Goal: Information Seeking & Learning: Learn about a topic

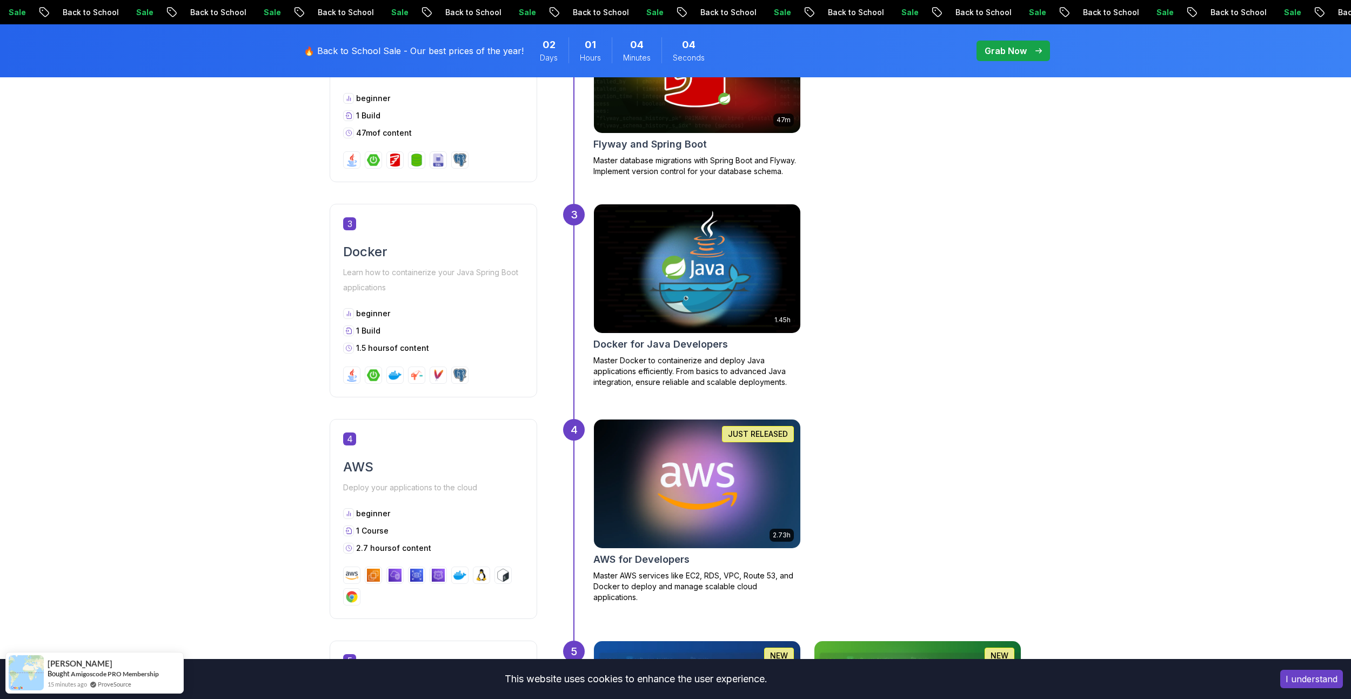
scroll to position [865, 0]
click at [175, 431] on div "Getting Started Let’s kick things off! Begin your journey by completing the fir…" at bounding box center [675, 502] width 1351 height 1792
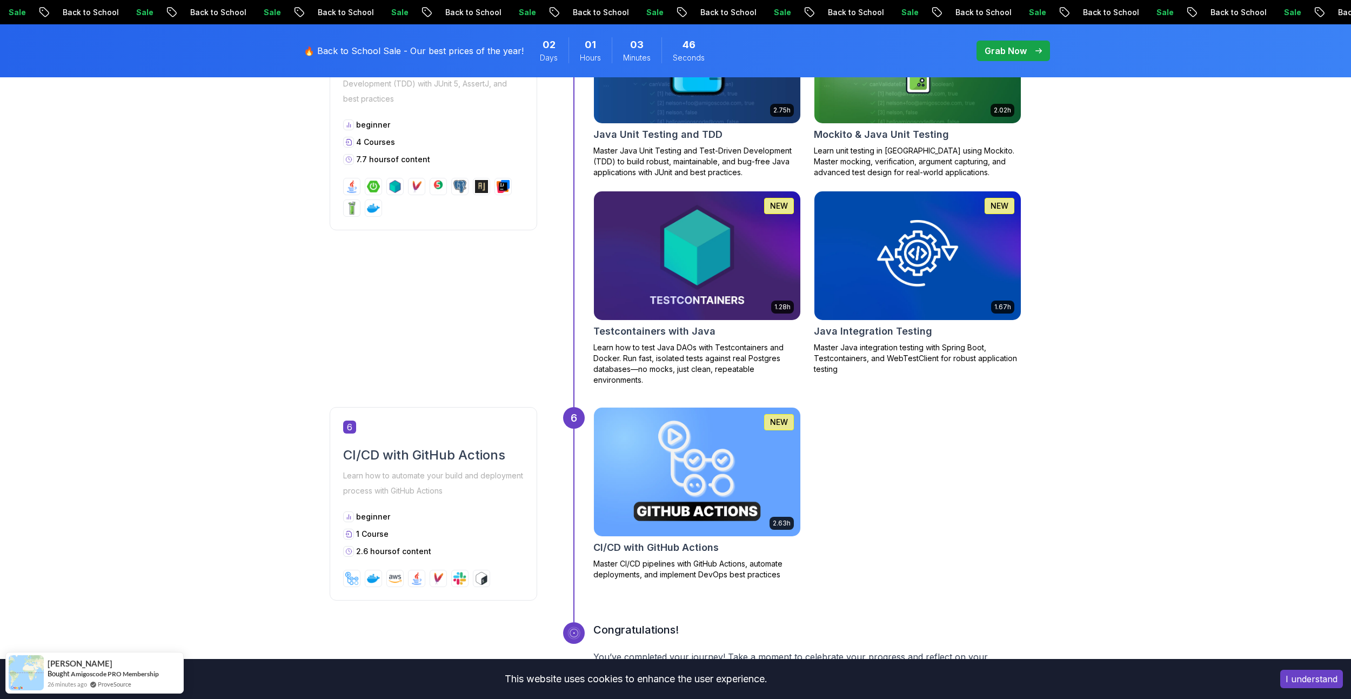
scroll to position [1514, 0]
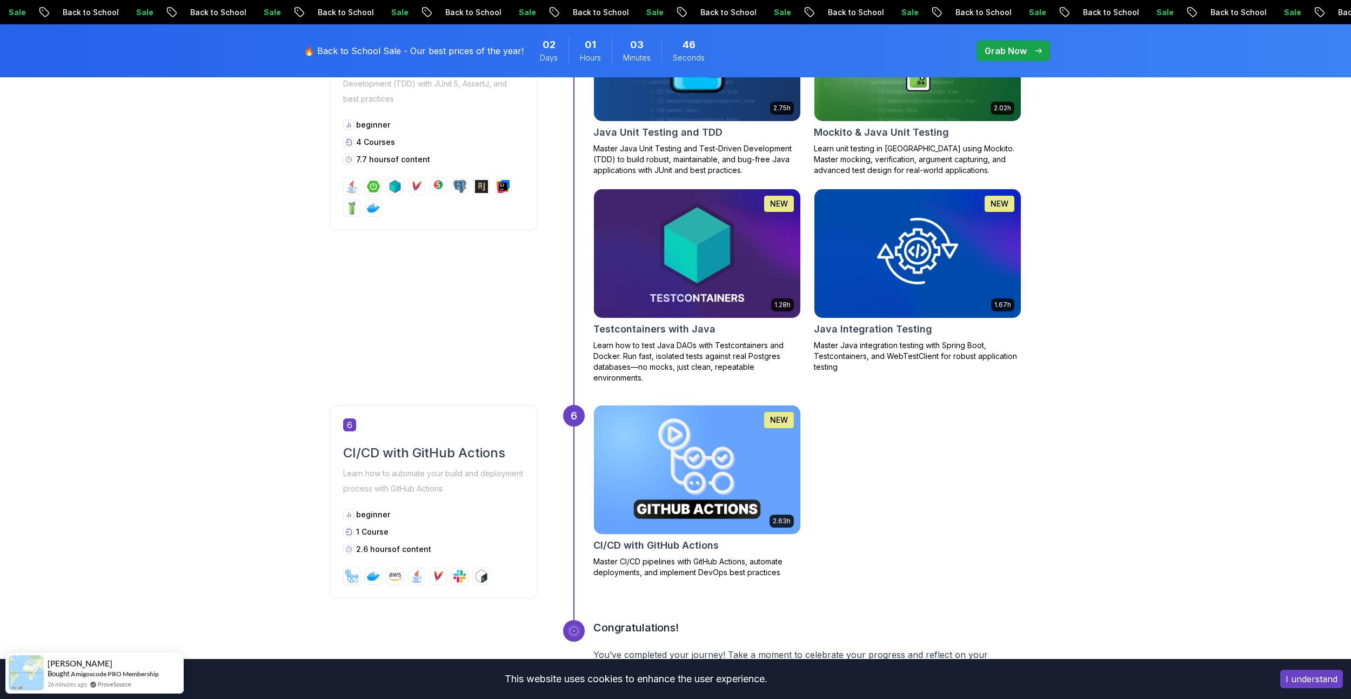
click at [684, 288] on img at bounding box center [697, 253] width 217 height 135
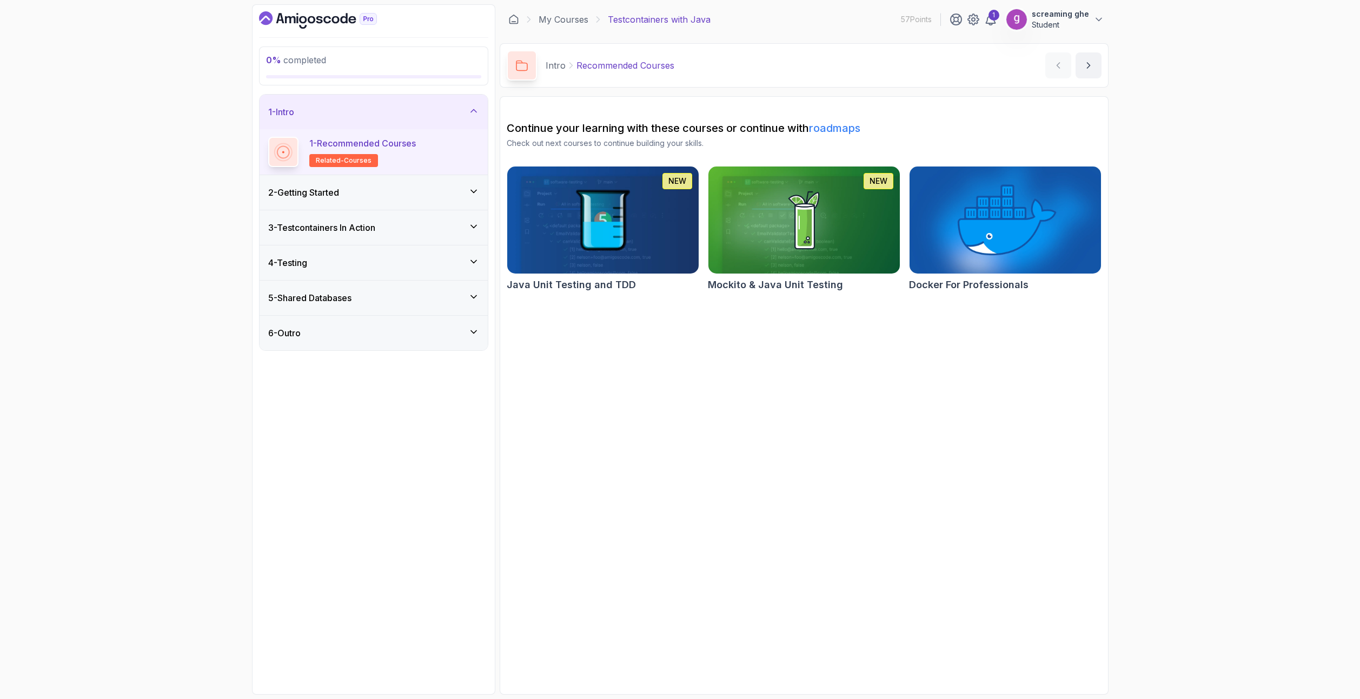
click at [364, 205] on div "2 - Getting Started" at bounding box center [373, 192] width 228 height 35
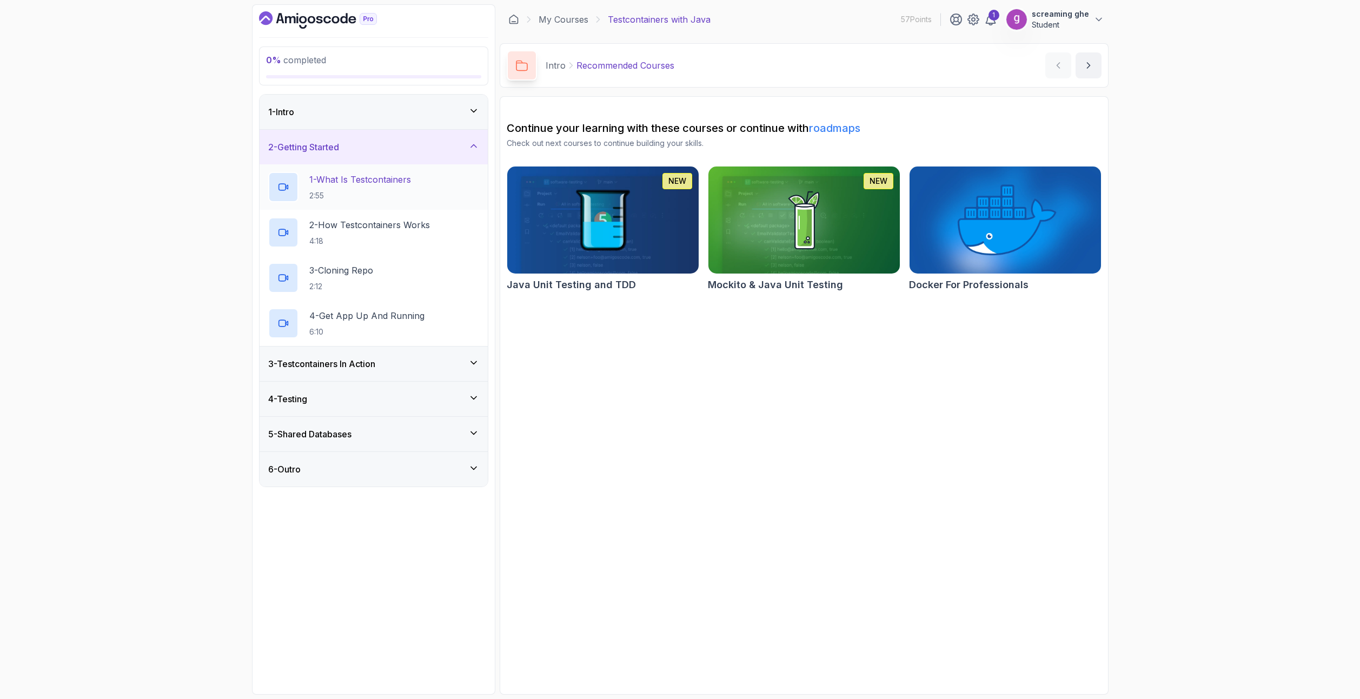
click at [361, 192] on p "2:55" at bounding box center [360, 195] width 102 height 11
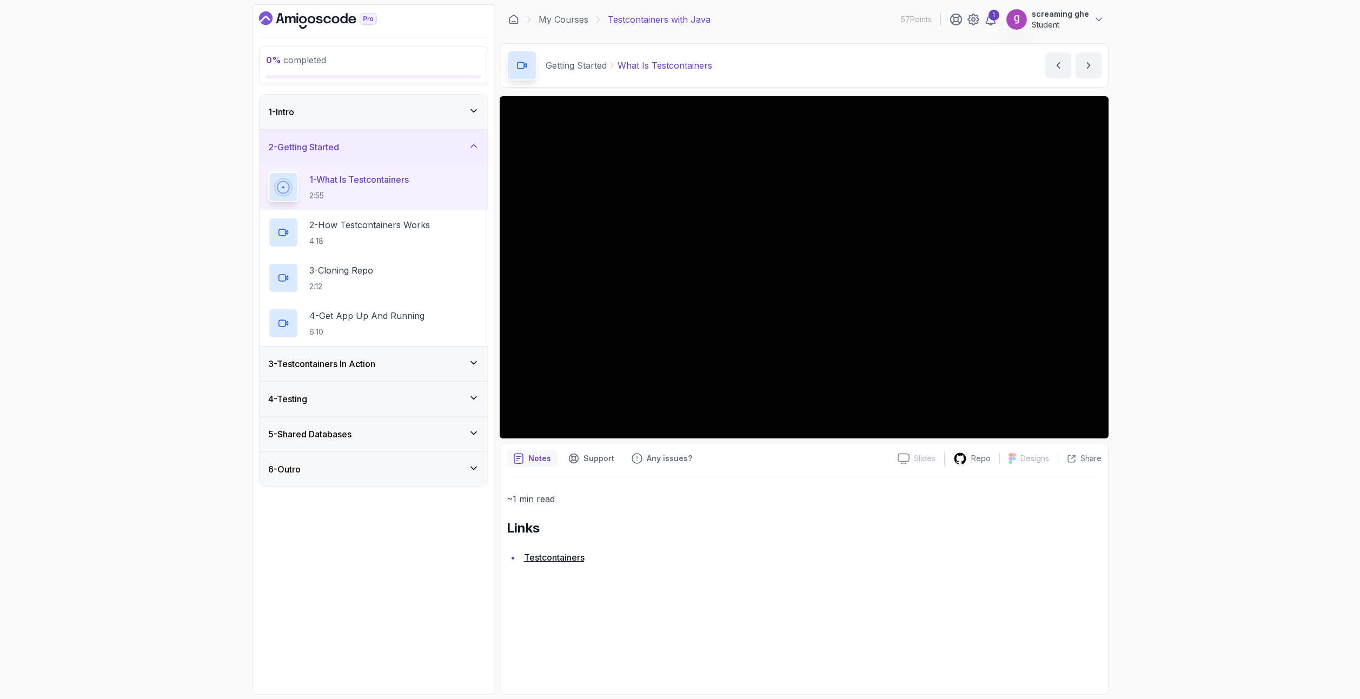
click at [82, 548] on div "0 % completed 1 - Intro 2 - Getting Started 1 - What Is Testcontainers 2:55 2 -…" at bounding box center [680, 349] width 1360 height 699
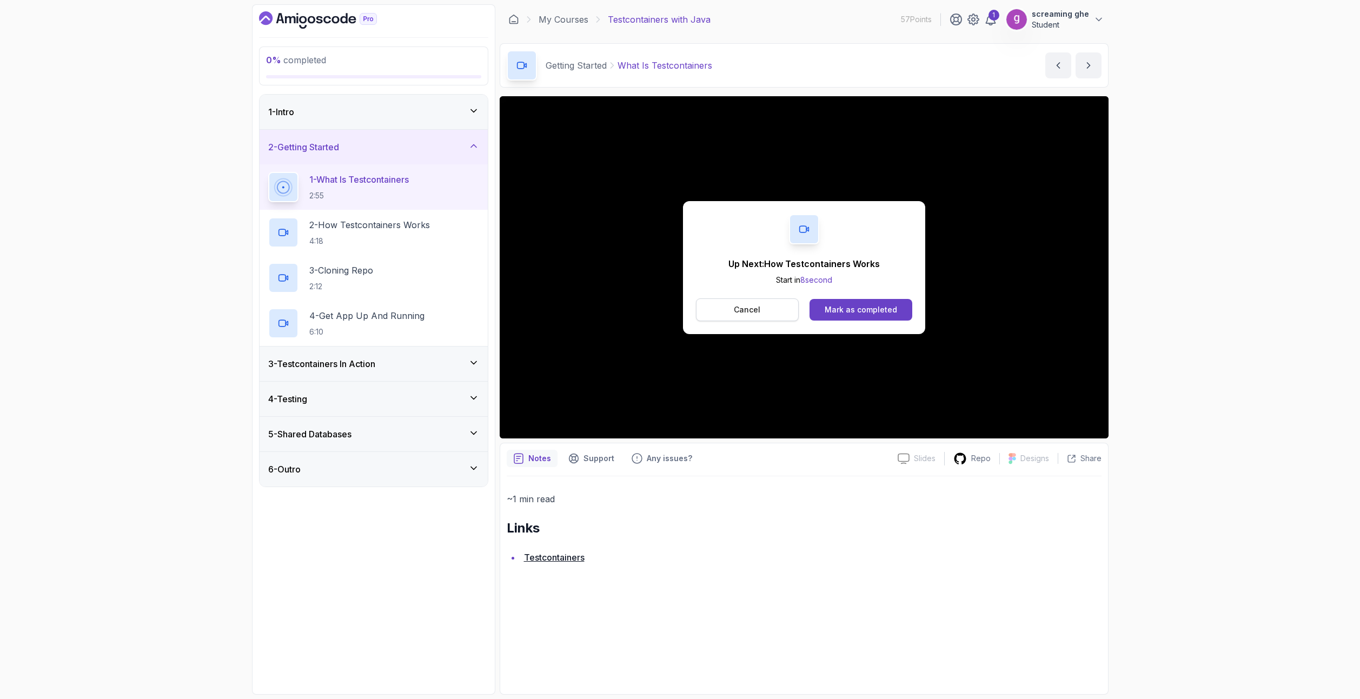
click at [740, 311] on p "Cancel" at bounding box center [747, 309] width 26 height 11
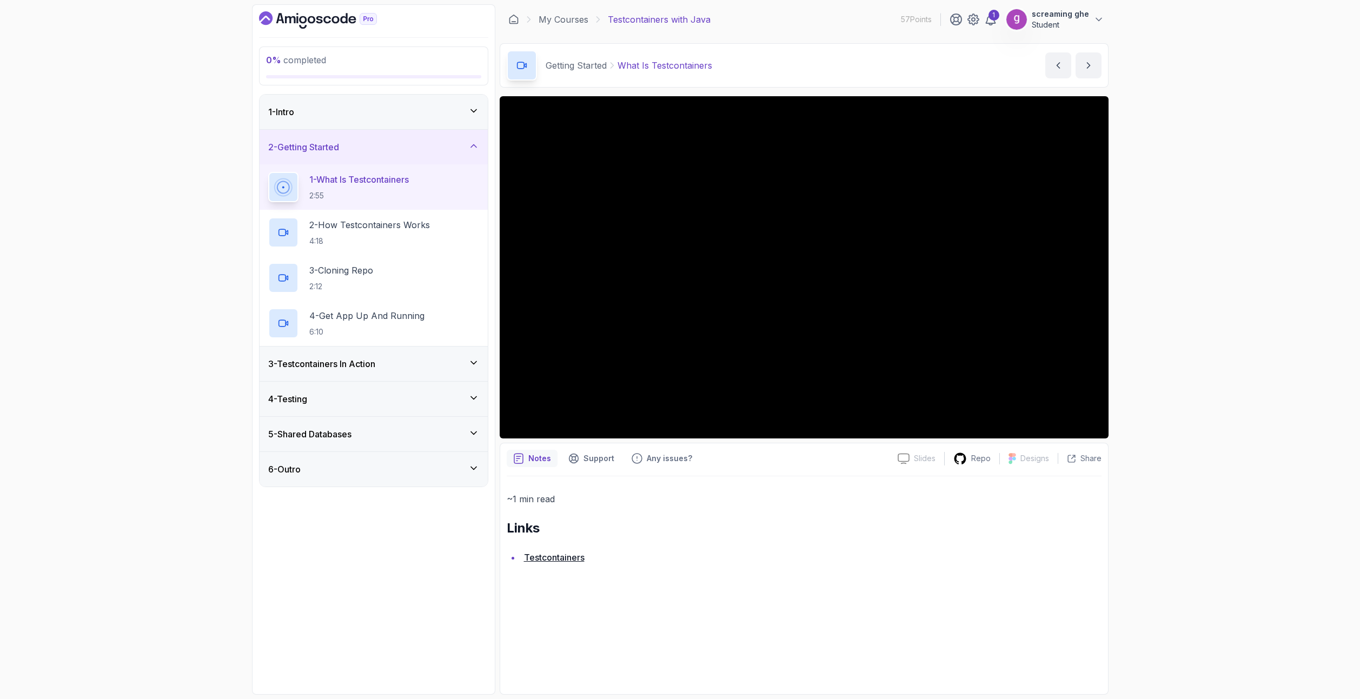
click at [174, 323] on div "0 % completed 1 - Intro 2 - Getting Started 1 - What Is Testcontainers 2:55 2 -…" at bounding box center [680, 349] width 1360 height 699
drag, startPoint x: 720, startPoint y: 67, endPoint x: 619, endPoint y: 69, distance: 101.1
click at [619, 69] on div "Getting Started What Is Testcontainers What Is Testcontainers by nelson" at bounding box center [804, 65] width 609 height 44
copy p "What Is Testcontainers"
click at [1197, 542] on div "0 % completed 1 - Intro 2 - Getting Started 1 - What Is Testcontainers 2:55 2 -…" at bounding box center [680, 349] width 1360 height 699
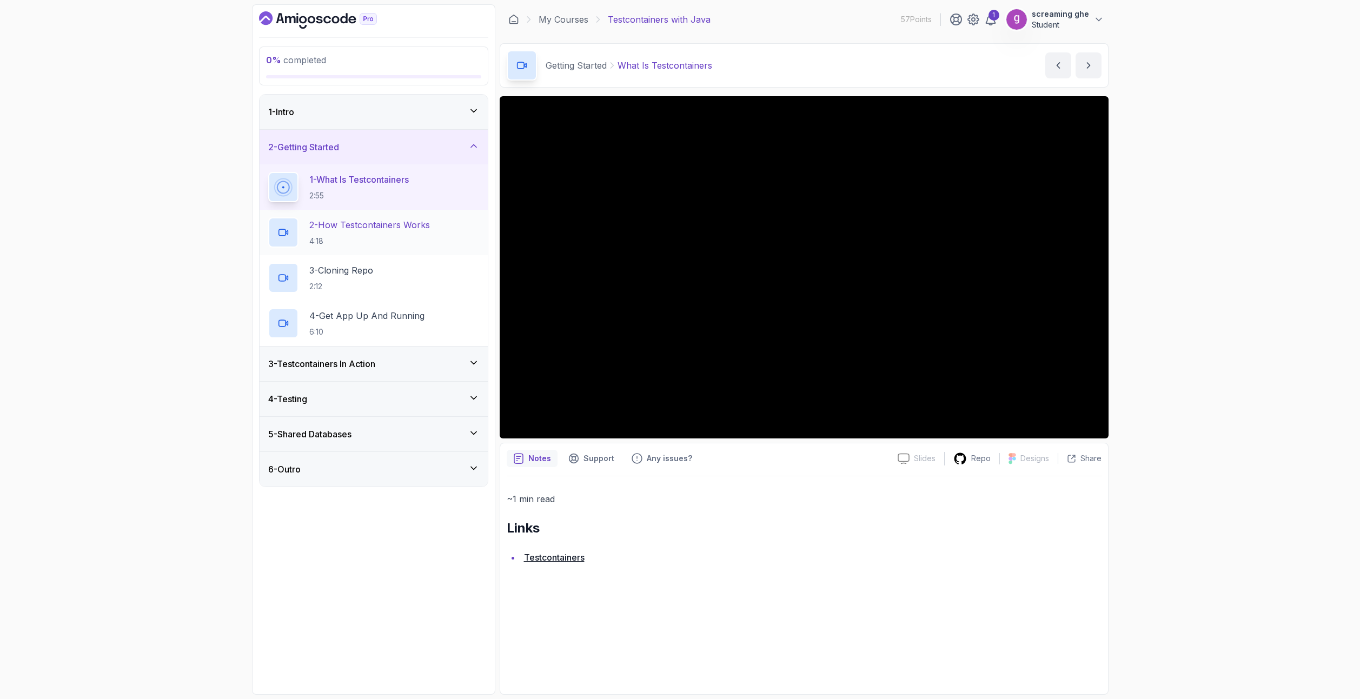
click at [367, 230] on p "2 - How Testcontainers Works" at bounding box center [369, 224] width 121 height 13
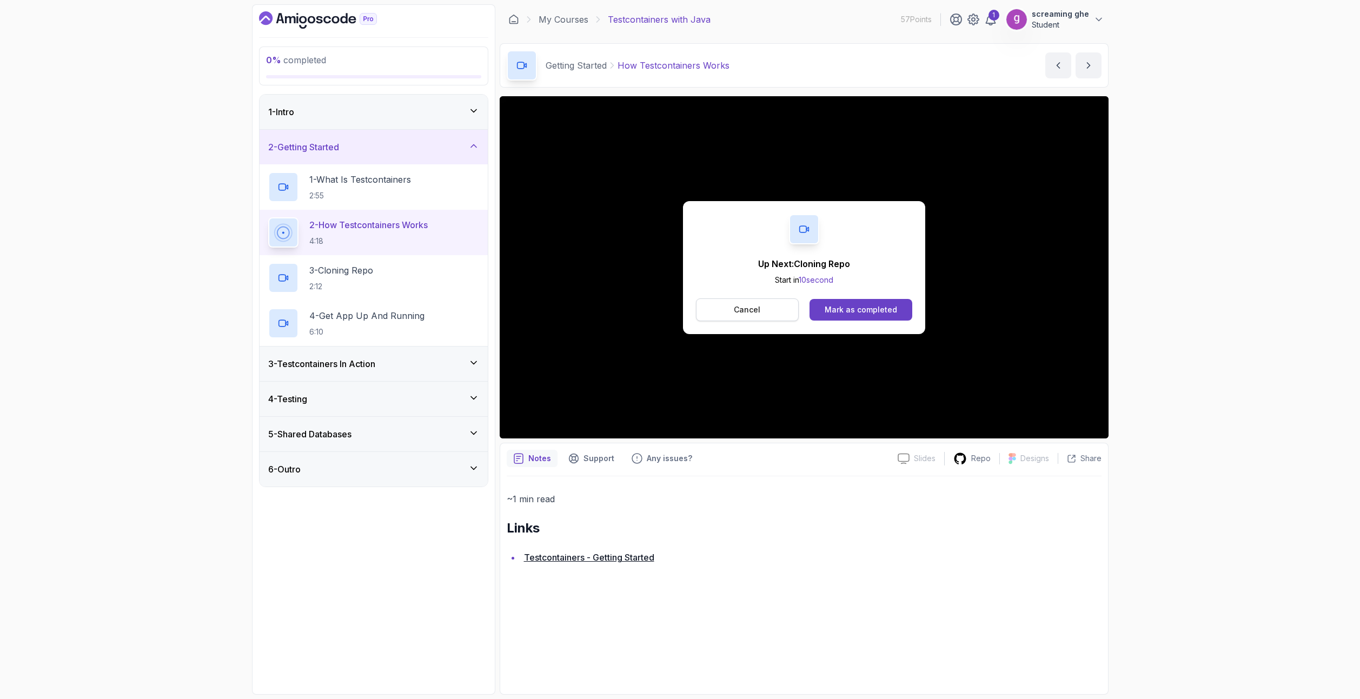
click at [747, 315] on button "Cancel" at bounding box center [747, 309] width 103 height 23
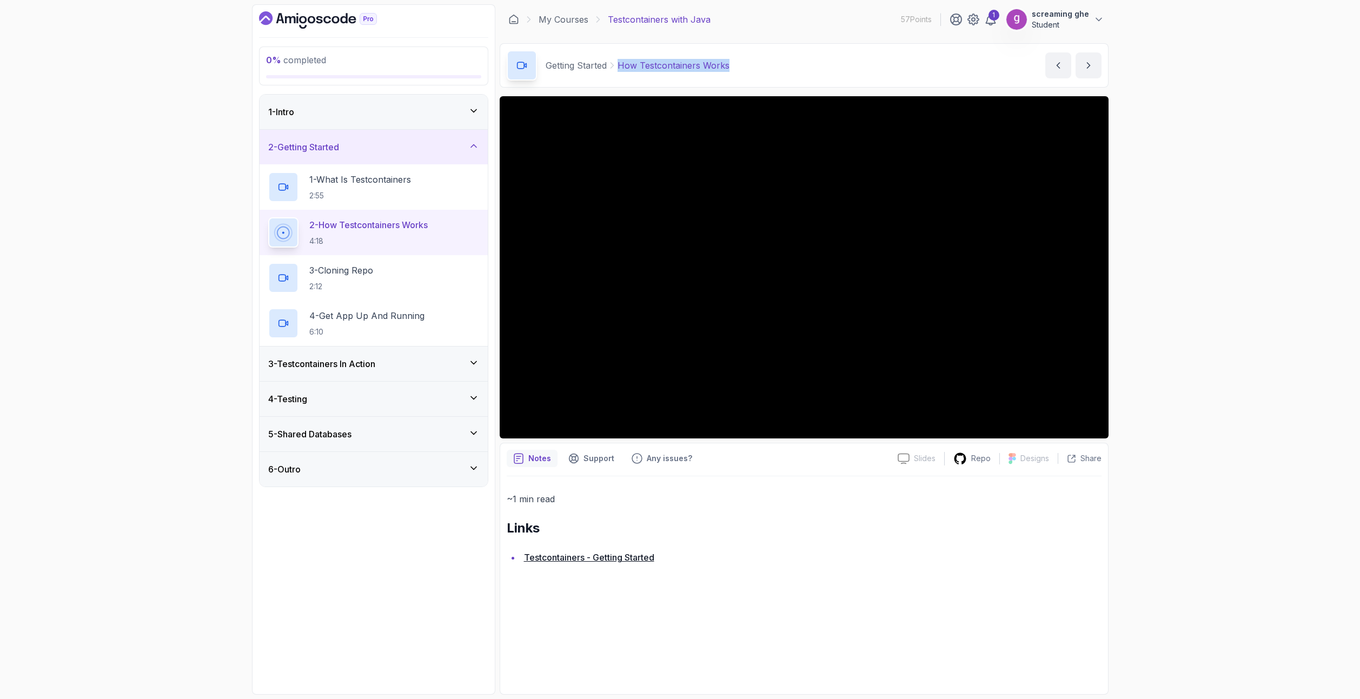
drag, startPoint x: 736, startPoint y: 62, endPoint x: 617, endPoint y: 64, distance: 118.9
click at [617, 64] on div "Getting Started How Testcontainers Works How Testcontainers Works by nelson" at bounding box center [804, 65] width 609 height 44
copy p "How Testcontainers Works"
click at [373, 269] on p "3 - Cloning Repo" at bounding box center [341, 270] width 64 height 13
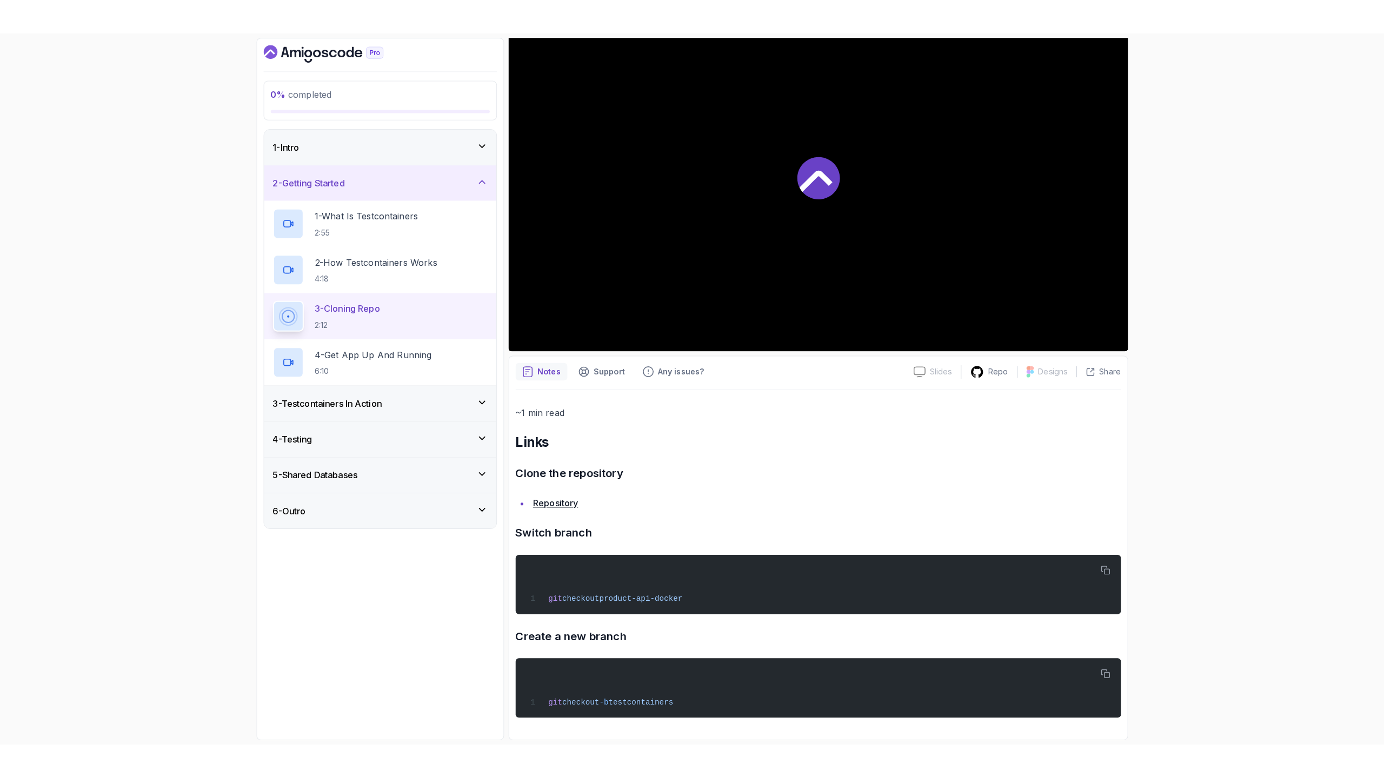
scroll to position [127, 0]
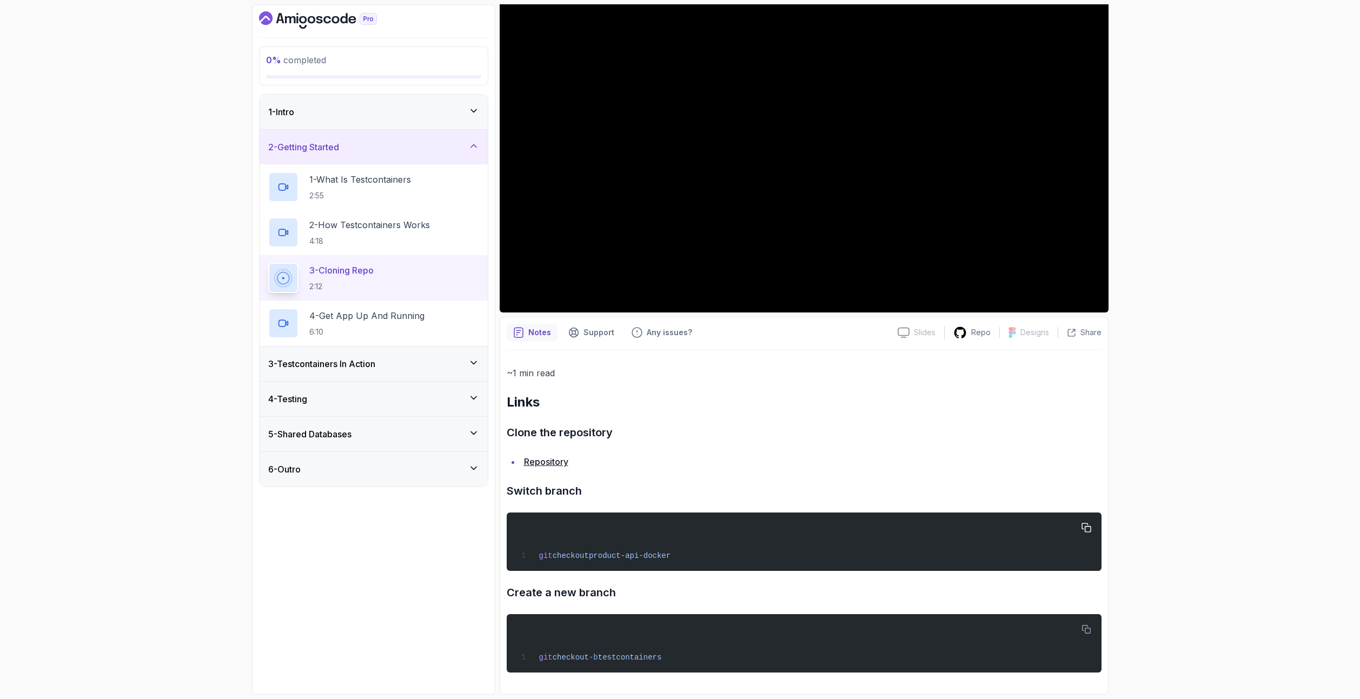
drag, startPoint x: 712, startPoint y: 554, endPoint x: 529, endPoint y: 548, distance: 183.9
click at [529, 548] on div "git checkout product-api-docker" at bounding box center [803, 541] width 577 height 45
click at [946, 468] on li "Repository" at bounding box center [811, 461] width 581 height 15
drag, startPoint x: 498, startPoint y: 482, endPoint x: 831, endPoint y: 702, distance: 398.7
click at [831, 698] on html "0 % completed 1 - Intro 2 - Getting Started 1 - What Is Testcontainers 2:55 2 -…" at bounding box center [680, 349] width 1360 height 699
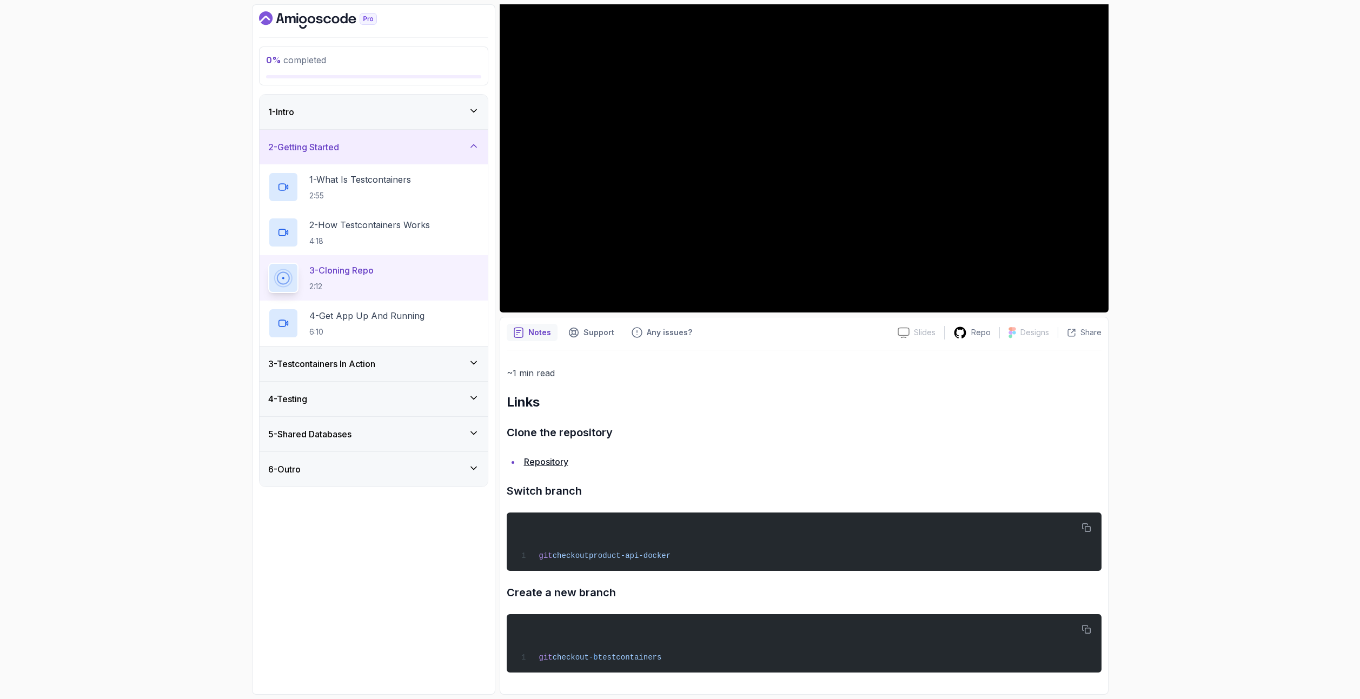
click at [881, 495] on h3 "Switch branch" at bounding box center [804, 490] width 595 height 17
click at [1220, 261] on div "0 % completed 1 - Intro 2 - Getting Started 1 - What Is Testcontainers 2:55 2 -…" at bounding box center [680, 349] width 1360 height 699
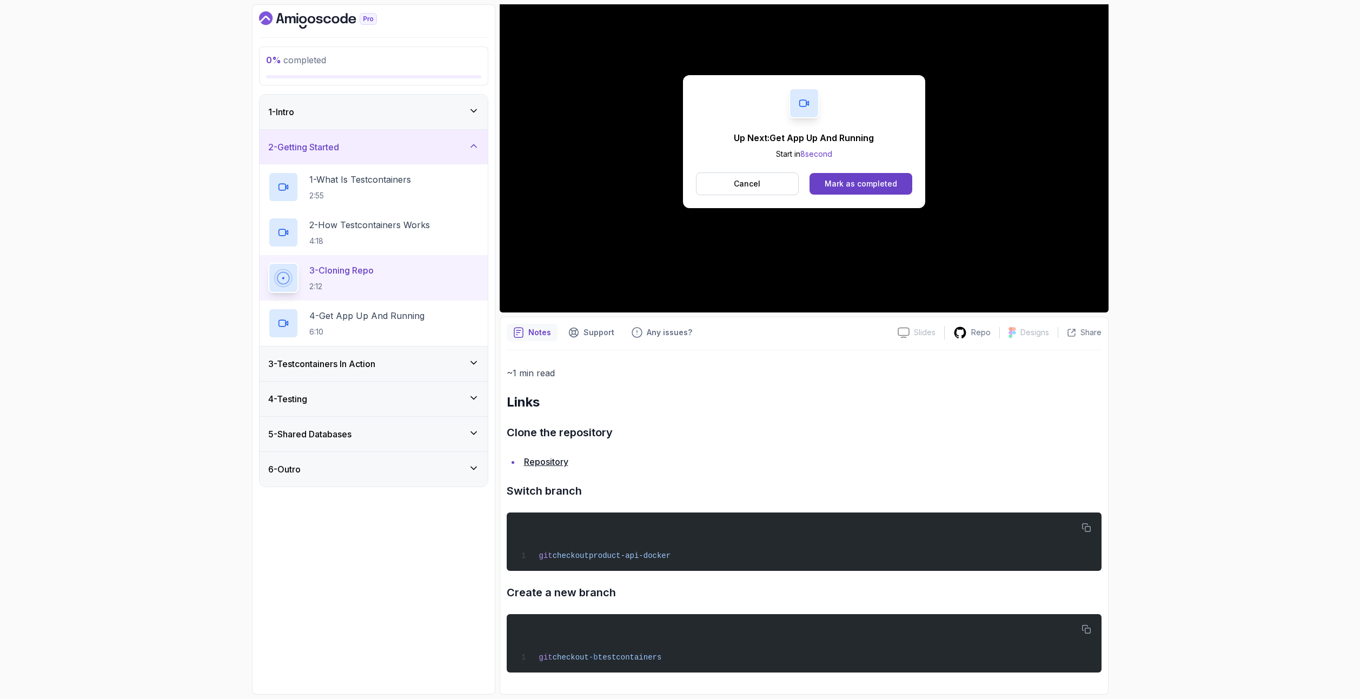
click at [746, 184] on p "Cancel" at bounding box center [747, 183] width 26 height 11
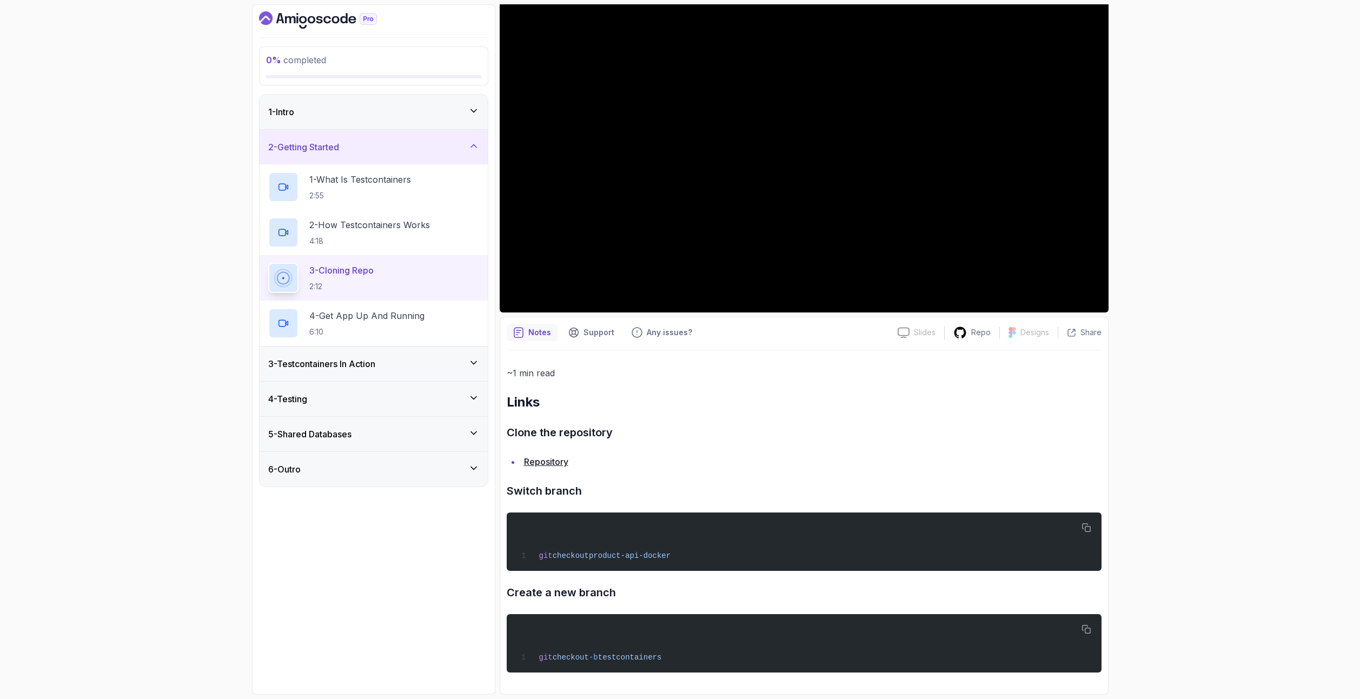
click at [1173, 525] on div "0 % completed 1 - Intro 2 - Getting Started 1 - What Is Testcontainers 2:55 2 -…" at bounding box center [680, 349] width 1360 height 699
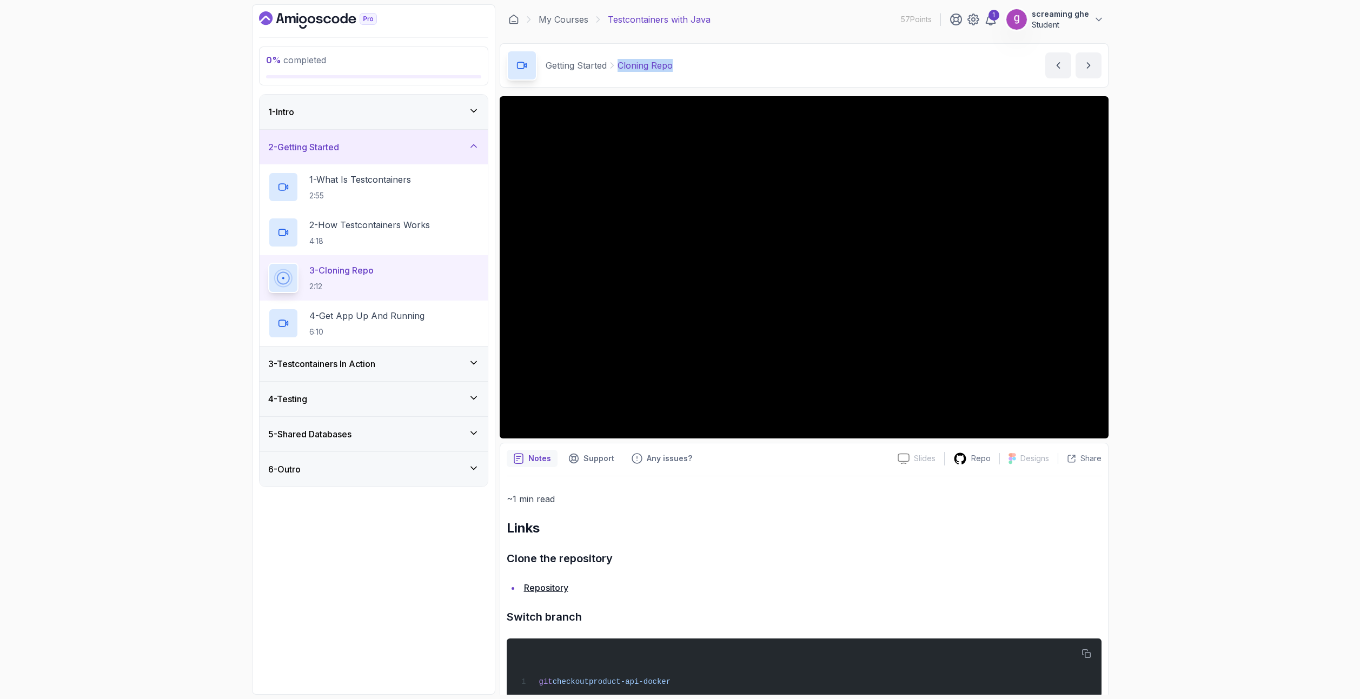
drag, startPoint x: 689, startPoint y: 58, endPoint x: 617, endPoint y: 57, distance: 71.9
click at [617, 57] on div "Getting Started Cloning Repo Cloning Repo by nelson" at bounding box center [804, 65] width 609 height 44
copy p "Cloning Repo"
click at [375, 325] on h2 "4 - Get App Up And Running 6:10" at bounding box center [366, 323] width 115 height 28
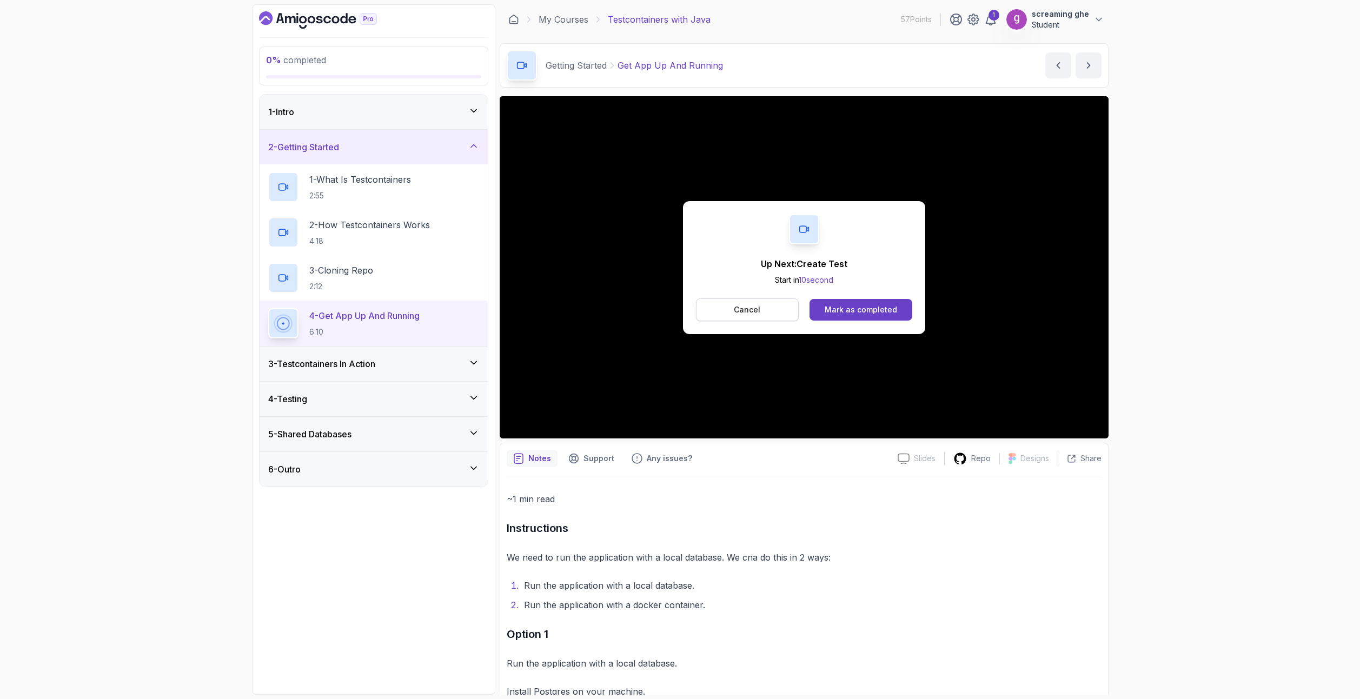
click at [742, 310] on p "Cancel" at bounding box center [747, 309] width 26 height 11
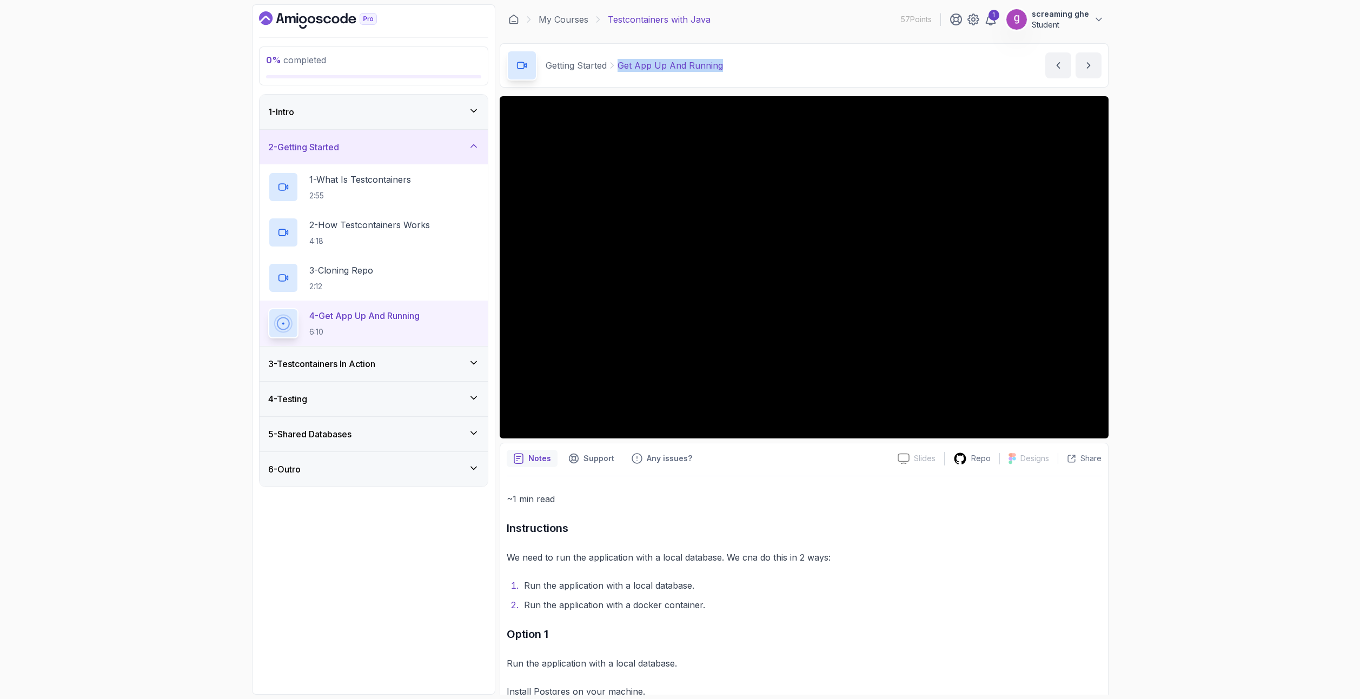
drag, startPoint x: 751, startPoint y: 70, endPoint x: 619, endPoint y: 65, distance: 132.5
click at [619, 65] on div "Getting Started Get App Up And Running Get App Up And Running by nelson" at bounding box center [804, 65] width 609 height 44
copy p "Get App Up And Running"
click at [387, 364] on div "3 - Testcontainers In Action" at bounding box center [373, 363] width 211 height 13
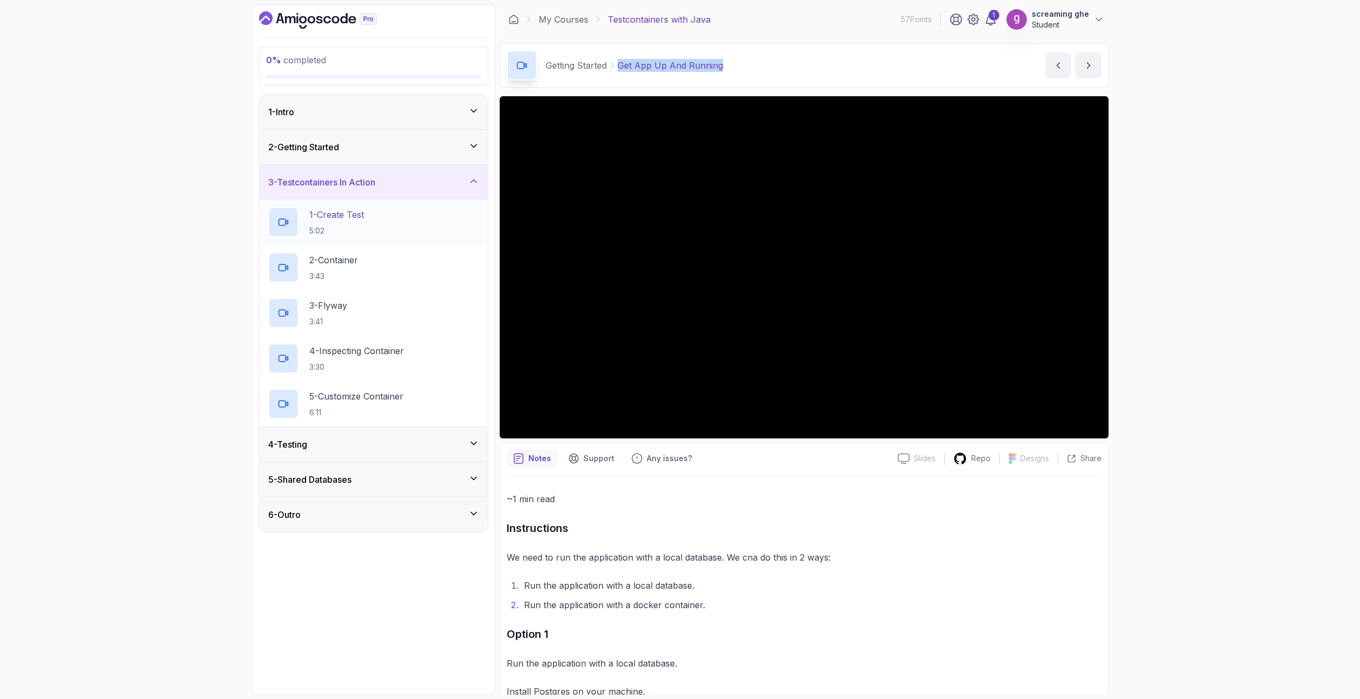
click at [372, 231] on div "1 - Create Test 5:02" at bounding box center [373, 222] width 211 height 30
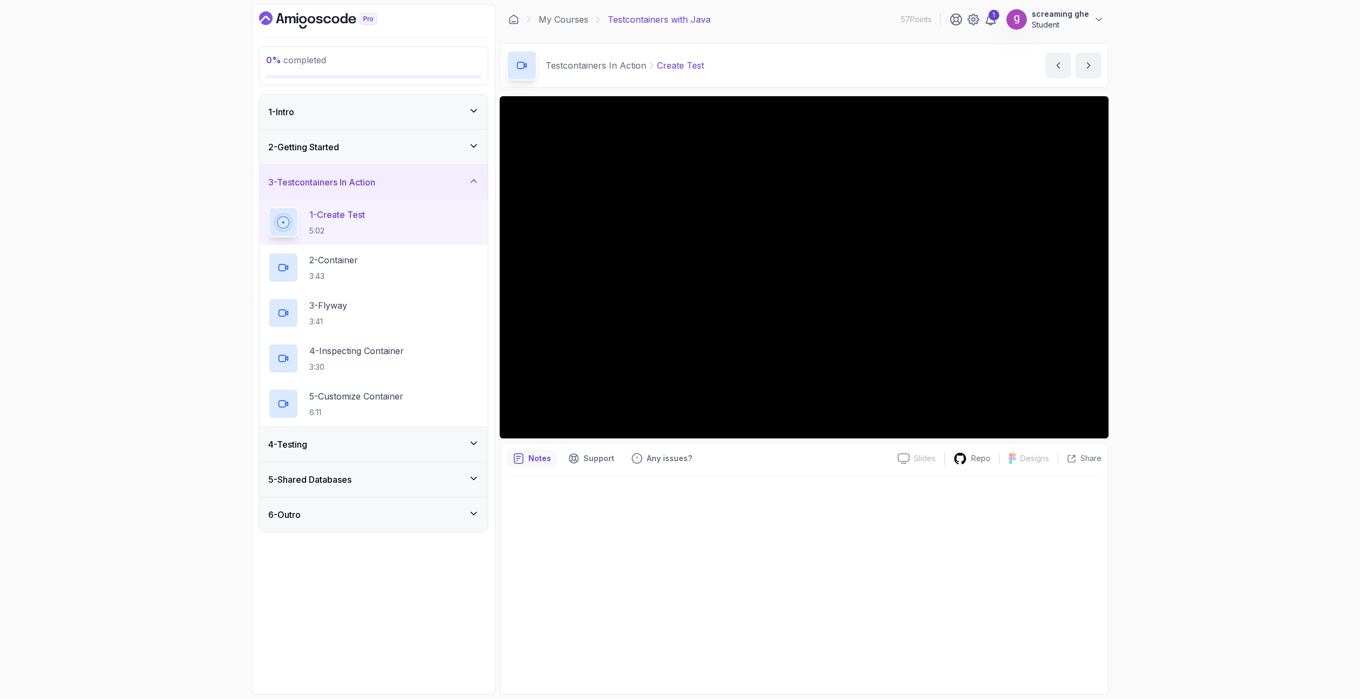
click at [1173, 491] on div "0 % completed 1 - Intro 2 - Getting Started 3 - Testcontainers In Action 1 - Cr…" at bounding box center [680, 349] width 1360 height 699
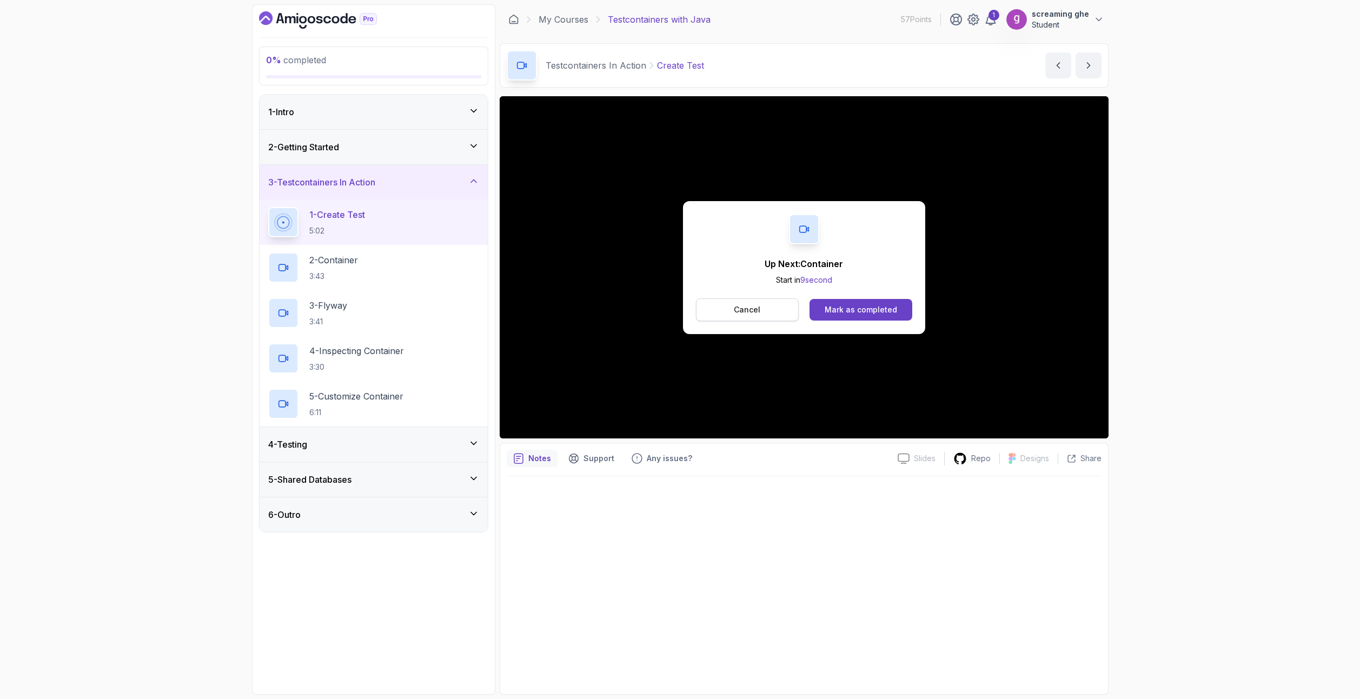
click at [763, 310] on button "Cancel" at bounding box center [747, 309] width 103 height 23
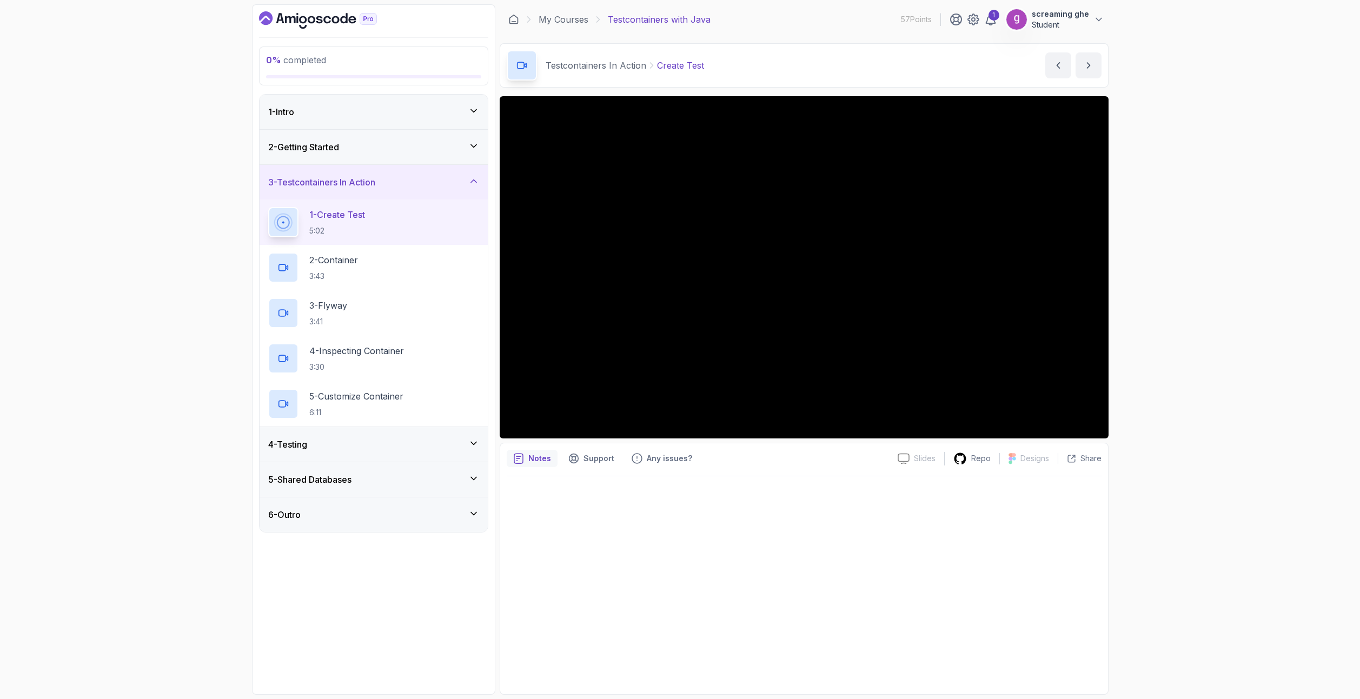
click at [213, 331] on div "0 % completed 1 - Intro 2 - Getting Started 3 - Testcontainers In Action 1 - Cr…" at bounding box center [680, 349] width 1360 height 699
drag, startPoint x: 721, startPoint y: 63, endPoint x: 650, endPoint y: 62, distance: 70.8
click at [650, 62] on div "Testcontainers In Action Create Test Create Test by nelson" at bounding box center [804, 65] width 609 height 44
copy p "Create Test"
click at [425, 282] on div "2 - Container 3:43" at bounding box center [373, 267] width 211 height 30
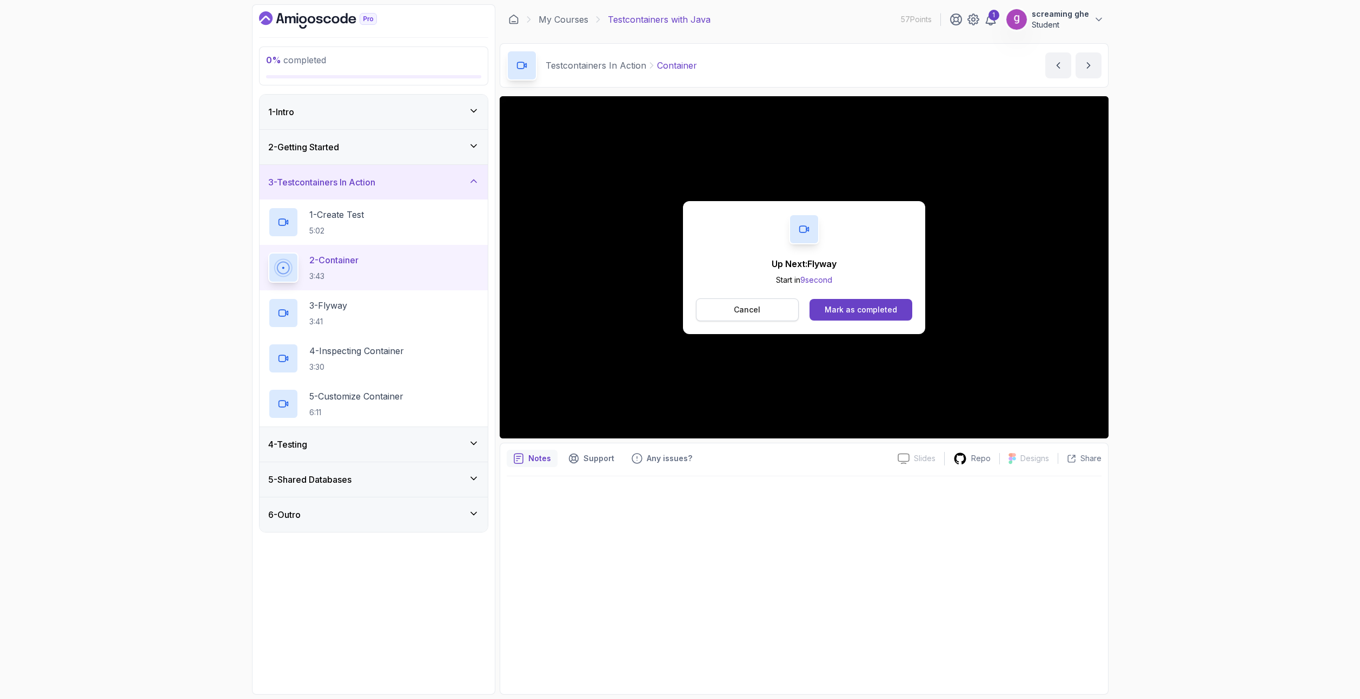
click at [753, 317] on button "Cancel" at bounding box center [747, 309] width 103 height 23
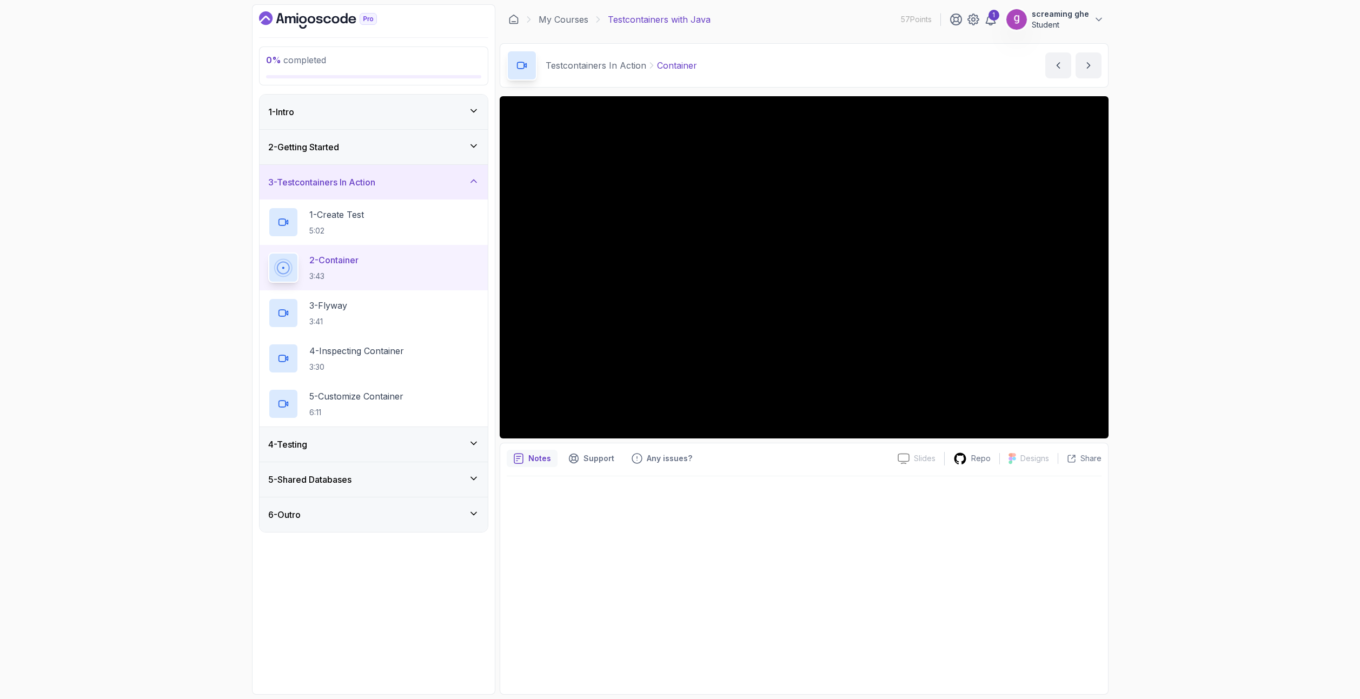
click at [152, 282] on div "0 % completed 1 - Intro 2 - Getting Started 3 - Testcontainers In Action 1 - Cr…" at bounding box center [680, 349] width 1360 height 699
drag, startPoint x: 725, startPoint y: 63, endPoint x: 655, endPoint y: 65, distance: 70.8
click at [655, 65] on div "Testcontainers In Action Container Container by nelson" at bounding box center [804, 65] width 609 height 44
copy p "Container"
click at [576, 655] on div at bounding box center [804, 581] width 595 height 211
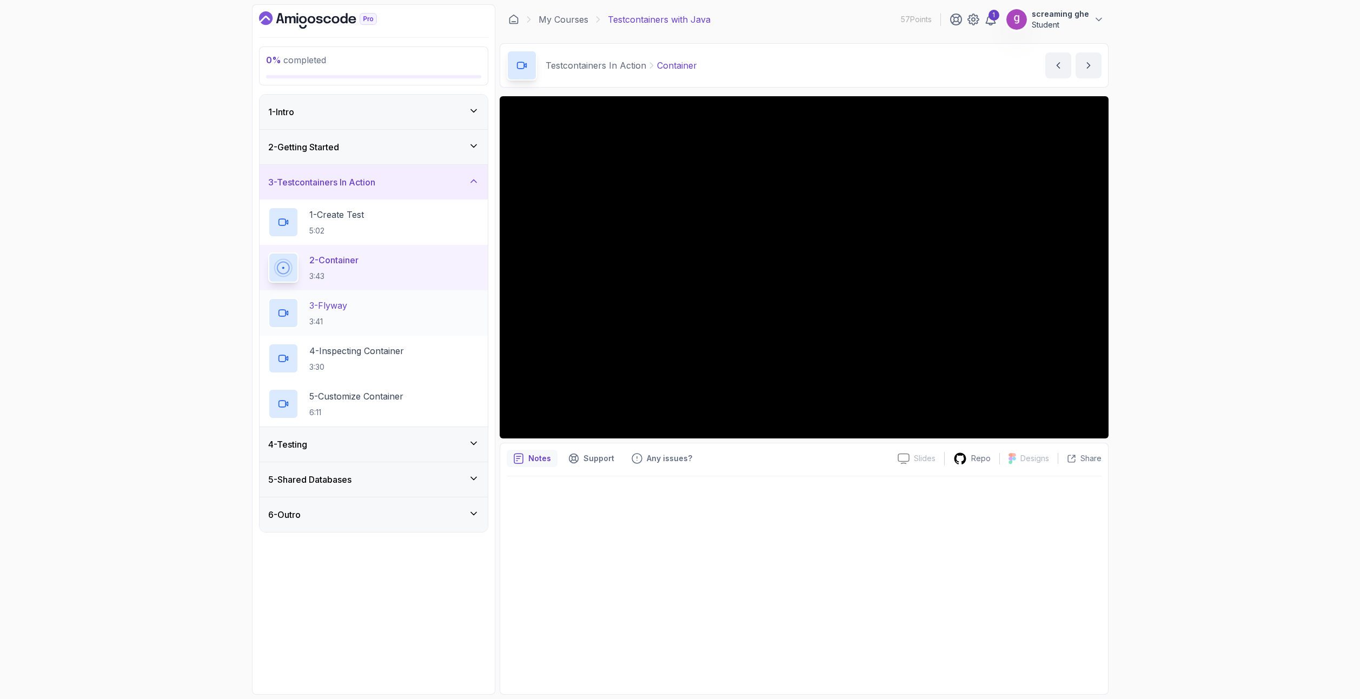
click at [366, 317] on div "3 - Flyway 3:41" at bounding box center [373, 313] width 211 height 30
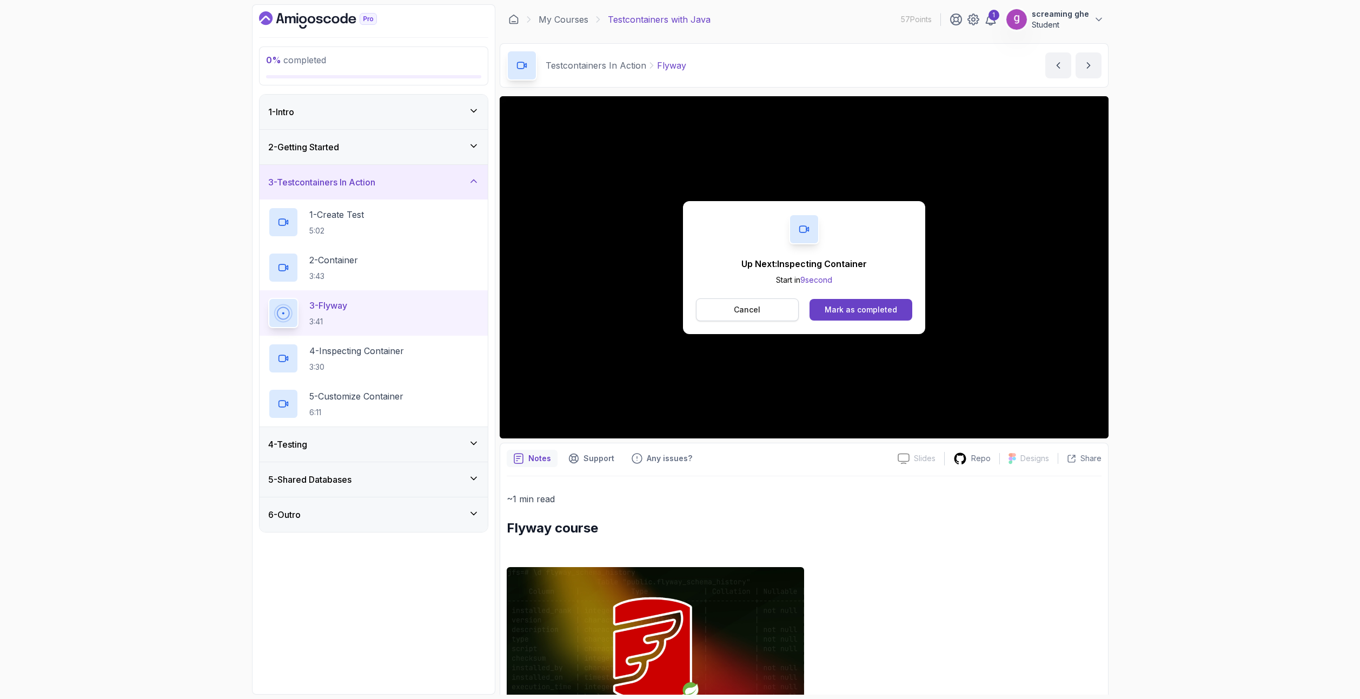
click at [727, 310] on button "Cancel" at bounding box center [747, 309] width 103 height 23
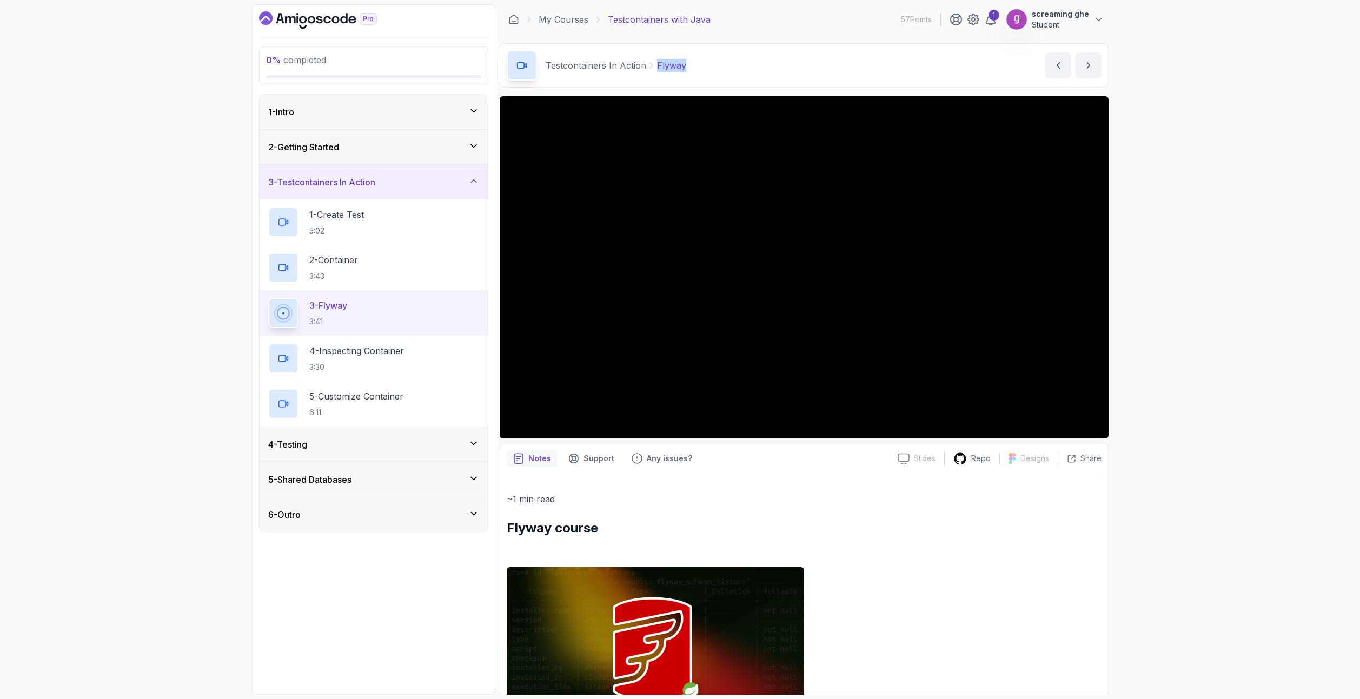
drag, startPoint x: 718, startPoint y: 66, endPoint x: 694, endPoint y: 69, distance: 24.5
click at [655, 65] on div "Testcontainers In Action Flyway Flyway by nelson" at bounding box center [804, 65] width 609 height 44
copy p "Flyway"
drag, startPoint x: 194, startPoint y: 357, endPoint x: 220, endPoint y: 358, distance: 26.0
click at [194, 357] on div "0 % completed 1 - Intro 2 - Getting Started 3 - Testcontainers In Action 1 - Cr…" at bounding box center [680, 349] width 1360 height 699
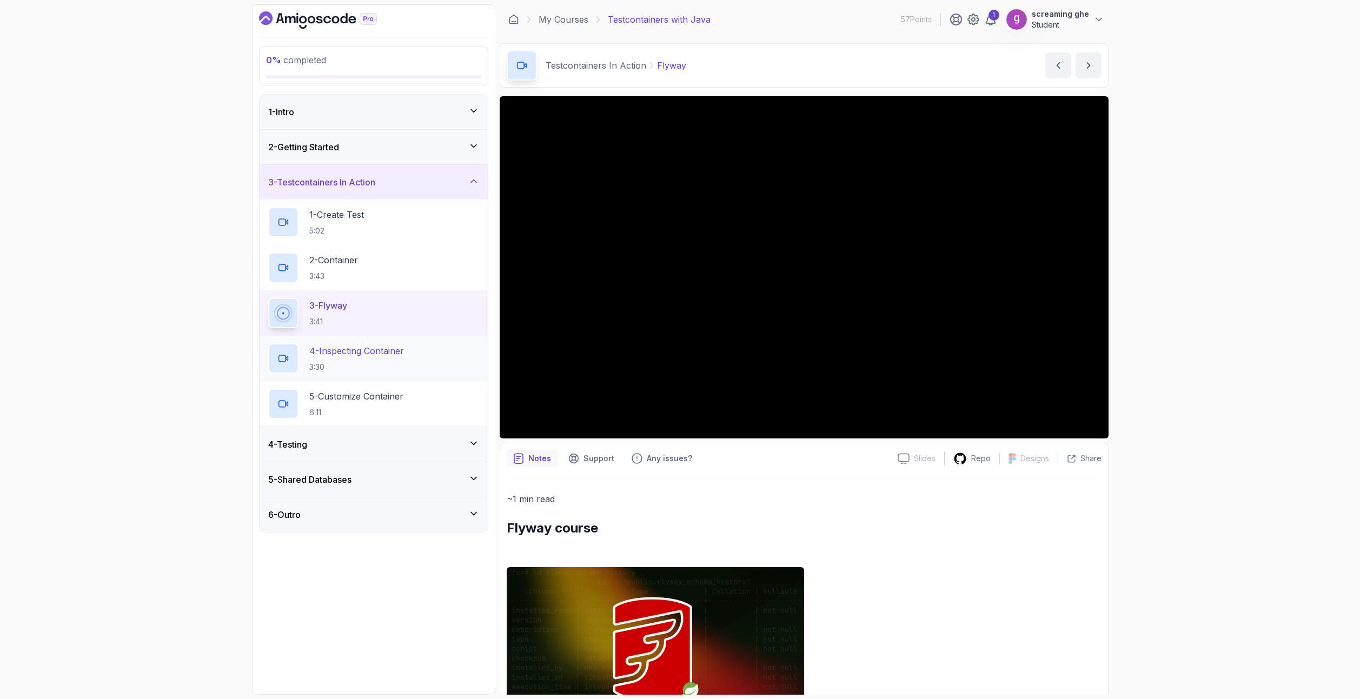
click at [346, 367] on p "3:30" at bounding box center [356, 367] width 95 height 11
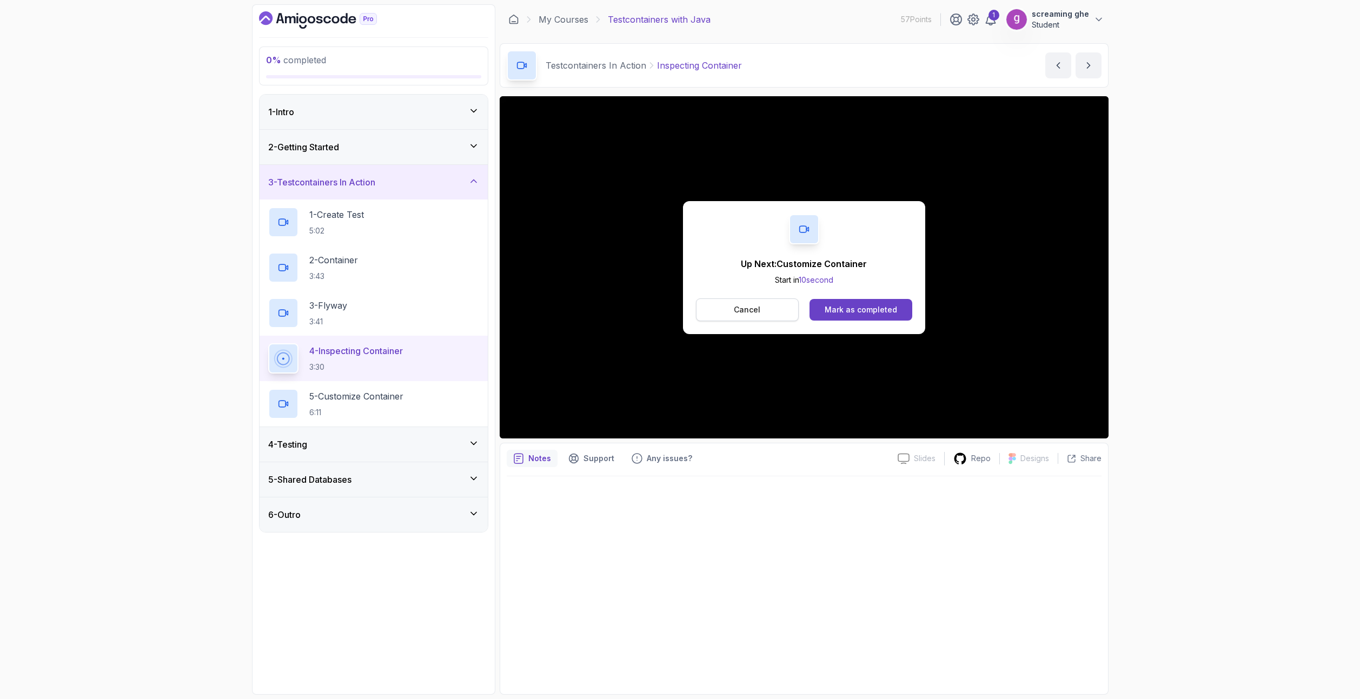
click at [758, 315] on button "Cancel" at bounding box center [747, 309] width 103 height 23
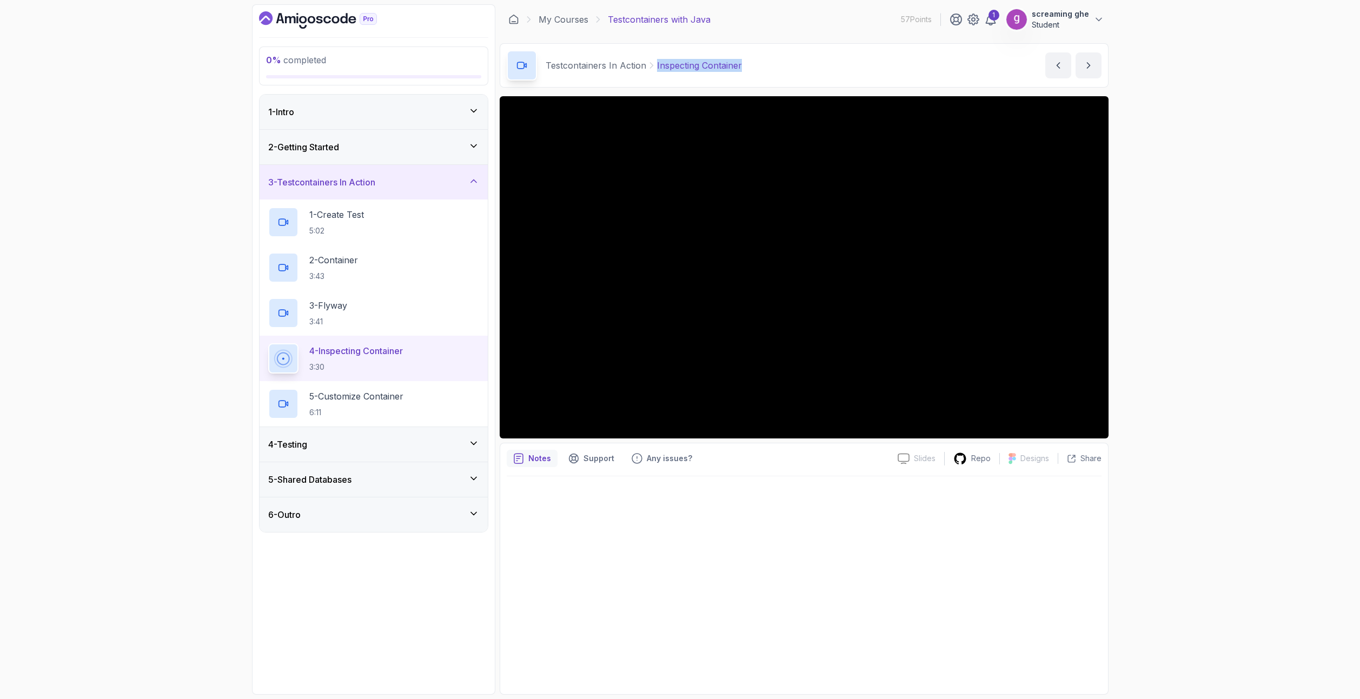
drag, startPoint x: 765, startPoint y: 67, endPoint x: 653, endPoint y: 56, distance: 113.0
click at [653, 56] on div "Testcontainers In Action Inspecting Container Inspecting Container by nelson" at bounding box center [804, 65] width 609 height 44
copy p "Inspecting Container"
click at [427, 405] on div "5 - Customize Container 6:11" at bounding box center [373, 404] width 211 height 30
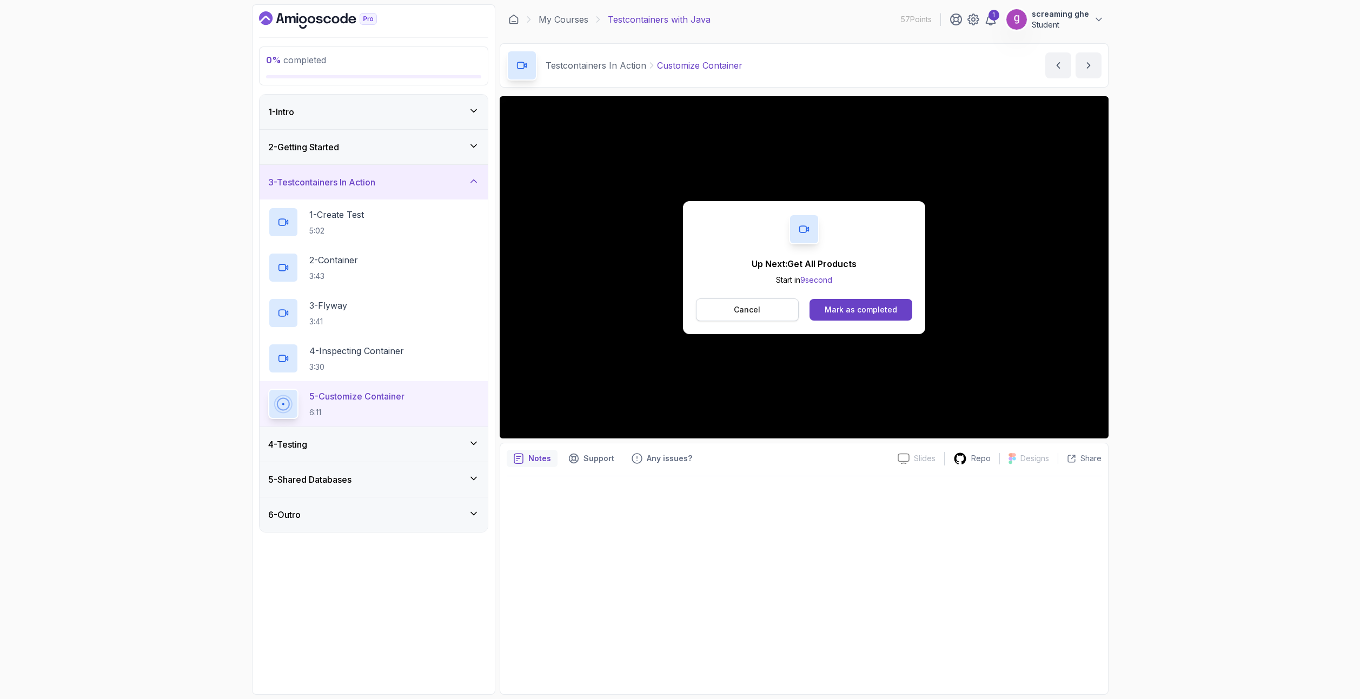
click at [752, 310] on p "Cancel" at bounding box center [747, 309] width 26 height 11
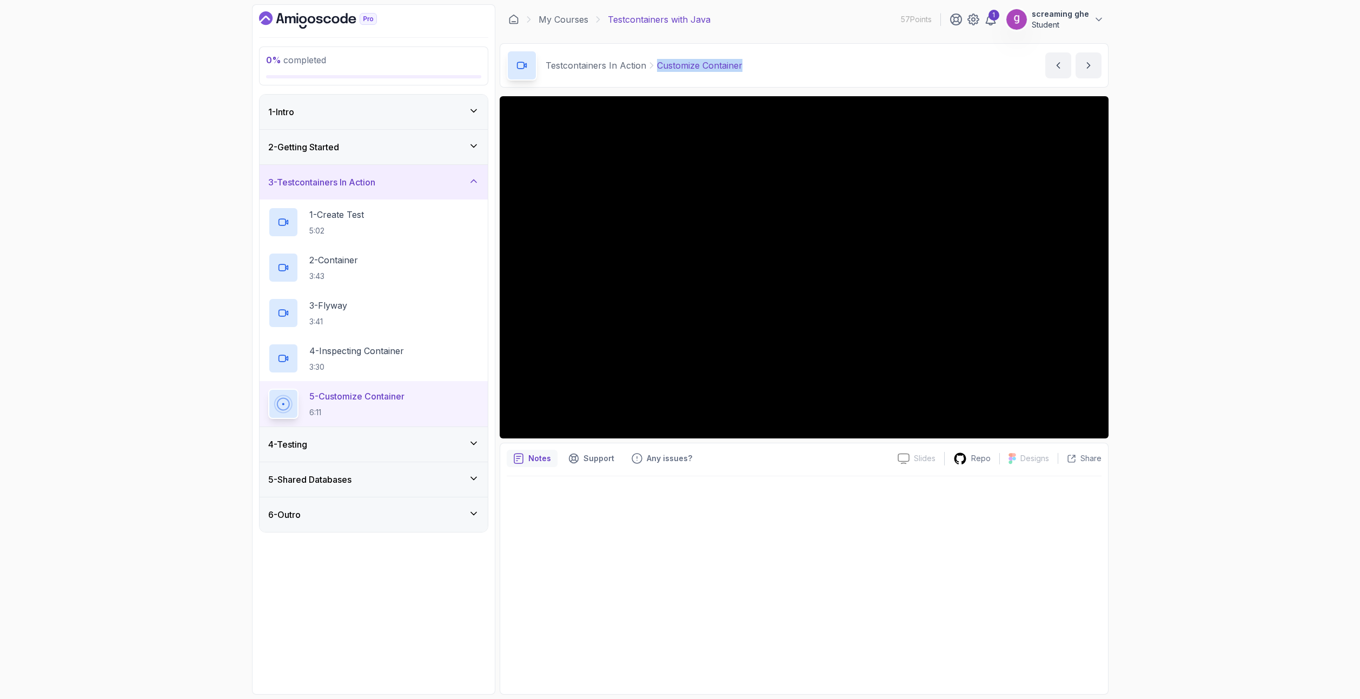
drag, startPoint x: 715, startPoint y: 64, endPoint x: 654, endPoint y: 65, distance: 61.1
click at [654, 65] on div "Testcontainers In Action Customize Container Customize Container by nelson" at bounding box center [804, 65] width 609 height 44
copy p "Customize Container"
click at [767, 621] on div at bounding box center [804, 581] width 595 height 211
click at [352, 454] on div "4 - Testing" at bounding box center [373, 444] width 228 height 35
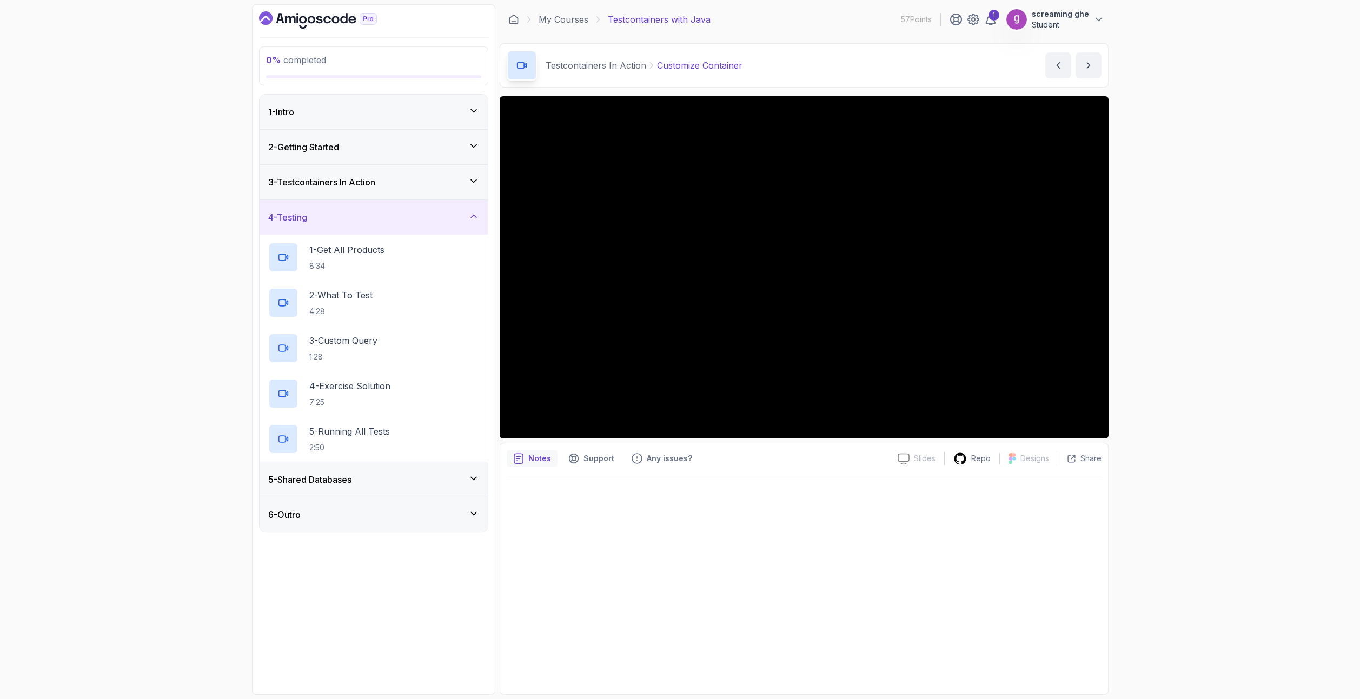
drag, startPoint x: 101, startPoint y: 425, endPoint x: 110, endPoint y: 415, distance: 13.8
click at [101, 425] on div "0 % completed 1 - Intro 2 - Getting Started 3 - Testcontainers In Action 4 - Te…" at bounding box center [680, 349] width 1360 height 699
click at [331, 257] on h2 "1 - Get All Products 8:34" at bounding box center [346, 257] width 75 height 28
click at [87, 528] on div "0 % completed 1 - Intro 2 - Getting Started 3 - Testcontainers In Action 4 - Te…" at bounding box center [680, 349] width 1360 height 699
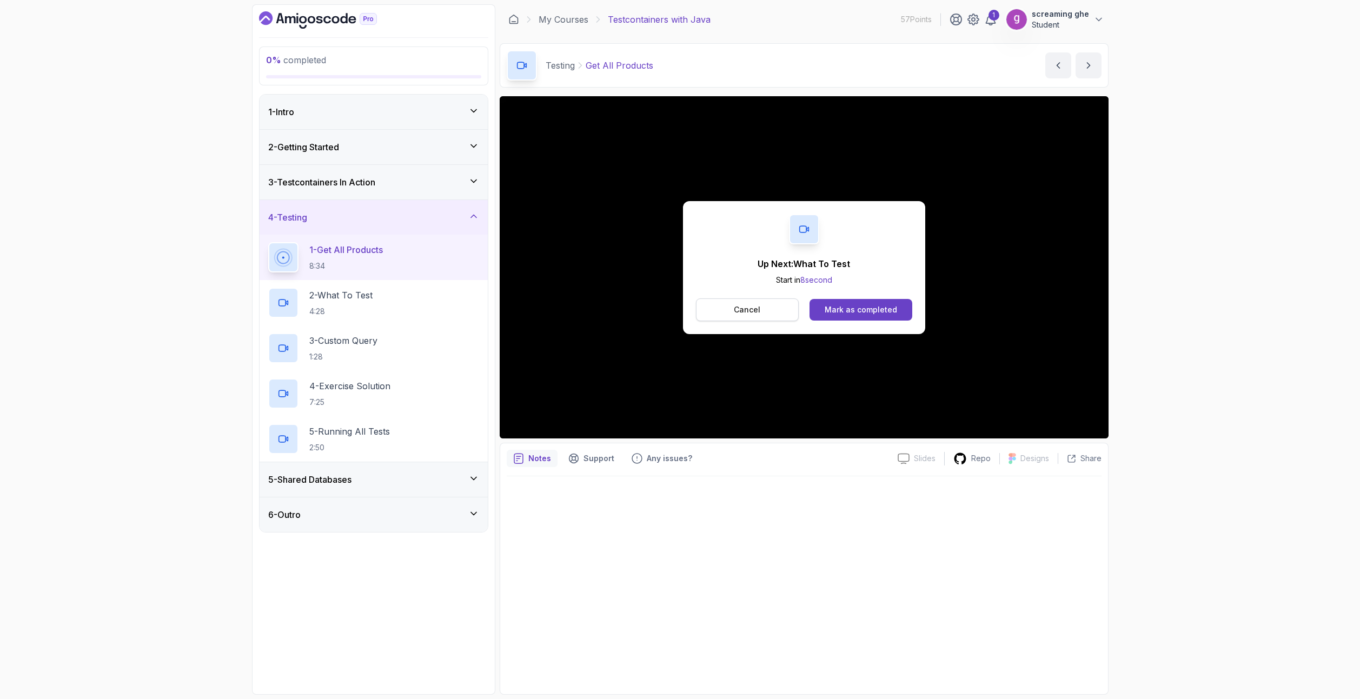
click at [764, 315] on button "Cancel" at bounding box center [747, 309] width 103 height 23
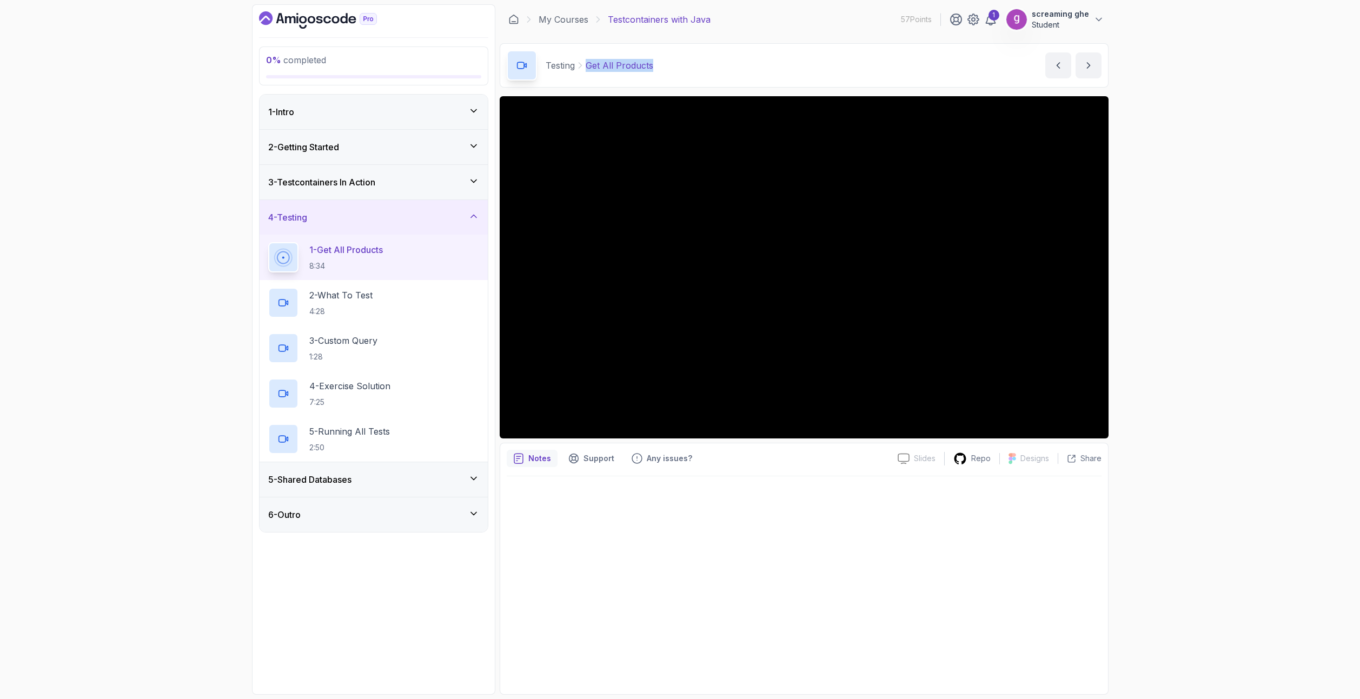
drag, startPoint x: 656, startPoint y: 64, endPoint x: 587, endPoint y: 59, distance: 68.8
click at [587, 59] on div "Testing Get All Products Get All Products by nelson" at bounding box center [804, 65] width 609 height 44
copy p "Get All Products"
click at [159, 296] on div "0 % completed 1 - Intro 2 - Getting Started 3 - Testcontainers In Action 4 - Te…" at bounding box center [680, 349] width 1360 height 699
click at [336, 317] on div "2 - What To Test 4:28" at bounding box center [373, 303] width 211 height 30
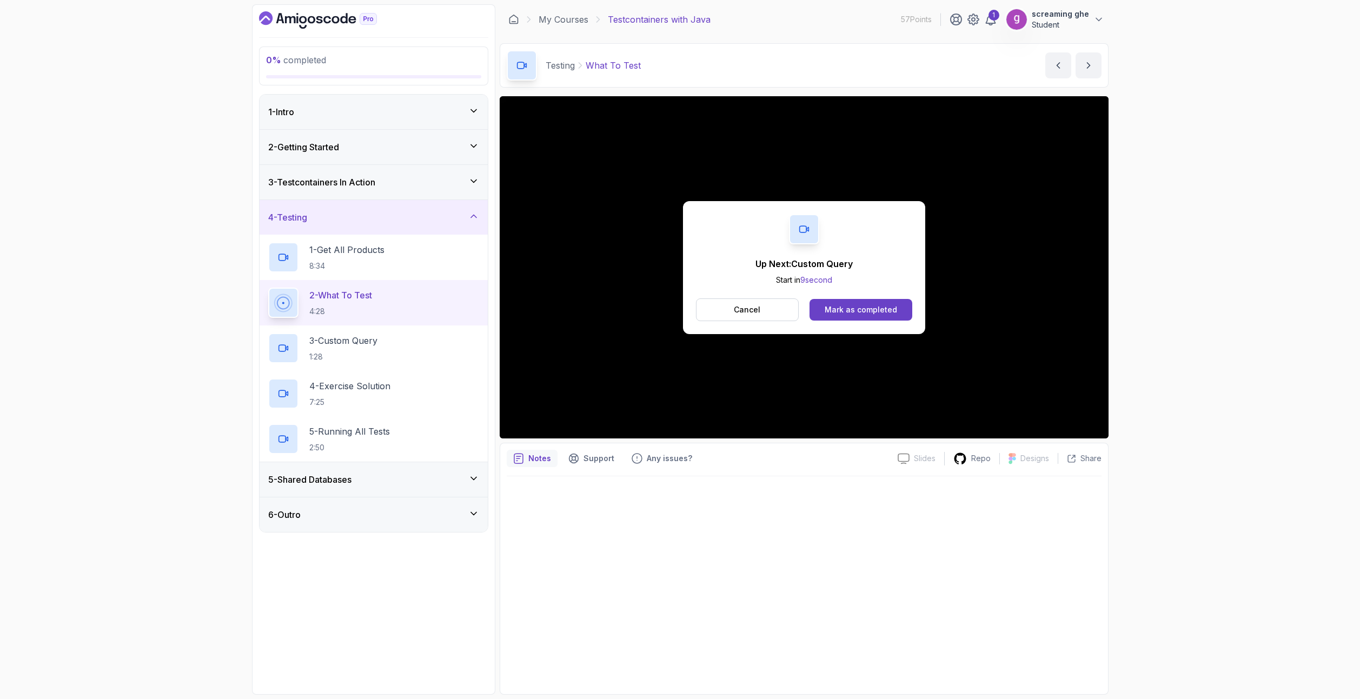
click at [732, 310] on button "Cancel" at bounding box center [747, 309] width 103 height 23
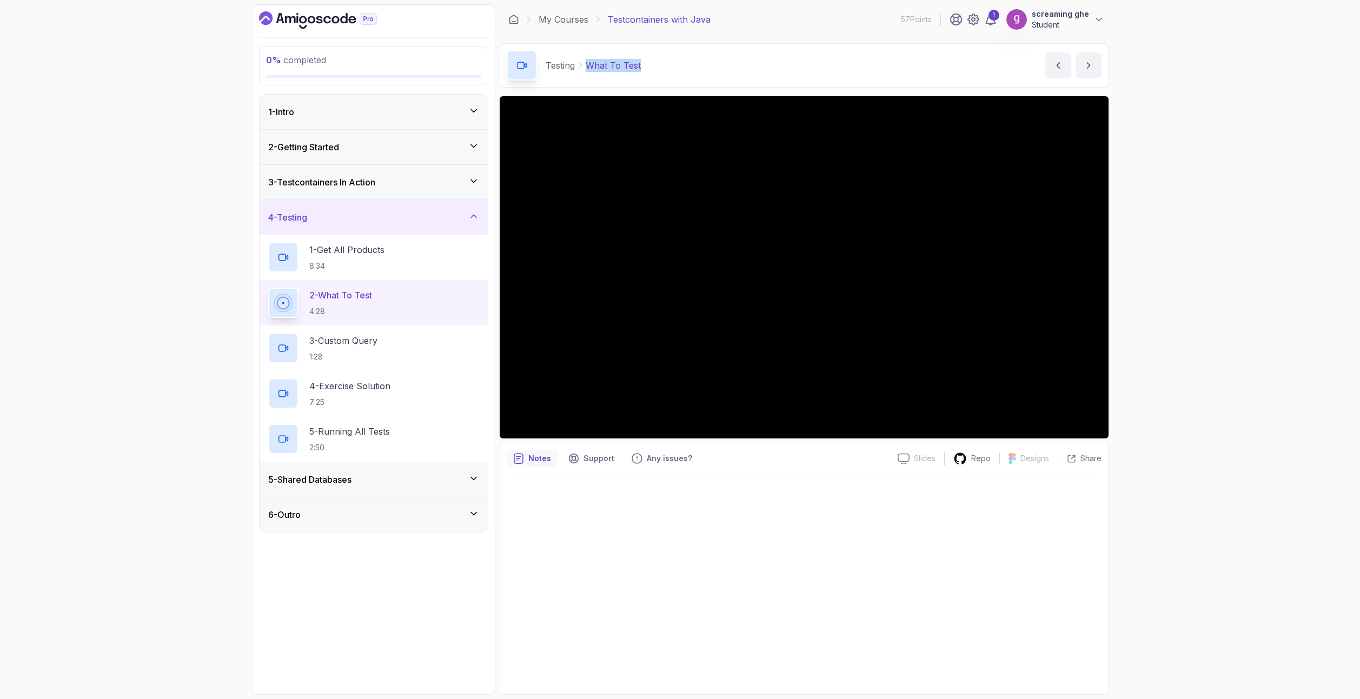
drag, startPoint x: 660, startPoint y: 69, endPoint x: 585, endPoint y: 66, distance: 74.1
click at [585, 66] on div "Testing What To Test What To Test by nelson" at bounding box center [804, 65] width 609 height 44
click at [403, 332] on div "3 - Custom Query 1:28" at bounding box center [373, 347] width 228 height 45
click at [386, 344] on div "3 - Custom Query 1:28" at bounding box center [373, 348] width 211 height 30
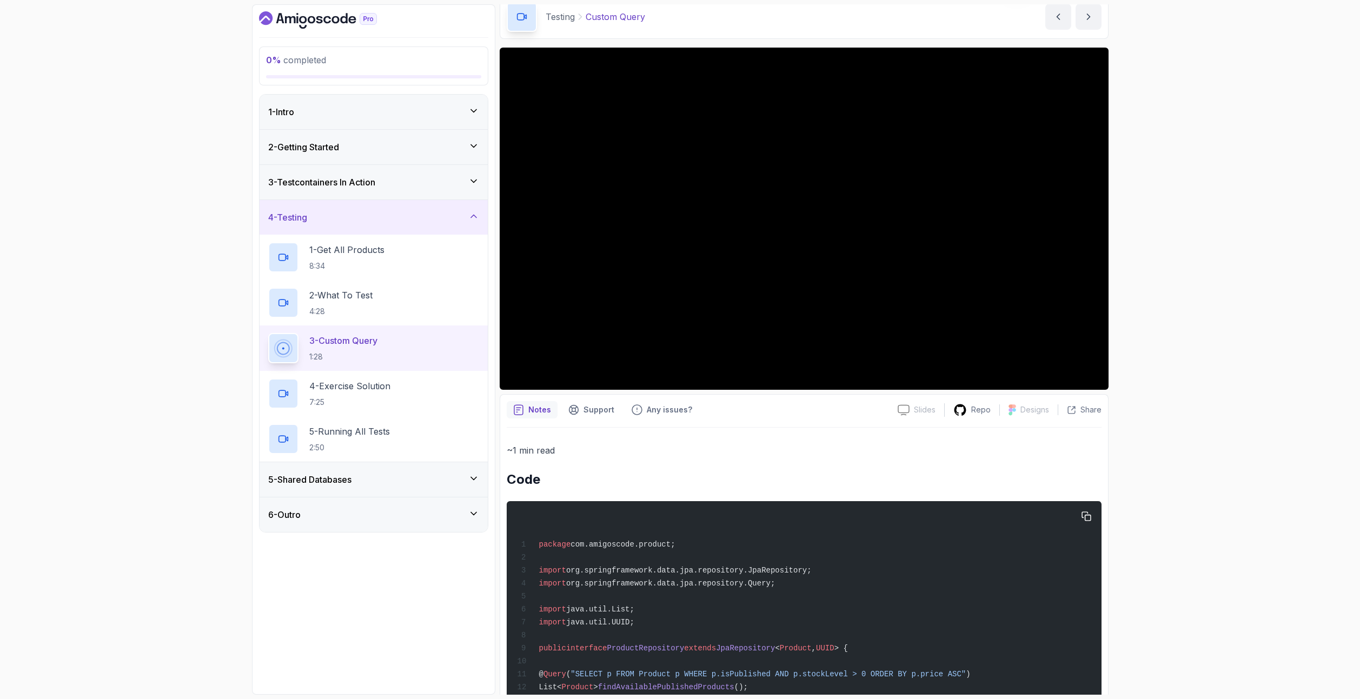
scroll to position [98, 0]
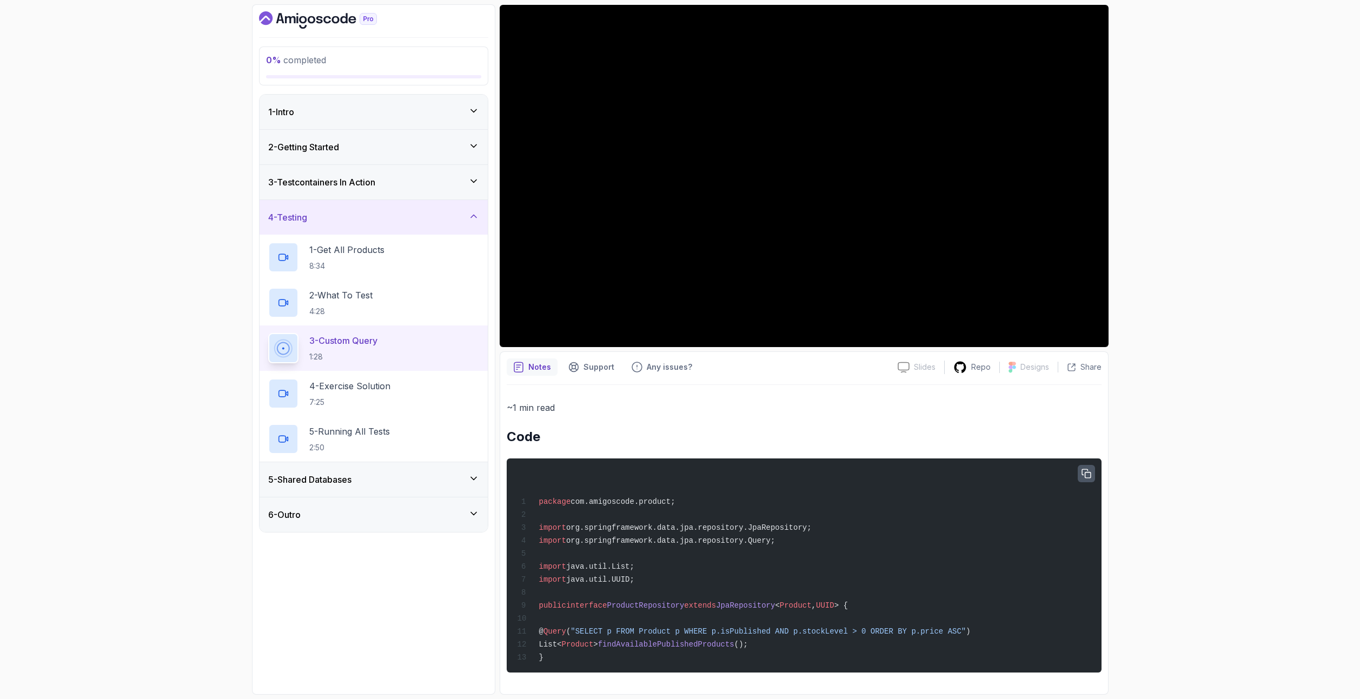
click at [1086, 469] on icon "button" at bounding box center [1086, 474] width 10 height 10
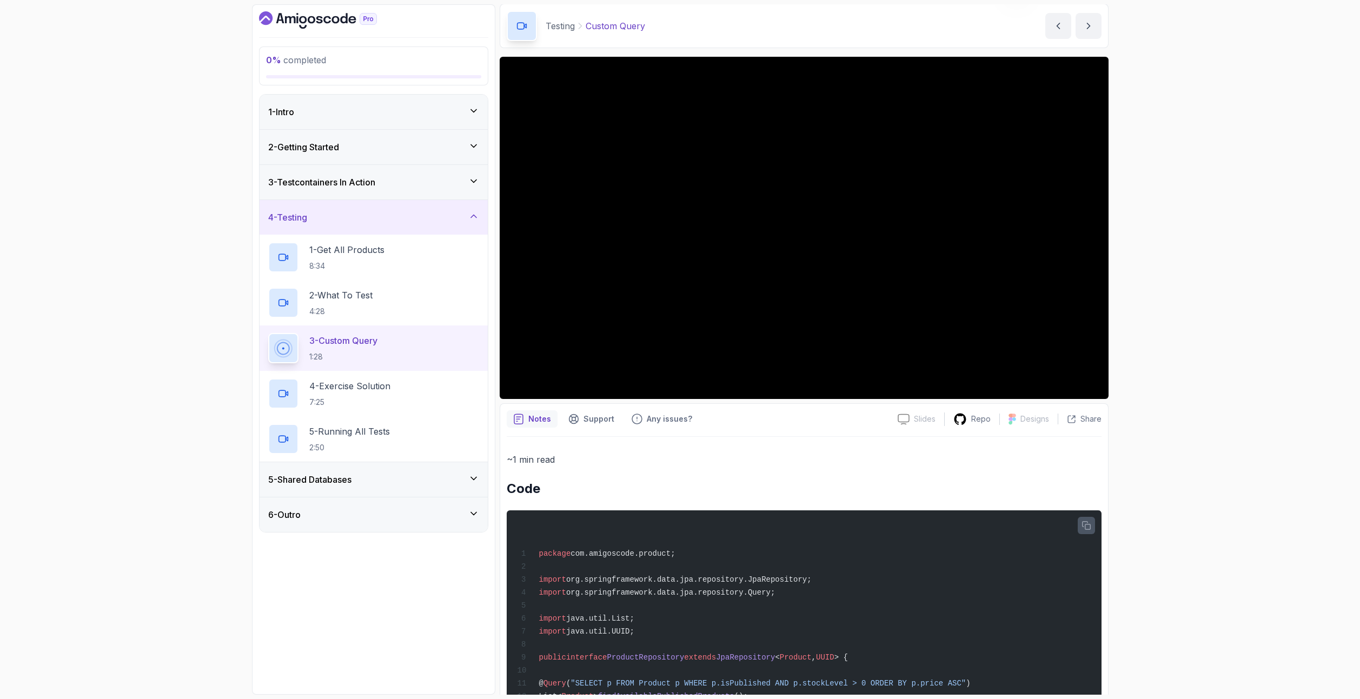
scroll to position [0, 0]
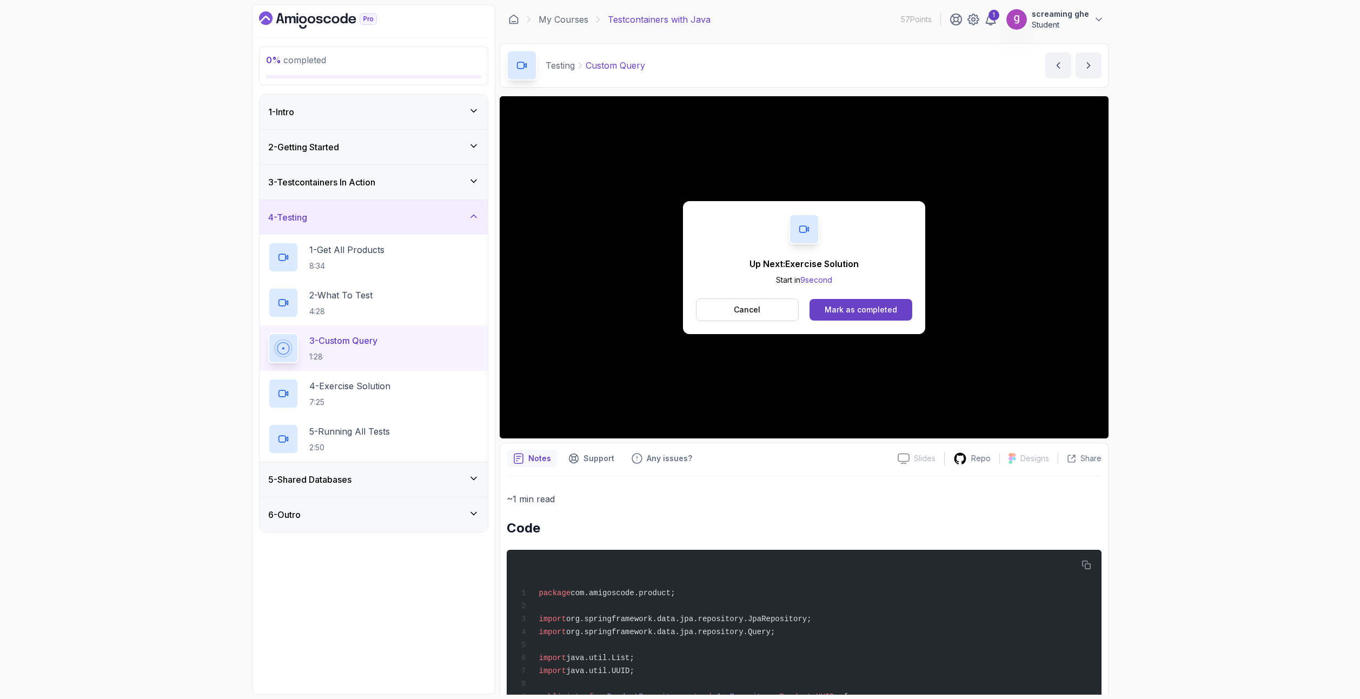
click at [736, 311] on p "Cancel" at bounding box center [747, 309] width 26 height 11
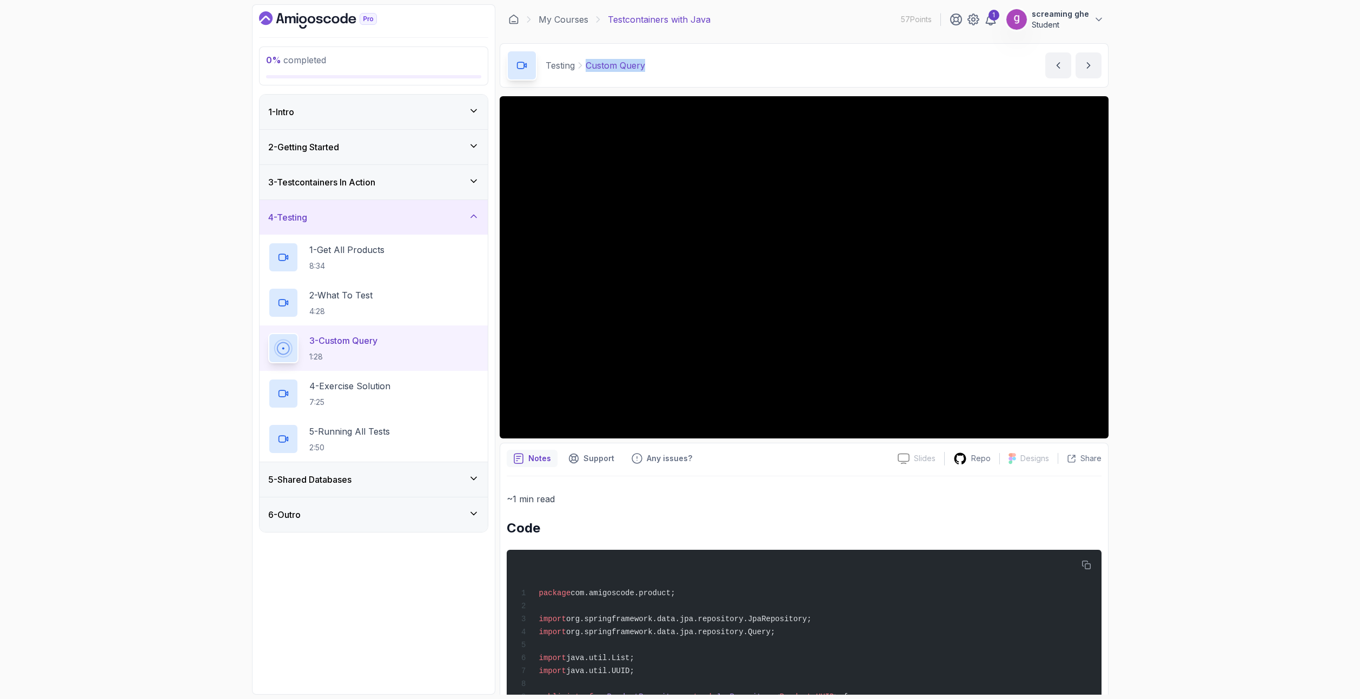
drag, startPoint x: 660, startPoint y: 64, endPoint x: 584, endPoint y: 65, distance: 75.7
click at [584, 65] on div "Testing Custom Query Custom Query by nelson" at bounding box center [804, 65] width 609 height 44
click at [357, 385] on p "4 - Exercise Solution" at bounding box center [349, 385] width 81 height 13
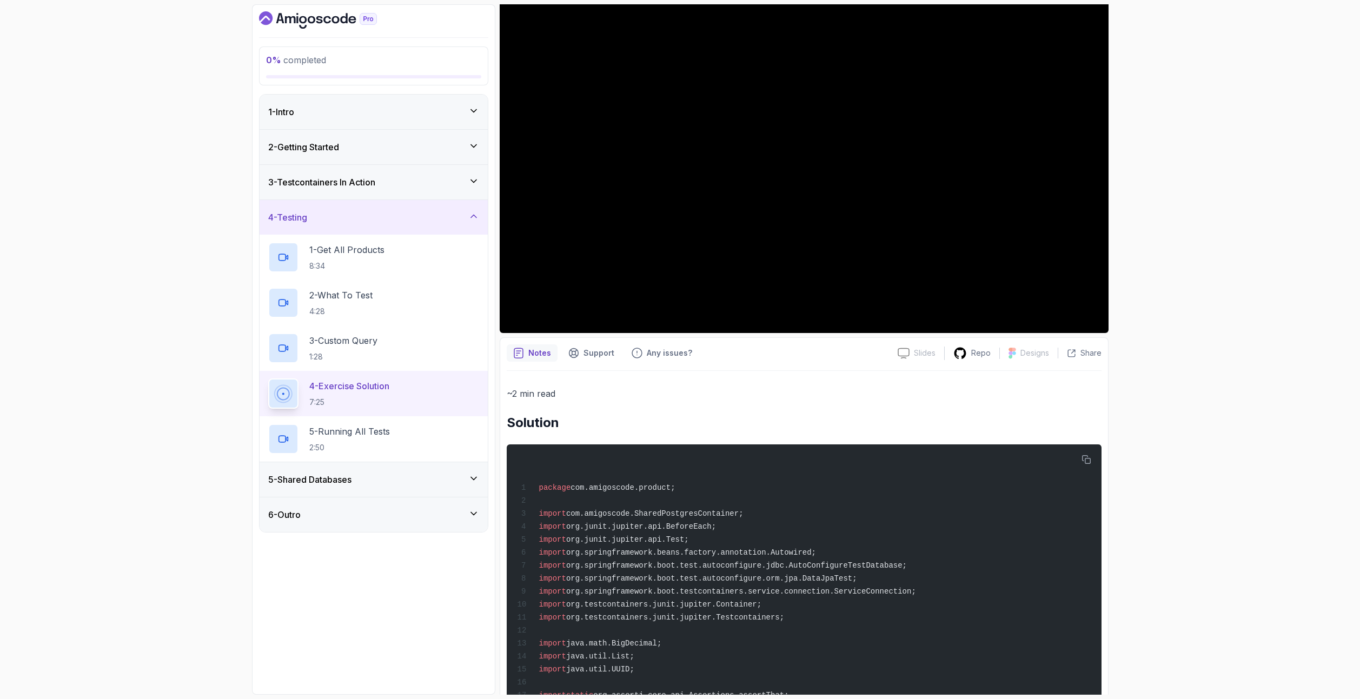
scroll to position [17, 0]
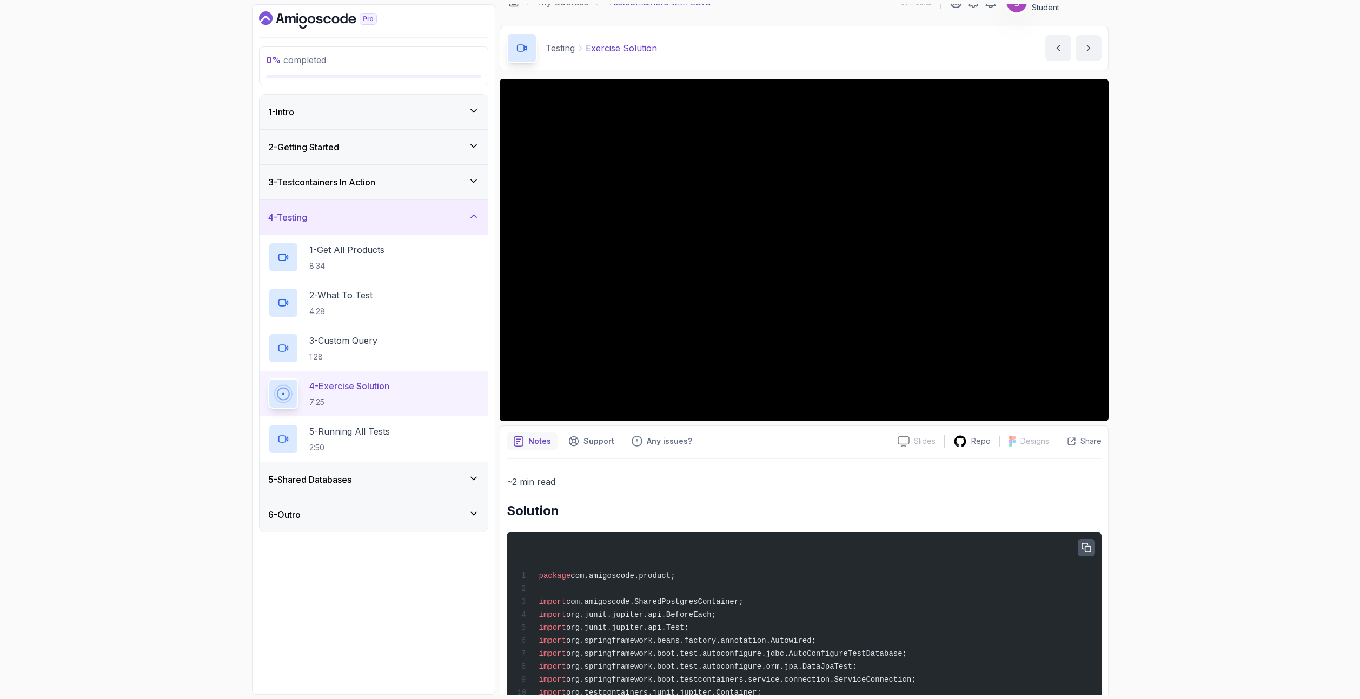
click at [1087, 550] on icon "button" at bounding box center [1086, 548] width 10 height 10
click at [1290, 670] on div "0 % completed 1 - Intro 2 - Getting Started 3 - Testcontainers In Action 4 - Te…" at bounding box center [680, 349] width 1360 height 699
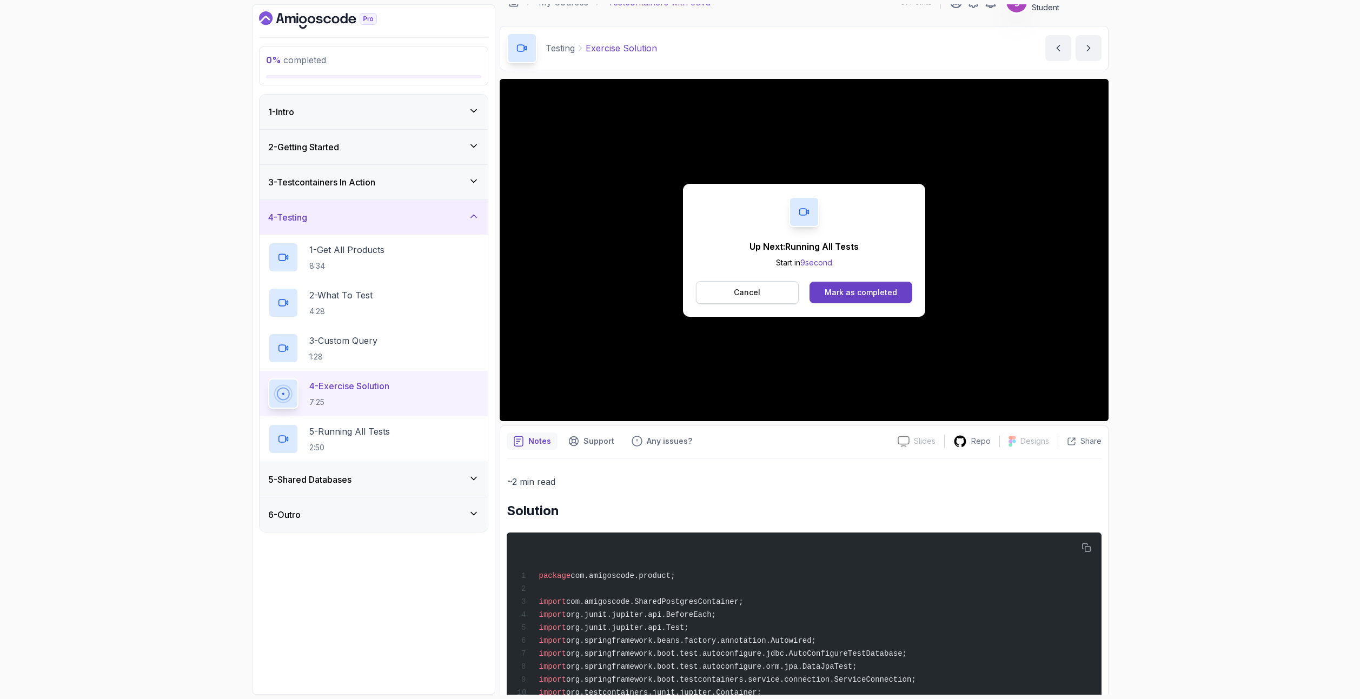
click at [737, 295] on p "Cancel" at bounding box center [747, 292] width 26 height 11
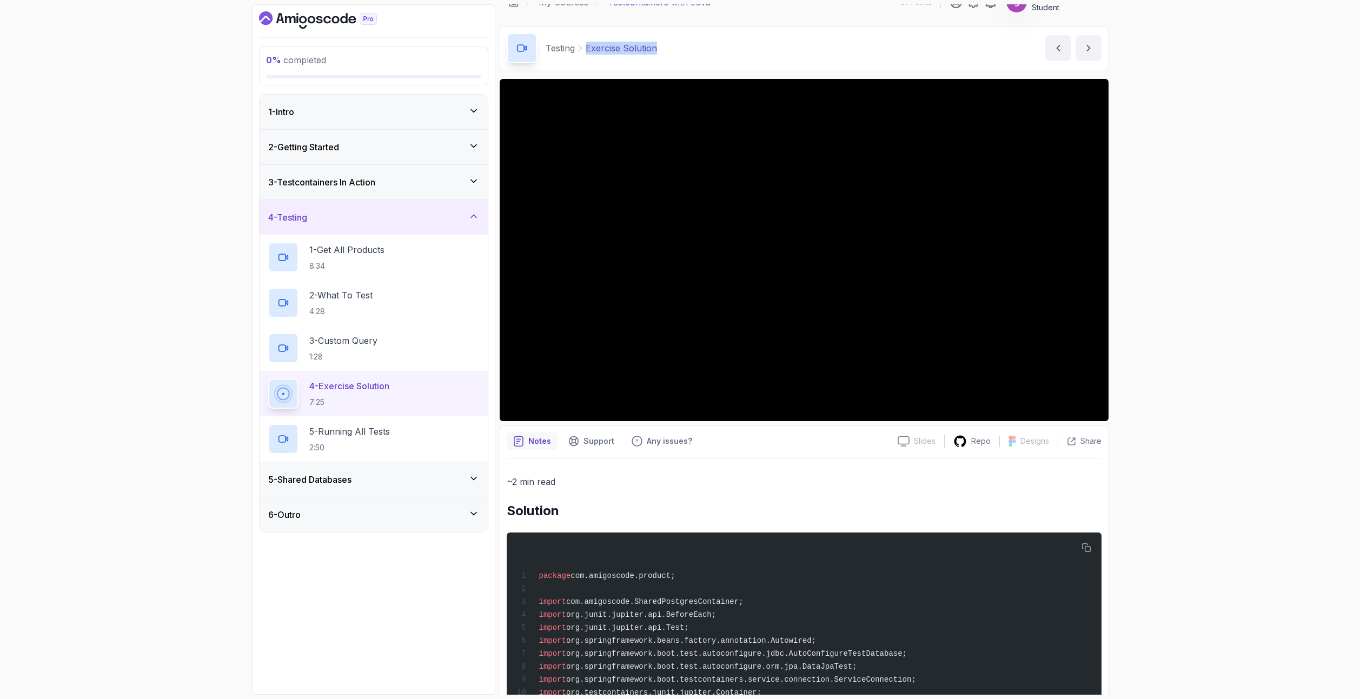
drag, startPoint x: 663, startPoint y: 48, endPoint x: 585, endPoint y: 49, distance: 78.4
click at [585, 49] on div "Testing Exercise Solution Exercise Solution by nelson" at bounding box center [804, 48] width 609 height 44
click at [399, 437] on div "5 - Running All Tests 2:50" at bounding box center [373, 439] width 211 height 30
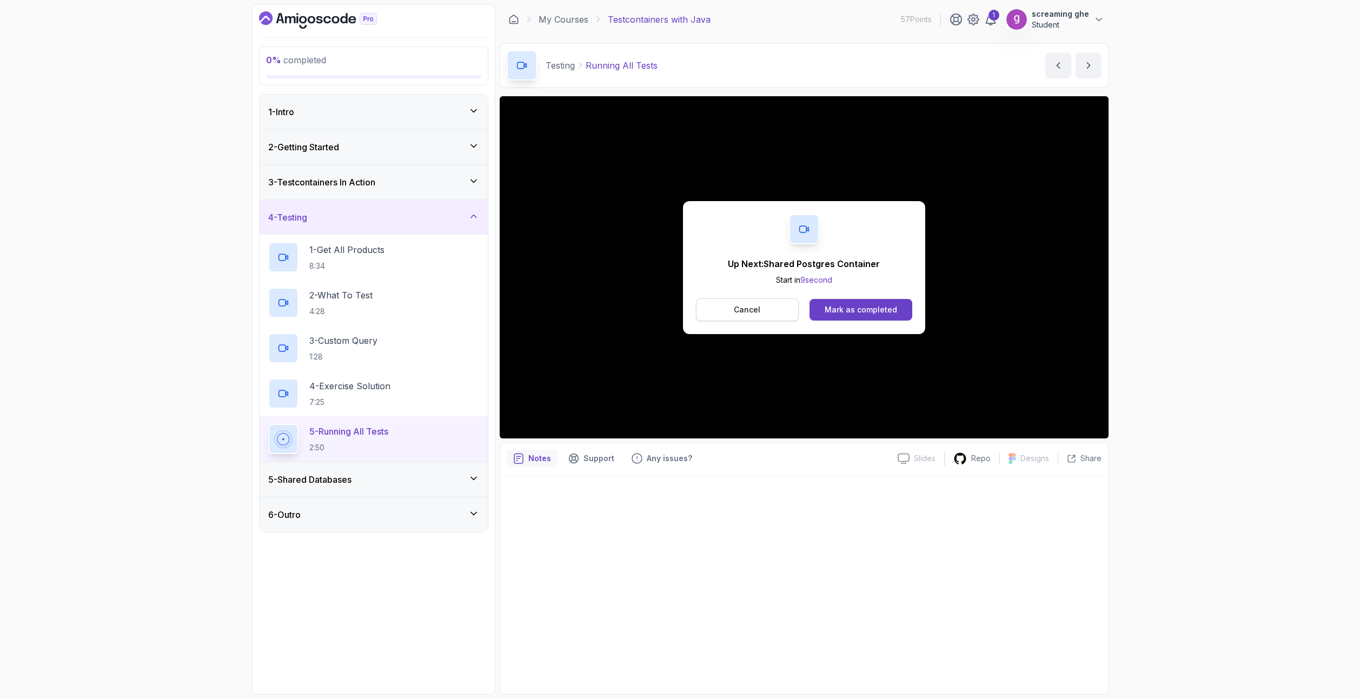
click at [762, 307] on button "Cancel" at bounding box center [747, 309] width 103 height 23
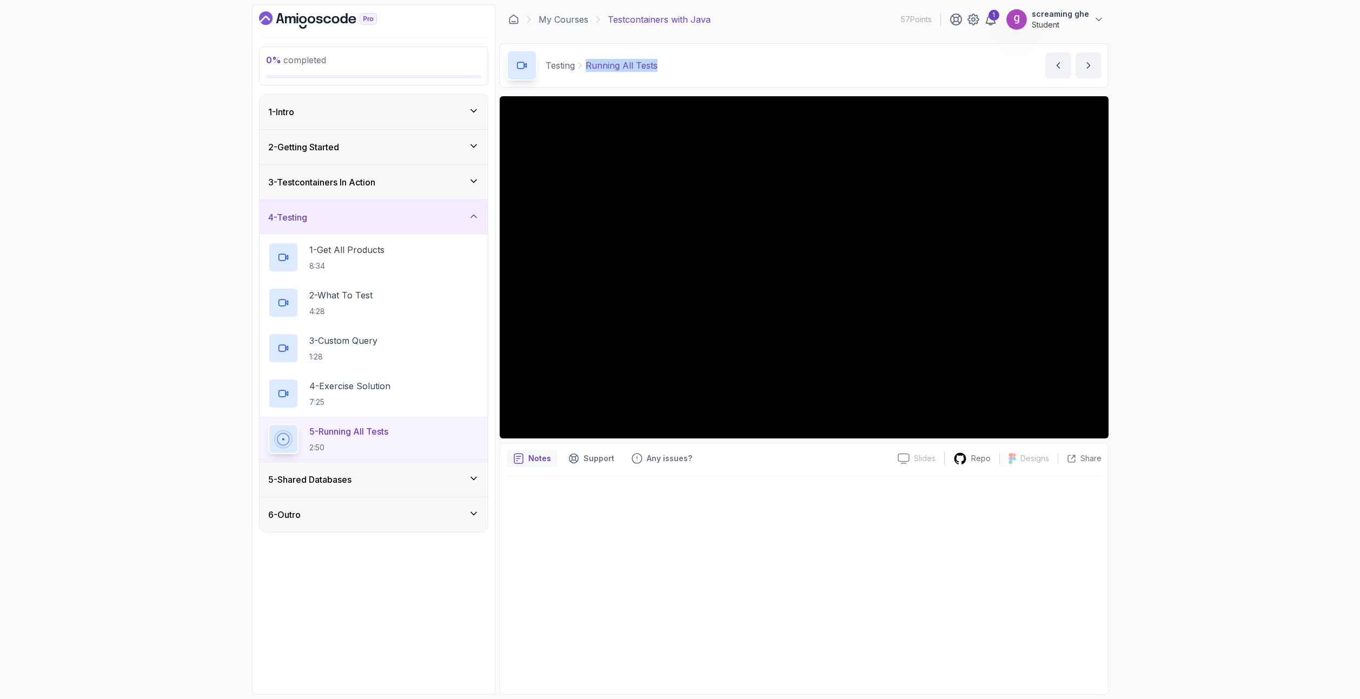
drag, startPoint x: 677, startPoint y: 68, endPoint x: 587, endPoint y: 63, distance: 90.4
click at [587, 63] on div "Testing Running All Tests Running All Tests by nelson" at bounding box center [804, 65] width 609 height 44
click at [378, 482] on div "5 - Shared Databases" at bounding box center [373, 479] width 211 height 13
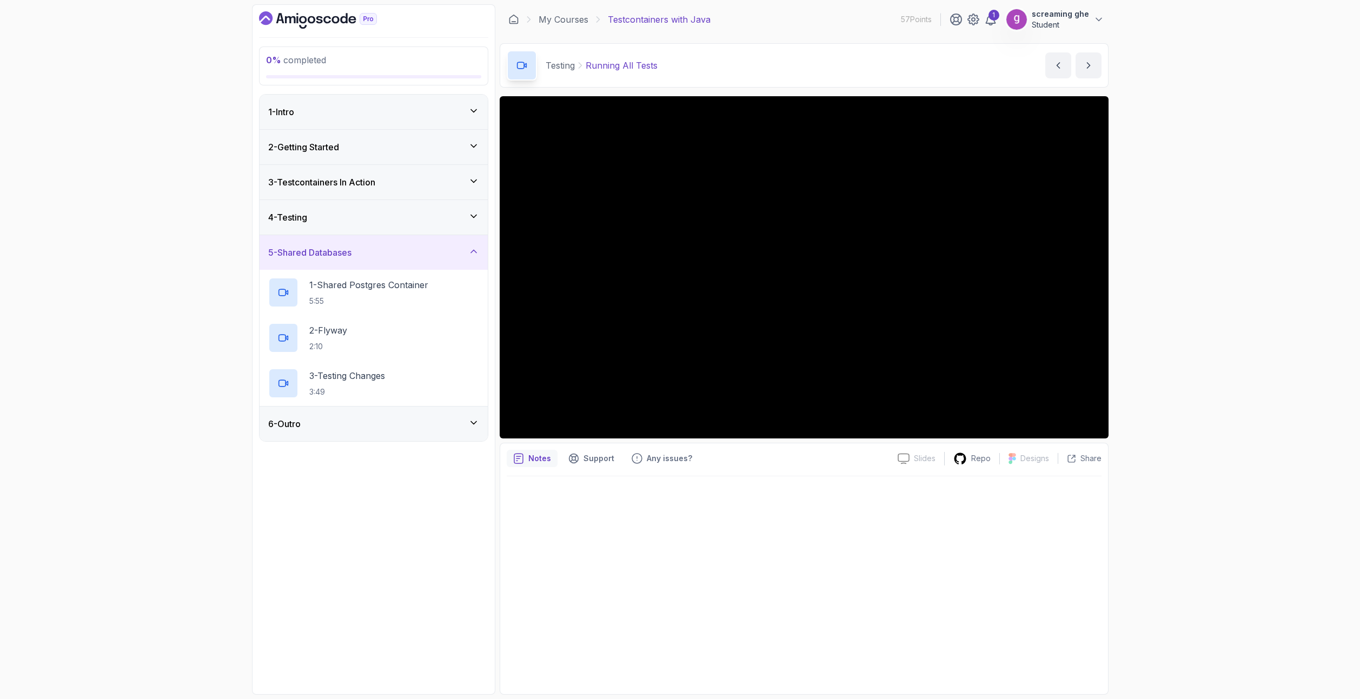
click at [1260, 515] on div "0 % completed 1 - Intro 2 - Getting Started 3 - Testcontainers In Action 4 - Te…" at bounding box center [680, 349] width 1360 height 699
click at [375, 309] on div "1 - Shared Postgres Container 5:55" at bounding box center [373, 292] width 228 height 45
click at [381, 303] on p "5:55" at bounding box center [368, 301] width 119 height 11
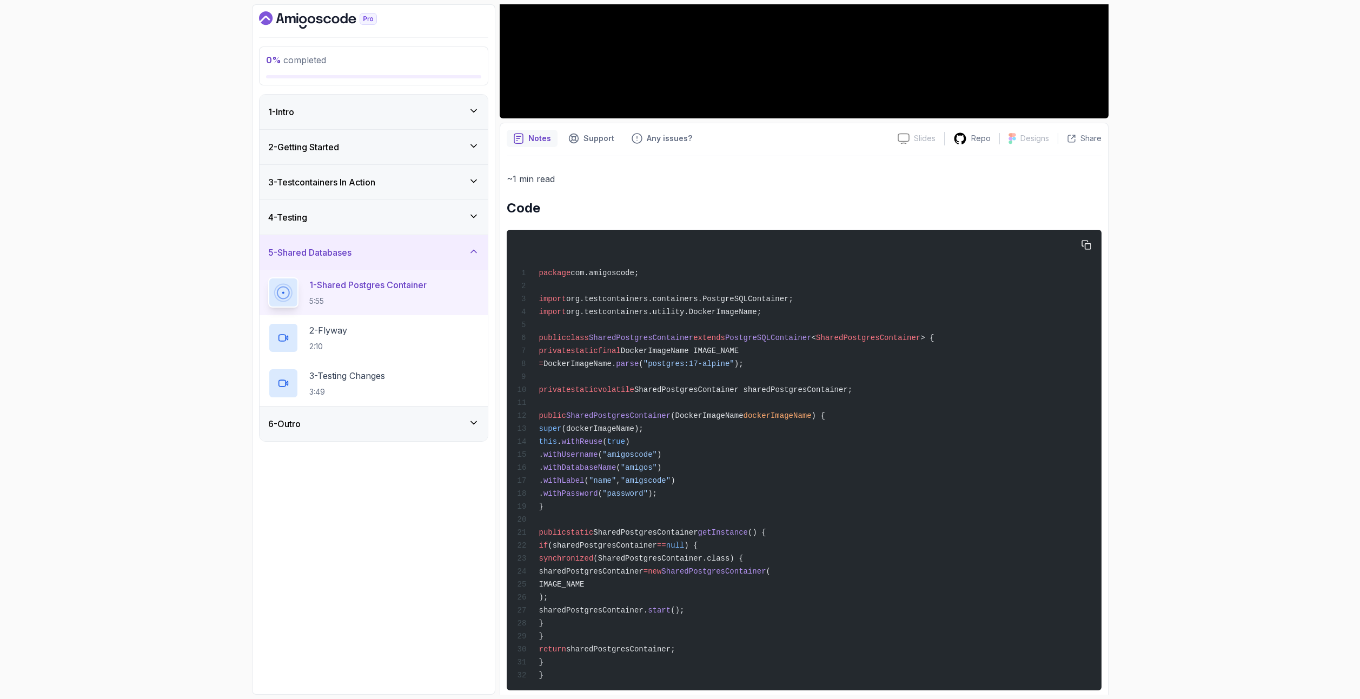
scroll to position [355, 0]
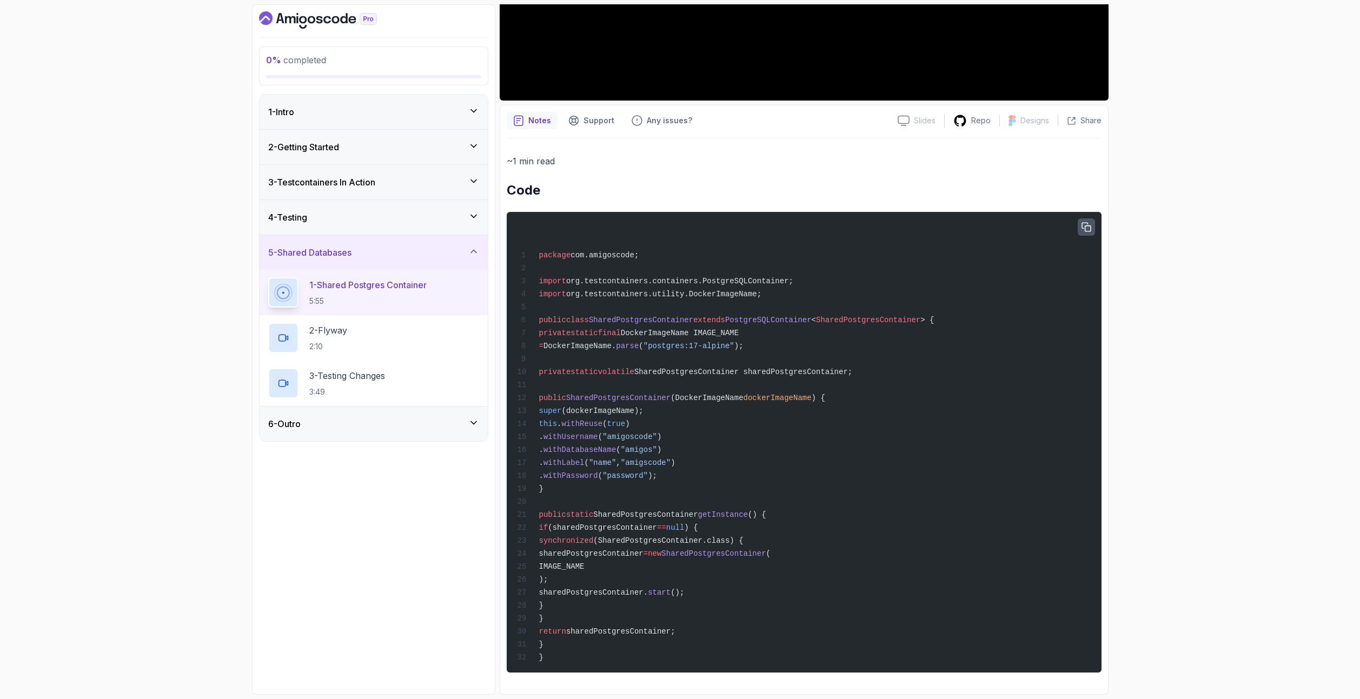
click at [1088, 223] on icon "button" at bounding box center [1086, 228] width 10 height 10
click at [817, 187] on div "~1 min read Code package com.amigoscode; import org.testcontainers.containers.P…" at bounding box center [804, 413] width 595 height 519
click at [1180, 485] on div "0 % completed 1 - Intro 2 - Getting Started 3 - Testcontainers In Action 4 - Te…" at bounding box center [680, 349] width 1360 height 699
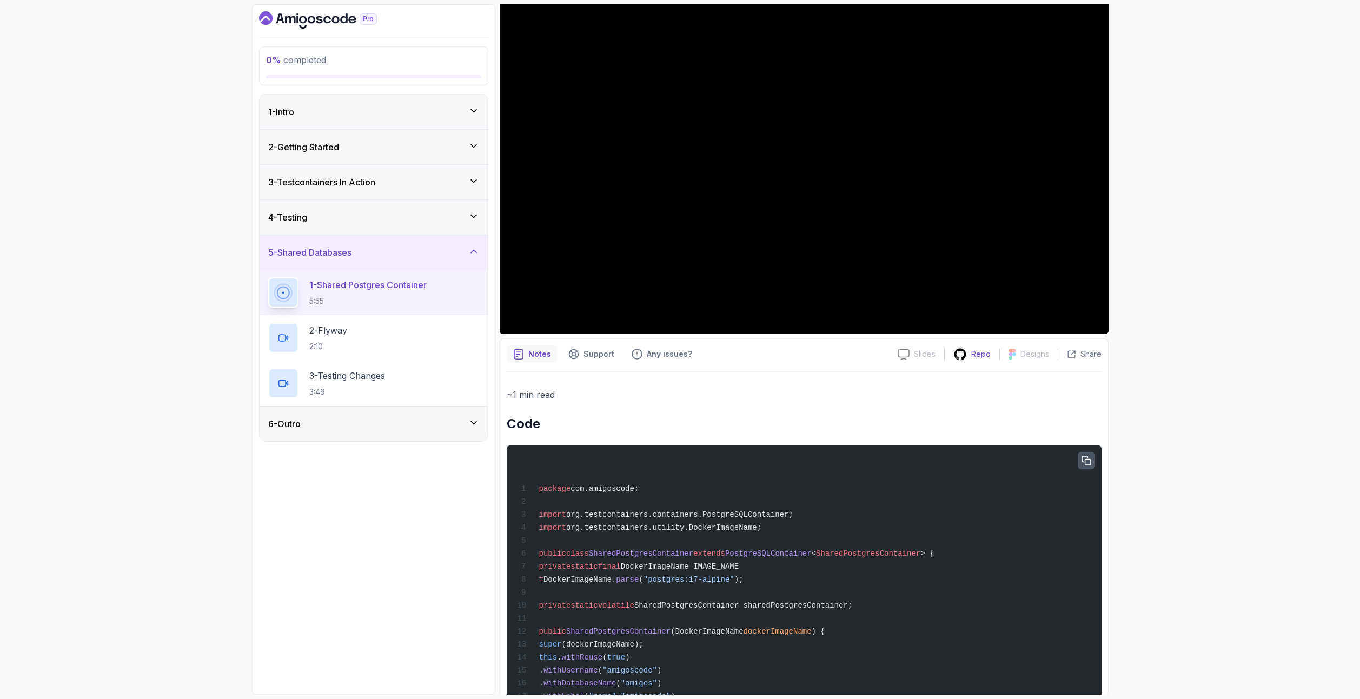
scroll to position [0, 0]
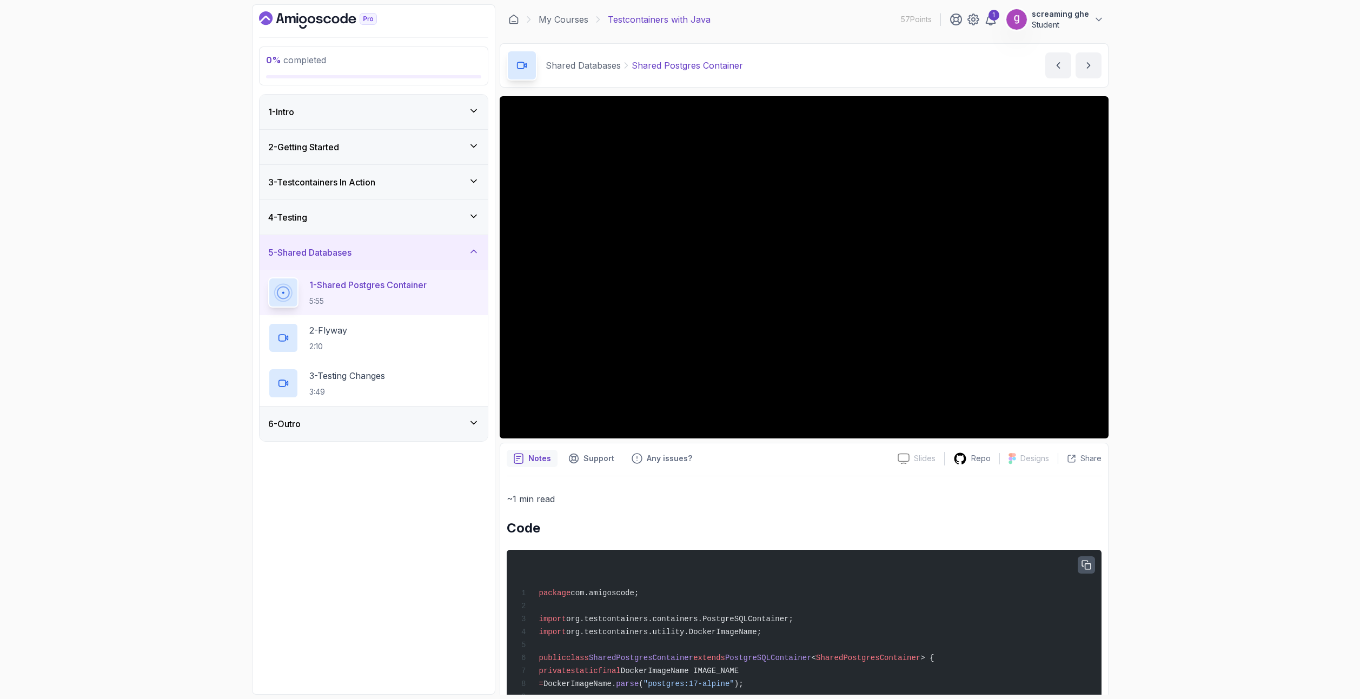
click at [1118, 483] on iframe at bounding box center [680, 349] width 1360 height 699
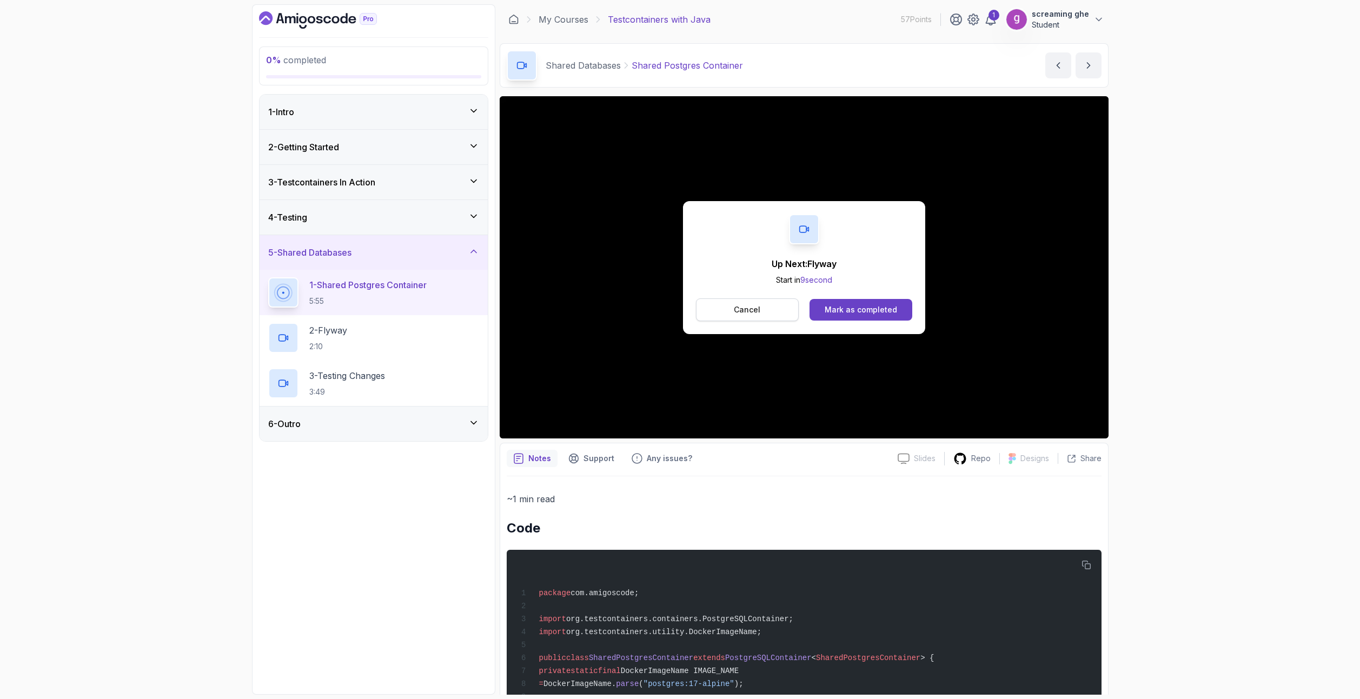
click at [747, 310] on p "Cancel" at bounding box center [747, 309] width 26 height 11
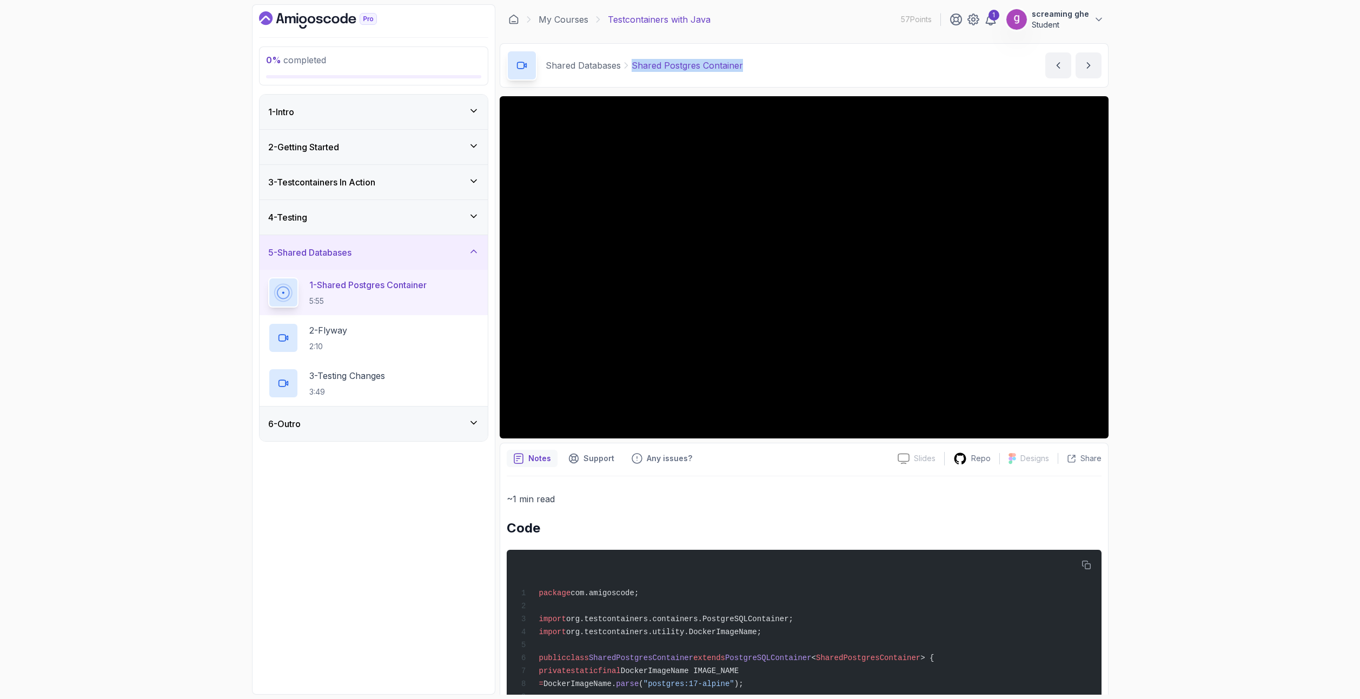
drag, startPoint x: 761, startPoint y: 61, endPoint x: 632, endPoint y: 63, distance: 129.2
click at [632, 63] on div "Shared Databases Shared Postgres Container Shared Postgres Container by nelson" at bounding box center [804, 65] width 609 height 44
click at [441, 339] on div "2 - Flyway 2:10" at bounding box center [373, 338] width 211 height 30
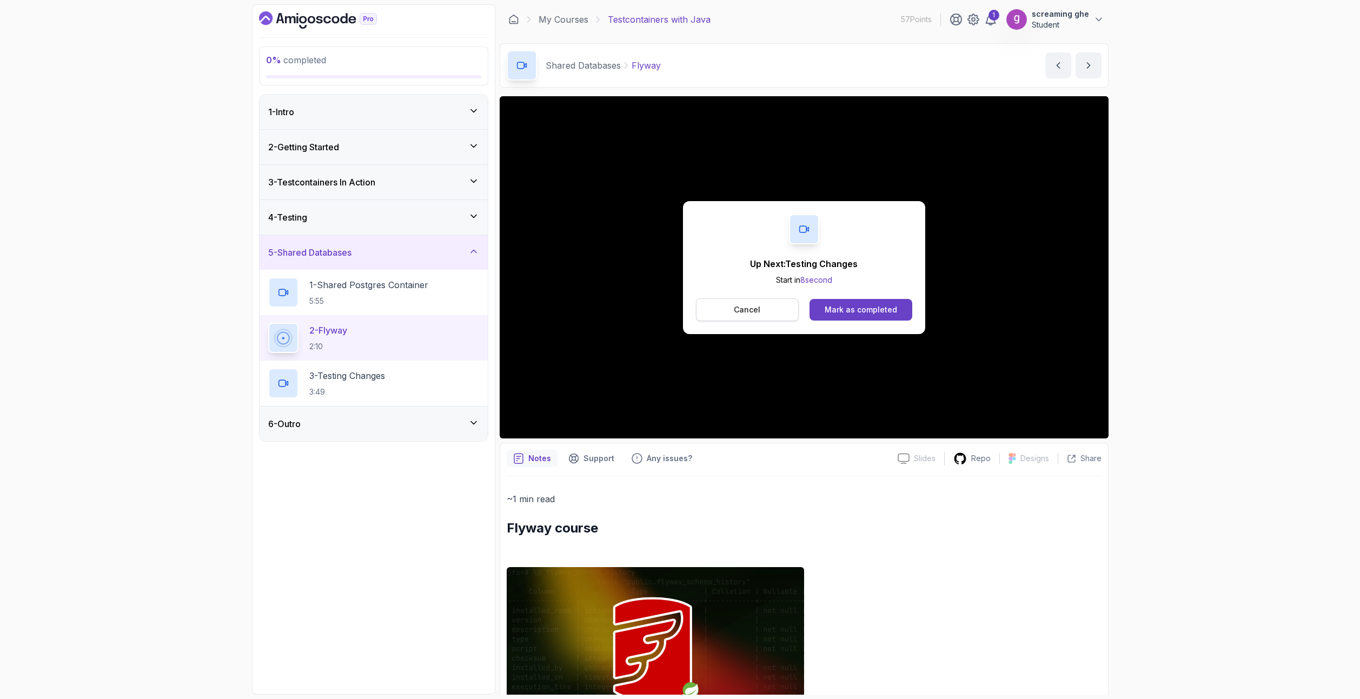
click at [757, 305] on p "Cancel" at bounding box center [747, 309] width 26 height 11
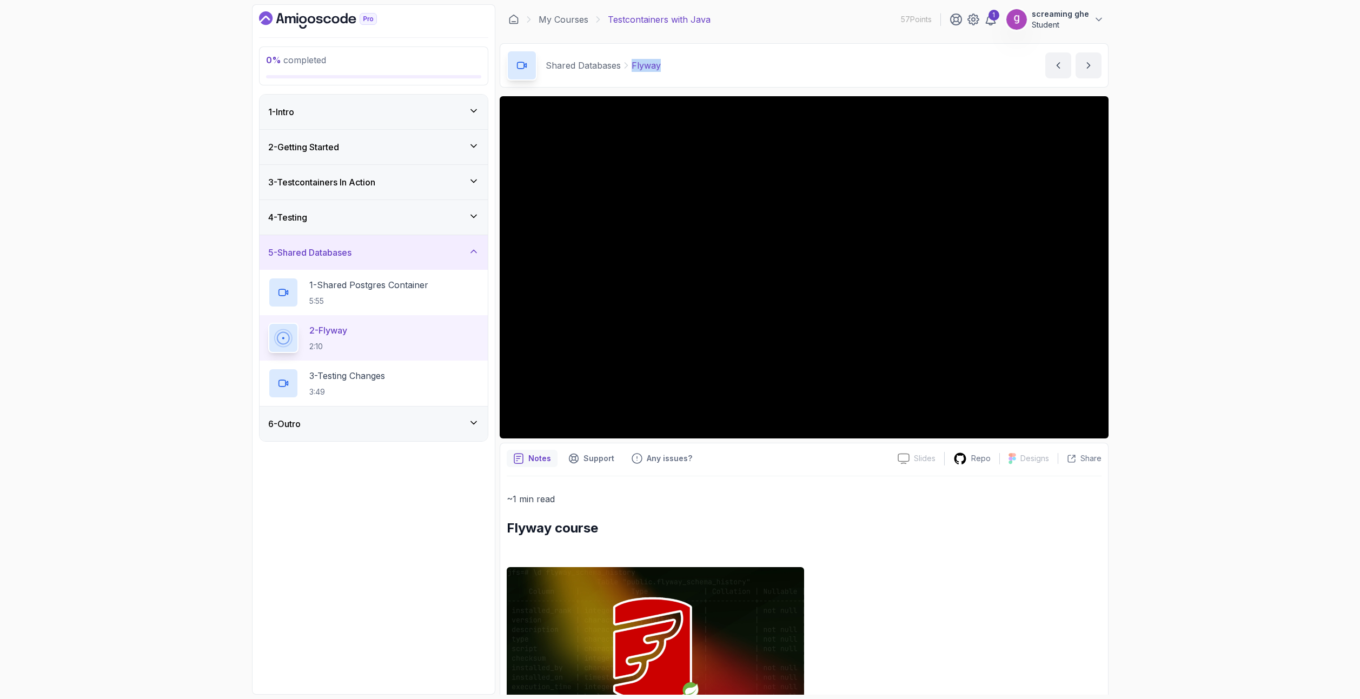
drag, startPoint x: 658, startPoint y: 70, endPoint x: 630, endPoint y: 68, distance: 28.7
click at [630, 68] on div "Shared Databases Flyway Flyway by nelson" at bounding box center [804, 65] width 609 height 44
click at [310, 387] on p "3:49" at bounding box center [347, 392] width 76 height 11
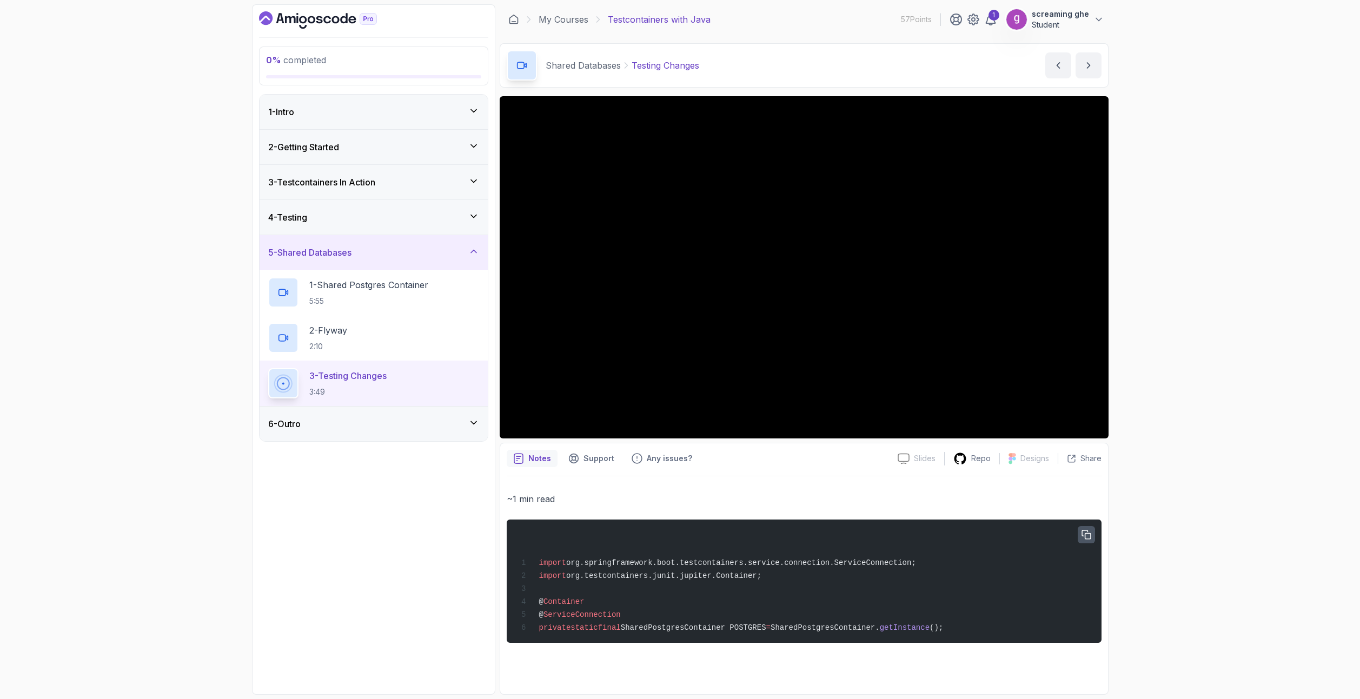
click at [1089, 534] on icon "button" at bounding box center [1086, 534] width 9 height 9
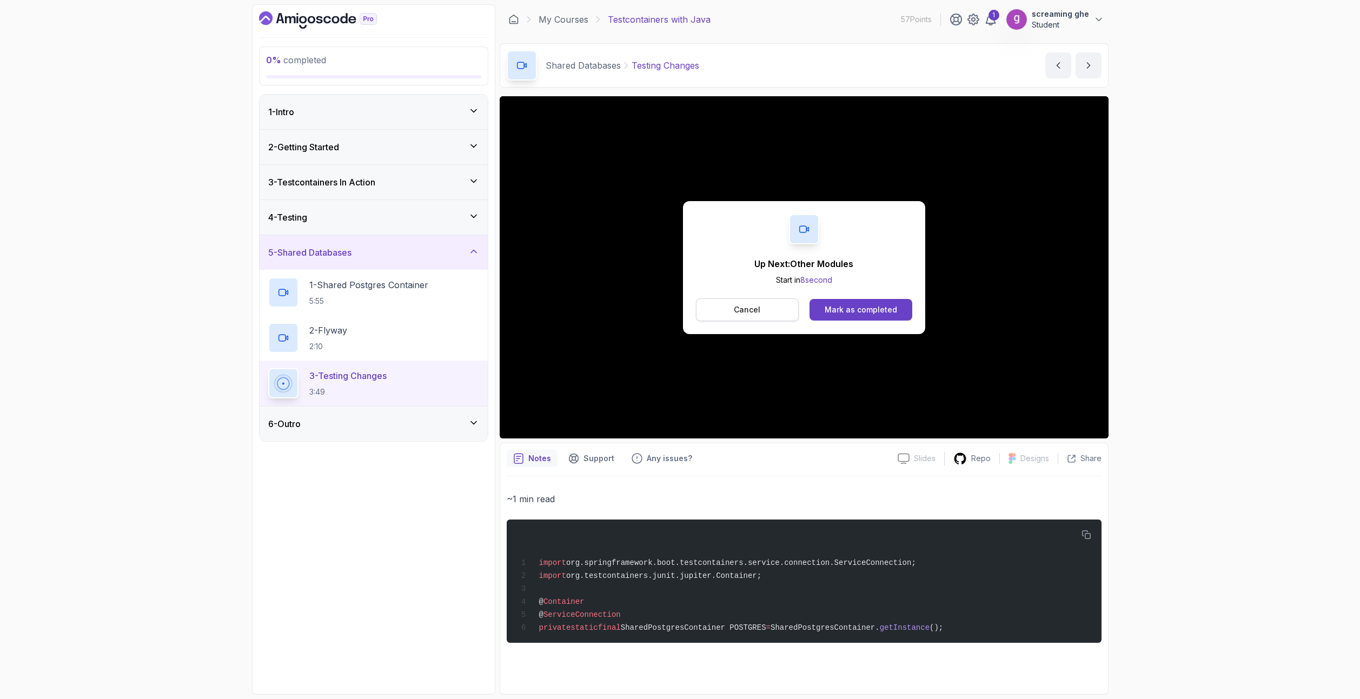
click at [774, 318] on button "Cancel" at bounding box center [747, 309] width 103 height 23
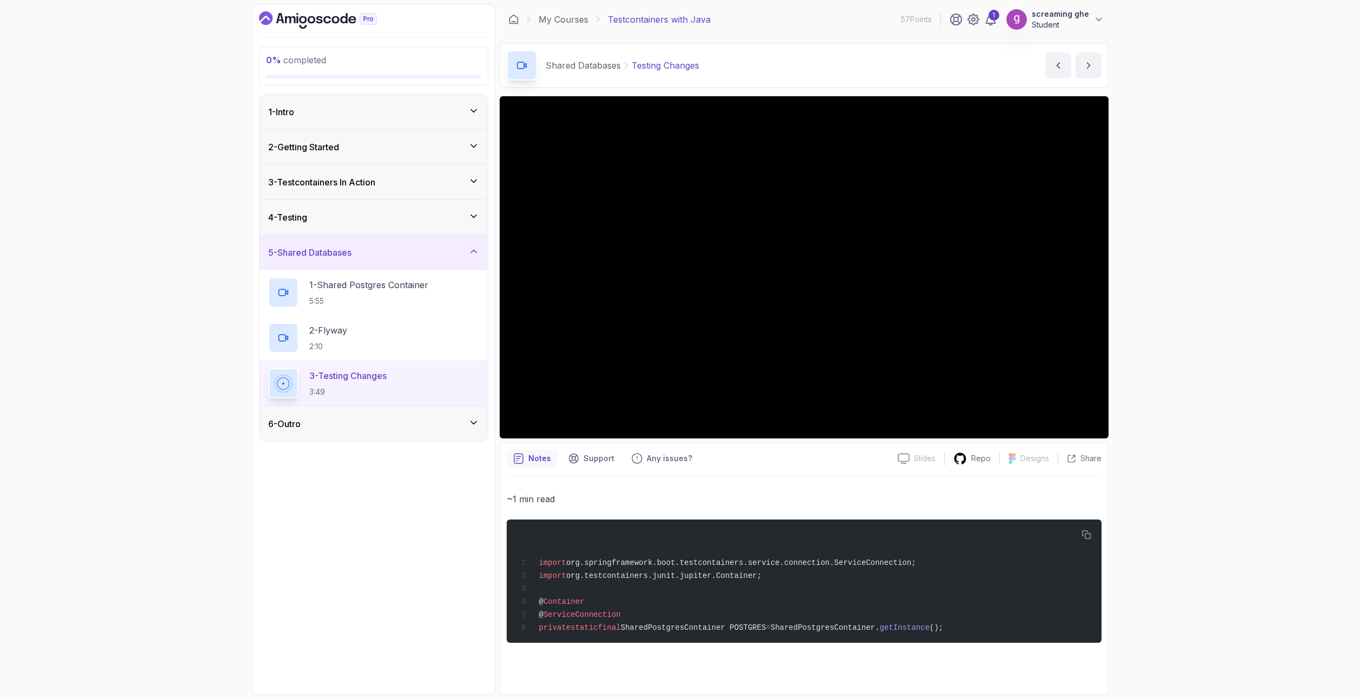
click at [1309, 503] on div "0 % completed 1 - Intro 2 - Getting Started 3 - Testcontainers In Action 4 - Te…" at bounding box center [680, 349] width 1360 height 699
drag, startPoint x: 707, startPoint y: 63, endPoint x: 631, endPoint y: 68, distance: 75.3
click at [631, 68] on div "Shared Databases Testing Changes Testing Changes by nelson" at bounding box center [804, 65] width 609 height 44
click at [631, 68] on p "Testing Changes" at bounding box center [665, 65] width 68 height 13
drag, startPoint x: 708, startPoint y: 70, endPoint x: 623, endPoint y: 67, distance: 84.4
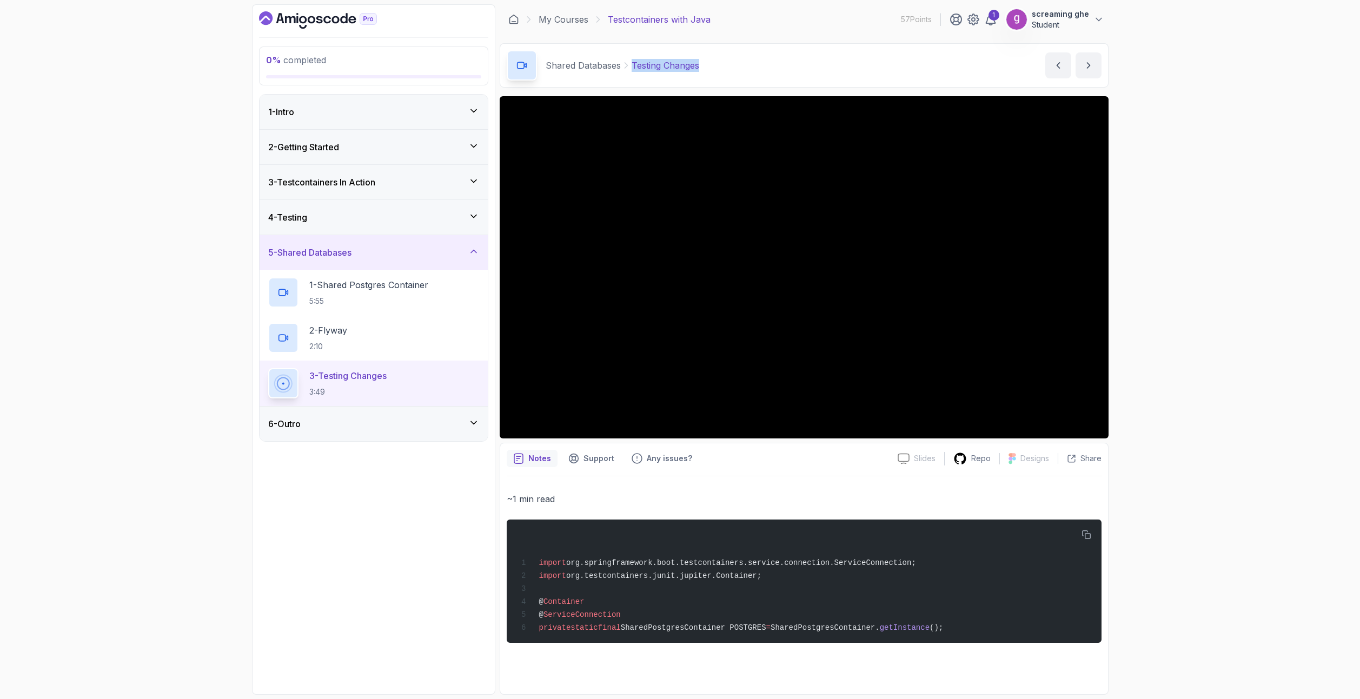
click at [623, 67] on div "Shared Databases Testing Changes Testing Changes by nelson" at bounding box center [804, 65] width 609 height 44
click at [421, 423] on div "6 - Outro" at bounding box center [373, 423] width 211 height 13
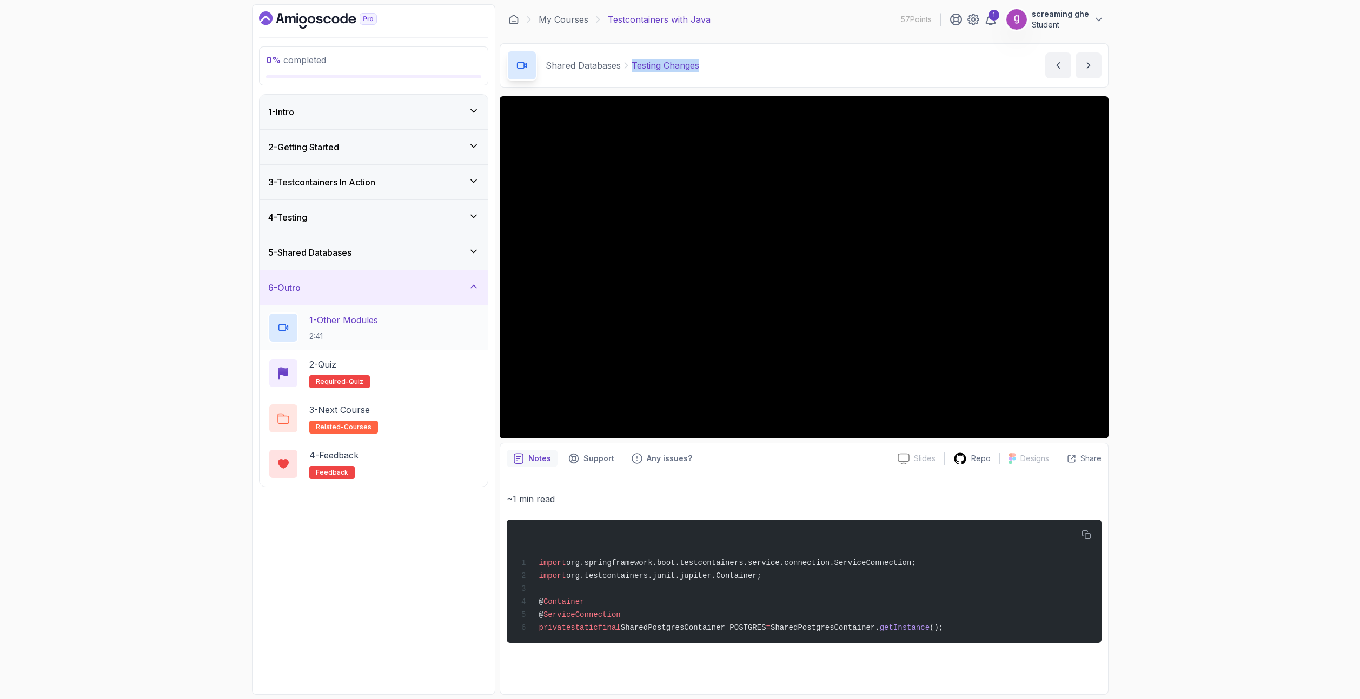
click at [432, 339] on div "1 - Other Modules 2:41" at bounding box center [373, 327] width 211 height 30
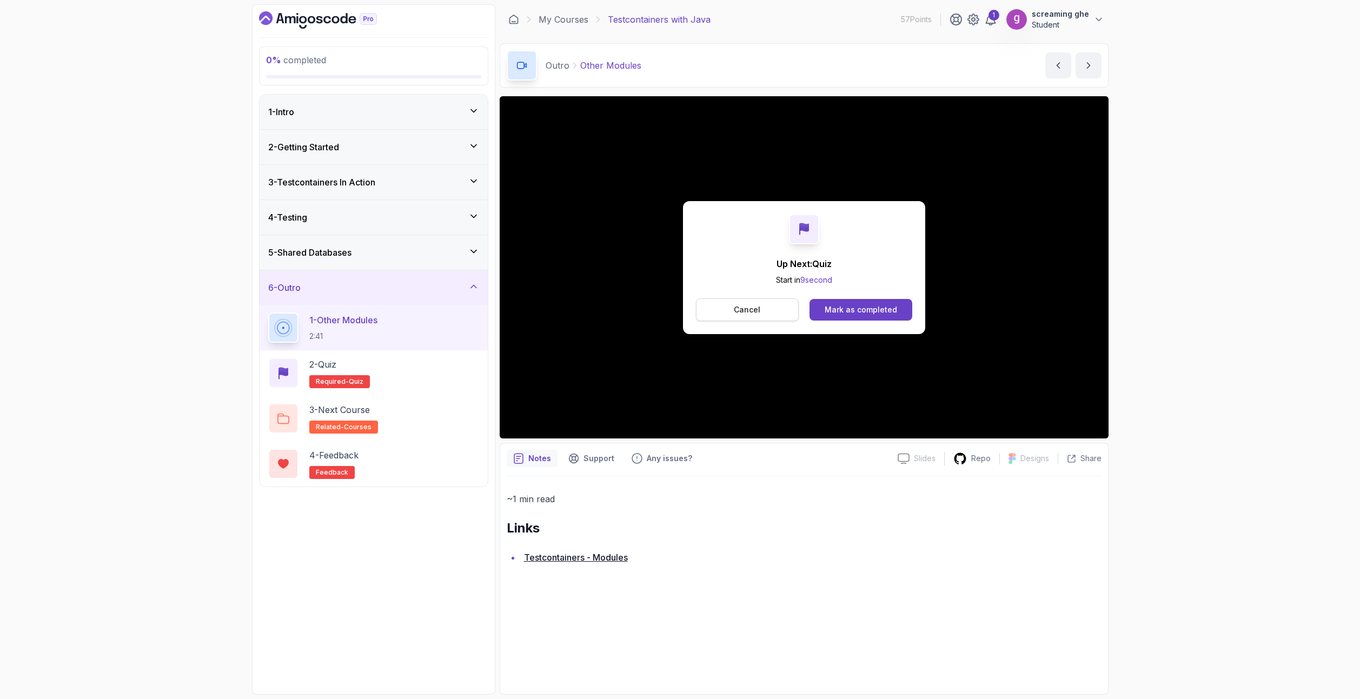
click at [735, 308] on p "Cancel" at bounding box center [747, 309] width 26 height 11
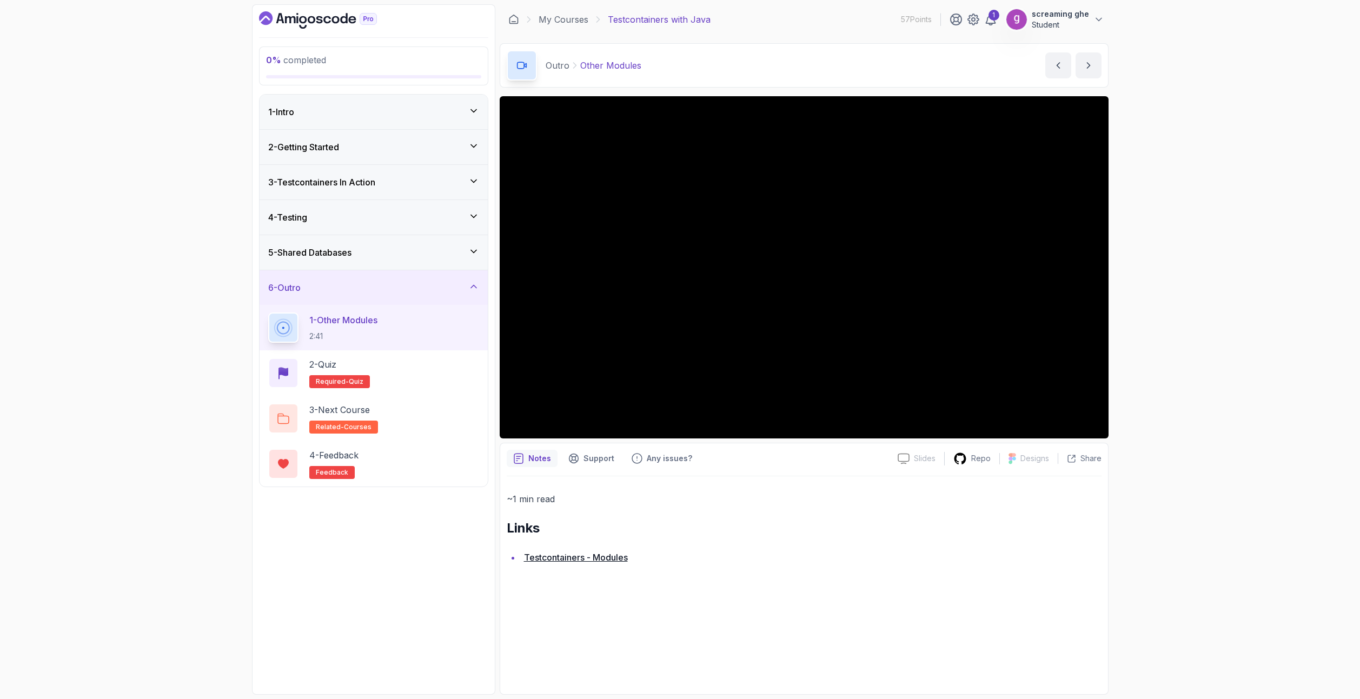
drag, startPoint x: 130, startPoint y: 202, endPoint x: 123, endPoint y: 202, distance: 6.5
click at [126, 202] on div "0 % completed 1 - Intro 2 - Getting Started 3 - Testcontainers In Action 4 - Te…" at bounding box center [680, 349] width 1360 height 699
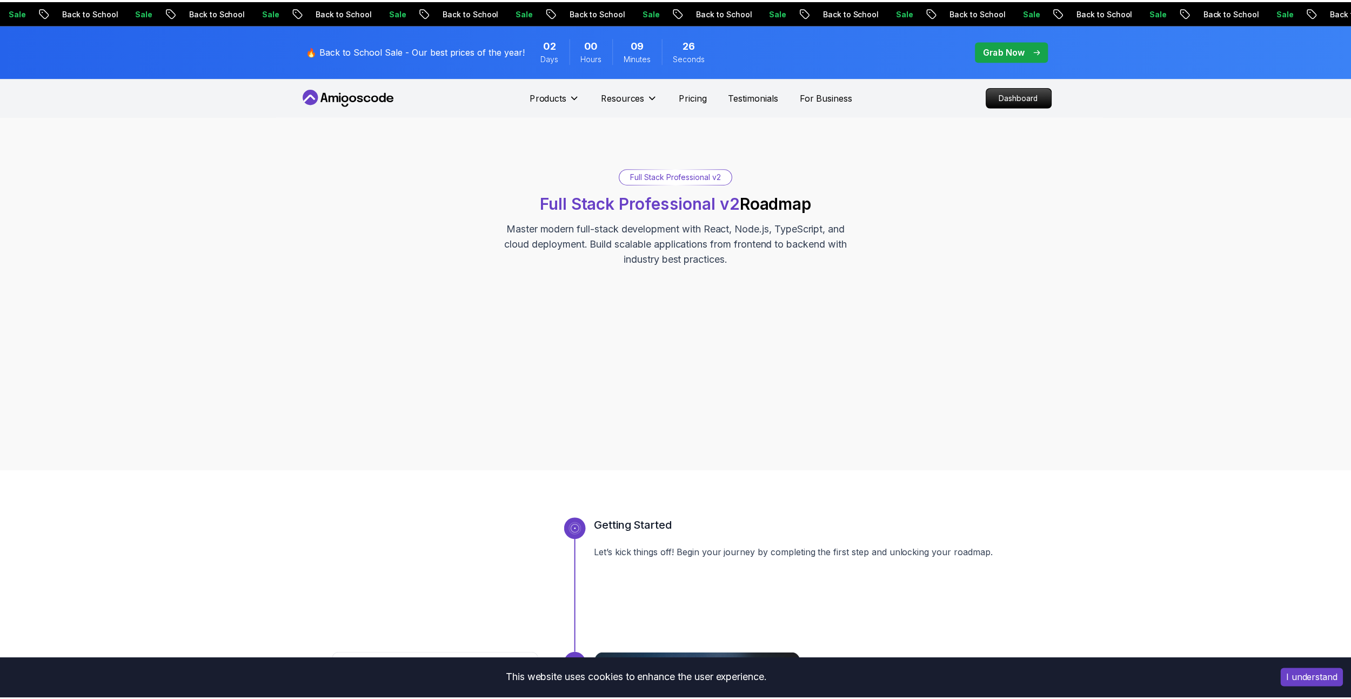
scroll to position [1514, 0]
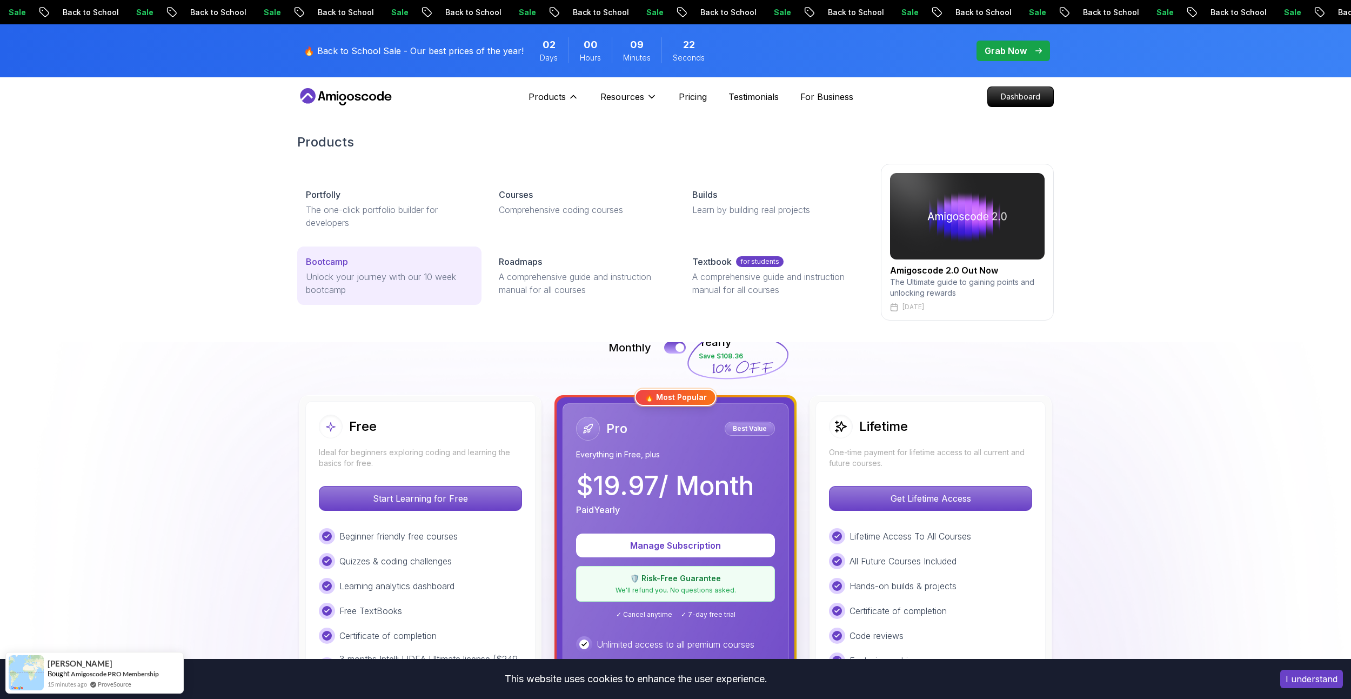
click at [366, 266] on div "Bootcamp" at bounding box center [389, 261] width 167 height 13
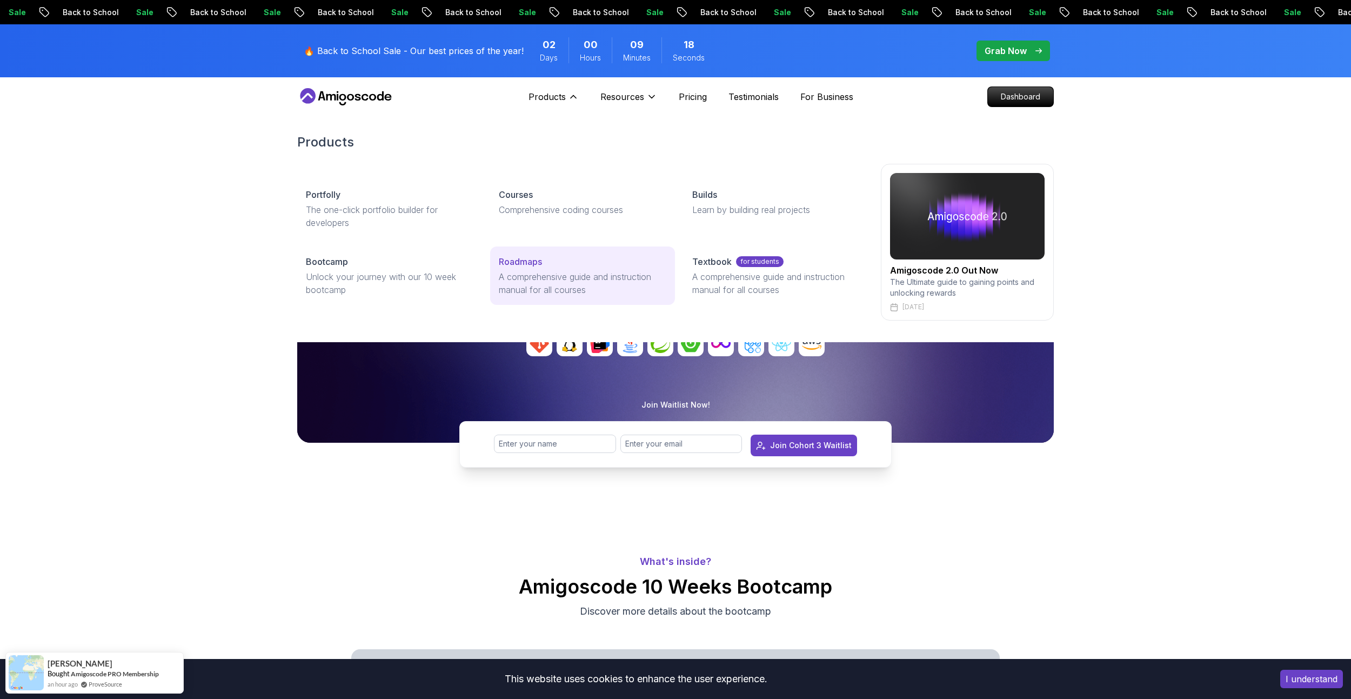
click at [540, 284] on p "A comprehensive guide and instruction manual for all courses" at bounding box center [582, 283] width 167 height 26
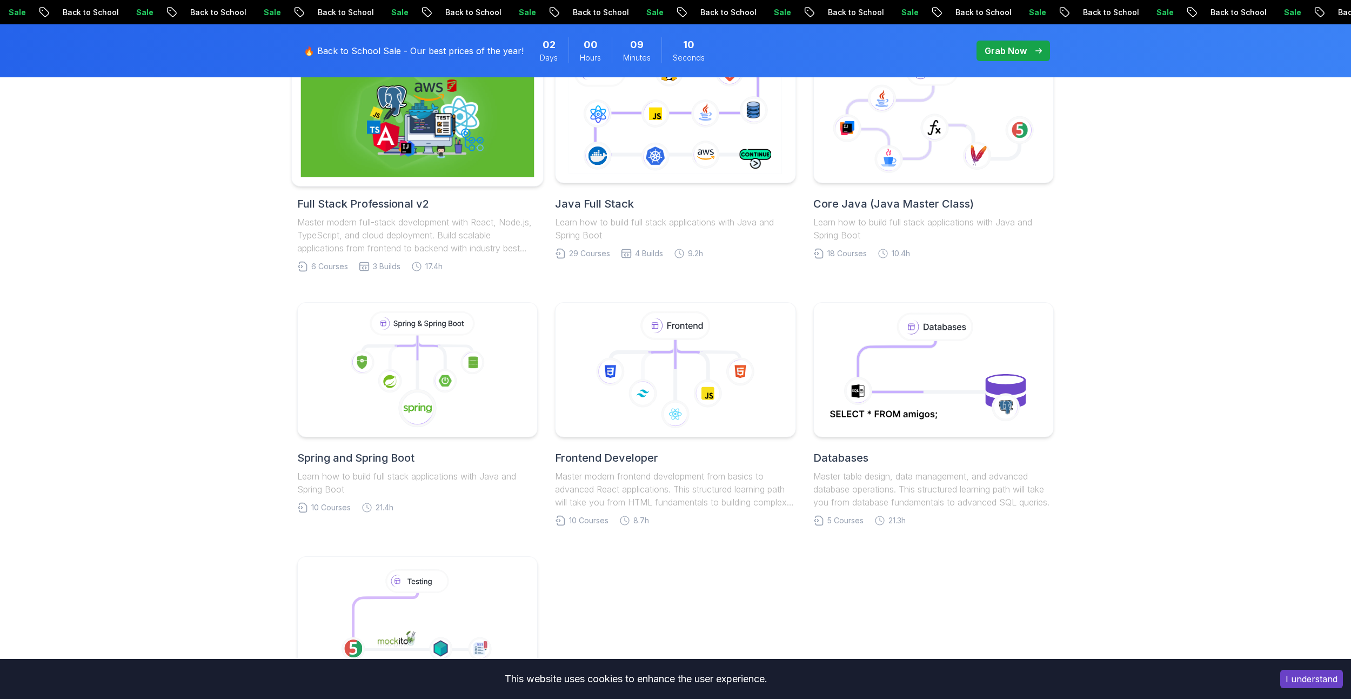
scroll to position [108, 0]
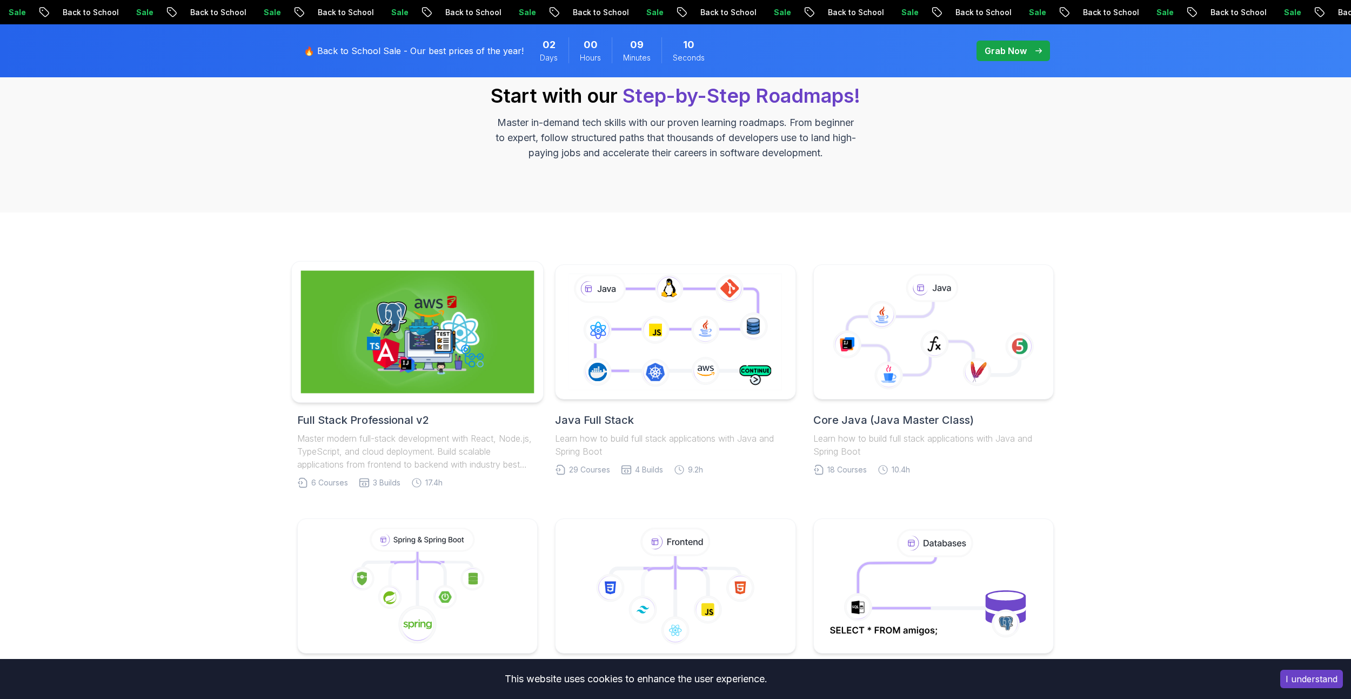
click at [441, 361] on img at bounding box center [418, 332] width 234 height 123
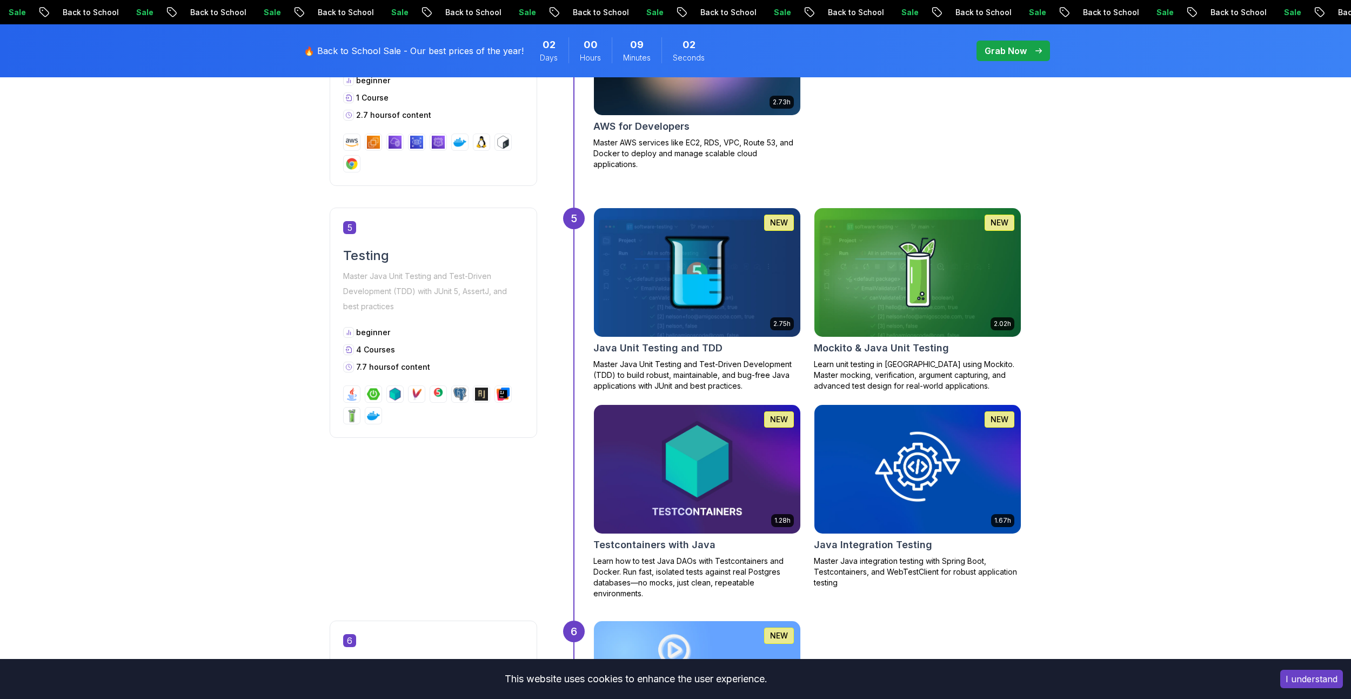
scroll to position [1406, 0]
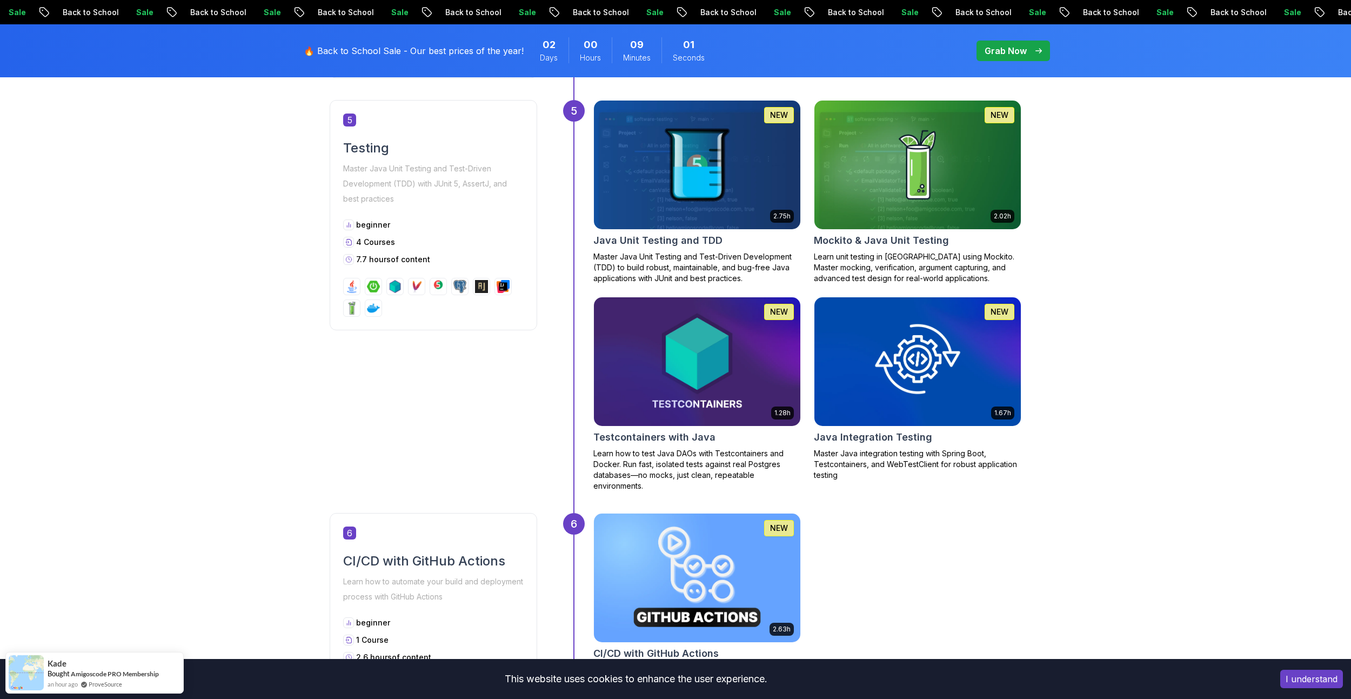
click at [938, 394] on img at bounding box center [917, 361] width 217 height 135
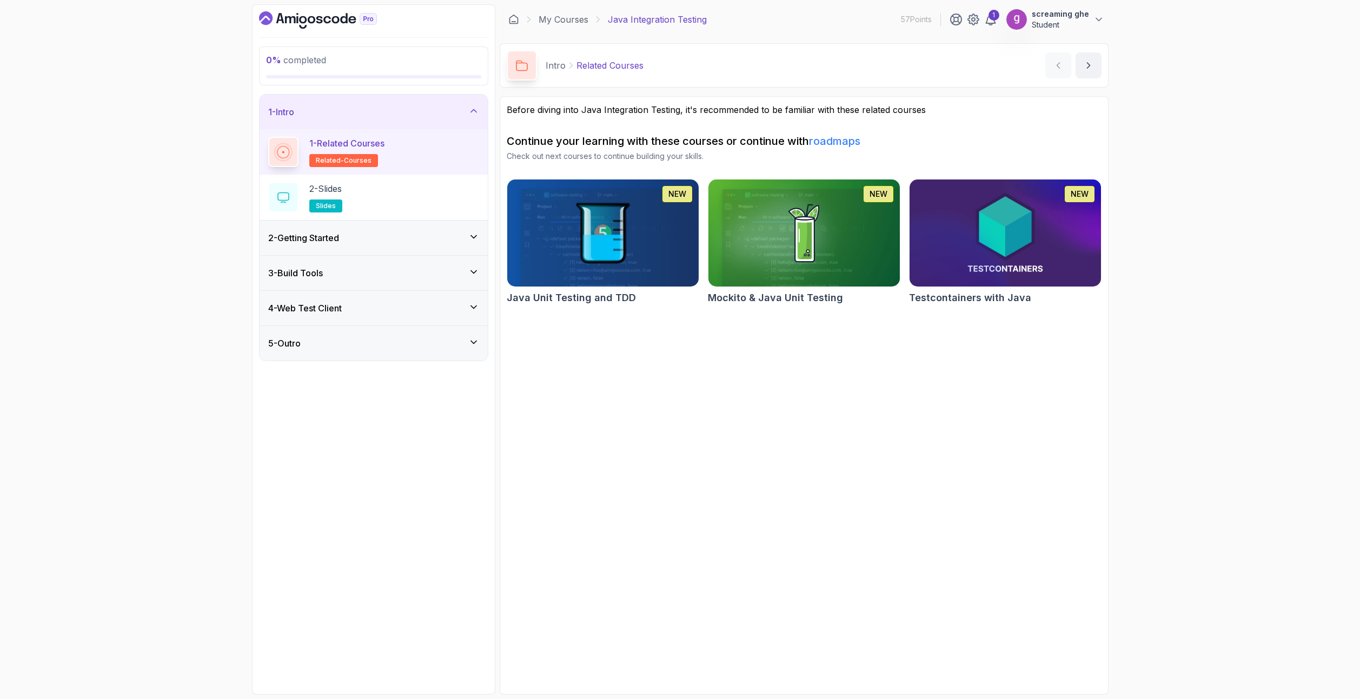
click at [368, 247] on div "2 - Getting Started" at bounding box center [373, 238] width 228 height 35
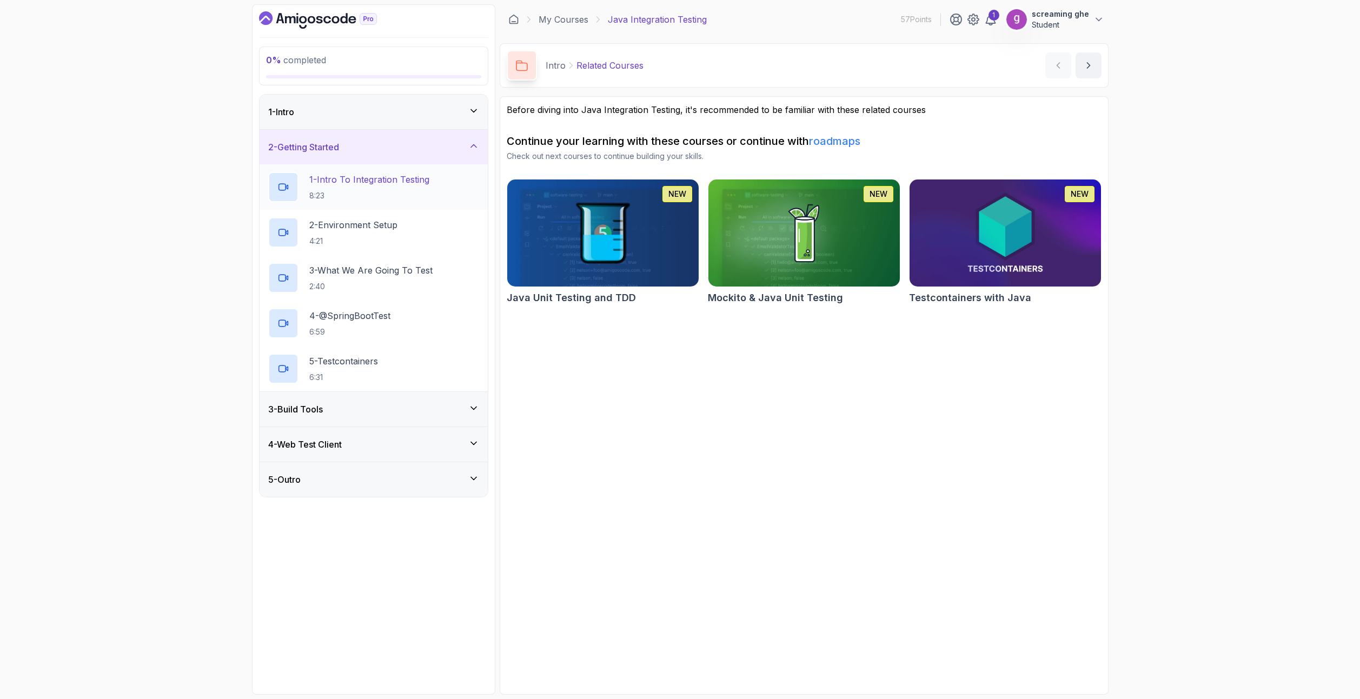
click at [375, 191] on p "8:23" at bounding box center [369, 195] width 120 height 11
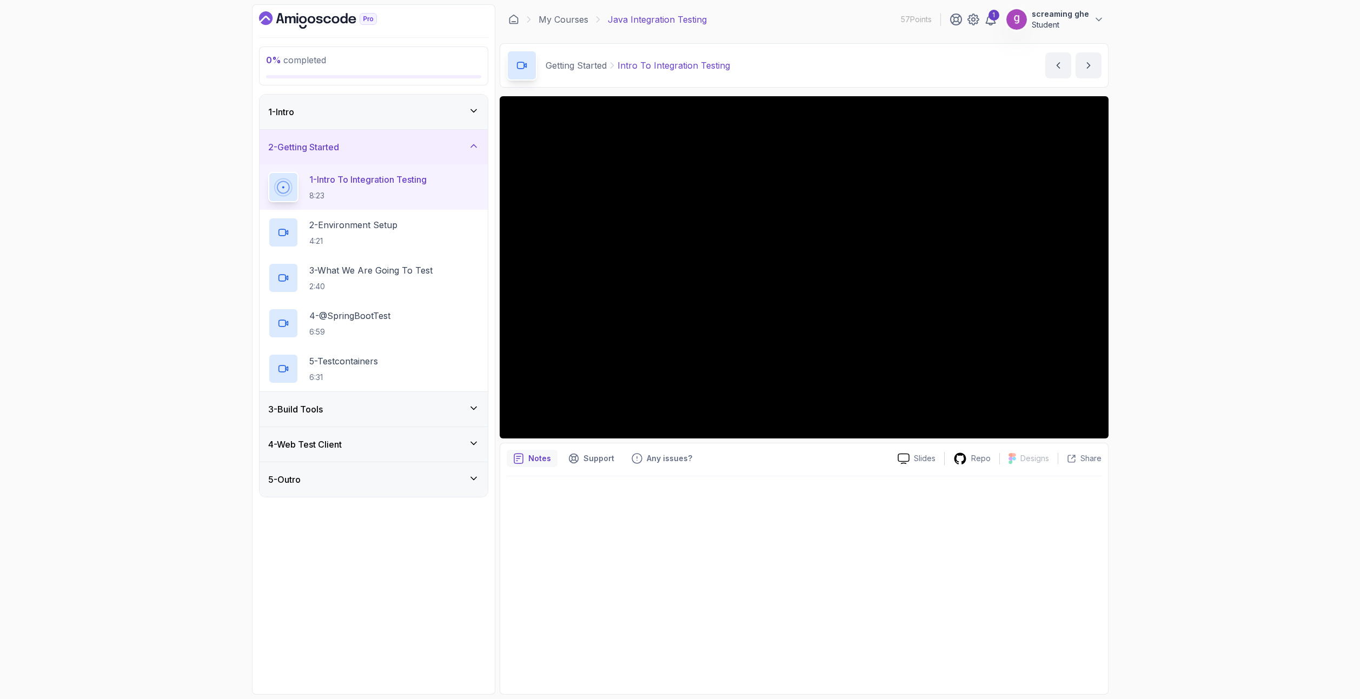
click at [1226, 516] on div "0 % completed 1 - Intro 2 - Getting Started 1 - Intro To Integration Testing 8:…" at bounding box center [680, 349] width 1360 height 699
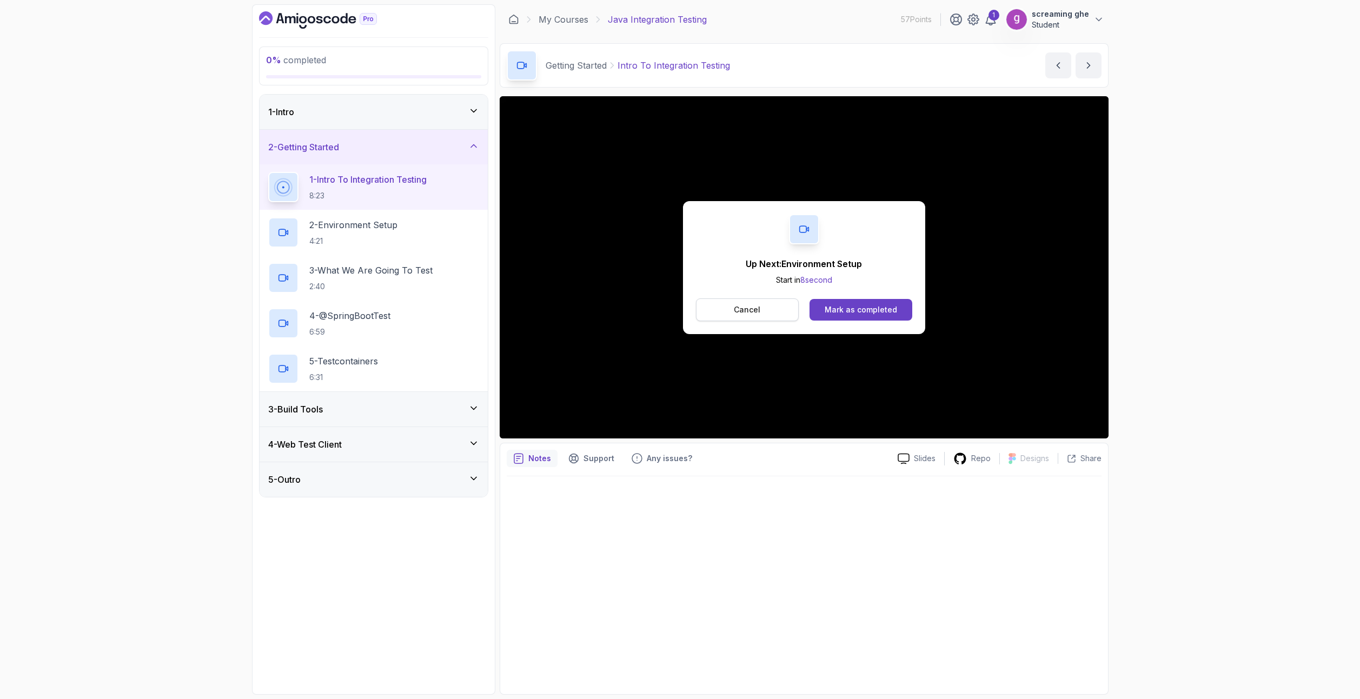
click at [755, 310] on p "Cancel" at bounding box center [747, 309] width 26 height 11
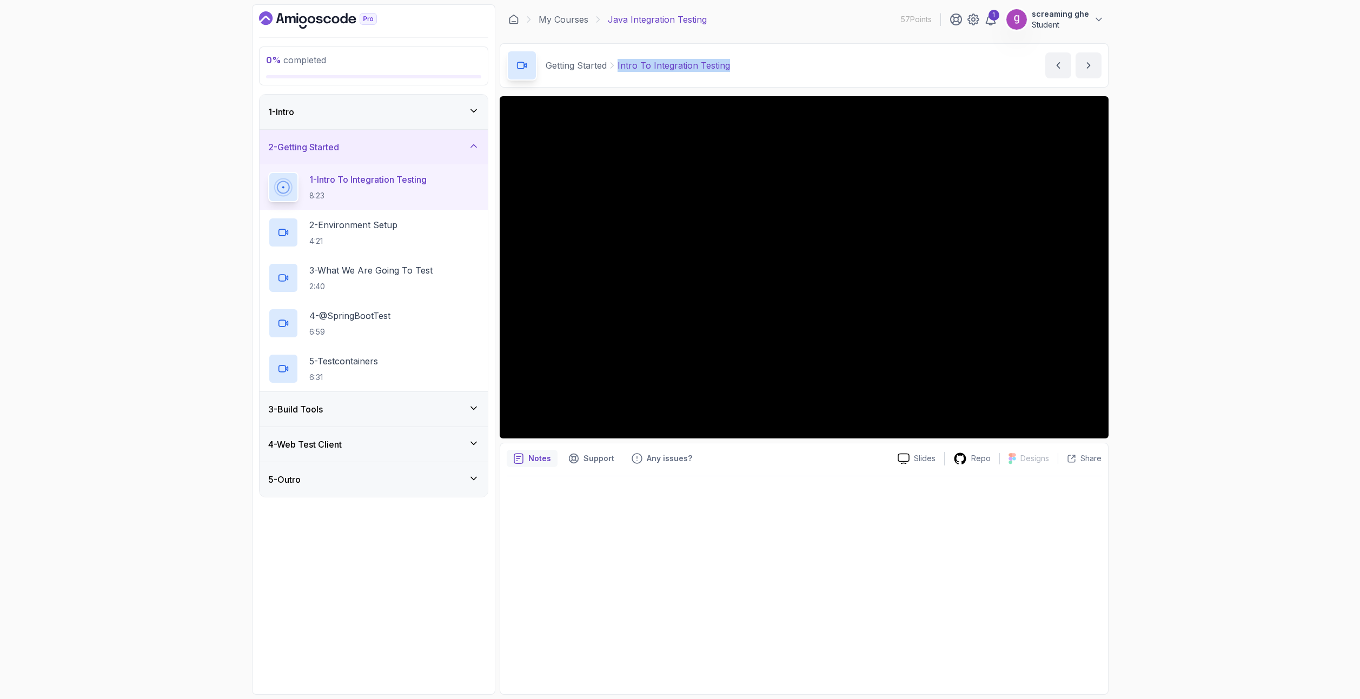
drag, startPoint x: 744, startPoint y: 66, endPoint x: 614, endPoint y: 65, distance: 130.3
click at [614, 65] on div "Getting Started Intro To Integration Testing Intro To Integration Testing by ne…" at bounding box center [804, 65] width 609 height 44
click at [396, 227] on p "2 - Environment Setup" at bounding box center [353, 224] width 88 height 13
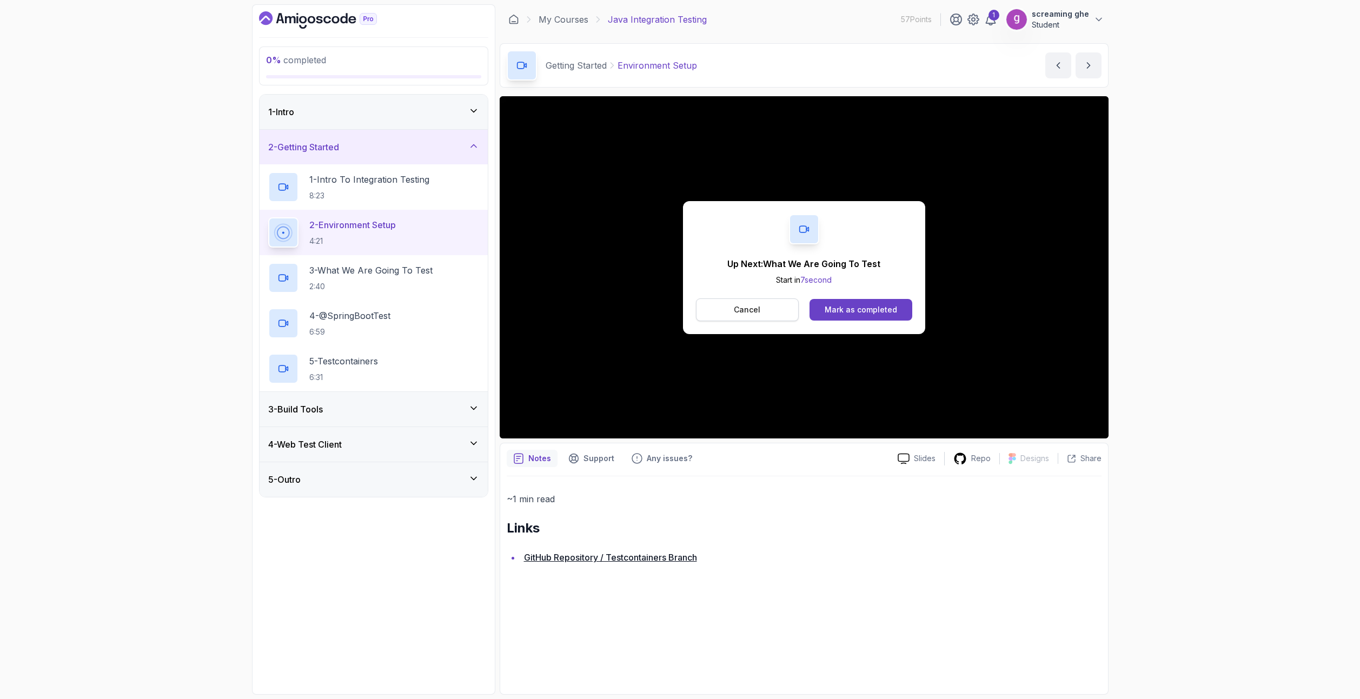
click at [746, 310] on p "Cancel" at bounding box center [747, 309] width 26 height 11
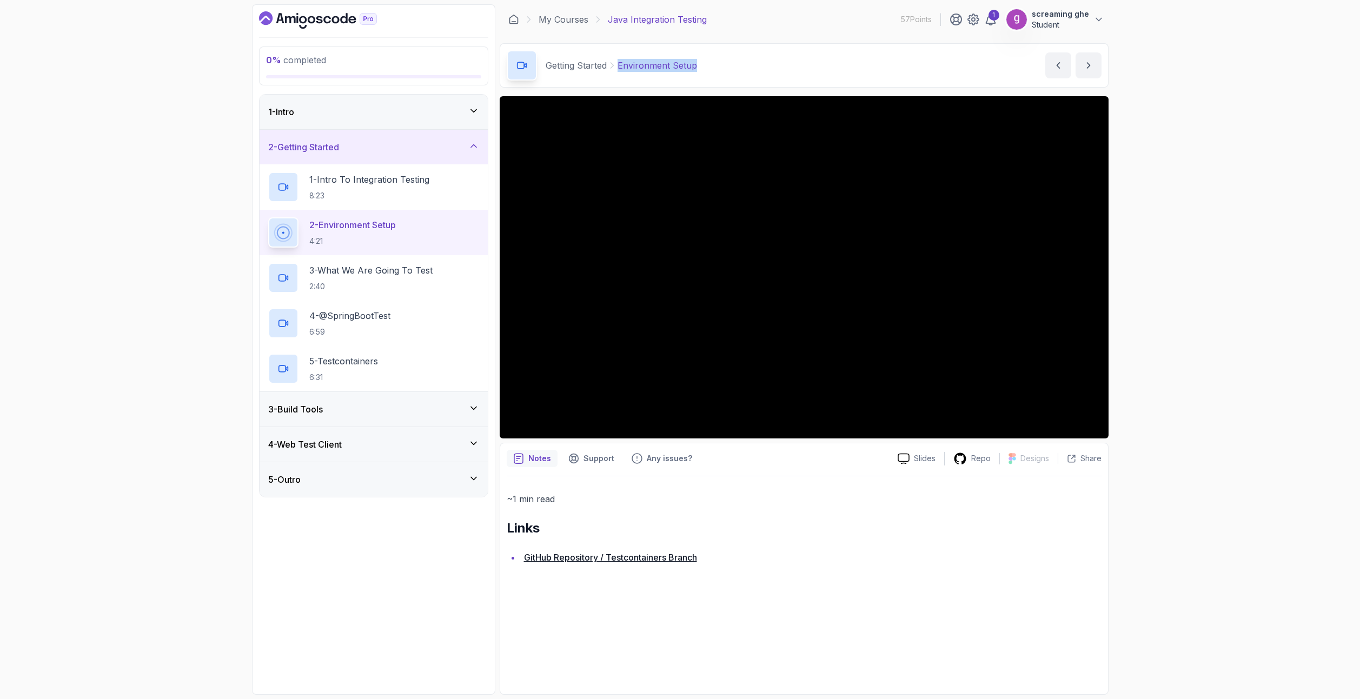
drag, startPoint x: 676, startPoint y: 69, endPoint x: 612, endPoint y: 63, distance: 64.0
click at [612, 63] on div "Getting Started Environment Setup Environment Setup by nelson" at bounding box center [804, 65] width 609 height 44
click at [404, 279] on h2 "3 - What We Are Going To Test 2:40" at bounding box center [370, 278] width 123 height 28
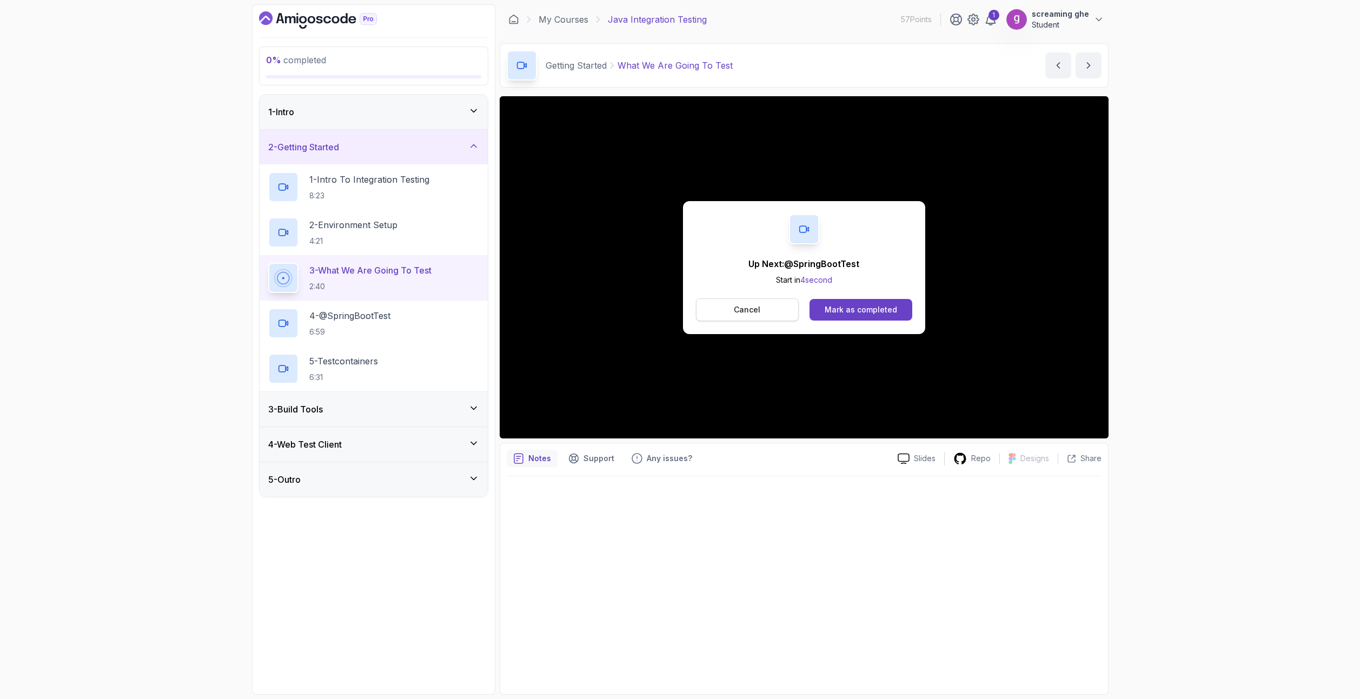
click at [761, 316] on button "Cancel" at bounding box center [747, 309] width 103 height 23
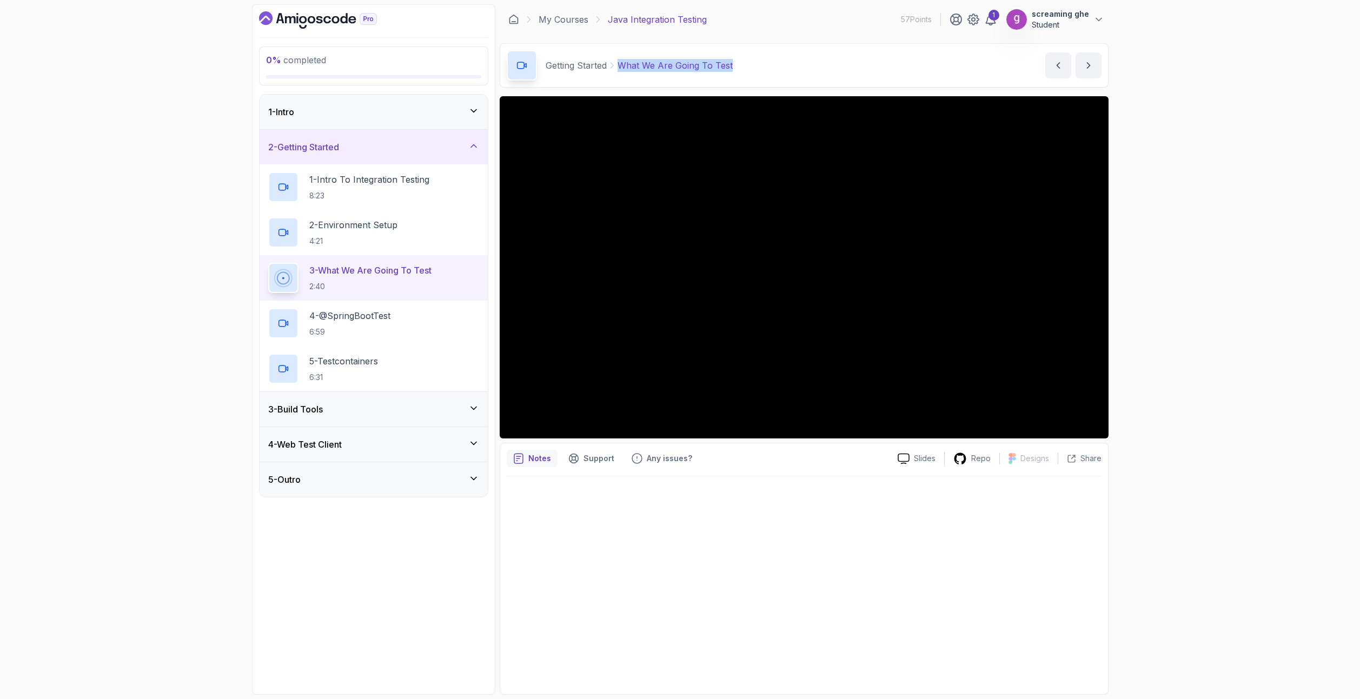
drag, startPoint x: 750, startPoint y: 59, endPoint x: 640, endPoint y: 65, distance: 111.0
click at [621, 58] on div "Getting Started What We Are Going To Test What We Are Going To Test by nelson" at bounding box center [804, 65] width 609 height 44
click at [332, 325] on h2 "4 - @SpringBootTest 6:59" at bounding box center [349, 323] width 81 height 28
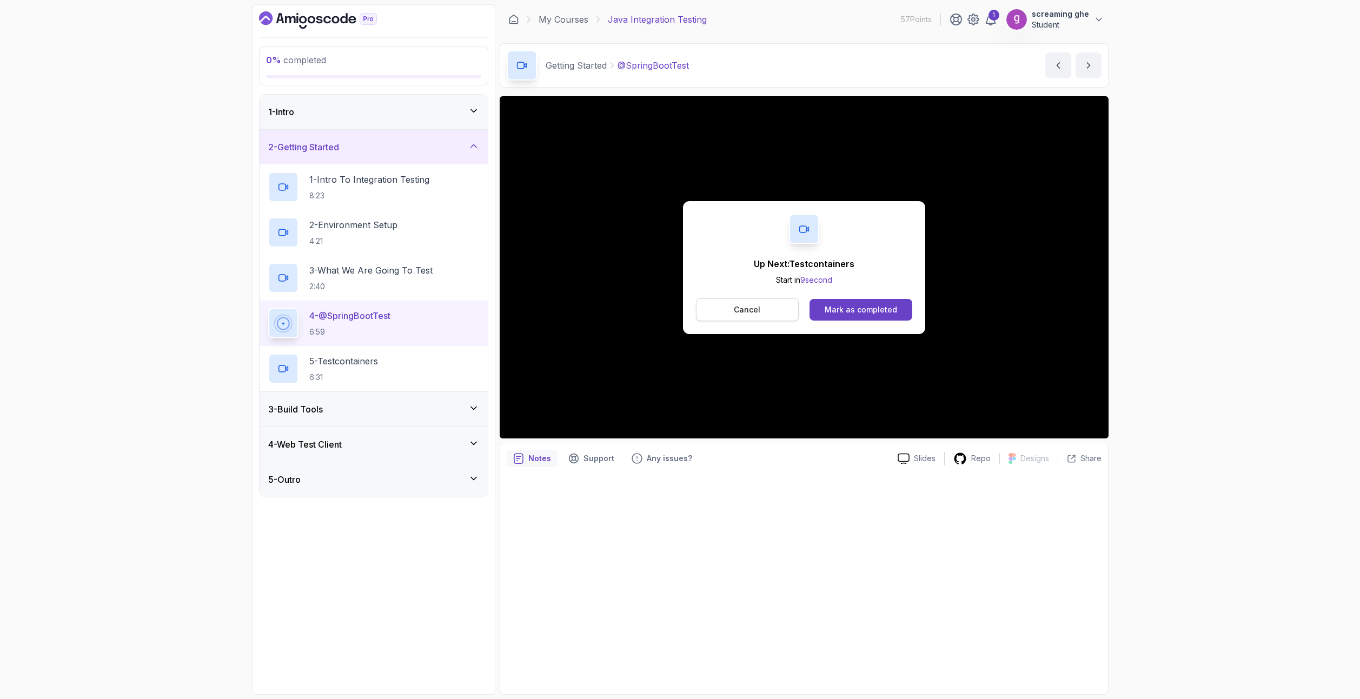
click at [751, 317] on button "Cancel" at bounding box center [747, 309] width 103 height 23
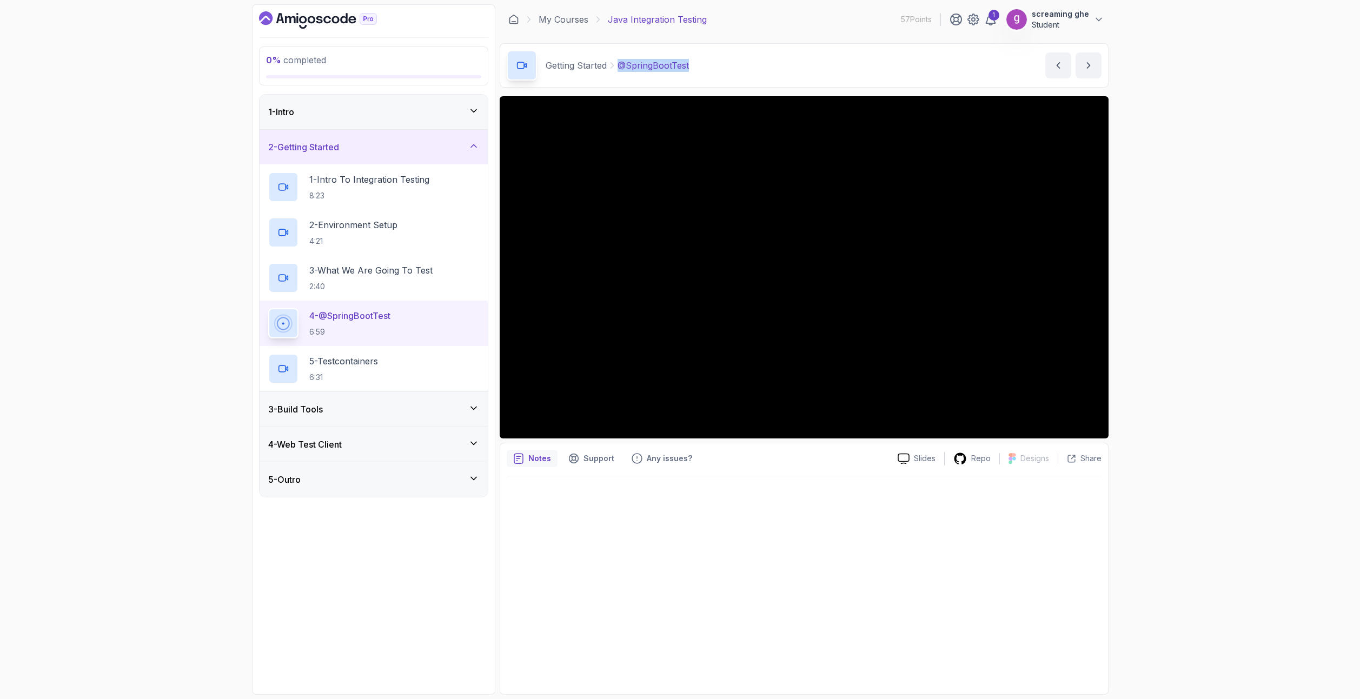
drag, startPoint x: 710, startPoint y: 72, endPoint x: 621, endPoint y: 66, distance: 90.0
click at [621, 66] on div "Getting Started @SpringBootTest @SpringBootTest by nelson" at bounding box center [804, 65] width 609 height 44
click at [350, 369] on h2 "5 - Testcontainers 6:31" at bounding box center [343, 369] width 69 height 28
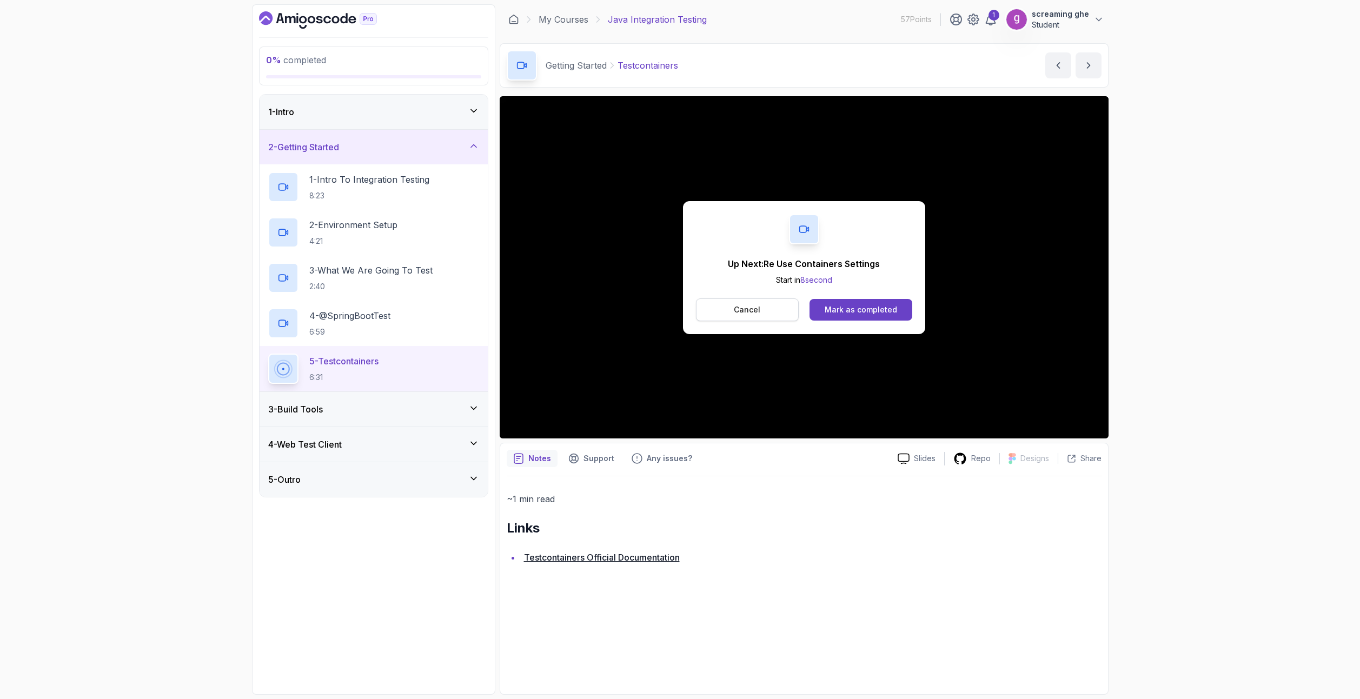
click at [760, 307] on p "Cancel" at bounding box center [747, 309] width 26 height 11
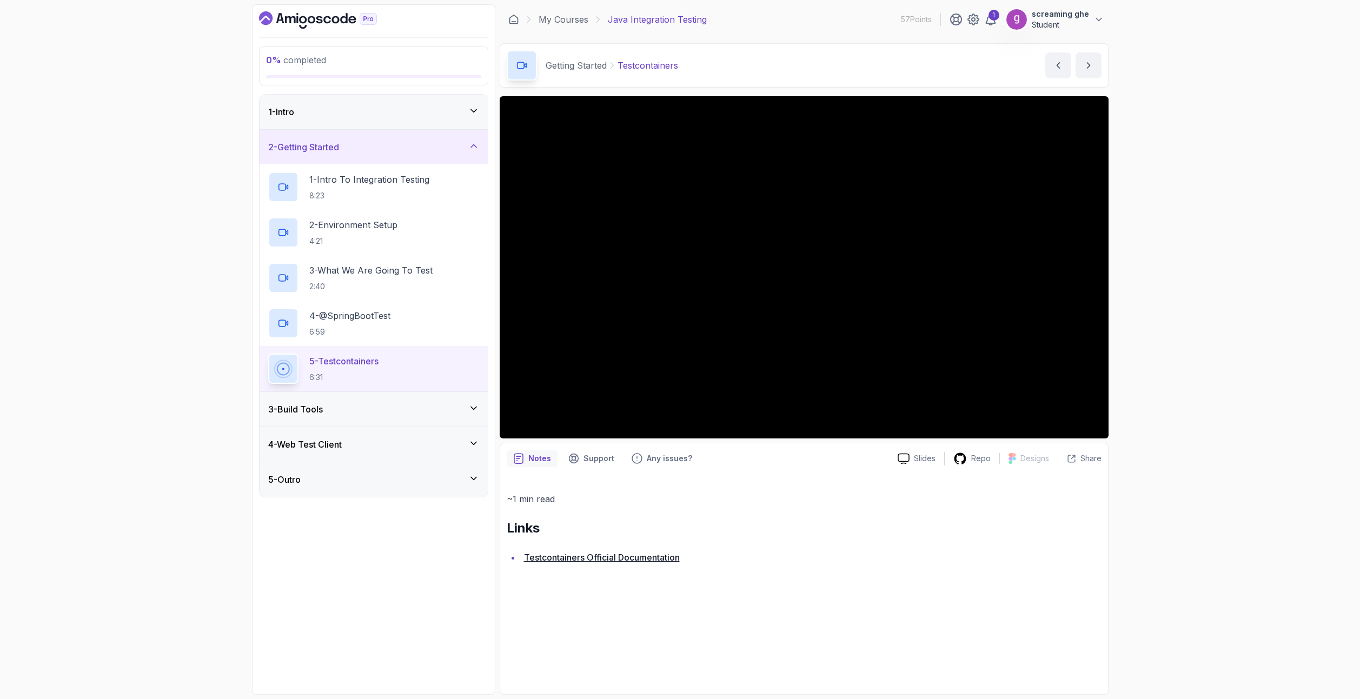
click at [159, 310] on div "0 % completed 1 - Intro 2 - Getting Started 1 - Intro To Integration Testing 8:…" at bounding box center [680, 349] width 1360 height 699
drag, startPoint x: 677, startPoint y: 68, endPoint x: 618, endPoint y: 64, distance: 59.0
click at [618, 64] on div "Getting Started Testcontainers Testcontainers by nelson" at bounding box center [804, 65] width 609 height 44
click at [355, 417] on div "3 - Build Tools" at bounding box center [373, 409] width 228 height 35
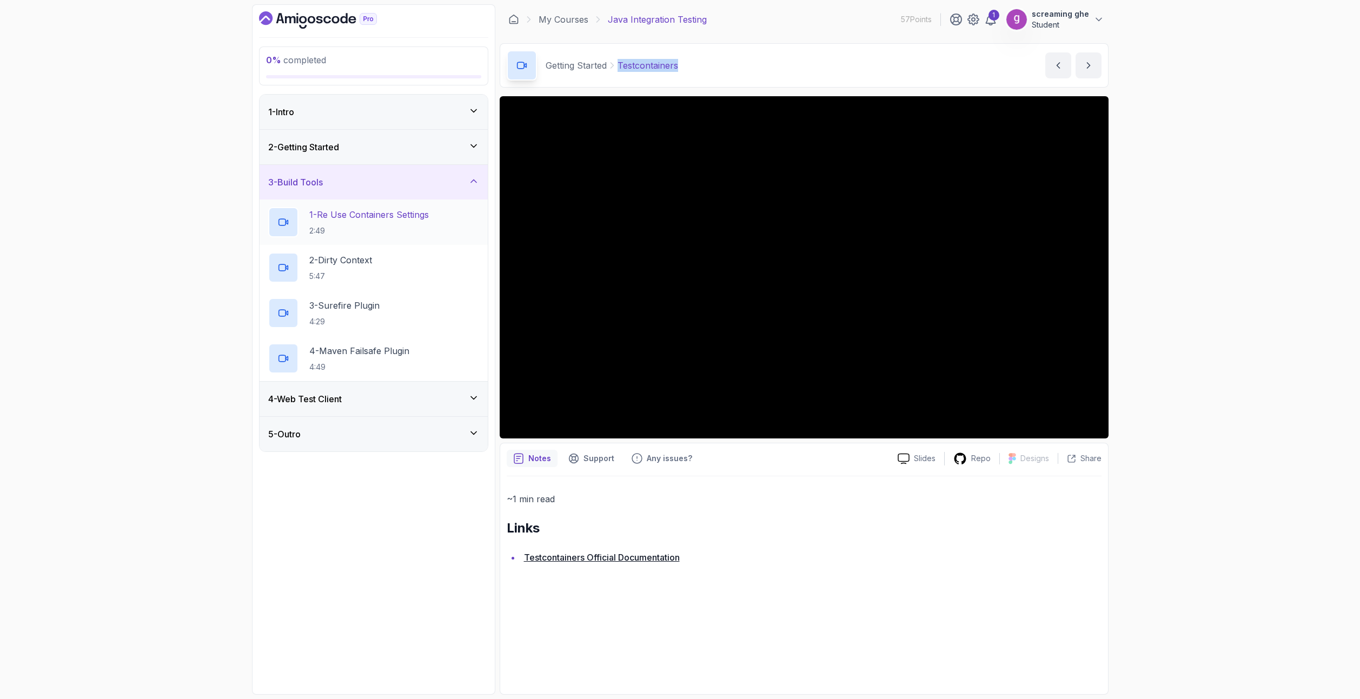
click at [354, 232] on p "2:49" at bounding box center [368, 230] width 119 height 11
click at [1189, 591] on div "0 % completed 1 - Intro 2 - Getting Started 3 - Build Tools 1 - Re Use Containe…" at bounding box center [680, 349] width 1360 height 699
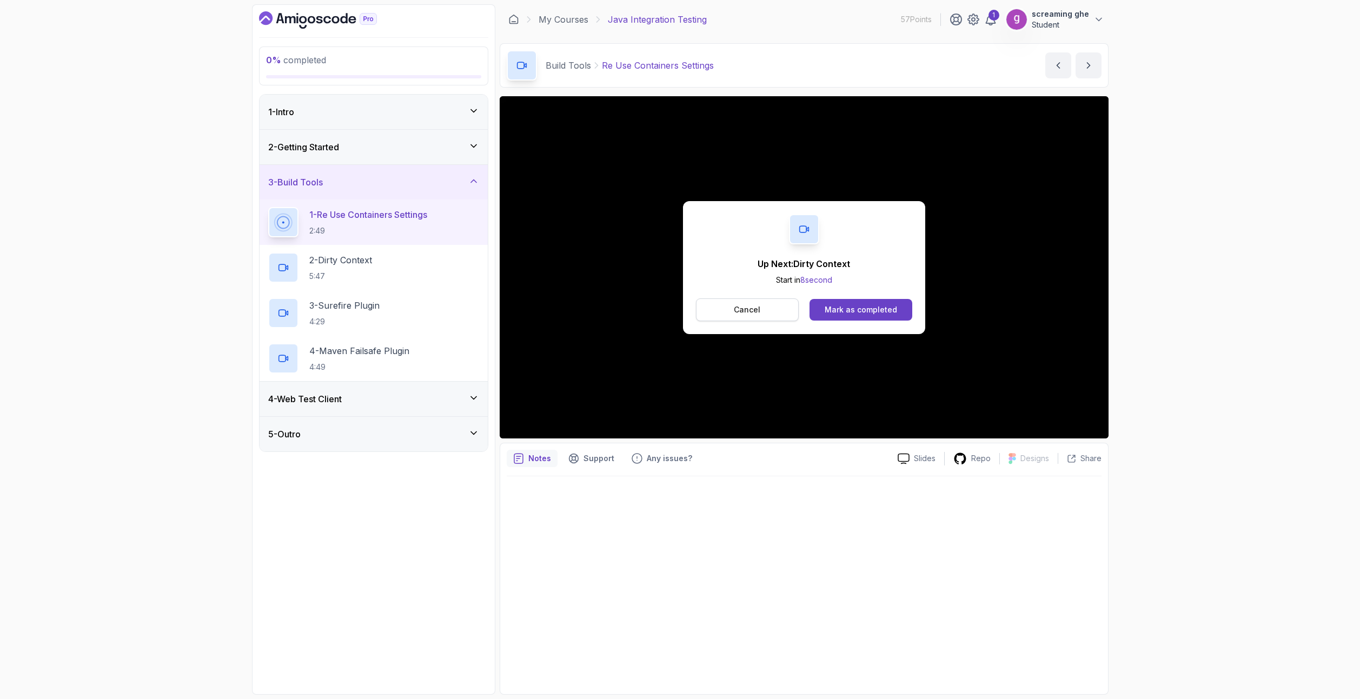
click at [749, 312] on p "Cancel" at bounding box center [747, 309] width 26 height 11
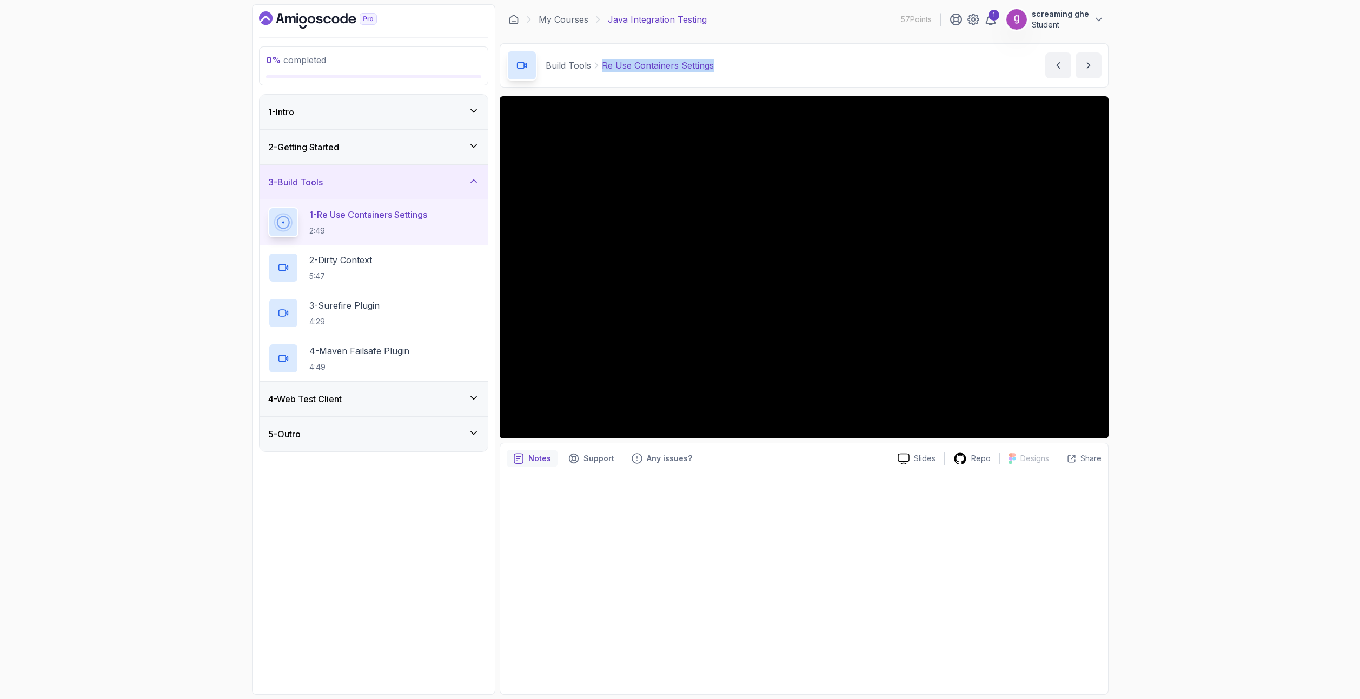
drag, startPoint x: 746, startPoint y: 66, endPoint x: 597, endPoint y: 66, distance: 148.7
click at [597, 66] on div "Build Tools Re Use Containers Settings Re Use Containers Settings by nelson" at bounding box center [804, 65] width 609 height 44
click at [397, 266] on div "2 - Dirty Context 5:47" at bounding box center [373, 267] width 211 height 30
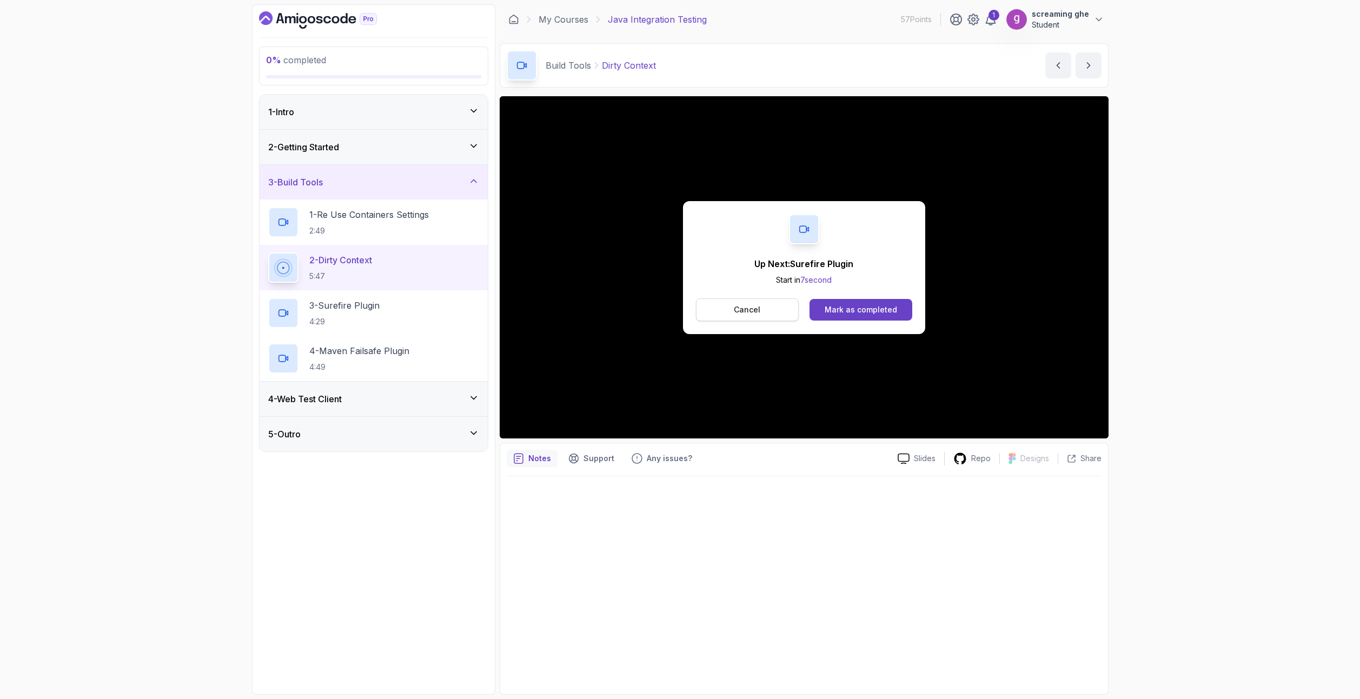
click at [753, 306] on p "Cancel" at bounding box center [747, 309] width 26 height 11
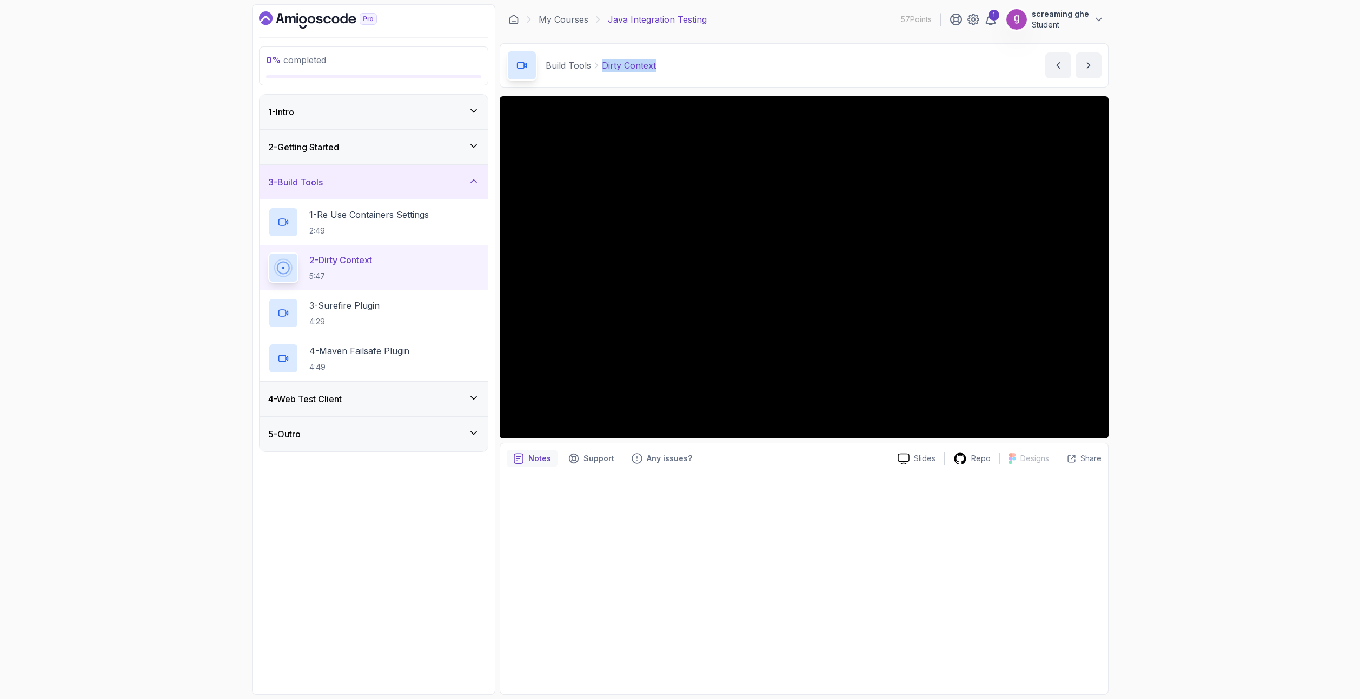
drag, startPoint x: 674, startPoint y: 65, endPoint x: 602, endPoint y: 66, distance: 72.4
click at [602, 66] on div "Build Tools Dirty Context Dirty Context by nelson" at bounding box center [804, 65] width 609 height 44
click at [410, 317] on div "3 - Surefire Plugin 4:29" at bounding box center [373, 313] width 211 height 30
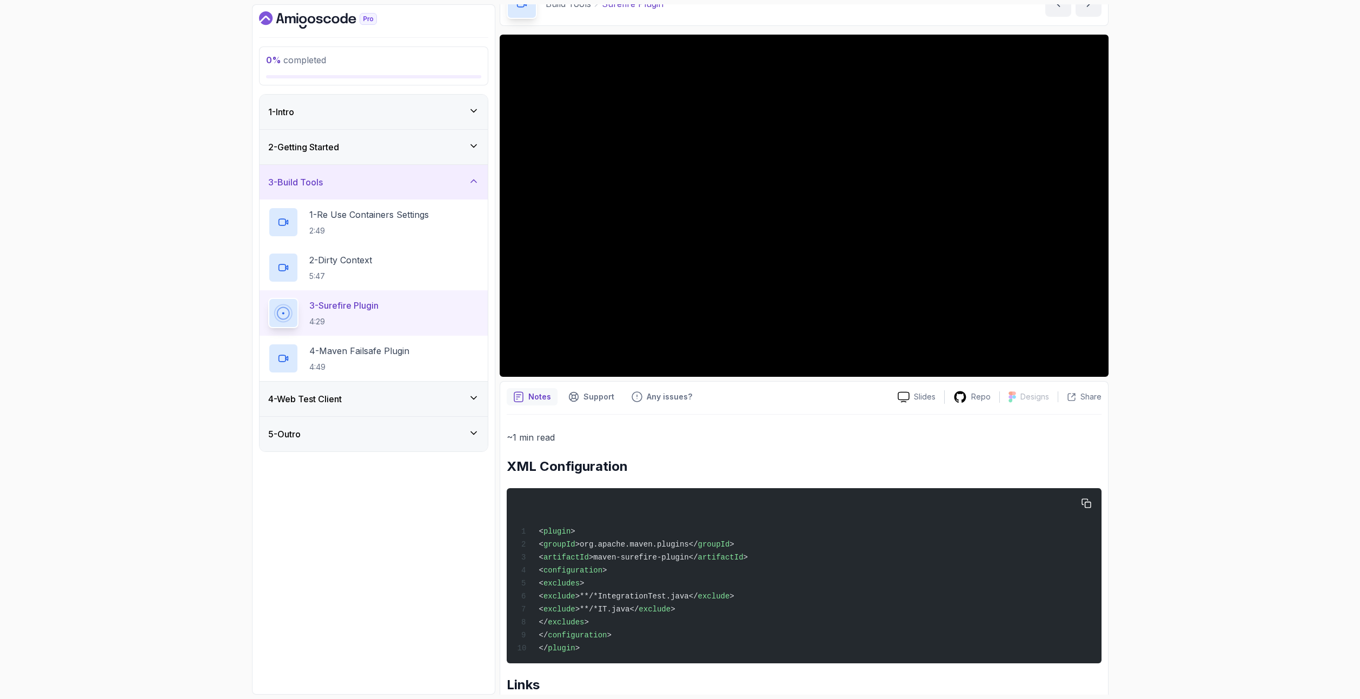
scroll to position [121, 0]
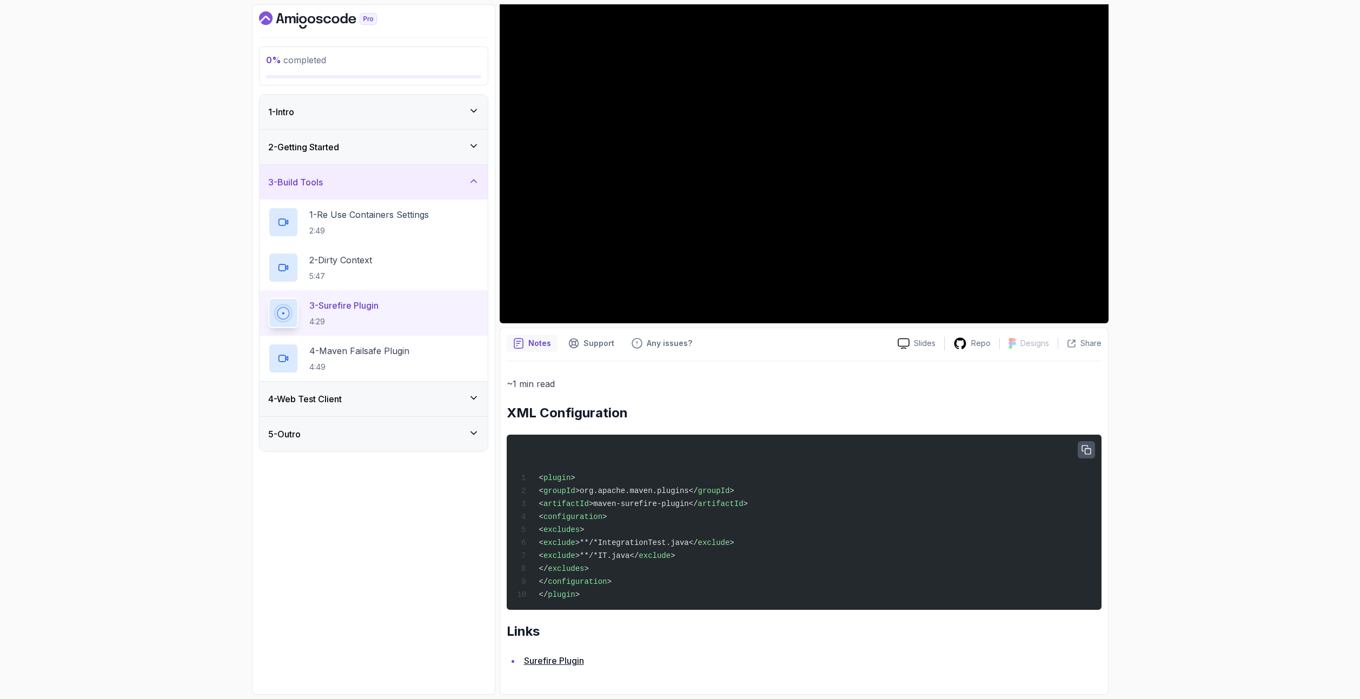
click at [1087, 445] on icon "button" at bounding box center [1086, 449] width 9 height 9
click at [1196, 516] on div "0 % completed 1 - Intro 2 - Getting Started 3 - Build Tools 1 - Re Use Containe…" at bounding box center [680, 349] width 1360 height 699
drag, startPoint x: 605, startPoint y: 410, endPoint x: 538, endPoint y: 411, distance: 67.6
click at [511, 408] on h2 "XML Configuration" at bounding box center [804, 412] width 595 height 17
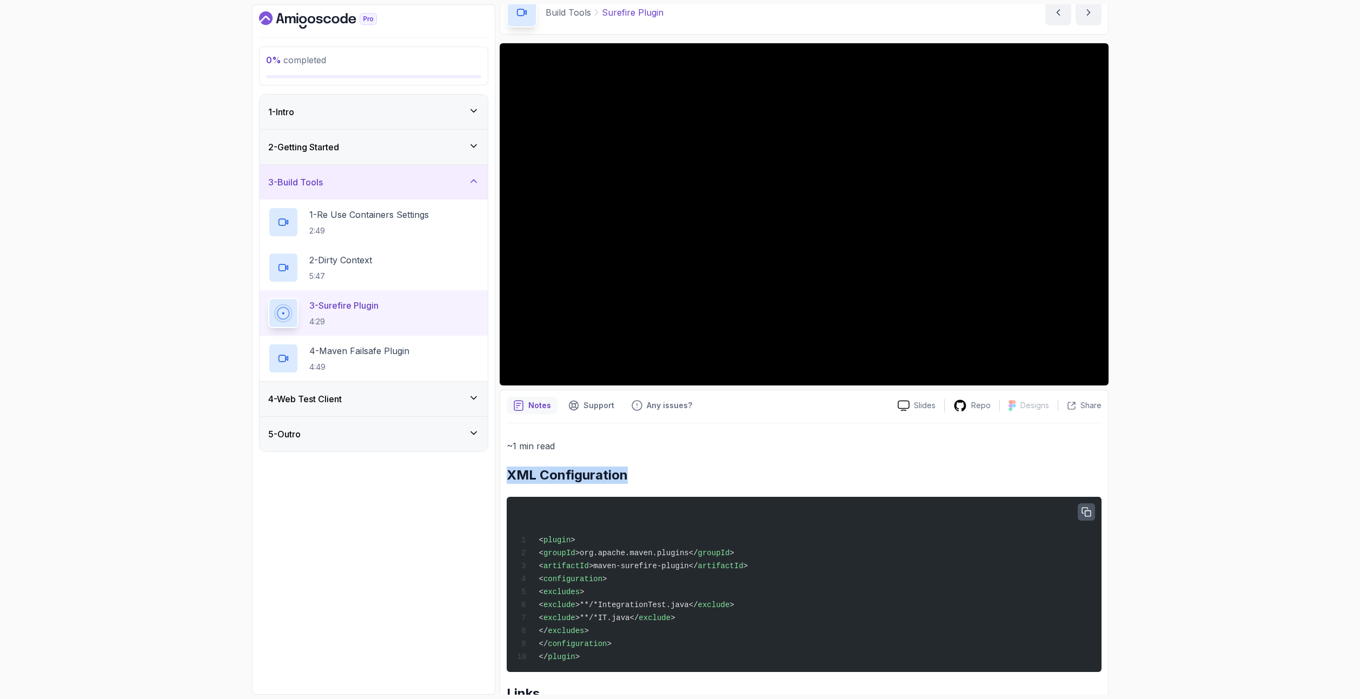
scroll to position [0, 0]
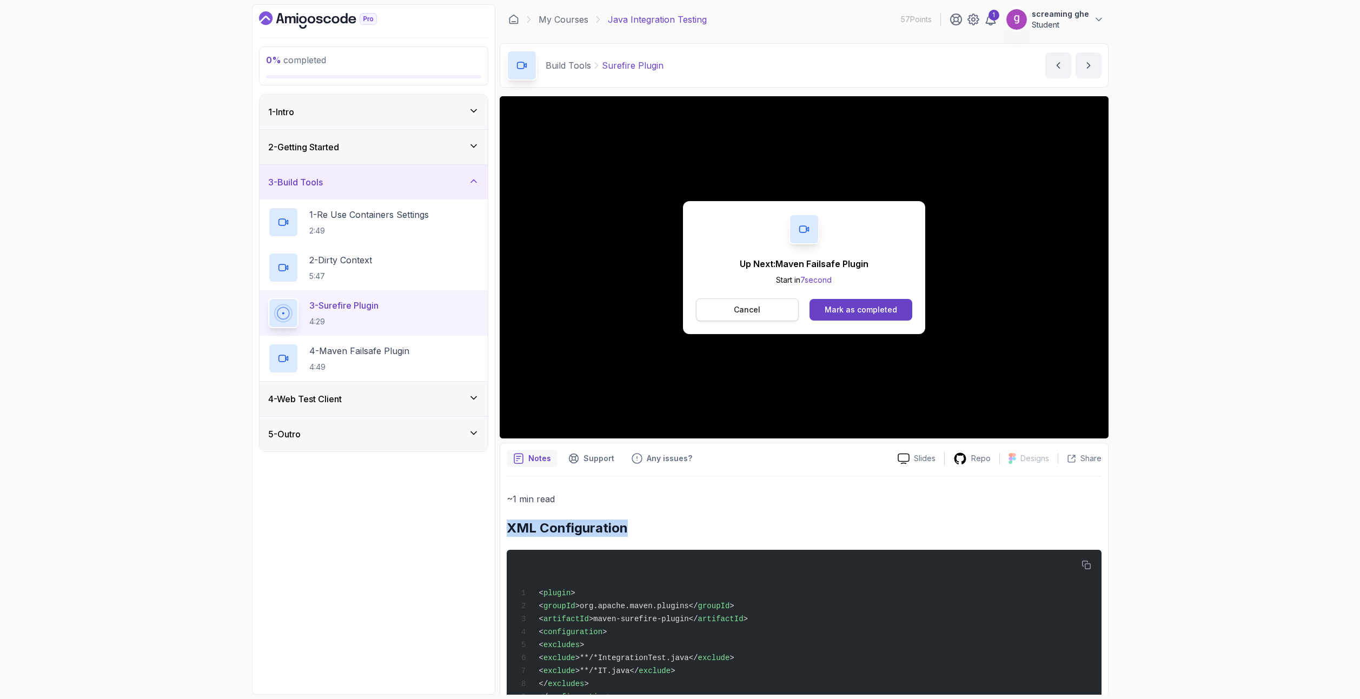
click at [743, 318] on button "Cancel" at bounding box center [747, 309] width 103 height 23
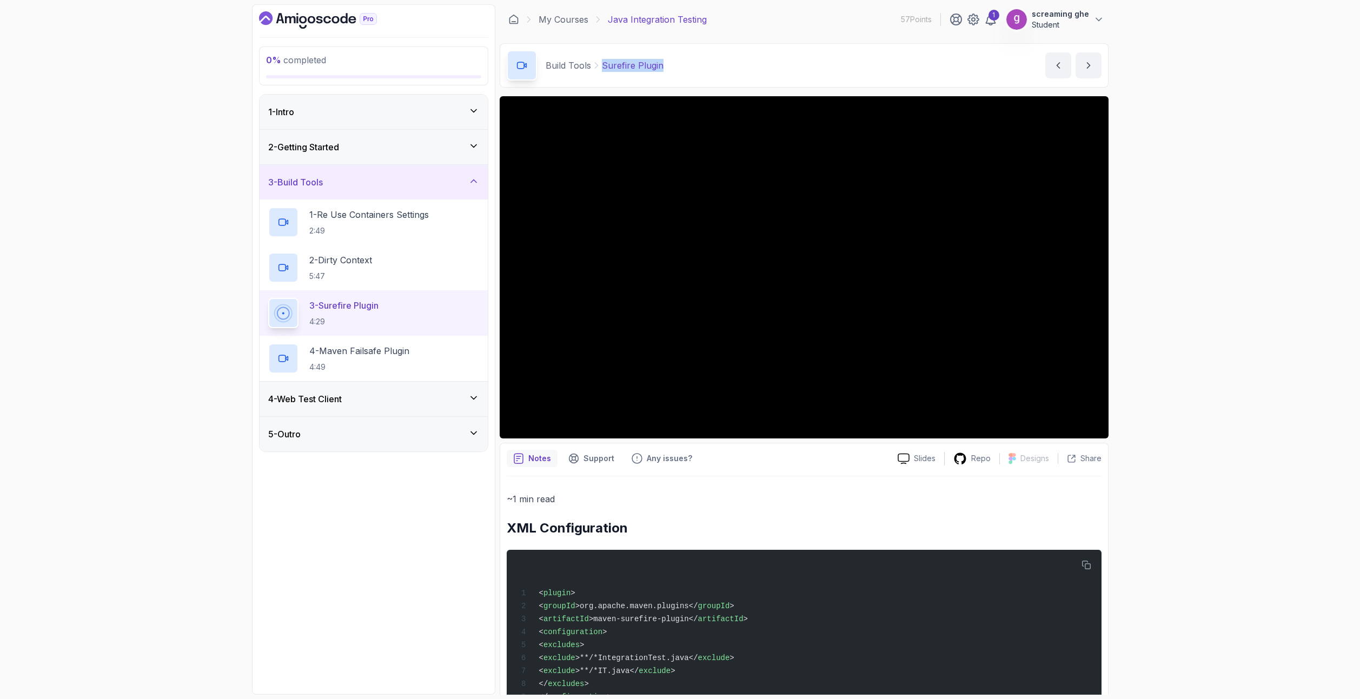
drag, startPoint x: 673, startPoint y: 65, endPoint x: 602, endPoint y: 65, distance: 71.4
click at [602, 65] on div "Build Tools Surefire Plugin Surefire Plugin by nelson" at bounding box center [804, 65] width 609 height 44
click at [348, 356] on p "4 - Maven Failsafe Plugin" at bounding box center [359, 350] width 100 height 13
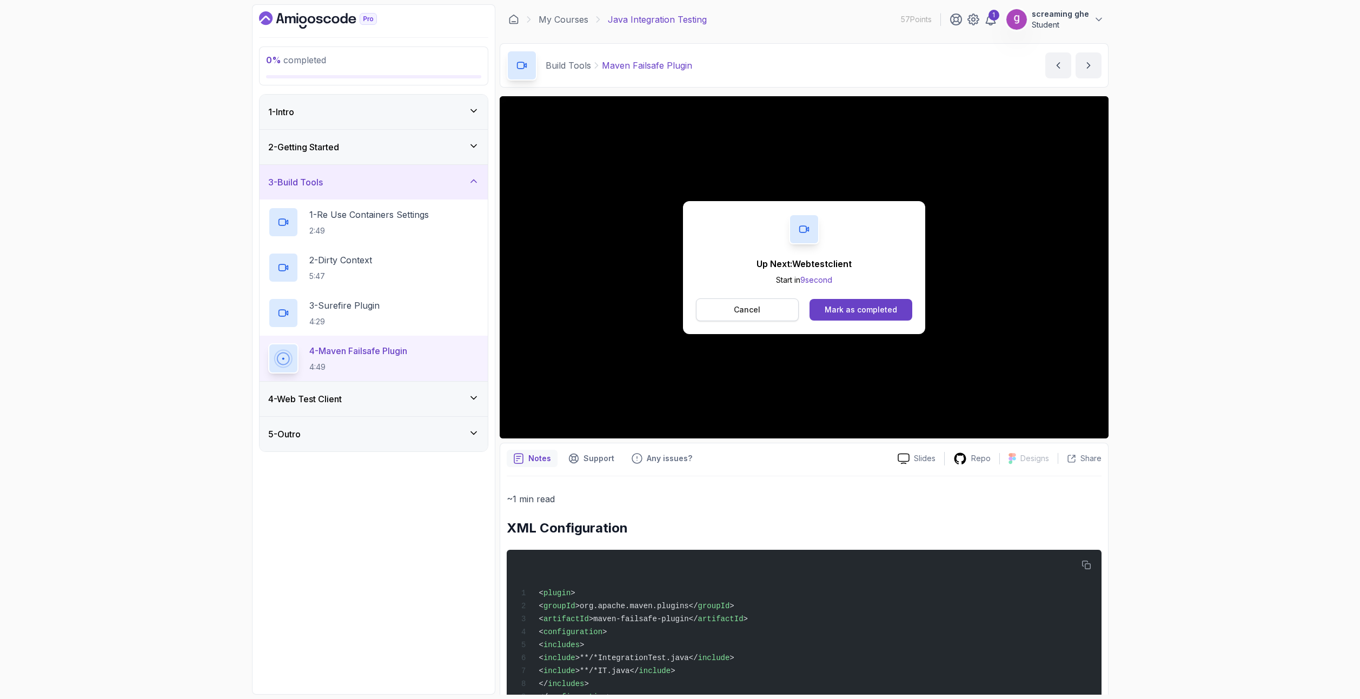
click at [721, 303] on button "Cancel" at bounding box center [747, 309] width 103 height 23
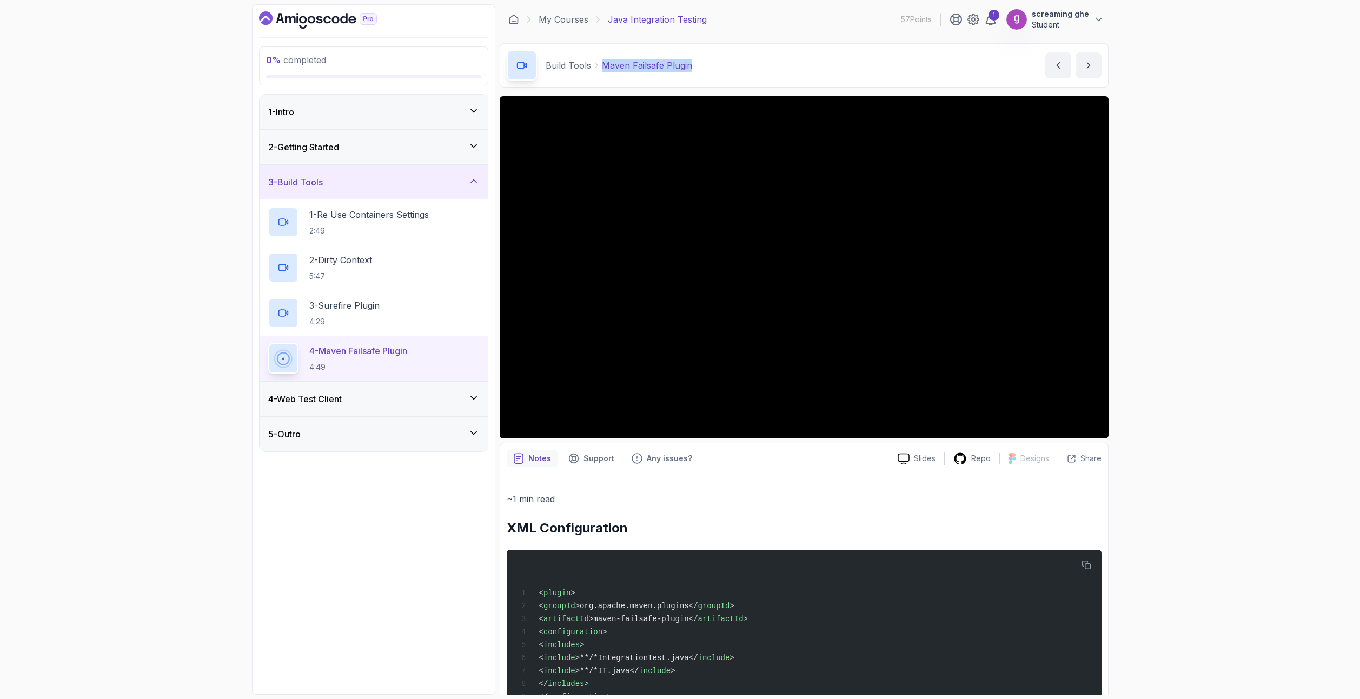
drag, startPoint x: 702, startPoint y: 68, endPoint x: 619, endPoint y: 70, distance: 82.7
click at [603, 70] on div "Build Tools Maven Failsafe Plugin Maven Failsafe Plugin by nelson" at bounding box center [804, 65] width 609 height 44
click at [417, 409] on div "4 - Web Test Client" at bounding box center [373, 399] width 228 height 35
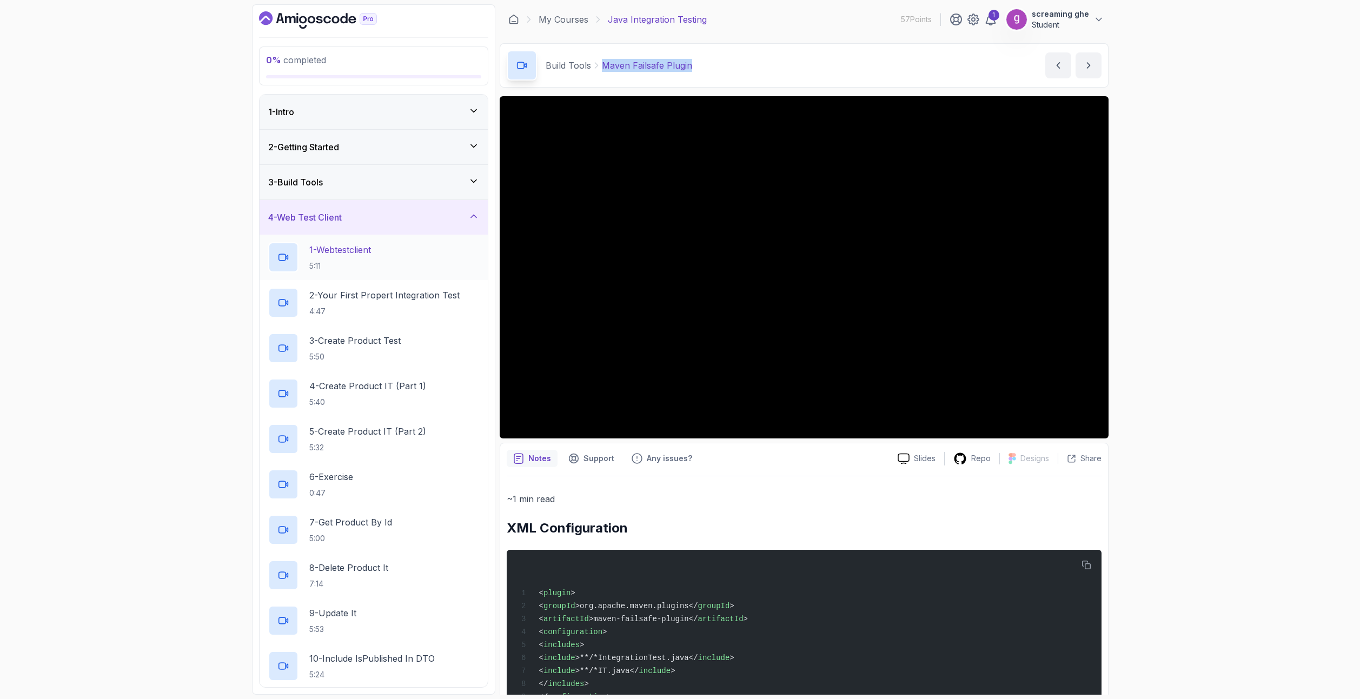
click at [370, 247] on p "1 - Webtestclient" at bounding box center [340, 249] width 62 height 13
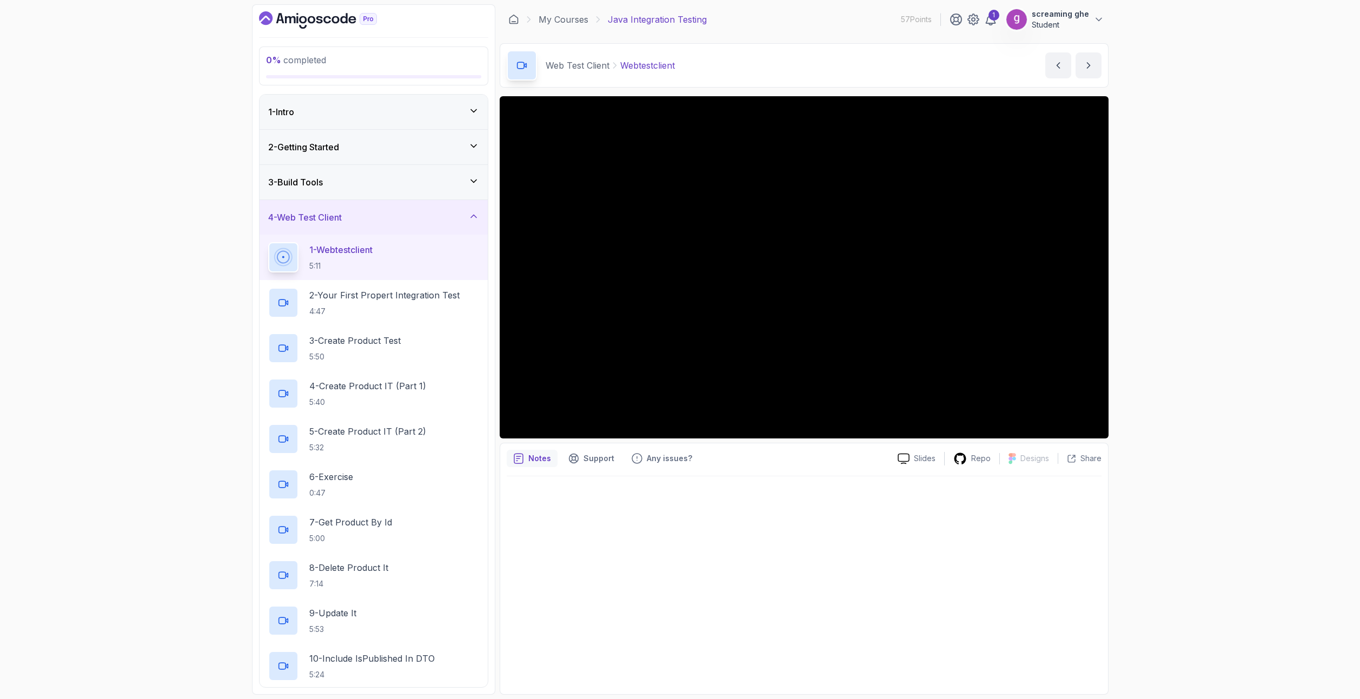
click at [1199, 559] on div "0 % completed 1 - Intro 2 - Getting Started 3 - Build Tools 4 - Web Test Client…" at bounding box center [680, 349] width 1360 height 699
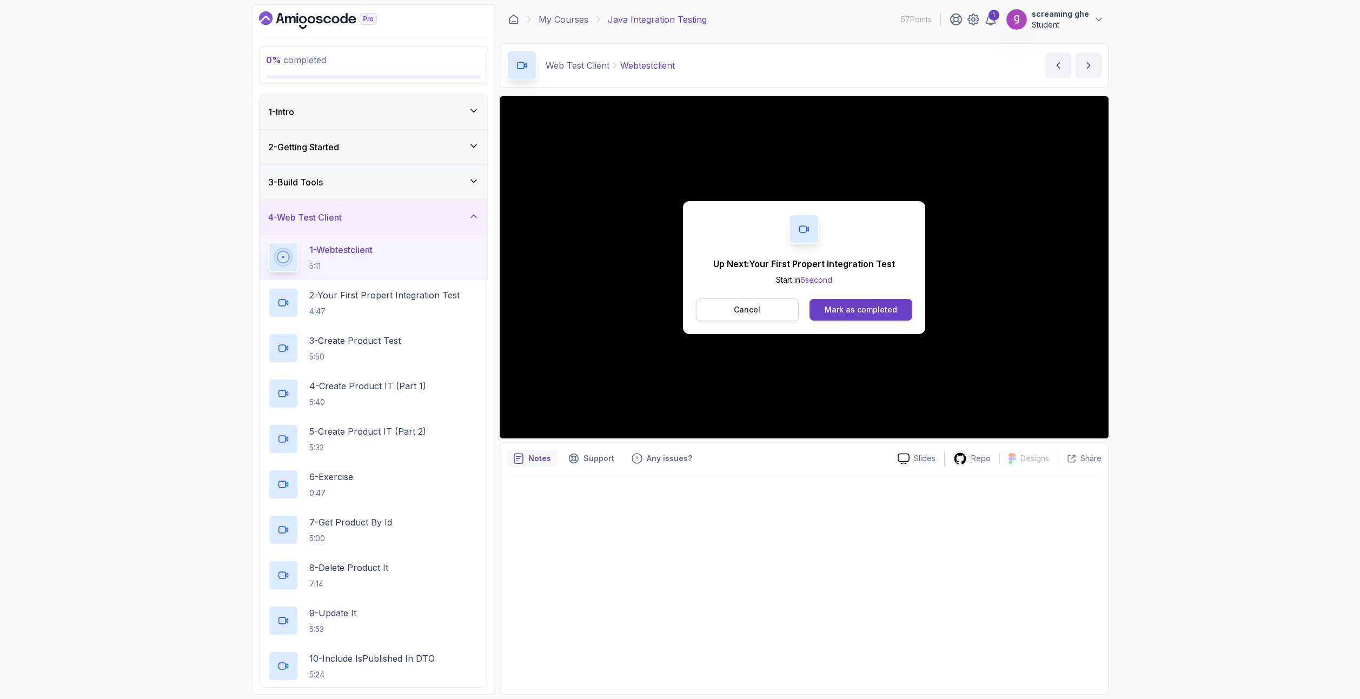
click at [729, 297] on div "Up Next: Your First Propert Integration Test Start in 6 second Cancel Mark as c…" at bounding box center [804, 267] width 242 height 133
click at [729, 306] on button "Cancel" at bounding box center [747, 309] width 103 height 23
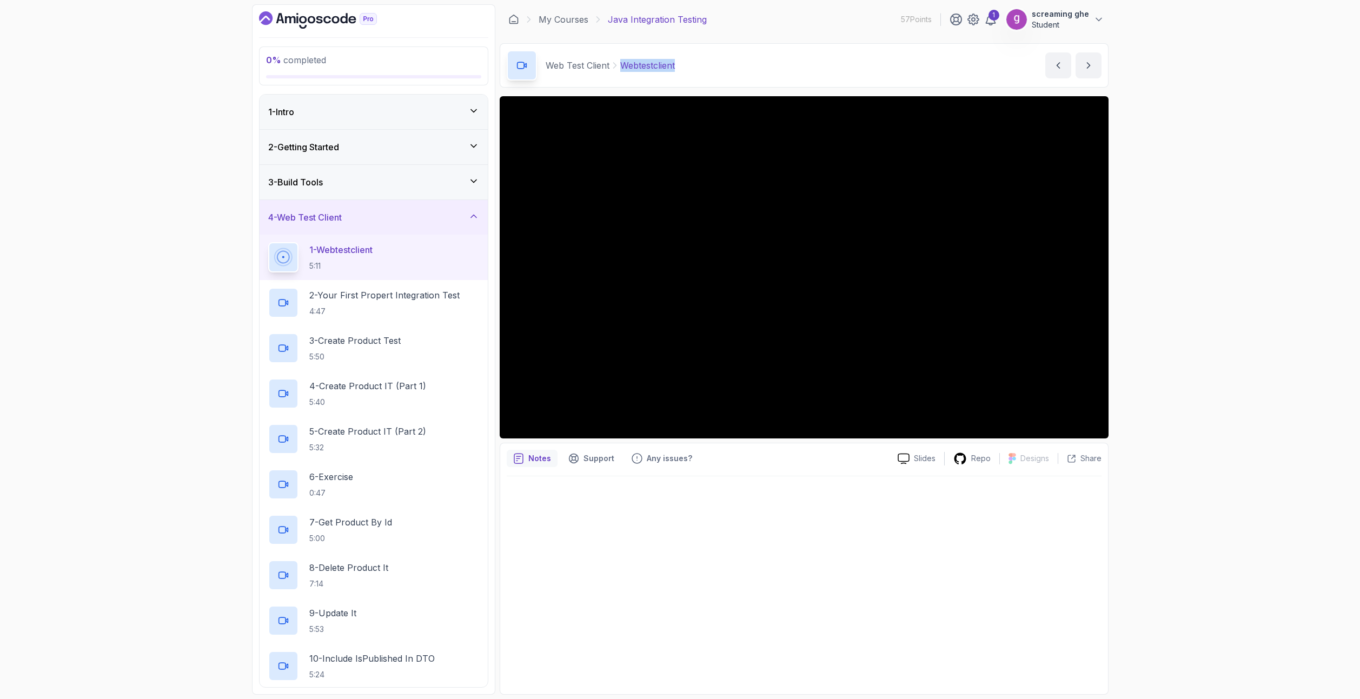
drag, startPoint x: 670, startPoint y: 66, endPoint x: 623, endPoint y: 63, distance: 47.2
click at [623, 63] on div "Web Test Client Webtestclient Webtestclient by nelson" at bounding box center [804, 65] width 609 height 44
click at [354, 308] on p "4:47" at bounding box center [384, 311] width 150 height 11
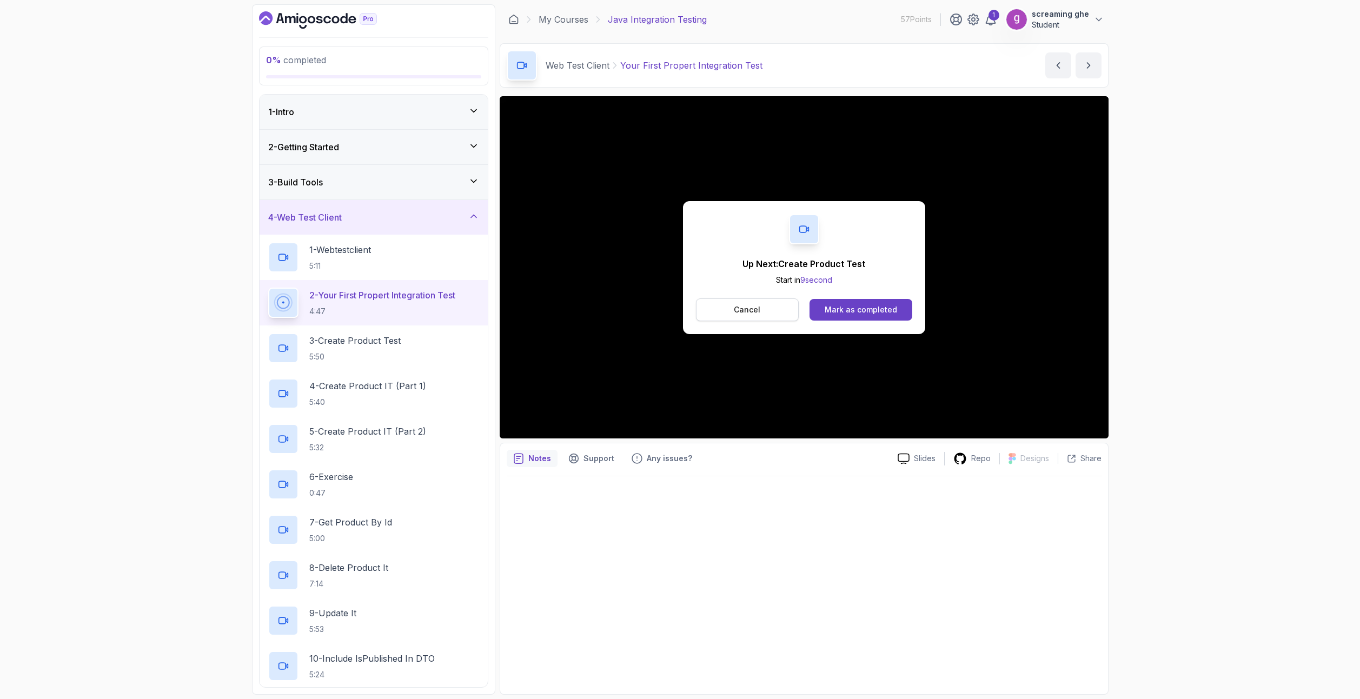
click at [753, 300] on button "Cancel" at bounding box center [747, 309] width 103 height 23
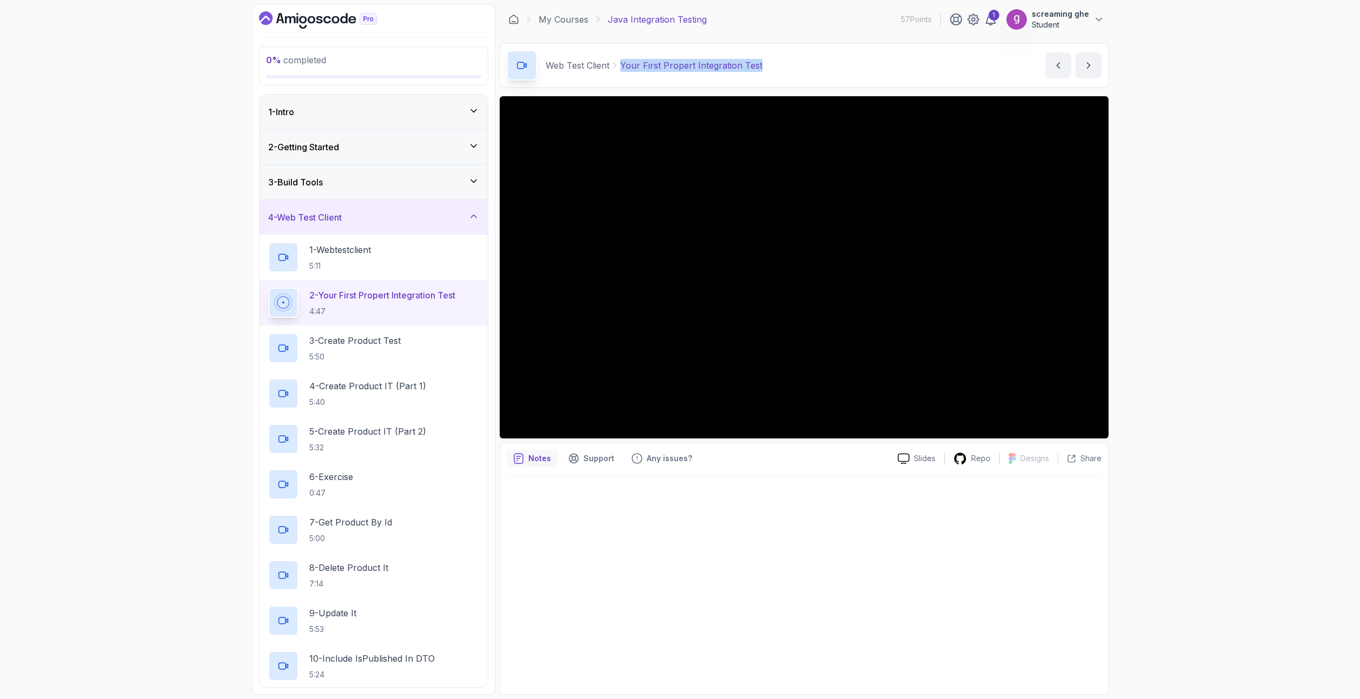
drag, startPoint x: 770, startPoint y: 65, endPoint x: 622, endPoint y: 68, distance: 147.6
click at [622, 68] on div "Web Test Client Your First Propert Integration Test Your First Propert Integrat…" at bounding box center [804, 65] width 609 height 44
click at [316, 356] on p "5:50" at bounding box center [354, 356] width 91 height 11
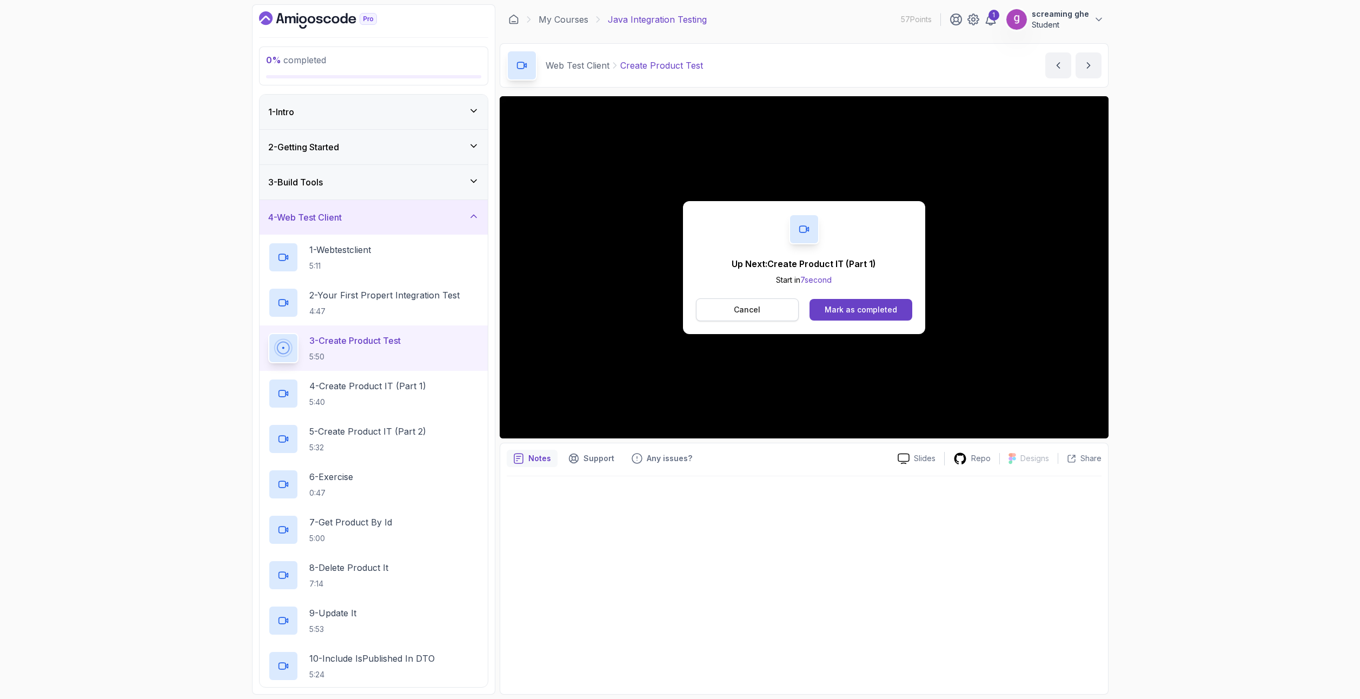
click at [767, 299] on button "Cancel" at bounding box center [747, 309] width 103 height 23
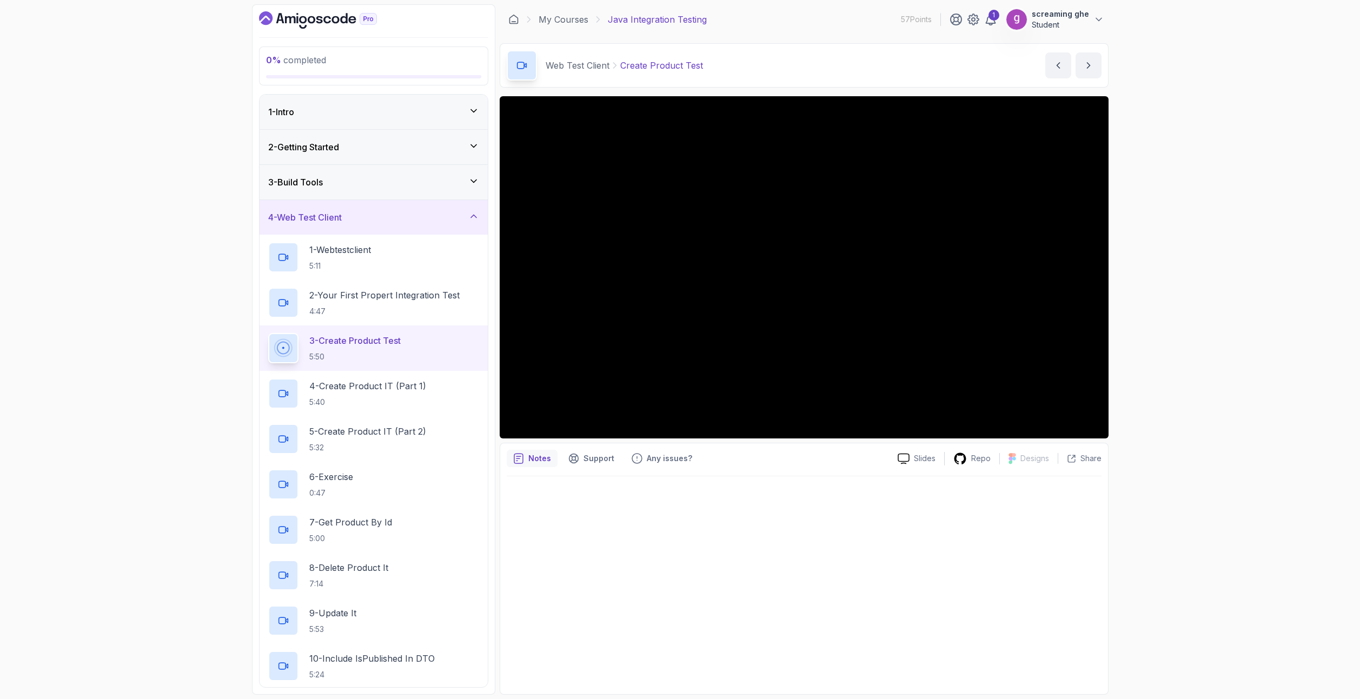
click at [130, 287] on div "0 % completed 1 - Intro 2 - Getting Started 3 - Build Tools 4 - Web Test Client…" at bounding box center [680, 349] width 1360 height 699
drag, startPoint x: 697, startPoint y: 62, endPoint x: 622, endPoint y: 64, distance: 75.2
click at [622, 64] on div "Web Test Client Create Product Test Create Product Test by nelson" at bounding box center [804, 65] width 609 height 44
click at [399, 404] on p "5:40" at bounding box center [367, 402] width 117 height 11
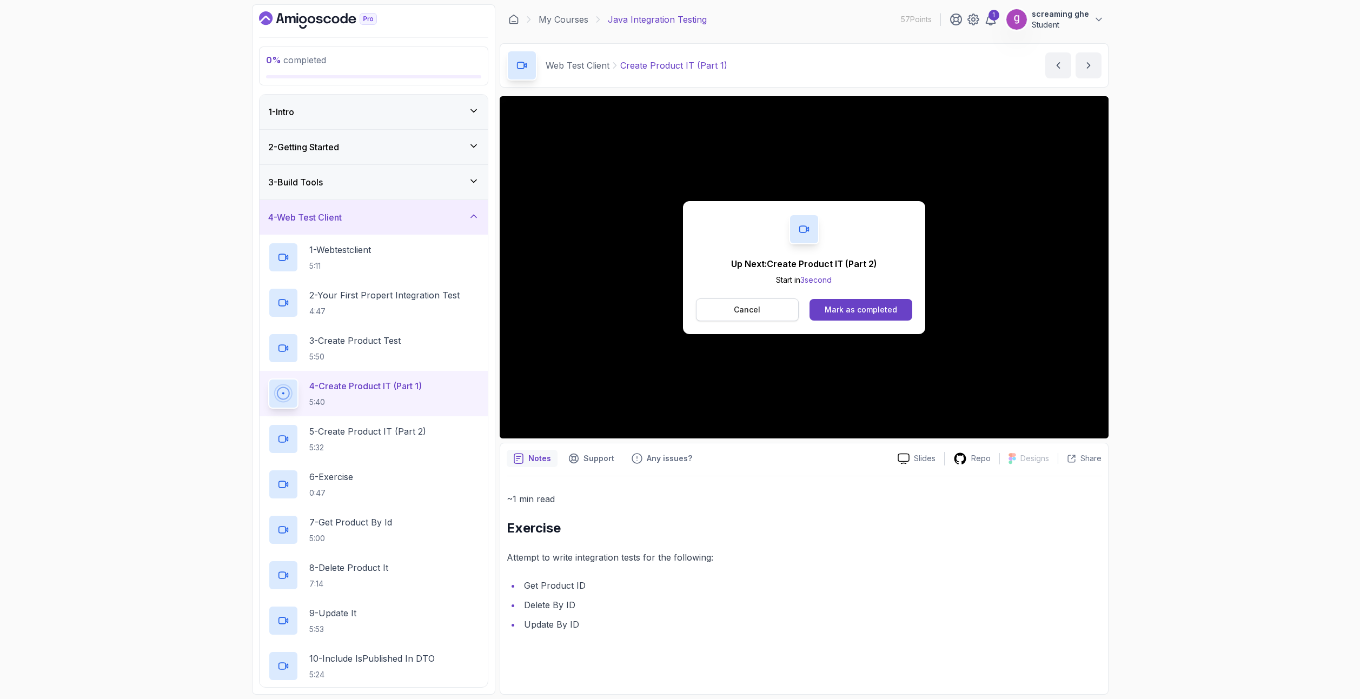
click at [762, 303] on button "Cancel" at bounding box center [747, 309] width 103 height 23
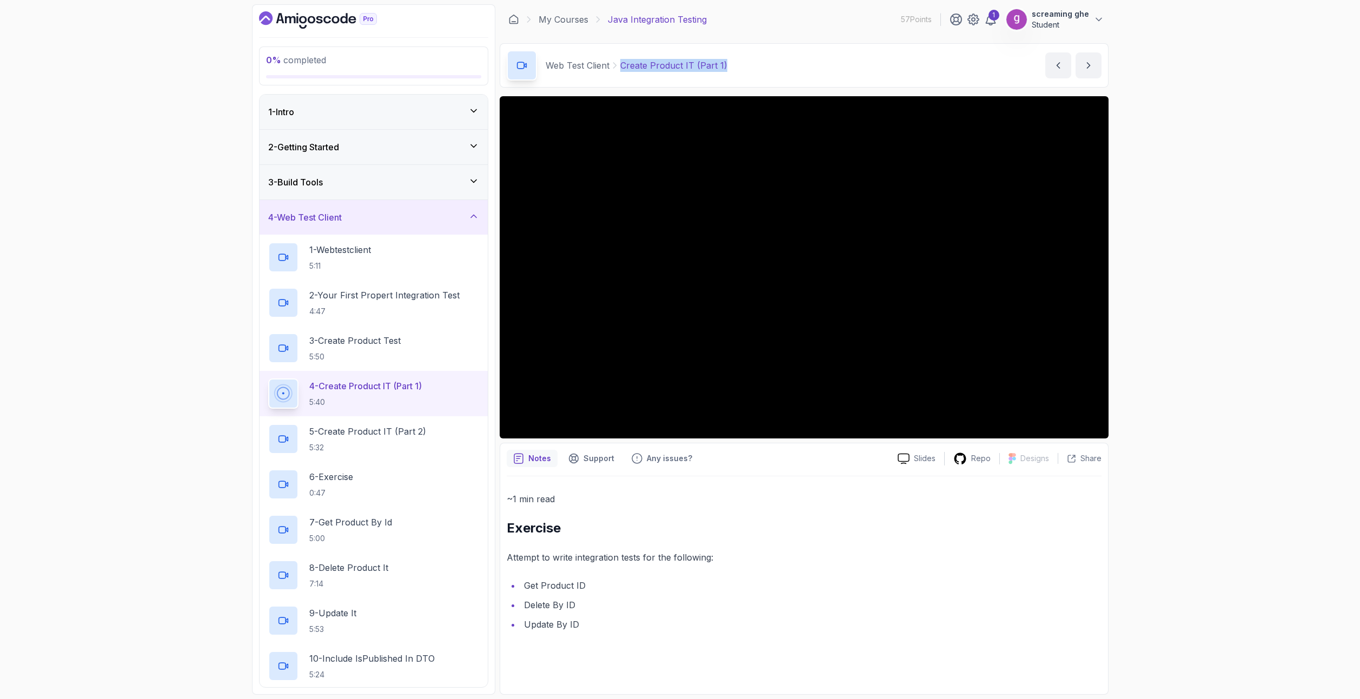
drag, startPoint x: 700, startPoint y: 58, endPoint x: 615, endPoint y: 57, distance: 84.3
click at [615, 57] on div "Web Test Client Create Product IT (Part 1) Create Product IT (Part 1) by nelson" at bounding box center [804, 65] width 609 height 44
click at [424, 452] on p "5:32" at bounding box center [367, 447] width 117 height 11
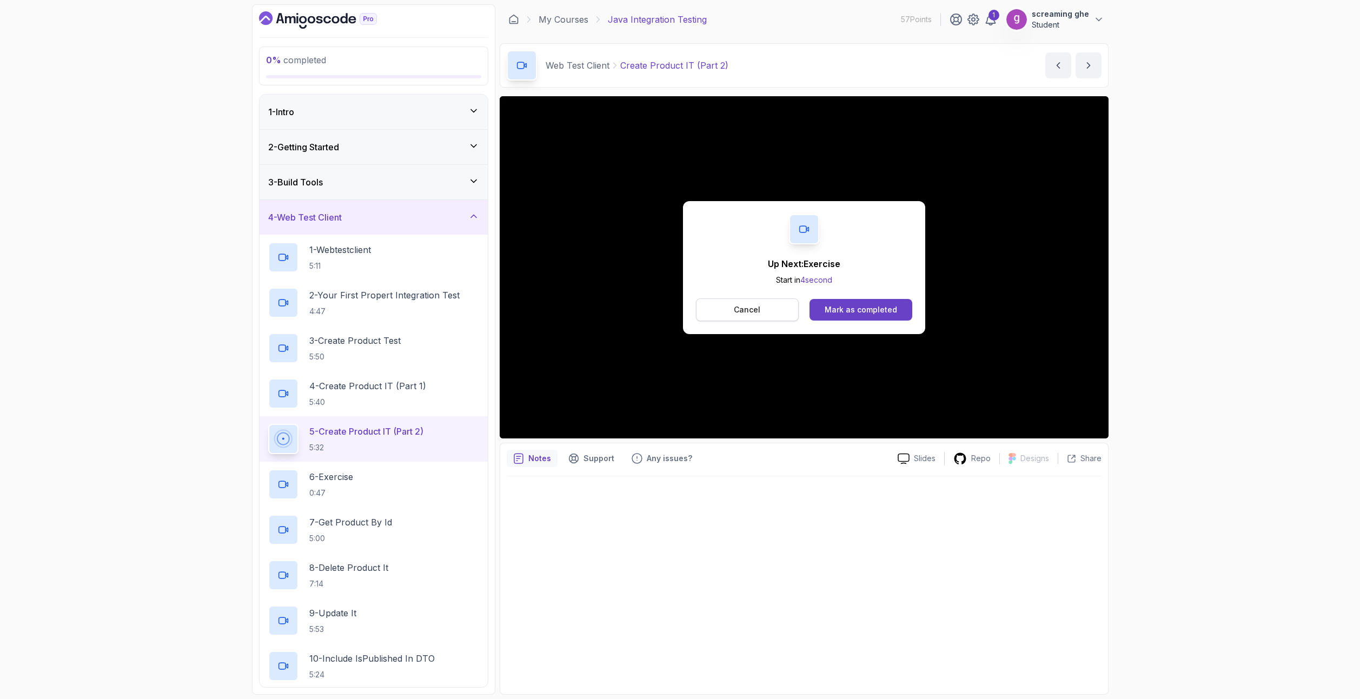
click at [747, 308] on p "Cancel" at bounding box center [747, 309] width 26 height 11
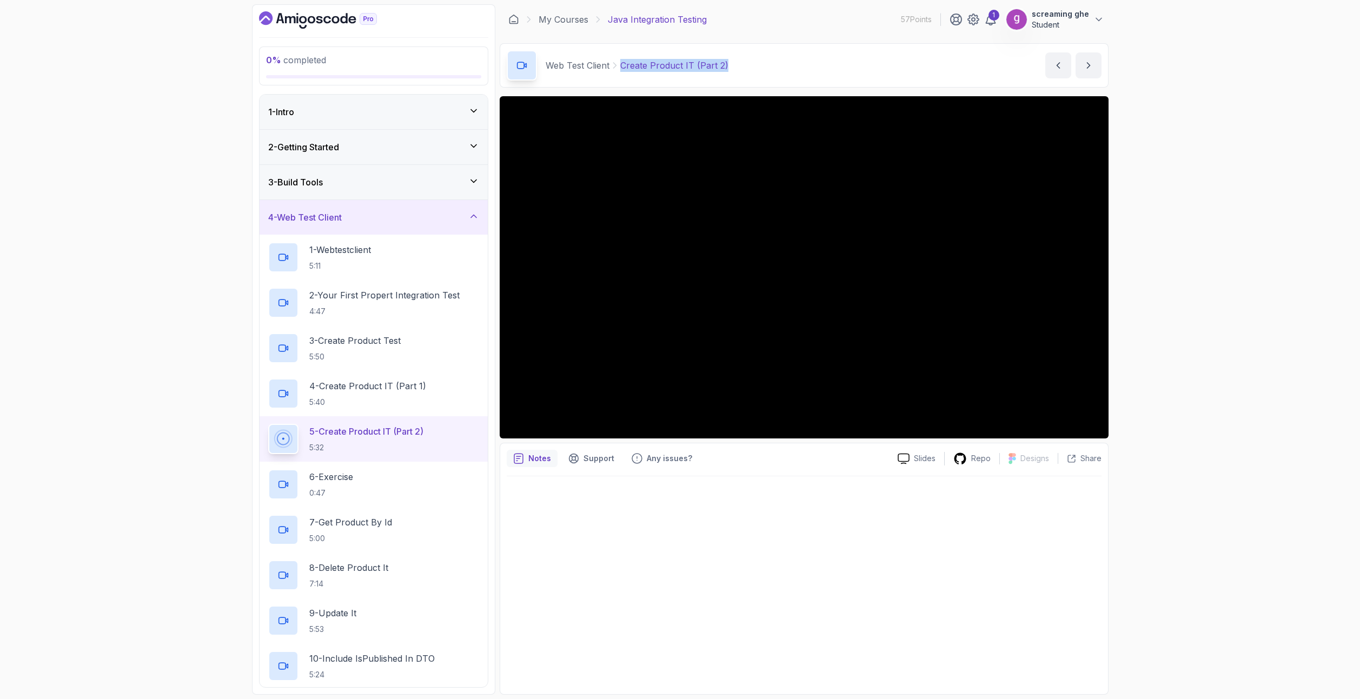
drag, startPoint x: 710, startPoint y: 67, endPoint x: 618, endPoint y: 66, distance: 91.9
click at [618, 66] on div "Web Test Client Create Product IT (Part 2) Create Product IT (Part 2) by nelson" at bounding box center [804, 65] width 609 height 44
click at [368, 477] on div "6 - Exercise 0:47" at bounding box center [373, 484] width 211 height 30
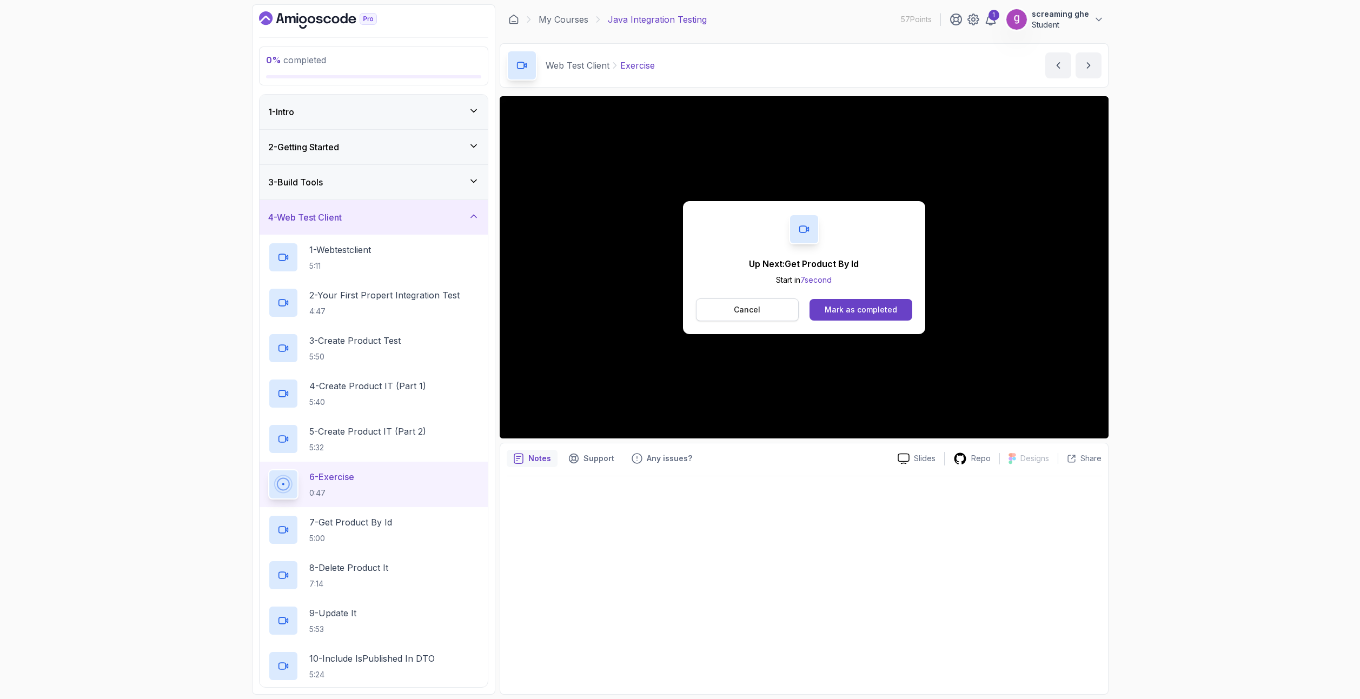
click at [749, 311] on p "Cancel" at bounding box center [747, 309] width 26 height 11
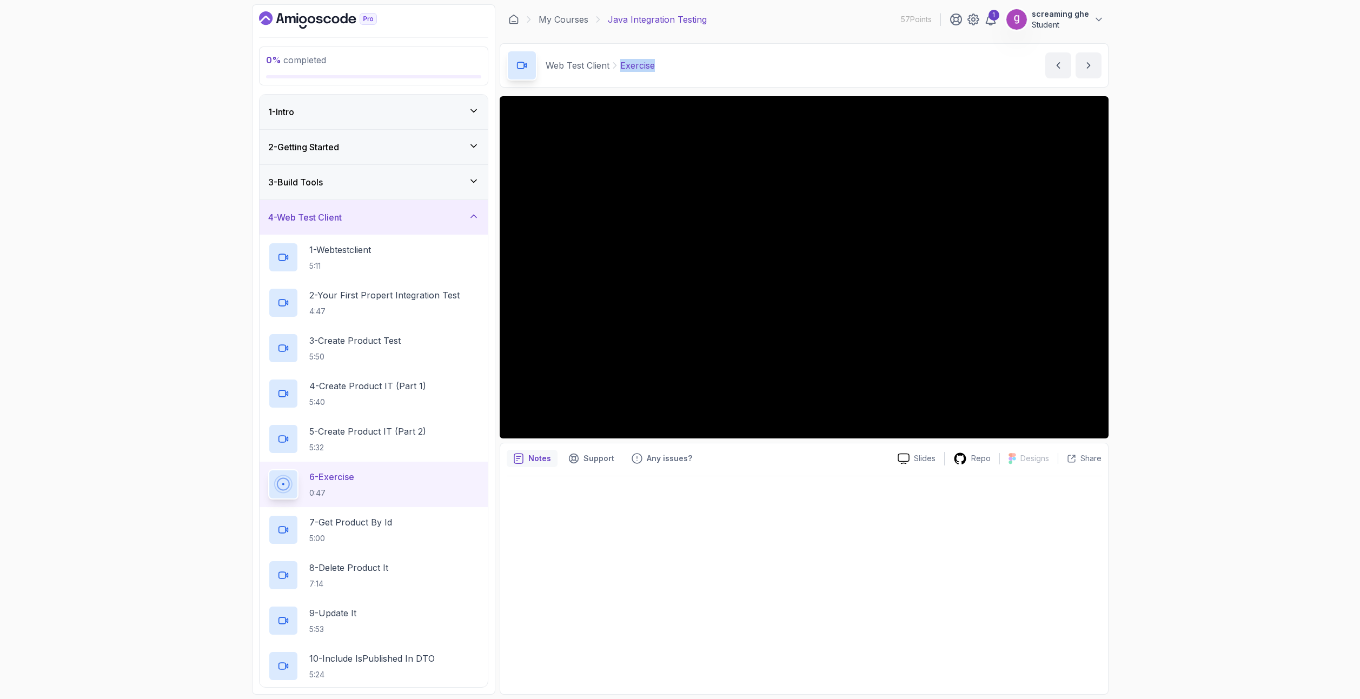
drag, startPoint x: 677, startPoint y: 63, endPoint x: 620, endPoint y: 64, distance: 57.3
click at [620, 64] on div "Web Test Client Exercise Exercise by nelson" at bounding box center [804, 65] width 609 height 44
click at [432, 517] on div "7 - Get Product By Id 5:00" at bounding box center [373, 530] width 211 height 30
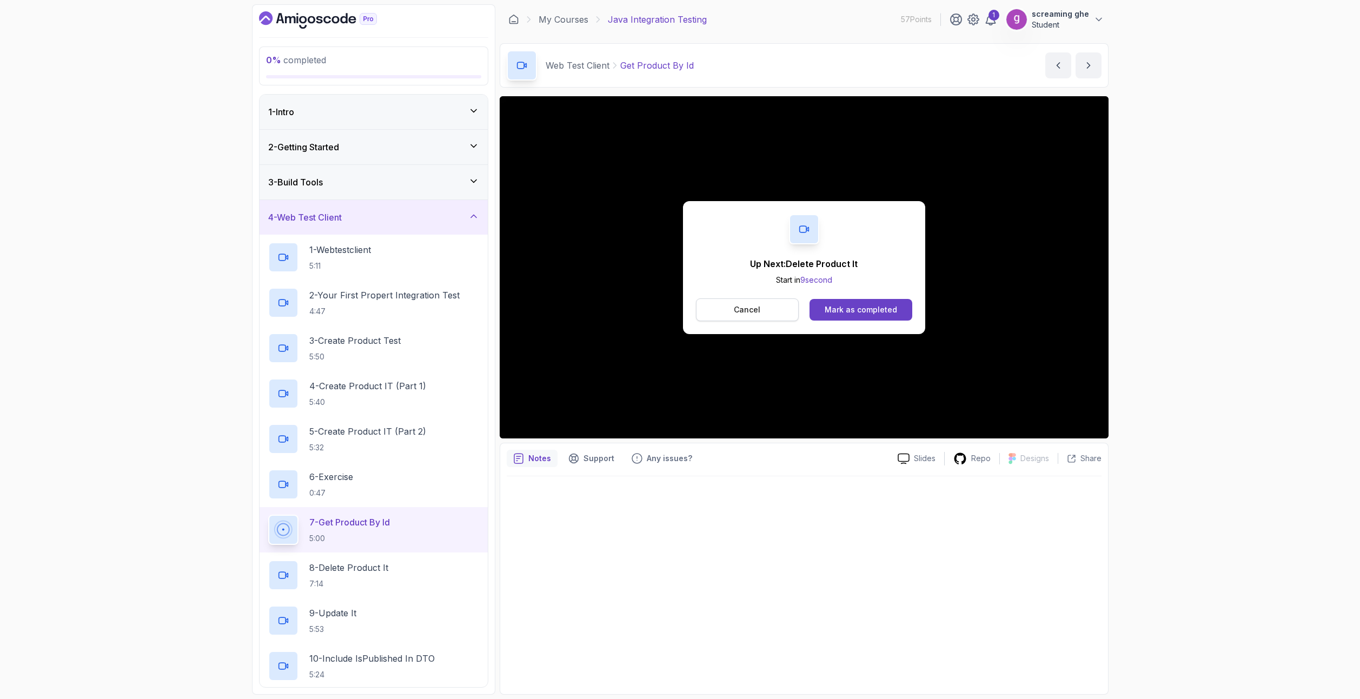
click at [743, 319] on button "Cancel" at bounding box center [747, 309] width 103 height 23
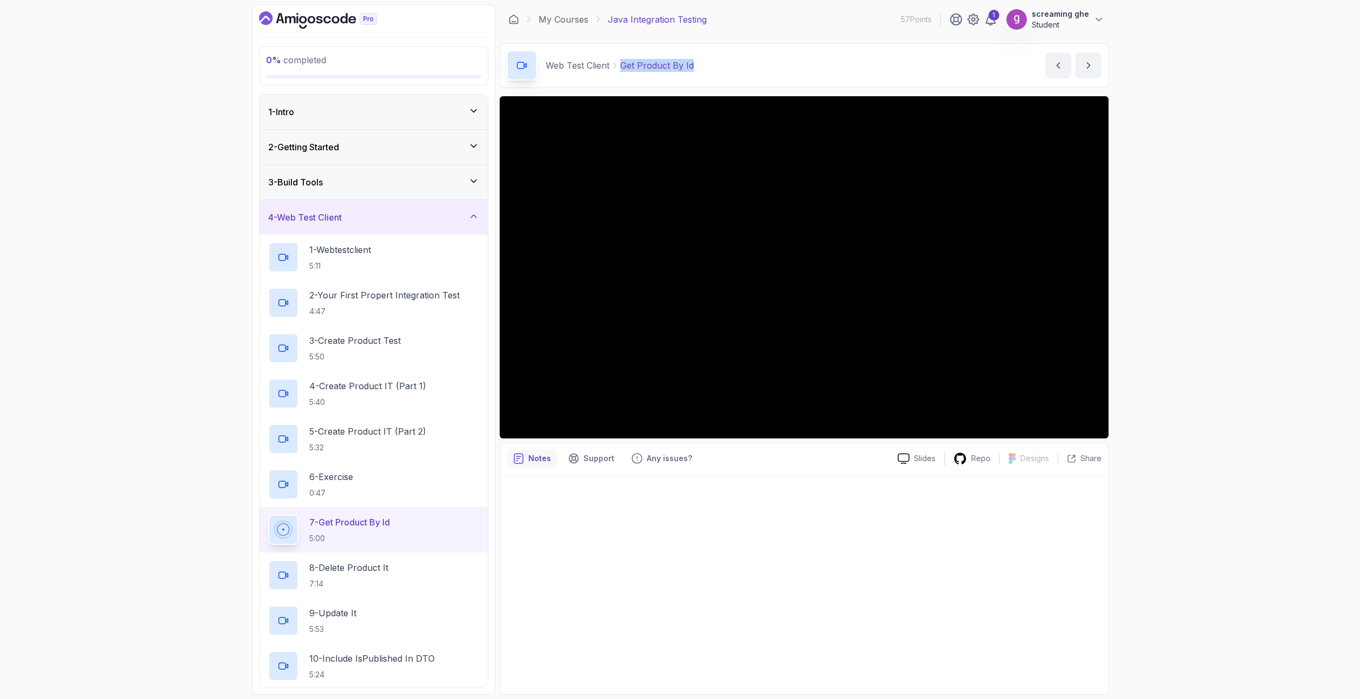
drag, startPoint x: 703, startPoint y: 65, endPoint x: 618, endPoint y: 60, distance: 84.5
click at [618, 60] on div "Web Test Client Get Product By Id Get Product By Id by nelson" at bounding box center [804, 65] width 609 height 44
click at [416, 562] on div "8 - Delete Product It 7:14" at bounding box center [373, 575] width 211 height 30
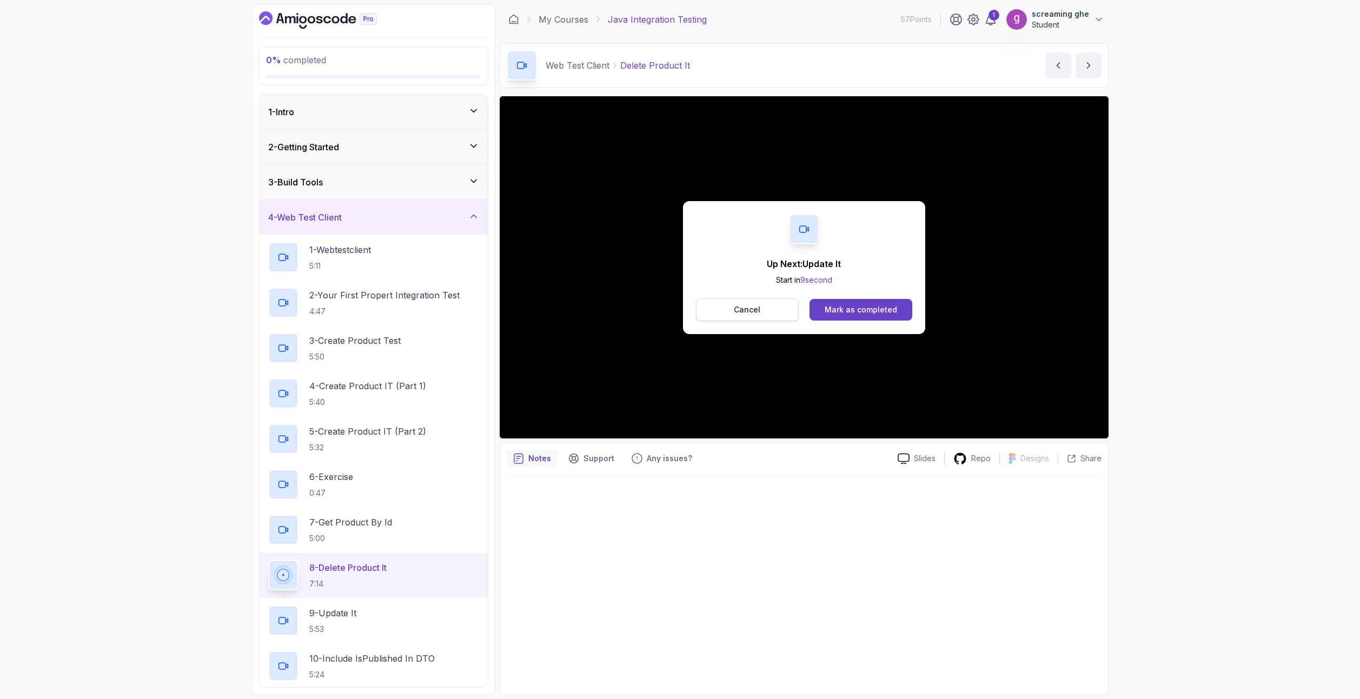
click at [761, 307] on button "Cancel" at bounding box center [747, 309] width 103 height 23
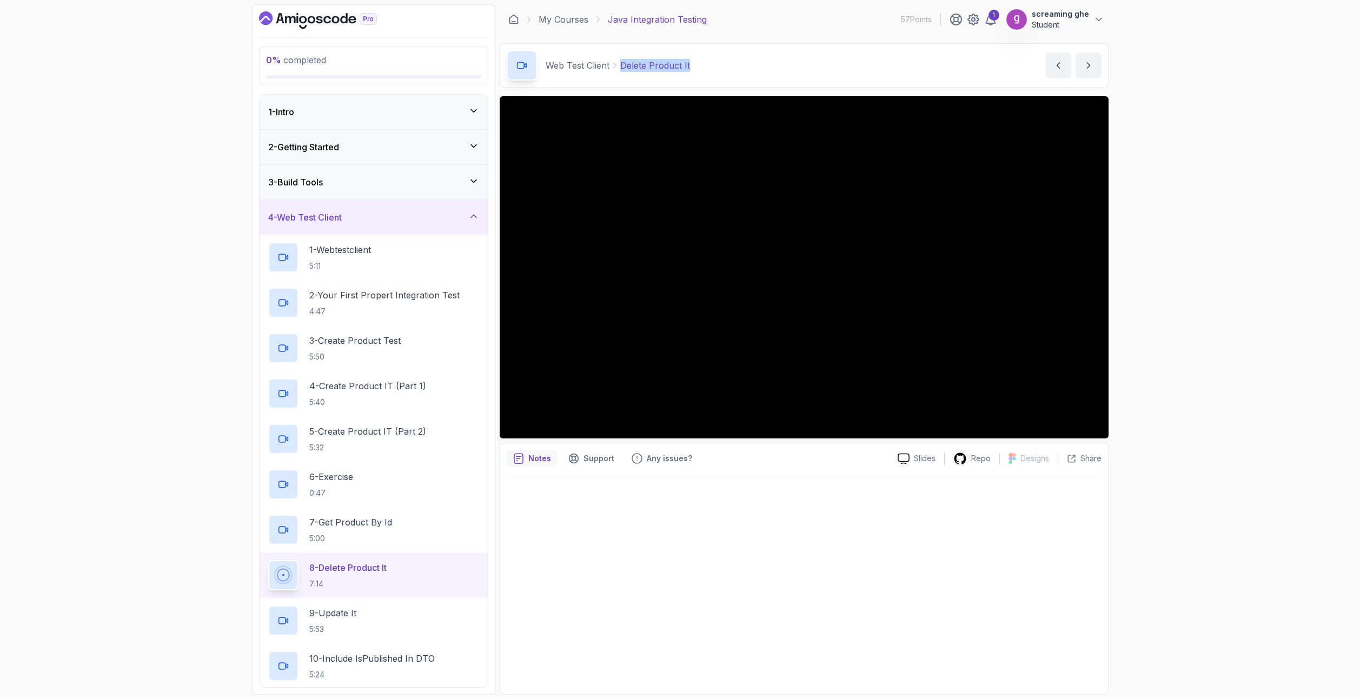
drag, startPoint x: 716, startPoint y: 70, endPoint x: 622, endPoint y: 66, distance: 93.6
click at [622, 66] on div "Web Test Client Delete Product It Delete Product It by nelson" at bounding box center [804, 65] width 609 height 44
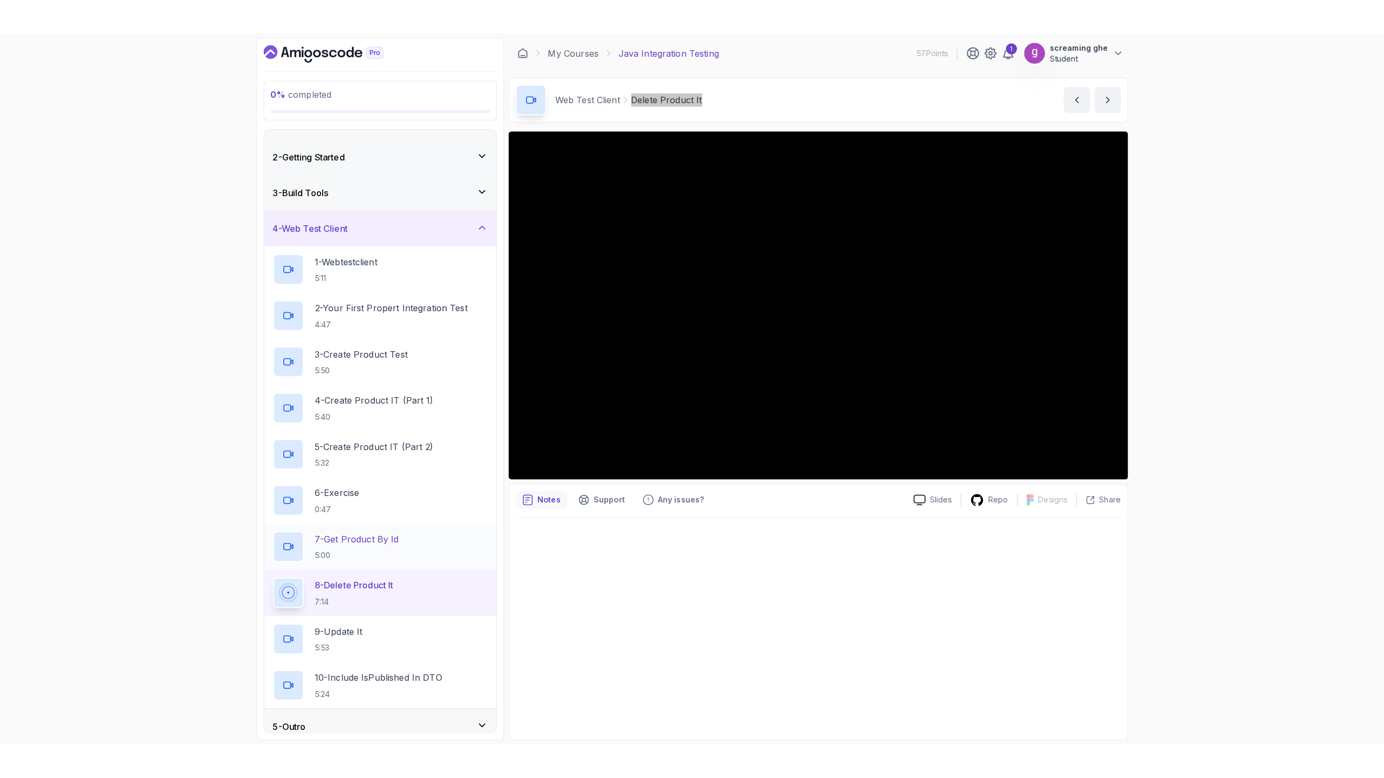
scroll to position [37, 0]
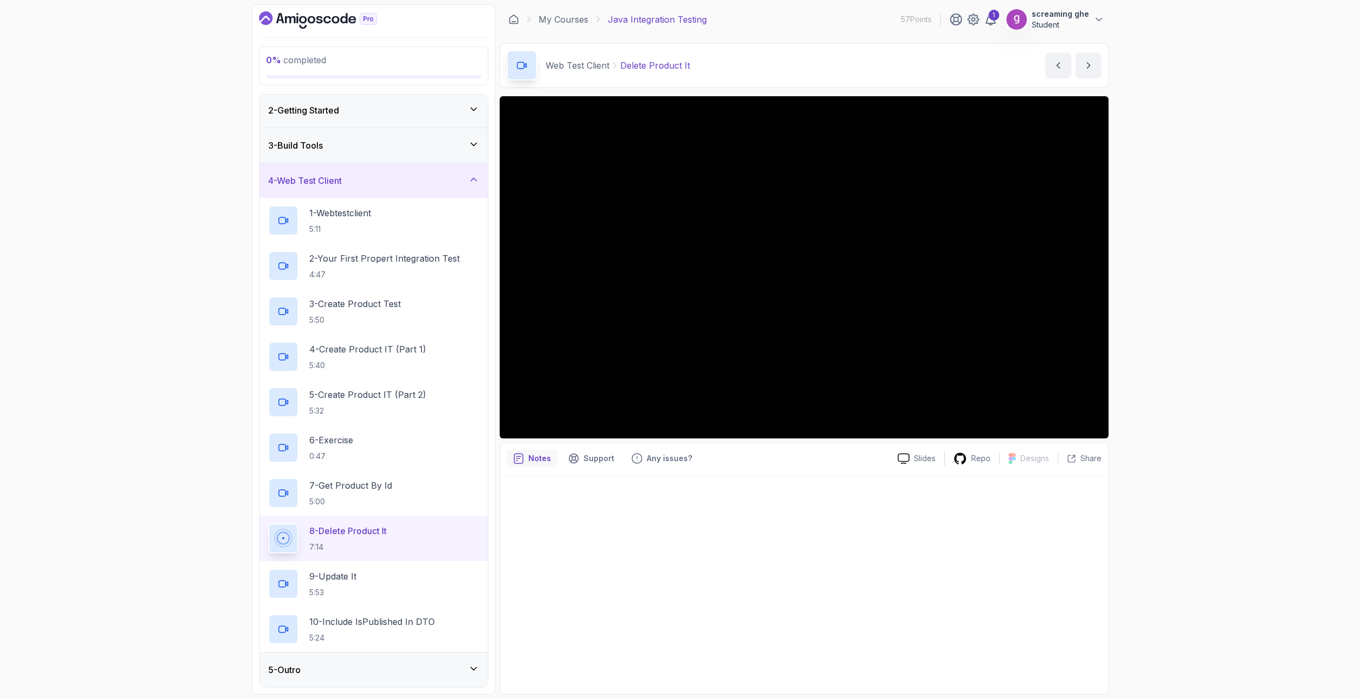
drag, startPoint x: 190, startPoint y: 520, endPoint x: 208, endPoint y: 521, distance: 18.5
click at [190, 520] on div "0 % completed 1 - Intro 2 - Getting Started 3 - Build Tools 4 - Web Test Client…" at bounding box center [680, 349] width 1360 height 699
click at [394, 595] on div "9 - Update It 5:53" at bounding box center [373, 584] width 211 height 30
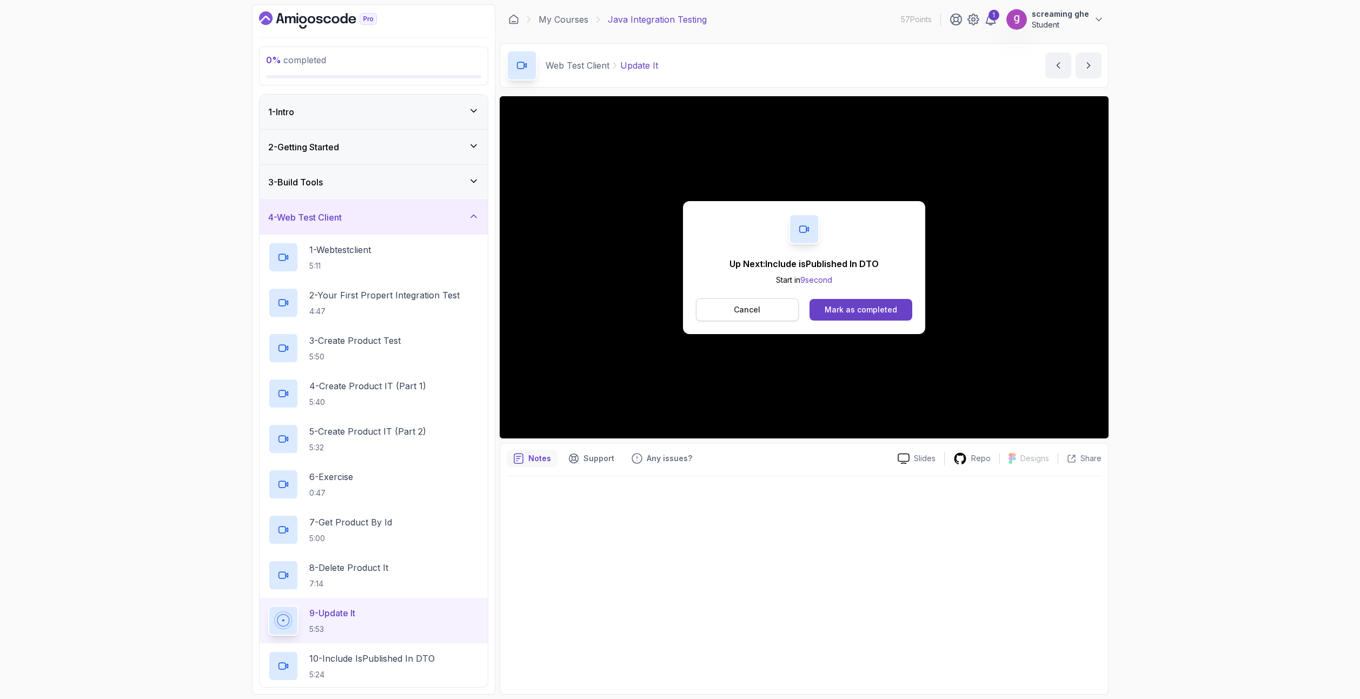
click at [747, 316] on button "Cancel" at bounding box center [747, 309] width 103 height 23
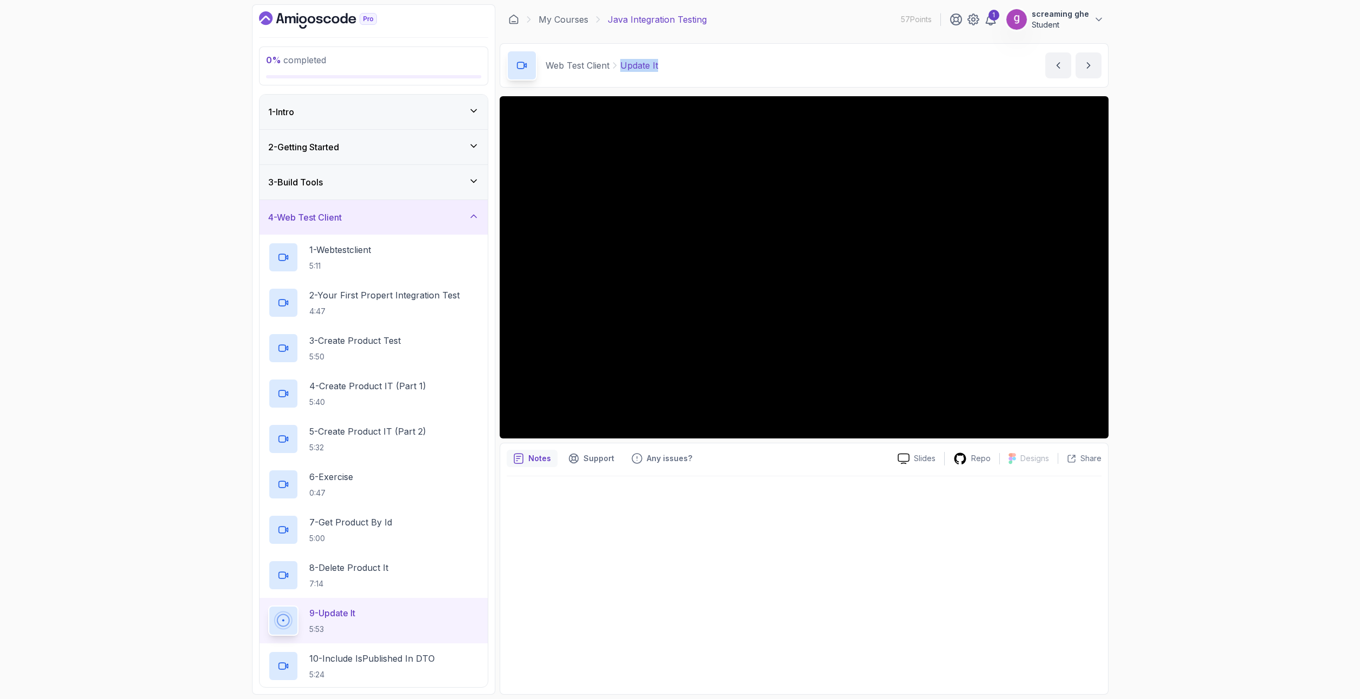
drag, startPoint x: 659, startPoint y: 63, endPoint x: 622, endPoint y: 61, distance: 36.8
click at [622, 61] on div "Web Test Client Update It Update It by nelson" at bounding box center [804, 65] width 609 height 44
drag, startPoint x: 161, startPoint y: 452, endPoint x: 189, endPoint y: 444, distance: 28.6
click at [177, 449] on div "0 % completed 1 - Intro 2 - Getting Started 3 - Build Tools 4 - Web Test Client…" at bounding box center [680, 349] width 1360 height 699
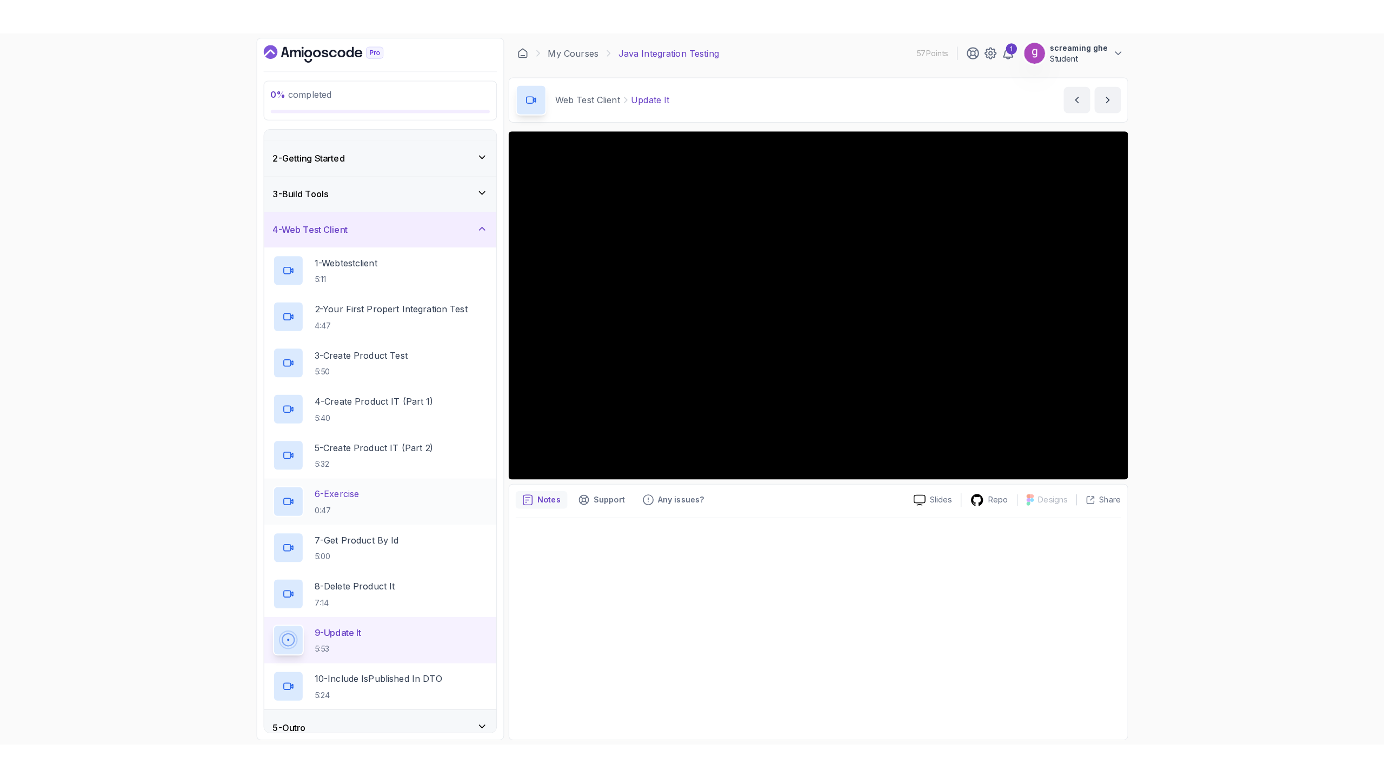
scroll to position [37, 0]
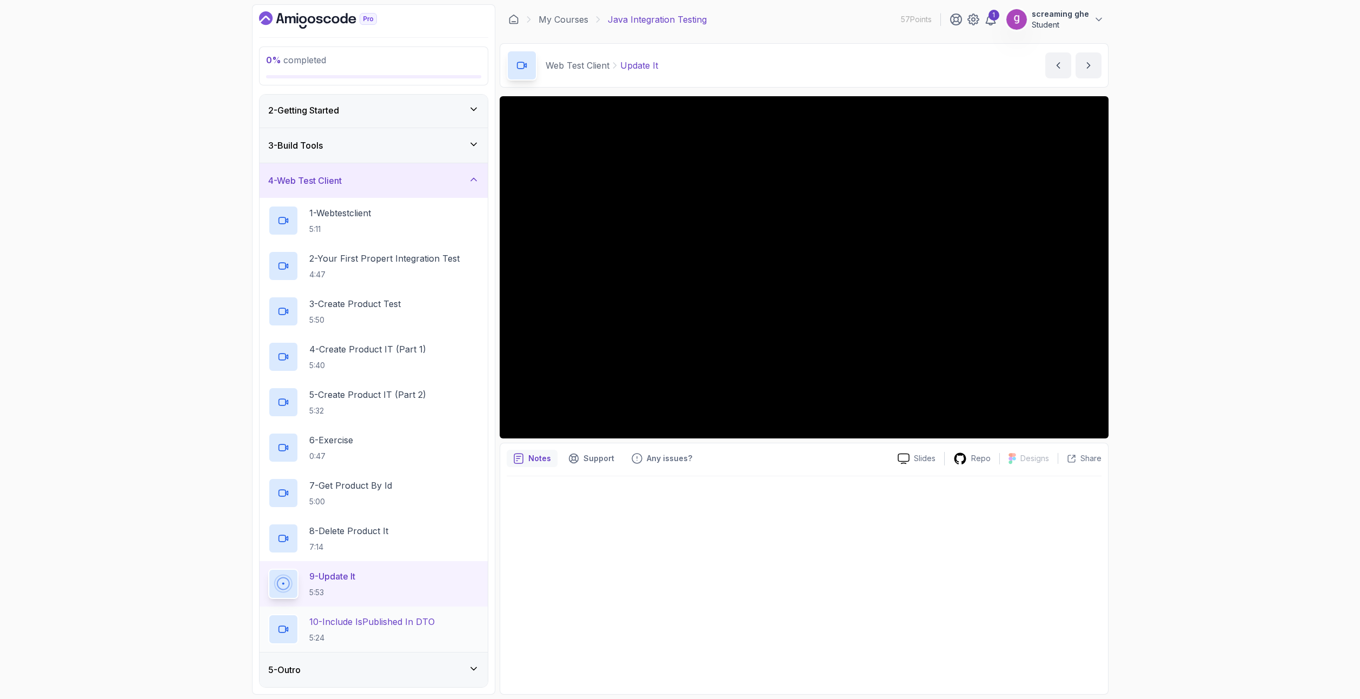
click at [372, 618] on p "10 - Include isPublished In DTO" at bounding box center [371, 621] width 125 height 13
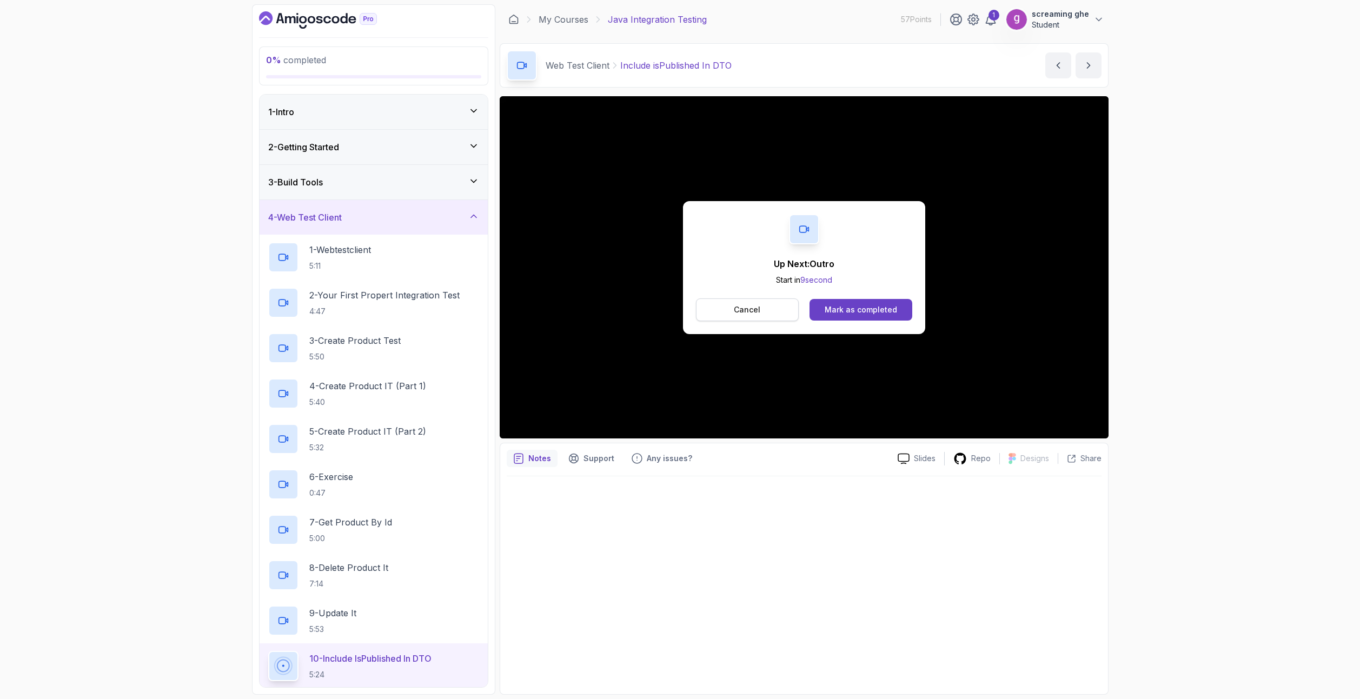
click at [744, 311] on p "Cancel" at bounding box center [747, 309] width 26 height 11
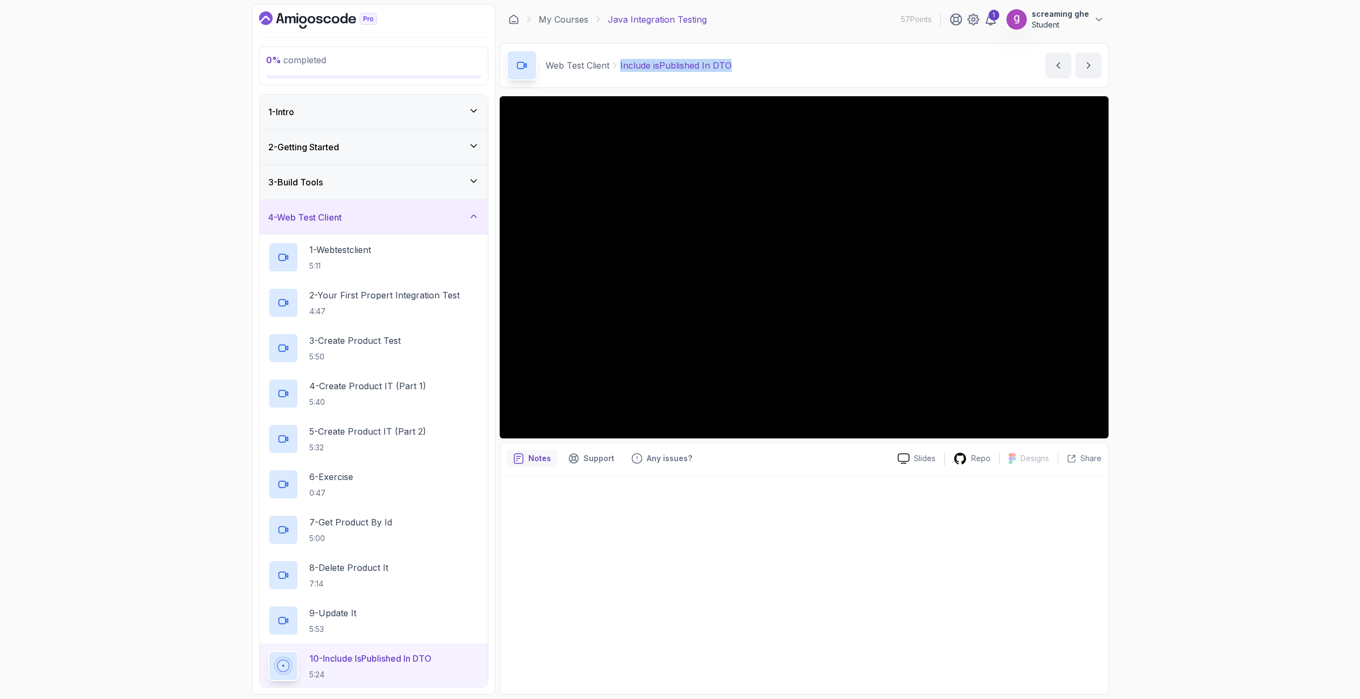
drag, startPoint x: 738, startPoint y: 68, endPoint x: 617, endPoint y: 66, distance: 120.6
click at [617, 66] on div "Web Test Client Include isPublished In DTO Include isPublished In DTO by nelson" at bounding box center [804, 65] width 609 height 44
click at [547, 651] on div at bounding box center [804, 581] width 595 height 211
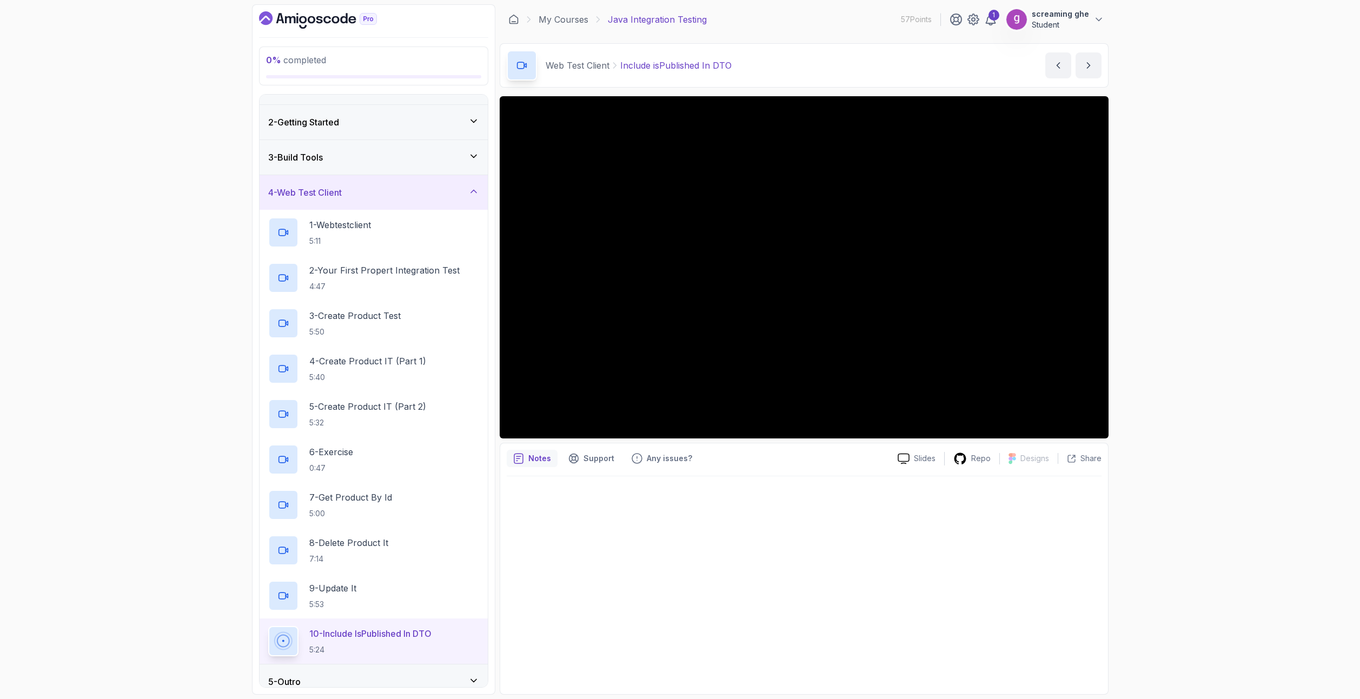
scroll to position [37, 0]
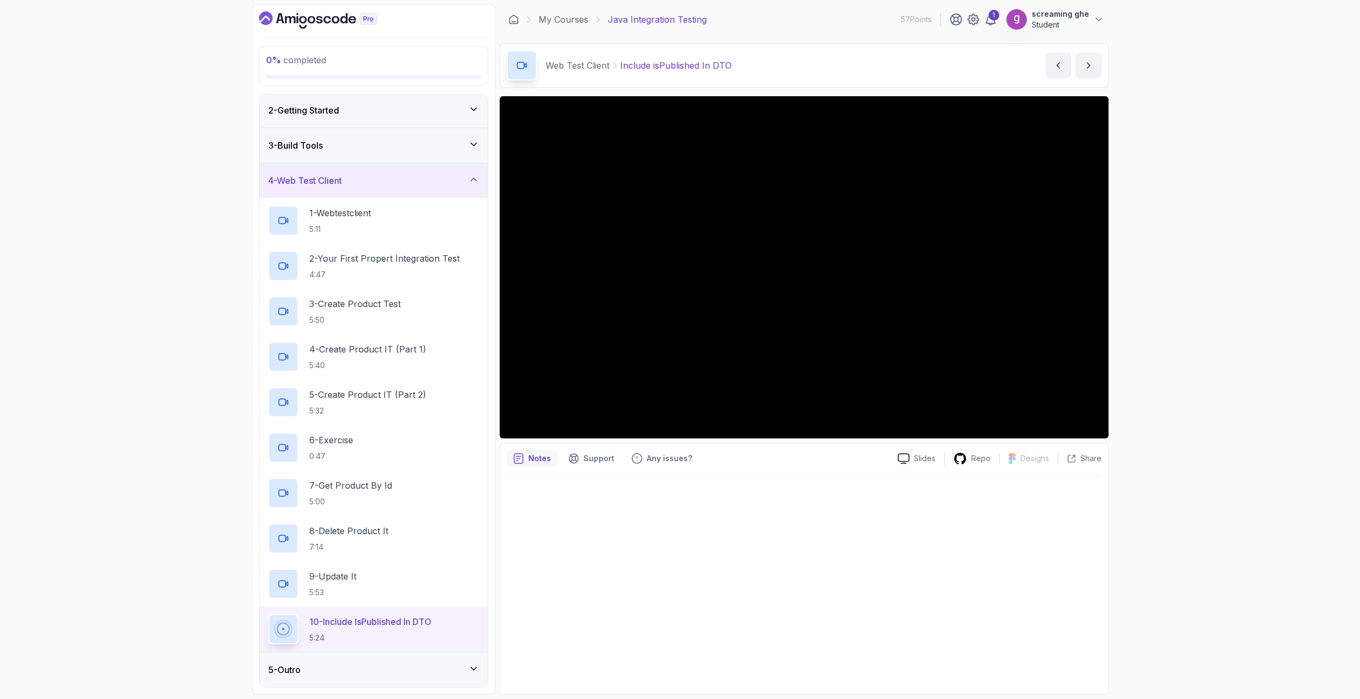
click at [324, 660] on div "5 - Outro" at bounding box center [373, 669] width 228 height 35
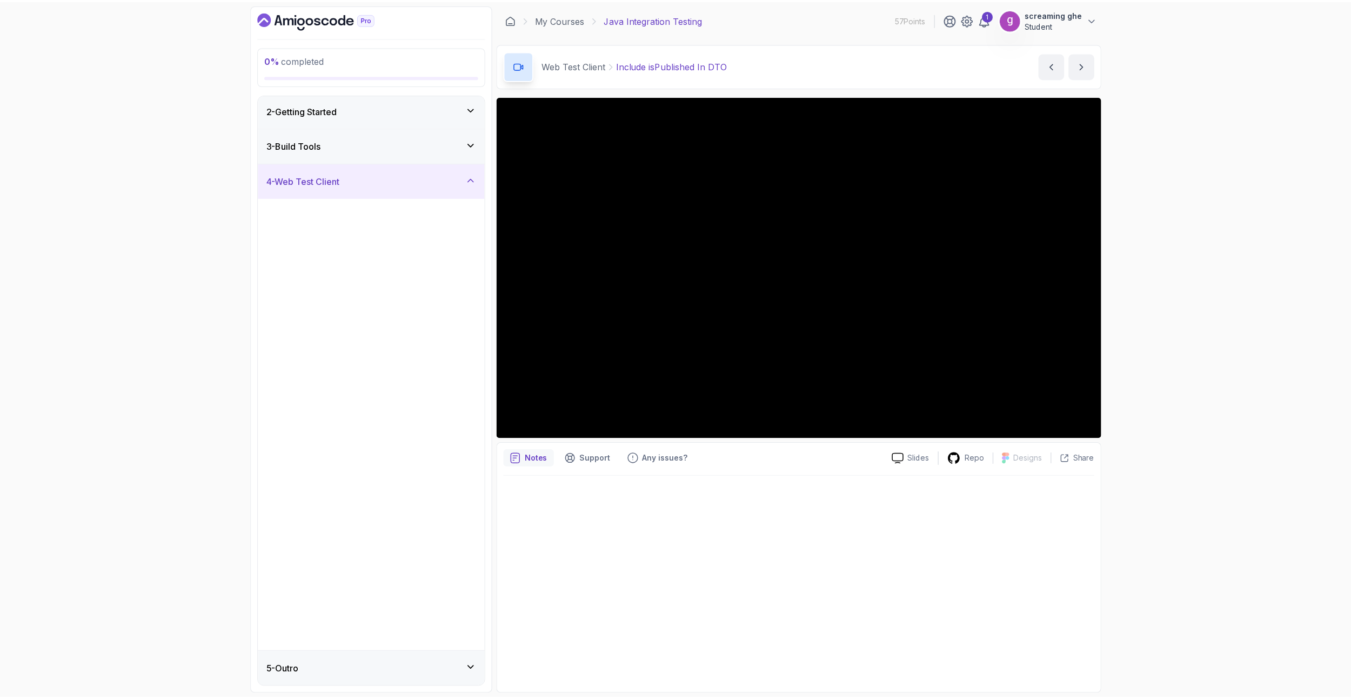
scroll to position [0, 0]
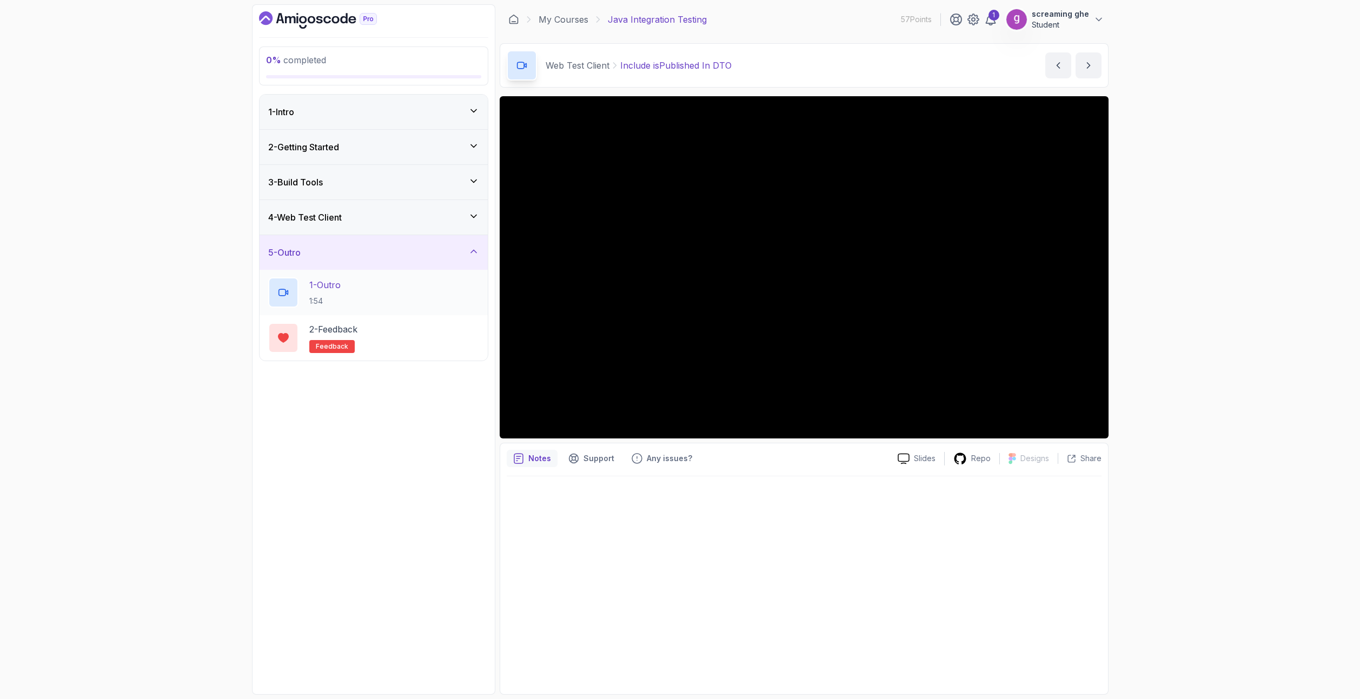
click at [367, 298] on div "1 - Outro 1:54" at bounding box center [373, 292] width 211 height 30
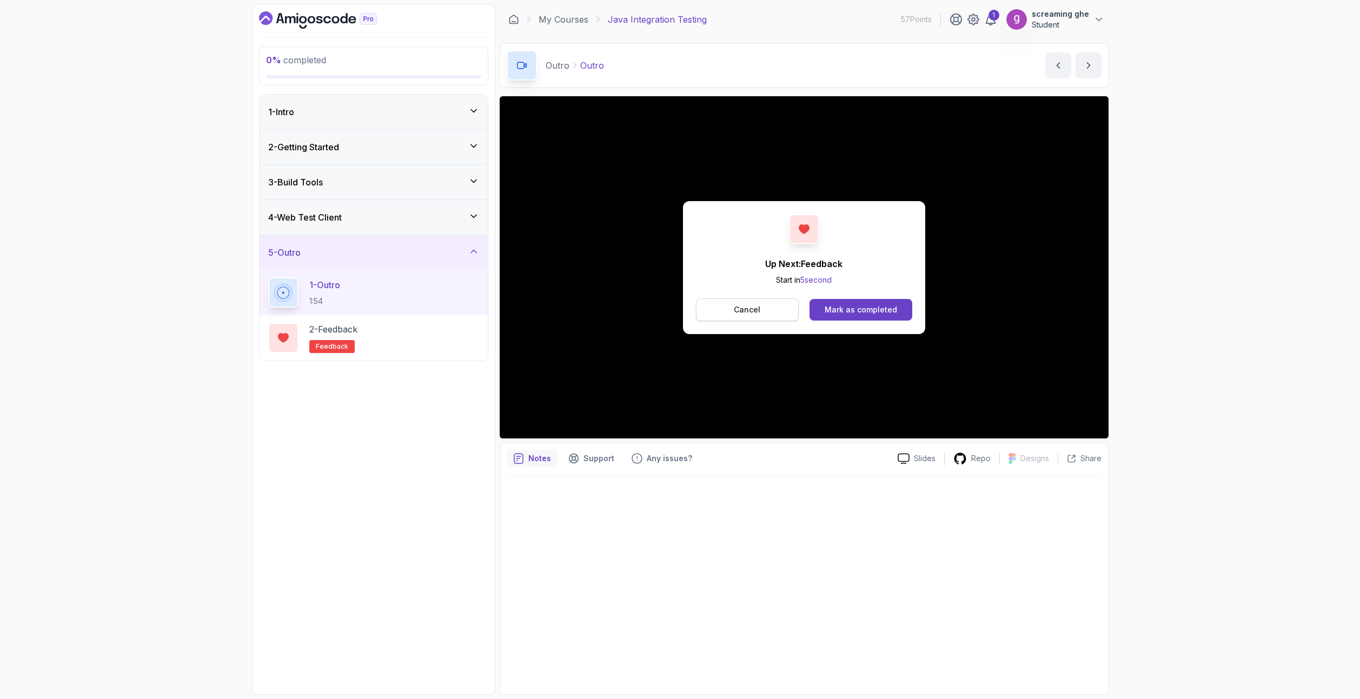
click at [757, 308] on p "Cancel" at bounding box center [747, 309] width 26 height 11
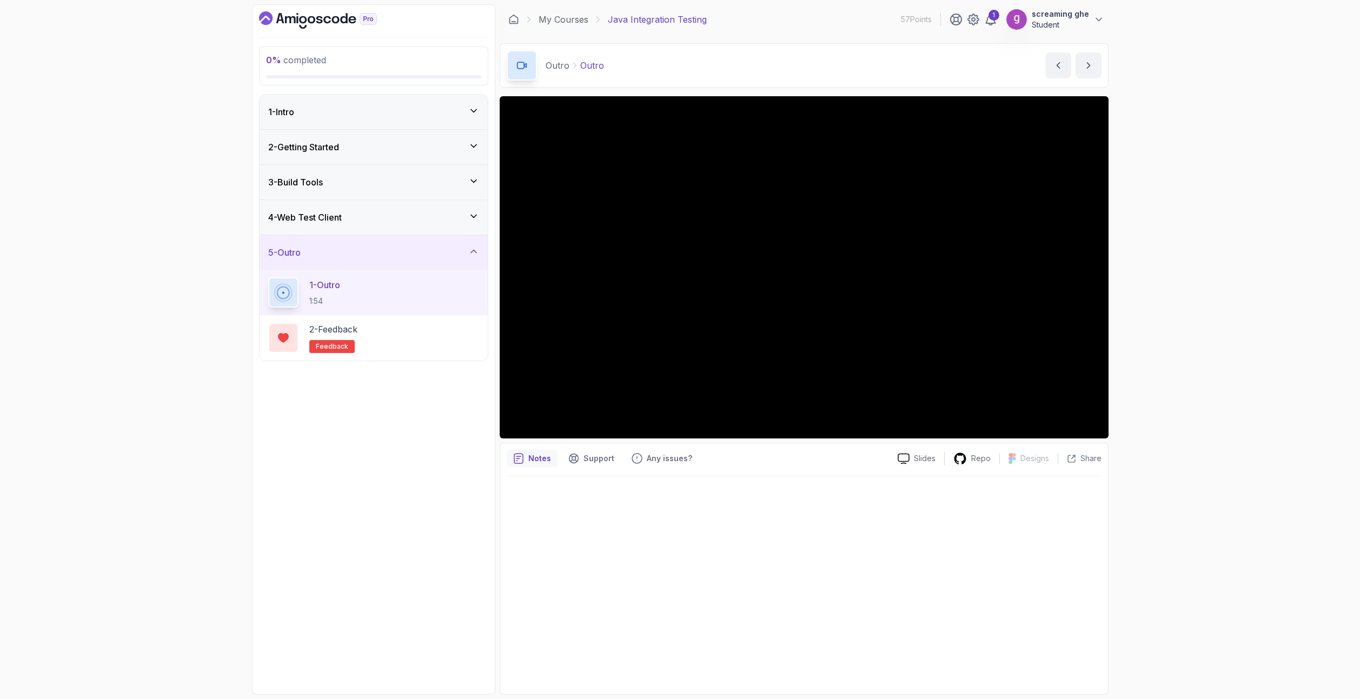
drag, startPoint x: 230, startPoint y: 381, endPoint x: 232, endPoint y: 374, distance: 7.7
click at [230, 381] on div "0 % completed 1 - Intro 2 - Getting Started 3 - Build Tools 4 - Web Test Client…" at bounding box center [680, 349] width 1360 height 699
click at [573, 20] on link "My Courses" at bounding box center [563, 19] width 50 height 13
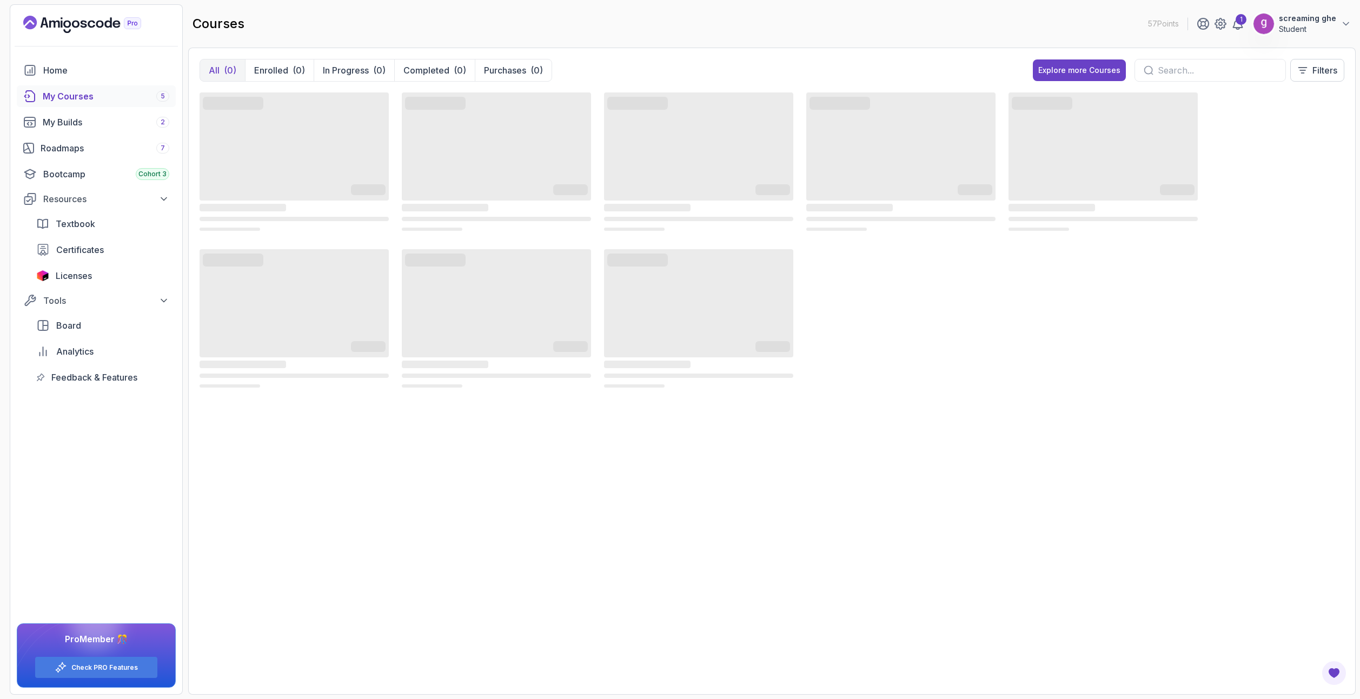
click at [96, 21] on icon "Landing page" at bounding box center [82, 24] width 118 height 17
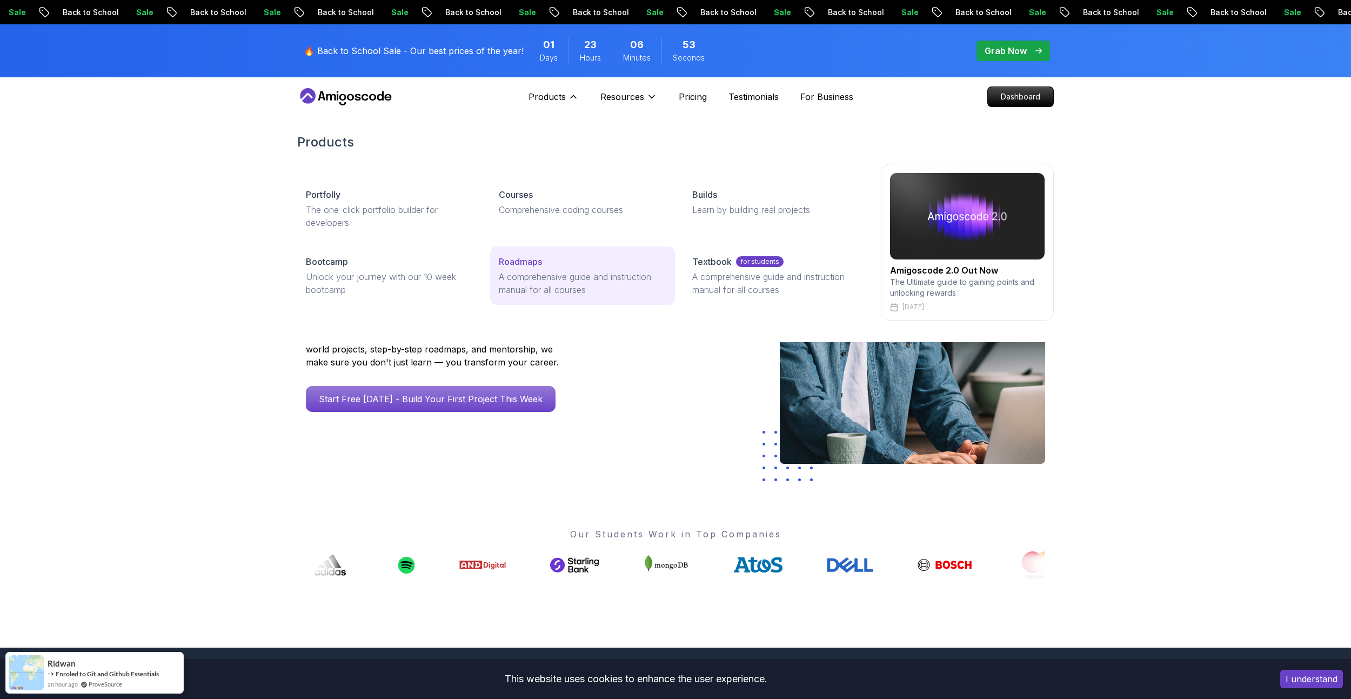
click at [519, 278] on p "A comprehensive guide and instruction manual for all courses" at bounding box center [582, 283] width 167 height 26
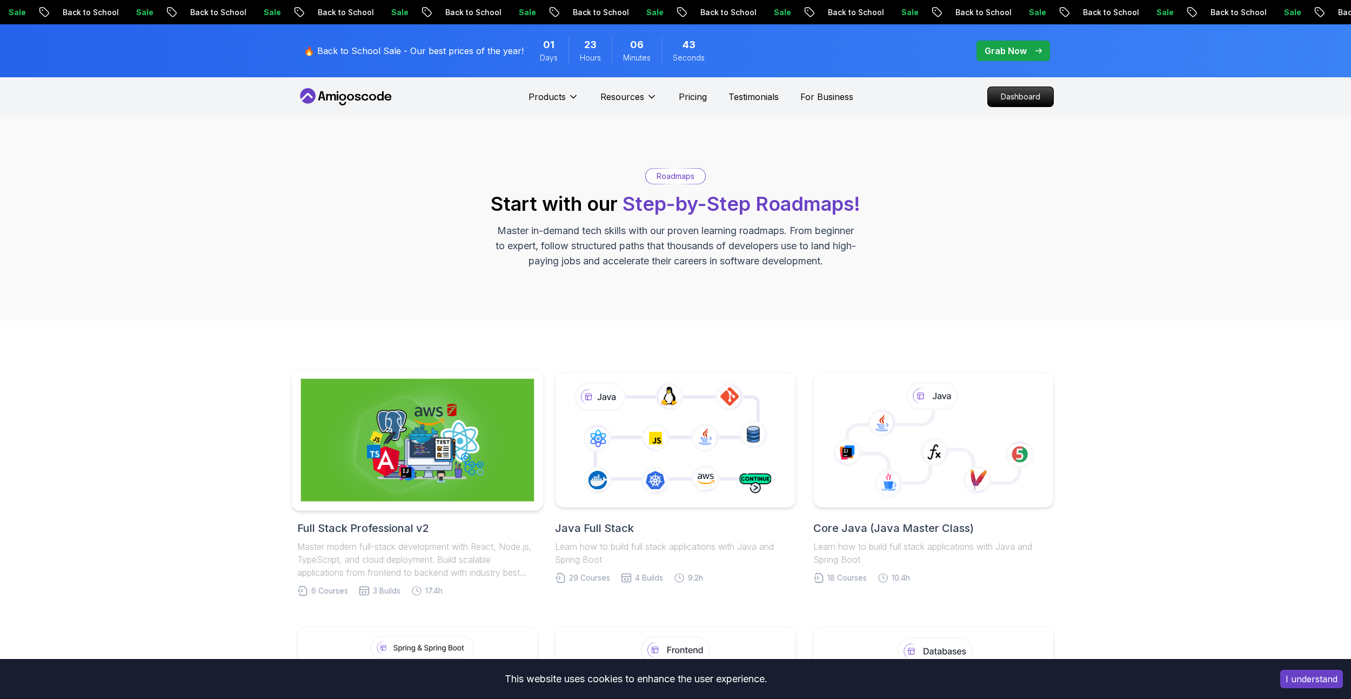
click at [411, 427] on img at bounding box center [418, 440] width 234 height 123
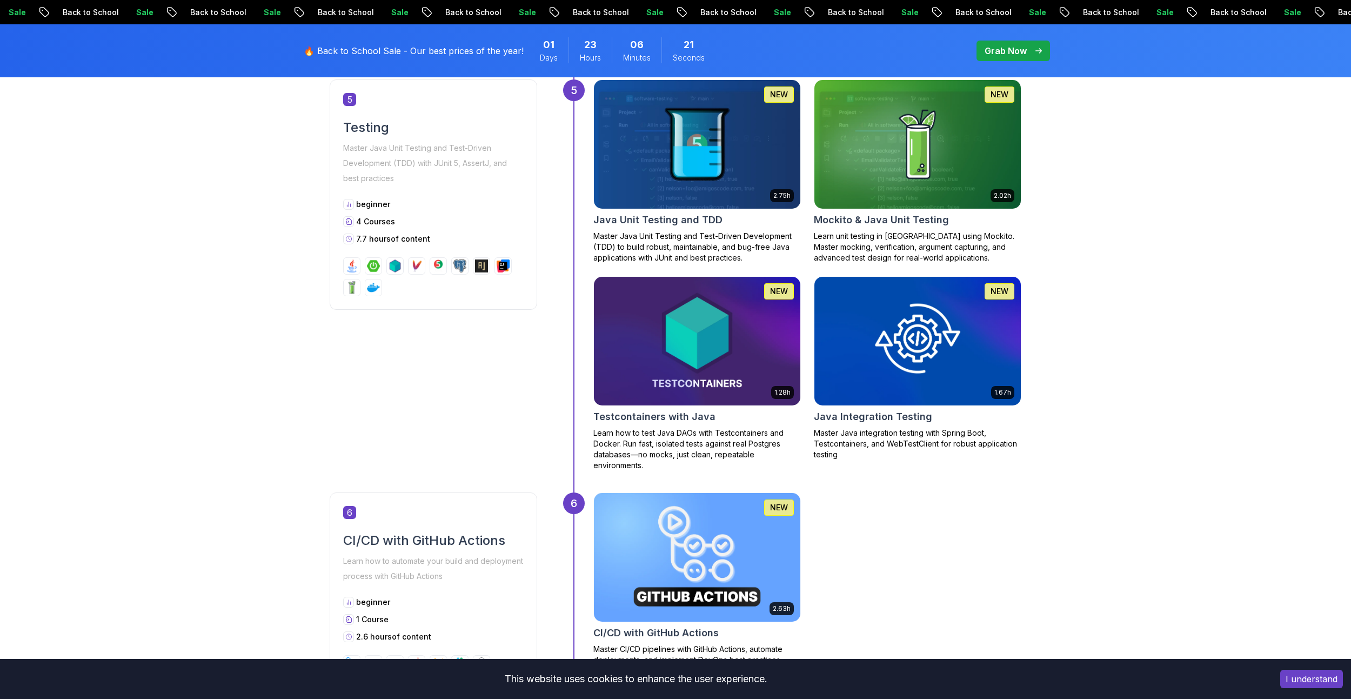
scroll to position [1424, 0]
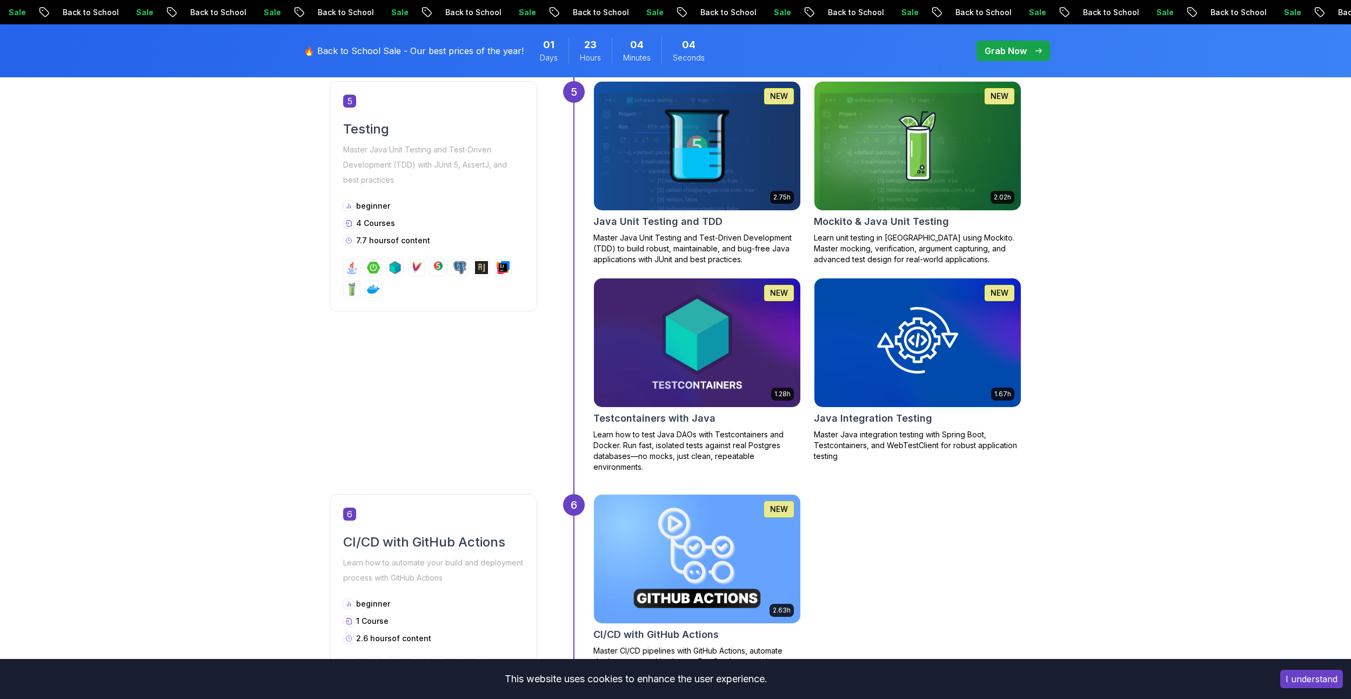
click at [391, 404] on div "5 Testing Master Java Unit Testing and Test-Driven Development (TDD) with JUnit…" at bounding box center [676, 287] width 692 height 413
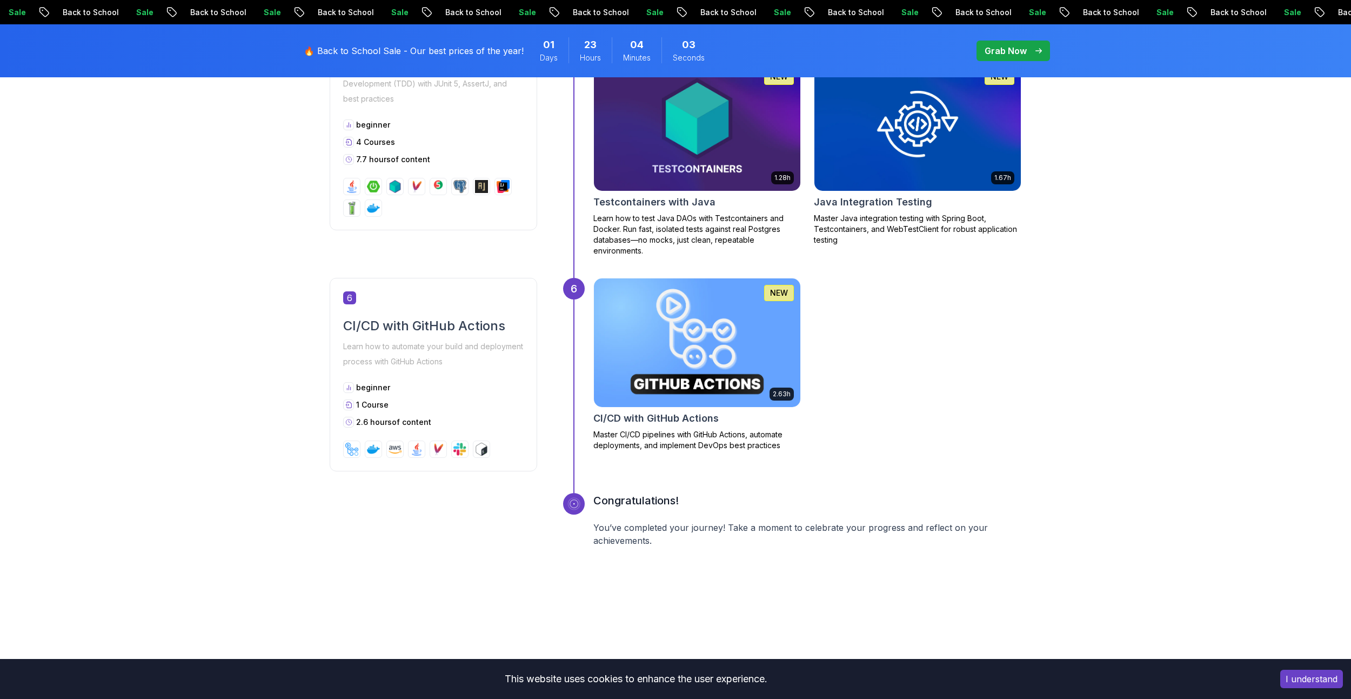
click at [729, 356] on img at bounding box center [697, 342] width 217 height 135
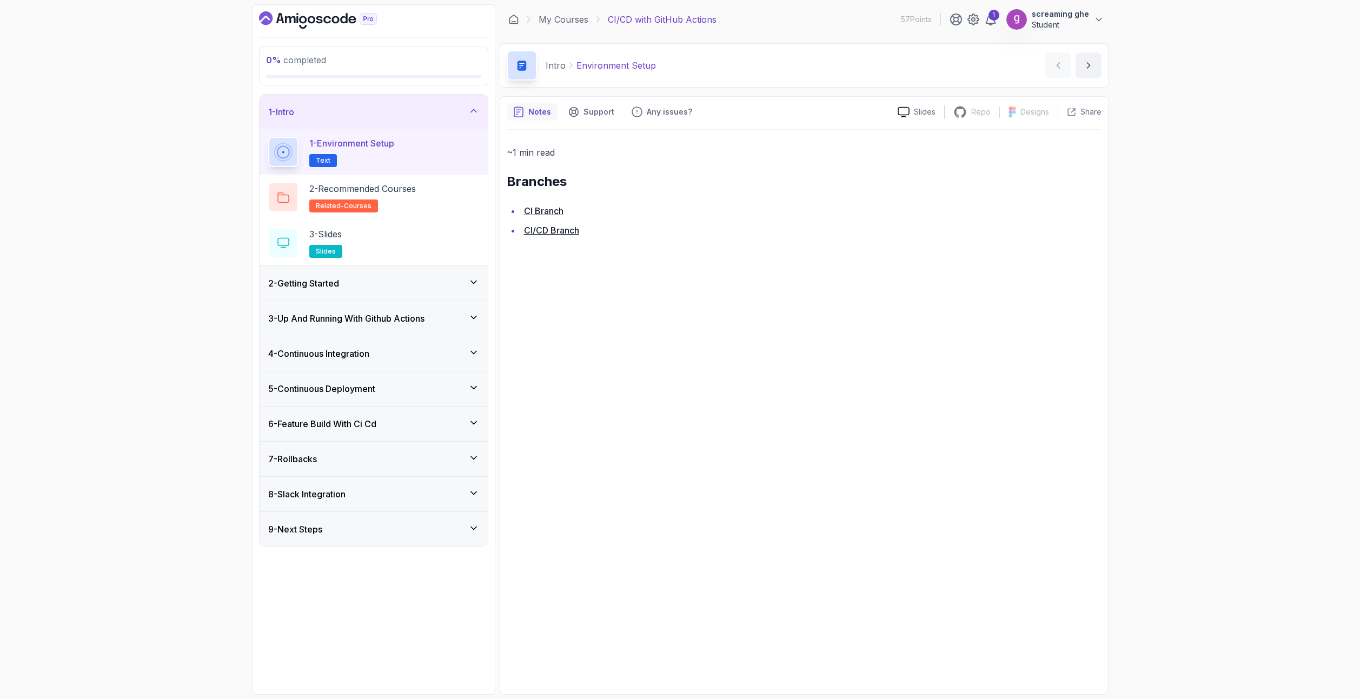
drag, startPoint x: 548, startPoint y: 212, endPoint x: 541, endPoint y: 214, distance: 6.7
click at [548, 232] on link "CI/CD Branch" at bounding box center [551, 230] width 55 height 11
click at [353, 290] on div "2 - Getting Started" at bounding box center [373, 283] width 228 height 35
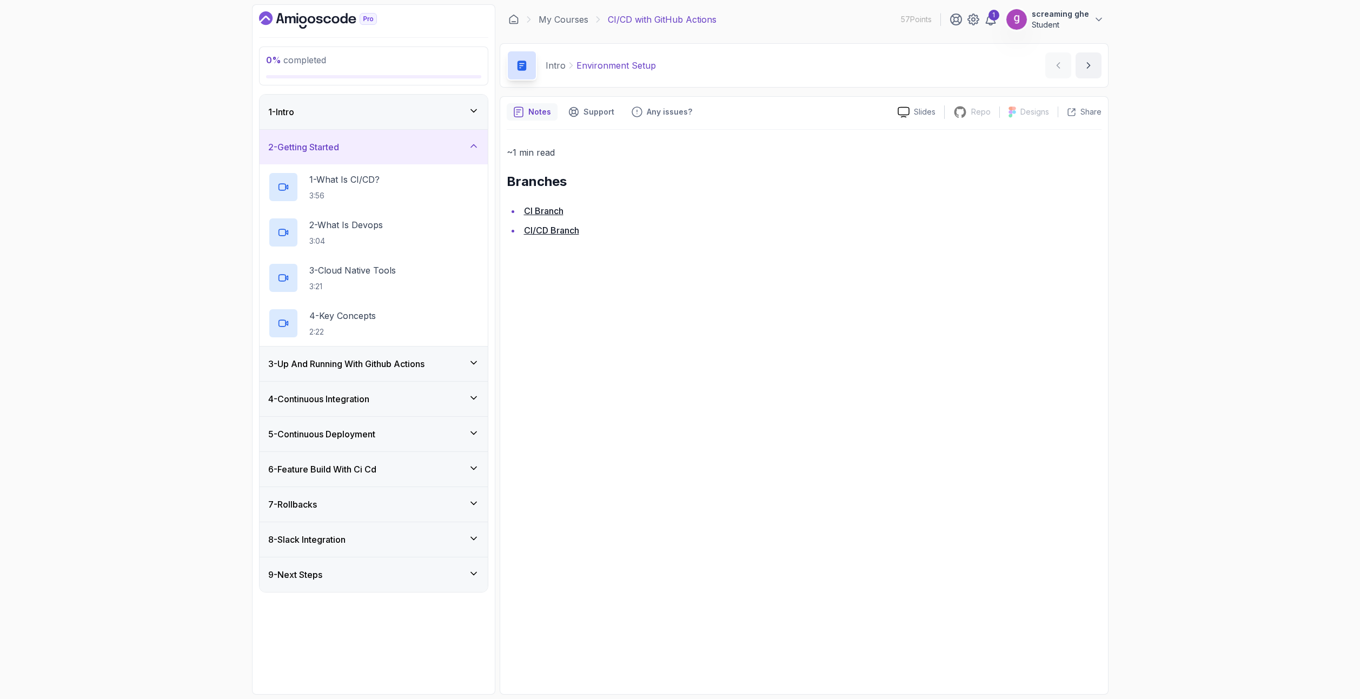
click at [84, 517] on div "0 % completed 1 - Intro 2 - Getting Started 1 - What Is CI/CD? 3:56 2 - What Is…" at bounding box center [680, 349] width 1360 height 699
click at [331, 187] on h2 "1 - What Is CI/CD? 3:56" at bounding box center [344, 187] width 70 height 28
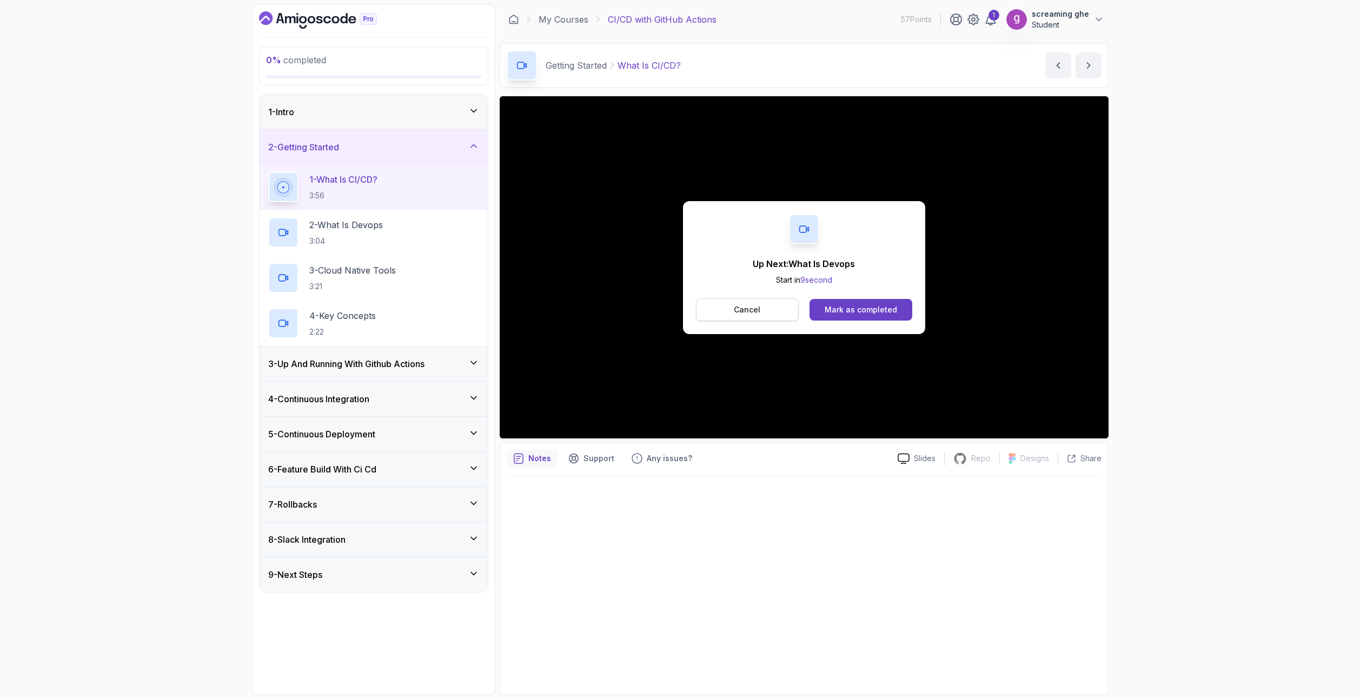
click at [776, 315] on button "Cancel" at bounding box center [747, 309] width 103 height 23
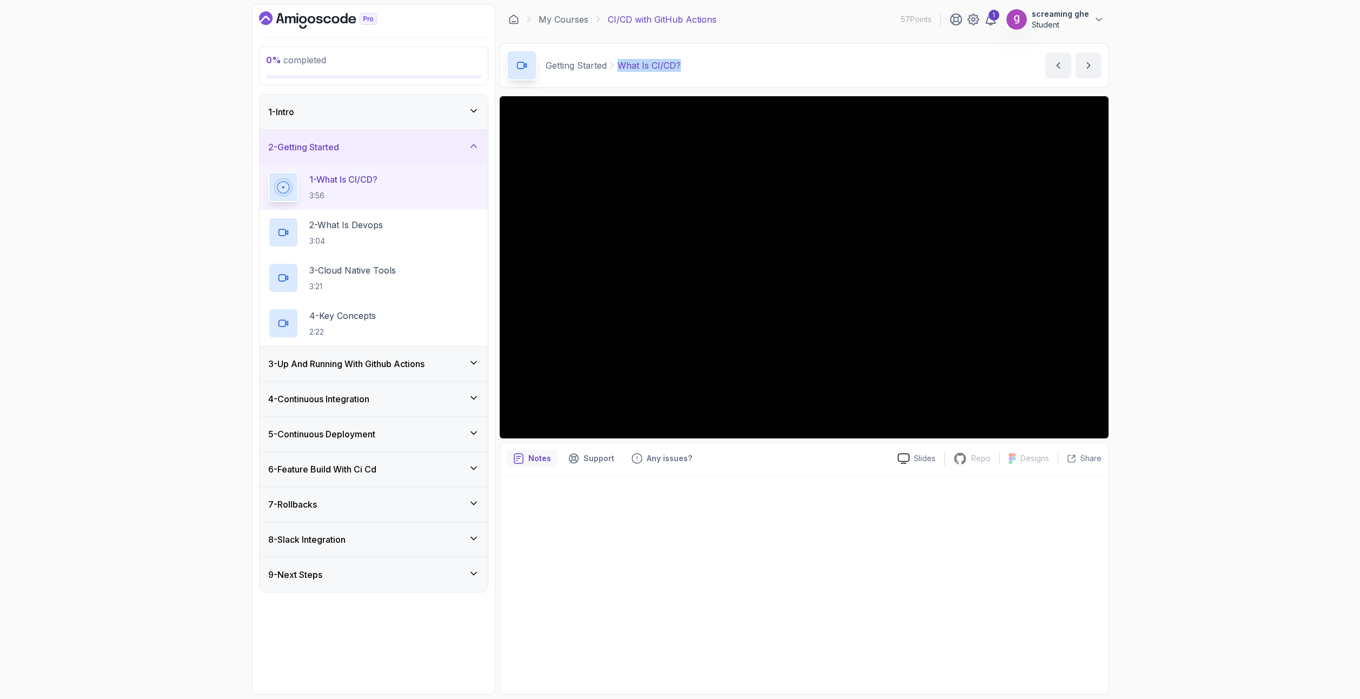
drag, startPoint x: 667, startPoint y: 71, endPoint x: 619, endPoint y: 67, distance: 48.3
click at [619, 67] on div "Getting Started What Is CI/CD? What Is CI/CD? by nelson" at bounding box center [804, 65] width 609 height 44
copy p "What Is CI/CD?"
click at [315, 227] on p "2 - What Is Devops" at bounding box center [346, 224] width 74 height 13
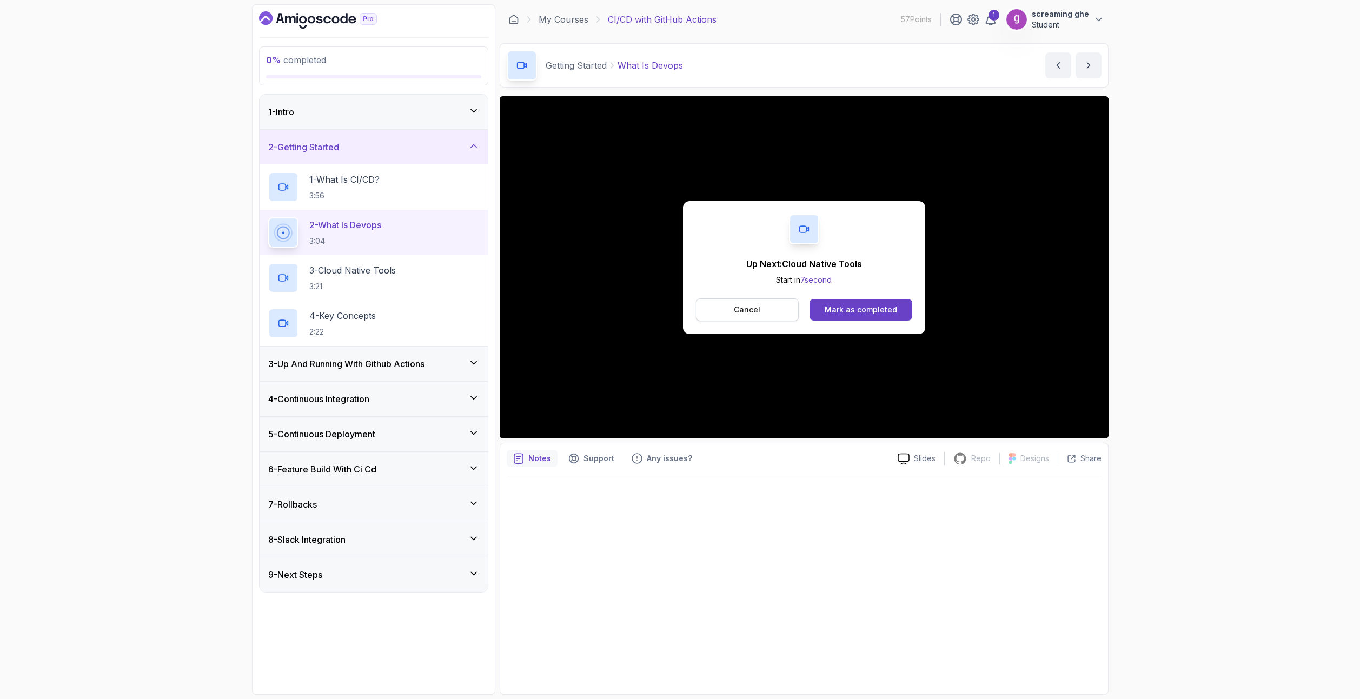
click at [748, 308] on p "Cancel" at bounding box center [747, 309] width 26 height 11
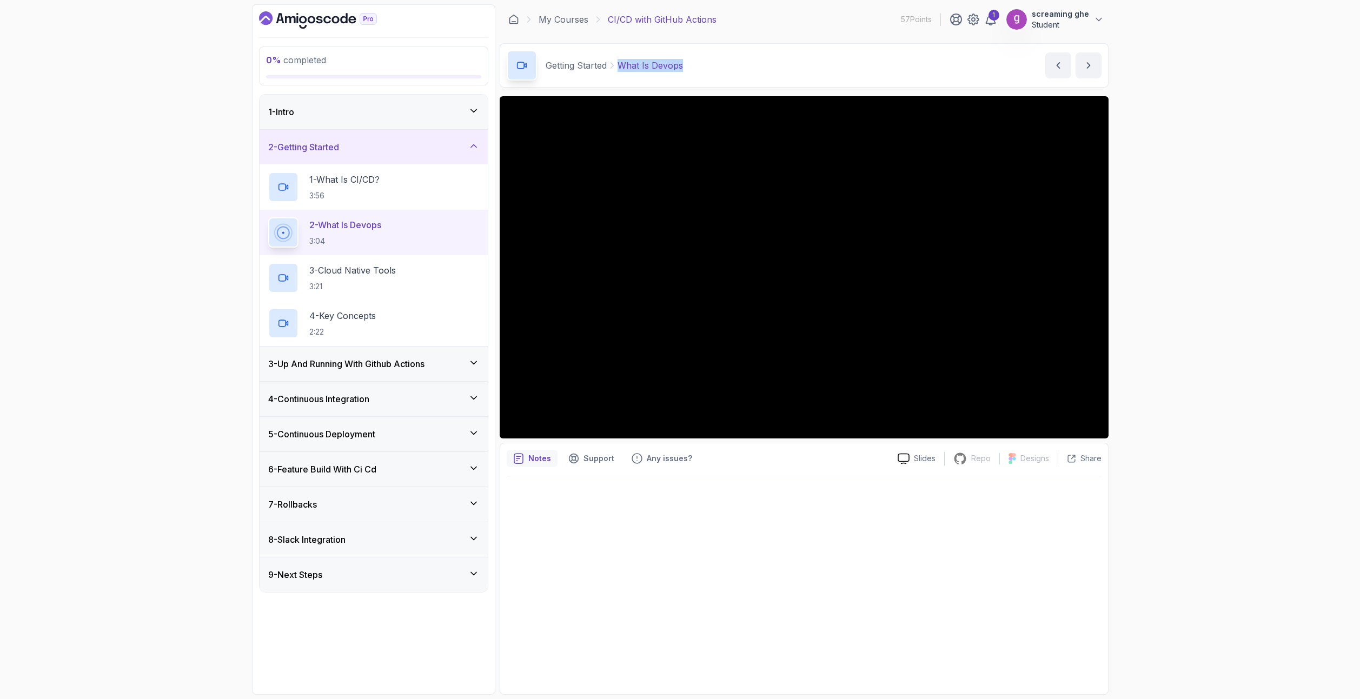
drag, startPoint x: 719, startPoint y: 73, endPoint x: 621, endPoint y: 71, distance: 98.4
click at [621, 71] on div "Getting Started What Is Devops What Is Devops by nelson" at bounding box center [804, 65] width 609 height 44
copy p "What Is Devops"
click at [390, 273] on p "3 - Cloud Native Tools" at bounding box center [352, 270] width 86 height 13
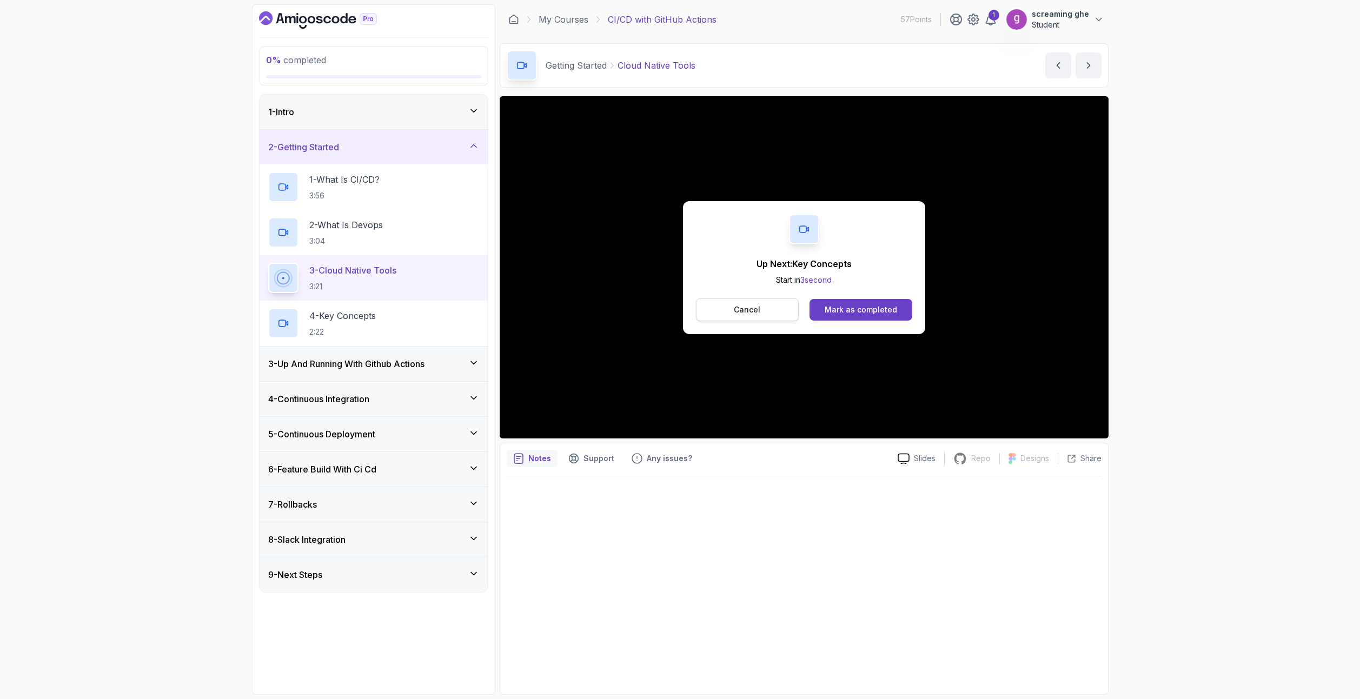
click at [765, 312] on button "Cancel" at bounding box center [747, 309] width 103 height 23
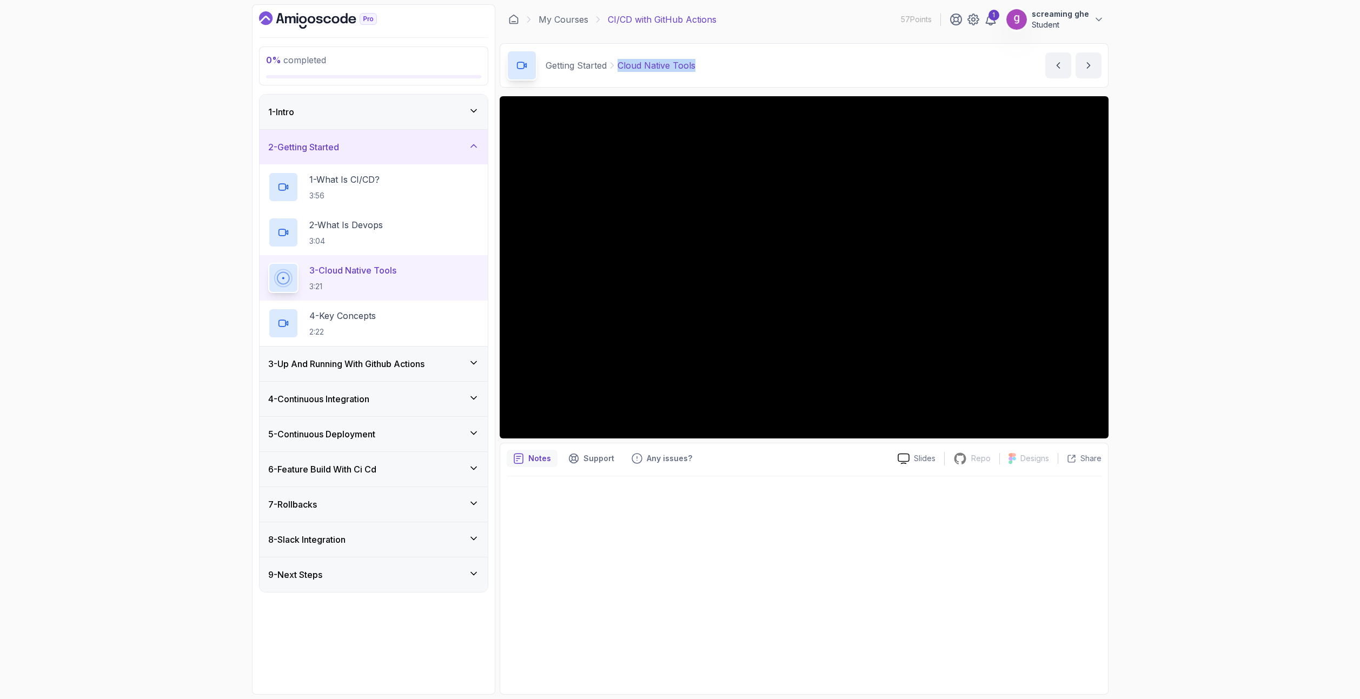
drag, startPoint x: 717, startPoint y: 77, endPoint x: 618, endPoint y: 68, distance: 99.4
click at [618, 68] on div "Getting Started Cloud Native Tools Cloud Native Tools by nelson" at bounding box center [804, 65] width 609 height 44
copy p "Cloud Native Tools"
click at [349, 324] on h2 "4 - Key Concepts 2:22" at bounding box center [342, 323] width 66 height 28
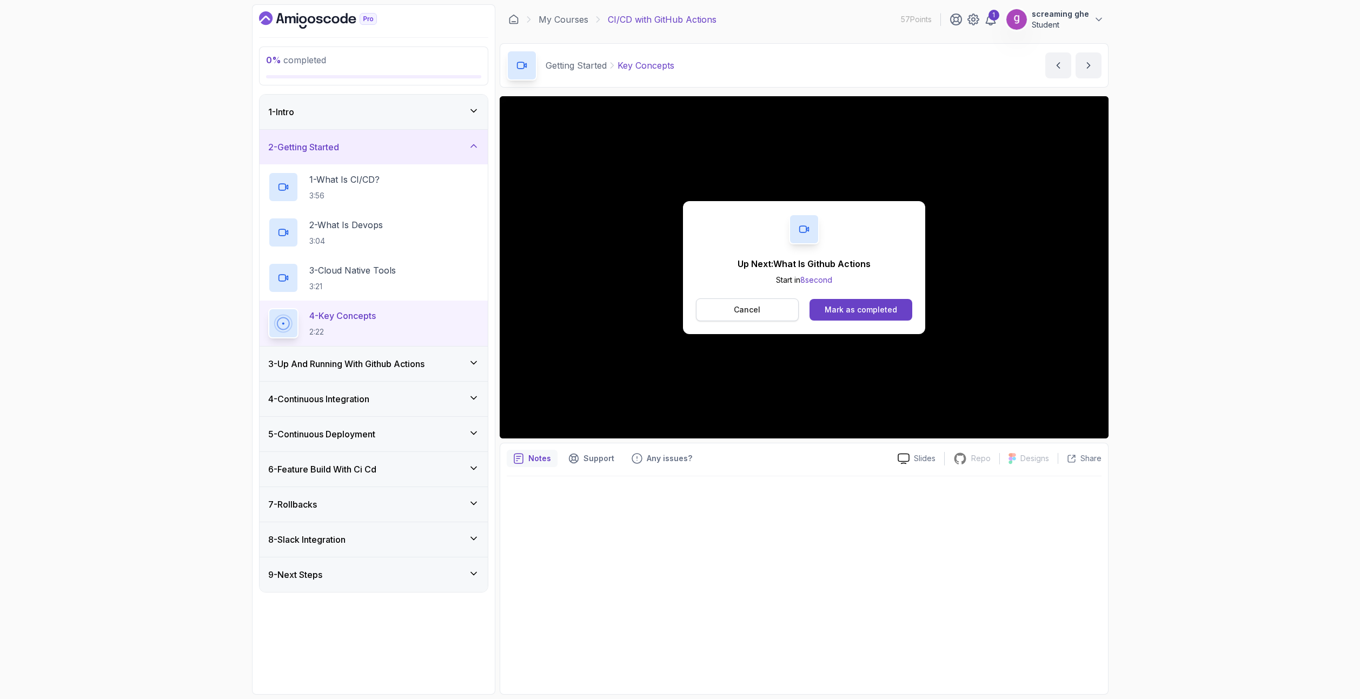
click at [749, 312] on p "Cancel" at bounding box center [747, 309] width 26 height 11
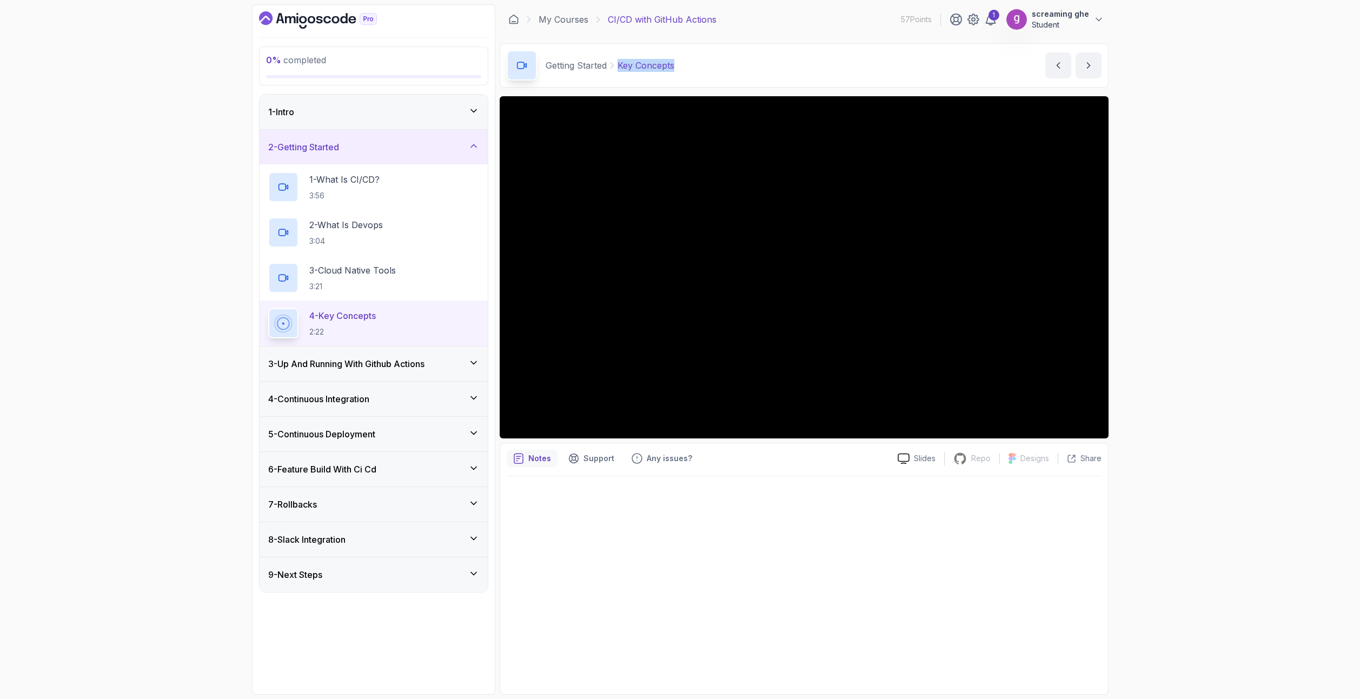
drag, startPoint x: 684, startPoint y: 64, endPoint x: 616, endPoint y: 66, distance: 67.6
click at [616, 66] on div "Getting Started Key Concepts Key Concepts by nelson" at bounding box center [804, 65] width 609 height 44
copy p "Key Concepts"
click at [337, 359] on h3 "3 - Up And Running With Github Actions" at bounding box center [346, 363] width 156 height 13
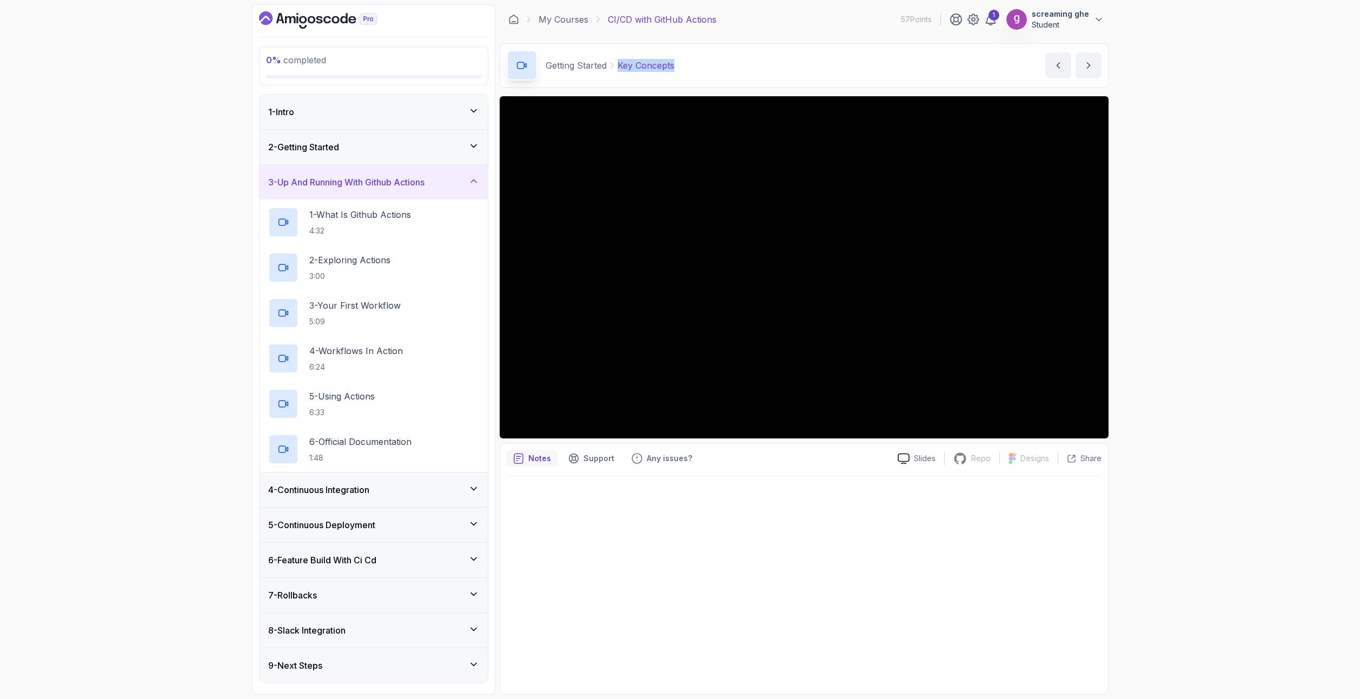
drag, startPoint x: 446, startPoint y: 183, endPoint x: 163, endPoint y: 221, distance: 285.2
click at [163, 221] on div "0 % completed 1 - Intro 2 - Getting Started 3 - Up And Running With Github Acti…" at bounding box center [680, 349] width 1360 height 699
click at [346, 213] on p "1 - What Is Github Actions" at bounding box center [360, 214] width 102 height 13
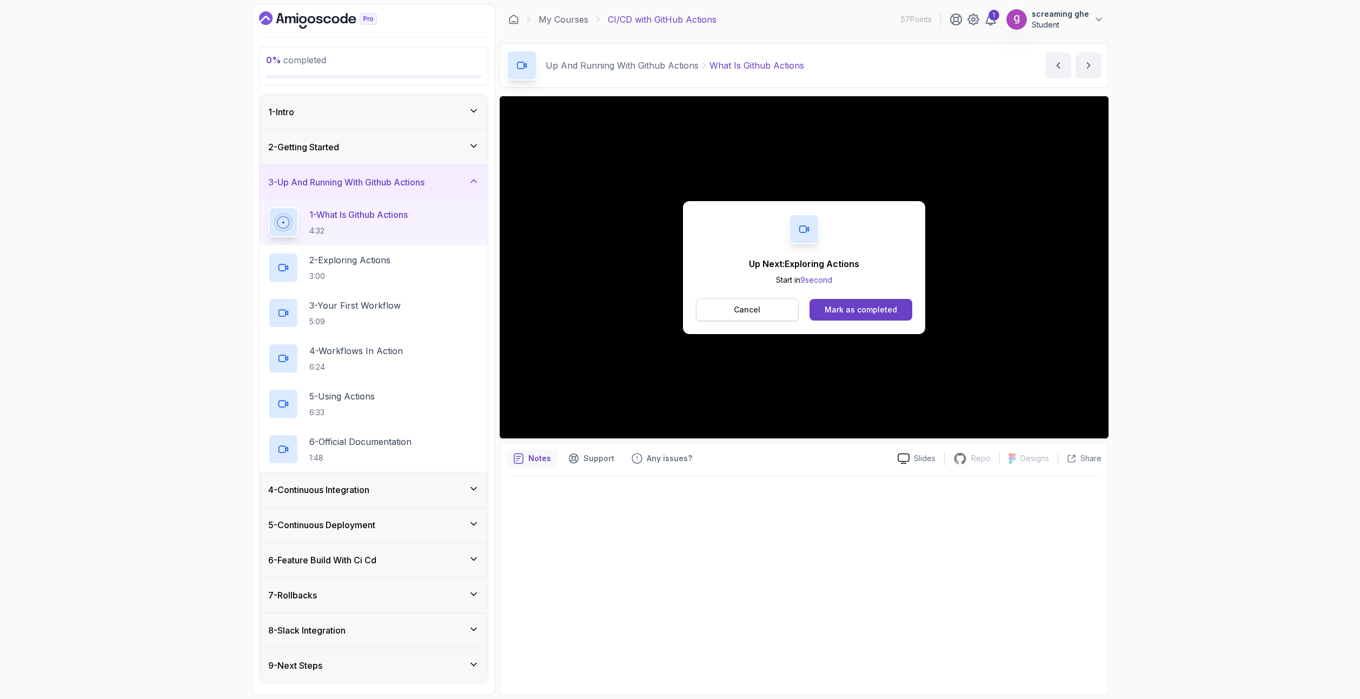
click at [727, 307] on button "Cancel" at bounding box center [747, 309] width 103 height 23
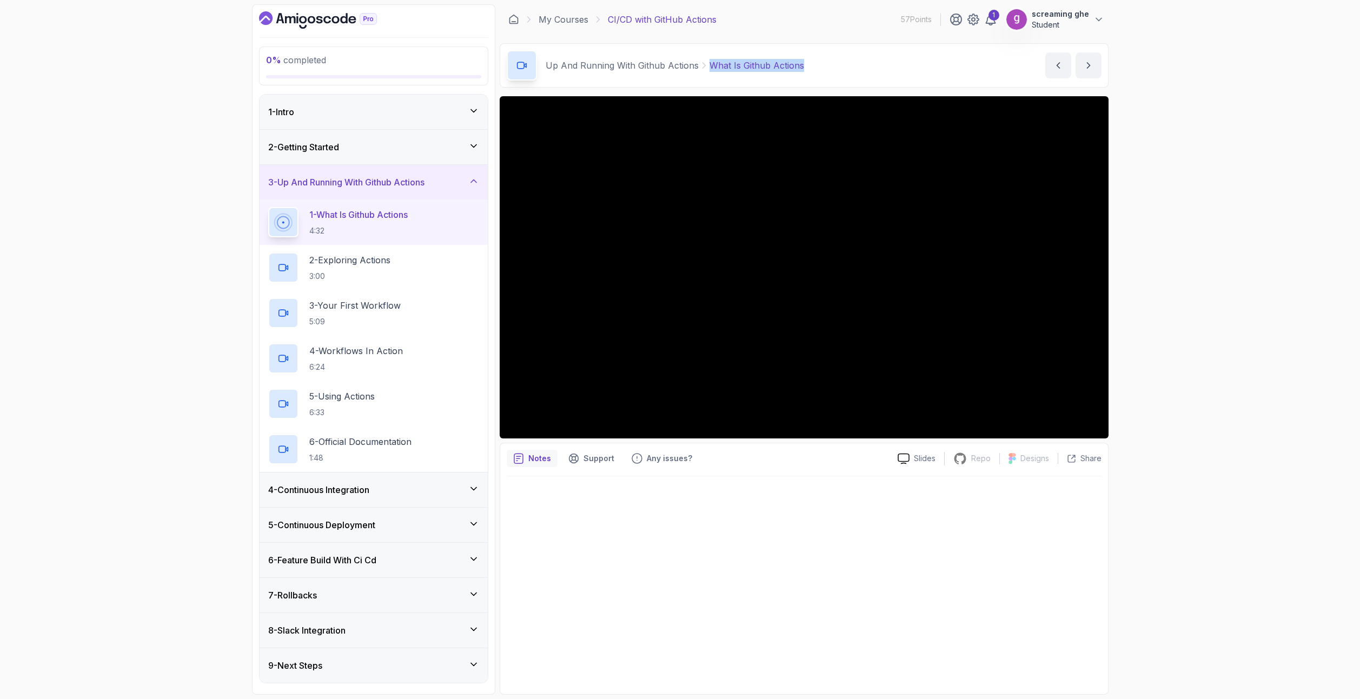
drag, startPoint x: 771, startPoint y: 70, endPoint x: 706, endPoint y: 72, distance: 65.4
click at [706, 72] on div "Up And Running With Github Actions What Is Github Actions What Is Github Action…" at bounding box center [804, 65] width 609 height 44
copy p "What Is Github Actions"
click at [1171, 600] on div "0 % completed 1 - Intro 2 - Getting Started 3 - Up And Running With Github Acti…" at bounding box center [680, 349] width 1360 height 699
click at [357, 257] on p "2 - Exploring Actions" at bounding box center [349, 260] width 81 height 13
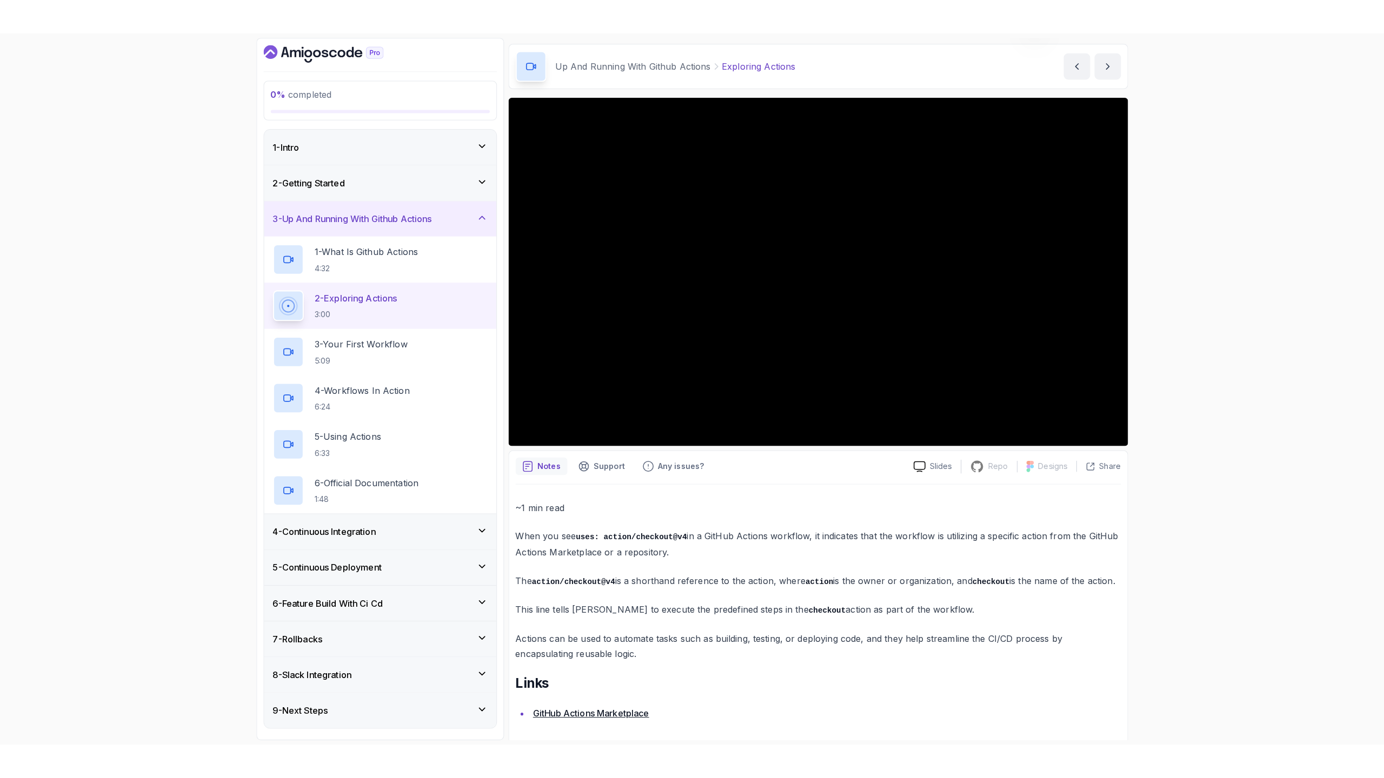
scroll to position [41, 0]
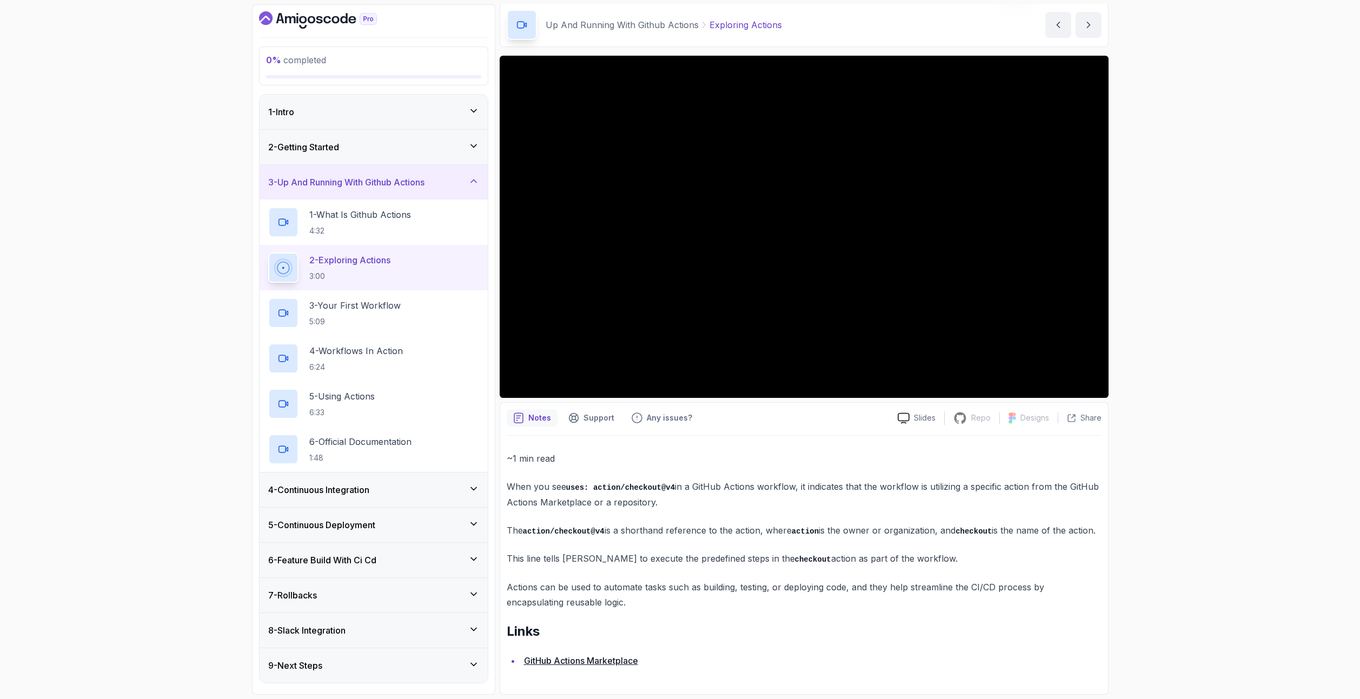
click at [1048, 640] on h2 "Links" at bounding box center [804, 631] width 595 height 17
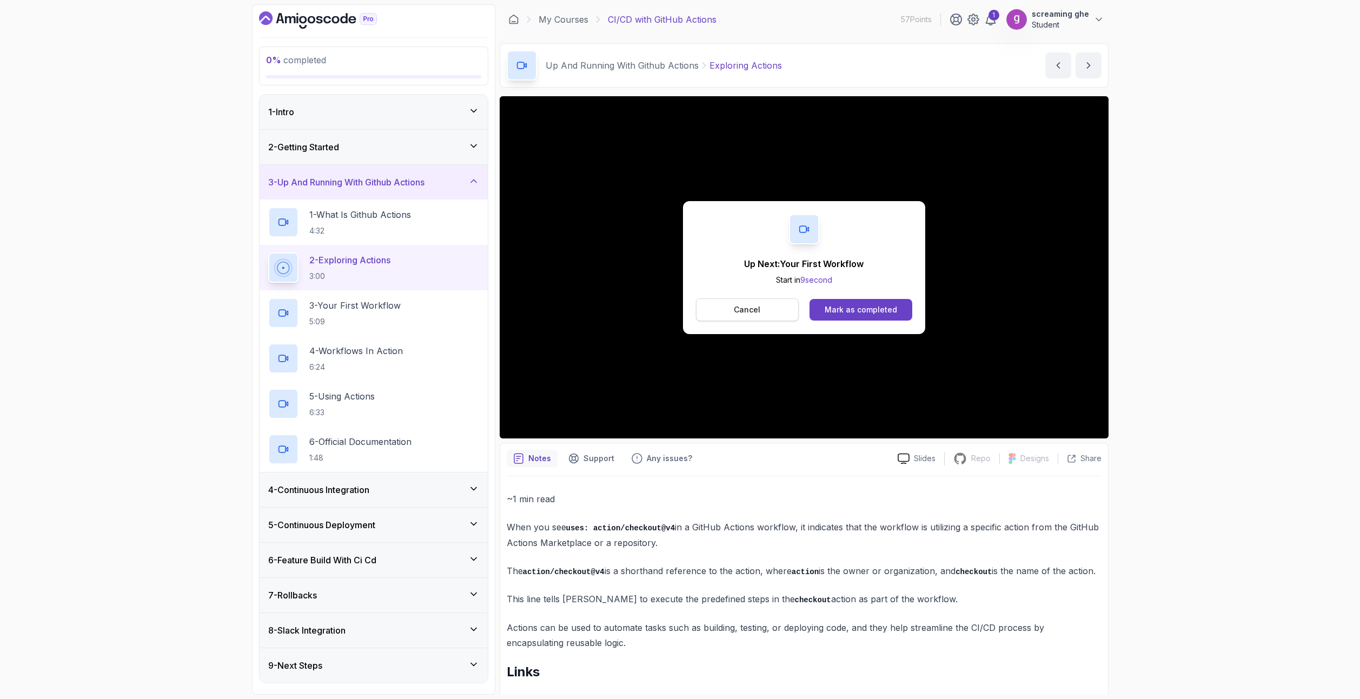
click at [747, 311] on p "Cancel" at bounding box center [747, 309] width 26 height 11
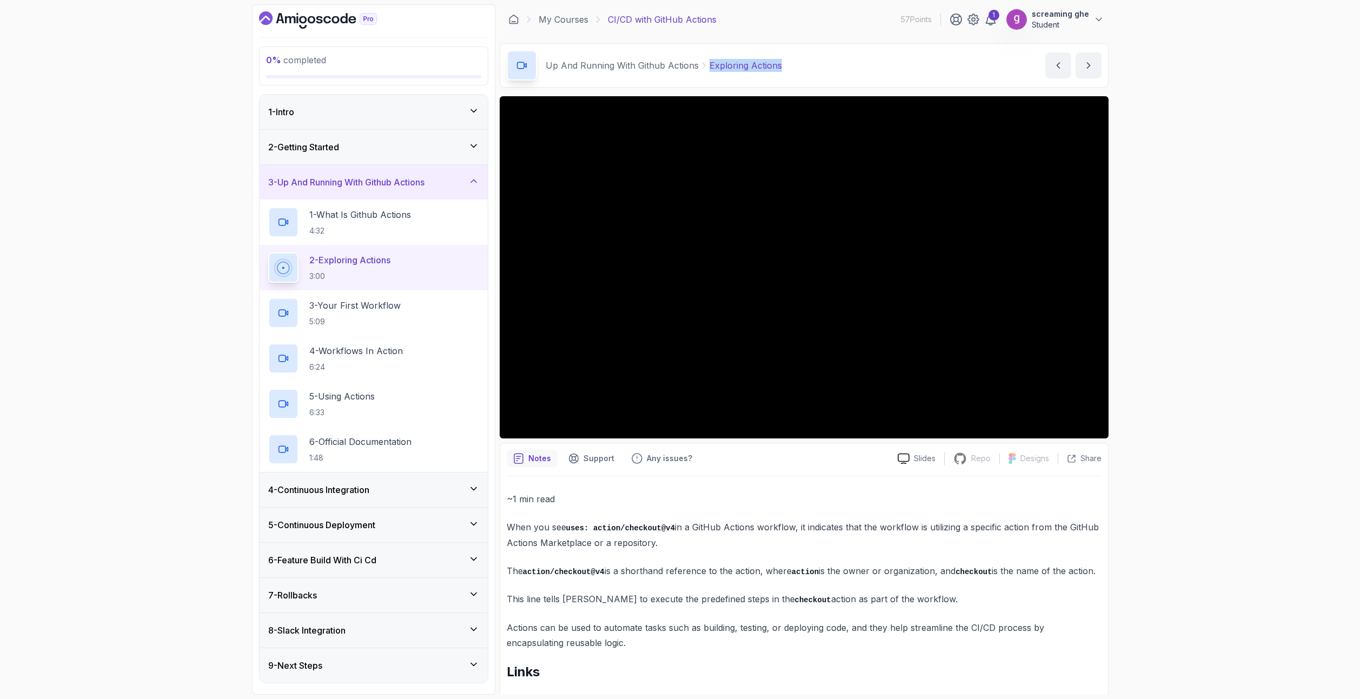
drag, startPoint x: 799, startPoint y: 65, endPoint x: 706, endPoint y: 68, distance: 93.0
click at [706, 68] on div "Up And Running With Github Actions Exploring Actions Exploring Actions by nelson" at bounding box center [804, 65] width 609 height 44
copy p "Exploring Actions"
click at [405, 315] on div "3 - Your First Workflow 5:09" at bounding box center [373, 313] width 211 height 30
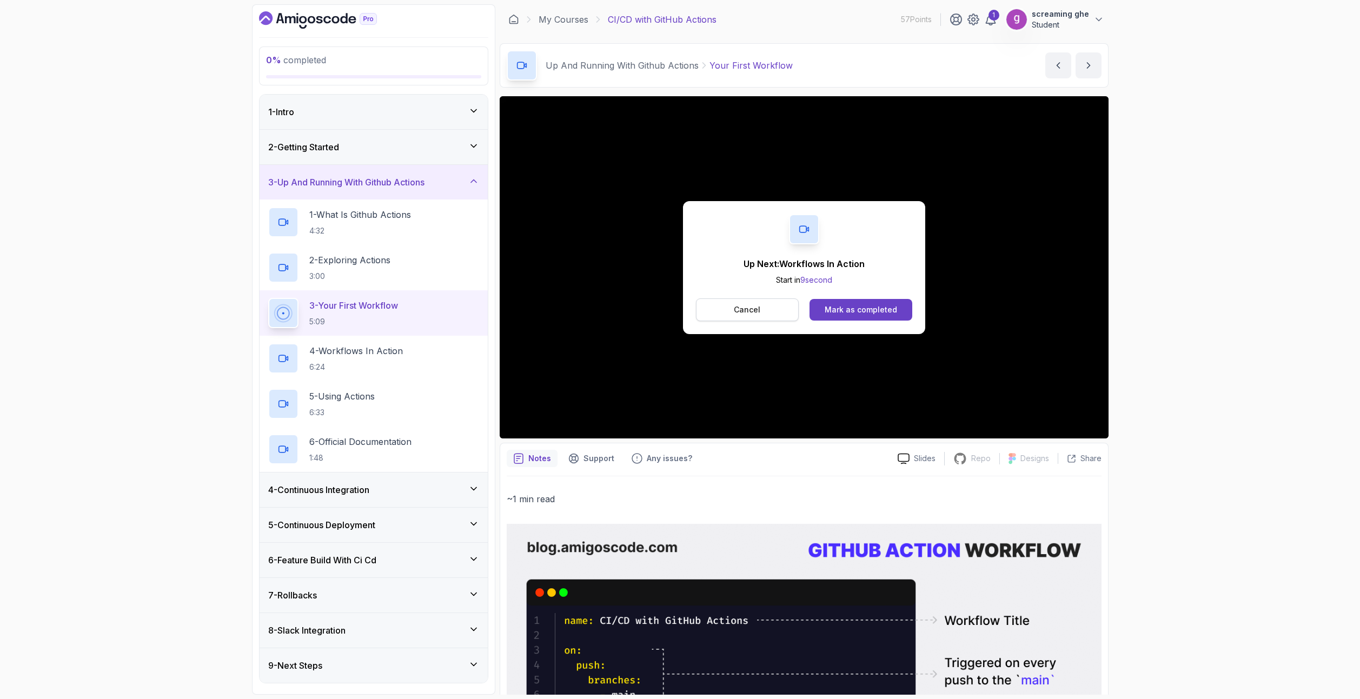
click at [748, 309] on p "Cancel" at bounding box center [747, 309] width 26 height 11
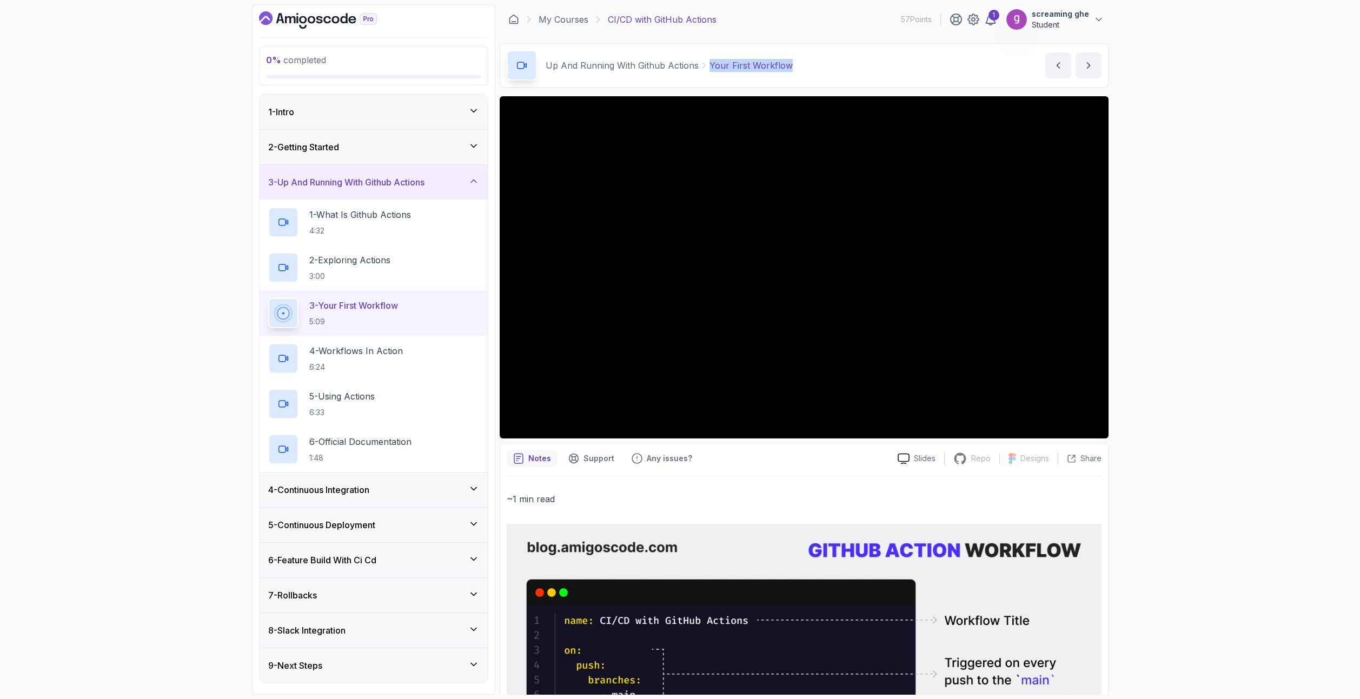
drag, startPoint x: 798, startPoint y: 65, endPoint x: 706, endPoint y: 66, distance: 91.9
click at [706, 66] on div "Up And Running With Github Actions Your First Workflow Your First Workflow by n…" at bounding box center [804, 65] width 609 height 44
copy p "Your First Workflow"
click at [402, 354] on p "4 - Workflows In Action" at bounding box center [356, 350] width 94 height 13
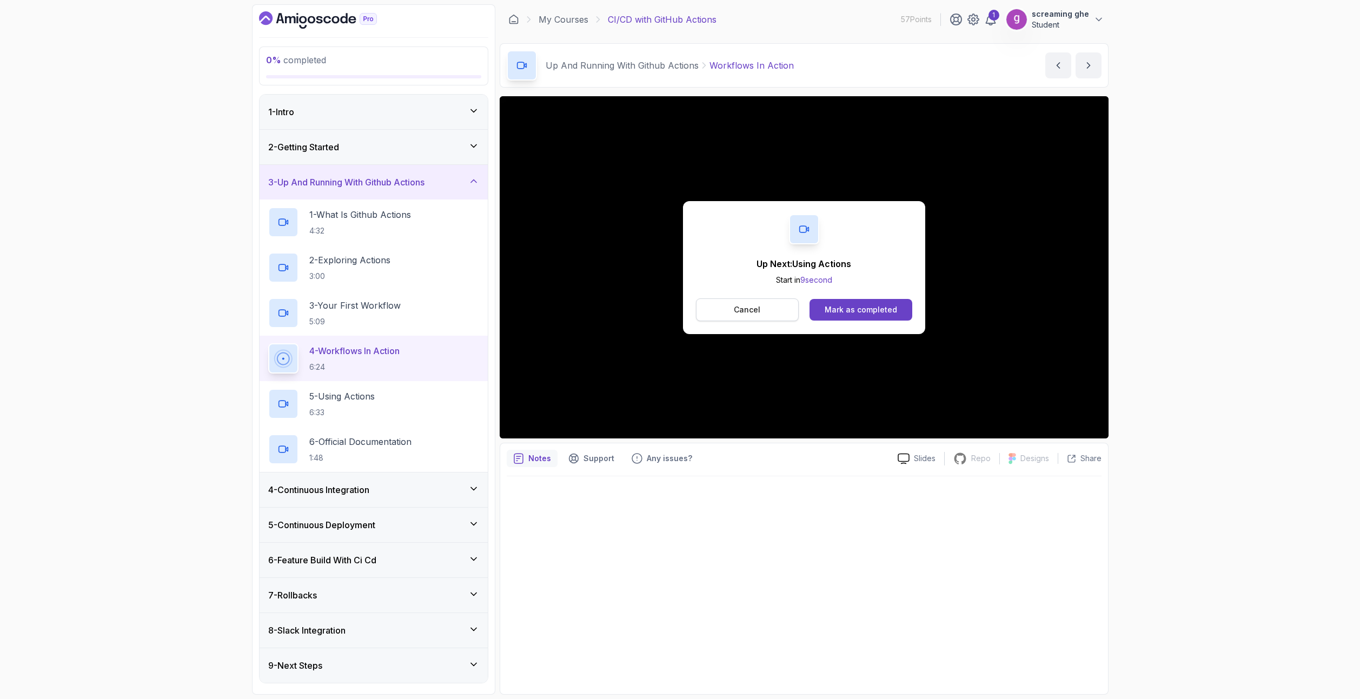
click at [758, 312] on p "Cancel" at bounding box center [747, 309] width 26 height 11
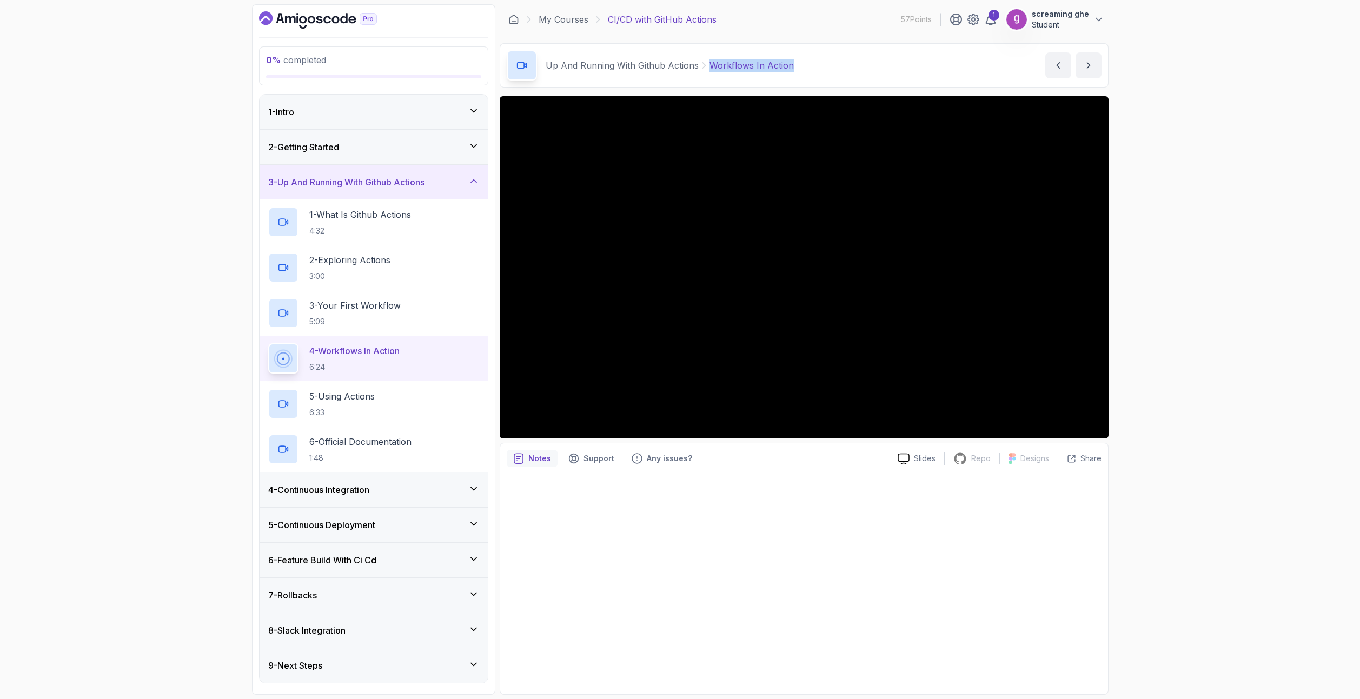
drag, startPoint x: 809, startPoint y: 74, endPoint x: 707, endPoint y: 63, distance: 102.7
click at [707, 63] on div "Up And Running With Github Actions Workflows In Action Workflows In Action by n…" at bounding box center [804, 65] width 609 height 44
copy p "Workflows In Action"
drag, startPoint x: 131, startPoint y: 314, endPoint x: 159, endPoint y: 328, distance: 31.2
click at [131, 314] on div "0 % completed 1 - Intro 2 - Getting Started 3 - Up And Running With Github Acti…" at bounding box center [680, 349] width 1360 height 699
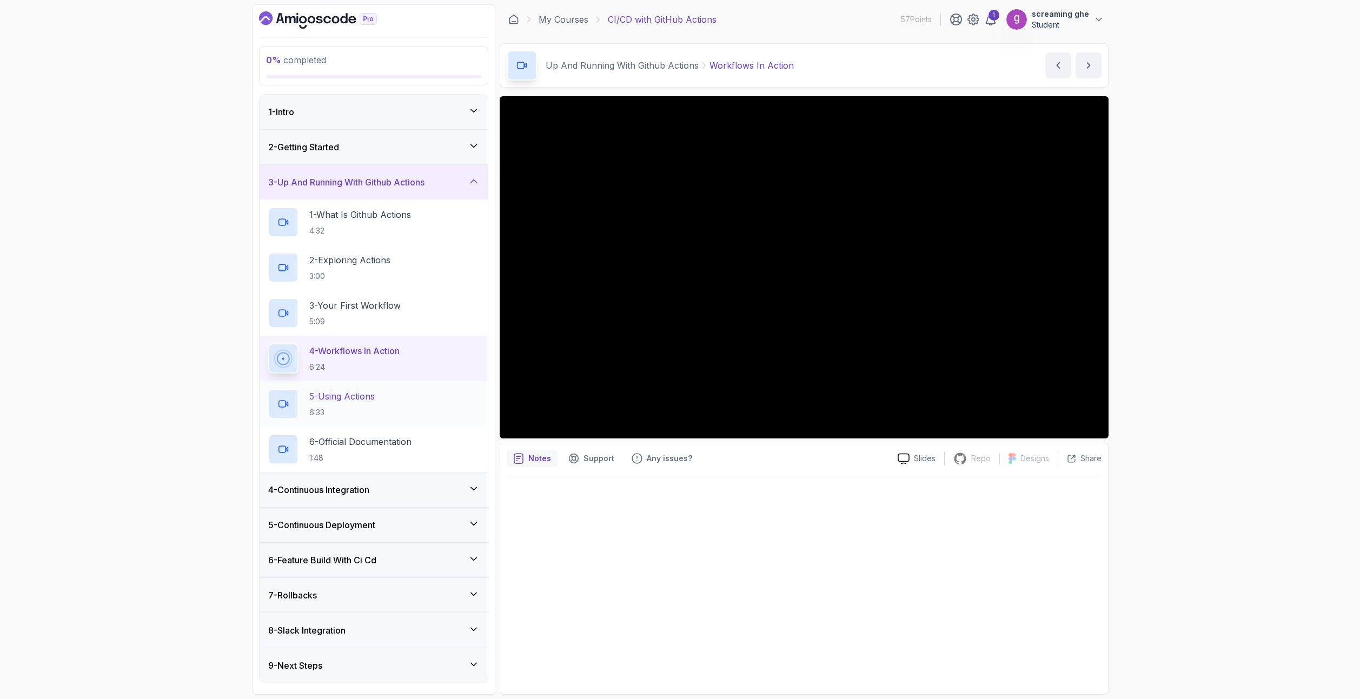
click at [322, 389] on div "5 - Using Actions 6:33" at bounding box center [373, 404] width 211 height 30
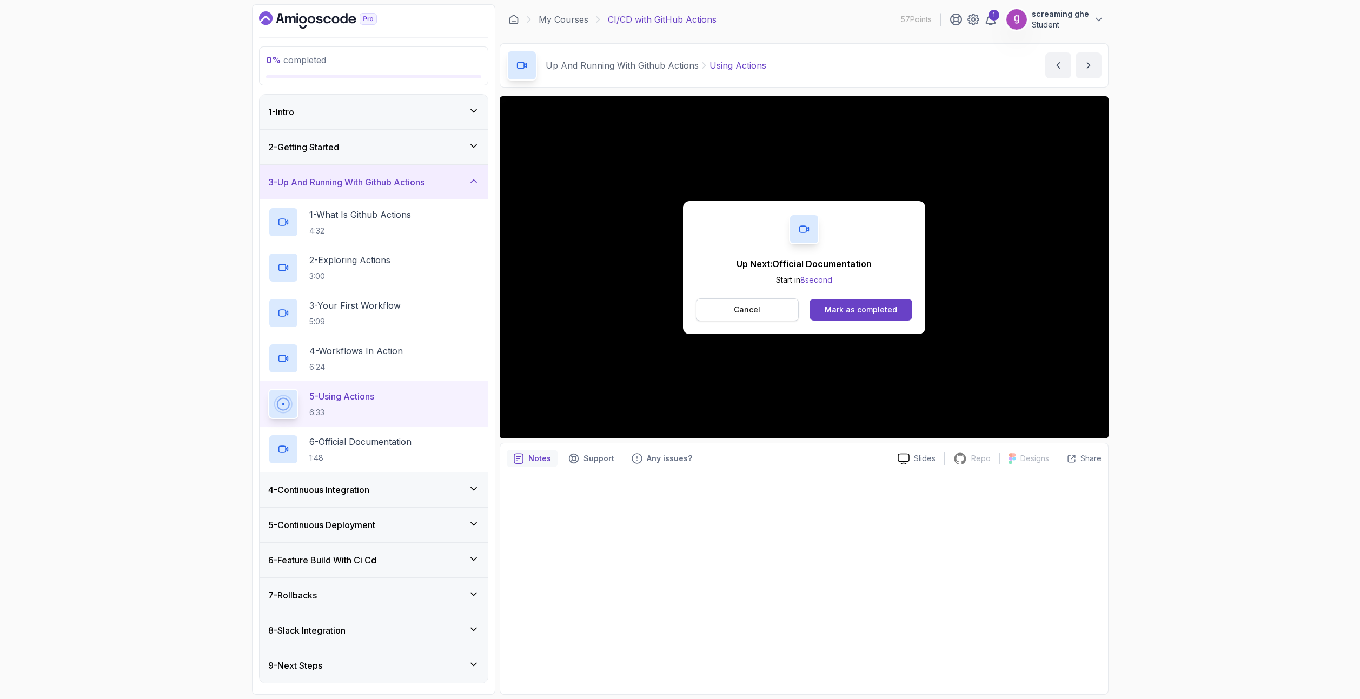
click at [750, 307] on p "Cancel" at bounding box center [747, 309] width 26 height 11
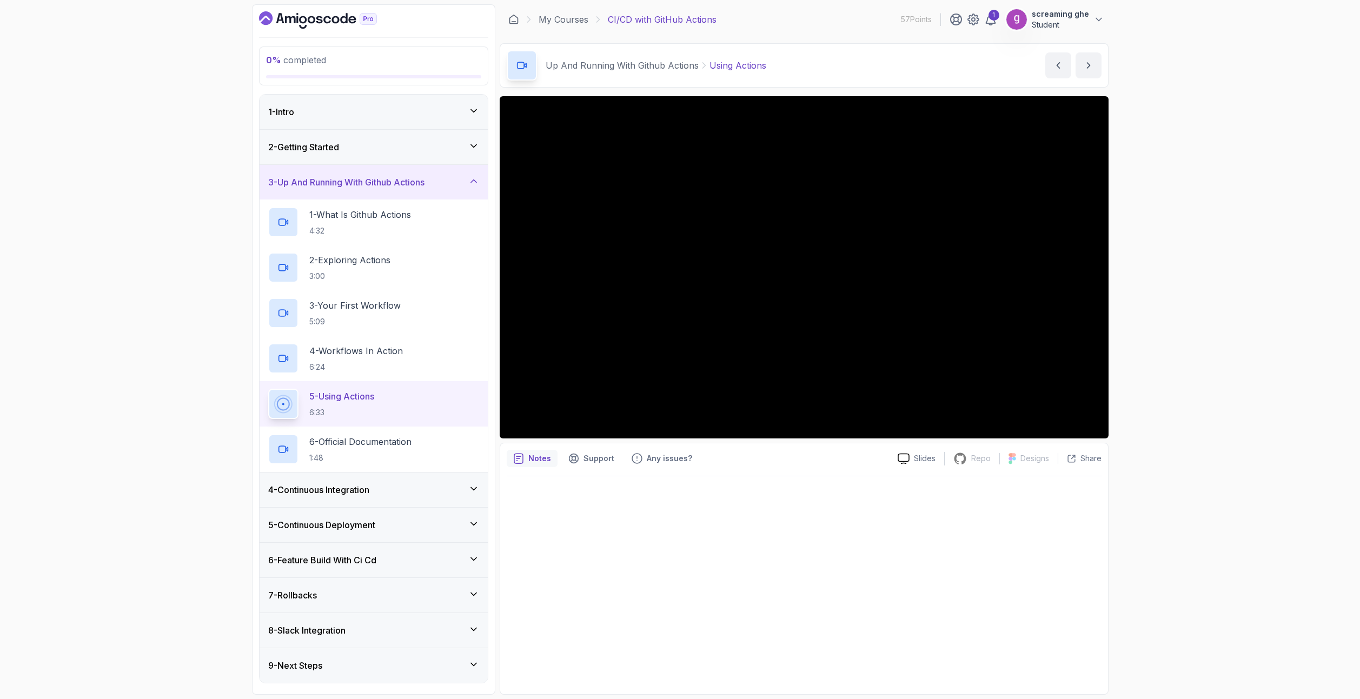
click at [126, 444] on div "0 % completed 1 - Intro 2 - Getting Started 3 - Up And Running With Github Acti…" at bounding box center [680, 349] width 1360 height 699
drag, startPoint x: 775, startPoint y: 71, endPoint x: 698, endPoint y: 67, distance: 76.9
click at [698, 67] on div "Up And Running With Github Actions Using Actions Using Actions by nelson" at bounding box center [804, 65] width 609 height 44
copy p "Using Actions"
click at [363, 445] on p "6 - Official Documentation" at bounding box center [360, 441] width 102 height 13
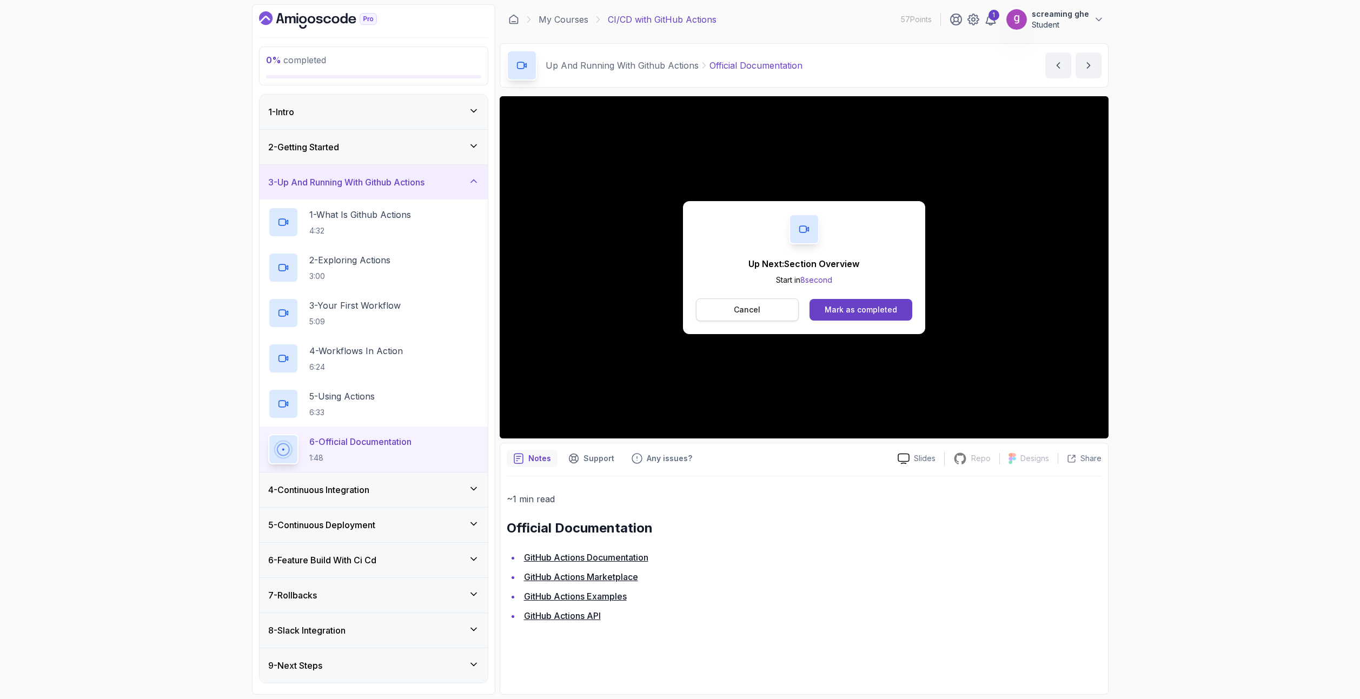
click at [776, 315] on button "Cancel" at bounding box center [747, 309] width 103 height 23
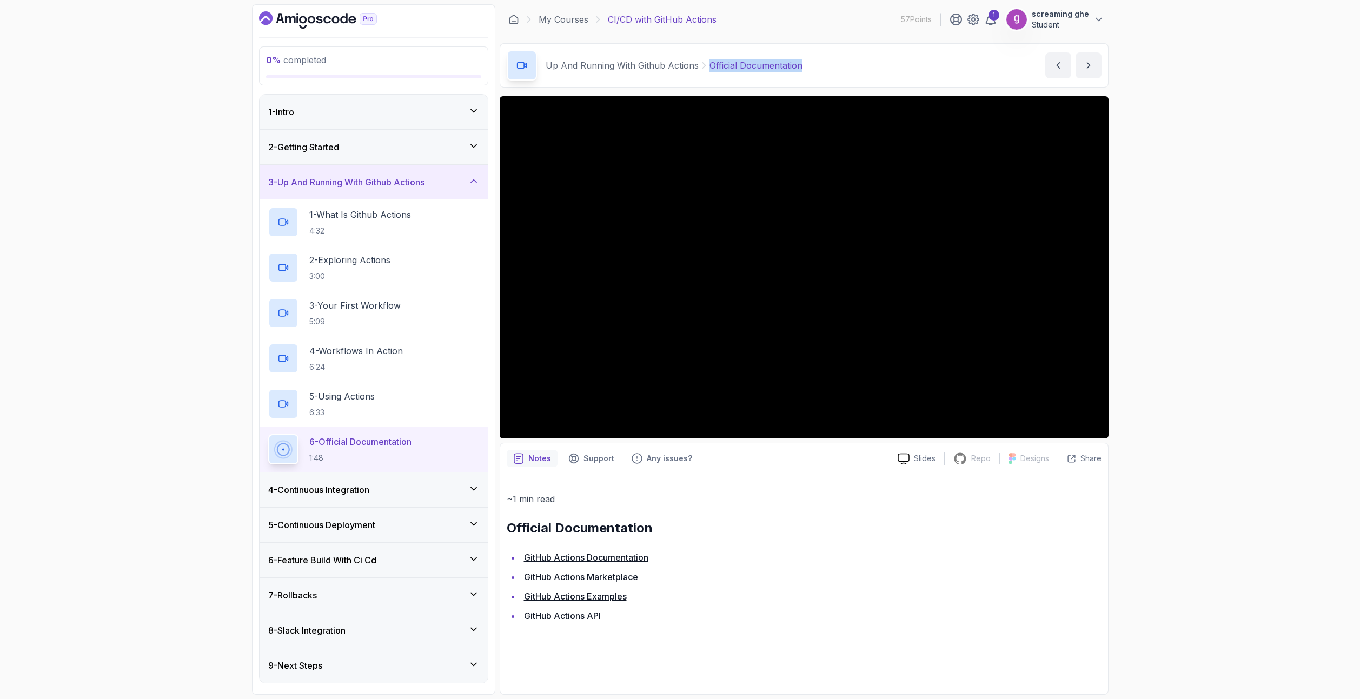
drag, startPoint x: 818, startPoint y: 65, endPoint x: 705, endPoint y: 58, distance: 113.2
click at [705, 58] on div "Up And Running With Github Actions Official Documentation Official Documentatio…" at bounding box center [804, 65] width 609 height 44
copy p "Official Documentation"
click at [438, 491] on div "4 - Continuous Integration" at bounding box center [373, 489] width 211 height 13
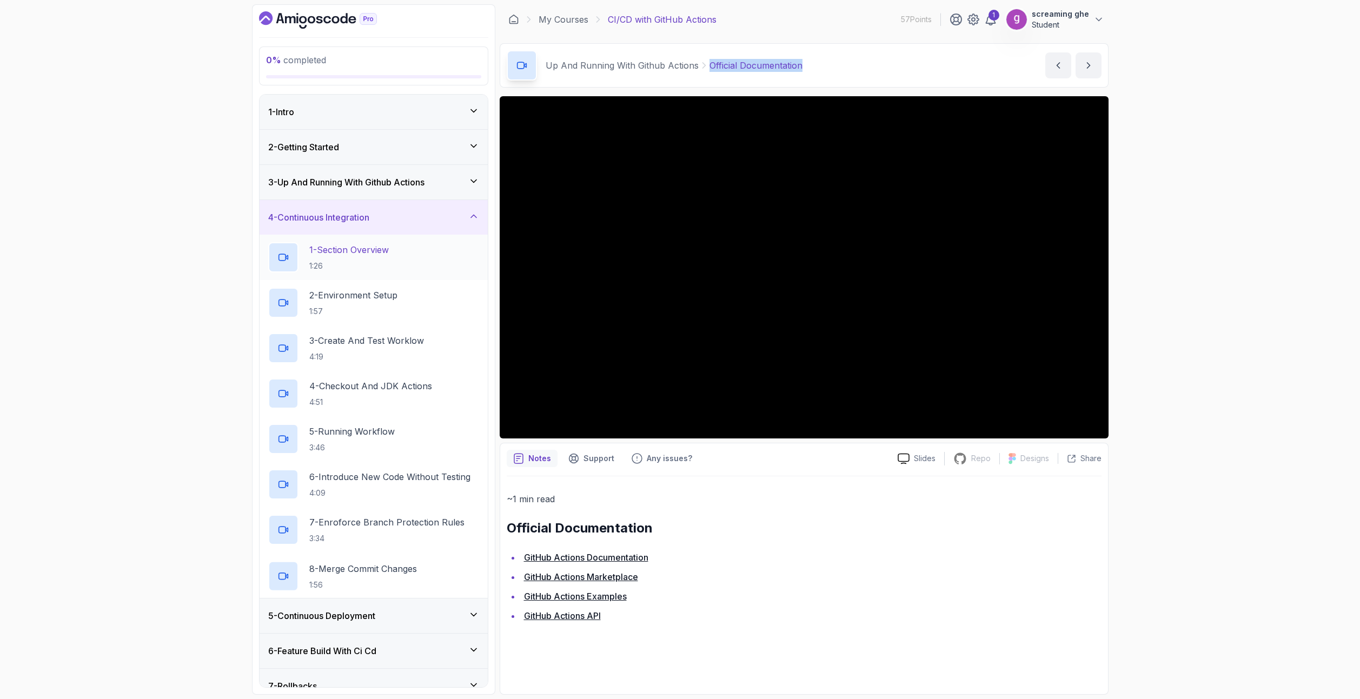
click at [404, 265] on div "1 - Section Overview 1:26" at bounding box center [373, 257] width 211 height 30
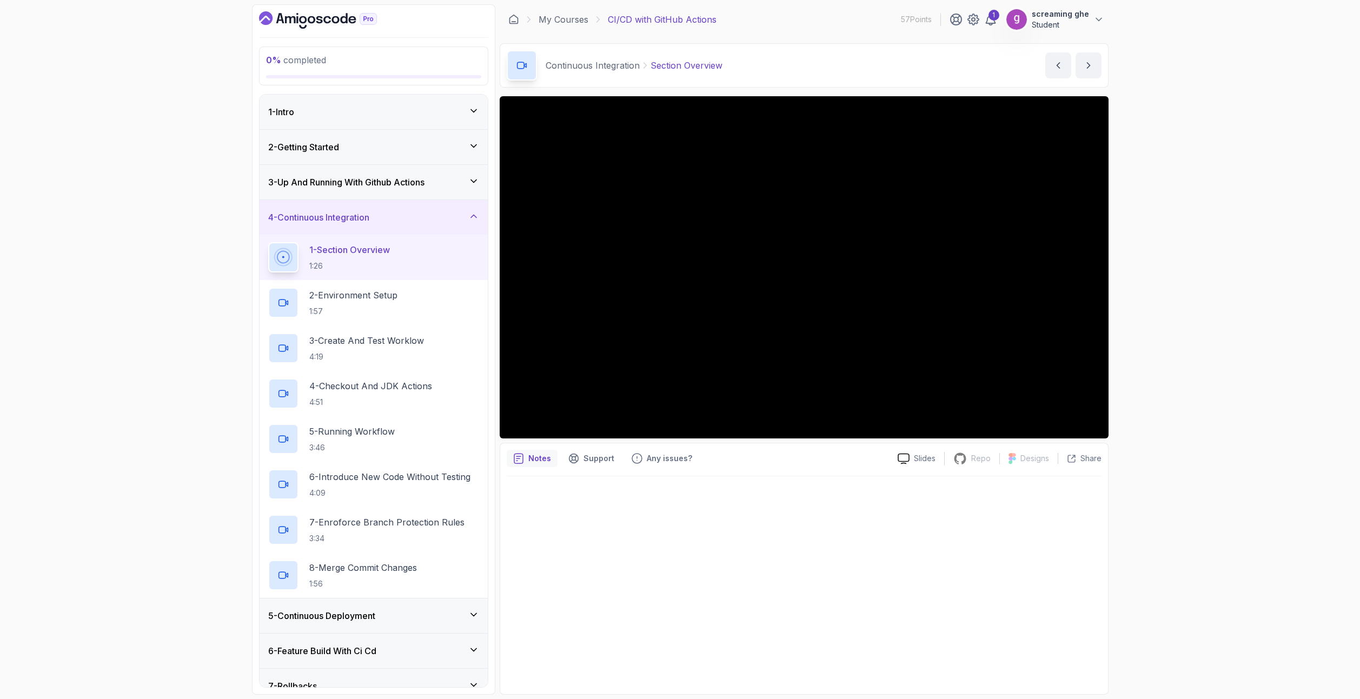
click at [1196, 591] on div "0 % completed 1 - Intro 2 - Getting Started 3 - Up And Running With Github Acti…" at bounding box center [680, 349] width 1360 height 699
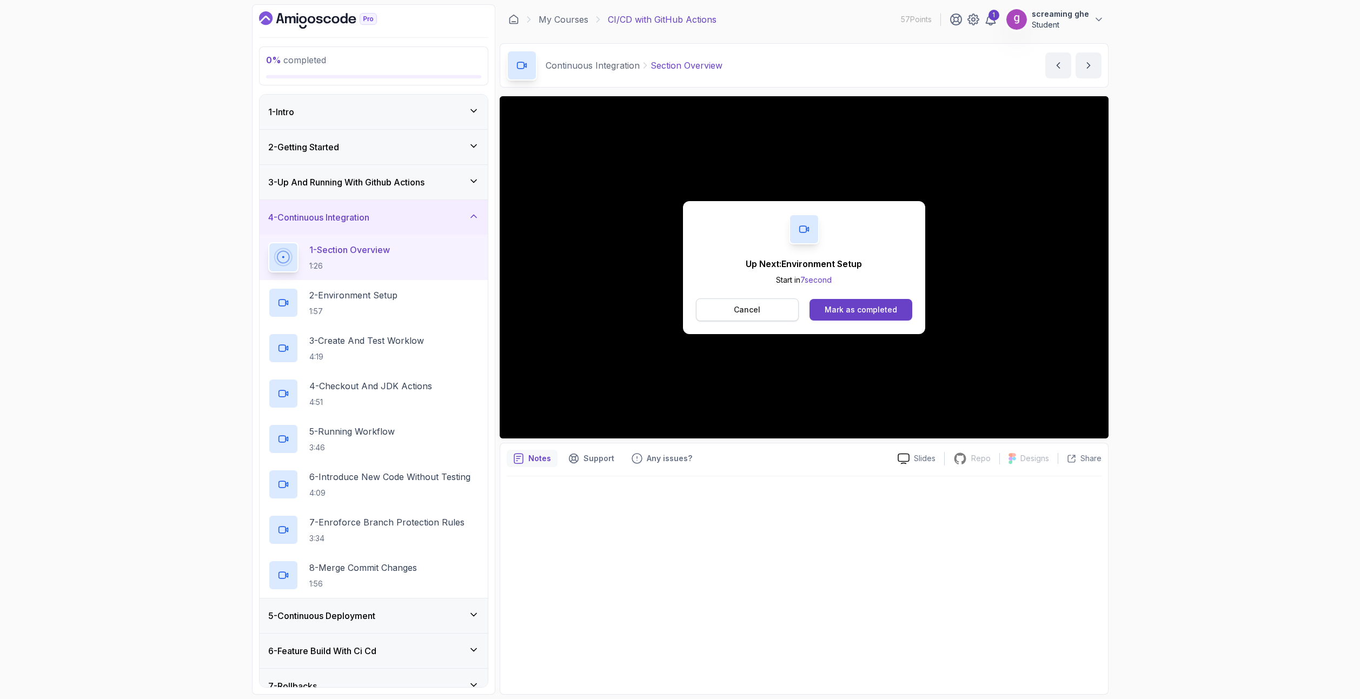
click at [736, 315] on button "Cancel" at bounding box center [747, 309] width 103 height 23
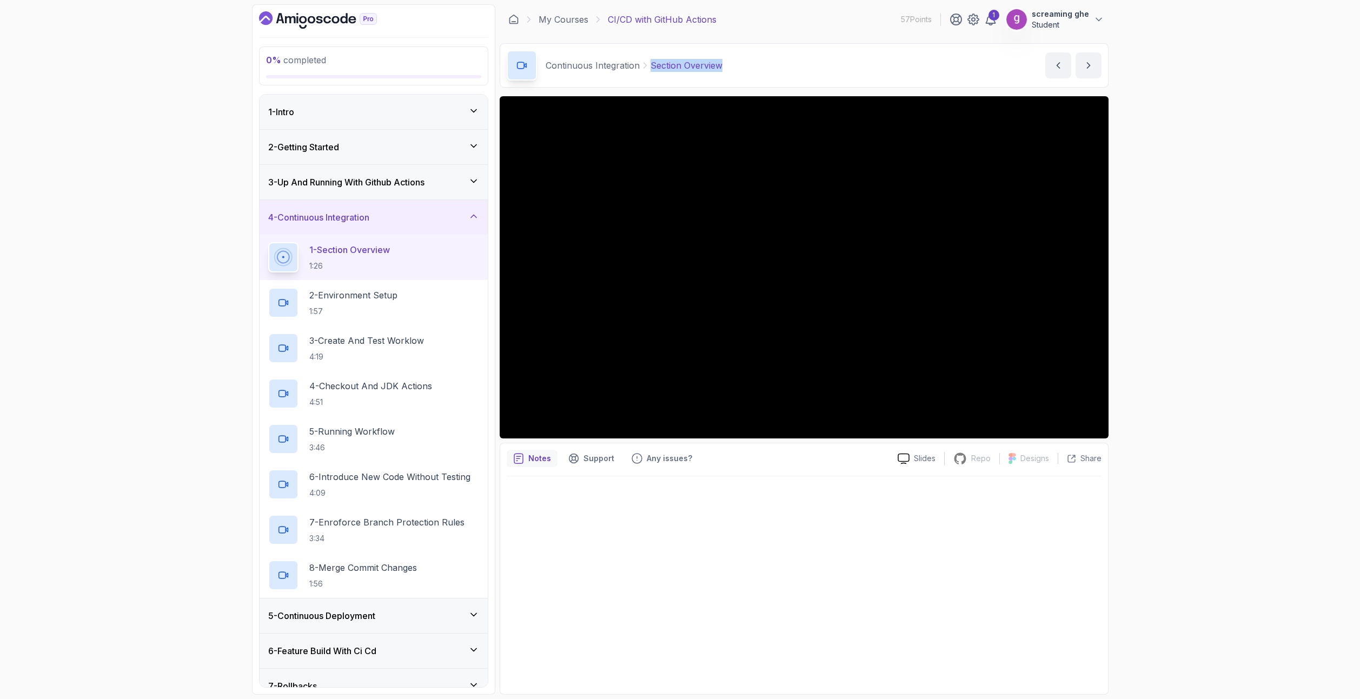
drag, startPoint x: 740, startPoint y: 61, endPoint x: 651, endPoint y: 65, distance: 89.3
click at [651, 65] on div "Continuous Integration Section Overview Section Overview by nelson" at bounding box center [804, 65] width 609 height 44
click at [371, 300] on p "2 - Environment Setup" at bounding box center [353, 295] width 88 height 13
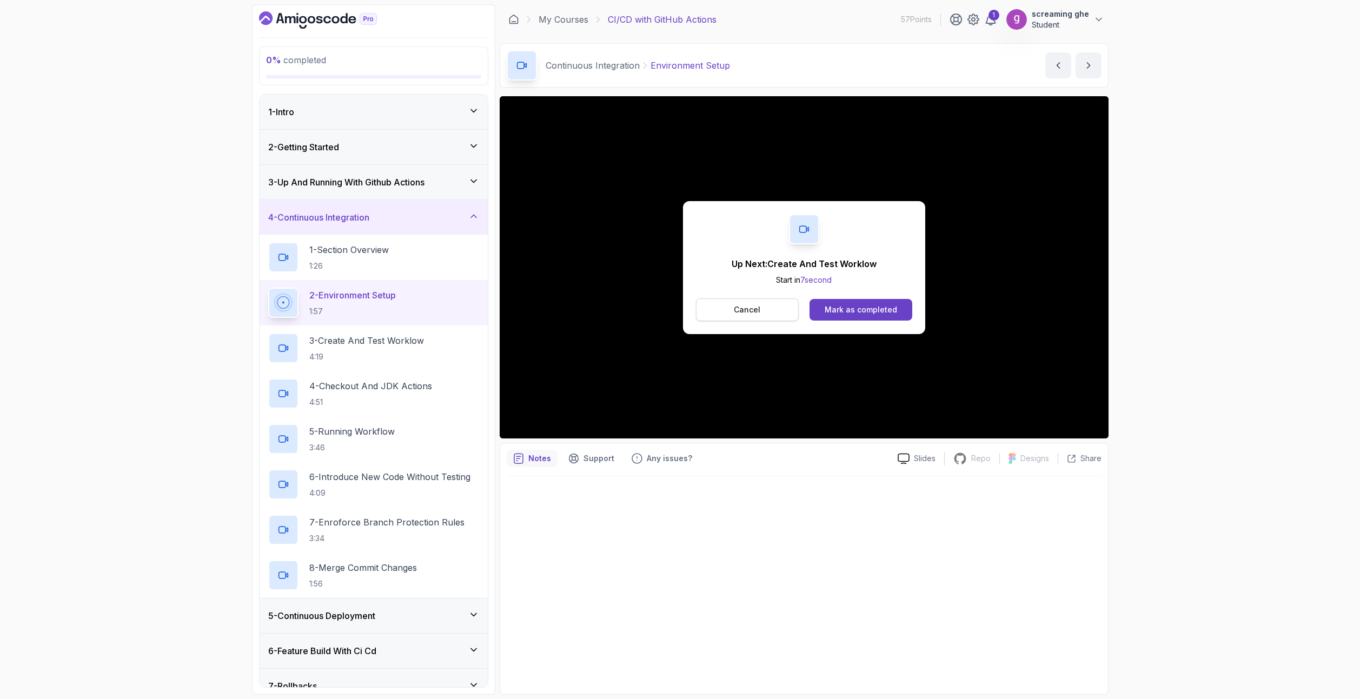
click at [768, 310] on button "Cancel" at bounding box center [747, 309] width 103 height 23
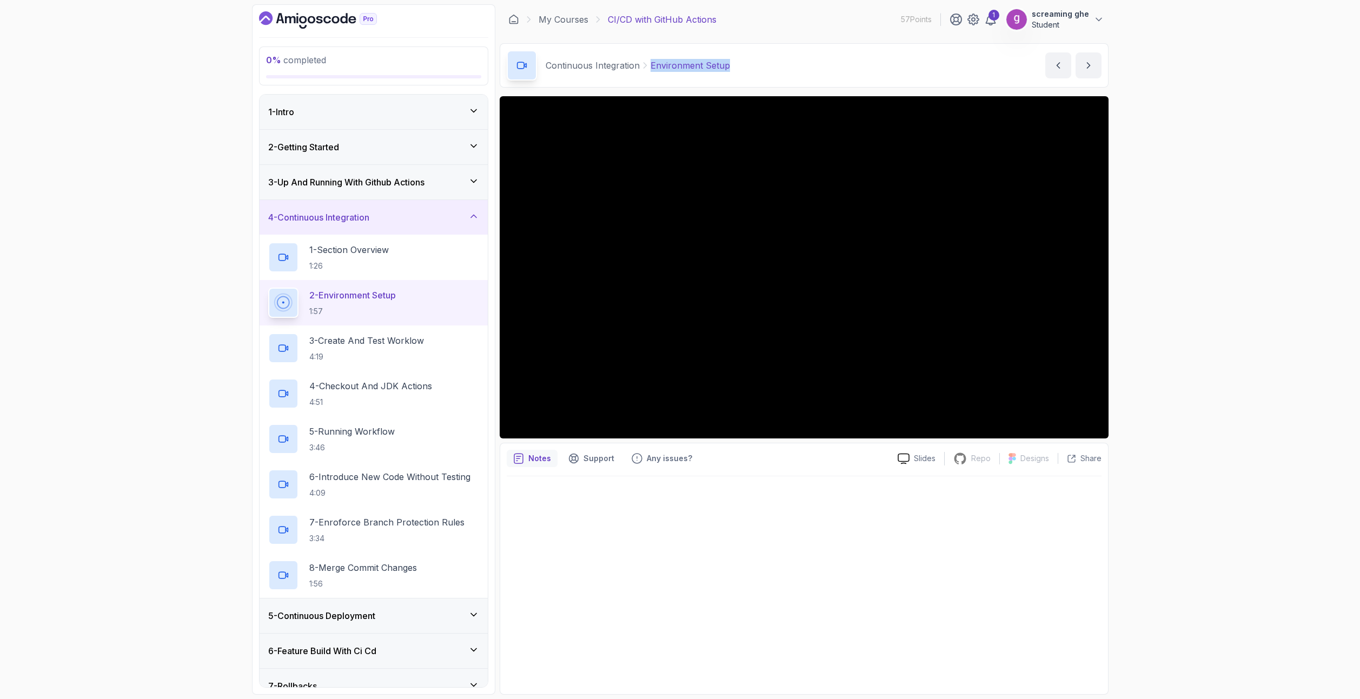
drag, startPoint x: 741, startPoint y: 64, endPoint x: 689, endPoint y: 63, distance: 51.9
click at [650, 57] on div "Continuous Integration Environment Setup Environment Setup by nelson" at bounding box center [804, 65] width 609 height 44
click at [362, 356] on p "4:19" at bounding box center [366, 356] width 115 height 11
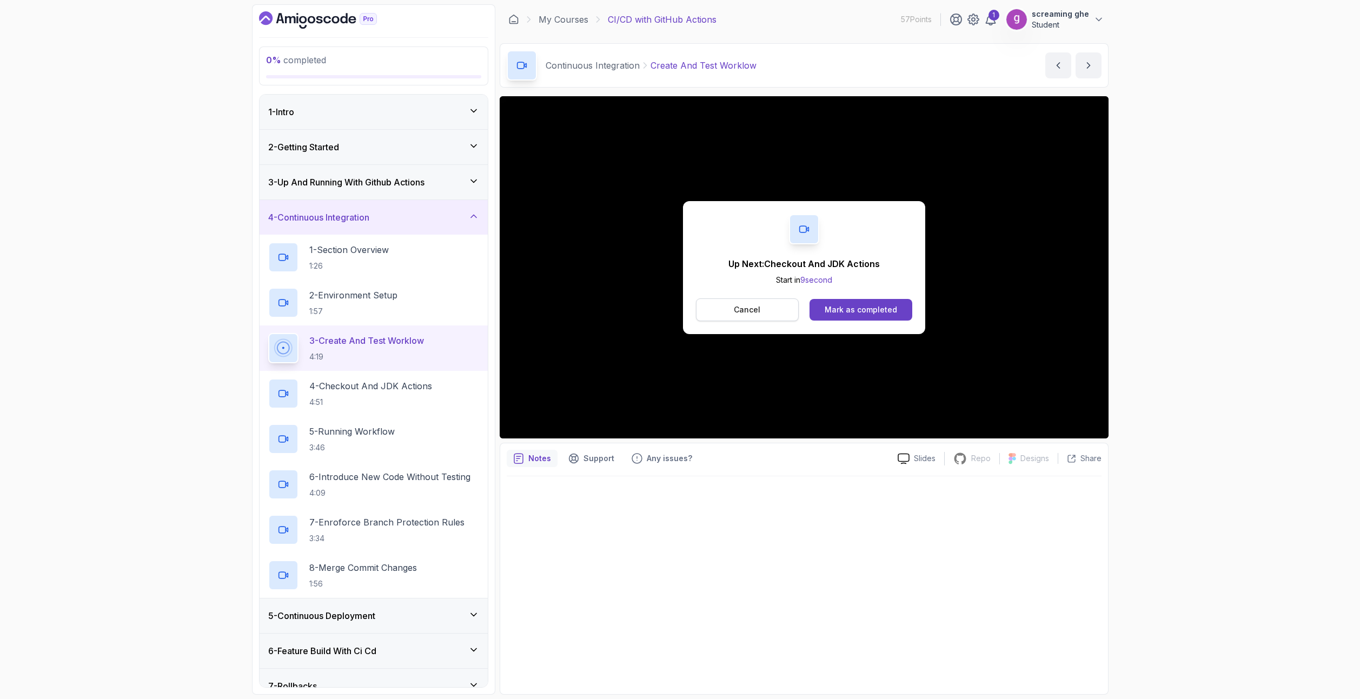
click at [768, 312] on button "Cancel" at bounding box center [747, 309] width 103 height 23
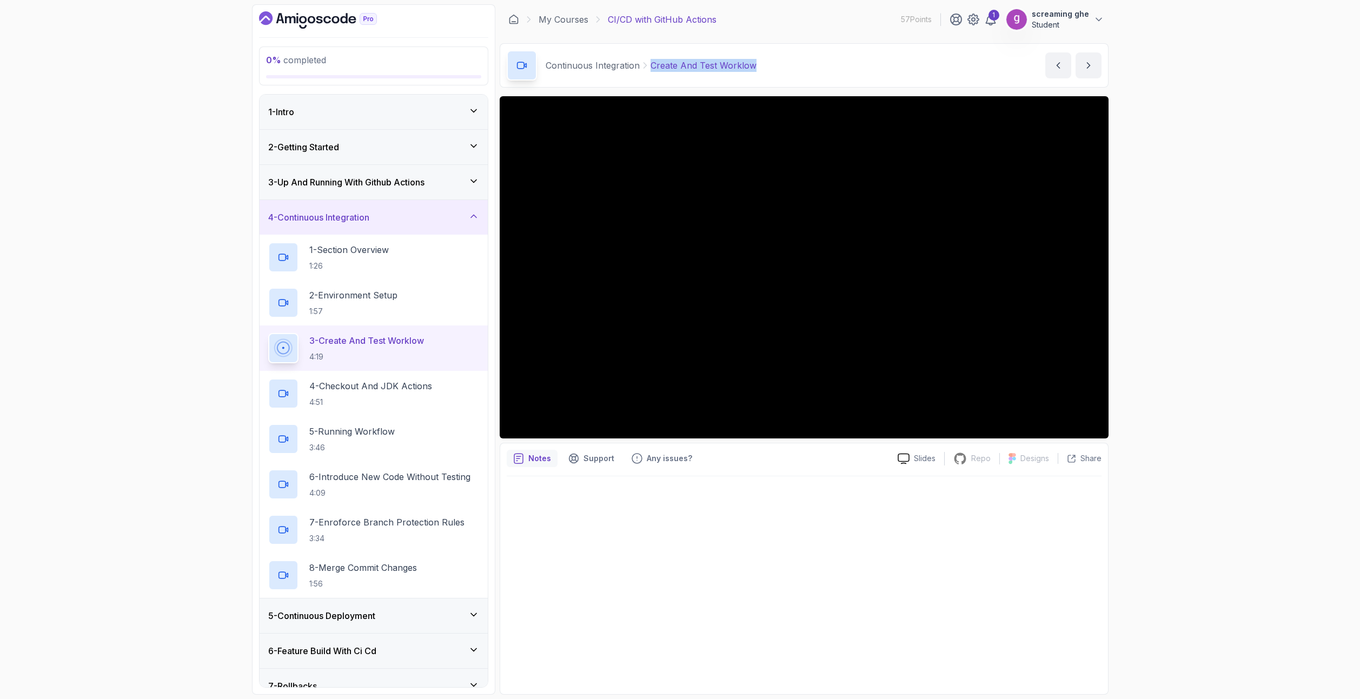
drag, startPoint x: 751, startPoint y: 65, endPoint x: 651, endPoint y: 68, distance: 100.6
click at [651, 68] on div "Continuous Integration Create And Test Worklow Create And Test Worklow by nelson" at bounding box center [804, 65] width 609 height 44
click at [393, 389] on p "4 - Checkout And JDK Actions" at bounding box center [370, 385] width 123 height 13
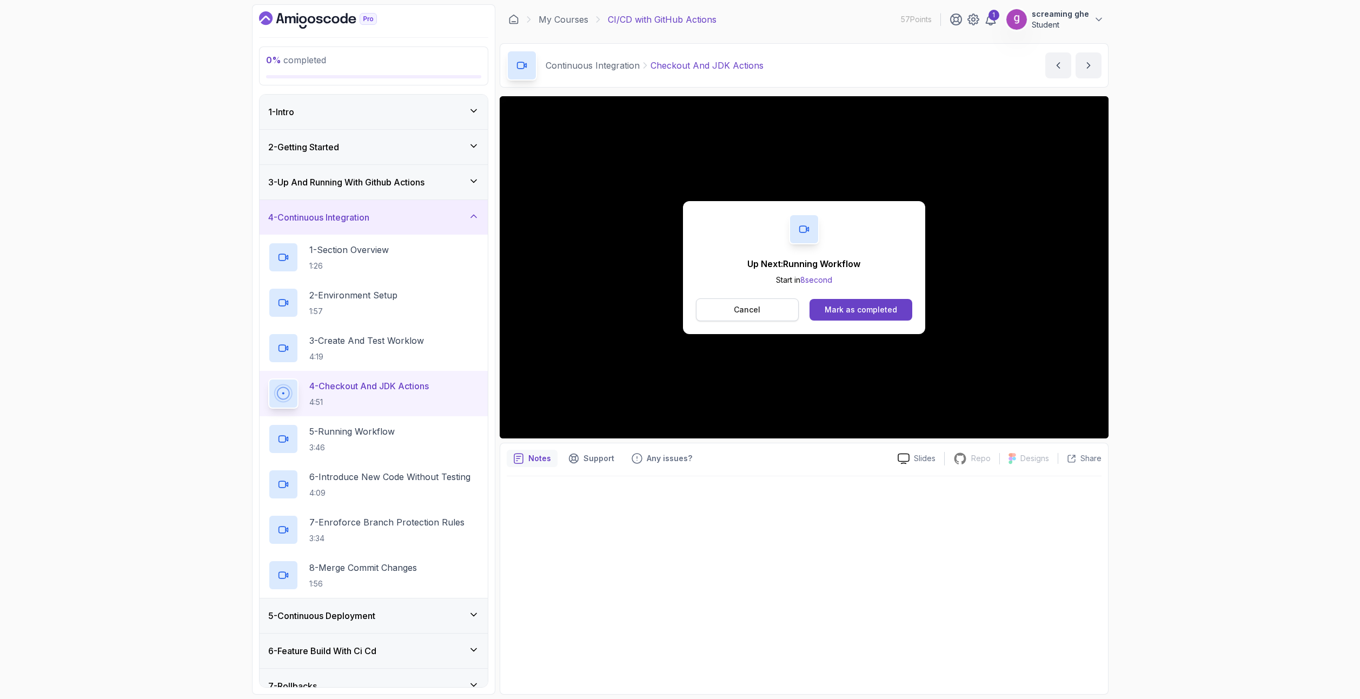
click at [724, 308] on button "Cancel" at bounding box center [747, 309] width 103 height 23
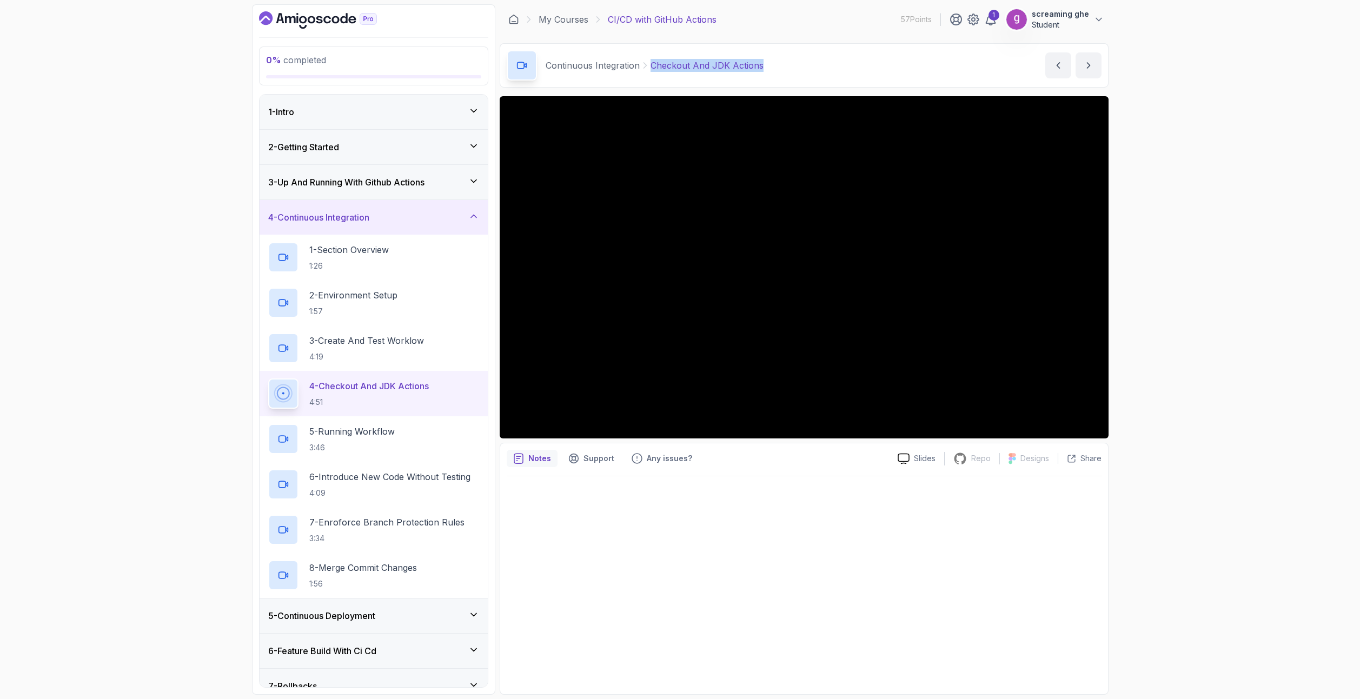
drag, startPoint x: 788, startPoint y: 61, endPoint x: 650, endPoint y: 68, distance: 138.0
click at [650, 68] on div "Continuous Integration Checkout And JDK Actions Checkout And JDK Actions by nel…" at bounding box center [804, 65] width 609 height 44
click at [383, 443] on p "3:46" at bounding box center [351, 447] width 85 height 11
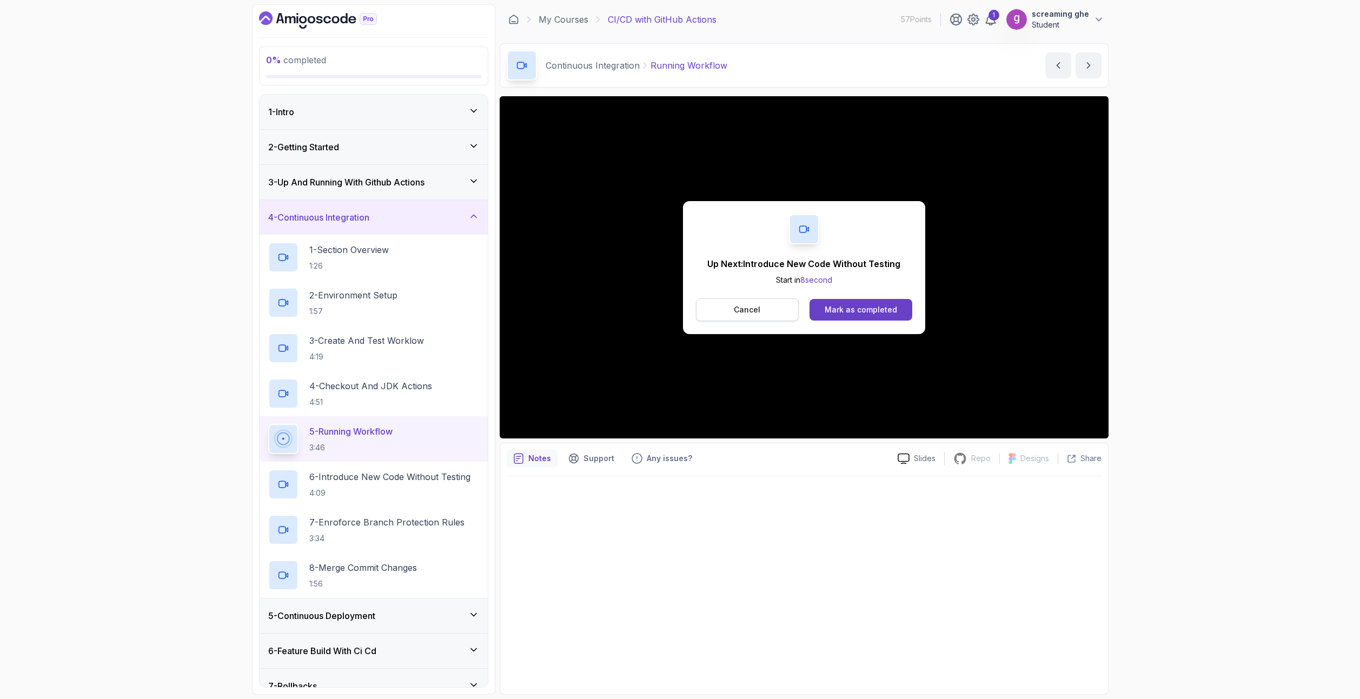
click at [768, 310] on button "Cancel" at bounding box center [747, 309] width 103 height 23
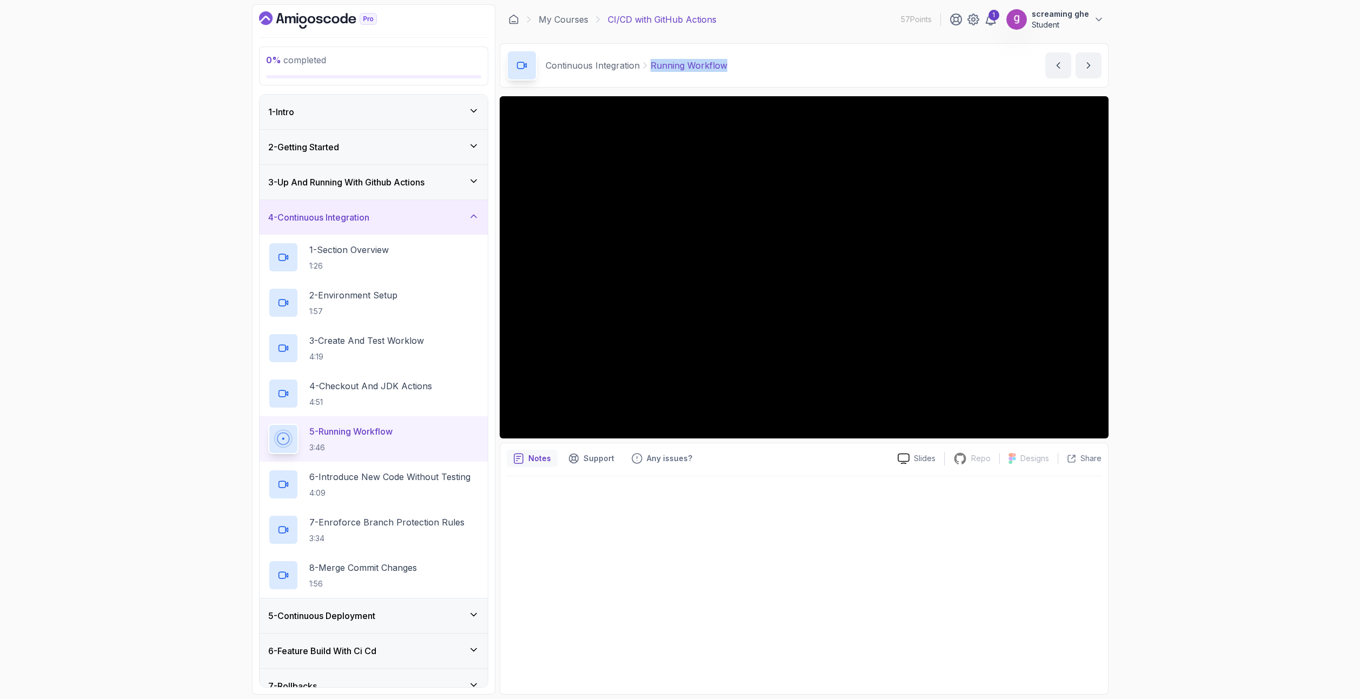
drag, startPoint x: 740, startPoint y: 64, endPoint x: 647, endPoint y: 65, distance: 93.0
click at [647, 65] on div "Continuous Integration Running Workflow Running Workflow by nelson" at bounding box center [804, 65] width 609 height 44
click at [398, 488] on p "4:09" at bounding box center [389, 493] width 161 height 11
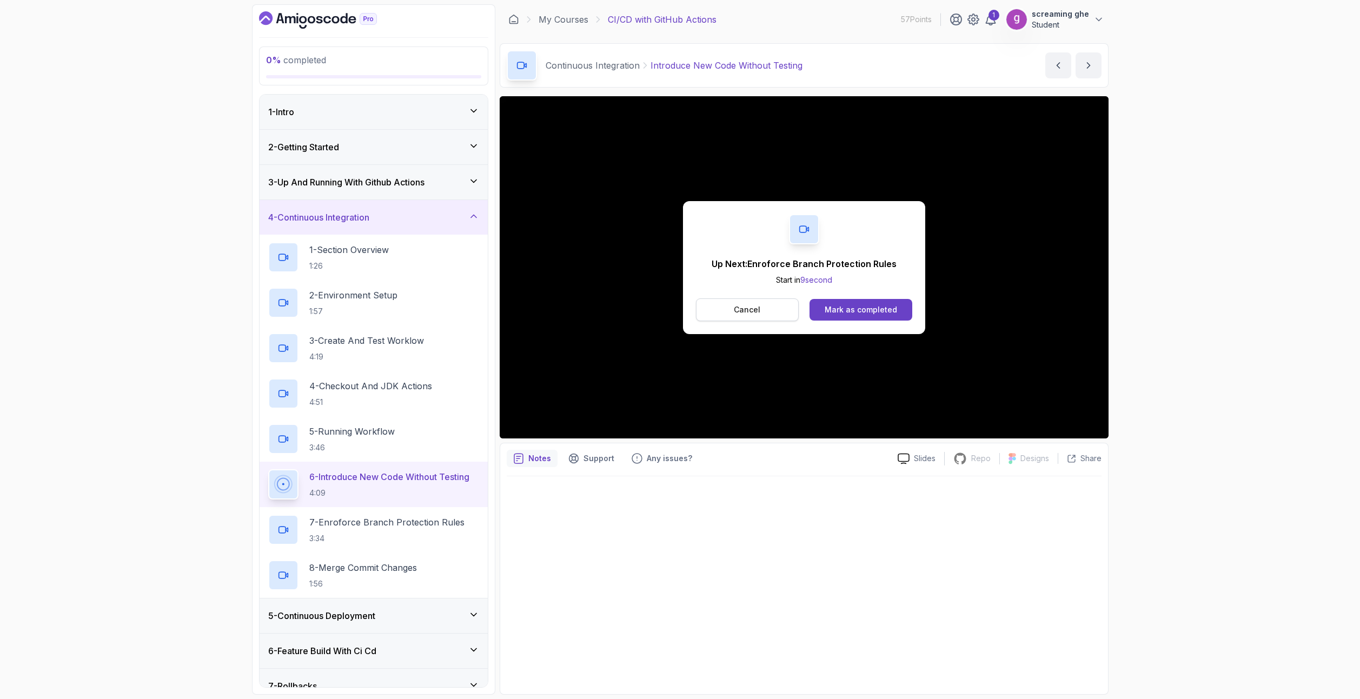
click at [747, 310] on p "Cancel" at bounding box center [747, 309] width 26 height 11
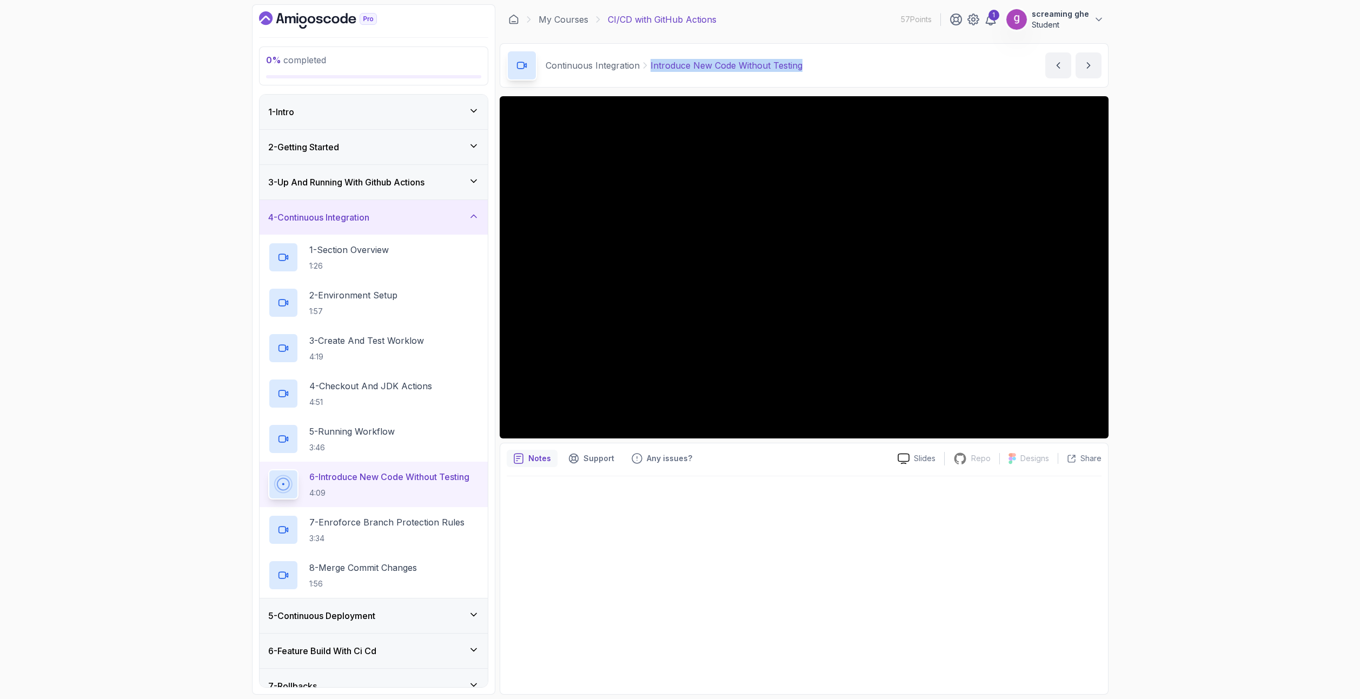
drag, startPoint x: 817, startPoint y: 65, endPoint x: 650, endPoint y: 58, distance: 167.7
click at [650, 58] on div "Continuous Integration Introduce New Code Without Testing Introduce New Code Wi…" at bounding box center [804, 65] width 609 height 44
click at [824, 75] on div "Continuous Integration Introduce New Code Without Testing Introduce New Code Wi…" at bounding box center [804, 65] width 609 height 44
click at [379, 527] on p "7 - Enroforce Branch Protection Rules" at bounding box center [386, 522] width 155 height 13
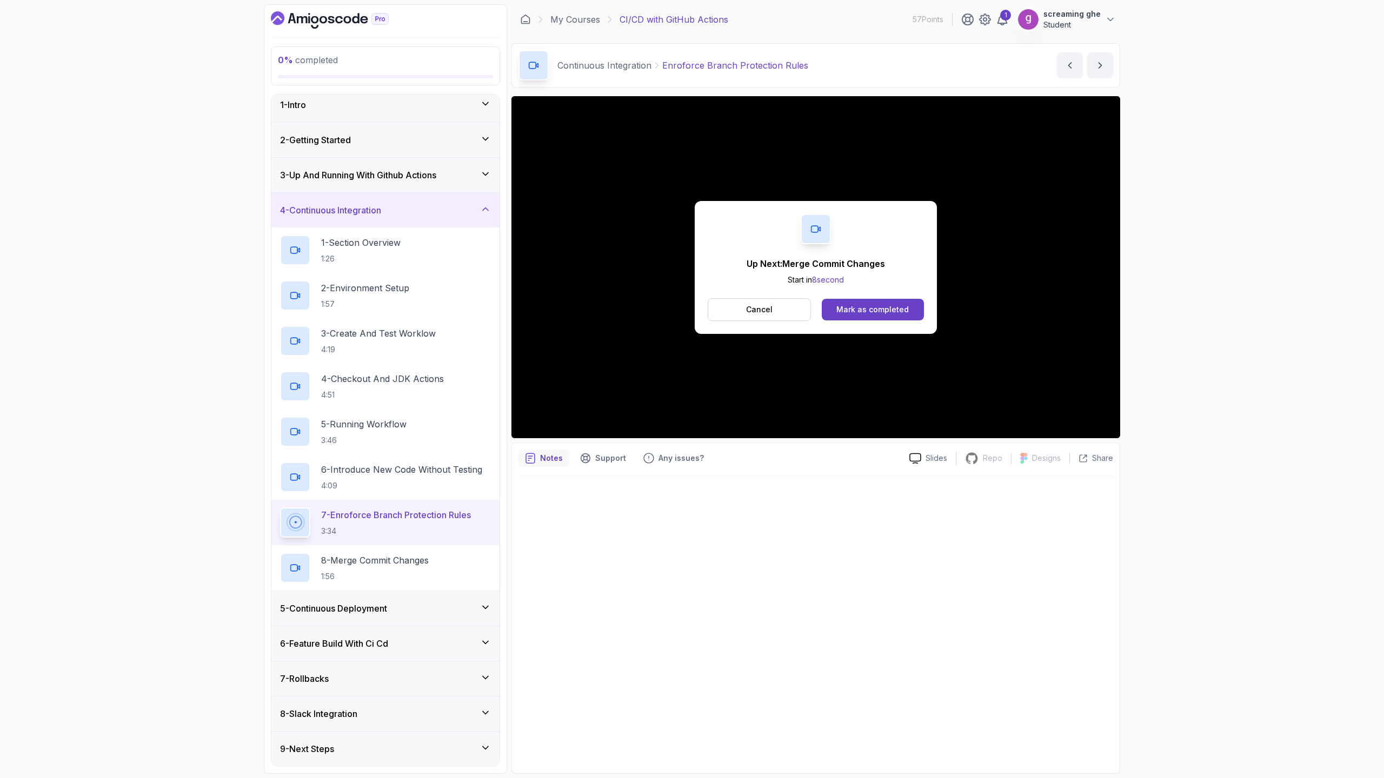
scroll to position [86, 0]
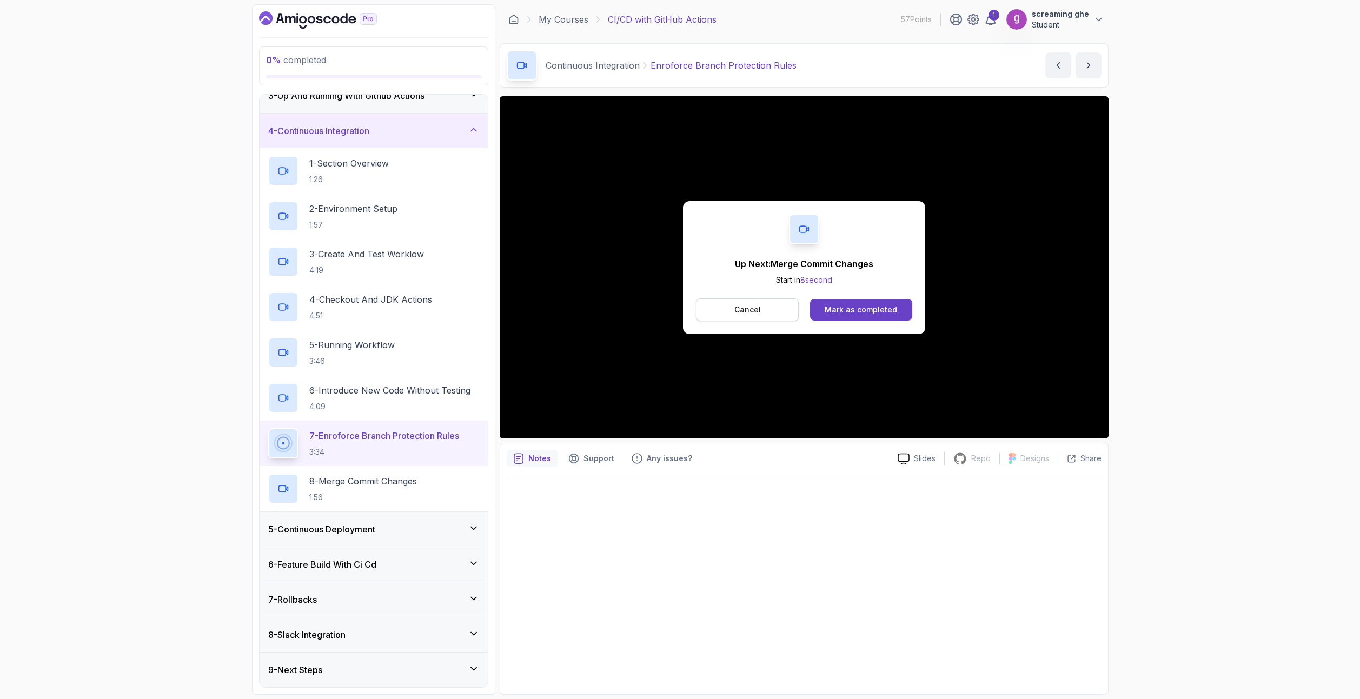
click at [762, 315] on button "Cancel" at bounding box center [747, 309] width 103 height 23
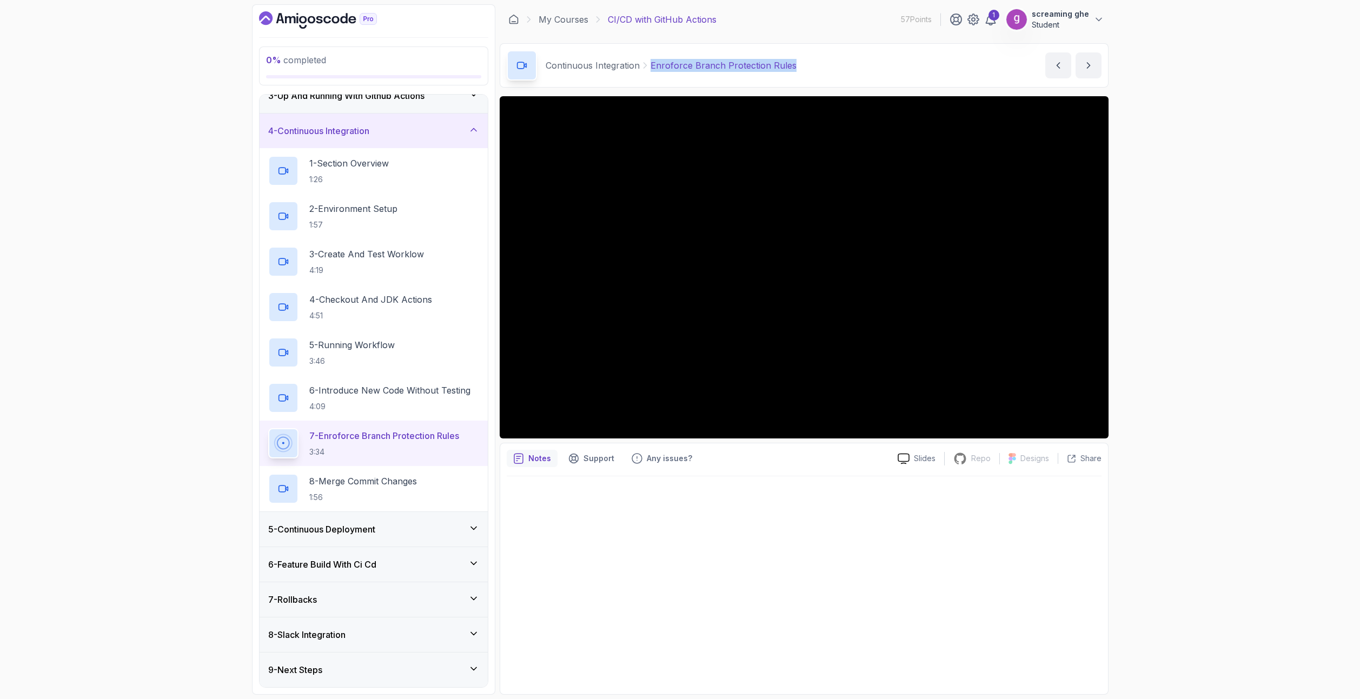
drag, startPoint x: 794, startPoint y: 63, endPoint x: 648, endPoint y: 64, distance: 146.5
click at [648, 64] on div "Continuous Integration Enroforce Branch Protection Rules Enroforce Branch Prote…" at bounding box center [804, 65] width 609 height 44
click at [347, 491] on h2 "8 - Merge Commit Changes 1:56" at bounding box center [363, 489] width 108 height 28
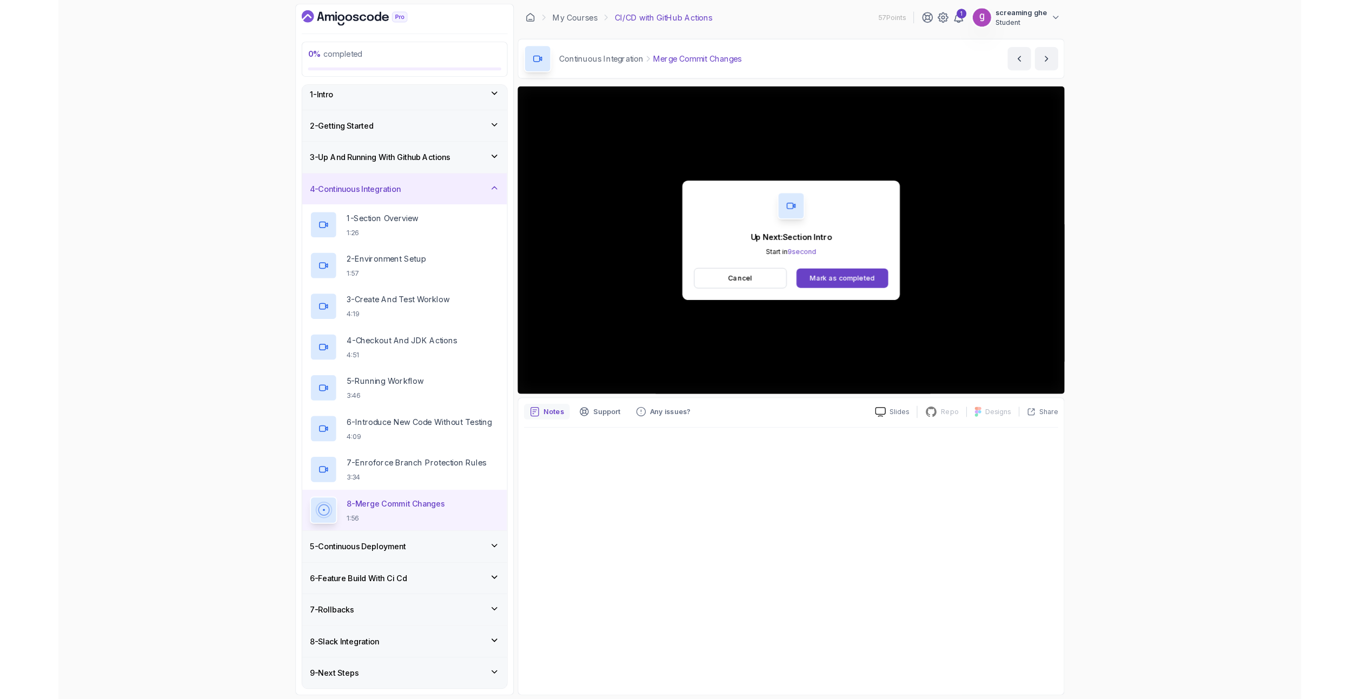
scroll to position [86, 0]
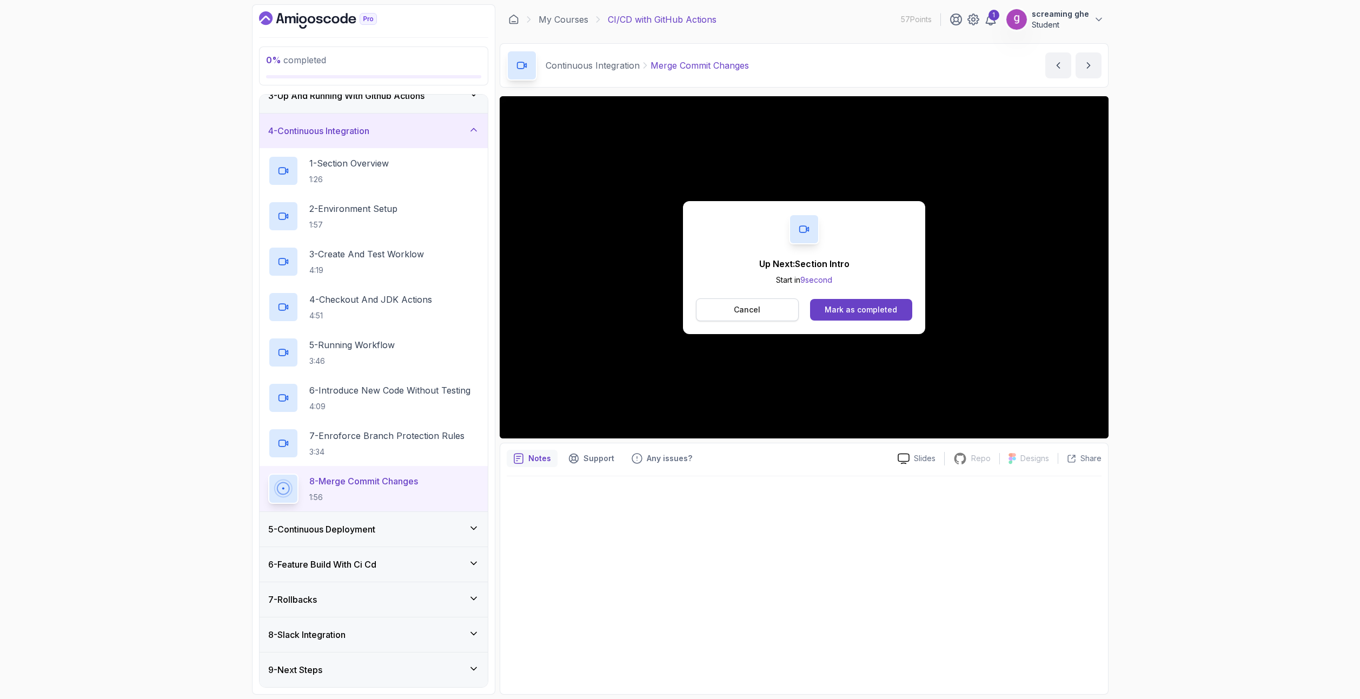
click at [732, 305] on button "Cancel" at bounding box center [747, 309] width 103 height 23
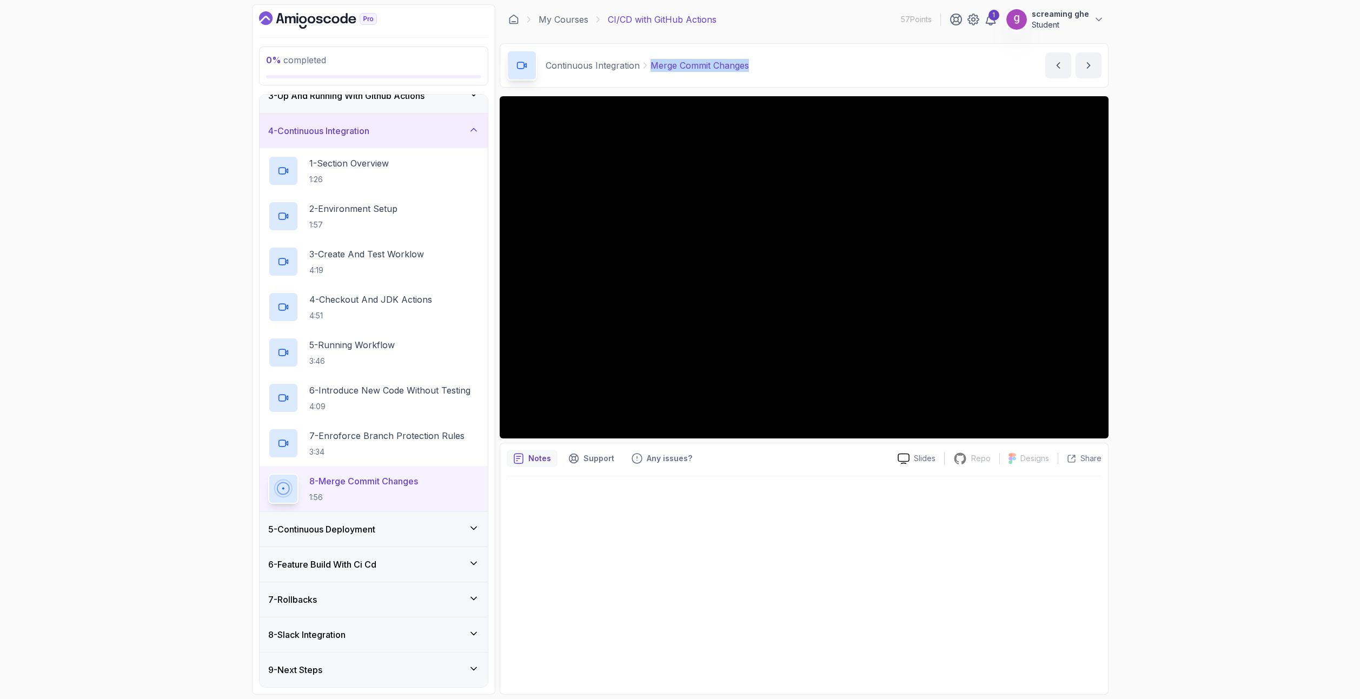
drag, startPoint x: 758, startPoint y: 73, endPoint x: 649, endPoint y: 71, distance: 108.7
click at [649, 71] on div "Continuous Integration Merge Commit Changes Merge Commit Changes by nelson" at bounding box center [804, 65] width 609 height 44
click at [650, 71] on p "Merge Commit Changes" at bounding box center [699, 65] width 98 height 13
drag, startPoint x: 763, startPoint y: 64, endPoint x: 652, endPoint y: 66, distance: 110.8
click at [652, 66] on div "Continuous Integration Merge Commit Changes Merge Commit Changes by nelson" at bounding box center [804, 65] width 609 height 44
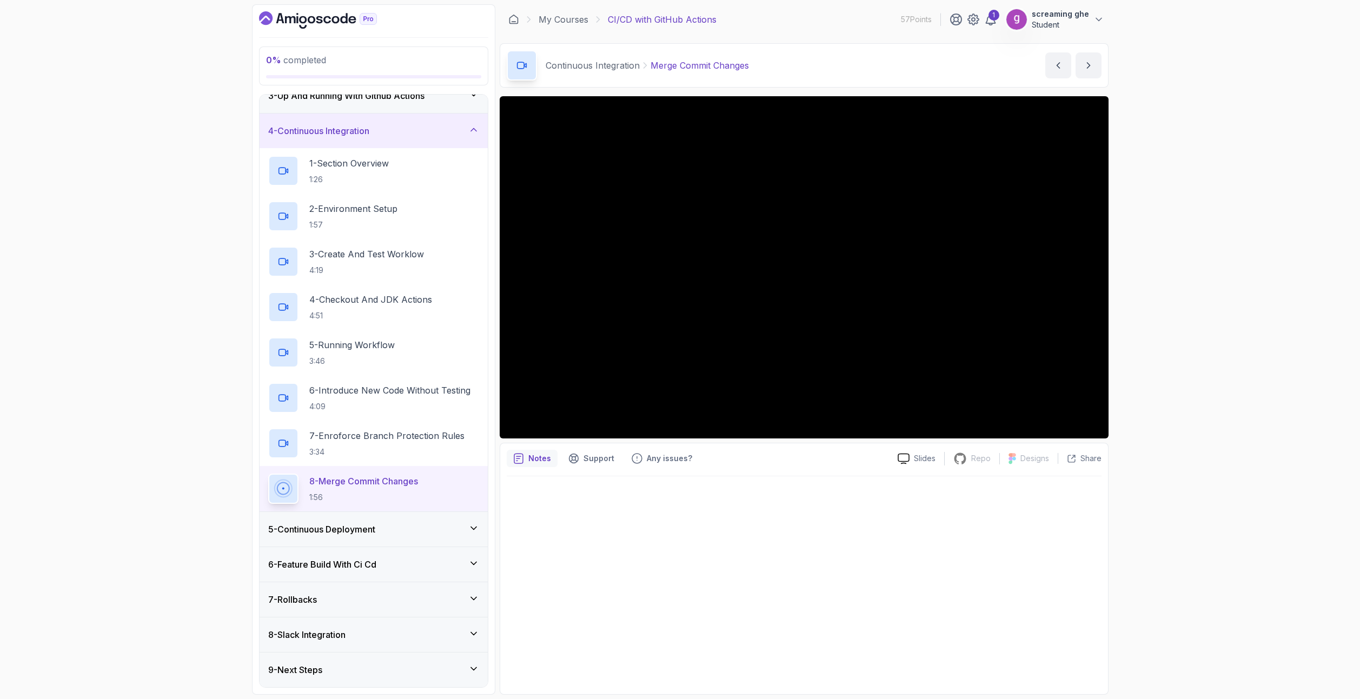
click at [601, 534] on div at bounding box center [804, 581] width 595 height 211
click at [383, 528] on div "5 - Continuous Deployment" at bounding box center [373, 529] width 211 height 13
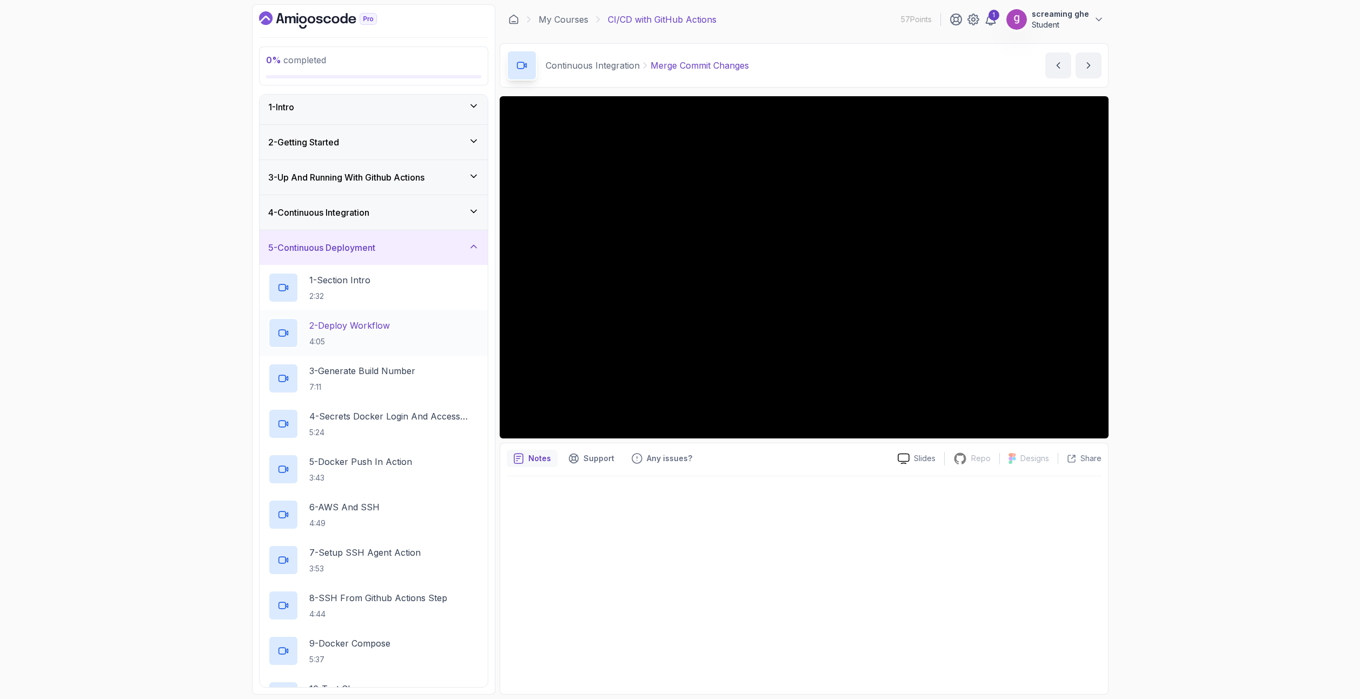
scroll to position [0, 0]
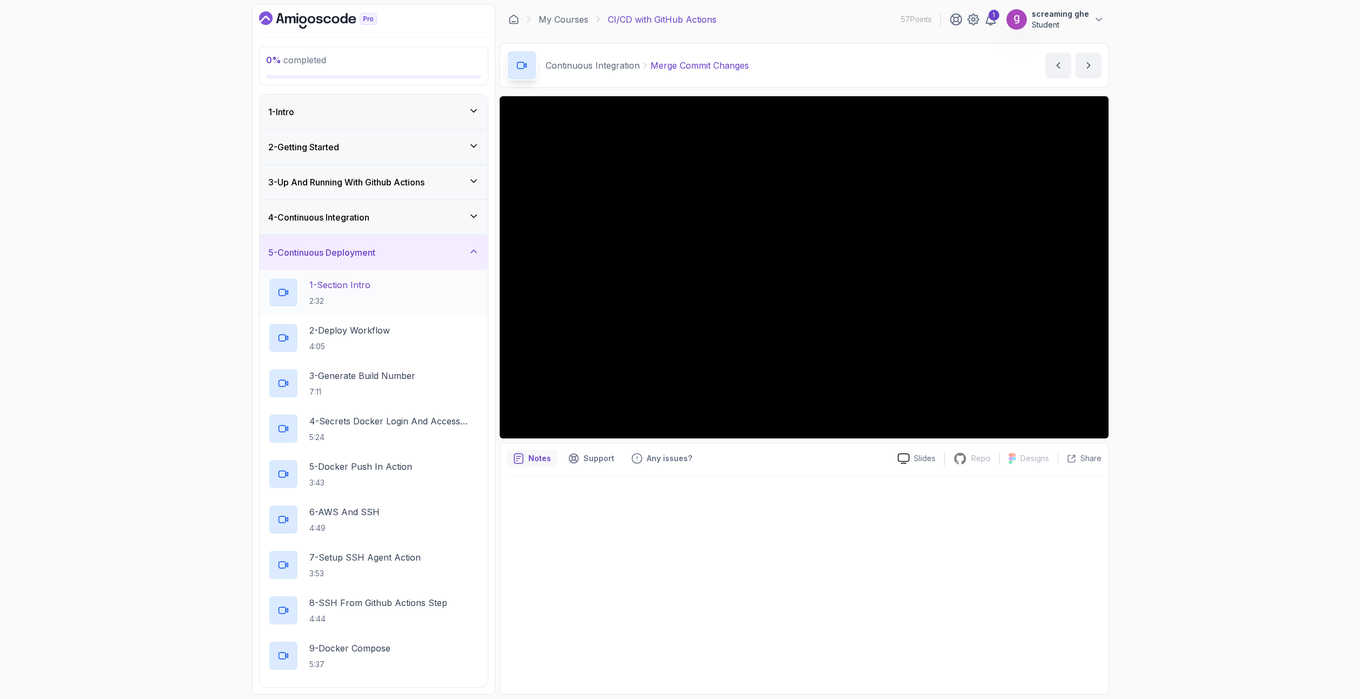
click at [354, 297] on p "2:32" at bounding box center [339, 301] width 61 height 11
click at [1156, 635] on div "0 % completed 1 - Intro 2 - Getting Started 3 - Up And Running With Github Acti…" at bounding box center [680, 349] width 1360 height 699
click at [364, 296] on p "2:32" at bounding box center [338, 301] width 59 height 11
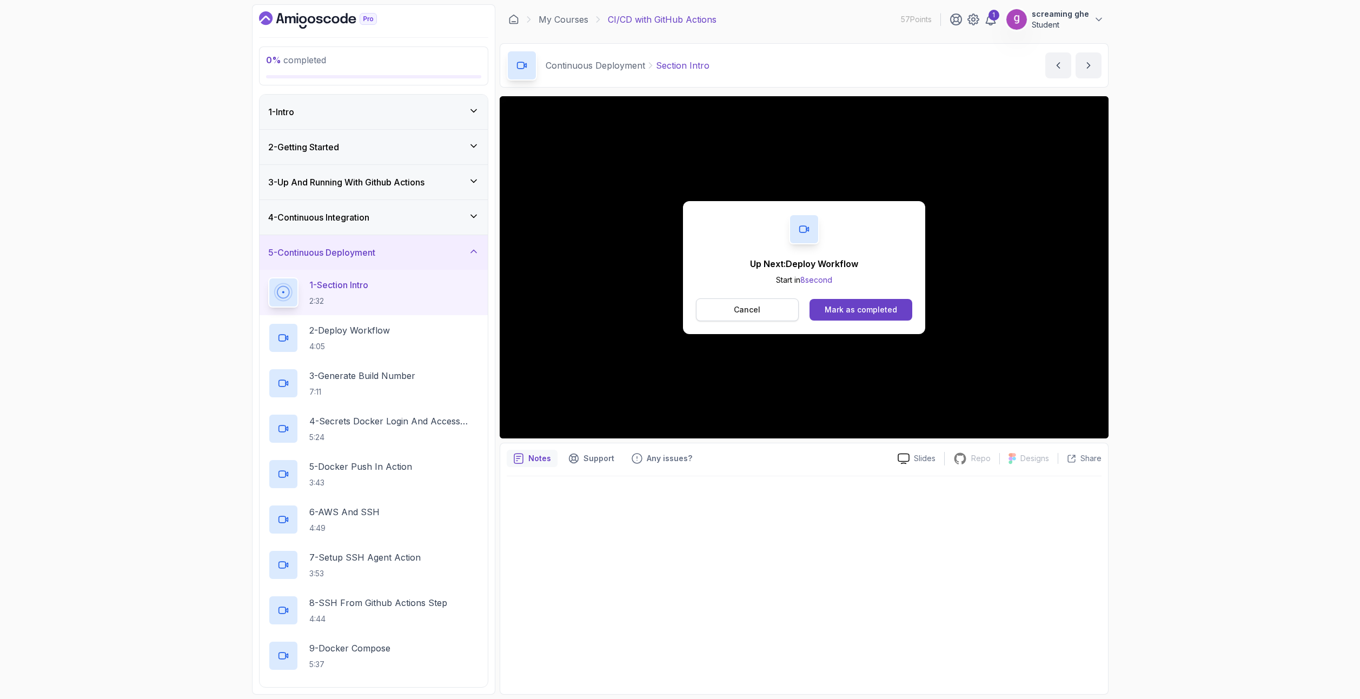
click at [768, 315] on button "Cancel" at bounding box center [747, 309] width 103 height 23
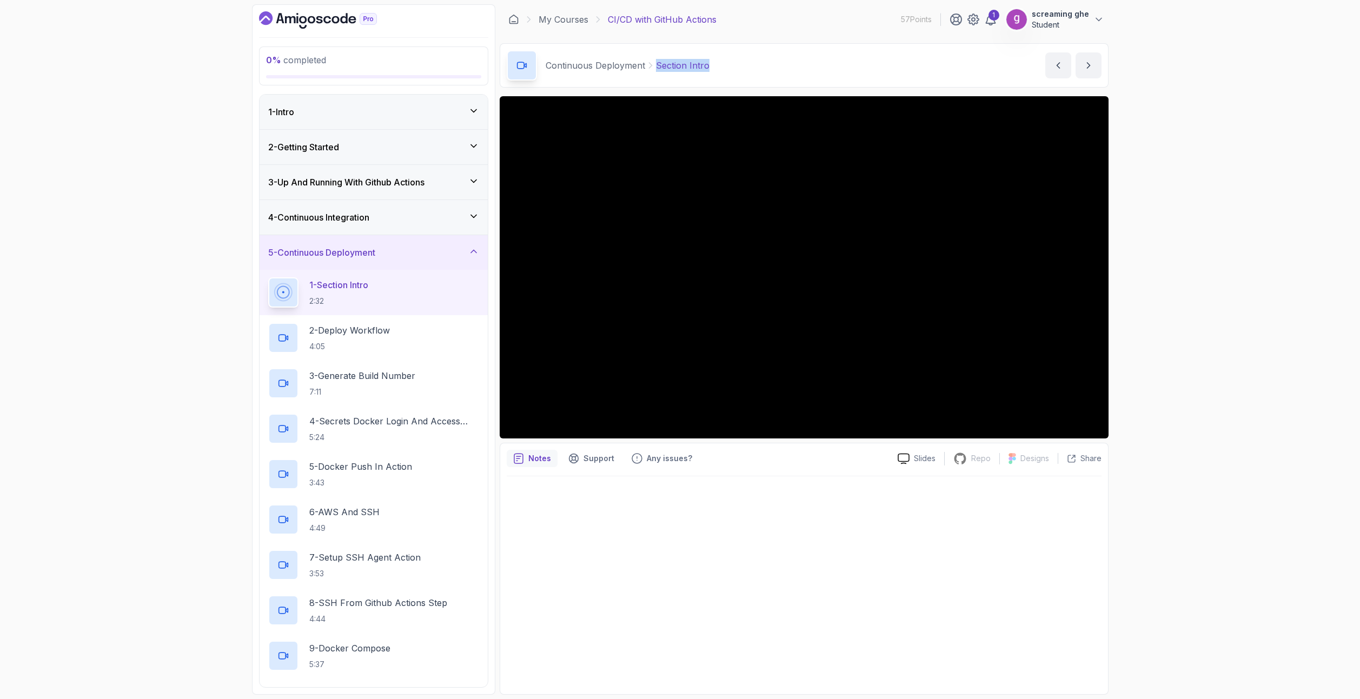
drag, startPoint x: 711, startPoint y: 68, endPoint x: 726, endPoint y: 82, distance: 19.9
click at [646, 61] on div "Continuous Deployment Section Intro Section Intro by nelson" at bounding box center [804, 65] width 609 height 44
click at [368, 343] on p "4:05" at bounding box center [349, 346] width 81 height 11
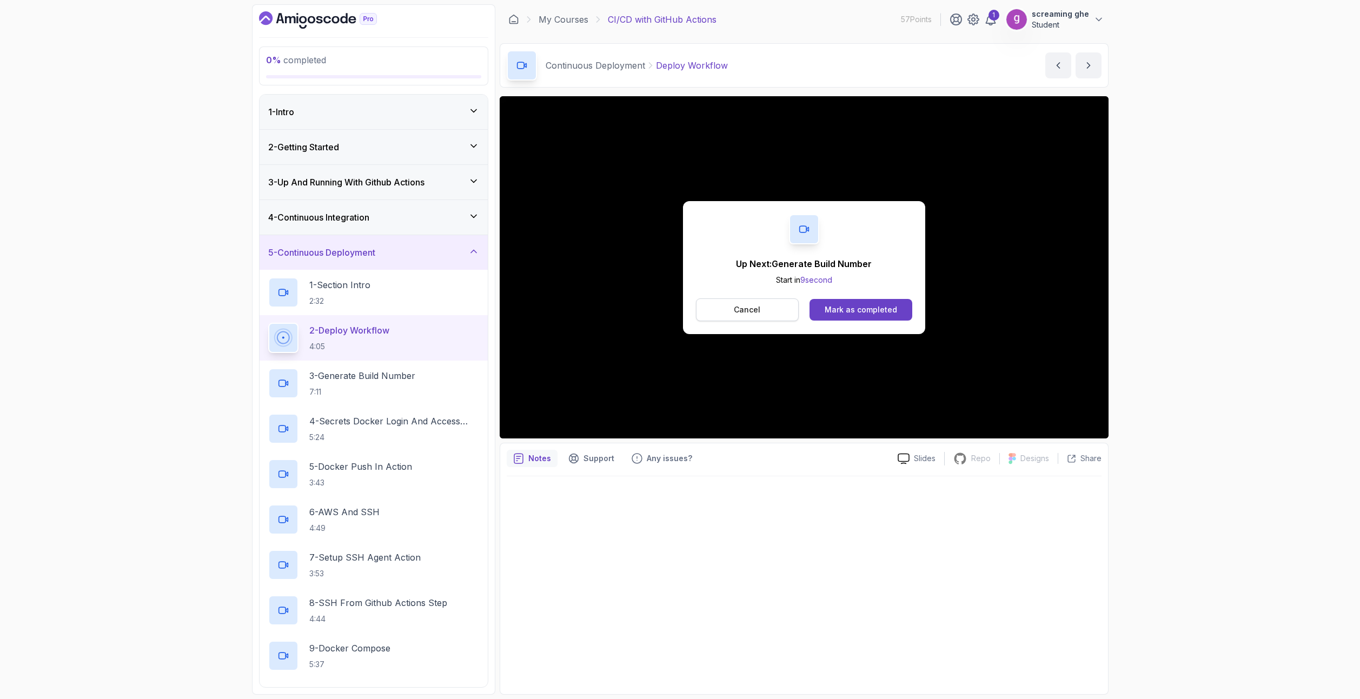
click at [747, 308] on p "Cancel" at bounding box center [747, 309] width 26 height 11
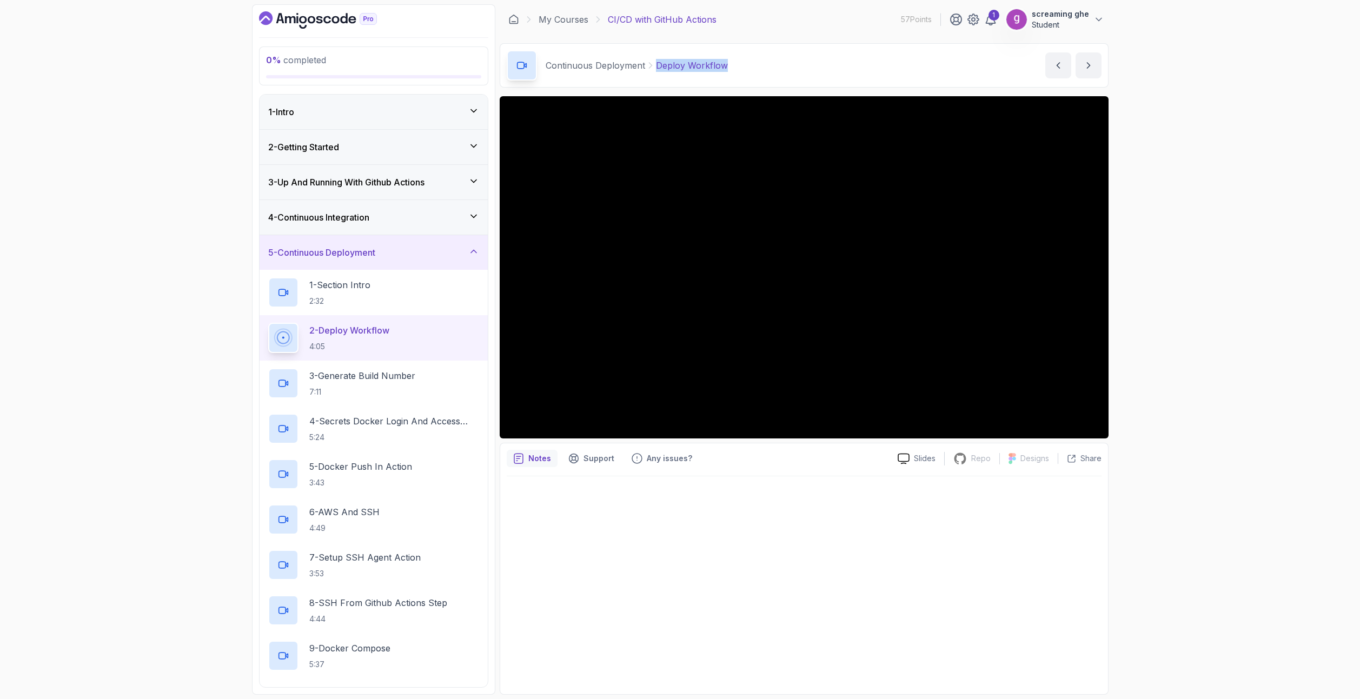
drag, startPoint x: 763, startPoint y: 65, endPoint x: 656, endPoint y: 60, distance: 106.6
click at [656, 60] on div "Continuous Deployment Deploy Workflow Deploy Workflow by nelson" at bounding box center [804, 65] width 609 height 44
click at [358, 395] on p "7:11" at bounding box center [362, 392] width 106 height 11
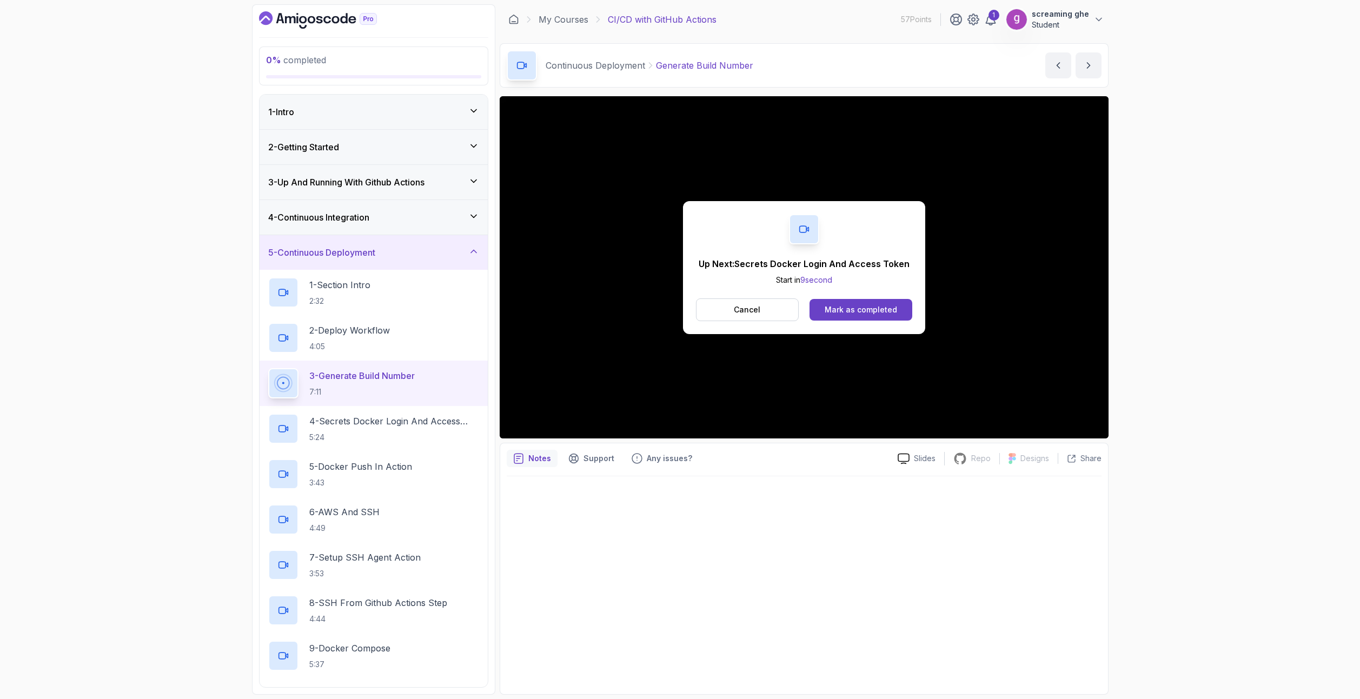
click at [745, 312] on p "Cancel" at bounding box center [747, 309] width 26 height 11
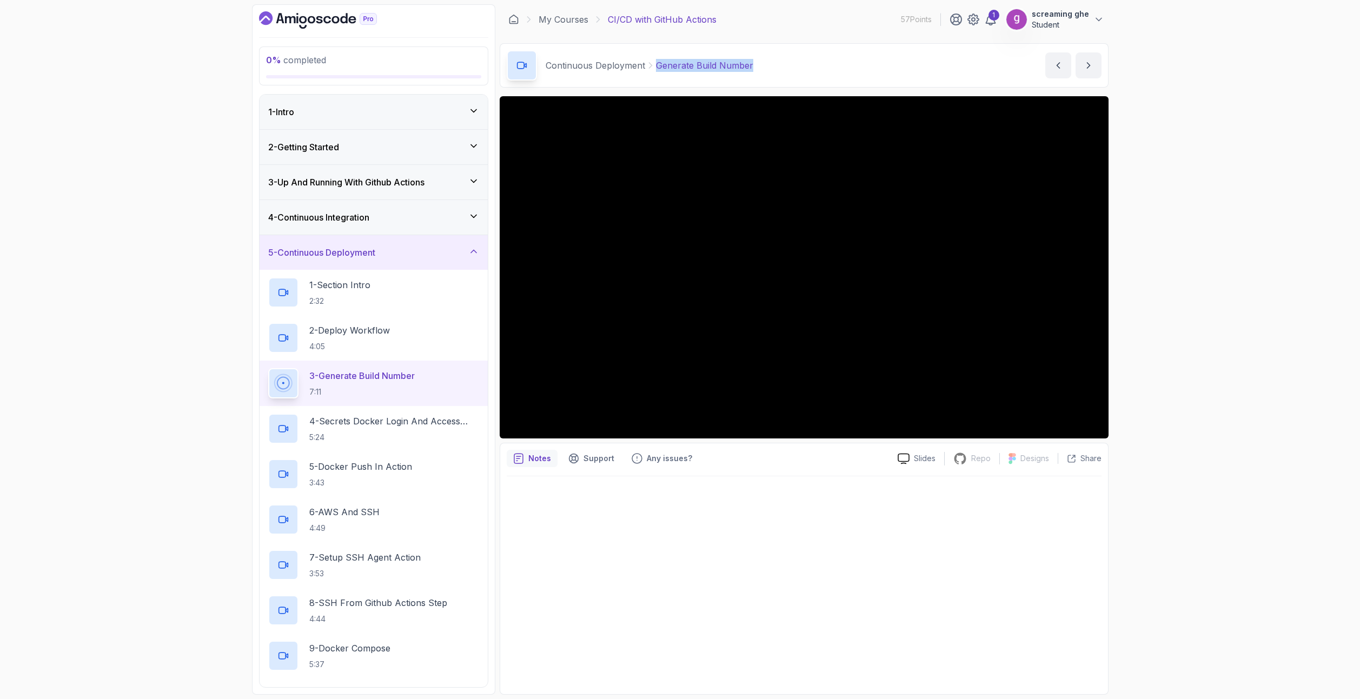
drag, startPoint x: 746, startPoint y: 64, endPoint x: 653, endPoint y: 64, distance: 93.0
click at [653, 64] on div "Continuous Deployment Generate Build Number Generate Build Number by nelson" at bounding box center [804, 65] width 609 height 44
click at [357, 447] on div "4 - Secrets Docker Login And Access Token 5:24" at bounding box center [373, 428] width 228 height 45
click at [381, 421] on p "4 - Secrets Docker Login And Access Token" at bounding box center [394, 421] width 170 height 13
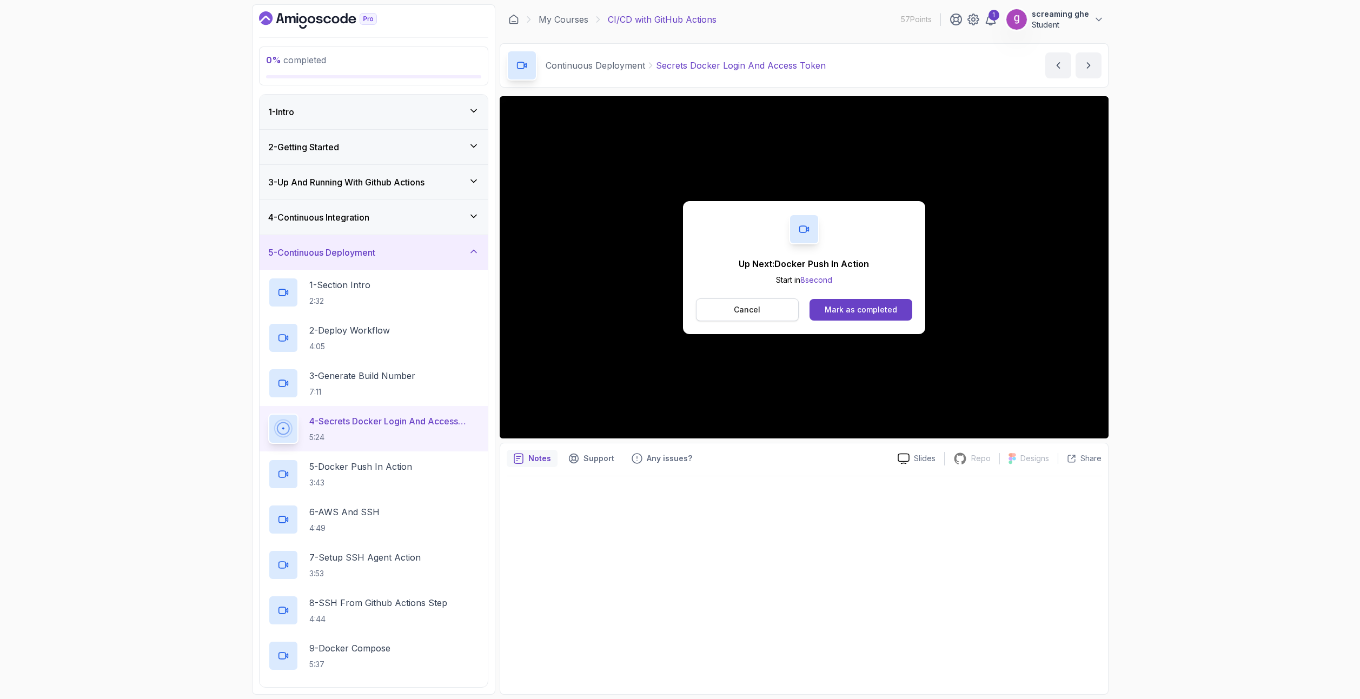
click at [740, 301] on button "Cancel" at bounding box center [747, 309] width 103 height 23
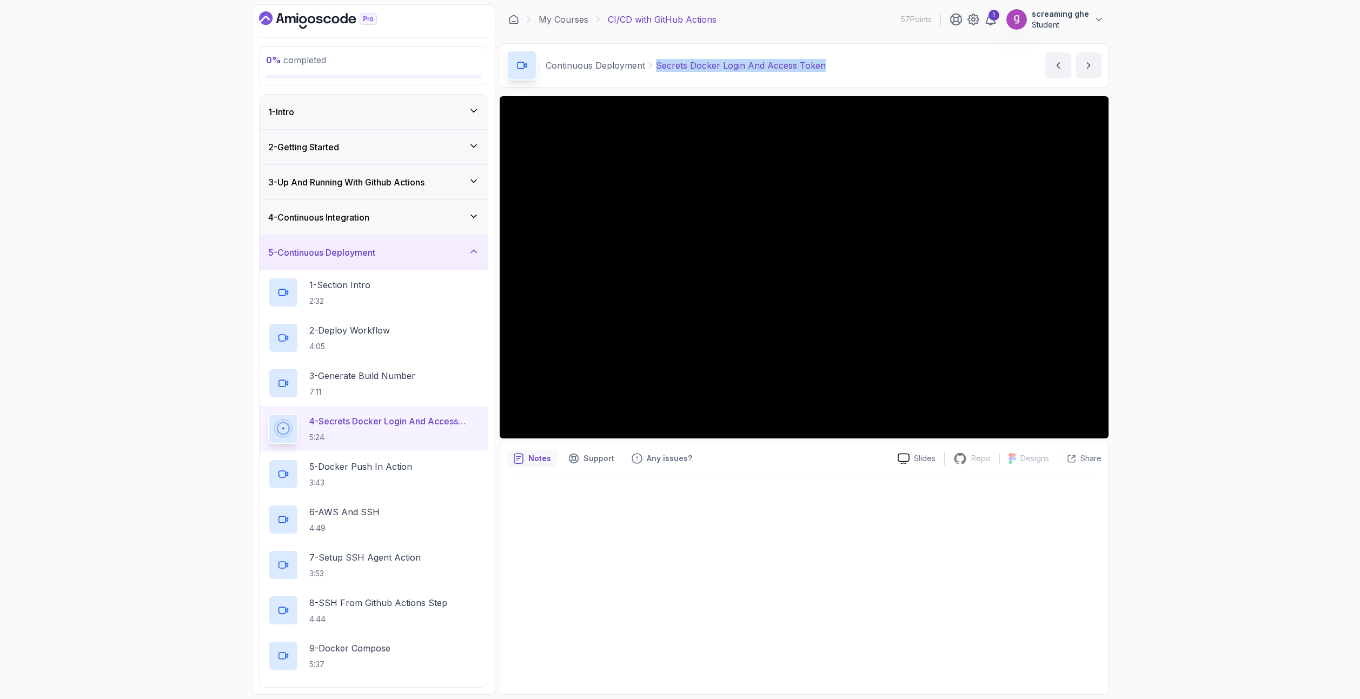
drag, startPoint x: 848, startPoint y: 70, endPoint x: 654, endPoint y: 67, distance: 193.5
click at [654, 67] on div "Continuous Deployment Secrets Docker Login And Access Token Secrets Docker Logi…" at bounding box center [804, 65] width 609 height 44
click at [355, 471] on p "5 - Docker Push In Action" at bounding box center [360, 466] width 103 height 13
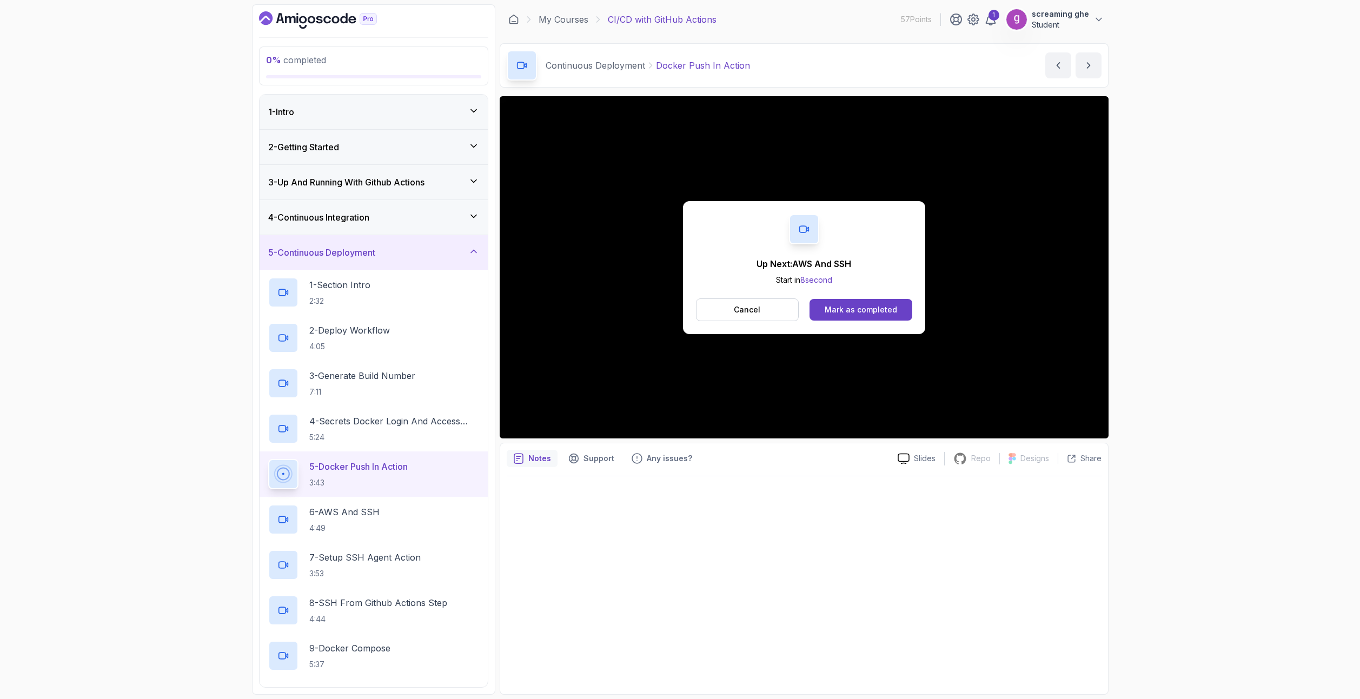
click at [744, 305] on p "Cancel" at bounding box center [747, 309] width 26 height 11
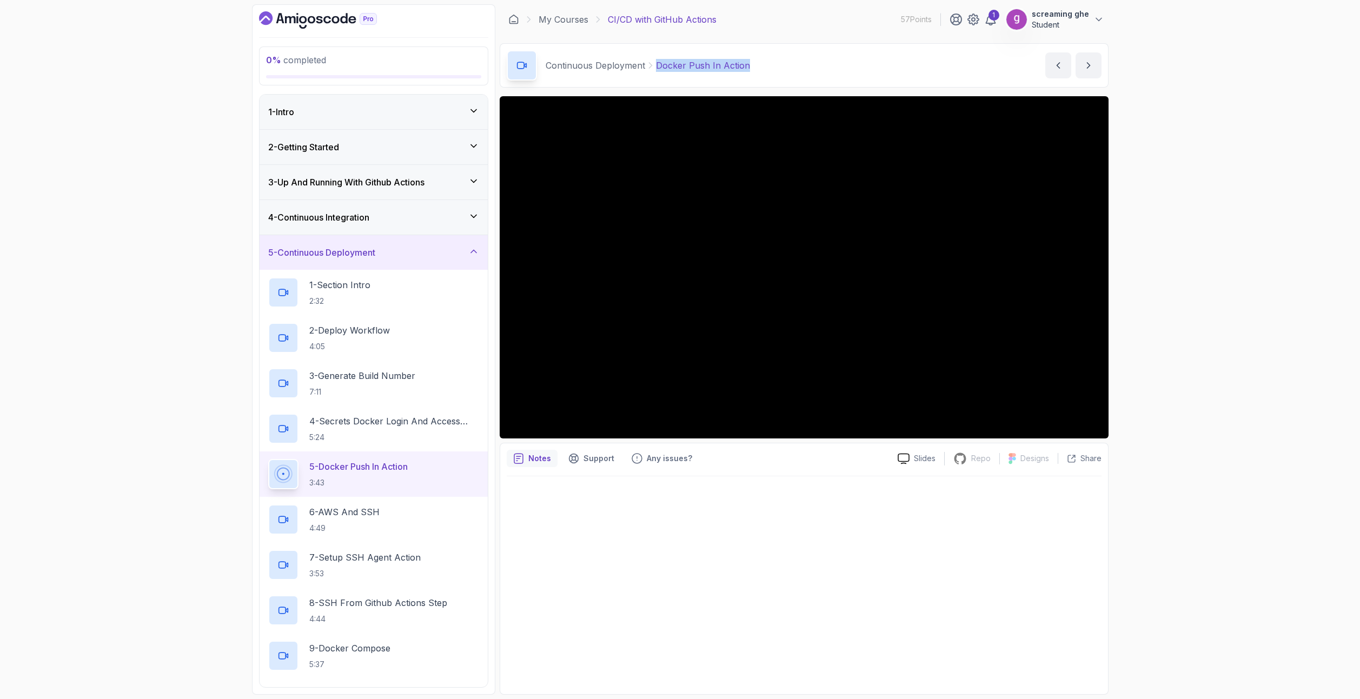
drag, startPoint x: 756, startPoint y: 65, endPoint x: 647, endPoint y: 62, distance: 108.7
click at [647, 62] on div "Continuous Deployment Docker Push In Action Docker Push In Action by nelson" at bounding box center [804, 65] width 609 height 44
click at [1196, 624] on div "0 % completed 1 - Intro 2 - Getting Started 3 - Up And Running With Github Acti…" at bounding box center [680, 349] width 1360 height 699
click at [395, 516] on div "6 - AWS And SSH 4:49" at bounding box center [373, 519] width 211 height 30
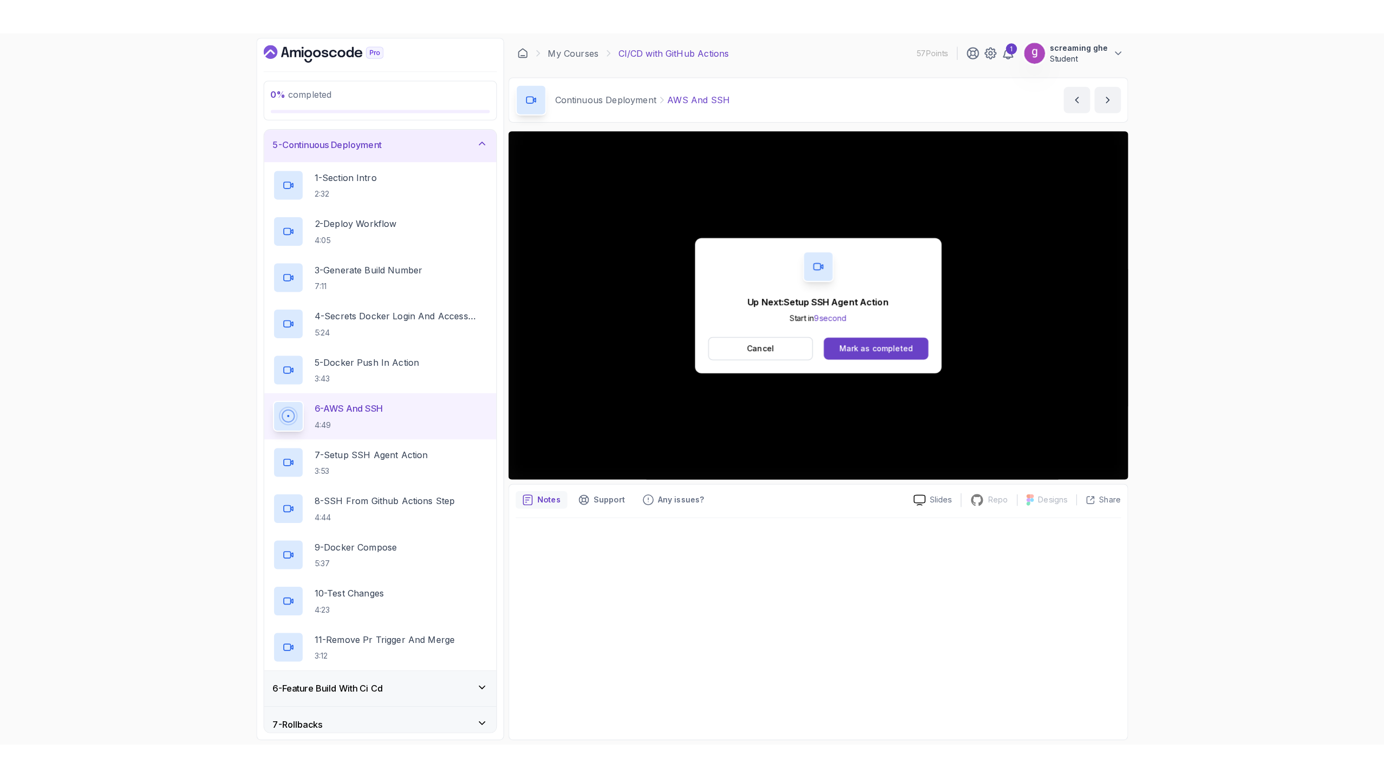
scroll to position [223, 0]
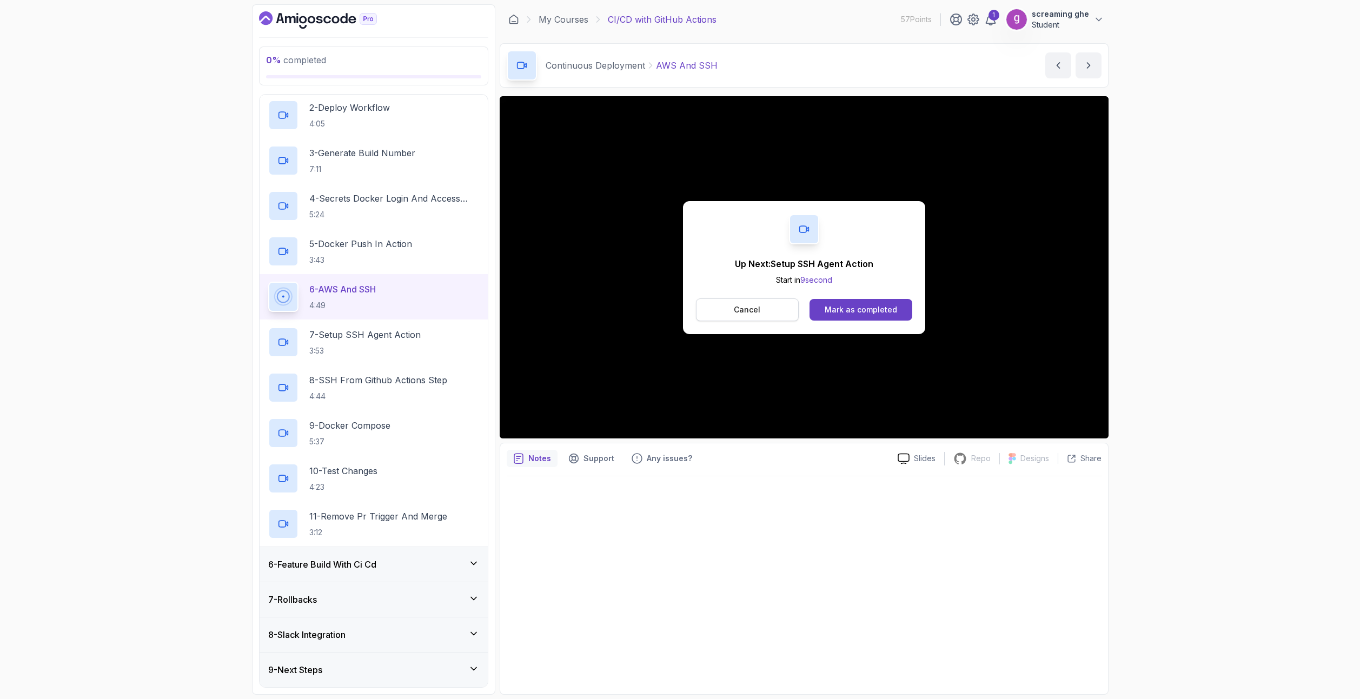
click at [769, 310] on button "Cancel" at bounding box center [747, 309] width 103 height 23
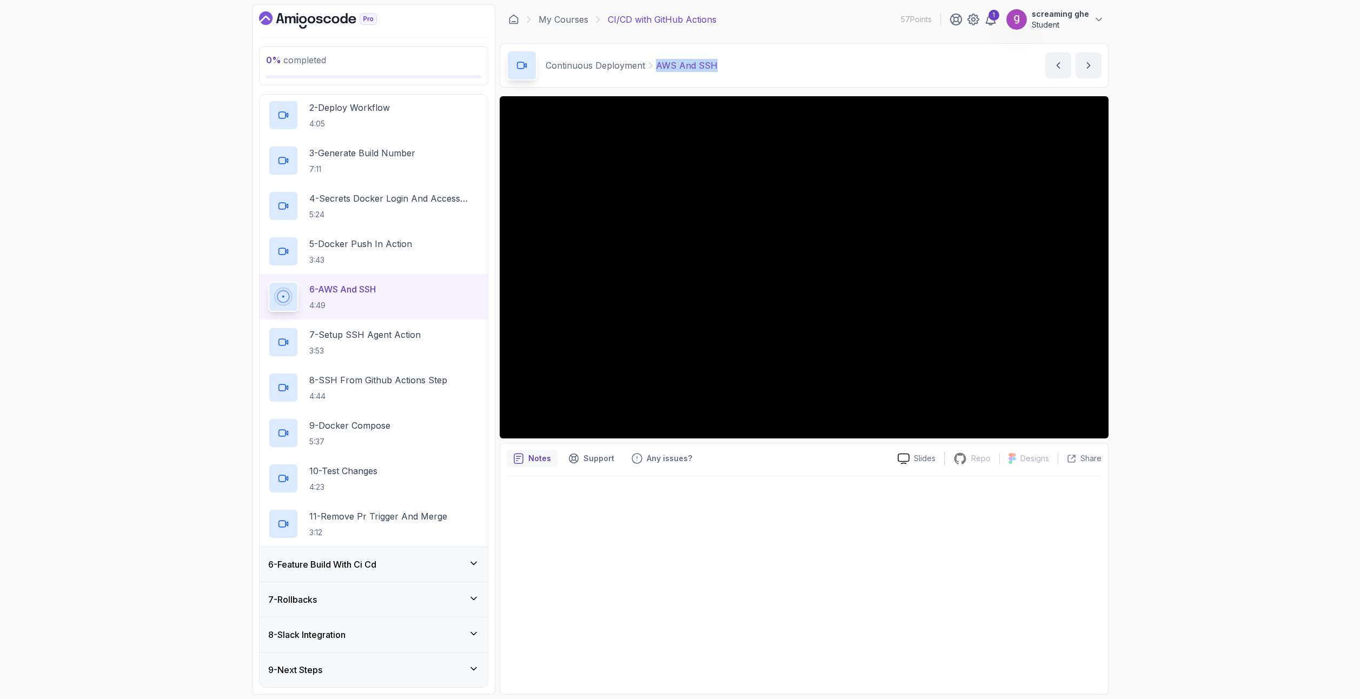
drag, startPoint x: 751, startPoint y: 68, endPoint x: 655, endPoint y: 67, distance: 96.8
click at [655, 67] on div "Continuous Deployment AWS And SSH AWS And SSH by nelson" at bounding box center [804, 65] width 609 height 44
click at [363, 349] on p "3:53" at bounding box center [364, 350] width 111 height 11
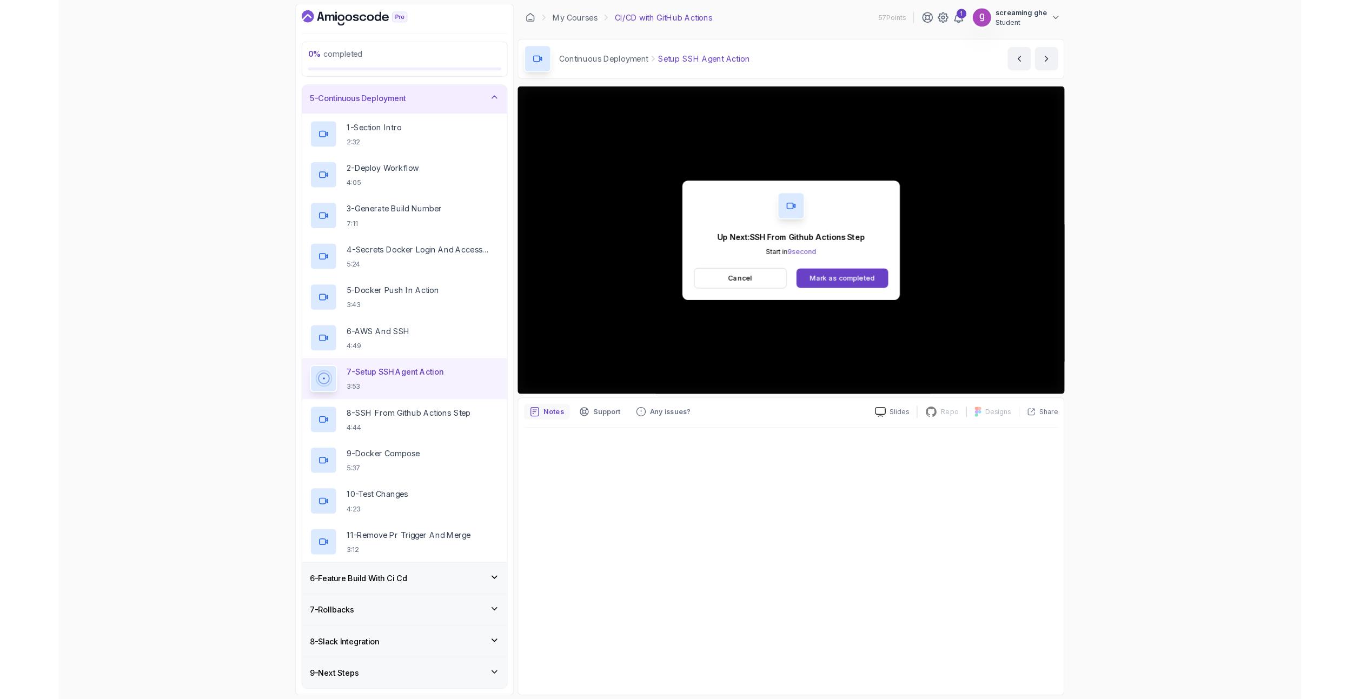
scroll to position [223, 0]
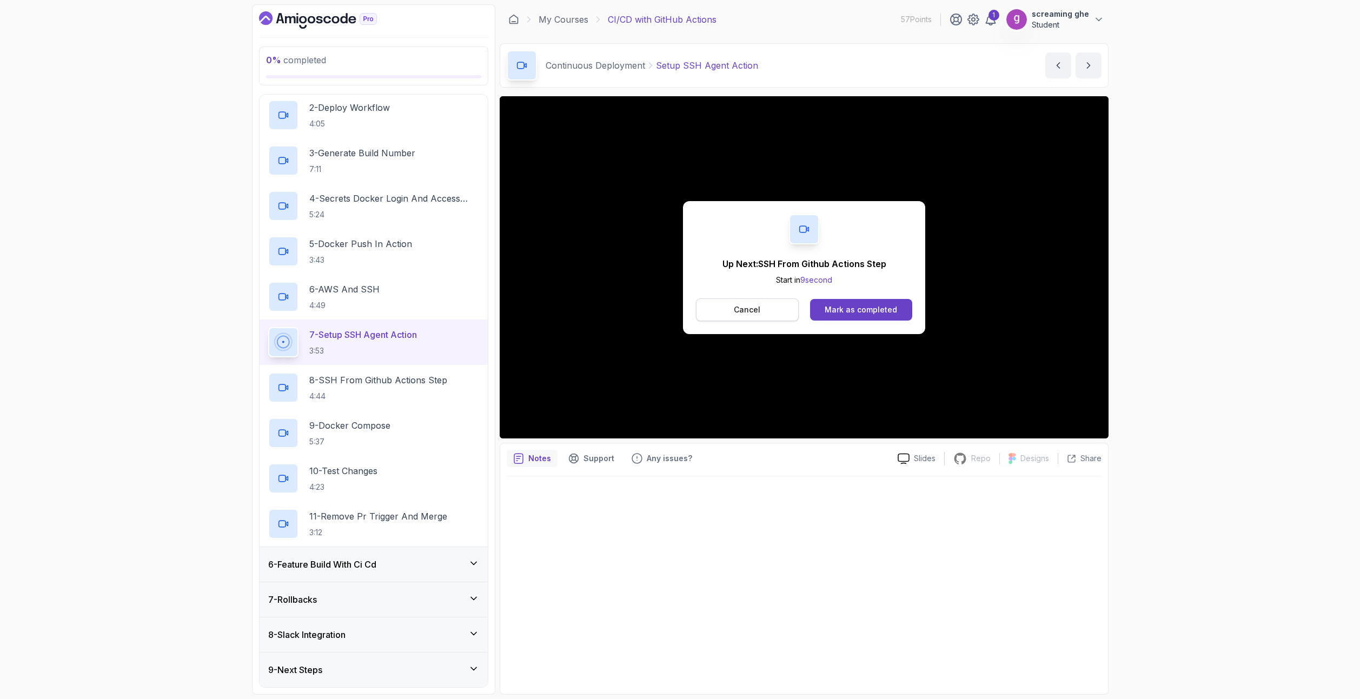
click at [780, 314] on button "Cancel" at bounding box center [747, 309] width 103 height 23
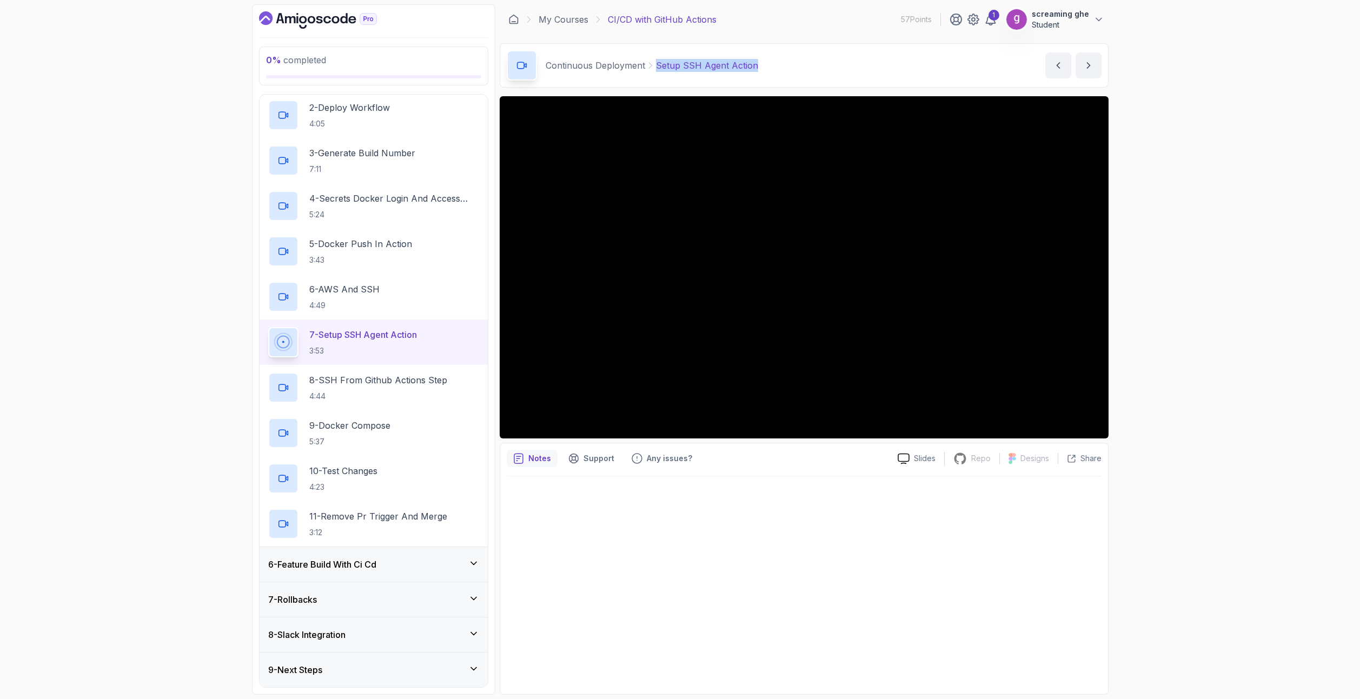
drag, startPoint x: 735, startPoint y: 60, endPoint x: 655, endPoint y: 60, distance: 80.0
click at [655, 60] on div "Continuous Deployment Setup SSH Agent Action Setup SSH Agent Action by nelson" at bounding box center [804, 65] width 609 height 44
click at [391, 381] on p "8 - SSH From Github Actions Step" at bounding box center [378, 380] width 138 height 13
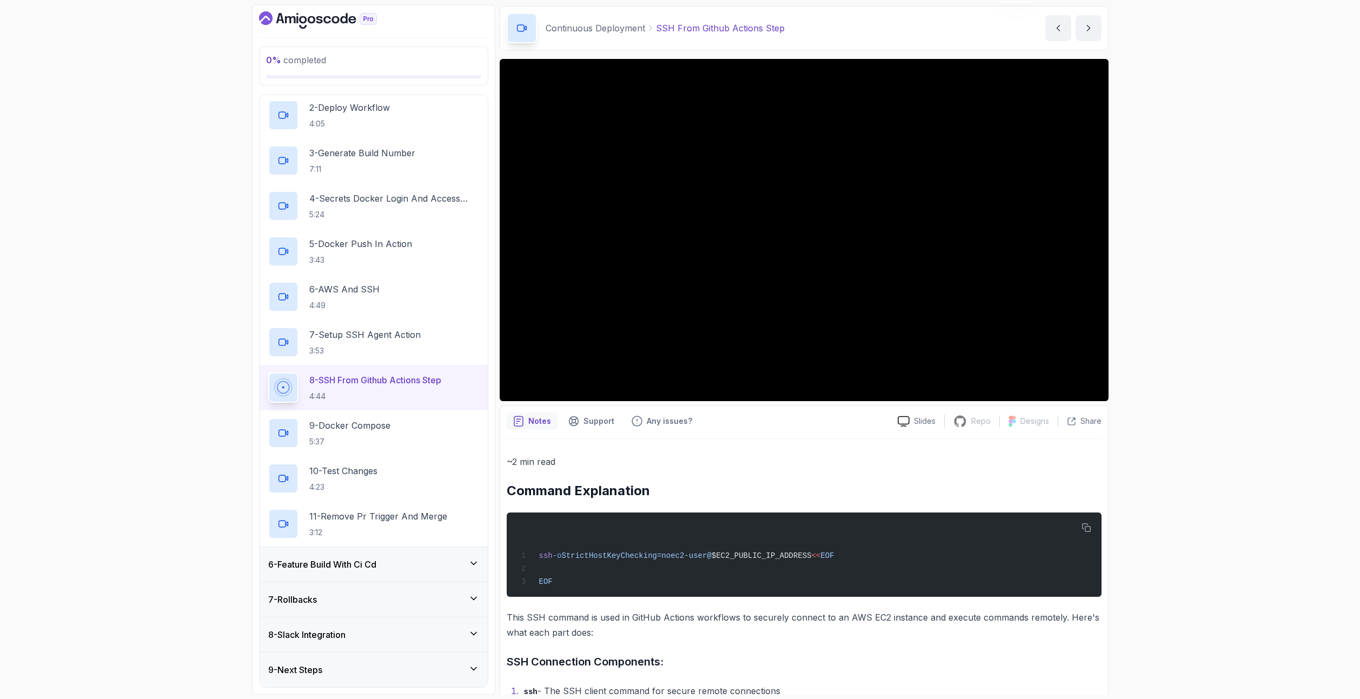
scroll to position [54, 0]
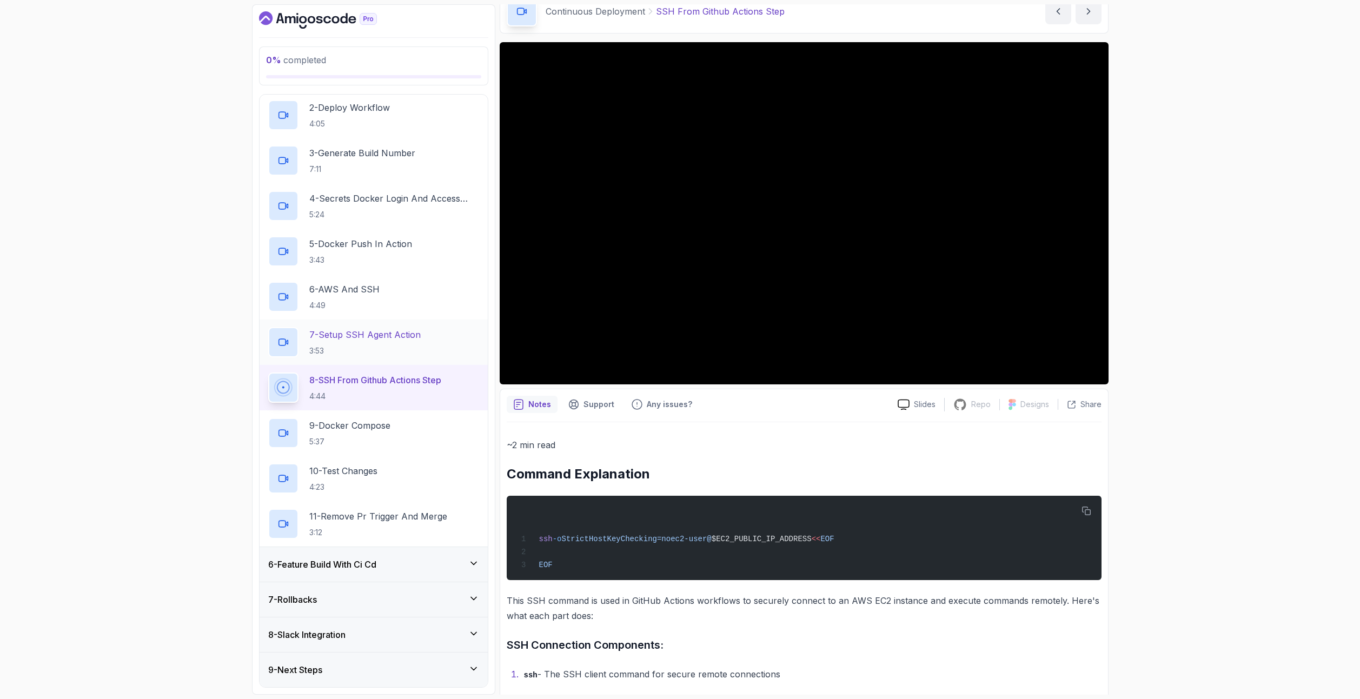
click at [391, 341] on p "7 - Setup SSH Agent Action" at bounding box center [364, 334] width 111 height 13
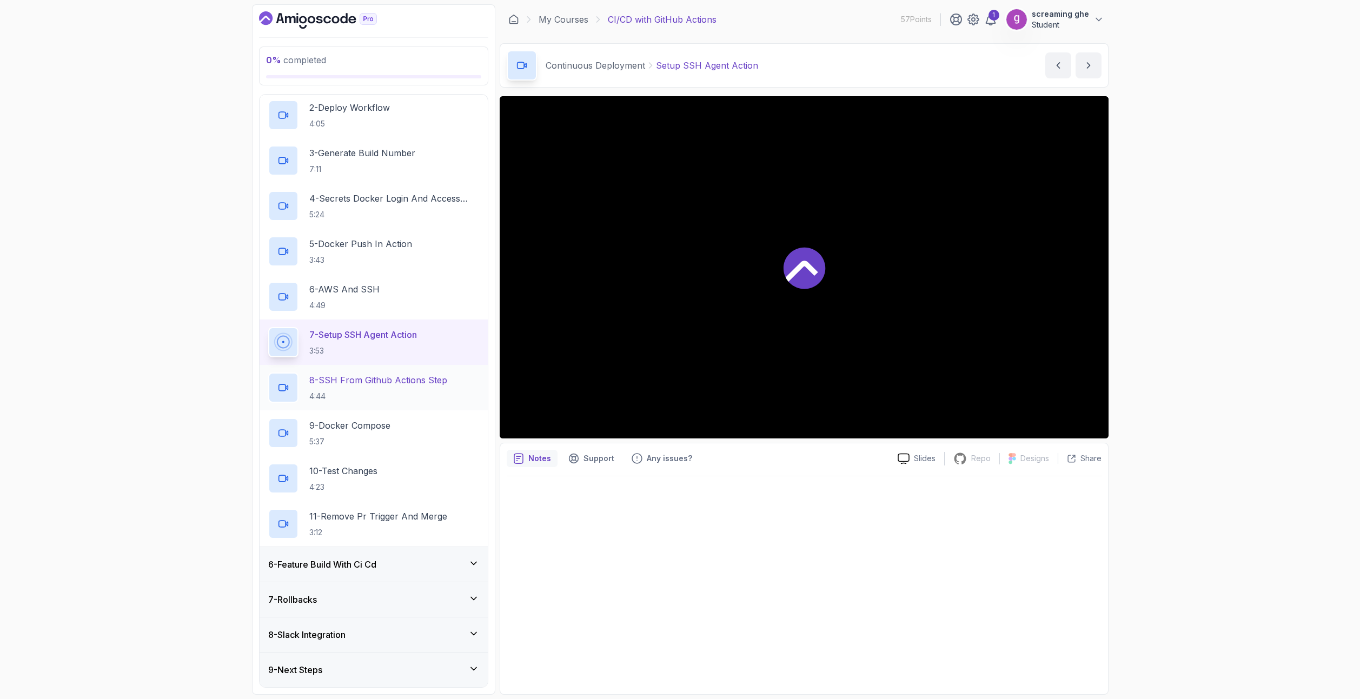
click at [377, 398] on p "4:44" at bounding box center [378, 396] width 138 height 11
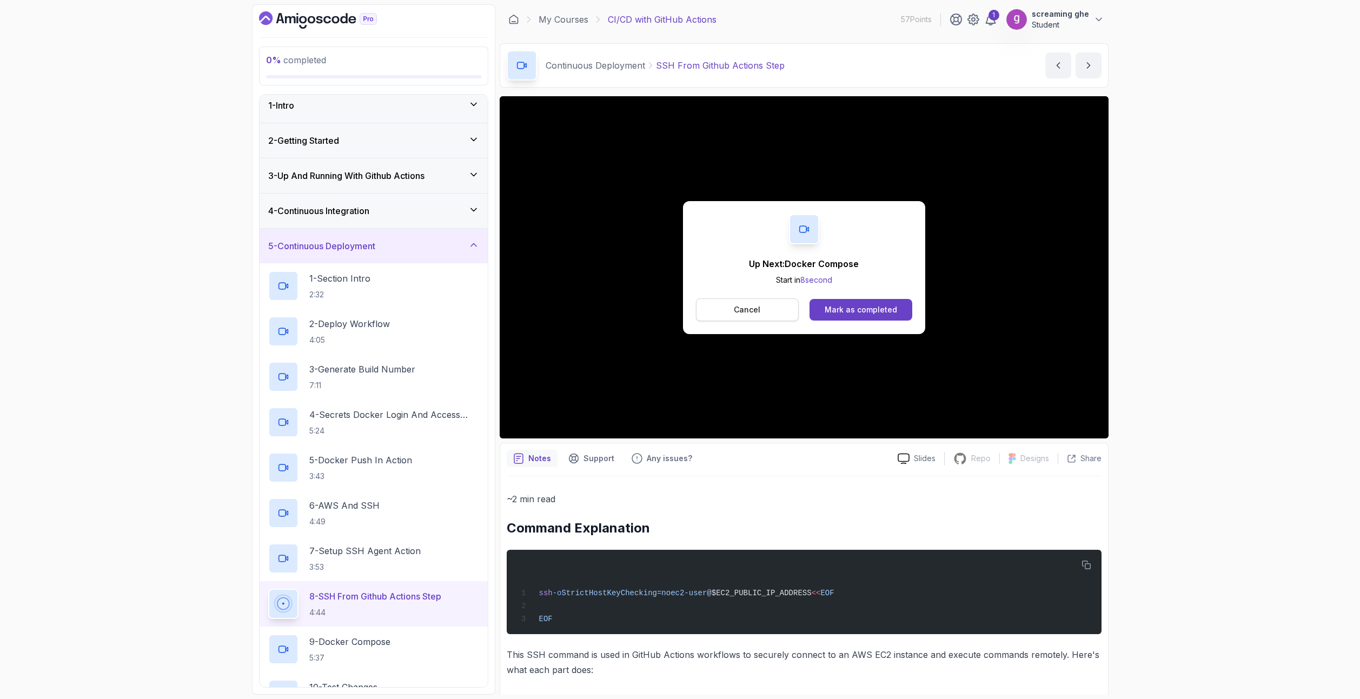
click at [730, 318] on button "Cancel" at bounding box center [747, 309] width 103 height 23
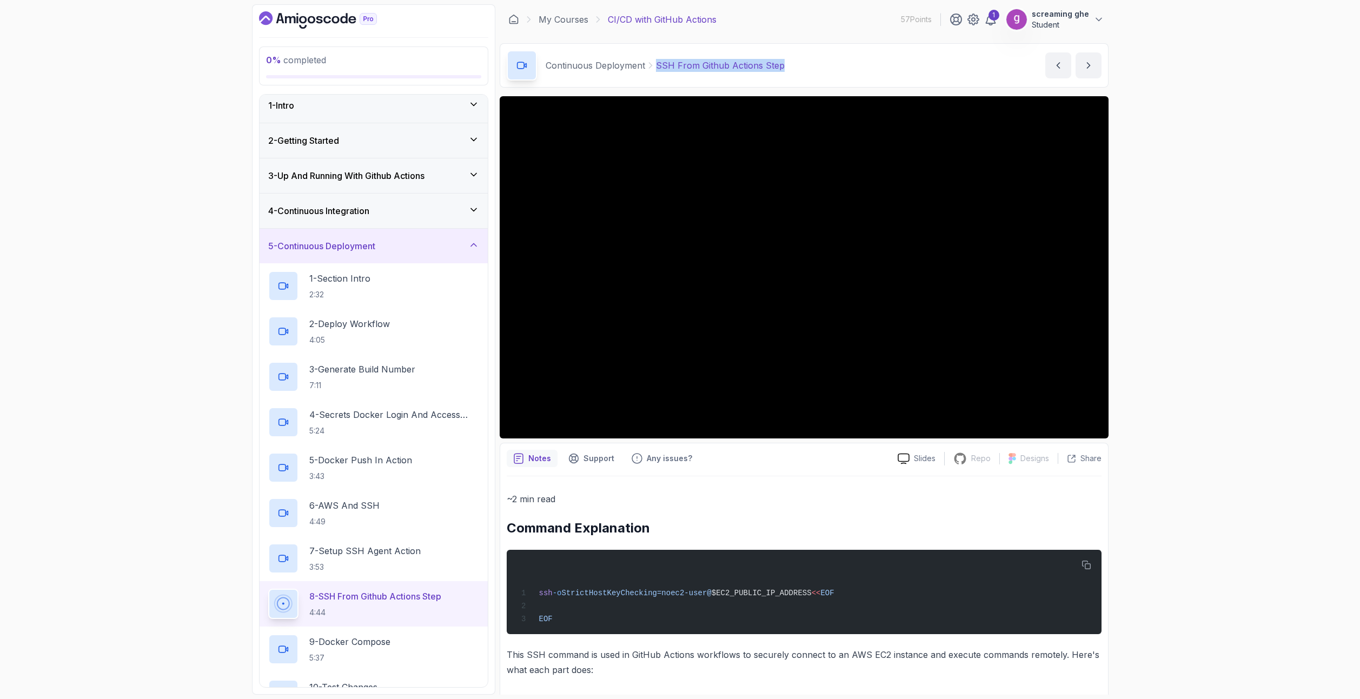
drag, startPoint x: 734, startPoint y: 60, endPoint x: 654, endPoint y: 57, distance: 80.1
click at [654, 57] on div "Continuous Deployment SSH From Github Actions Step SSH From Github Actions Step…" at bounding box center [804, 65] width 609 height 44
click at [1267, 135] on div "0 % completed 1 - Intro 2 - Getting Started 3 - Up And Running With Github Acti…" at bounding box center [680, 349] width 1360 height 699
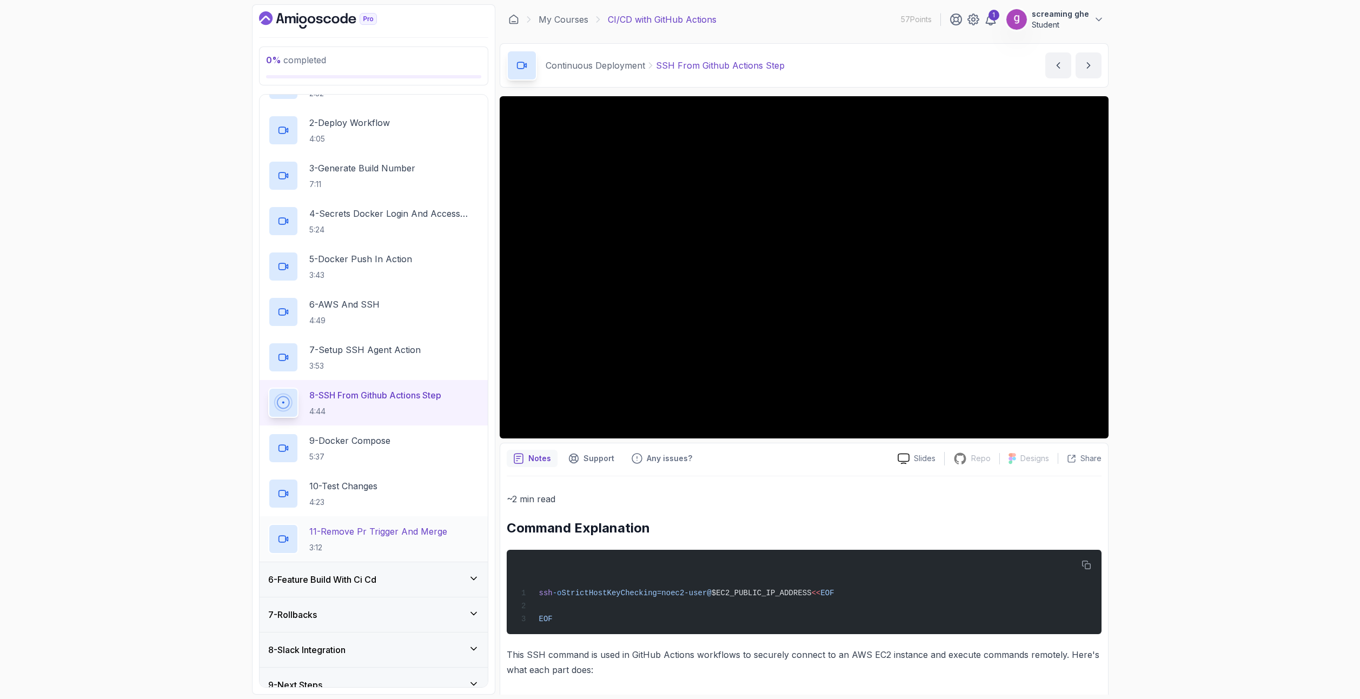
scroll to position [223, 0]
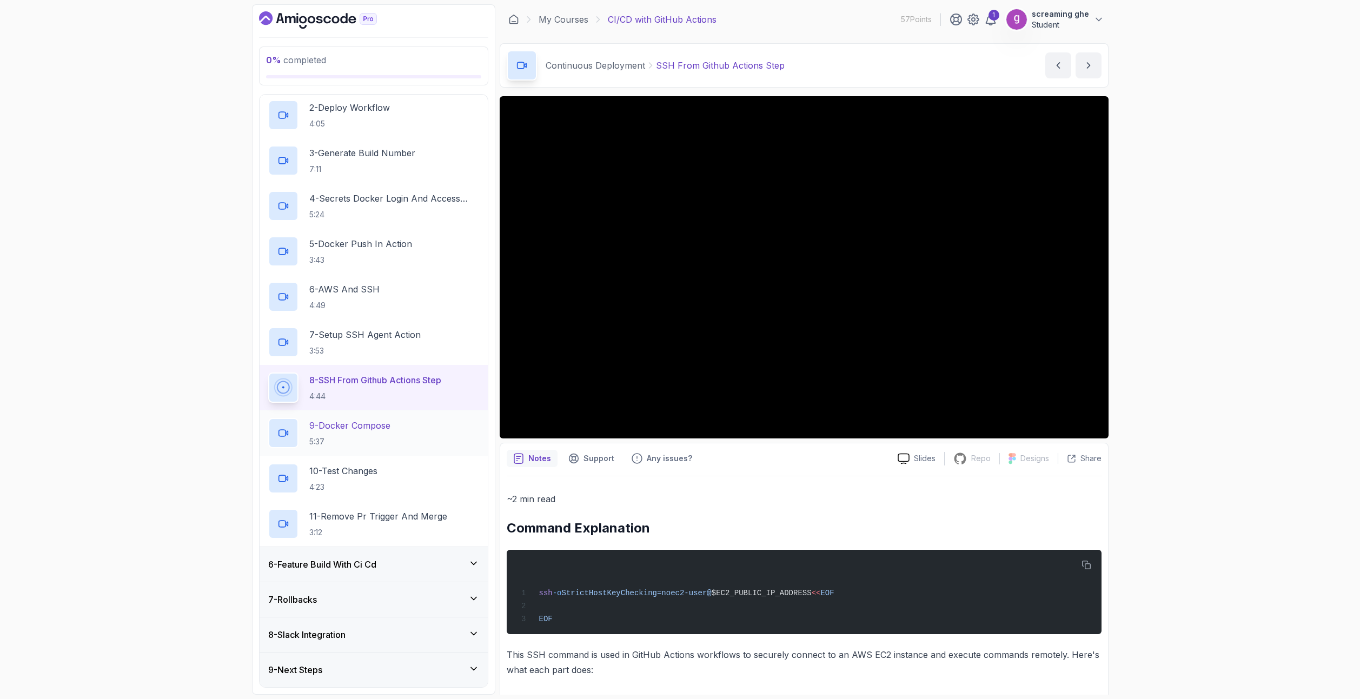
click at [362, 428] on p "9 - Docker Compose" at bounding box center [349, 425] width 81 height 13
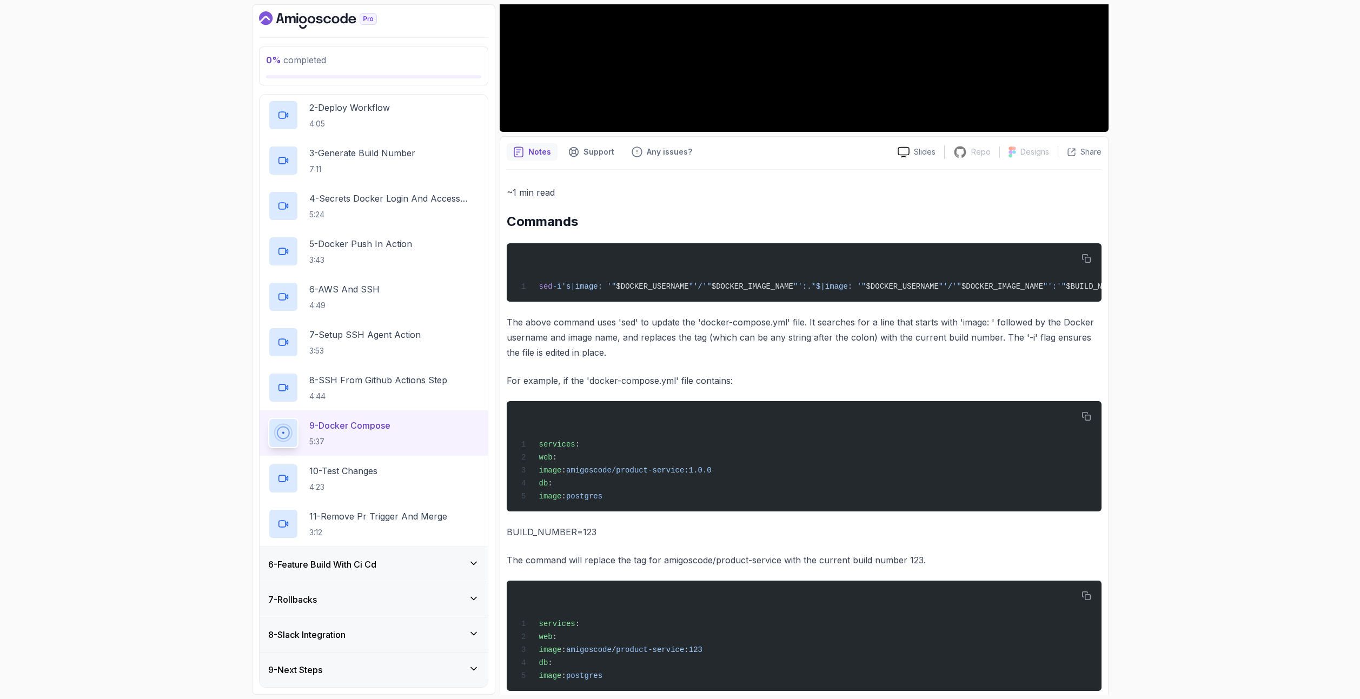
scroll to position [339, 0]
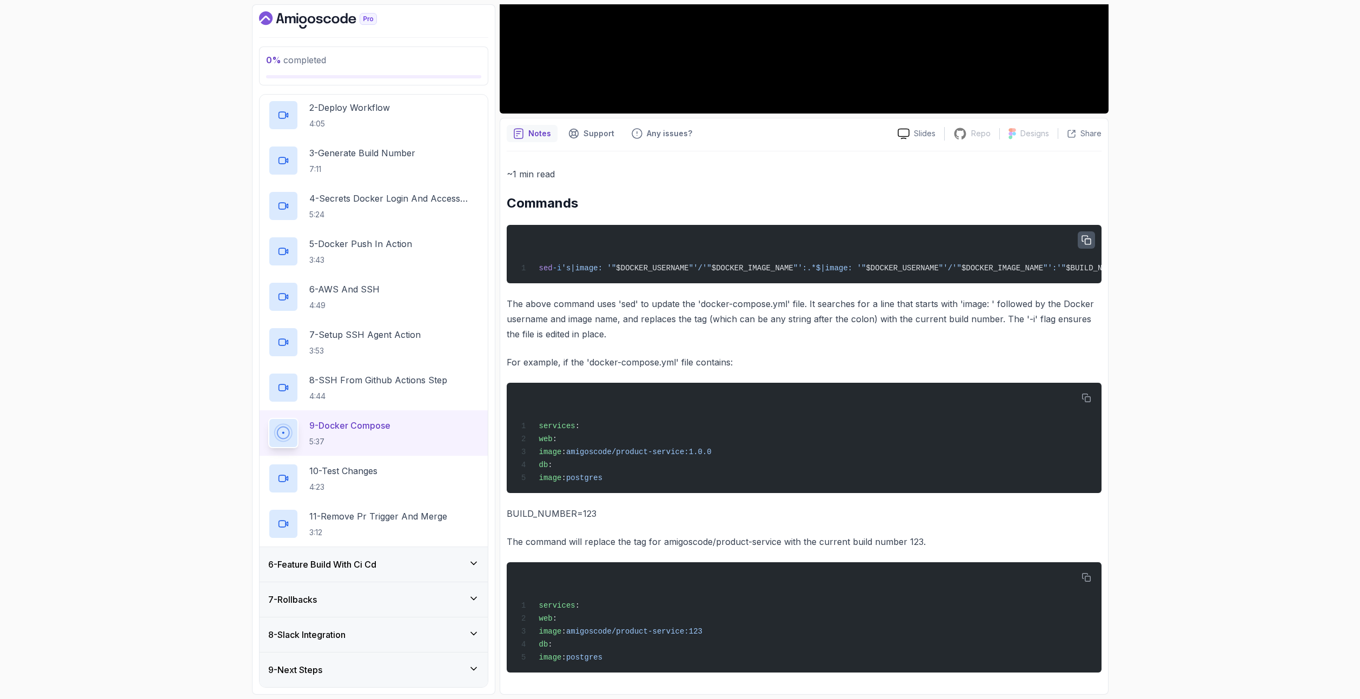
click at [1086, 236] on icon "button" at bounding box center [1086, 241] width 10 height 10
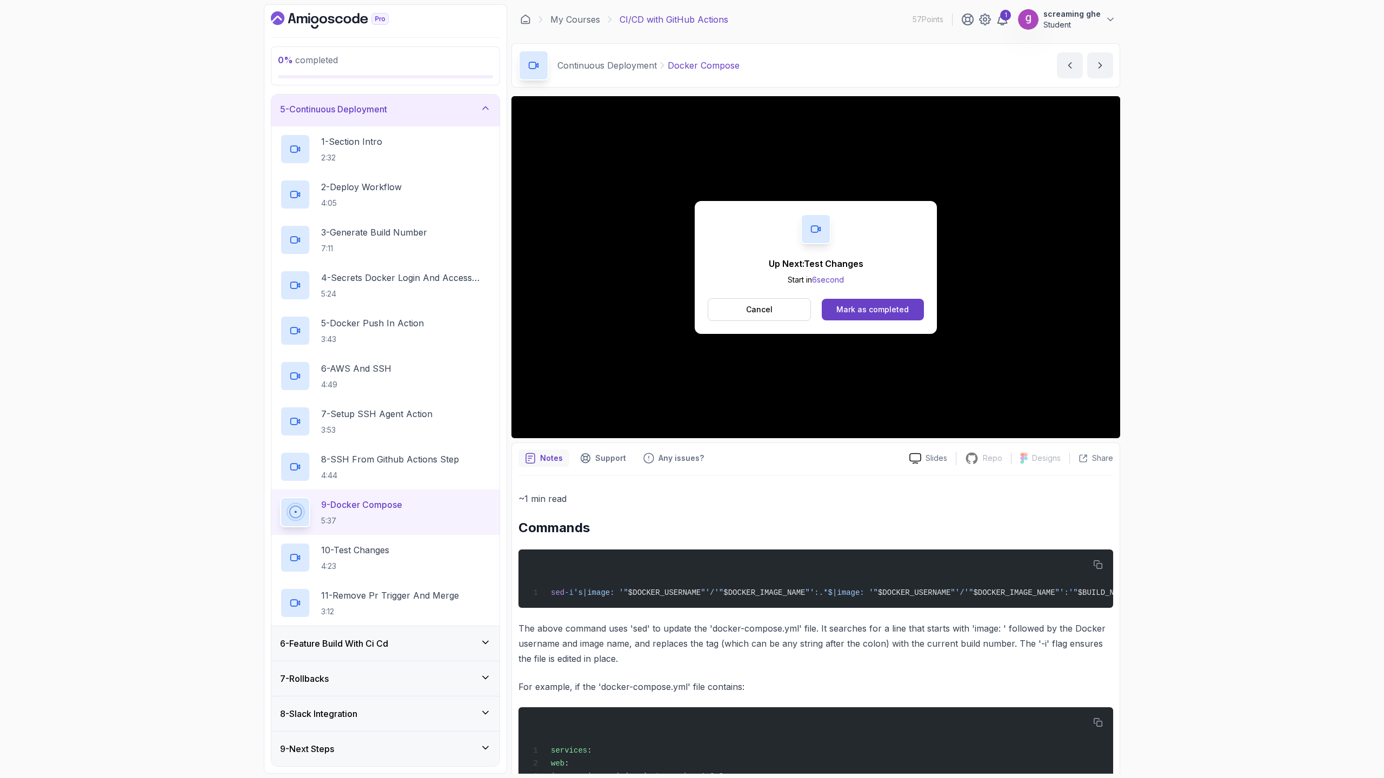
scroll to position [223, 0]
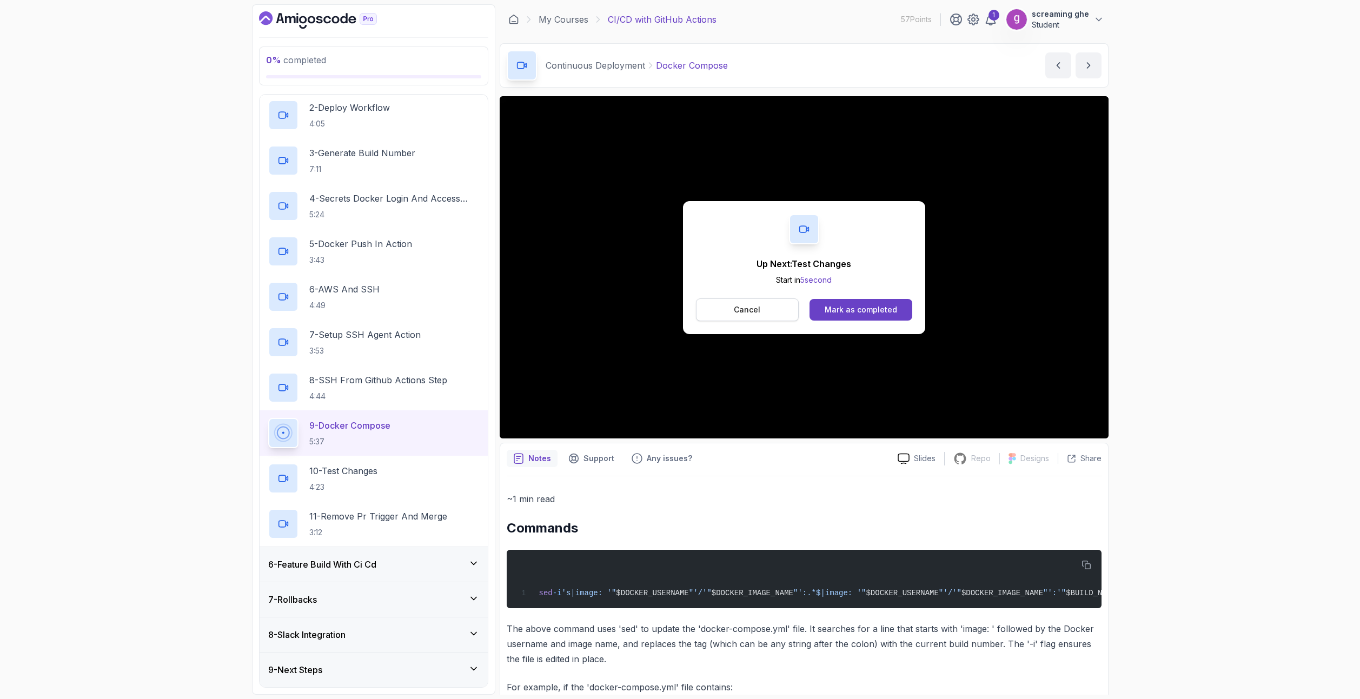
click at [778, 308] on button "Cancel" at bounding box center [747, 309] width 103 height 23
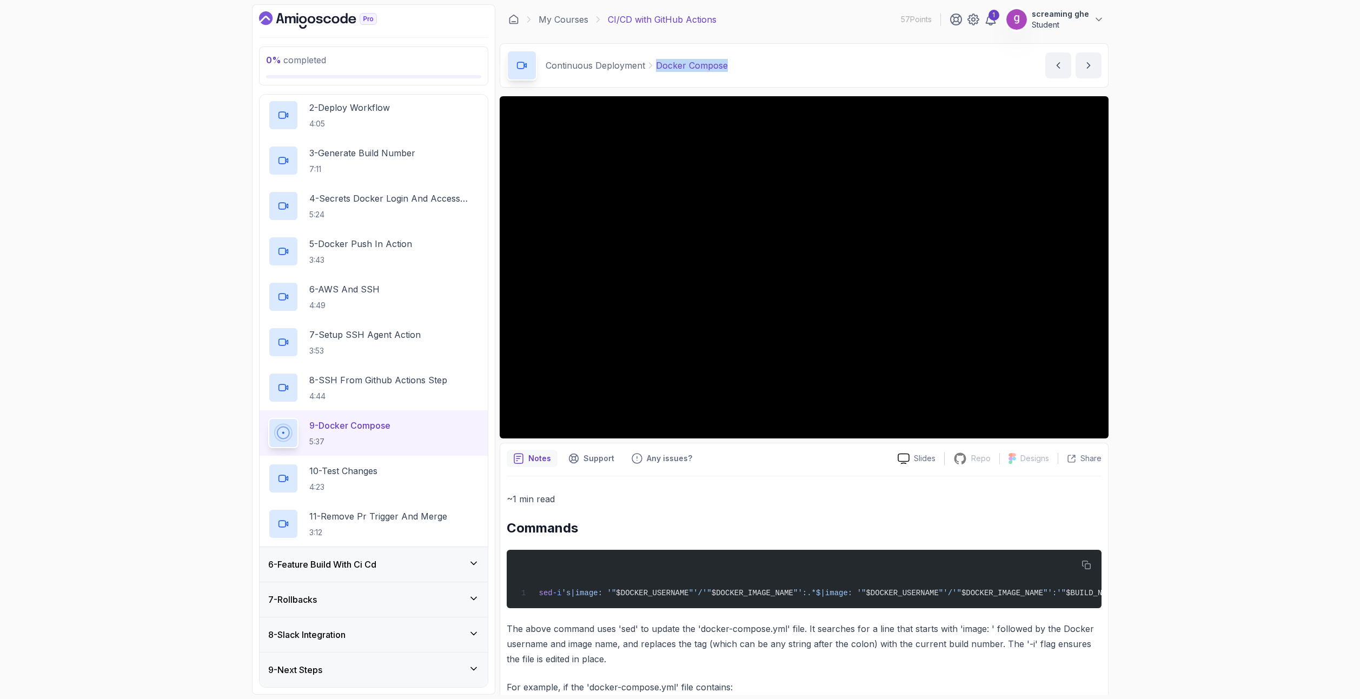
drag, startPoint x: 716, startPoint y: 69, endPoint x: 654, endPoint y: 64, distance: 62.4
click at [654, 64] on div "Continuous Deployment Docker Compose Docker Compose by nelson" at bounding box center [804, 65] width 609 height 44
click at [358, 485] on p "4:23" at bounding box center [343, 487] width 68 height 11
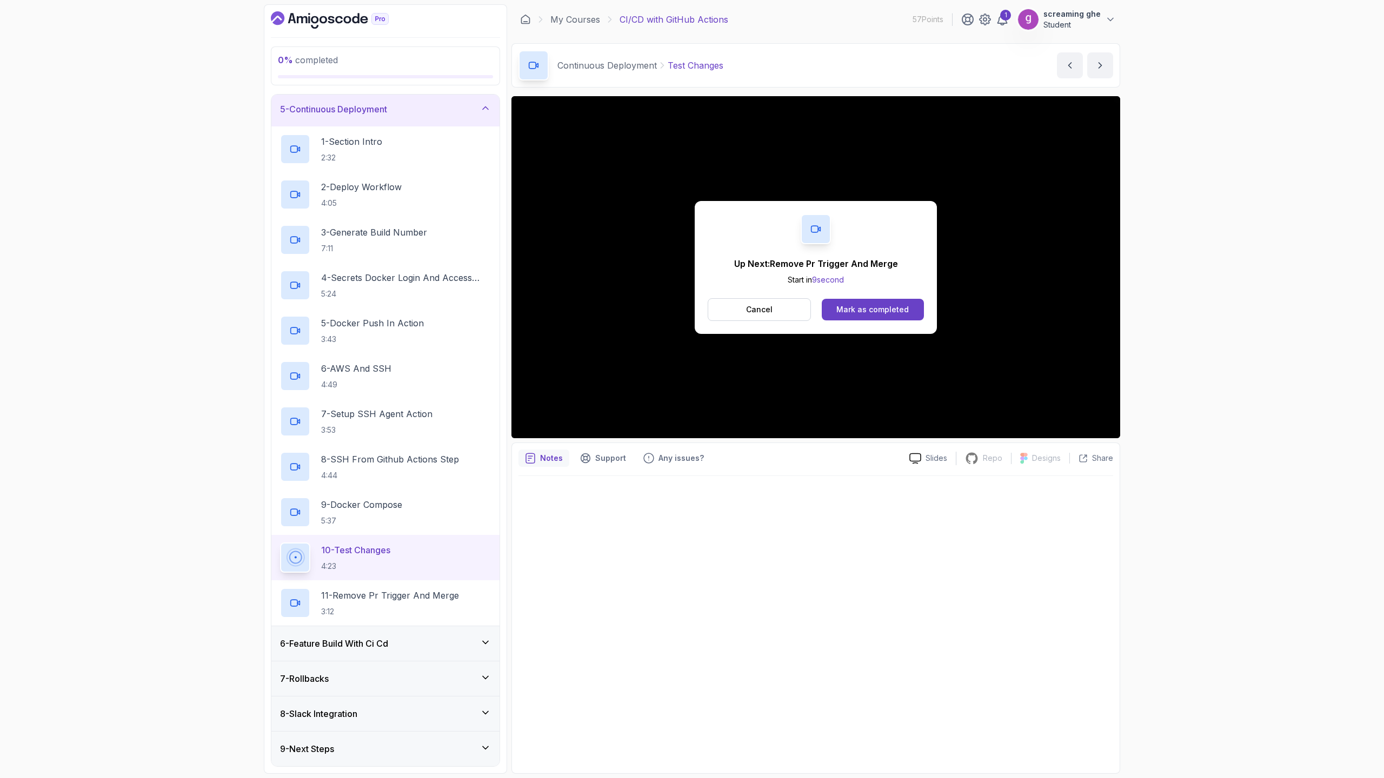
scroll to position [223, 0]
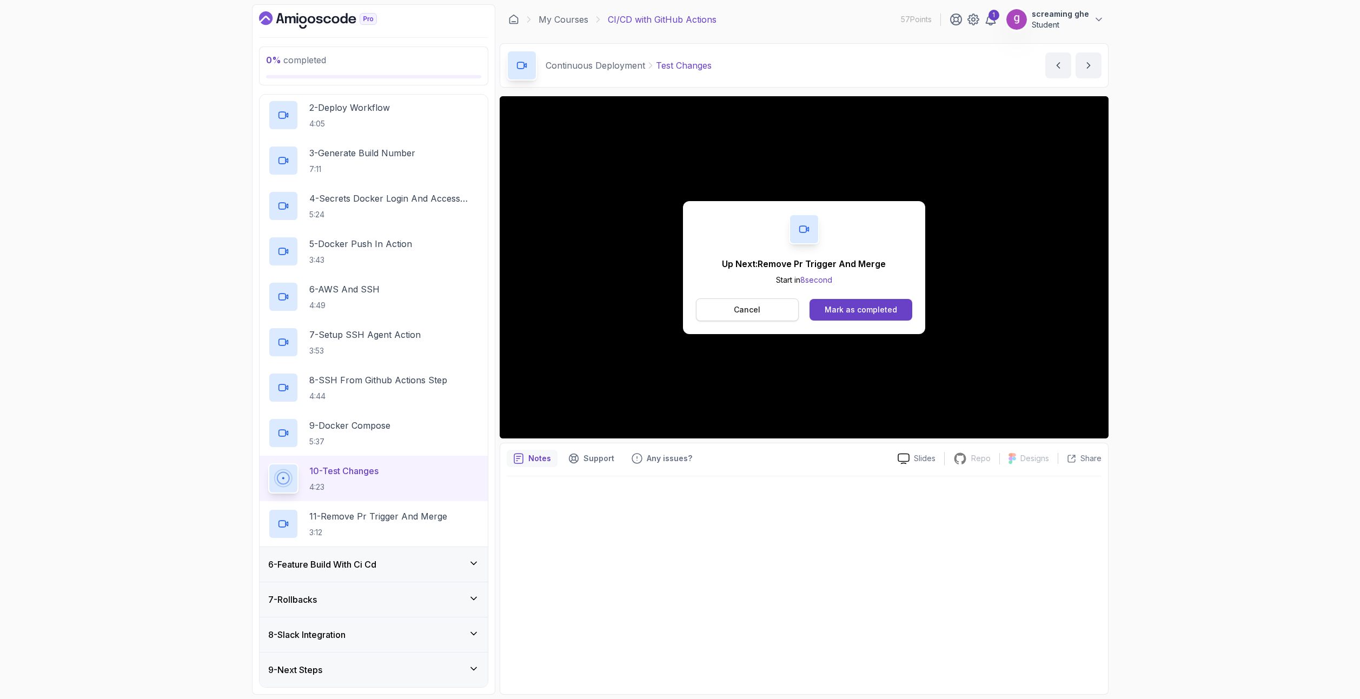
click at [761, 311] on button "Cancel" at bounding box center [747, 309] width 103 height 23
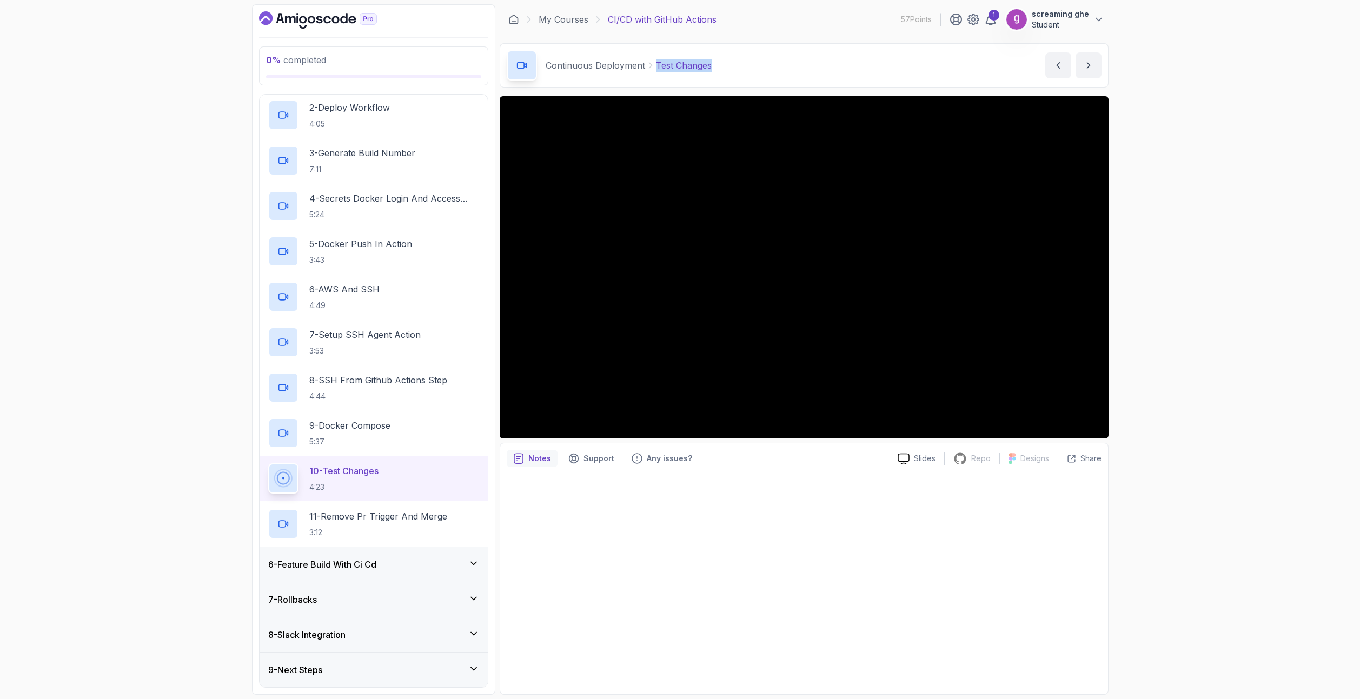
drag, startPoint x: 724, startPoint y: 72, endPoint x: 655, endPoint y: 69, distance: 69.8
click at [655, 69] on div "Continuous Deployment Test Changes Test Changes by nelson" at bounding box center [804, 65] width 609 height 44
click at [342, 535] on p "3:12" at bounding box center [378, 532] width 138 height 11
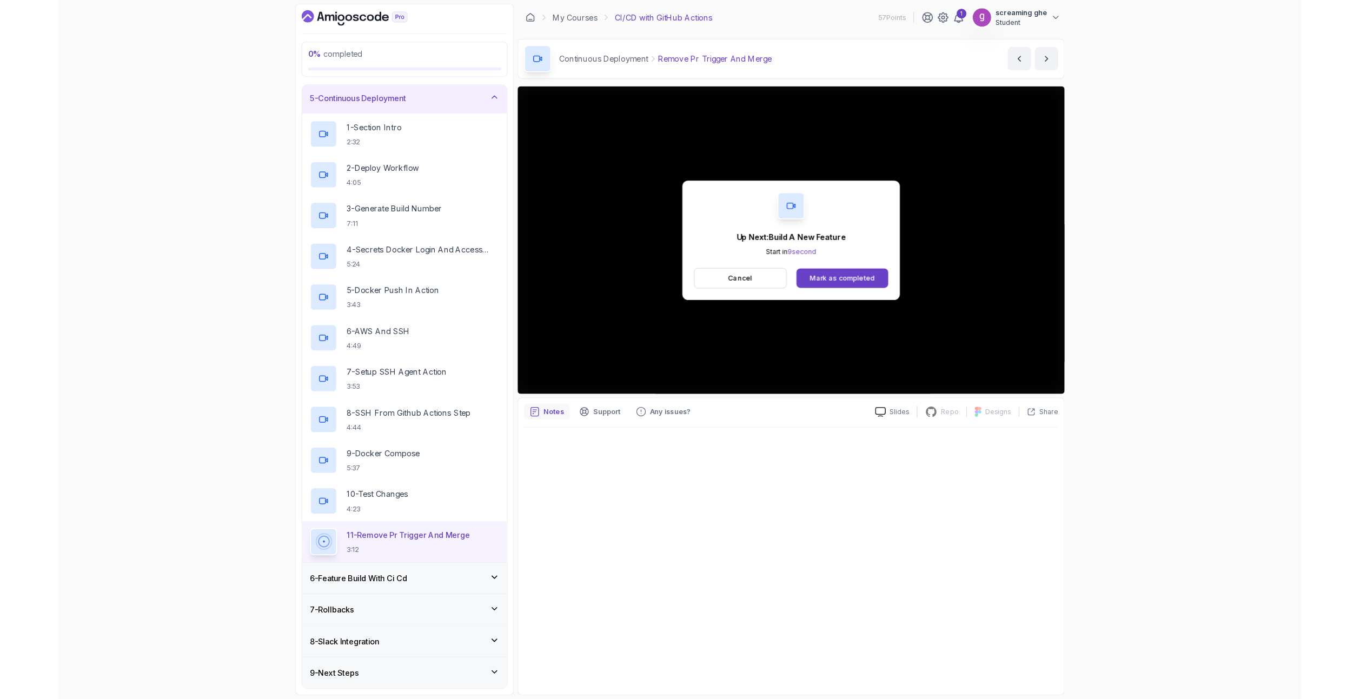
scroll to position [223, 0]
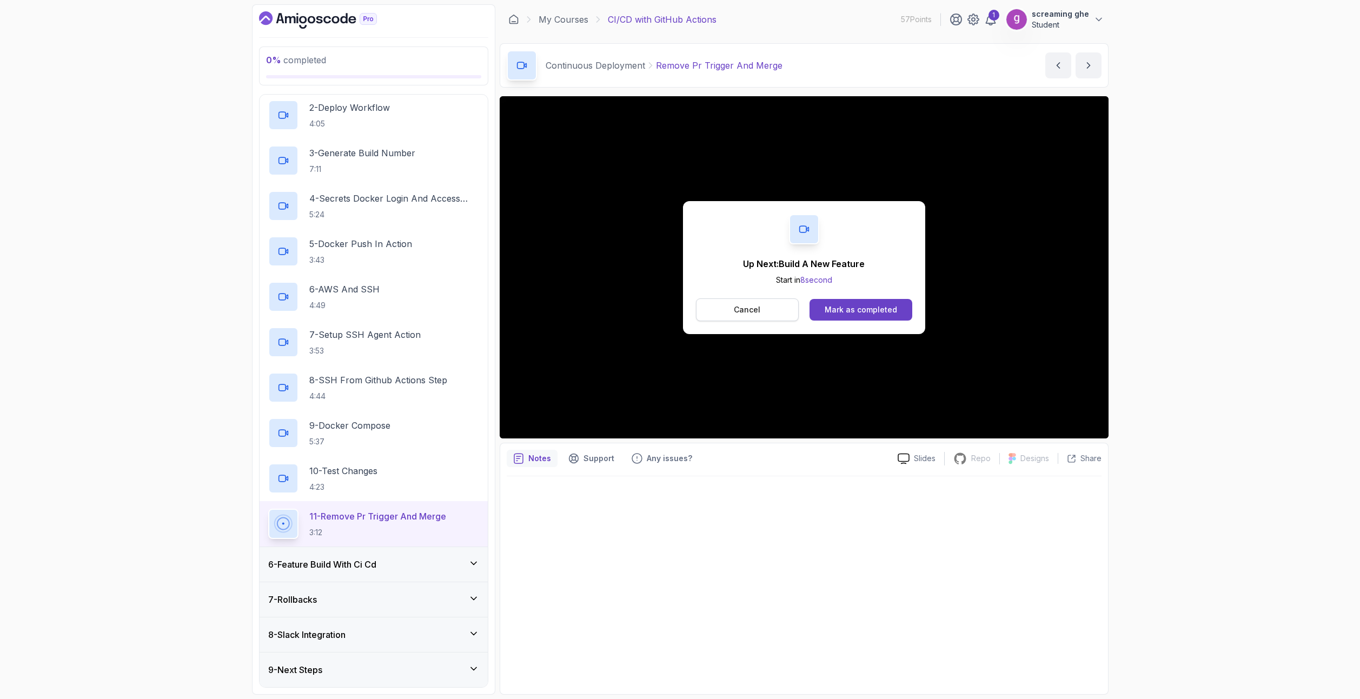
click at [733, 315] on button "Cancel" at bounding box center [747, 309] width 103 height 23
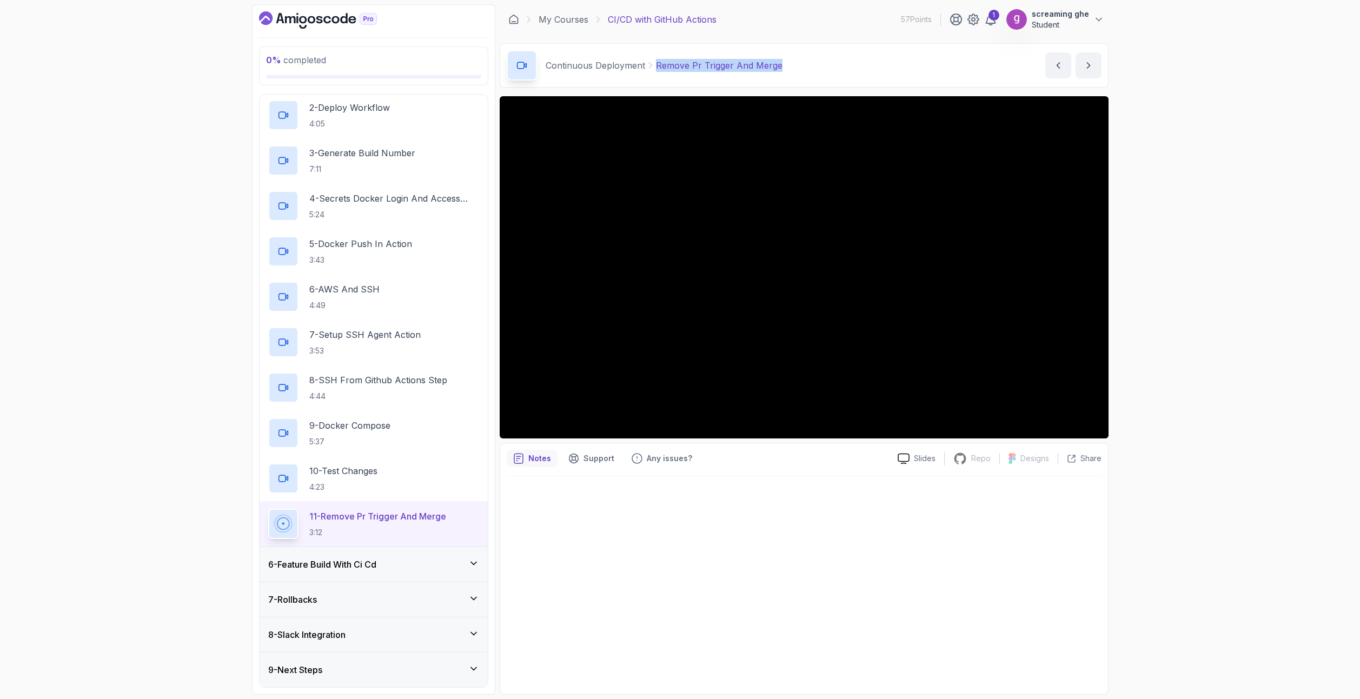
drag, startPoint x: 783, startPoint y: 65, endPoint x: 650, endPoint y: 64, distance: 132.5
click at [650, 64] on div "Continuous Deployment Remove Pr Trigger And Merge Remove Pr Trigger And Merge b…" at bounding box center [804, 65] width 609 height 44
click at [427, 575] on div "6 - Feature Build With Ci Cd" at bounding box center [373, 564] width 228 height 35
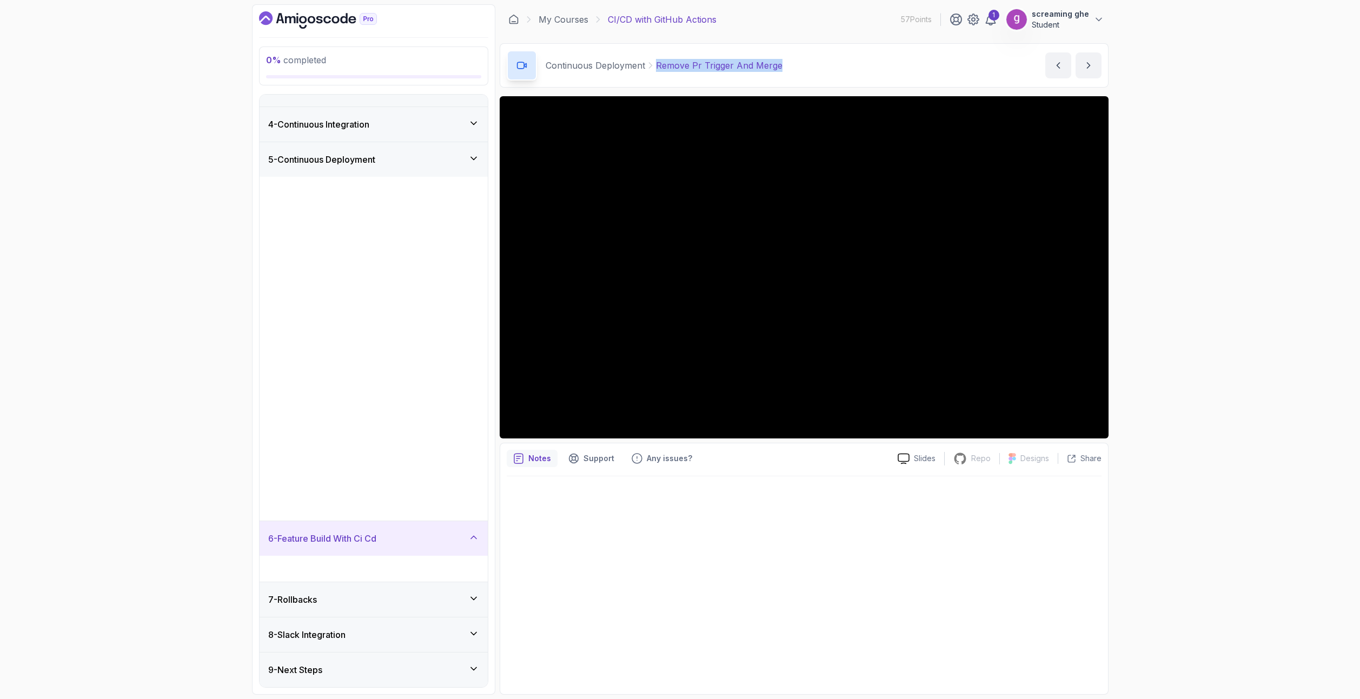
scroll to position [0, 0]
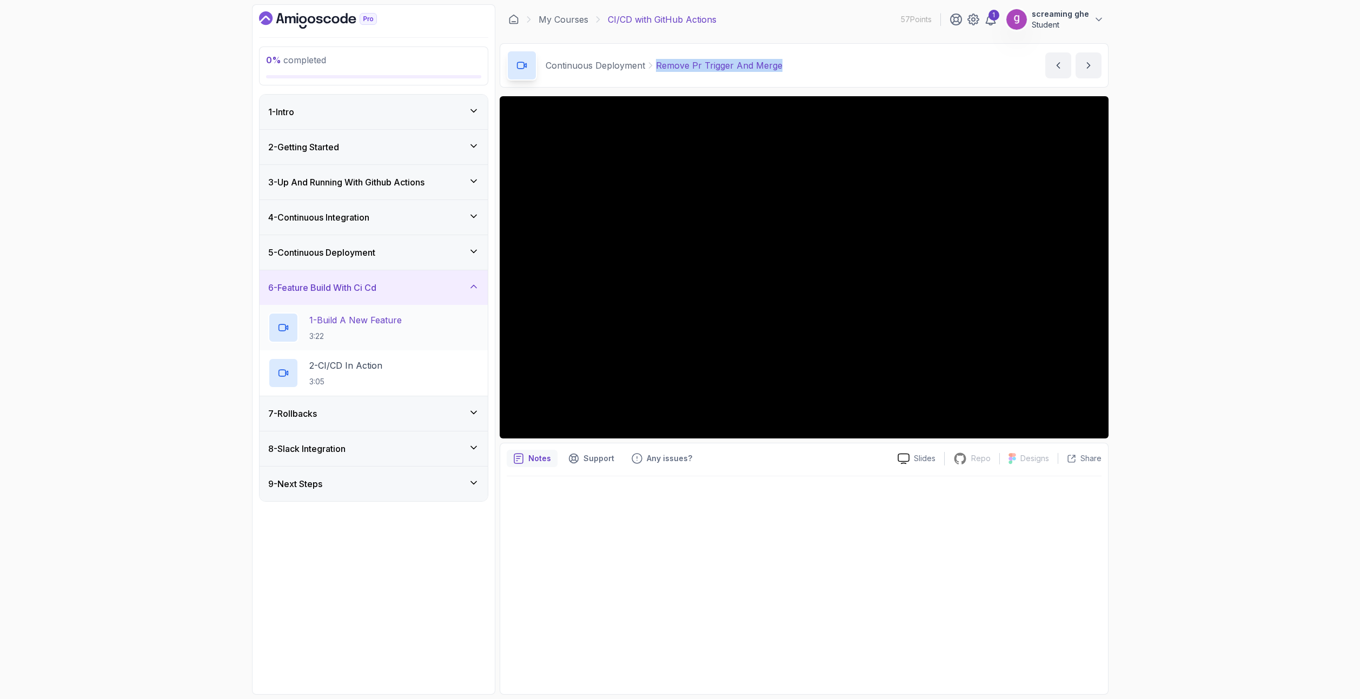
click at [392, 335] on p "3:22" at bounding box center [355, 336] width 92 height 11
drag, startPoint x: 1243, startPoint y: 539, endPoint x: 1153, endPoint y: 470, distance: 113.4
click at [1242, 539] on div "0 % completed 1 - Intro 2 - Getting Started 3 - Up And Running With Github Acti…" at bounding box center [680, 349] width 1360 height 699
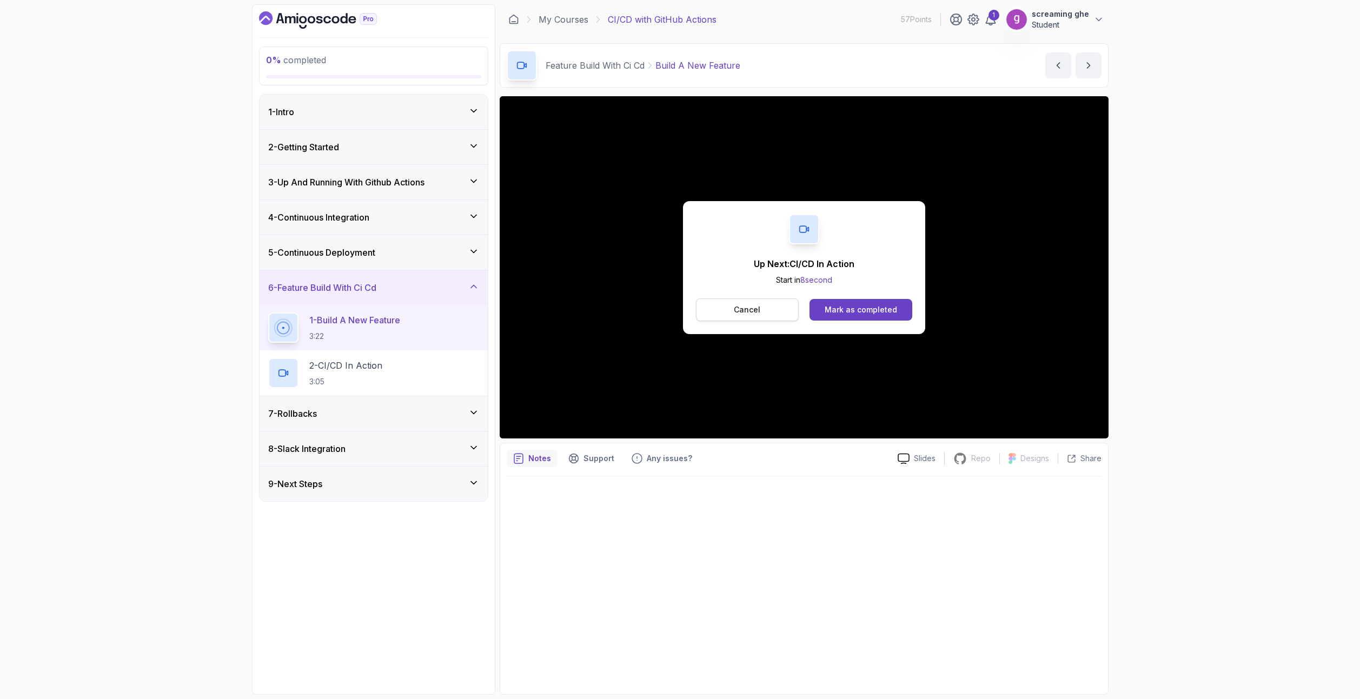
click at [745, 312] on p "Cancel" at bounding box center [747, 309] width 26 height 11
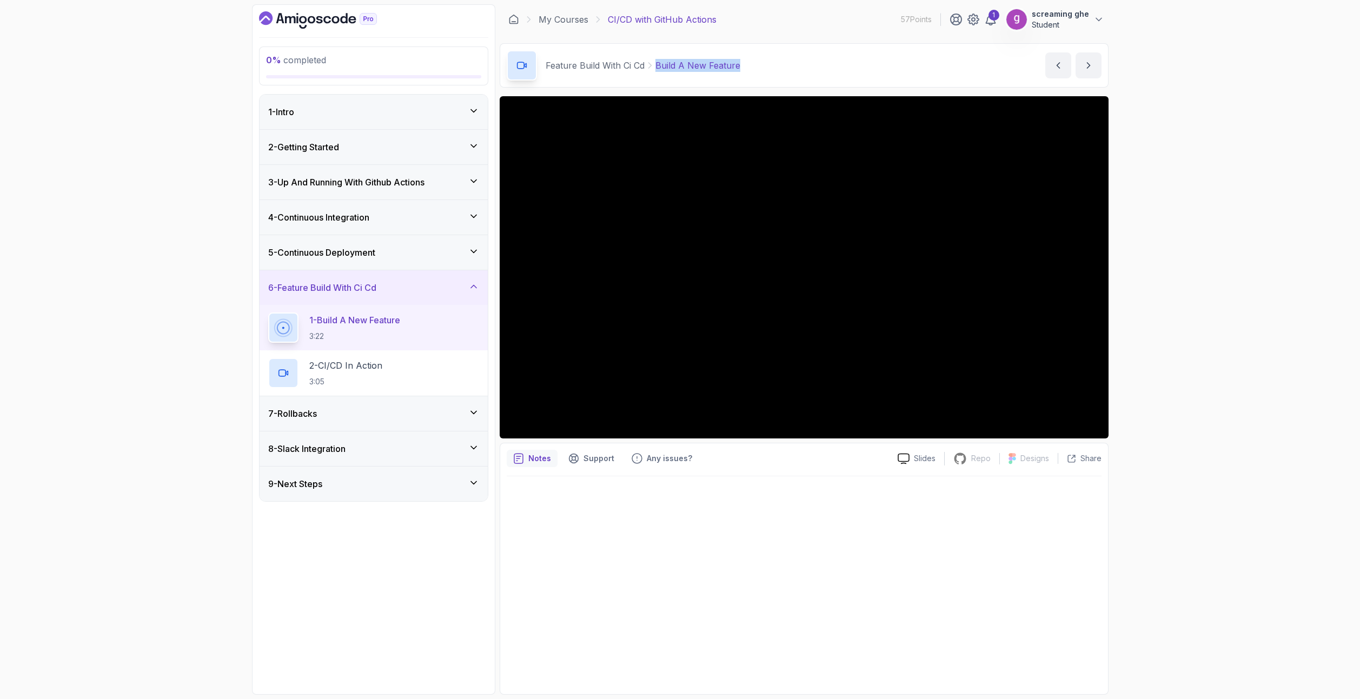
drag, startPoint x: 722, startPoint y: 64, endPoint x: 652, endPoint y: 64, distance: 69.2
click at [652, 64] on div "Feature Build With Ci Cd Build A New Feature Build A New Feature by nelson" at bounding box center [804, 65] width 609 height 44
click at [359, 382] on p "3:05" at bounding box center [345, 381] width 73 height 11
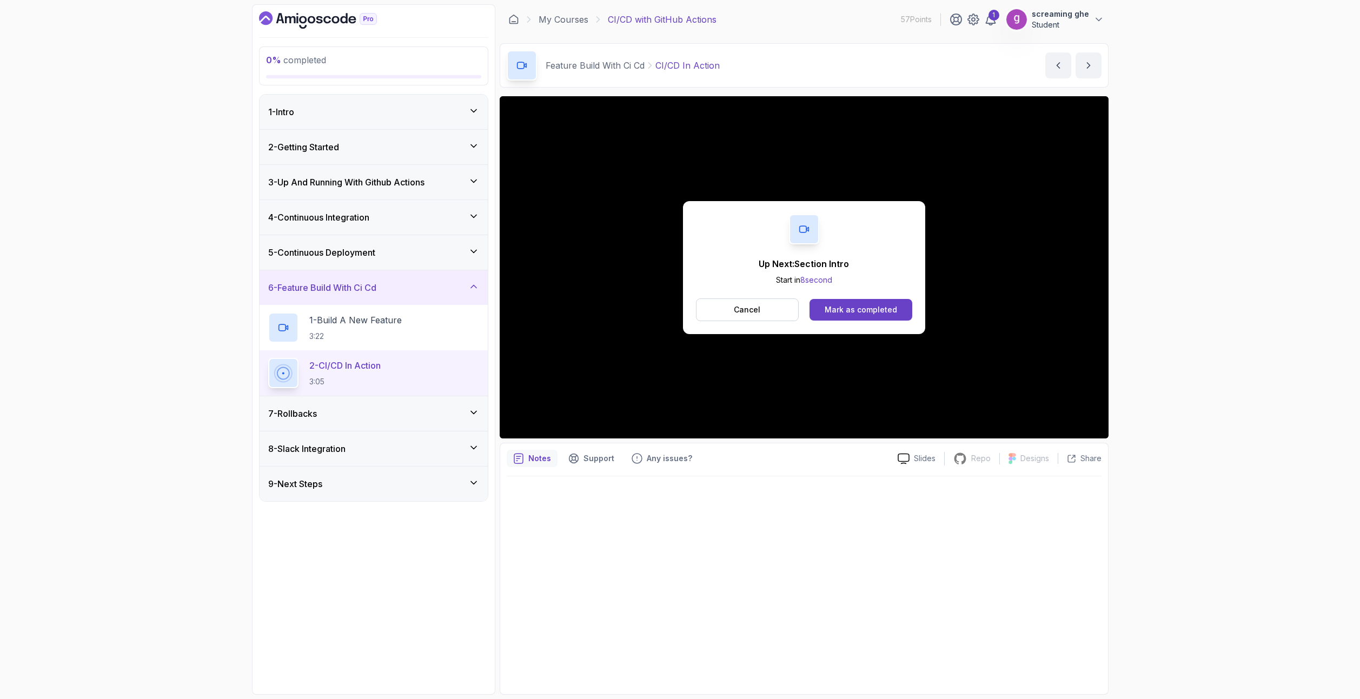
click at [763, 308] on button "Cancel" at bounding box center [747, 309] width 103 height 23
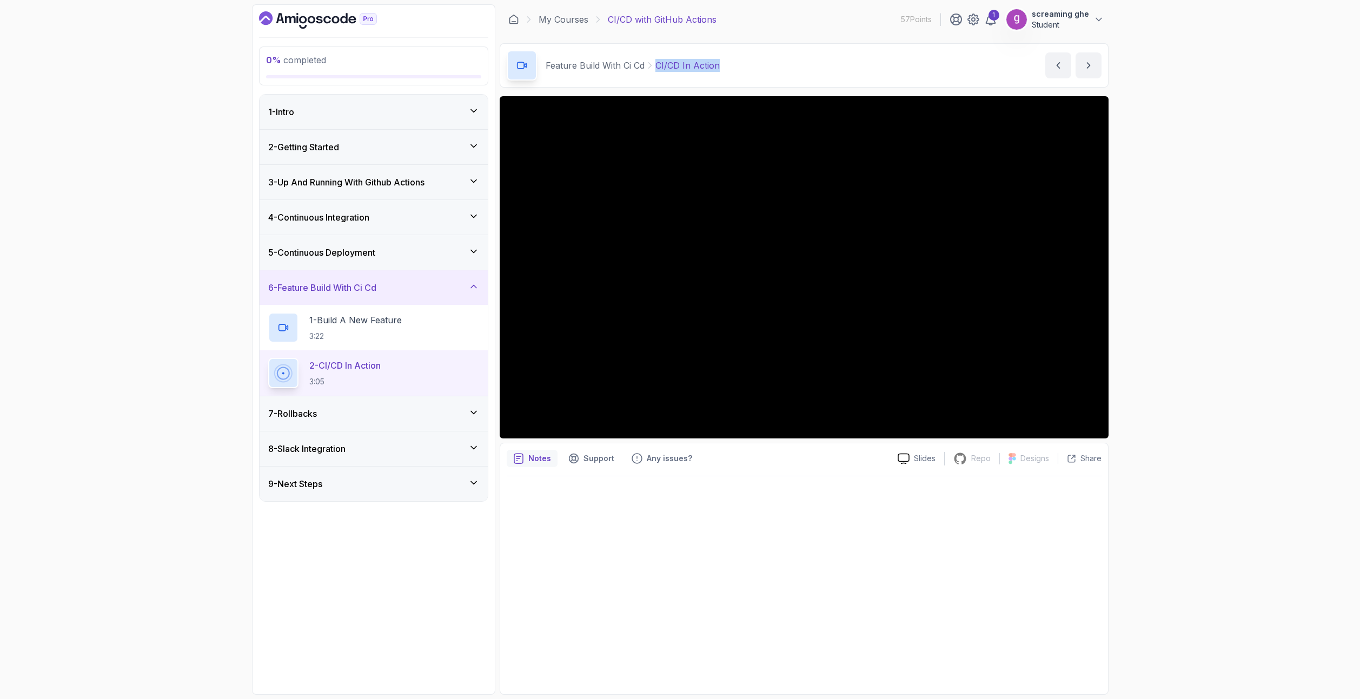
drag, startPoint x: 729, startPoint y: 67, endPoint x: 654, endPoint y: 63, distance: 75.3
click at [654, 63] on div "Feature Build With Ci Cd CI/CD In Action CI/CD In Action by nelson" at bounding box center [804, 65] width 609 height 44
click at [377, 413] on div "7 - Rollbacks" at bounding box center [373, 413] width 211 height 13
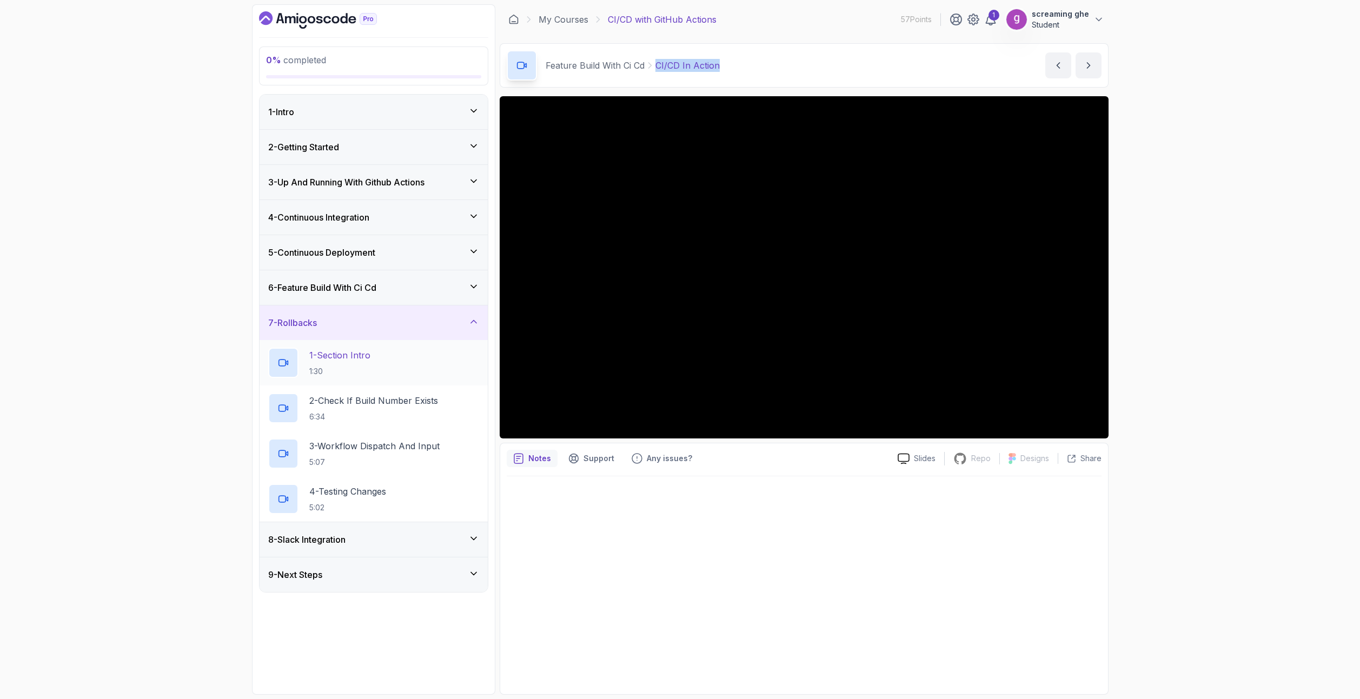
click at [362, 372] on p "1:30" at bounding box center [339, 371] width 61 height 11
click at [1202, 523] on div "0 % completed 1 - Intro 2 - Getting Started 3 - Up And Running With Github Acti…" at bounding box center [680, 349] width 1360 height 699
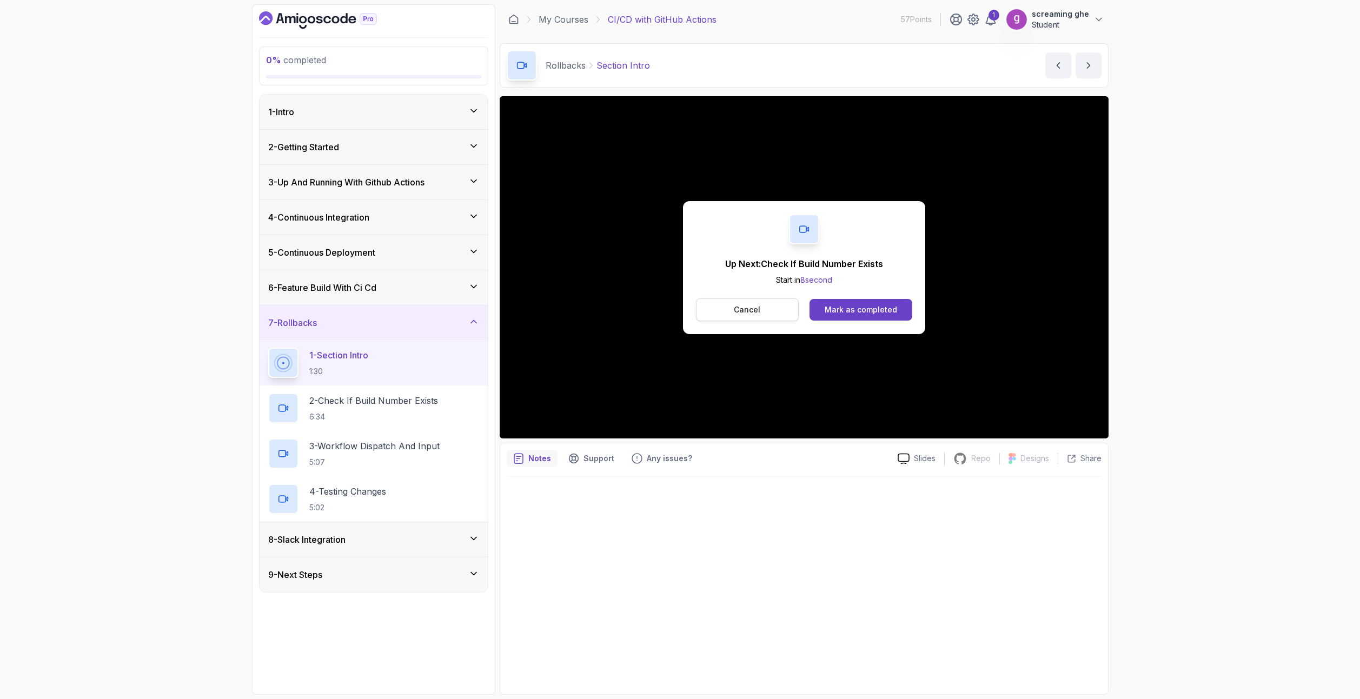
click at [741, 310] on p "Cancel" at bounding box center [747, 309] width 26 height 11
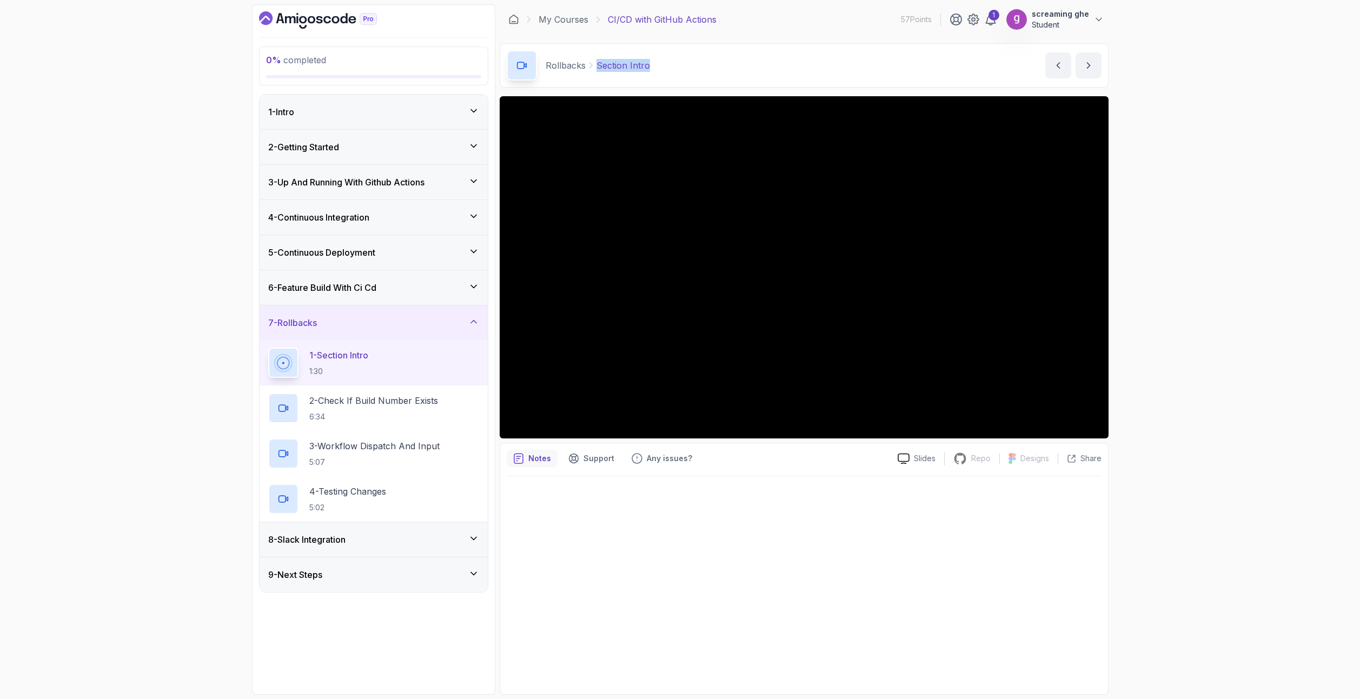
drag, startPoint x: 645, startPoint y: 63, endPoint x: 598, endPoint y: 62, distance: 47.6
click at [598, 62] on div "Rollbacks Section Intro Section Intro by nelson" at bounding box center [804, 65] width 609 height 44
click at [372, 415] on p "6:34" at bounding box center [373, 416] width 129 height 11
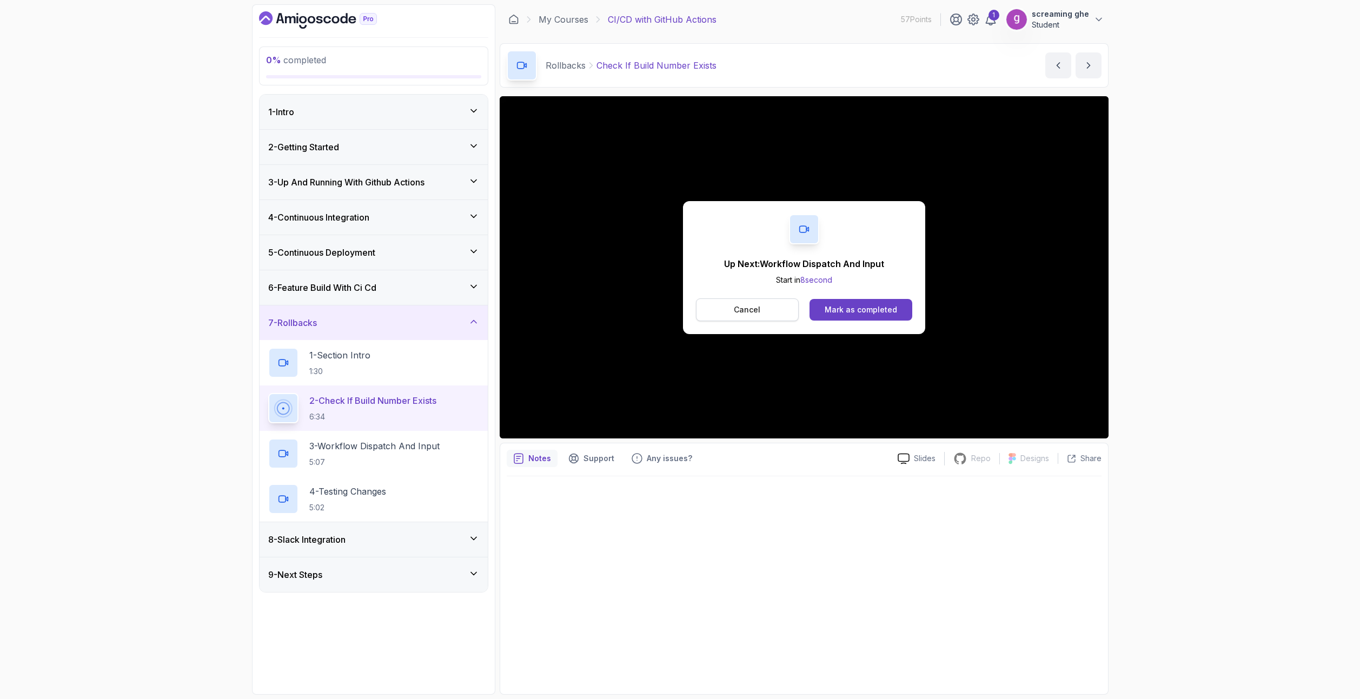
click at [748, 313] on p "Cancel" at bounding box center [747, 309] width 26 height 11
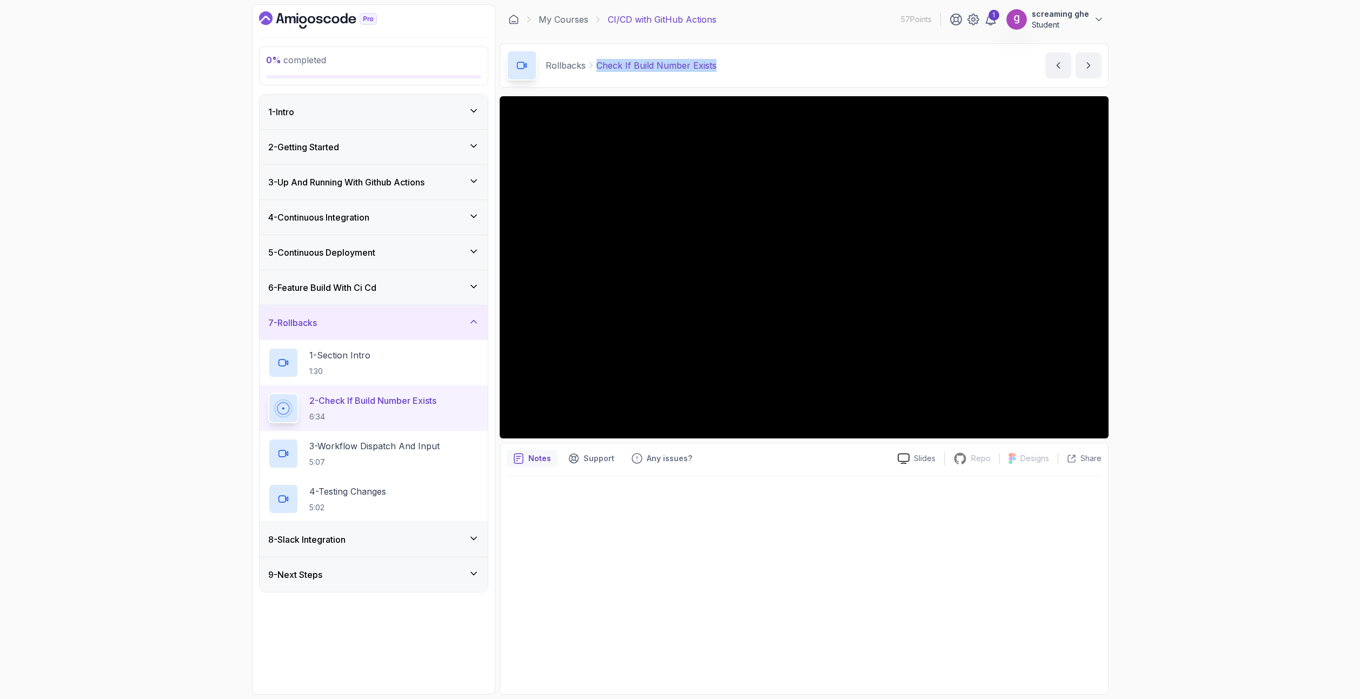
drag, startPoint x: 723, startPoint y: 62, endPoint x: 600, endPoint y: 63, distance: 123.3
click at [593, 64] on div "Rollbacks Check If Build Number Exists Check If Build Number Exists by nelson" at bounding box center [804, 65] width 609 height 44
click at [384, 458] on p "5:07" at bounding box center [374, 462] width 130 height 11
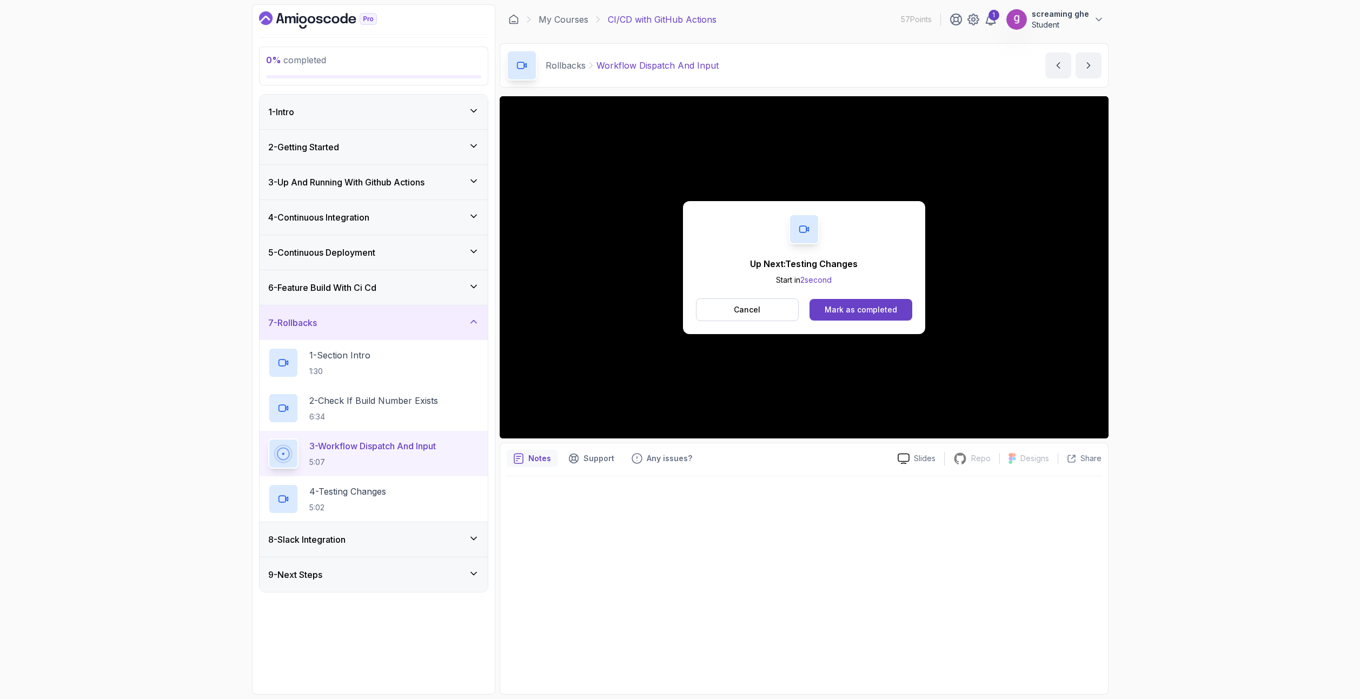
click at [736, 309] on p "Cancel" at bounding box center [747, 309] width 26 height 11
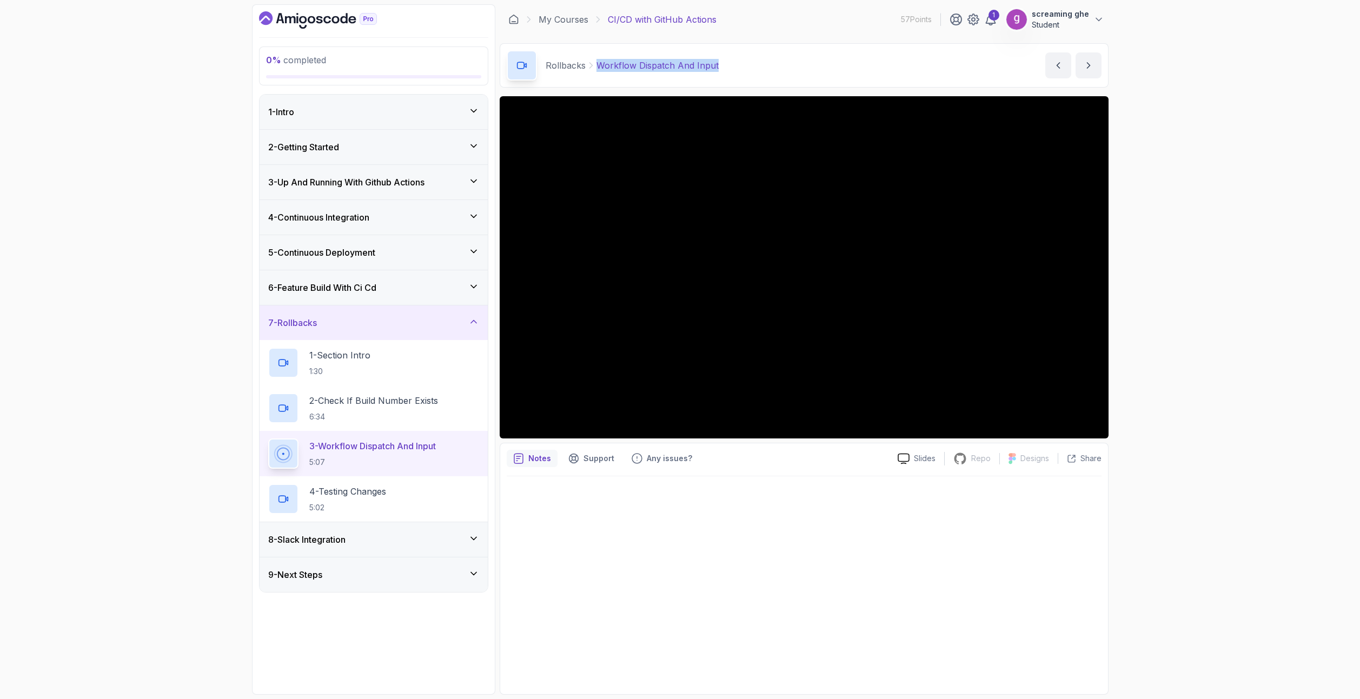
drag, startPoint x: 741, startPoint y: 70, endPoint x: 596, endPoint y: 68, distance: 144.9
click at [596, 68] on div "Rollbacks Workflow Dispatch And Input Workflow Dispatch And Input by nelson" at bounding box center [804, 65] width 609 height 44
click at [415, 495] on div "4 - Testing Changes 5:02" at bounding box center [373, 499] width 211 height 30
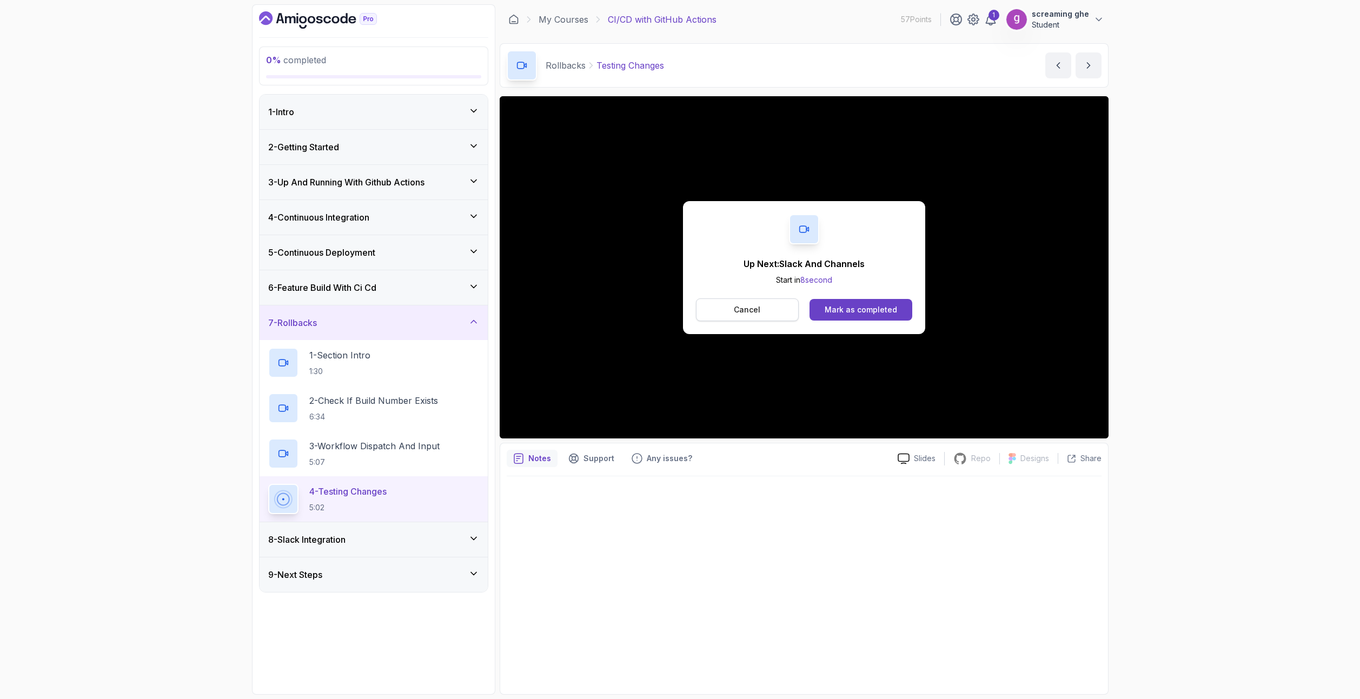
click at [761, 313] on button "Cancel" at bounding box center [747, 309] width 103 height 23
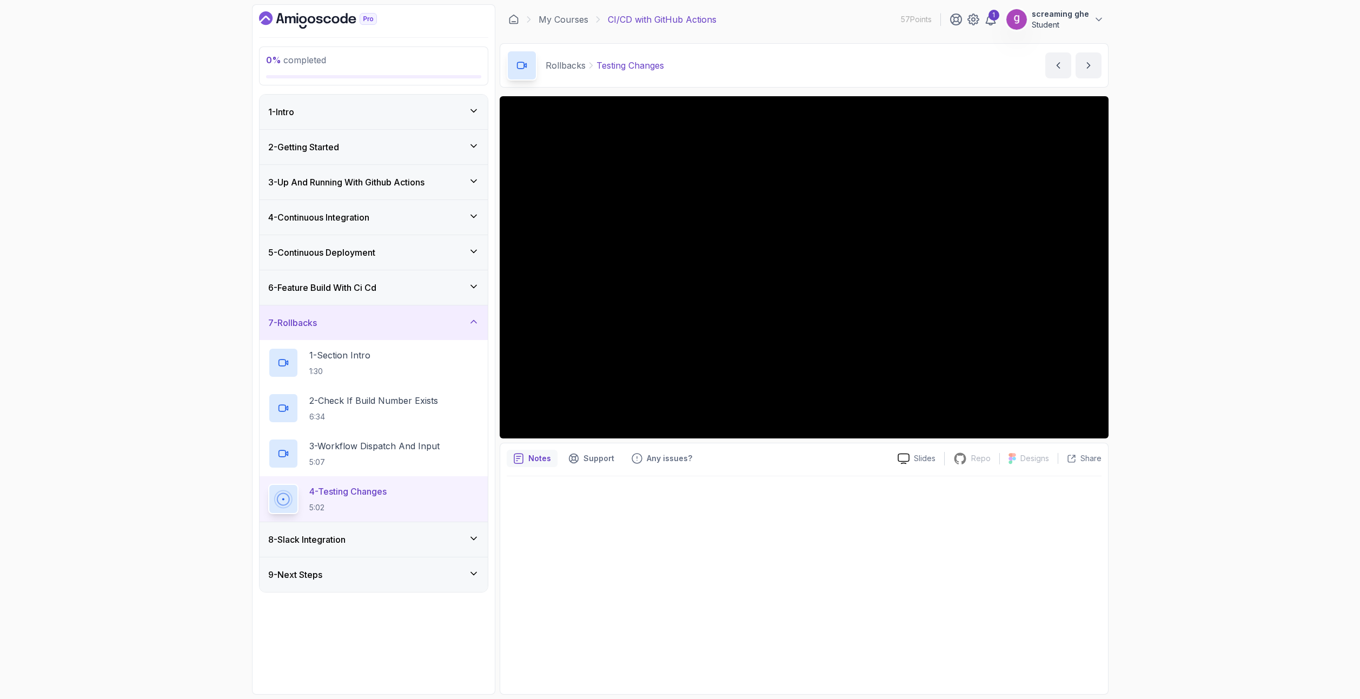
drag, startPoint x: 142, startPoint y: 395, endPoint x: 227, endPoint y: 356, distance: 92.9
click at [142, 395] on div "0 % completed 1 - Intro 2 - Getting Started 3 - Up And Running With Github Acti…" at bounding box center [680, 349] width 1360 height 699
drag, startPoint x: 663, startPoint y: 66, endPoint x: 597, endPoint y: 64, distance: 66.0
click at [597, 64] on div "Rollbacks Testing Changes Testing Changes by nelson" at bounding box center [804, 65] width 609 height 44
click at [359, 535] on div "8 - Slack Integration" at bounding box center [373, 539] width 211 height 13
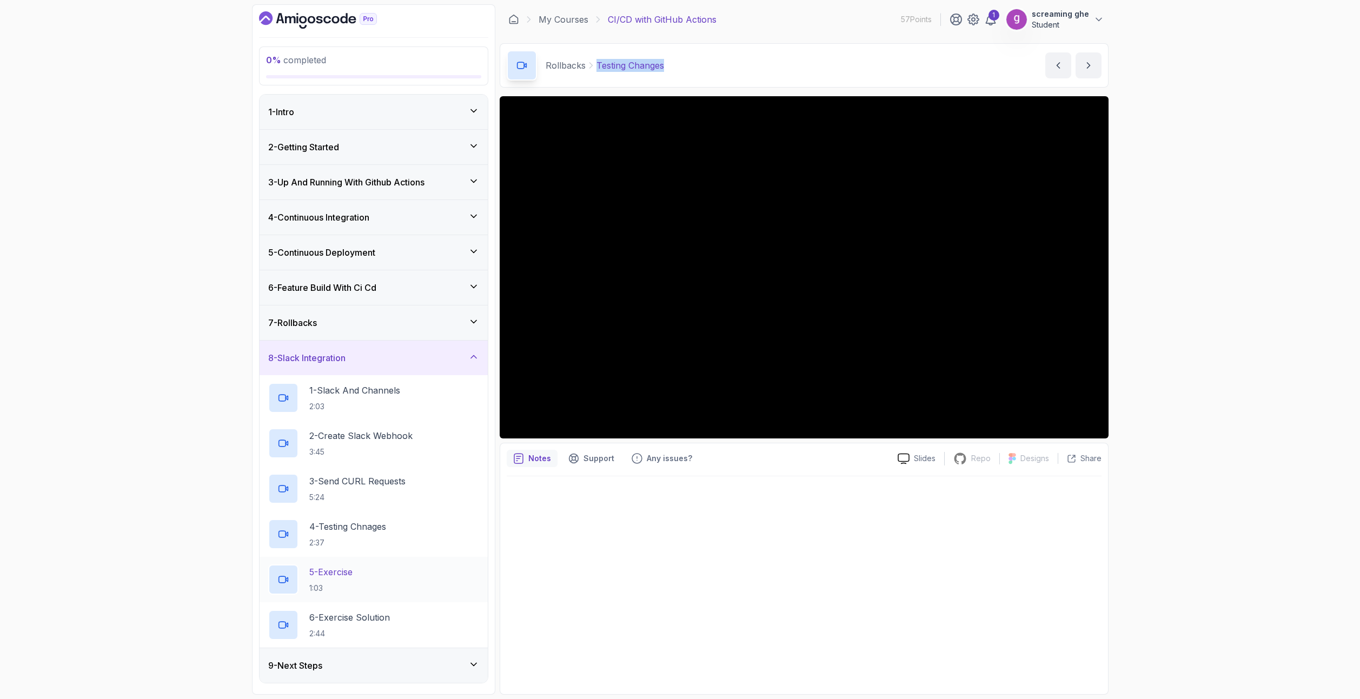
click at [259, 341] on button "8 - Slack Integration" at bounding box center [373, 358] width 228 height 35
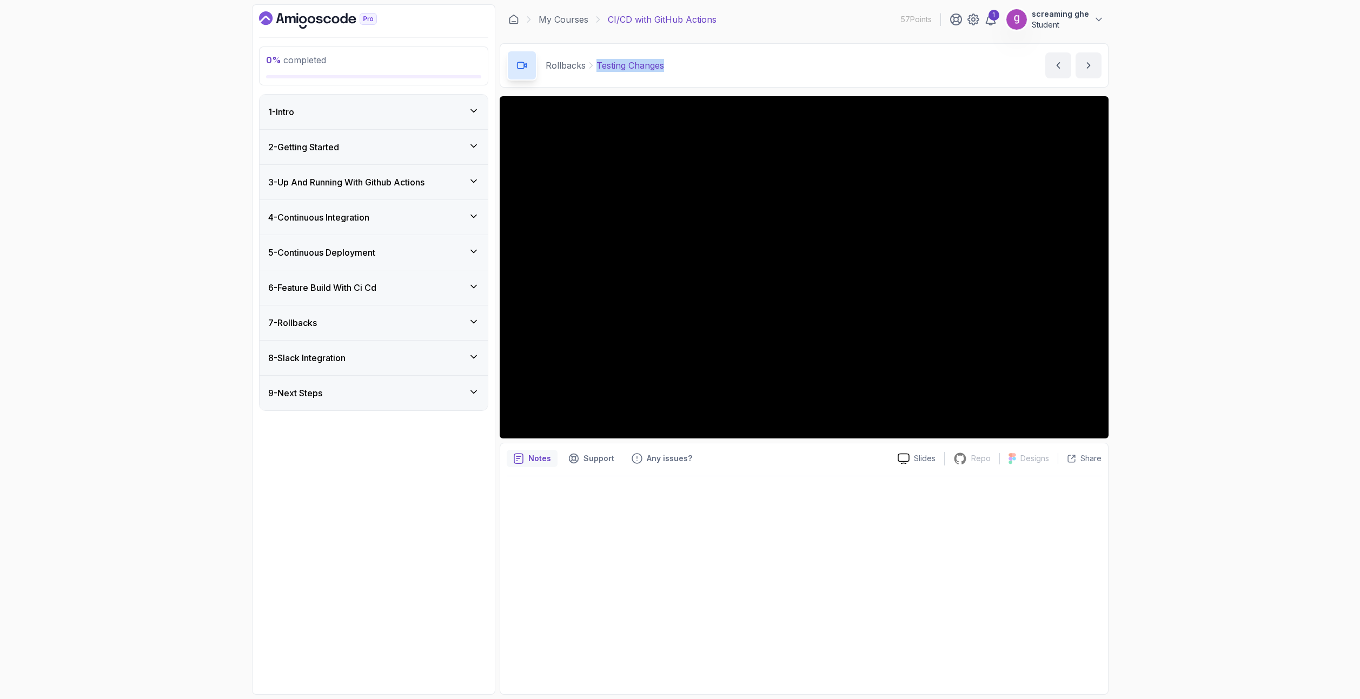
click at [368, 343] on div "8 - Slack Integration" at bounding box center [373, 358] width 228 height 35
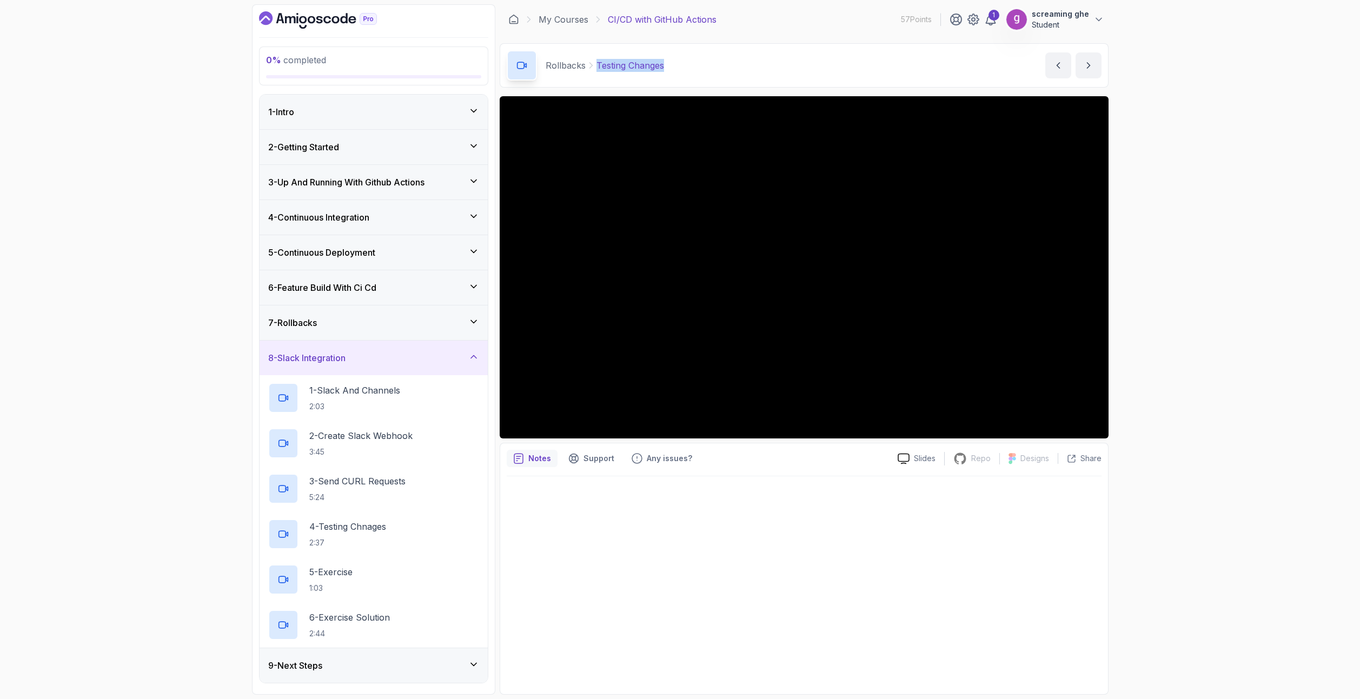
click at [354, 331] on div "7 - Rollbacks" at bounding box center [373, 322] width 228 height 35
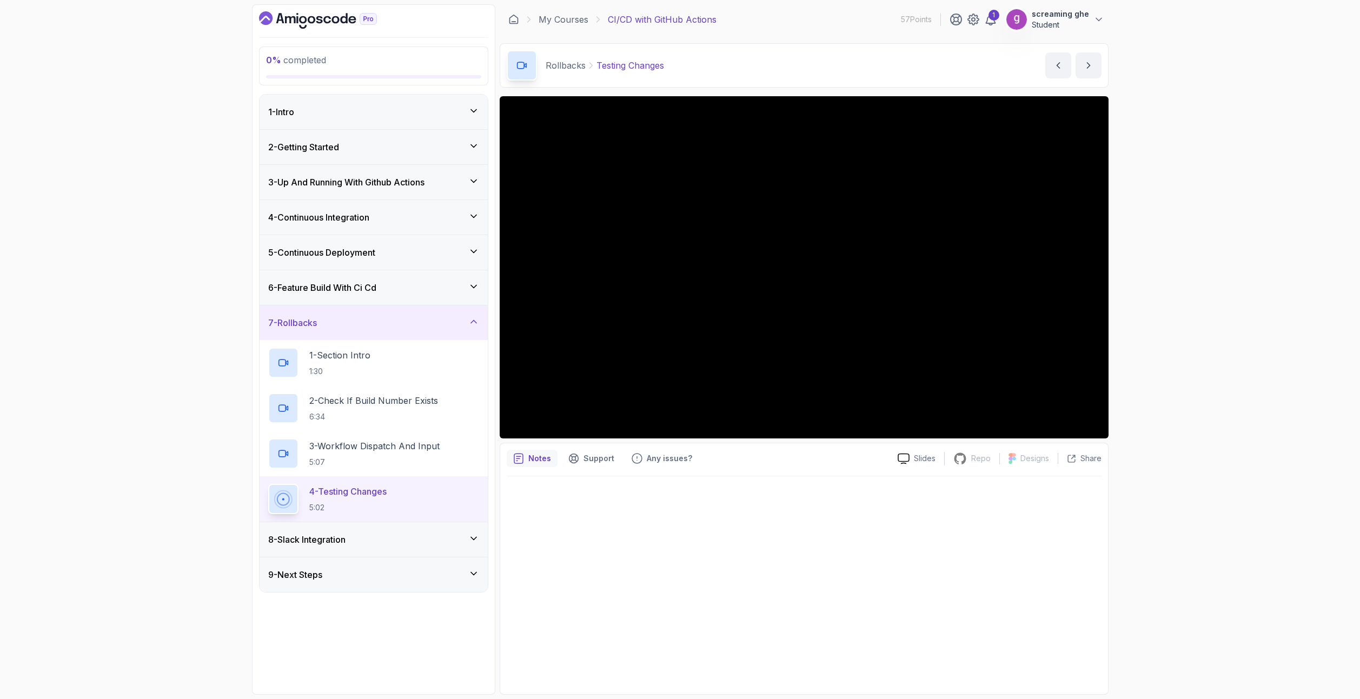
click at [957, 622] on div at bounding box center [804, 581] width 595 height 211
click at [303, 498] on div "4 - Testing Changes 5:02" at bounding box center [373, 499] width 211 height 30
click at [364, 541] on div "8 - Slack Integration" at bounding box center [373, 539] width 211 height 13
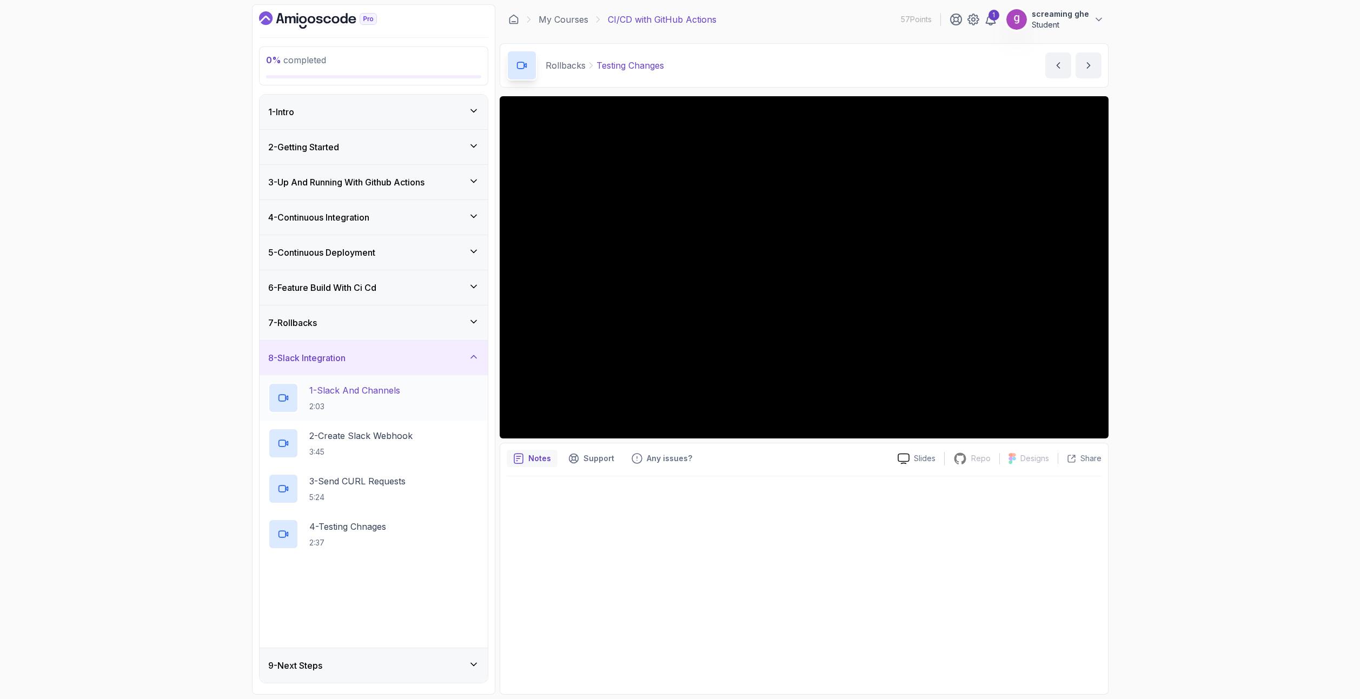
click at [374, 408] on p "2:03" at bounding box center [354, 406] width 91 height 11
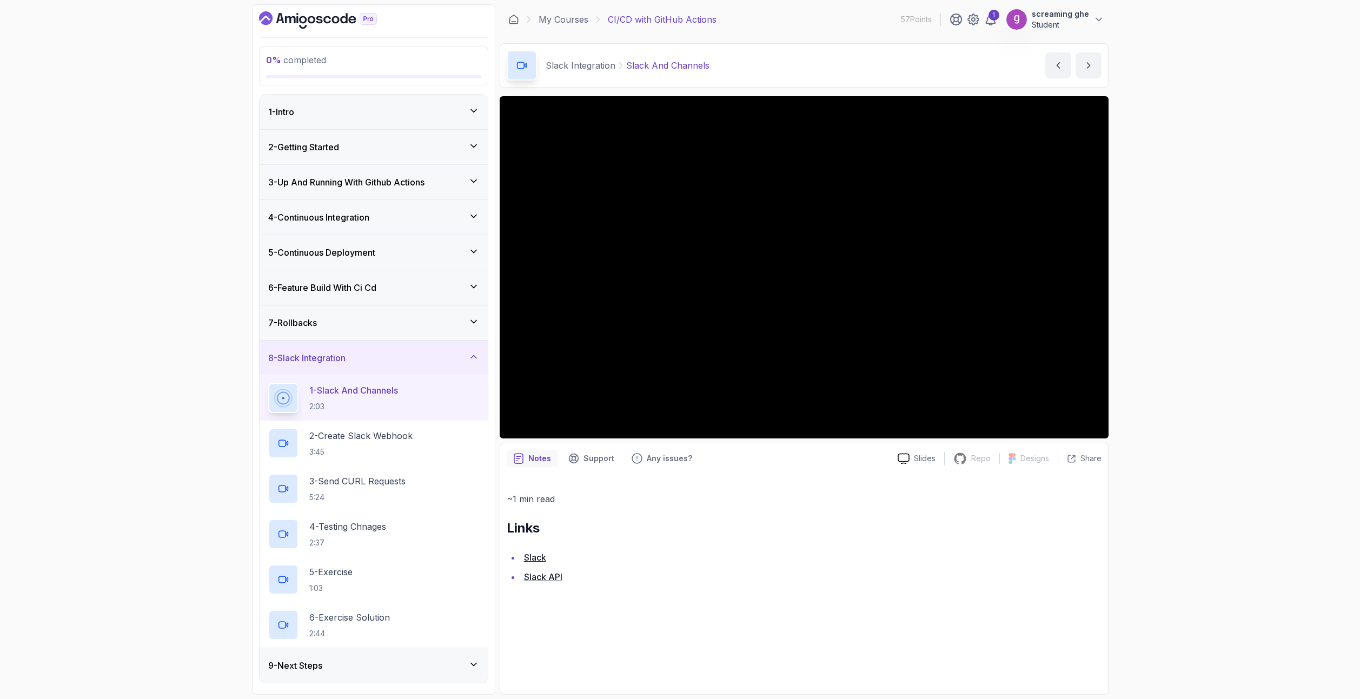
click at [1159, 513] on div "0 % completed 1 - Intro 2 - Getting Started 3 - Up And Running With Github Acti…" at bounding box center [680, 349] width 1360 height 699
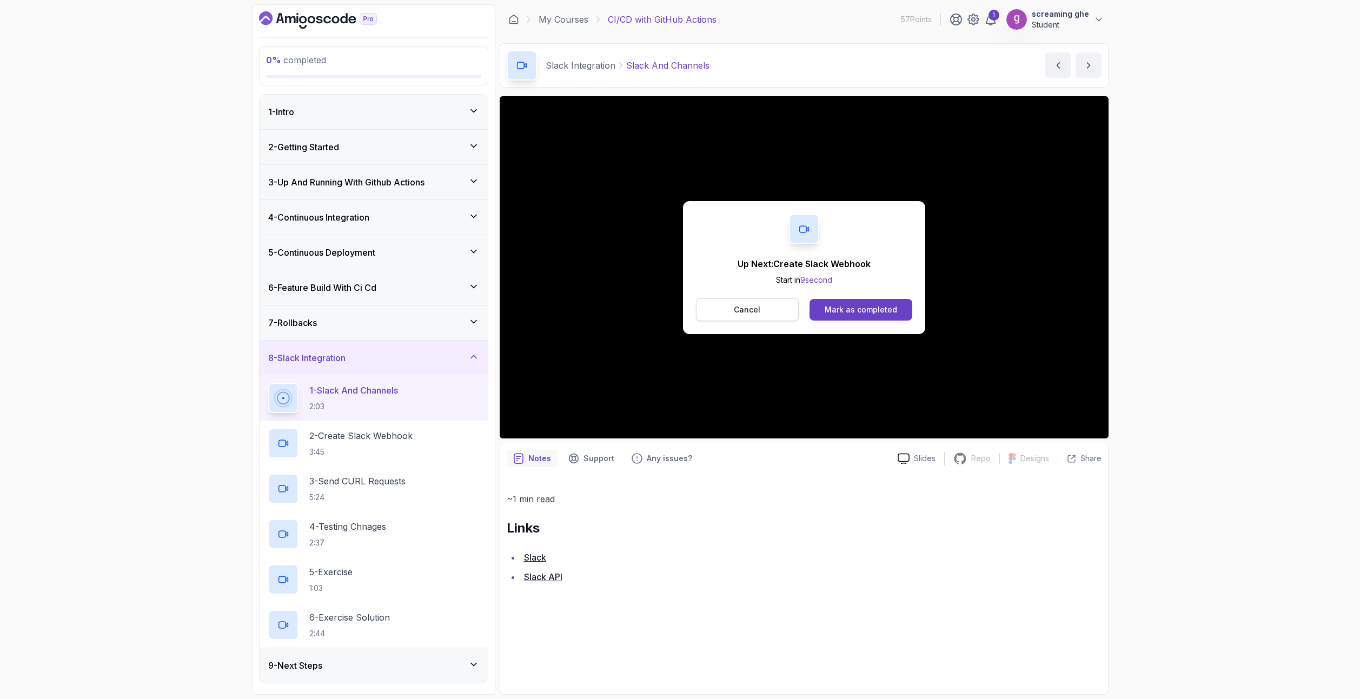
click at [744, 311] on p "Cancel" at bounding box center [747, 309] width 26 height 11
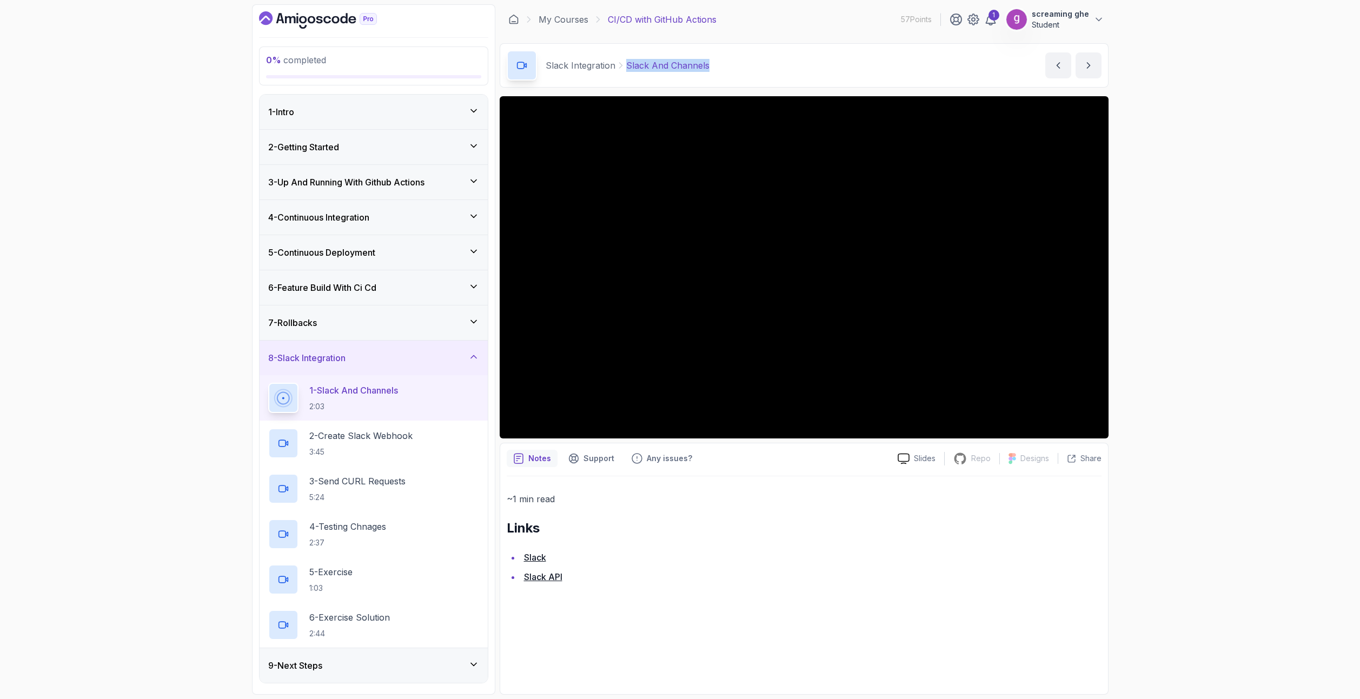
drag, startPoint x: 706, startPoint y: 64, endPoint x: 623, endPoint y: 62, distance: 82.7
click at [623, 62] on div "Slack Integration Slack And Channels Slack And Channels by nelson" at bounding box center [804, 65] width 609 height 44
click at [395, 448] on p "3:45" at bounding box center [360, 452] width 103 height 11
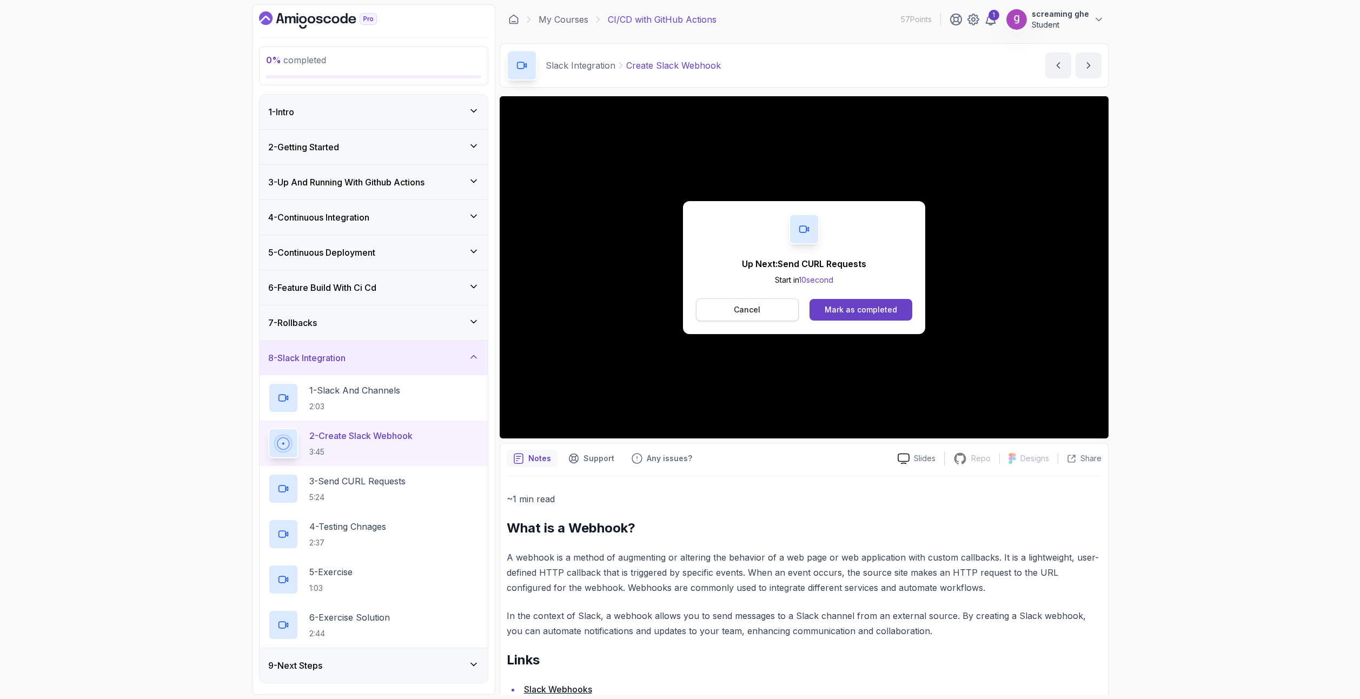
click at [750, 301] on button "Cancel" at bounding box center [747, 309] width 103 height 23
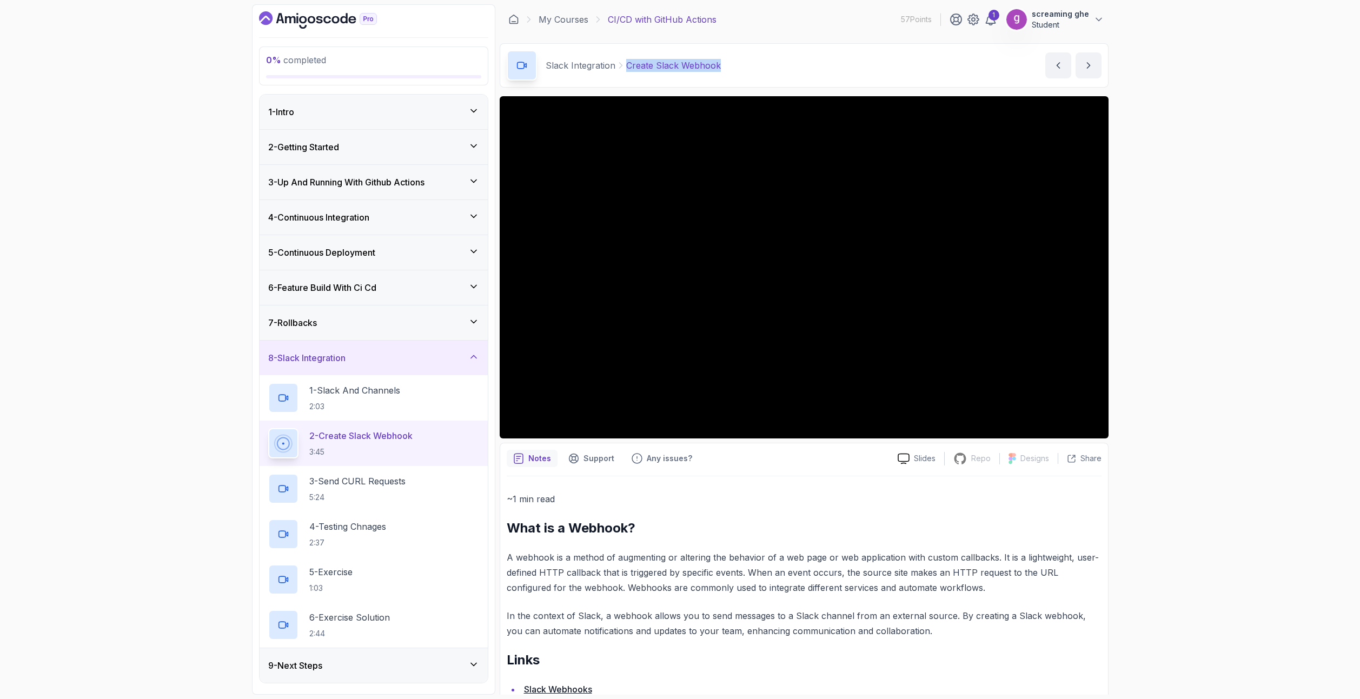
drag, startPoint x: 718, startPoint y: 62, endPoint x: 625, endPoint y: 62, distance: 93.0
click at [625, 62] on div "Slack Integration Create Slack Webhook Create Slack Webhook by nelson" at bounding box center [804, 65] width 609 height 44
click at [340, 497] on p "5:24" at bounding box center [357, 497] width 96 height 11
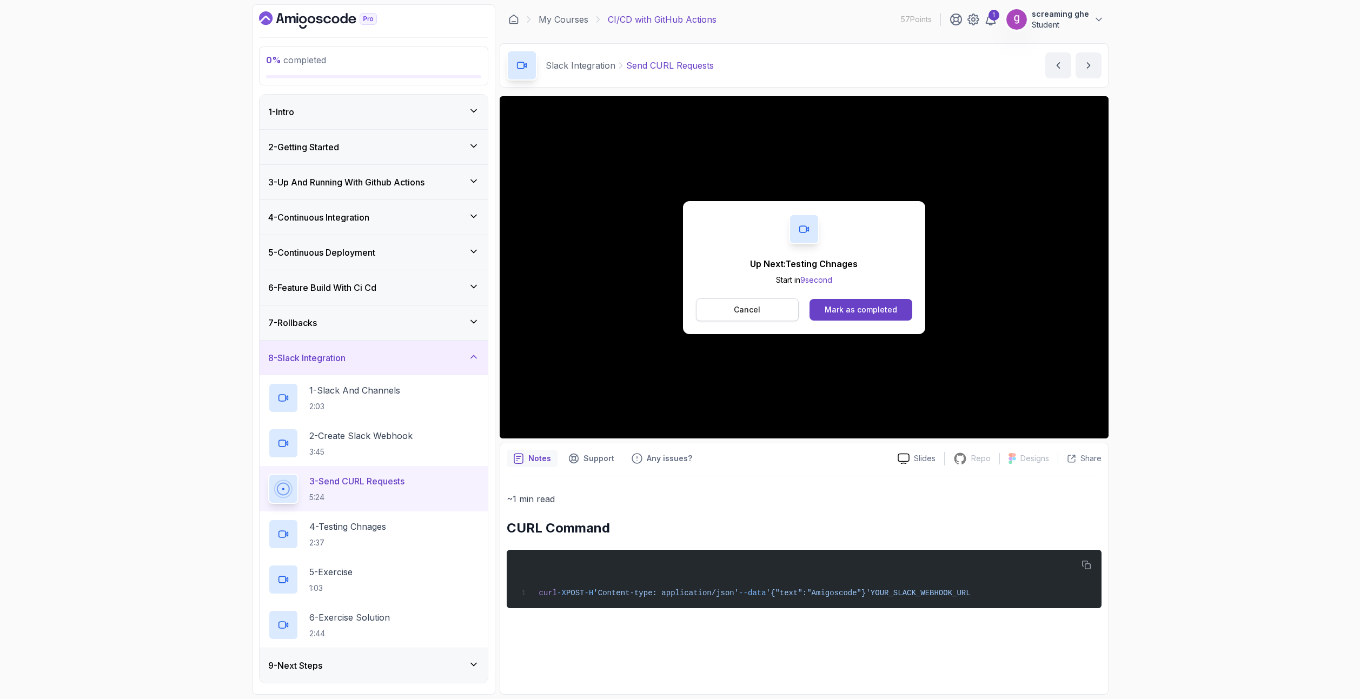
click at [761, 310] on button "Cancel" at bounding box center [747, 309] width 103 height 23
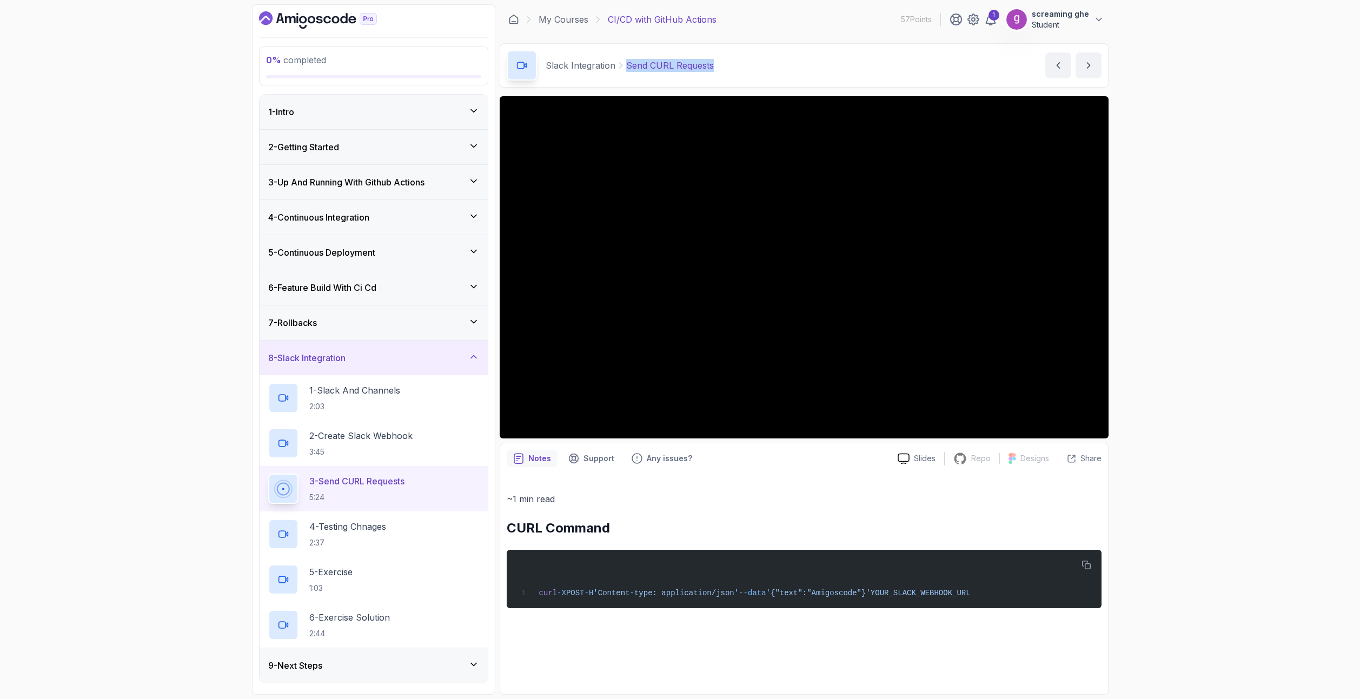
drag, startPoint x: 731, startPoint y: 69, endPoint x: 623, endPoint y: 65, distance: 108.2
click at [623, 65] on div "Slack Integration Send CURL Requests Send CURL Requests by nelson" at bounding box center [804, 65] width 609 height 44
click at [322, 550] on div "4 - Testing Chnages 2:37" at bounding box center [373, 533] width 228 height 45
click at [386, 536] on h2 "4 - Testing Chnages 2:37" at bounding box center [347, 534] width 77 height 28
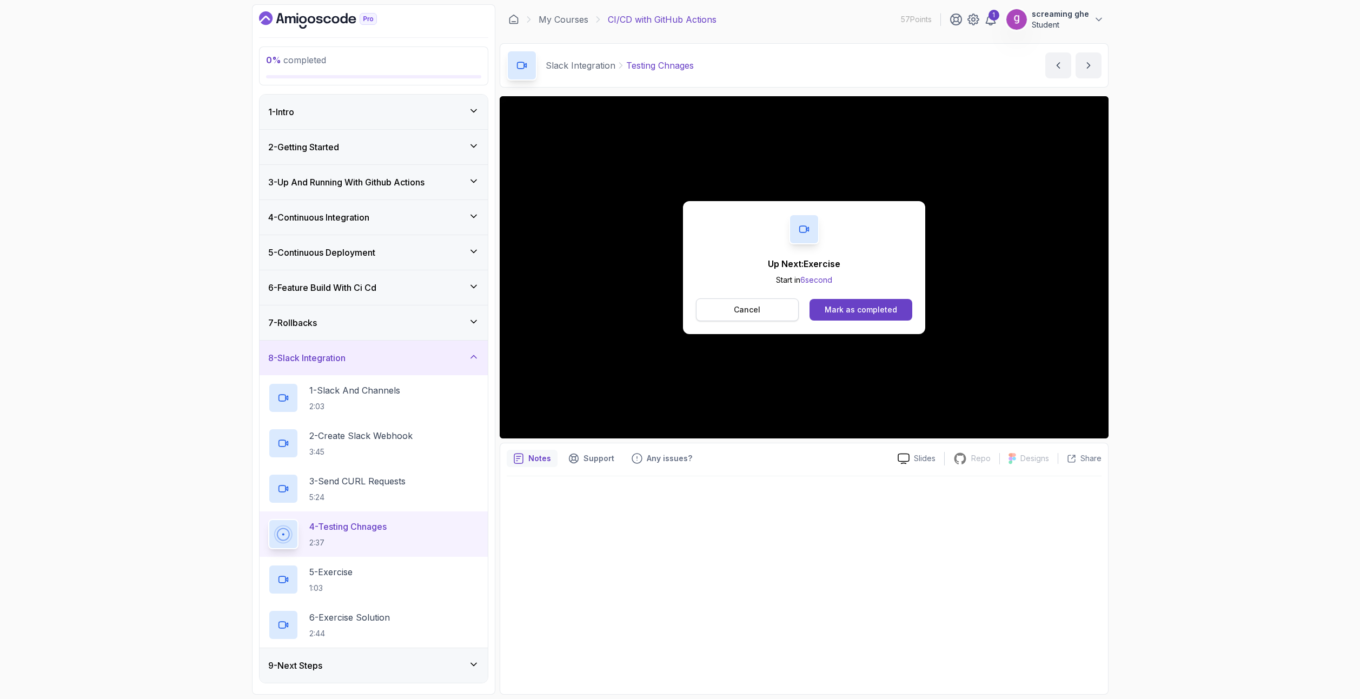
click at [754, 306] on p "Cancel" at bounding box center [747, 309] width 26 height 11
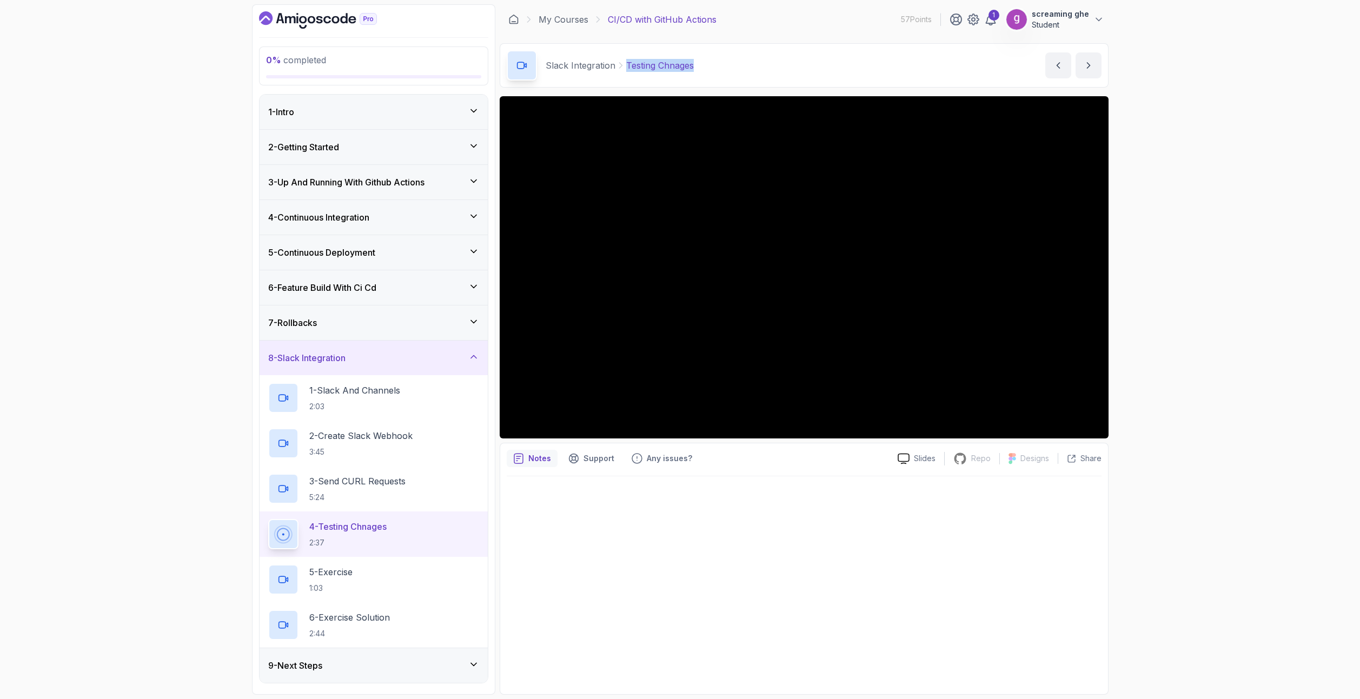
drag, startPoint x: 710, startPoint y: 65, endPoint x: 623, endPoint y: 68, distance: 87.1
click at [623, 68] on div "Slack Integration Testing Chnages Testing Chnages by nelson" at bounding box center [804, 65] width 609 height 44
click at [375, 579] on div "5 - Exercise 1:03" at bounding box center [373, 579] width 211 height 30
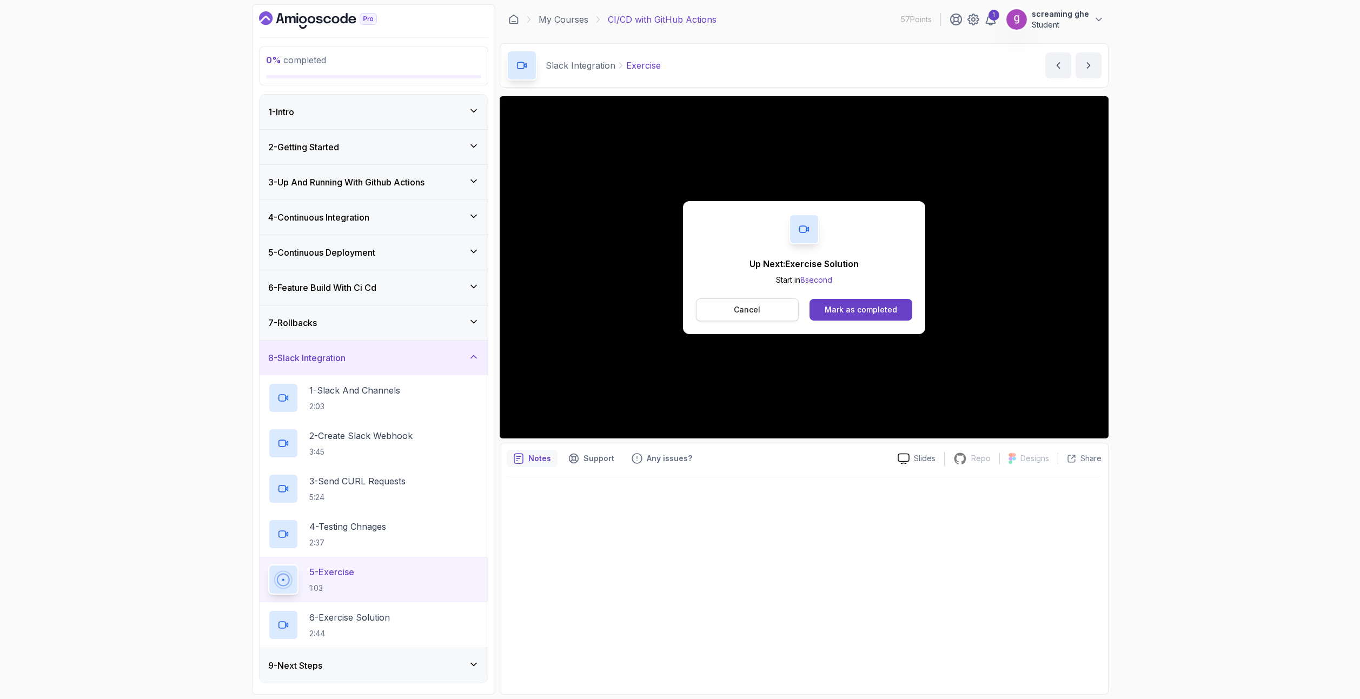
click at [736, 309] on p "Cancel" at bounding box center [747, 309] width 26 height 11
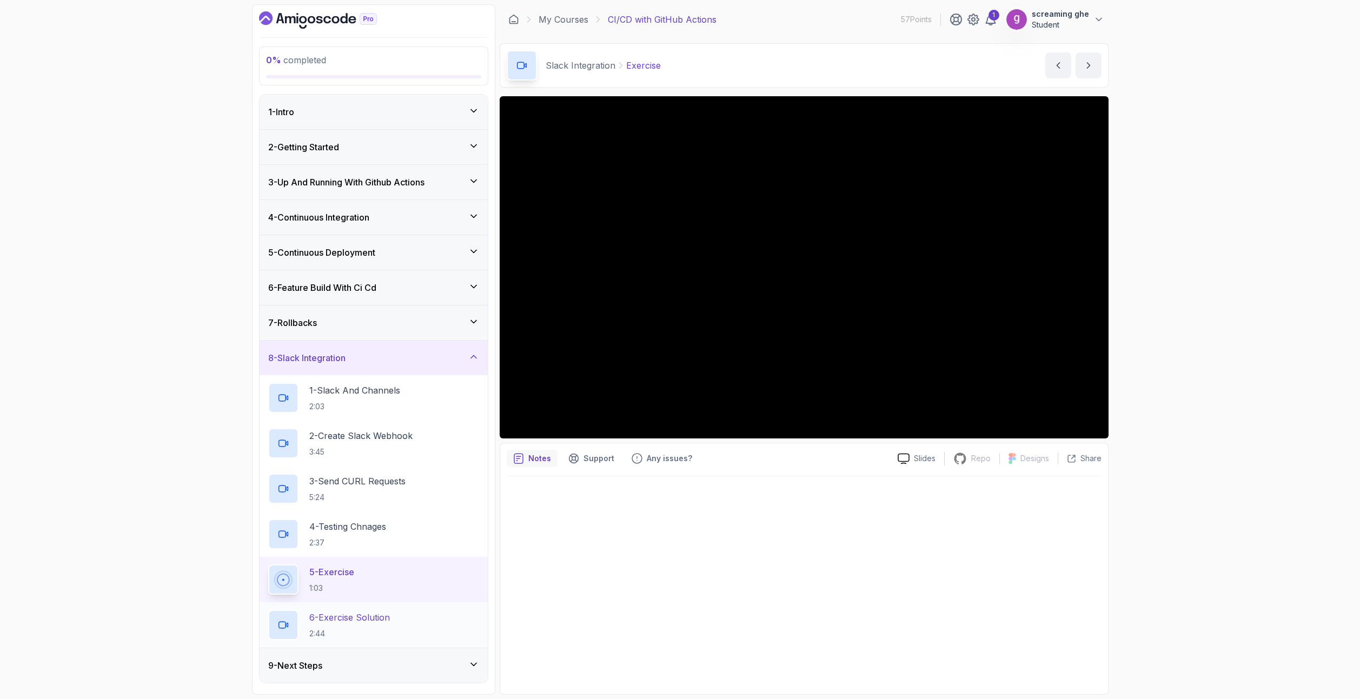
click at [353, 614] on p "6 - Exercise Solution" at bounding box center [349, 617] width 81 height 13
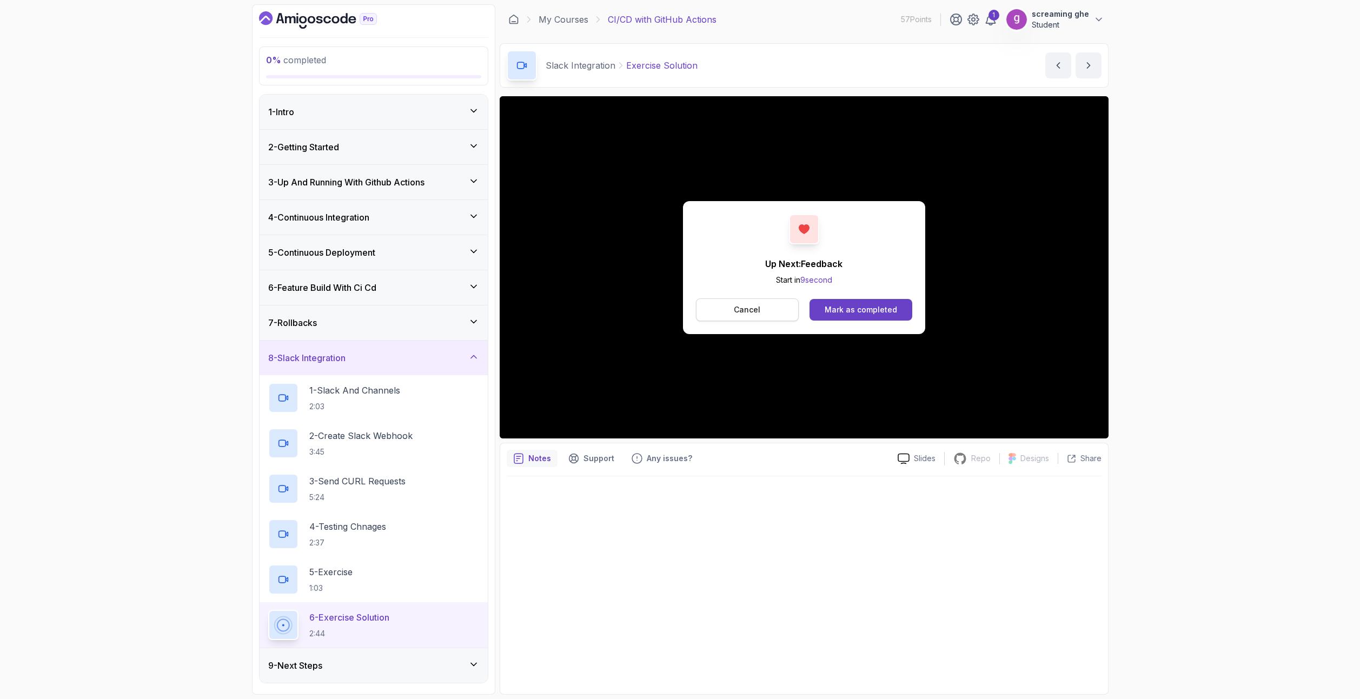
click at [766, 303] on button "Cancel" at bounding box center [747, 309] width 103 height 23
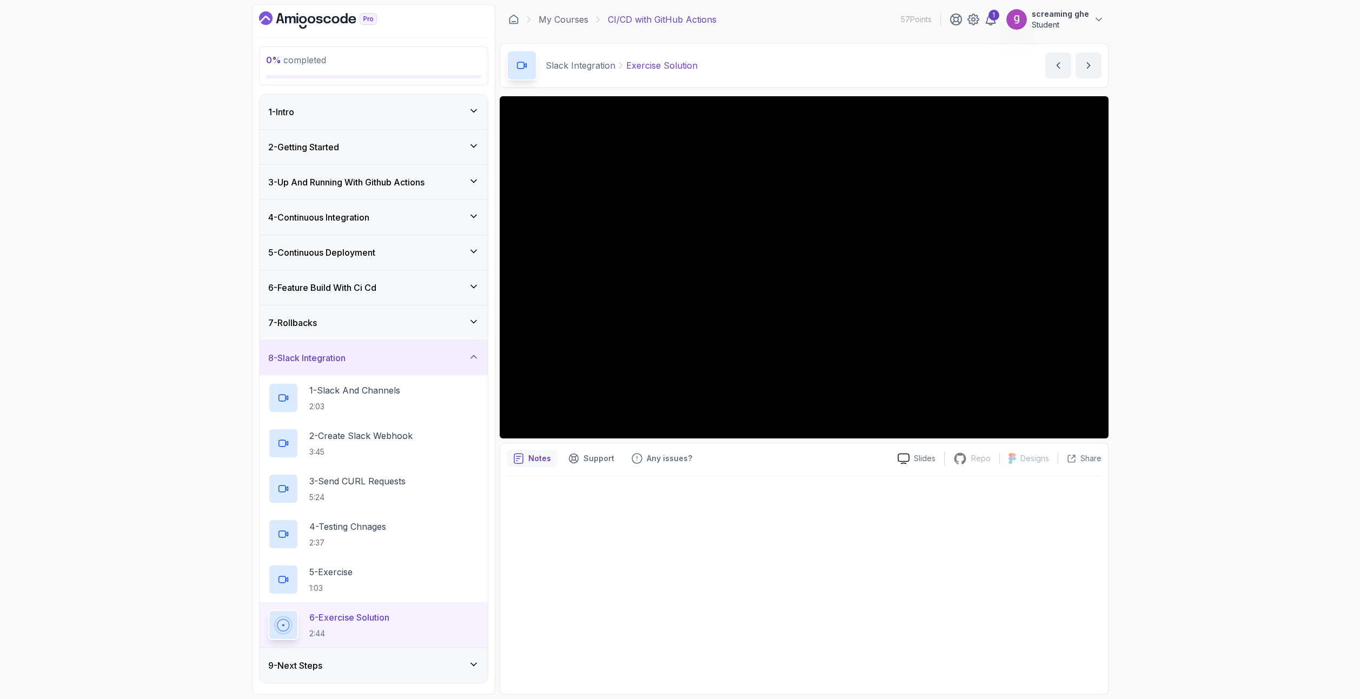
click at [420, 678] on div "9 - Next Steps" at bounding box center [373, 665] width 228 height 35
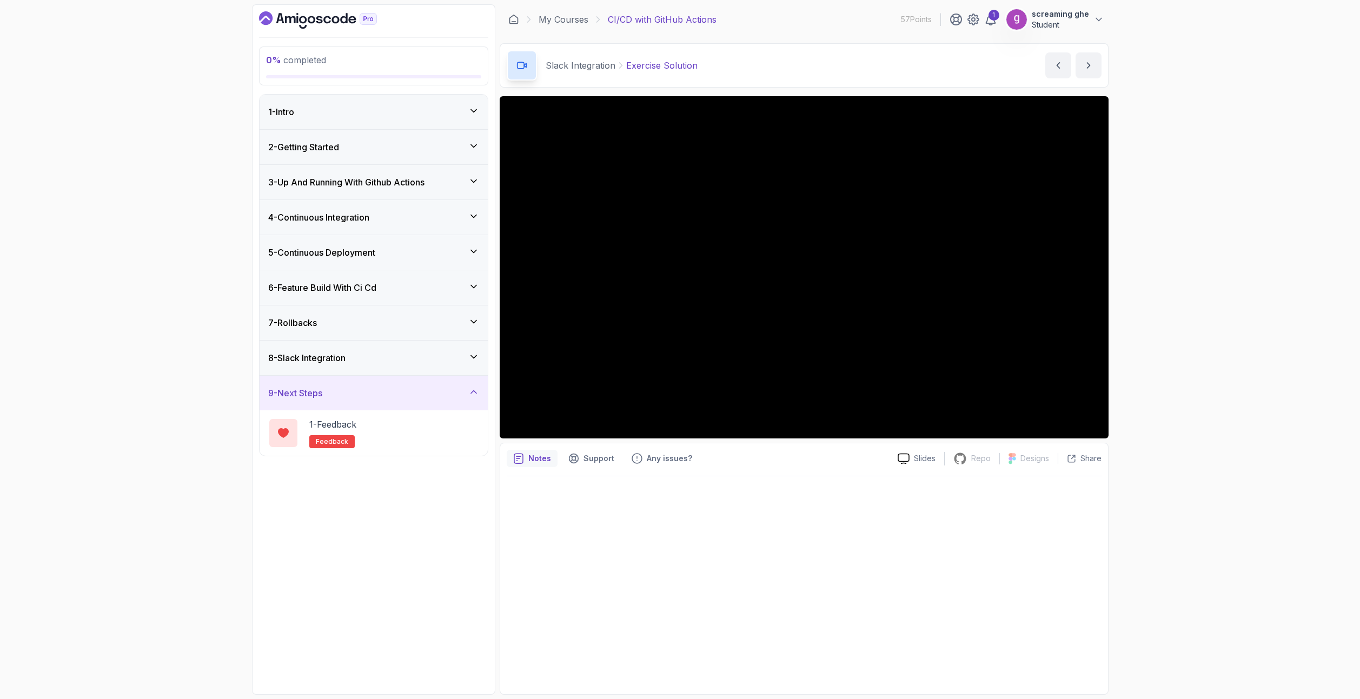
click at [308, 17] on icon "Dashboard" at bounding box center [318, 19] width 118 height 17
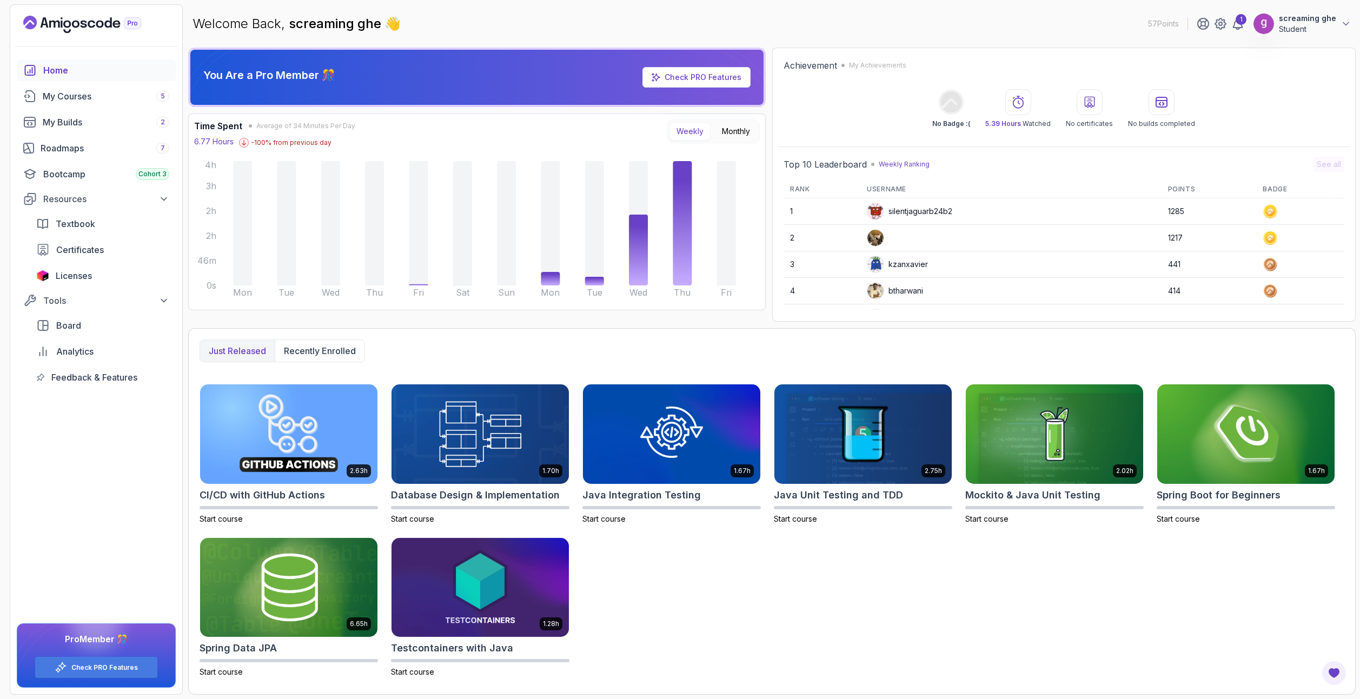
click at [100, 24] on icon "Landing page" at bounding box center [82, 24] width 118 height 17
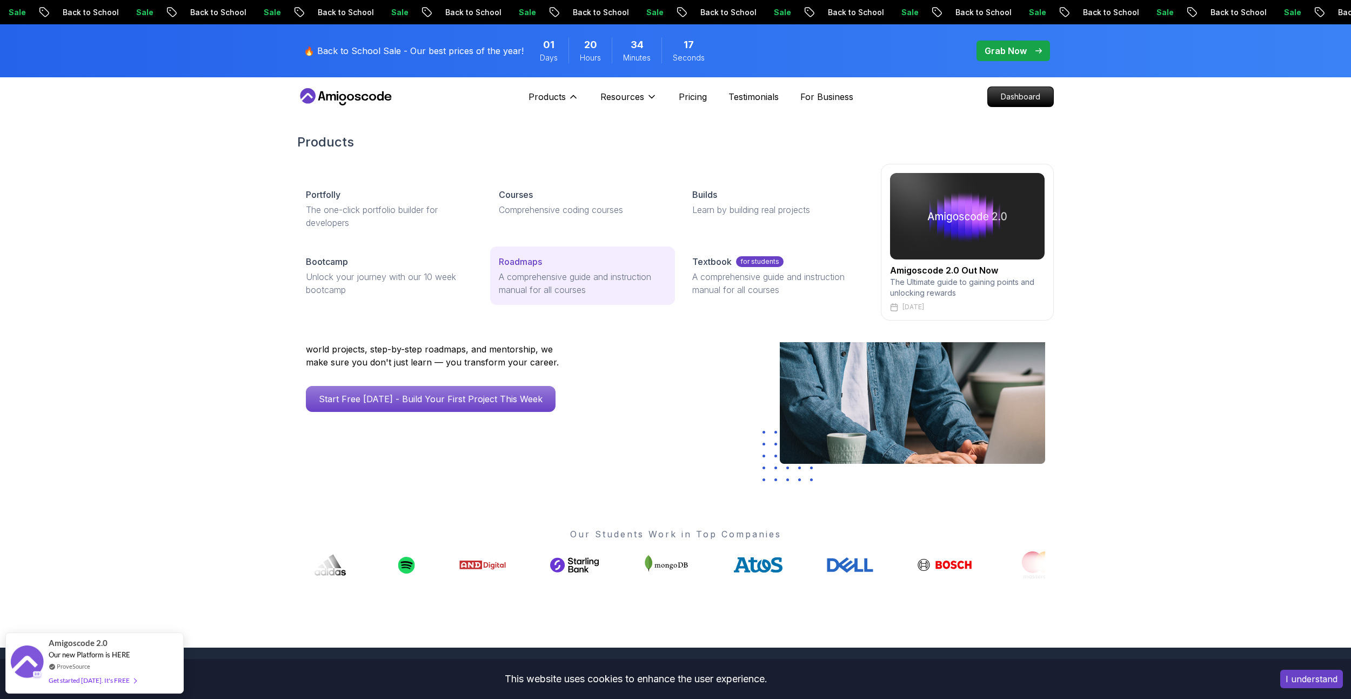
click at [565, 274] on p "A comprehensive guide and instruction manual for all courses" at bounding box center [582, 283] width 167 height 26
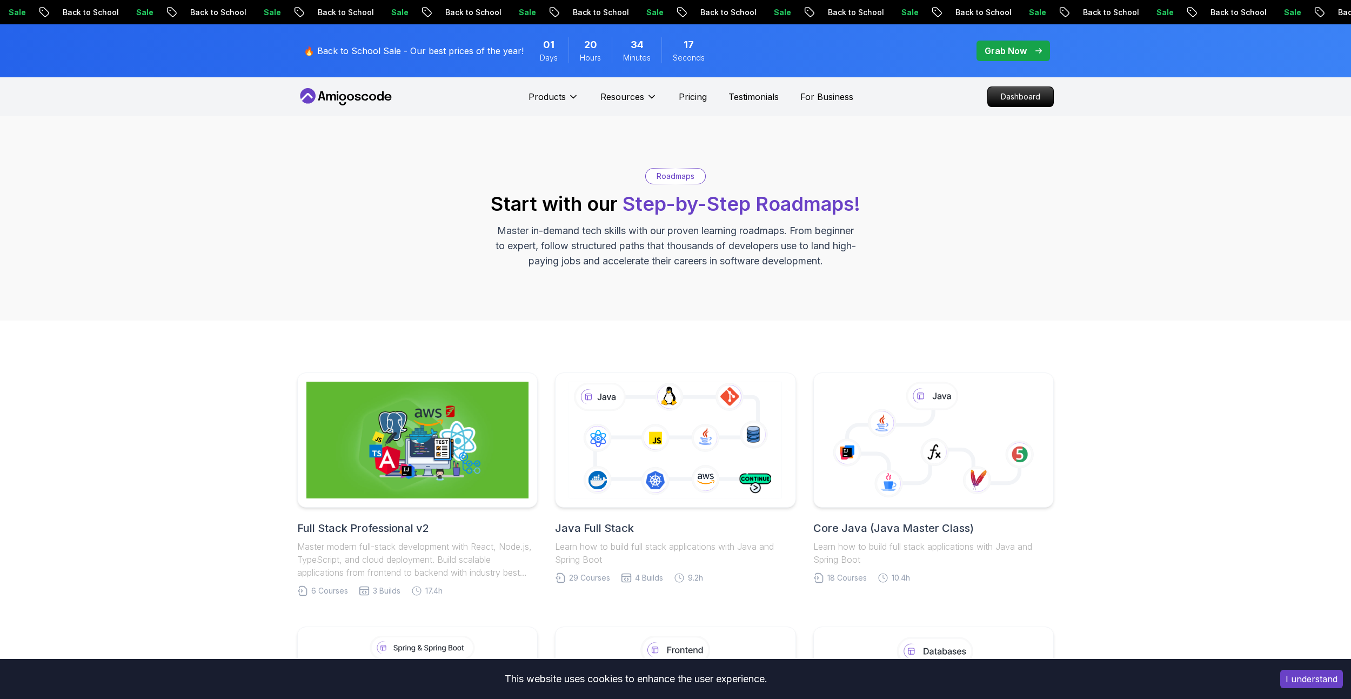
scroll to position [270, 0]
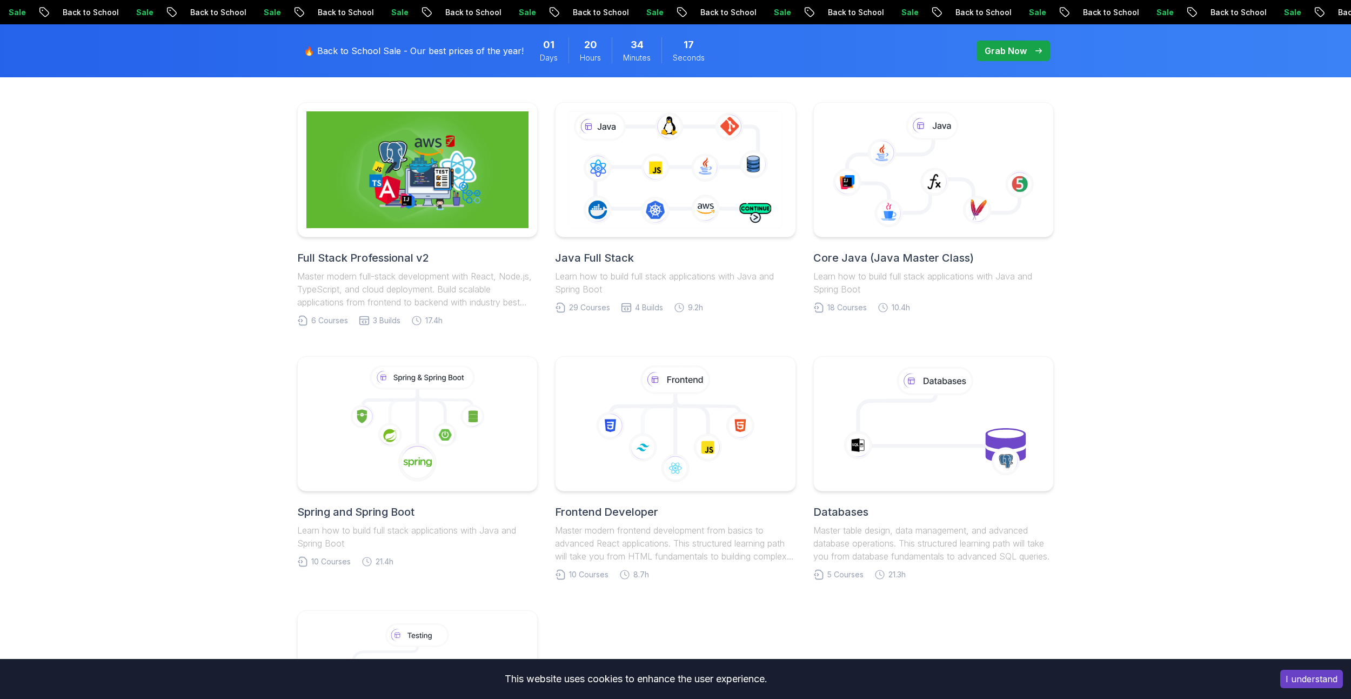
click at [489, 436] on div at bounding box center [417, 423] width 241 height 135
click at [399, 504] on h2 "Spring and Spring Boot" at bounding box center [417, 511] width 241 height 15
click at [414, 447] on link "Spring and Spring Boot Learn how to build full stack applications with Java and…" at bounding box center [417, 461] width 241 height 211
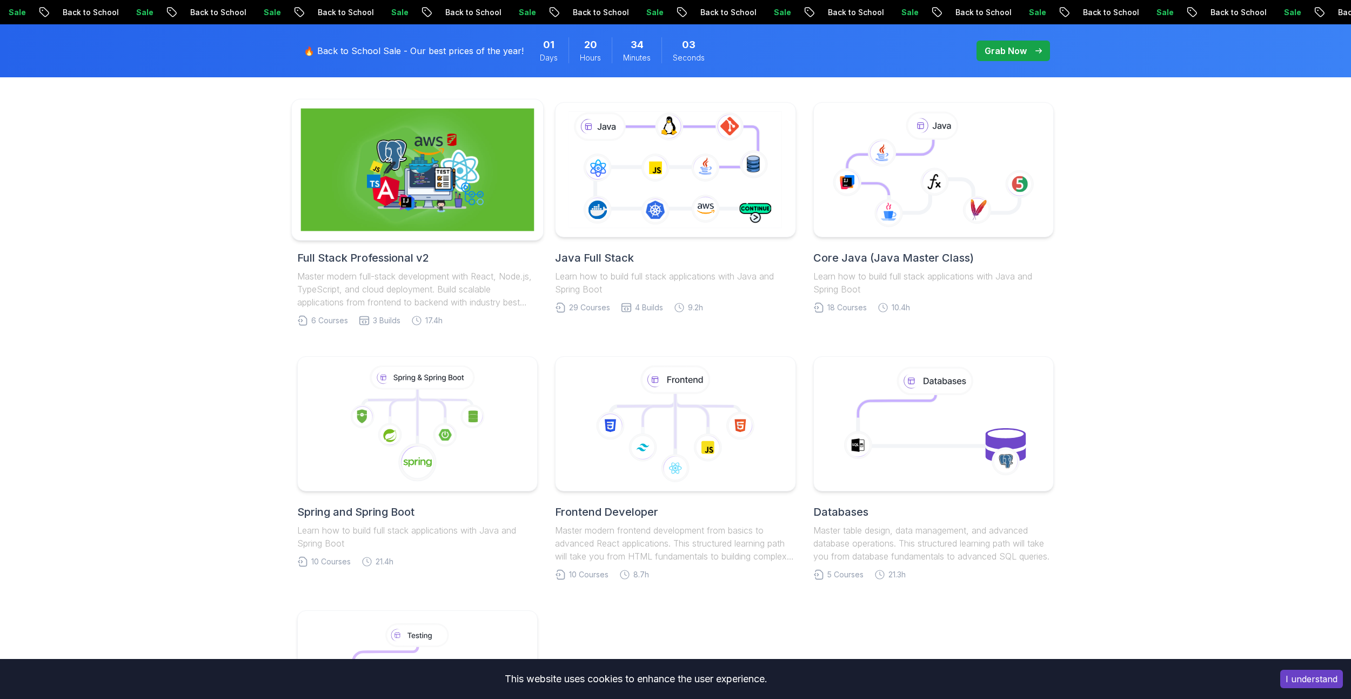
scroll to position [108, 0]
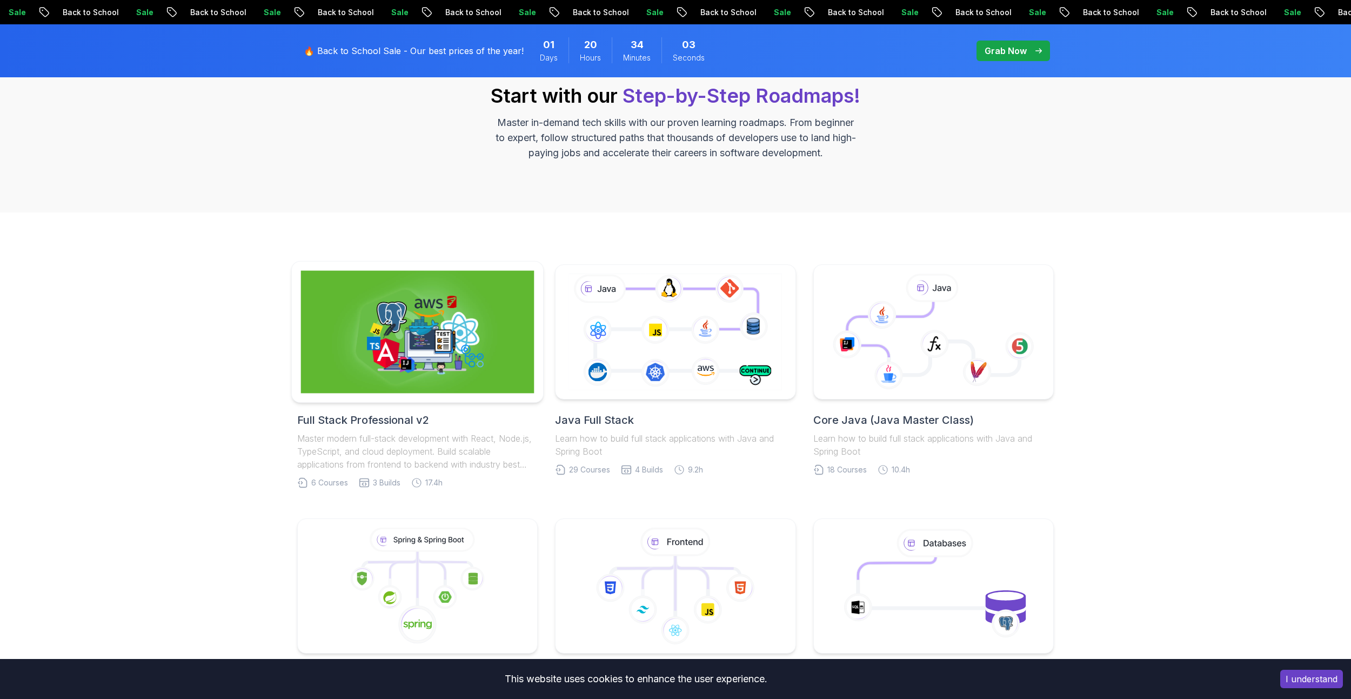
click at [435, 337] on img at bounding box center [418, 332] width 234 height 123
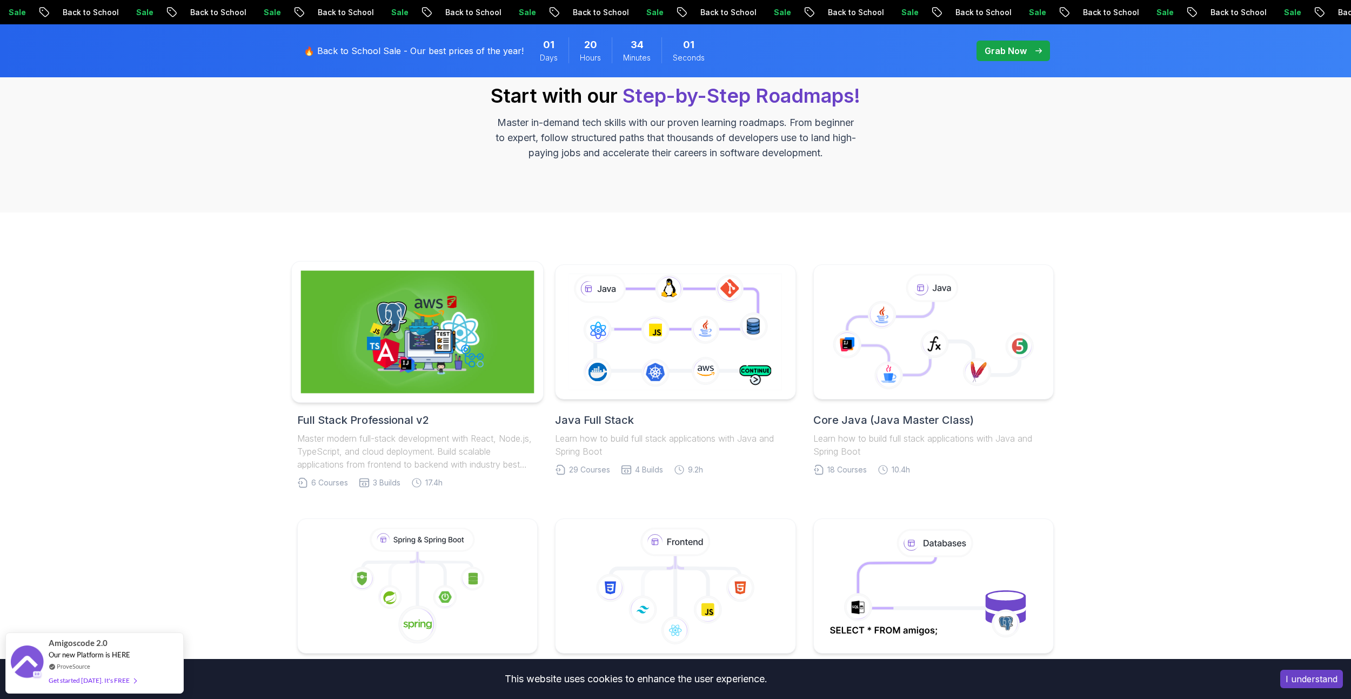
click at [435, 337] on img at bounding box center [418, 332] width 234 height 123
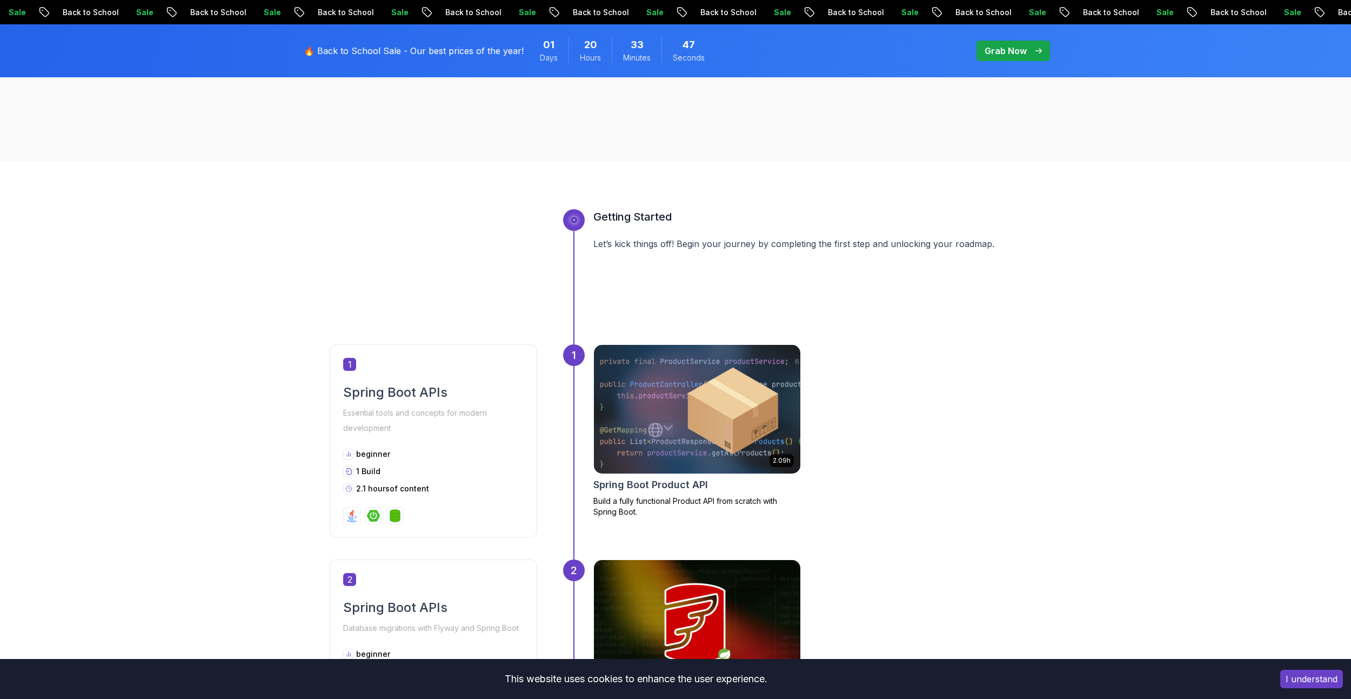
scroll to position [270, 0]
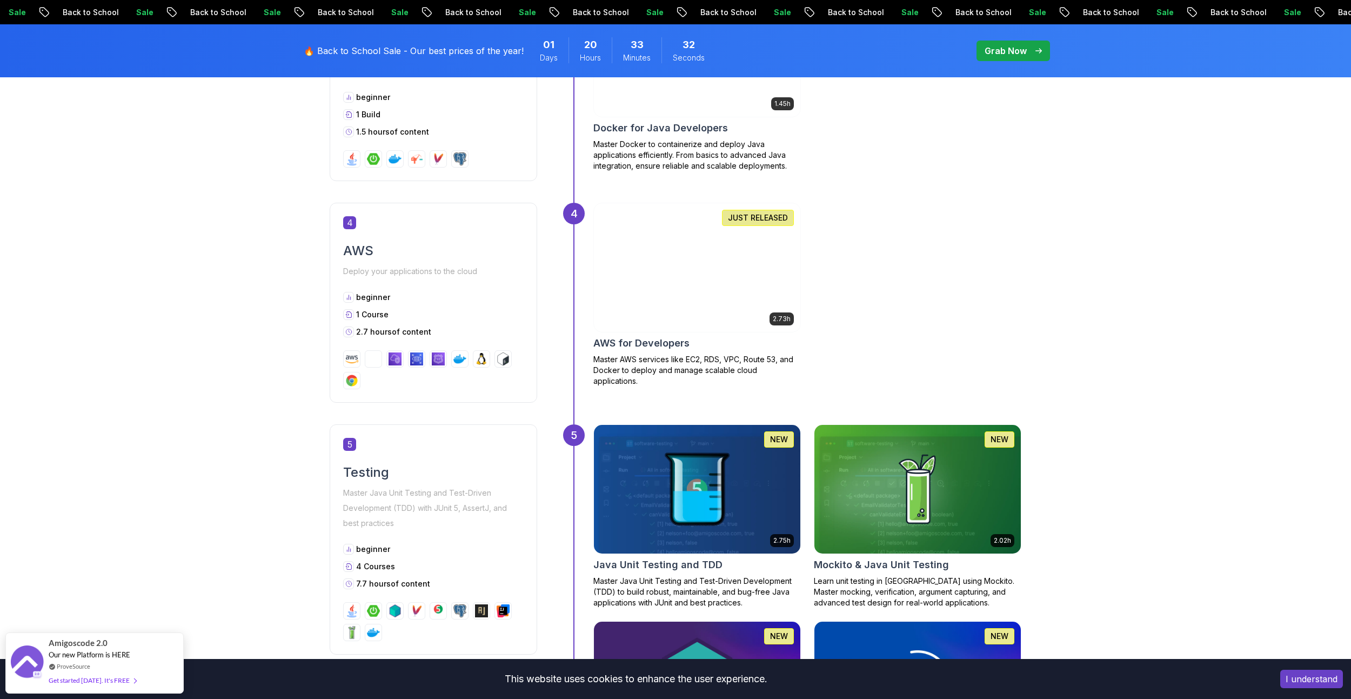
scroll to position [1243, 0]
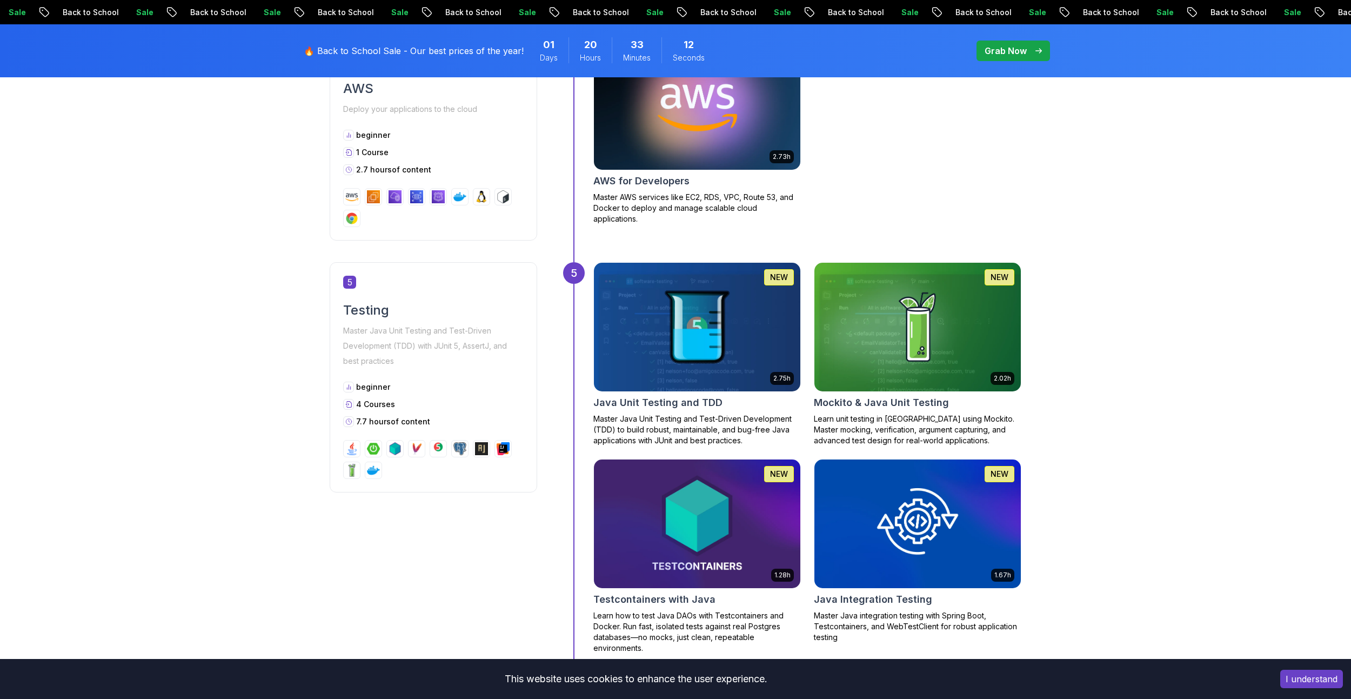
click at [1165, 545] on div "Getting Started Let’s kick things off! Begin your journey by completing the fir…" at bounding box center [675, 123] width 1351 height 1792
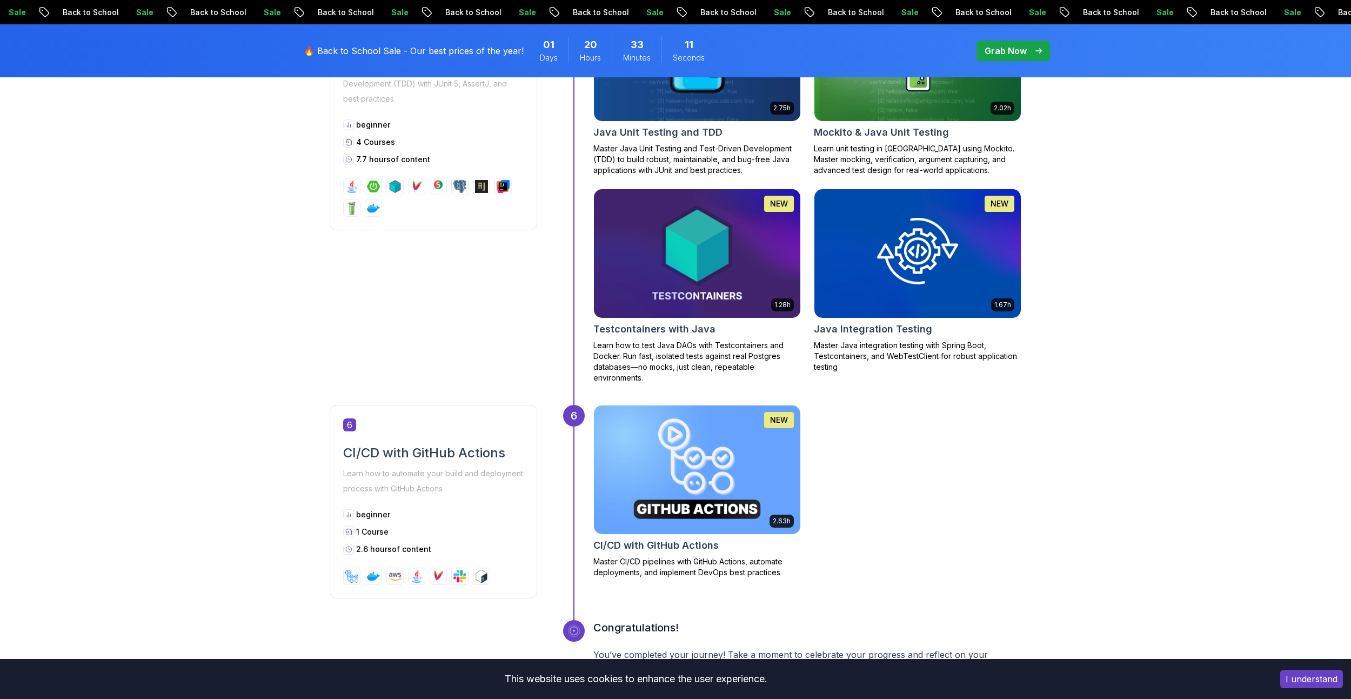
scroll to position [1730, 0]
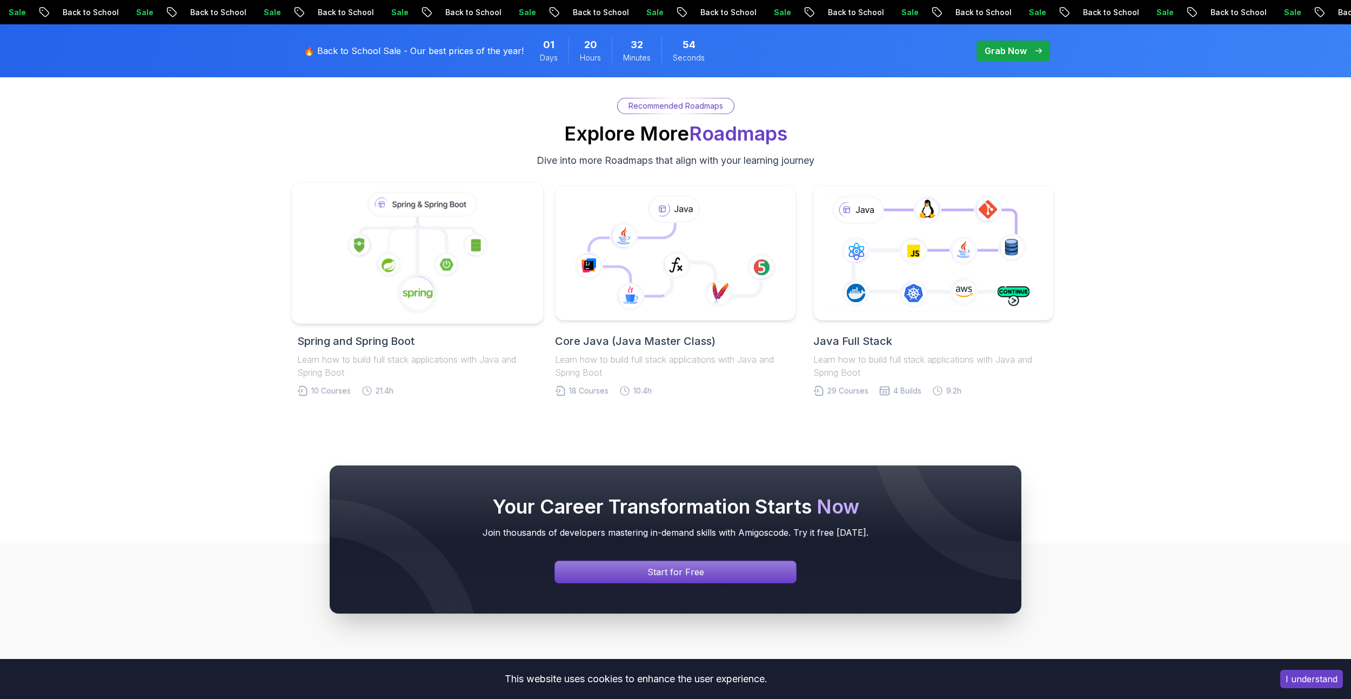
scroll to position [2162, 0]
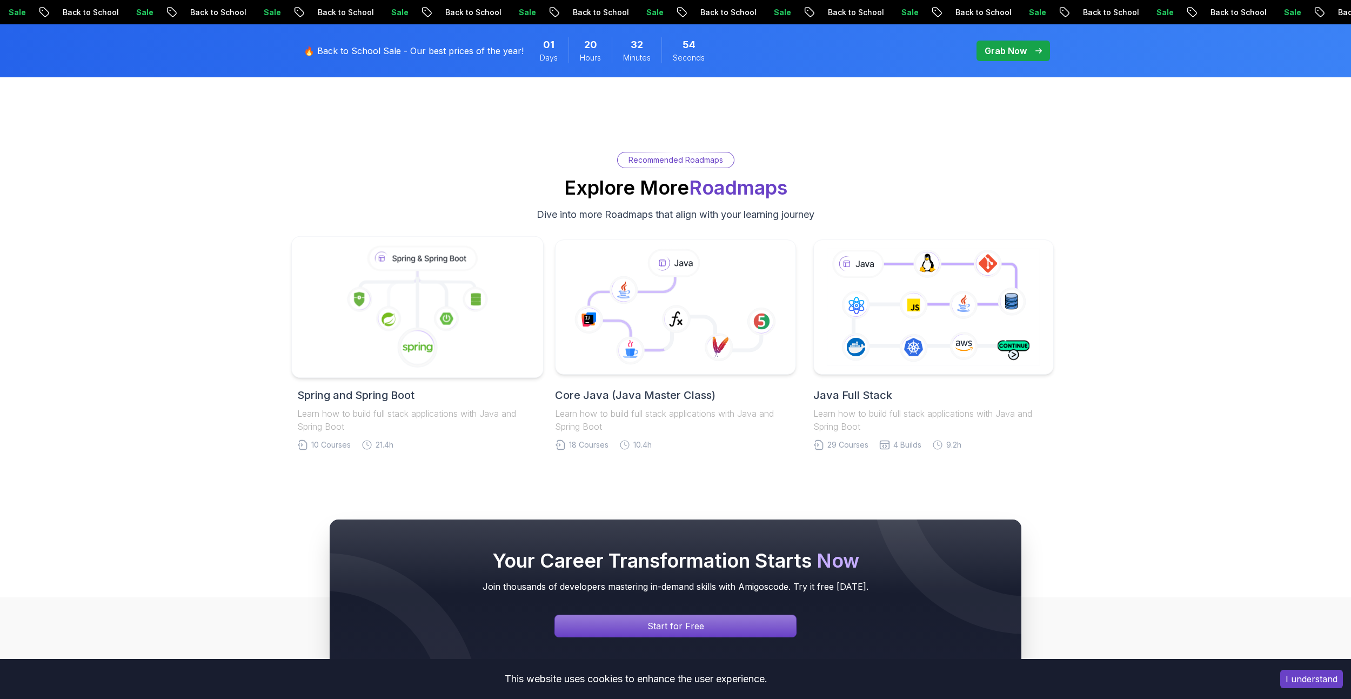
click at [417, 350] on image at bounding box center [418, 348] width 30 height 12
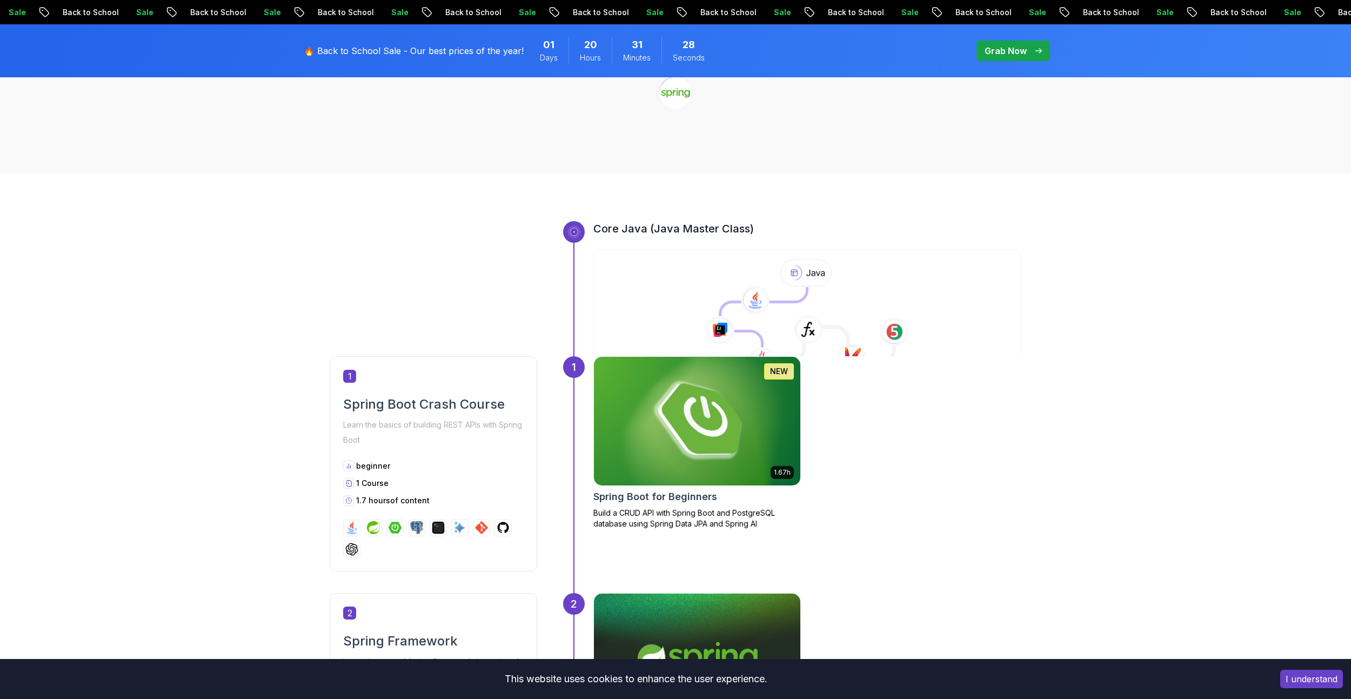
scroll to position [378, 0]
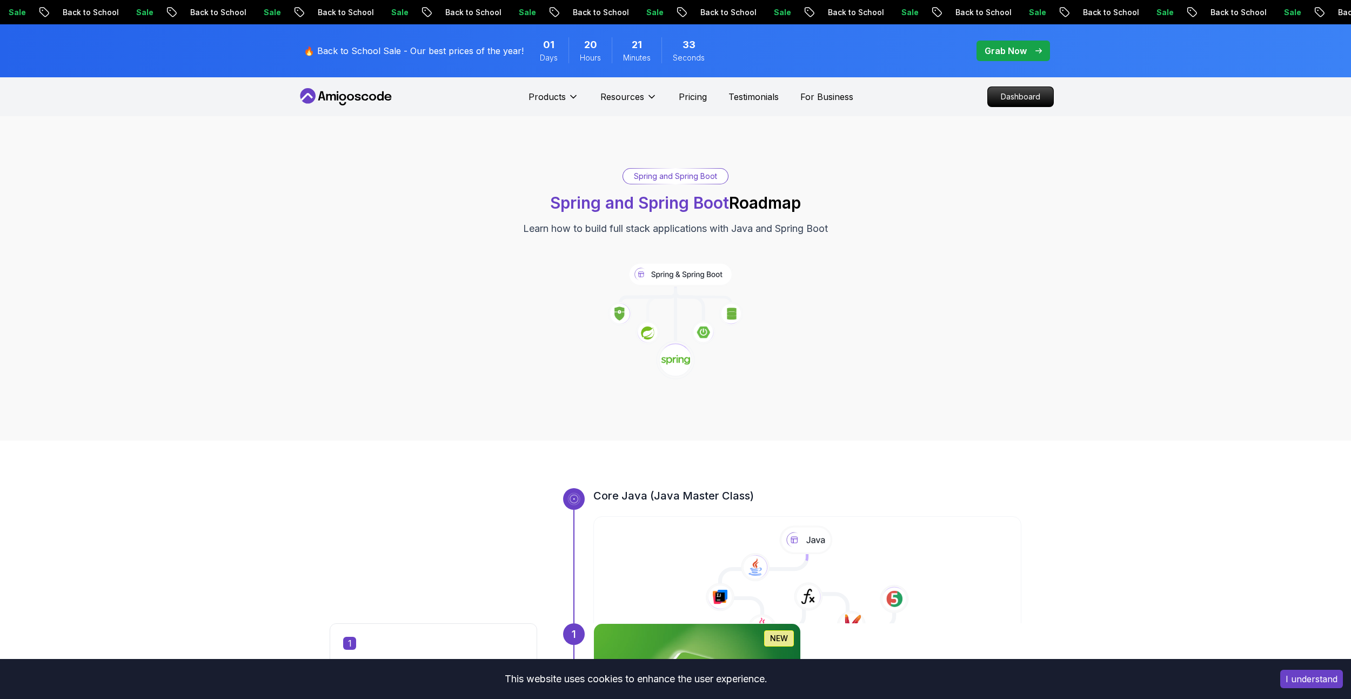
click at [410, 531] on div "Core Java (Java Master Class)" at bounding box center [676, 555] width 692 height 135
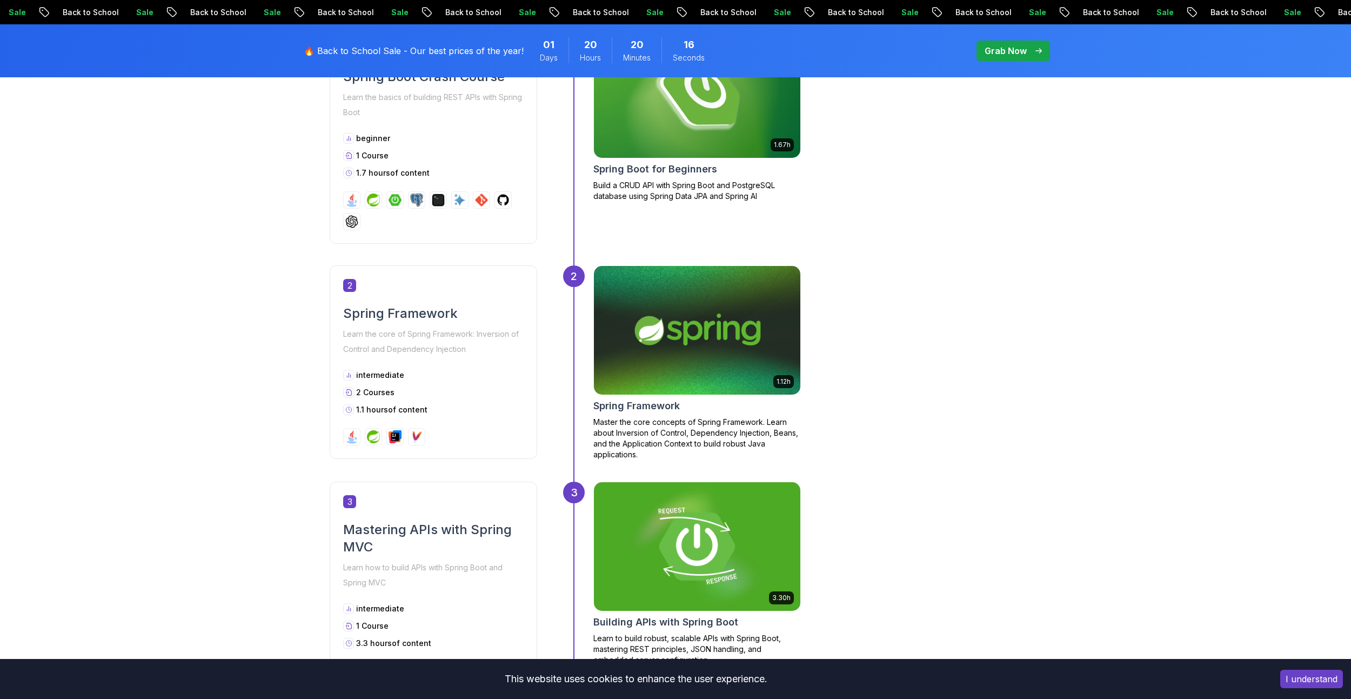
scroll to position [649, 0]
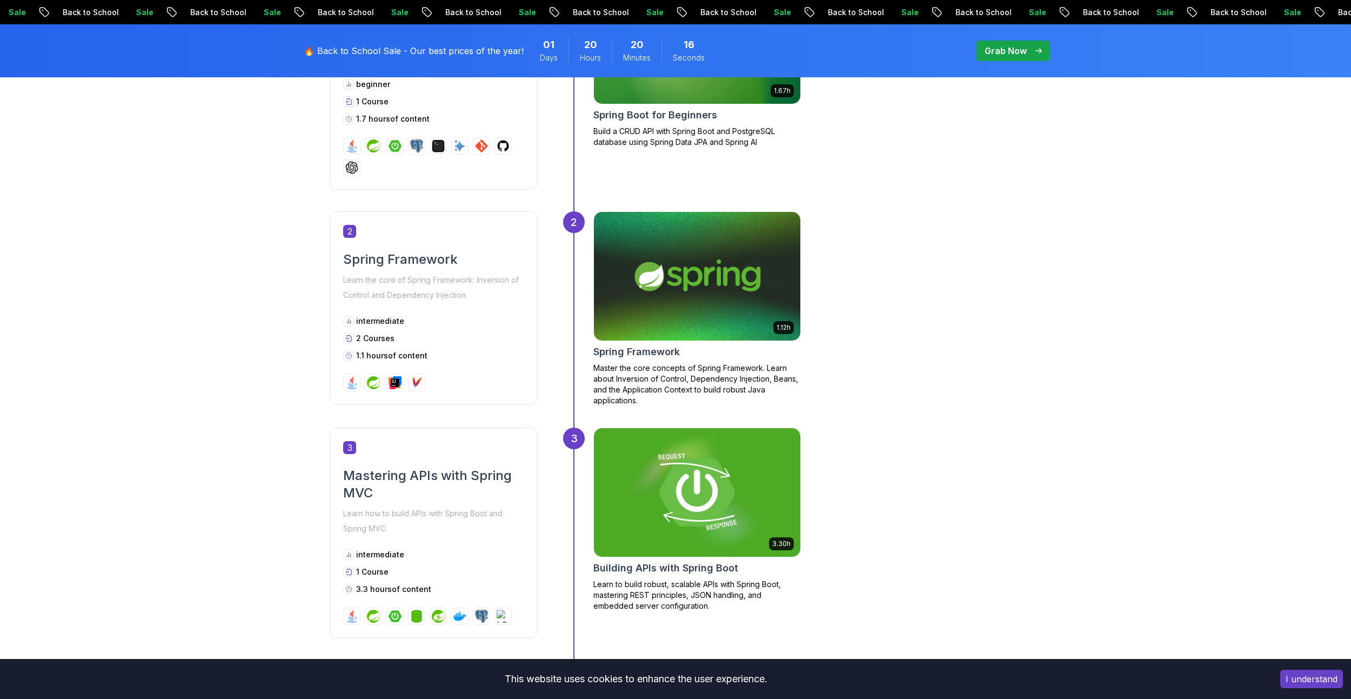
click at [712, 292] on img at bounding box center [697, 276] width 217 height 135
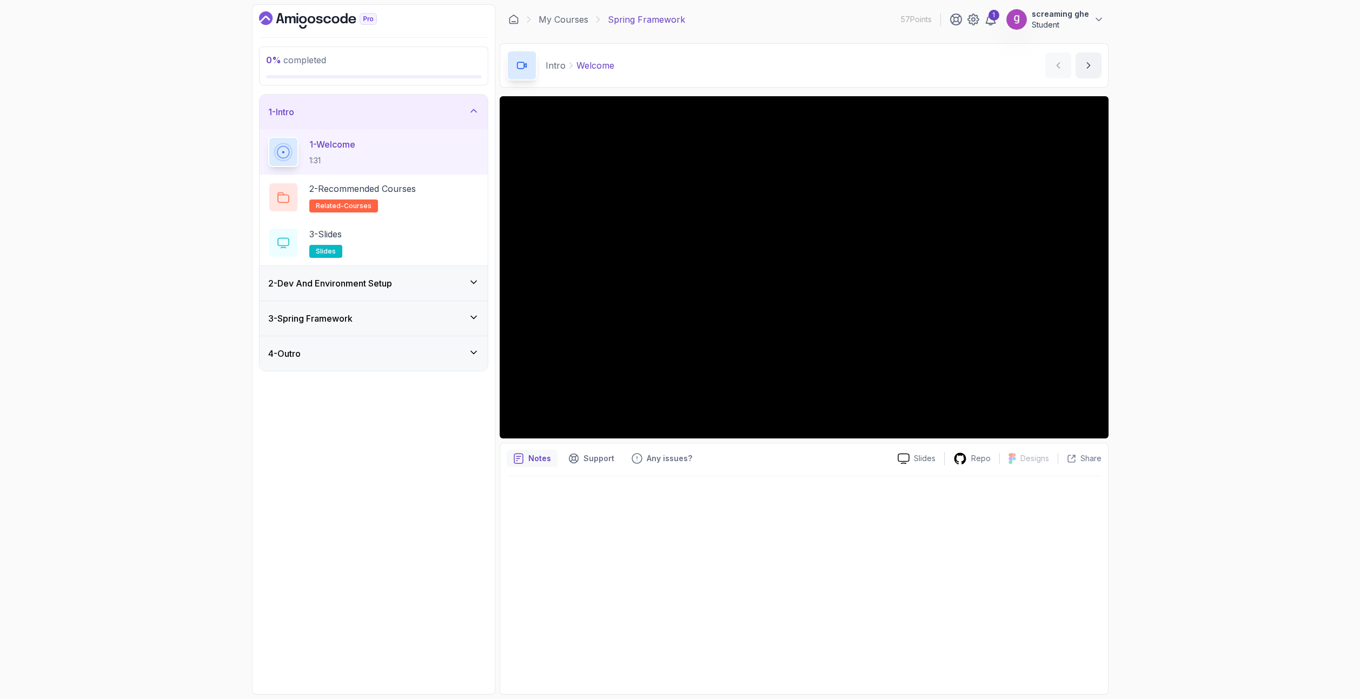
click at [373, 287] on h3 "2 - Dev And Environment Setup" at bounding box center [330, 283] width 124 height 13
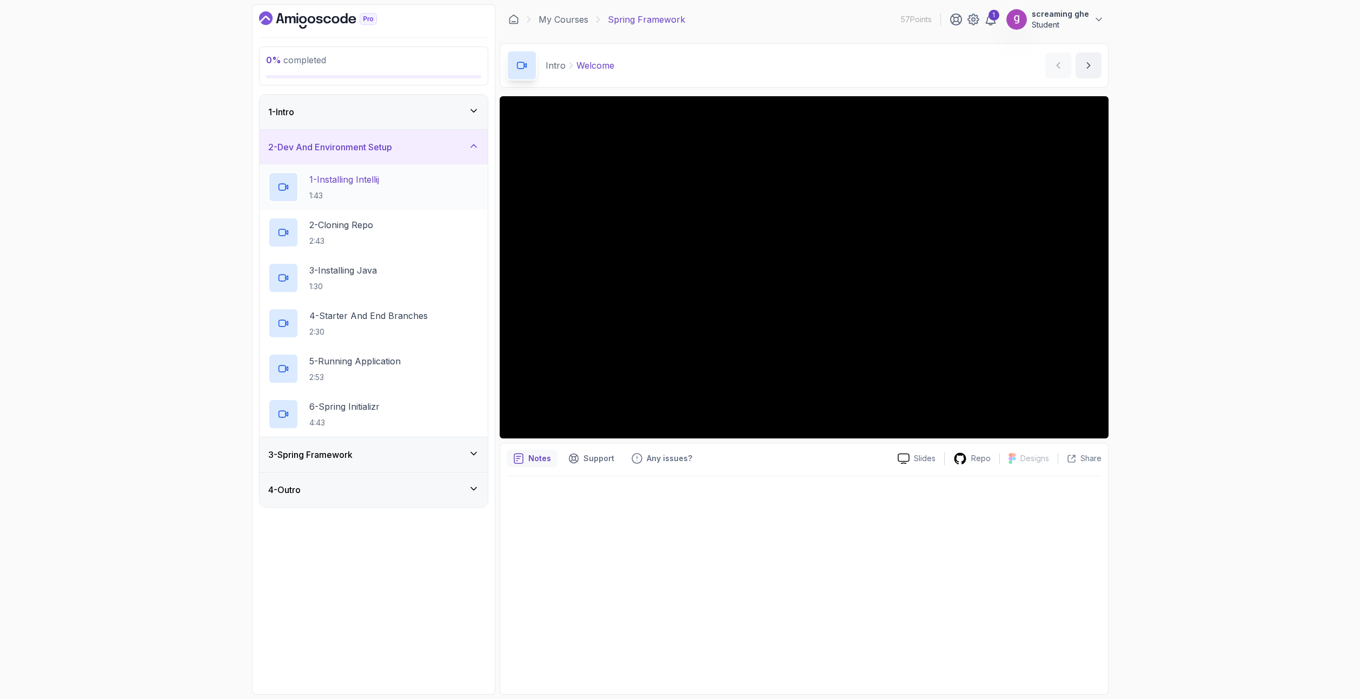
click at [379, 191] on p "1:43" at bounding box center [344, 195] width 70 height 11
click at [1256, 494] on div "0 % completed 1 - Intro 2 - Dev And Environment Setup 1 - Installing Intellij 1…" at bounding box center [680, 349] width 1360 height 699
click at [368, 229] on p "2 - Cloning Repo" at bounding box center [341, 224] width 64 height 13
drag, startPoint x: 648, startPoint y: 551, endPoint x: 674, endPoint y: 540, distance: 28.1
click at [652, 549] on div at bounding box center [804, 581] width 595 height 211
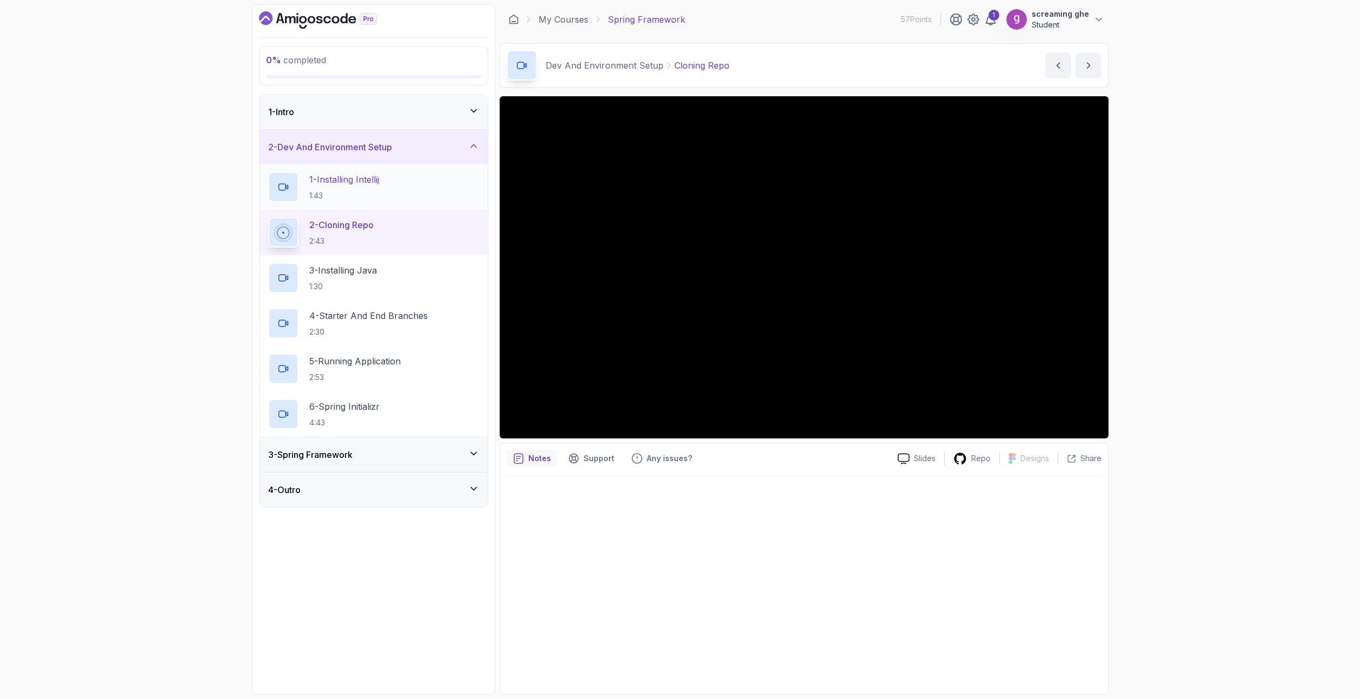
click at [351, 194] on p "1:43" at bounding box center [344, 195] width 70 height 11
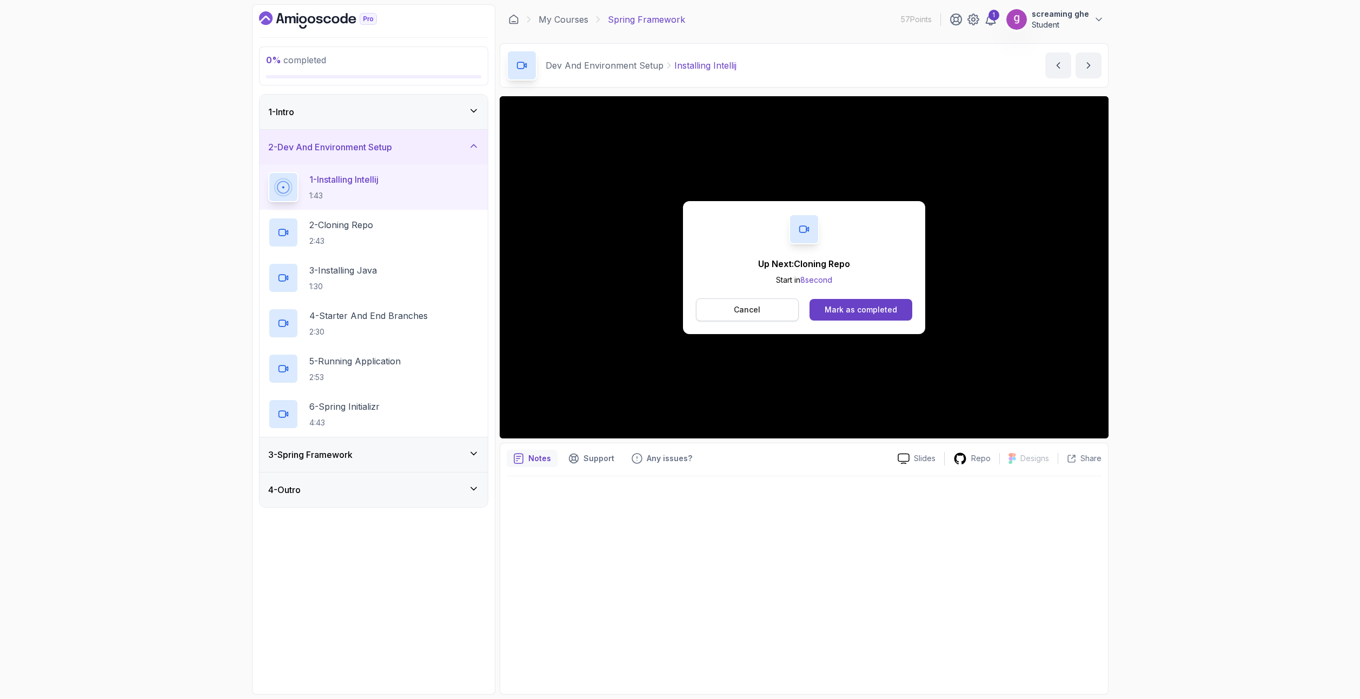
click at [776, 308] on button "Cancel" at bounding box center [747, 309] width 103 height 23
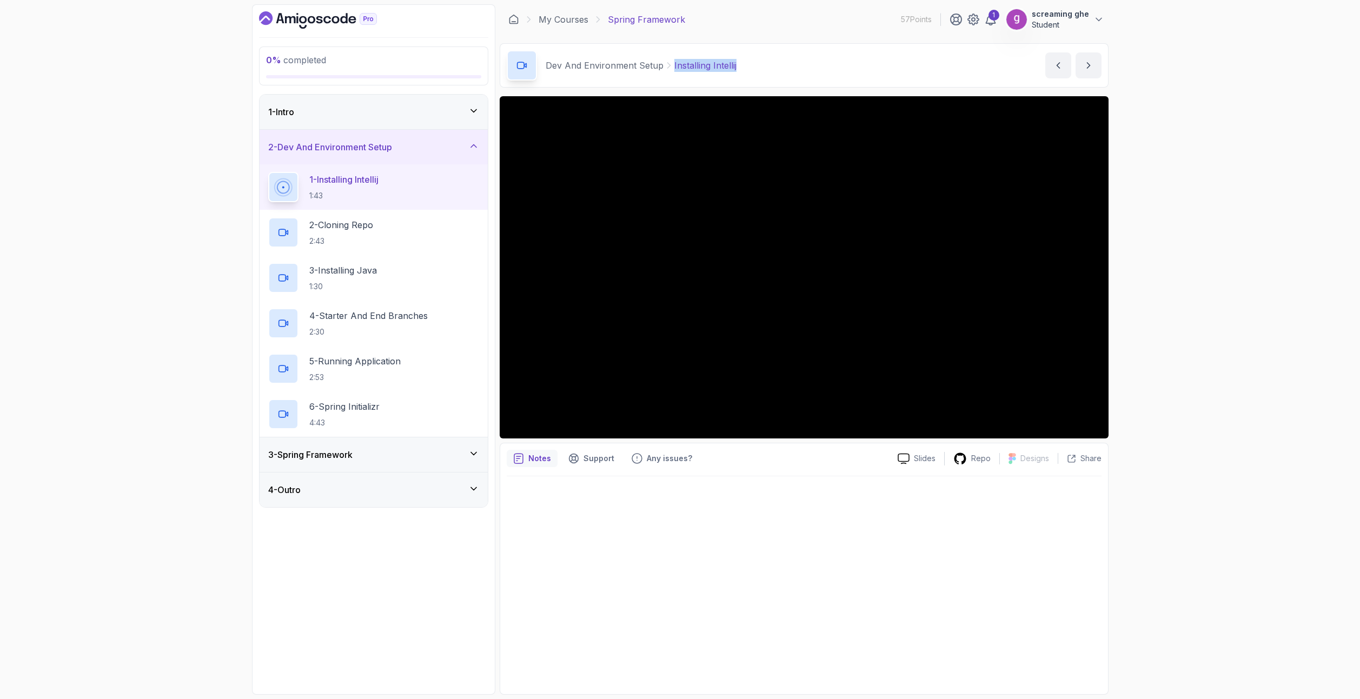
drag, startPoint x: 729, startPoint y: 68, endPoint x: 670, endPoint y: 66, distance: 58.9
click at [670, 66] on div "Dev And Environment Setup Installing Intellij Installing Intellij by [PERSON_NA…" at bounding box center [804, 65] width 609 height 44
copy p "Installing Intellij"
click at [413, 234] on div "2 - Cloning Repo 2:43" at bounding box center [373, 232] width 211 height 30
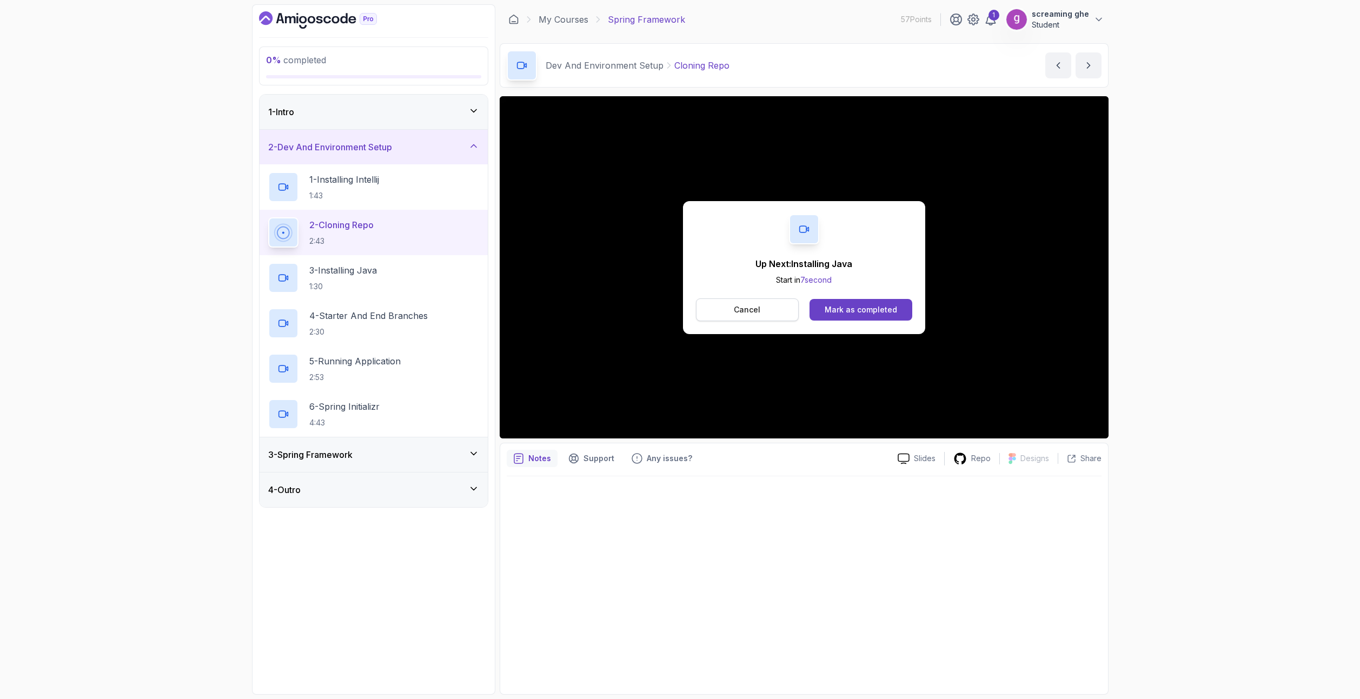
click at [751, 315] on p "Cancel" at bounding box center [747, 309] width 26 height 11
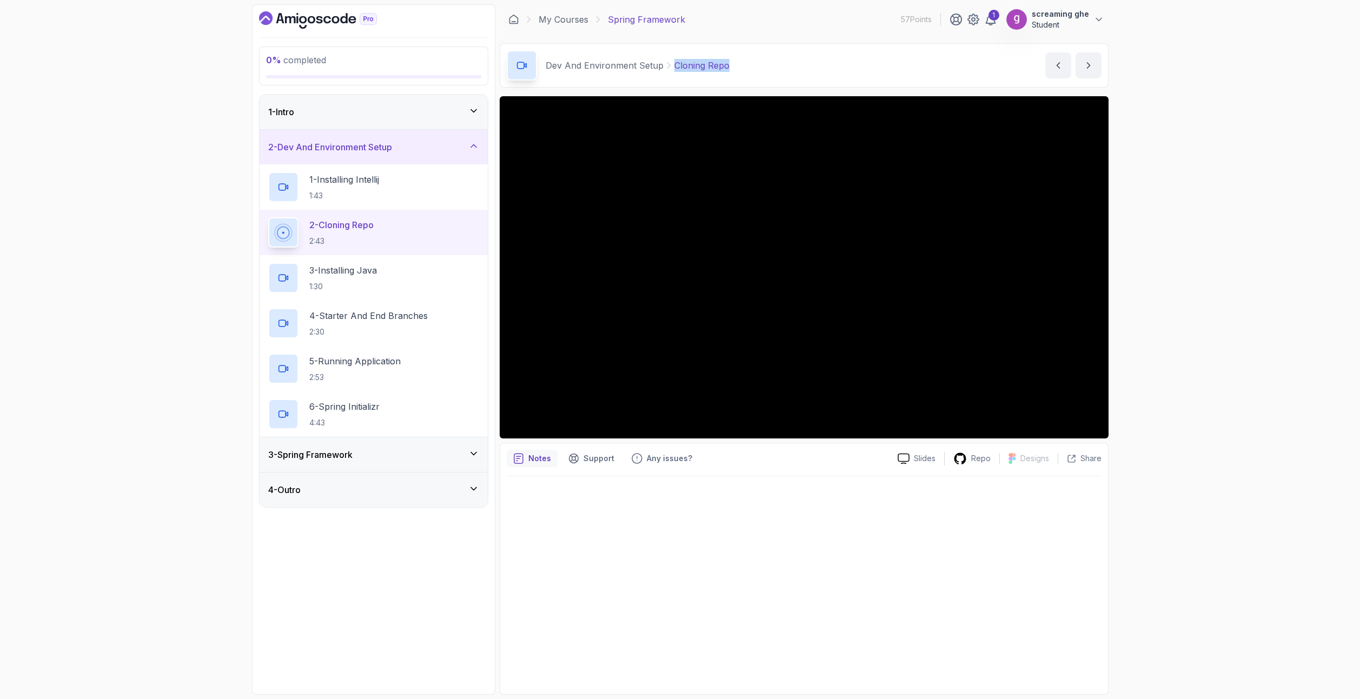
drag, startPoint x: 738, startPoint y: 66, endPoint x: 672, endPoint y: 64, distance: 66.5
click at [672, 64] on div "Dev And Environment Setup Cloning Repo Cloning Repo by [PERSON_NAME]" at bounding box center [804, 65] width 609 height 44
copy p "Cloning Repo"
click at [332, 265] on p "3 - Installing Java" at bounding box center [343, 270] width 68 height 13
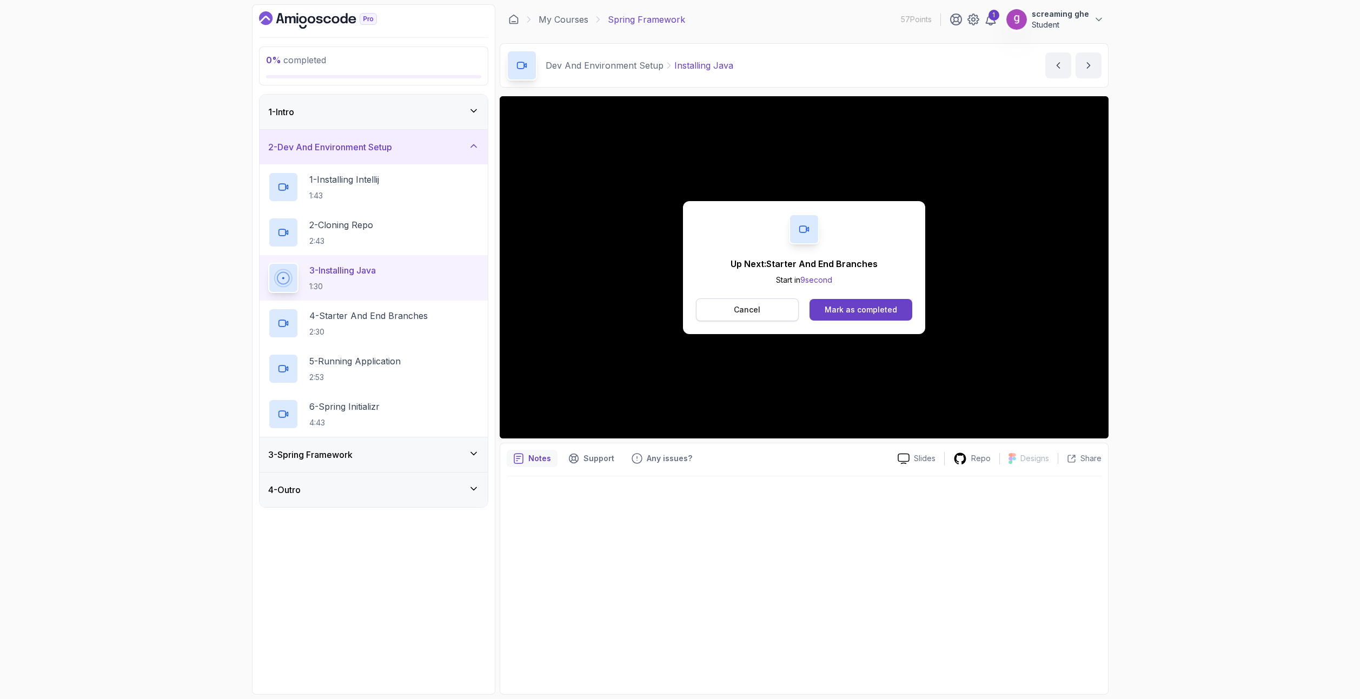
click at [741, 319] on button "Cancel" at bounding box center [747, 309] width 103 height 23
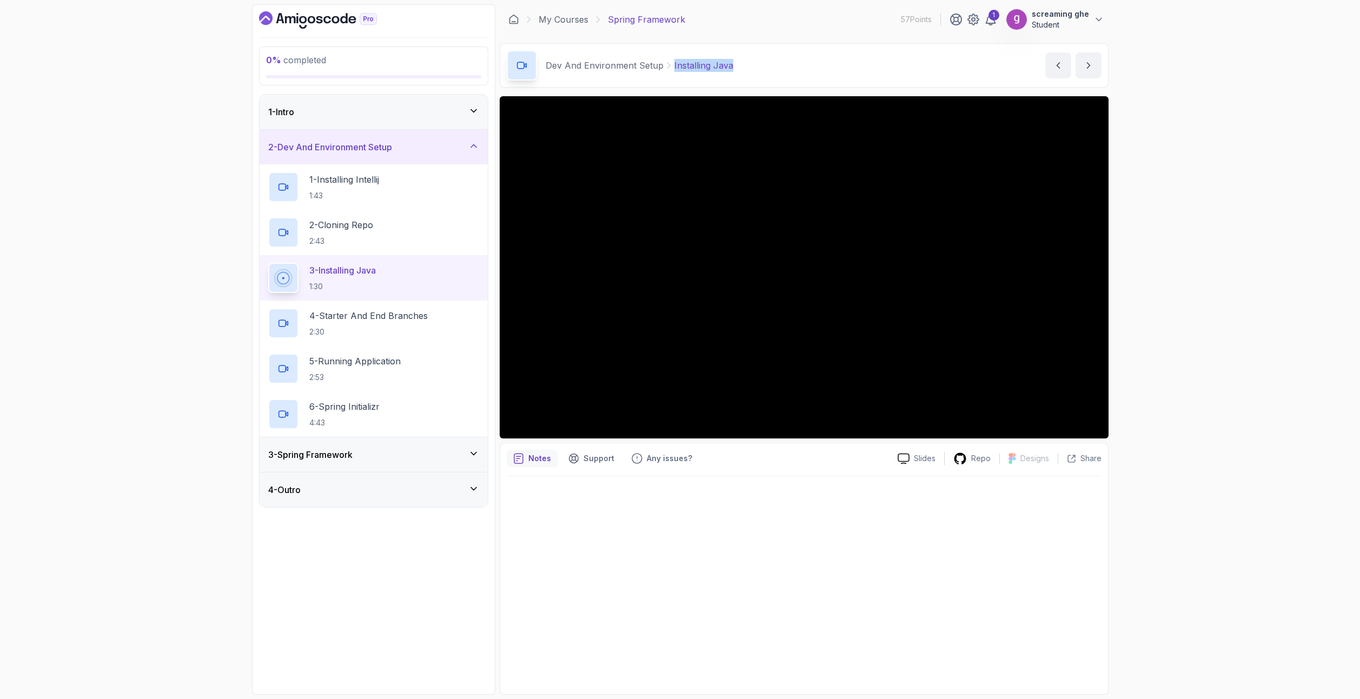
drag, startPoint x: 744, startPoint y: 66, endPoint x: 671, endPoint y: 68, distance: 73.0
click at [671, 68] on div "Dev And Environment Setup Installing Java Installing Java by [PERSON_NAME]" at bounding box center [804, 65] width 609 height 44
copy p "Installing Java"
click at [369, 330] on p "2:30" at bounding box center [368, 332] width 118 height 11
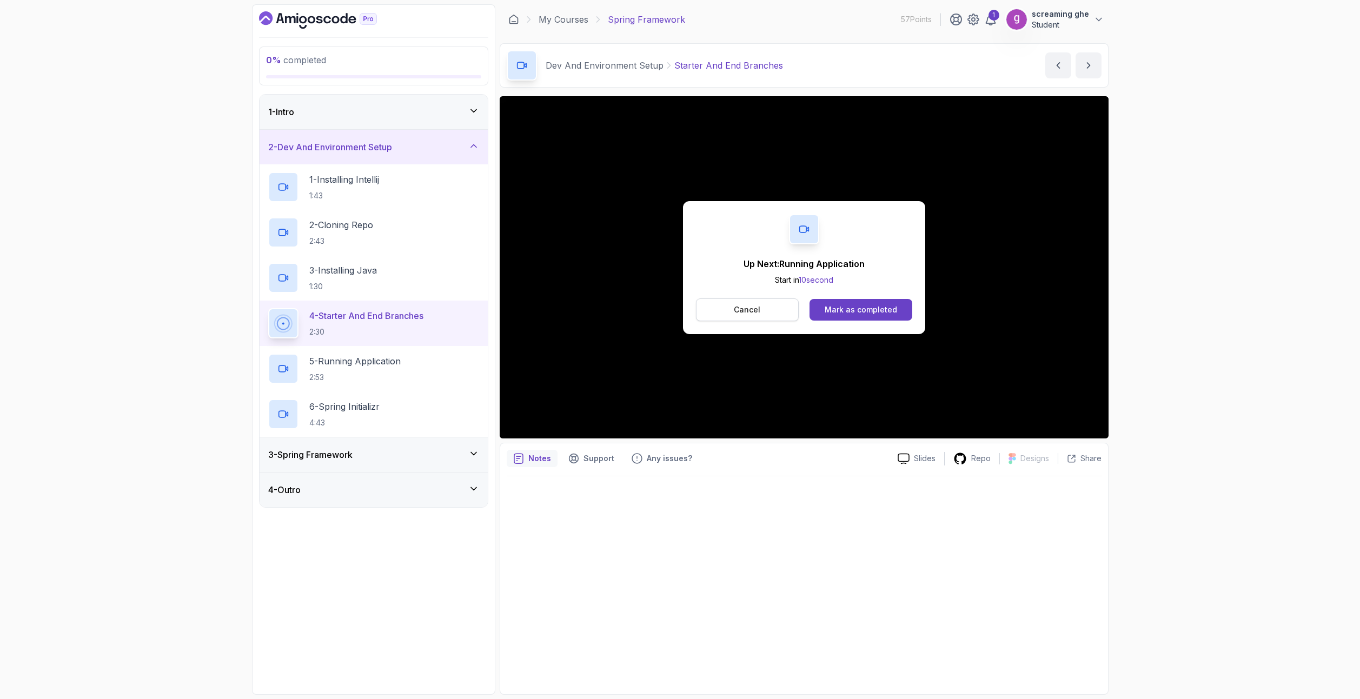
click at [762, 304] on button "Cancel" at bounding box center [747, 309] width 103 height 23
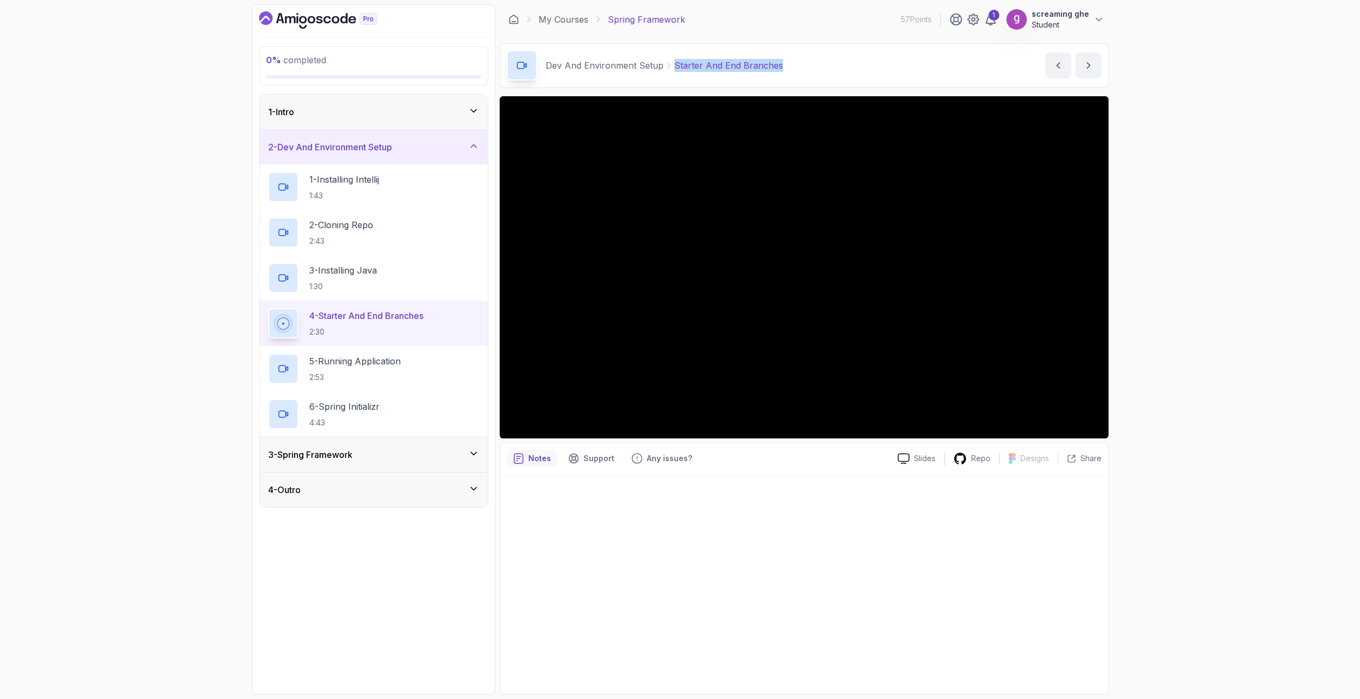
drag, startPoint x: 777, startPoint y: 68, endPoint x: 670, endPoint y: 68, distance: 106.5
click at [670, 68] on div "Dev And Environment Setup Starter And End Branches Starter And End Branches by …" at bounding box center [804, 65] width 609 height 44
copy p "Starter And End Branches"
drag, startPoint x: 626, startPoint y: 521, endPoint x: 614, endPoint y: 516, distance: 12.8
click at [626, 521] on div at bounding box center [804, 581] width 595 height 211
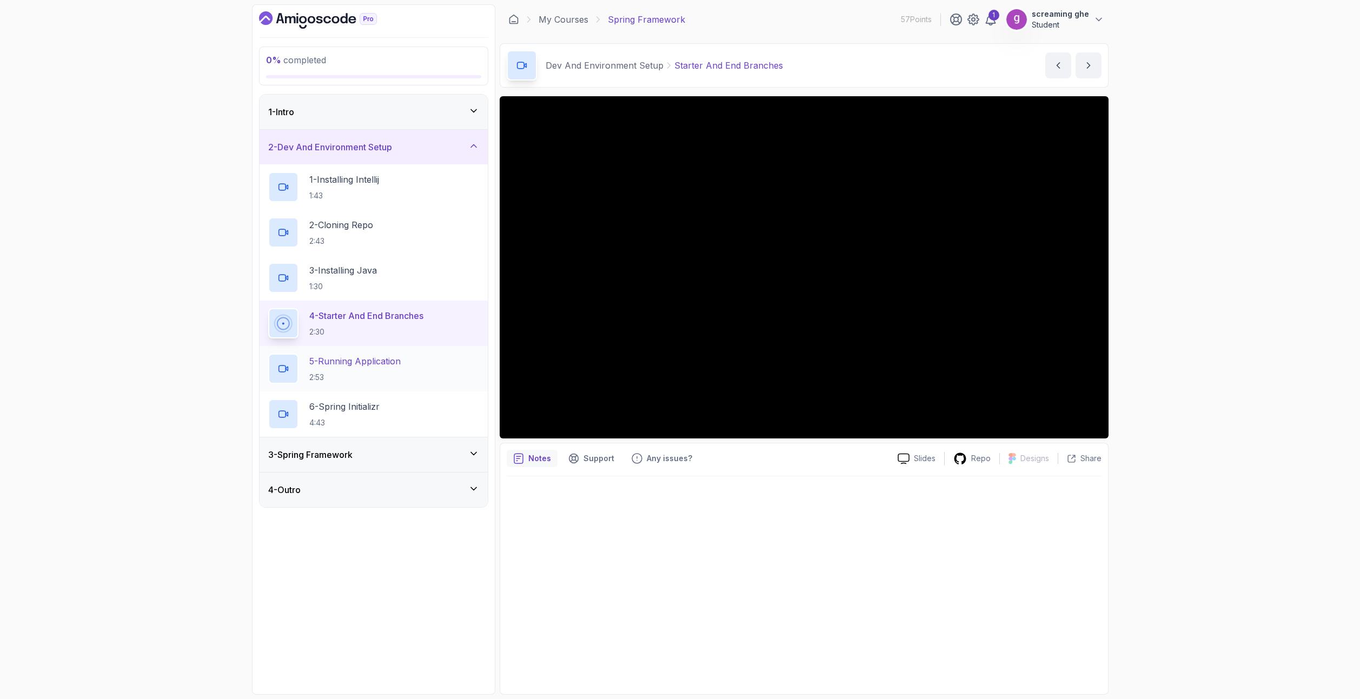
click at [371, 383] on div "5 - Running Application 2:53" at bounding box center [373, 369] width 211 height 30
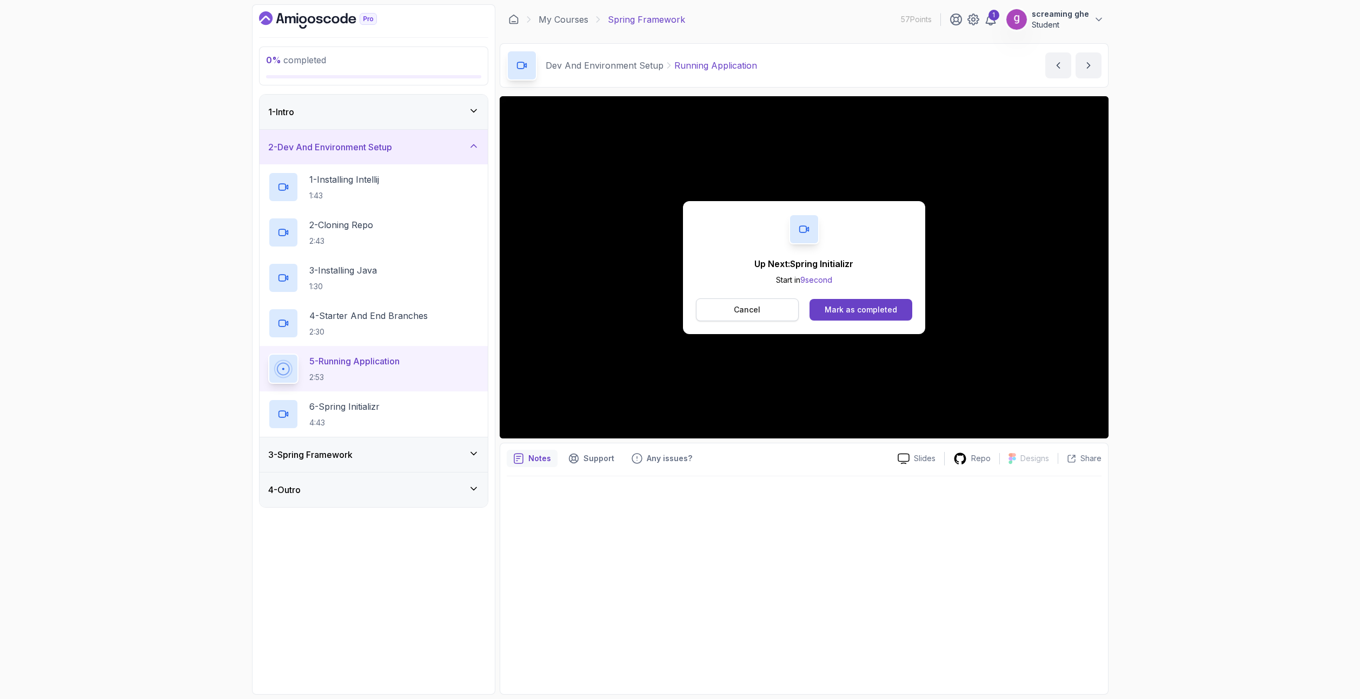
click at [769, 307] on button "Cancel" at bounding box center [747, 309] width 103 height 23
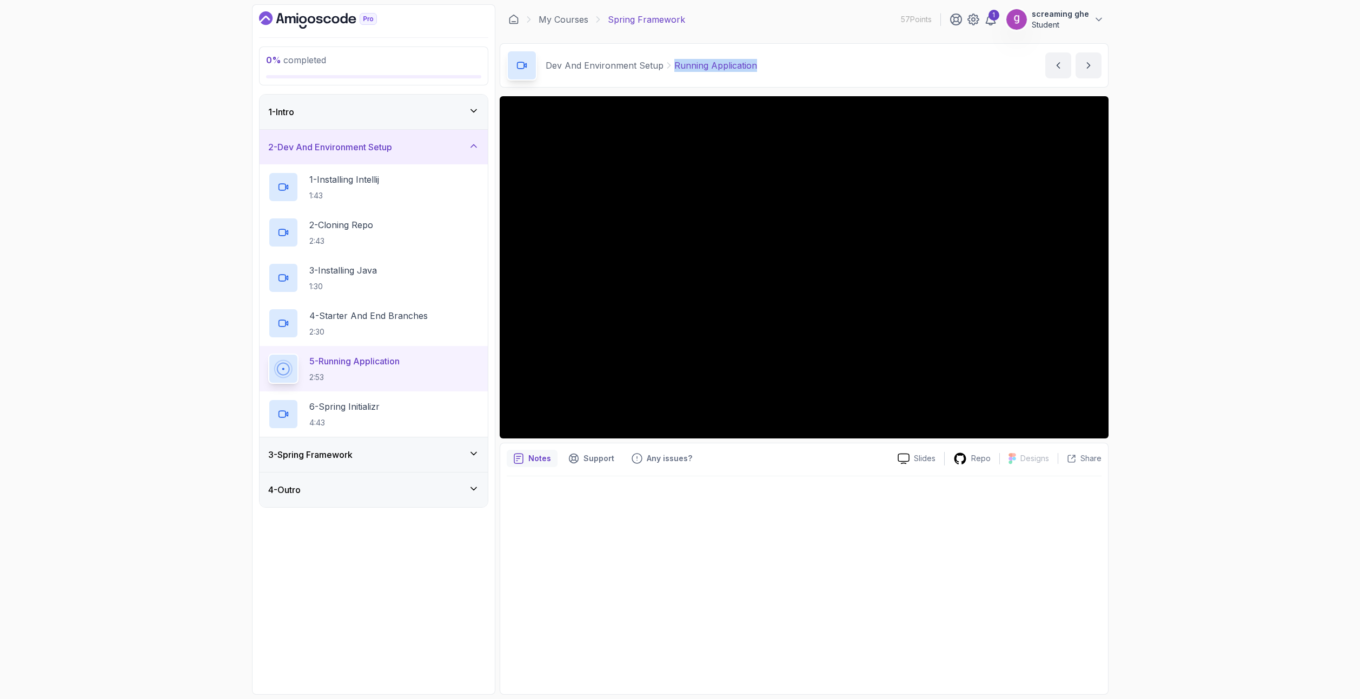
drag, startPoint x: 767, startPoint y: 68, endPoint x: 671, endPoint y: 68, distance: 96.2
click at [671, 68] on div "Dev And Environment Setup Running Application Running Application by [PERSON_NA…" at bounding box center [804, 65] width 609 height 44
copy p "Running Application"
click at [320, 410] on p "6 - Spring Initializr" at bounding box center [344, 406] width 70 height 13
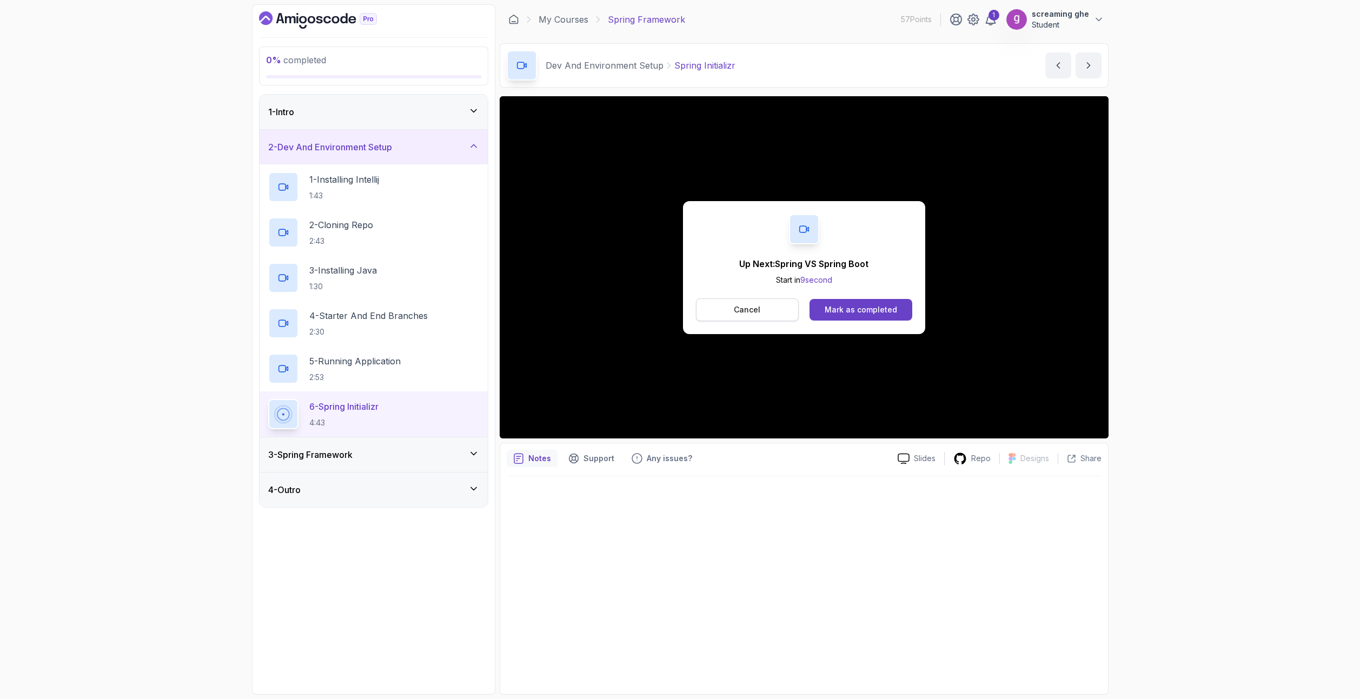
click at [765, 314] on button "Cancel" at bounding box center [747, 309] width 103 height 23
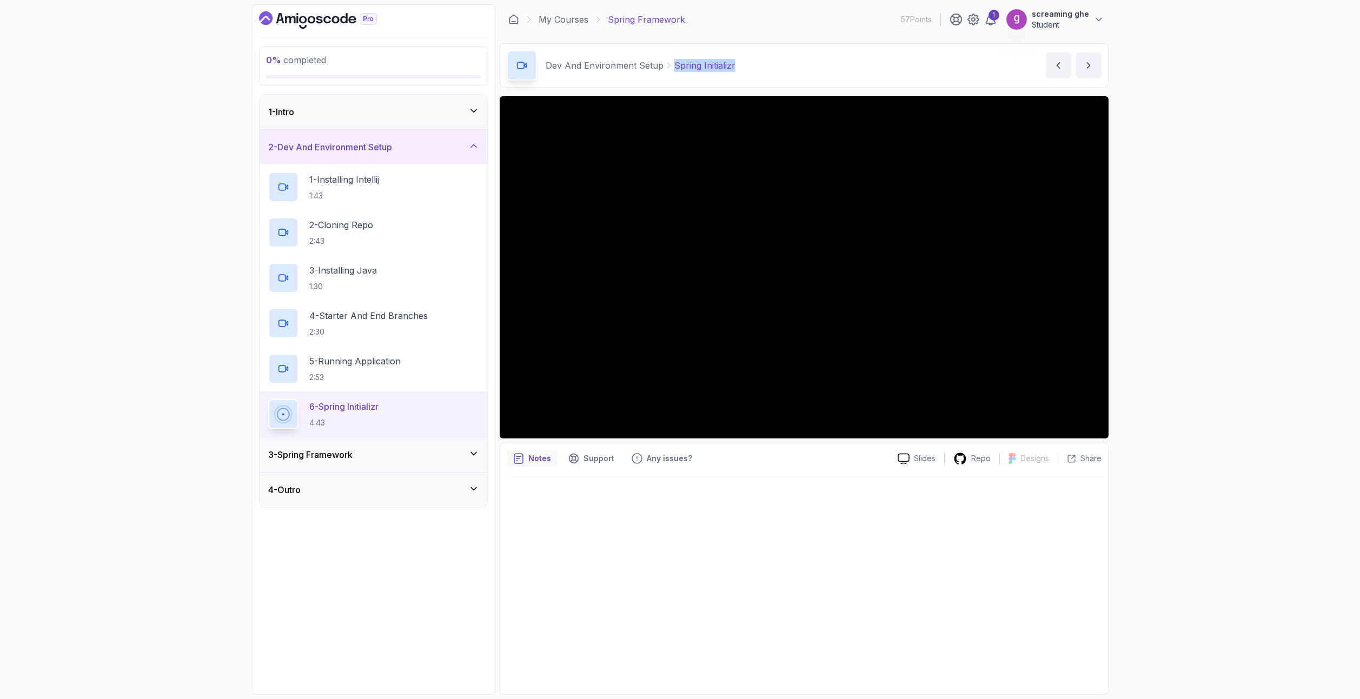
drag, startPoint x: 748, startPoint y: 68, endPoint x: 671, endPoint y: 68, distance: 76.2
click at [671, 68] on div "Dev And Environment Setup Spring Initializr Spring Initializr by [PERSON_NAME]" at bounding box center [804, 65] width 609 height 44
copy p "Spring Initializr"
click at [409, 452] on div "3 - Spring Framework" at bounding box center [373, 454] width 211 height 13
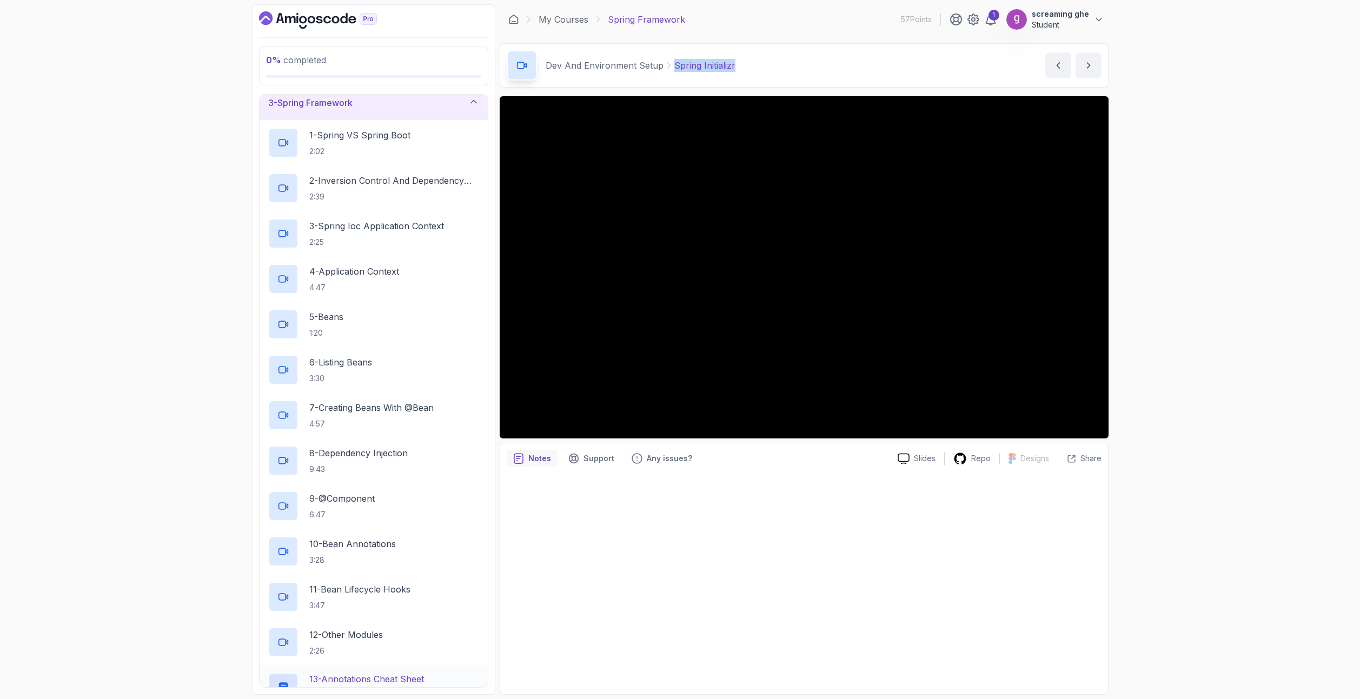
scroll to position [183, 0]
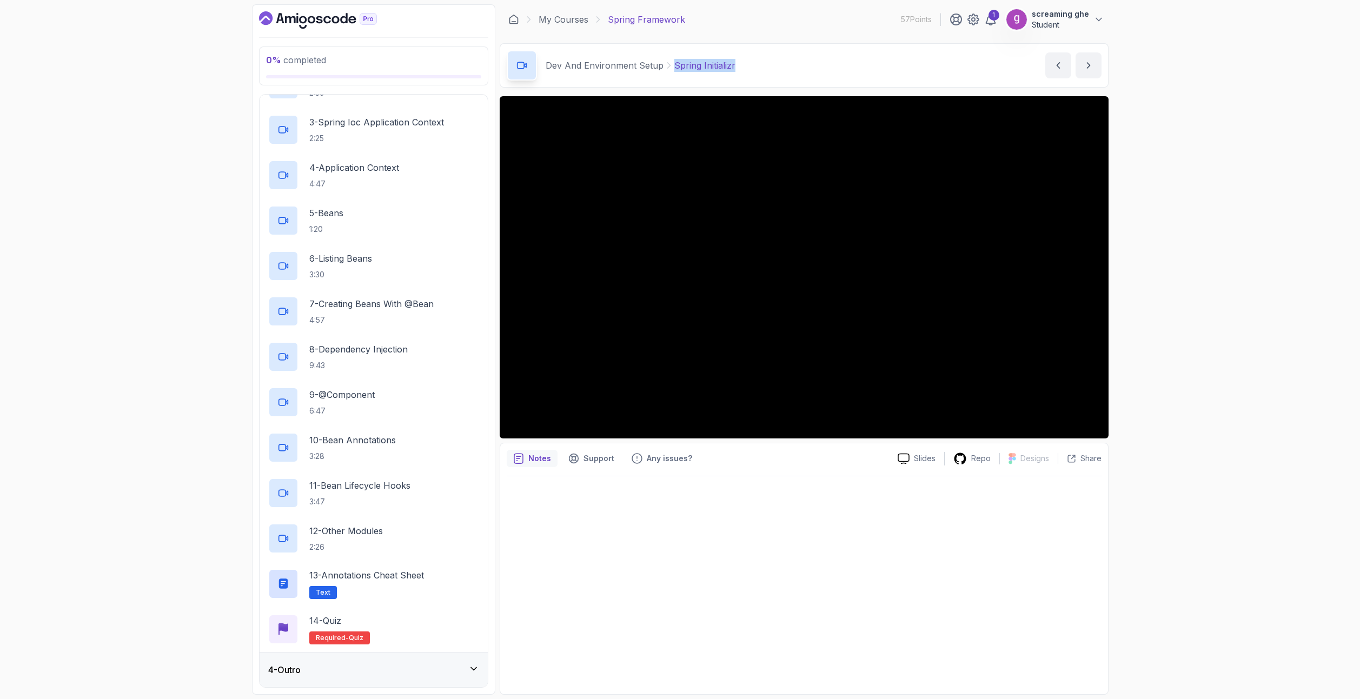
click at [395, 672] on div "4 - Outro" at bounding box center [373, 669] width 211 height 13
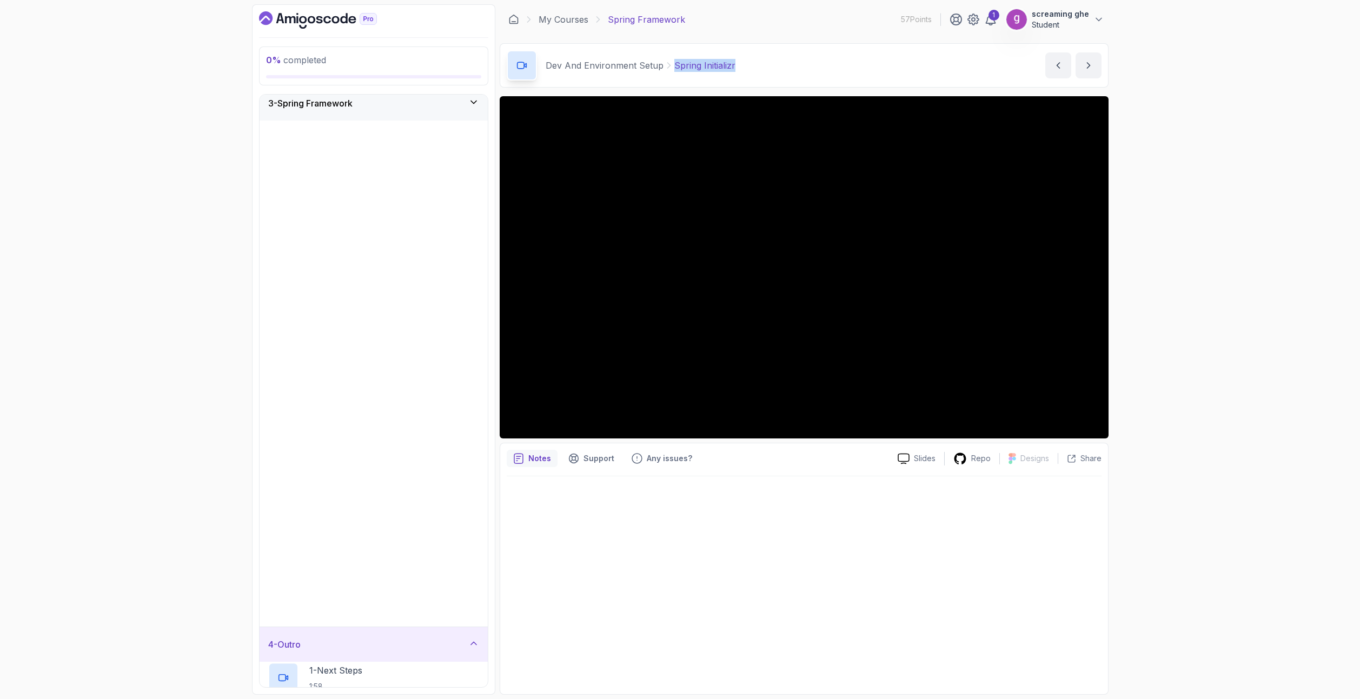
scroll to position [0, 0]
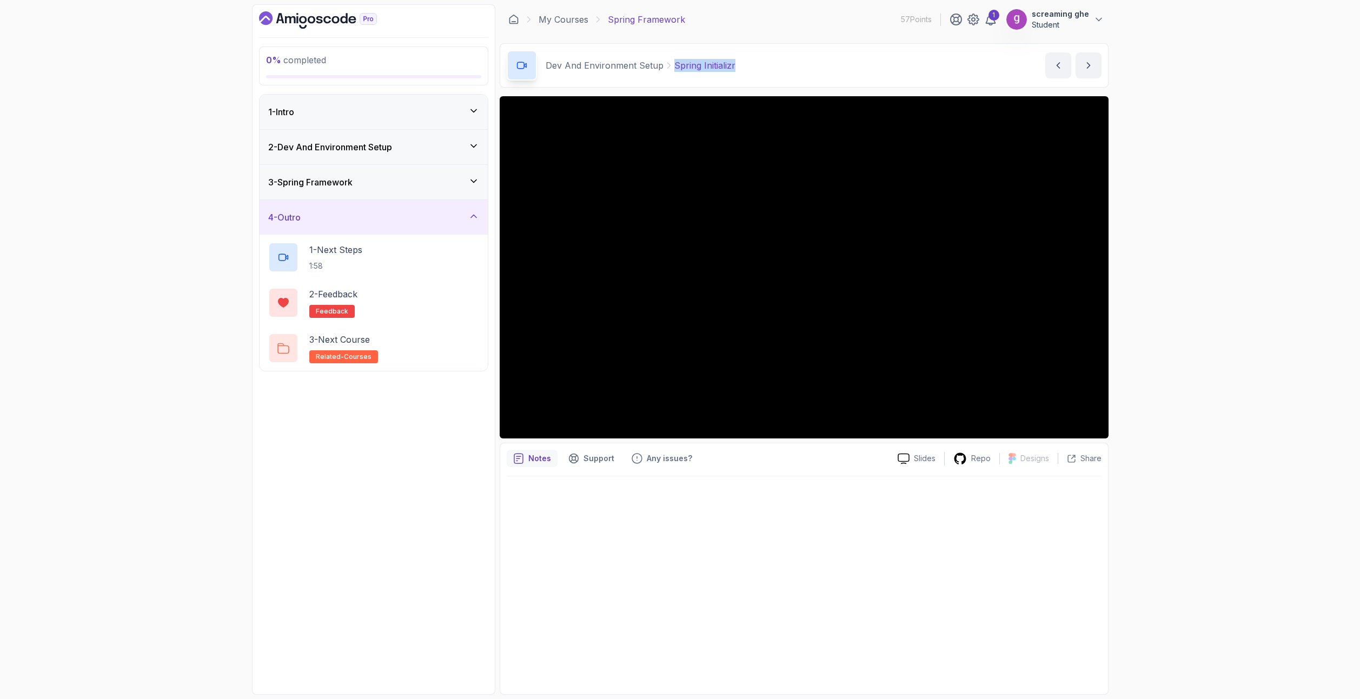
click at [361, 185] on div "3 - Spring Framework" at bounding box center [373, 182] width 211 height 13
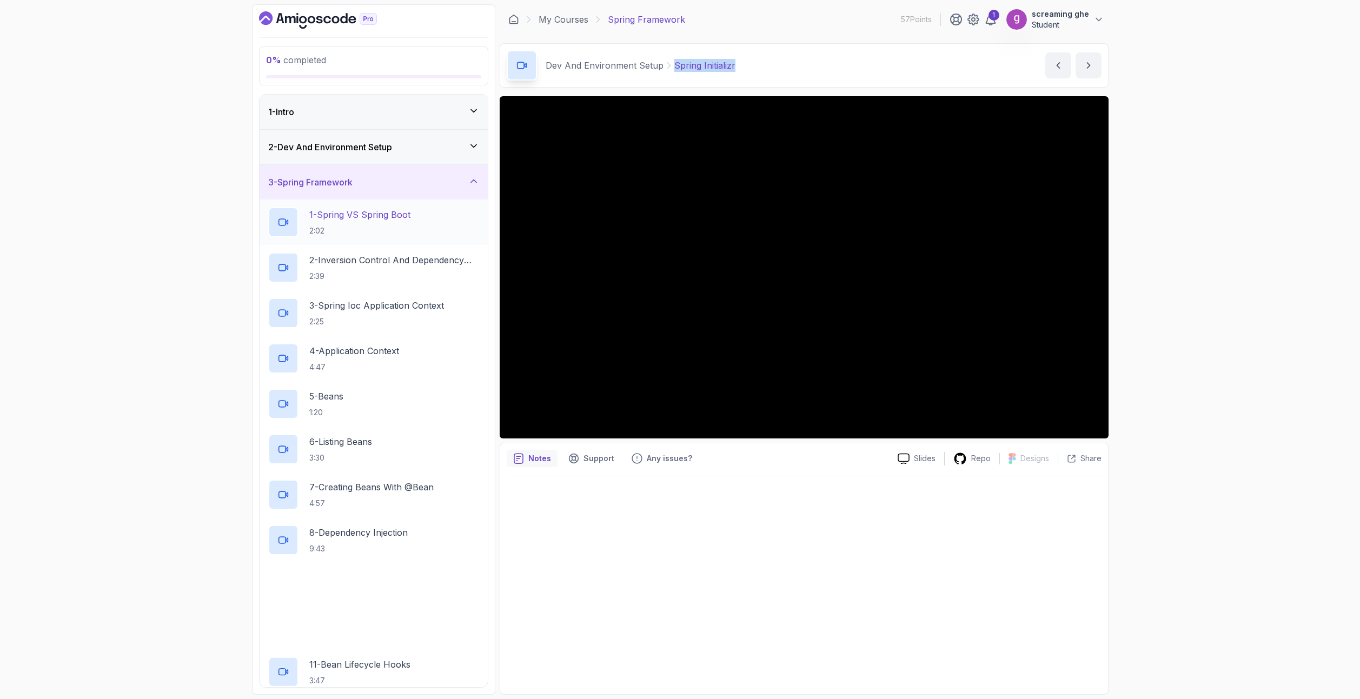
click at [357, 221] on h2 "1 - Spring VS Spring Boot 2:02" at bounding box center [359, 222] width 101 height 28
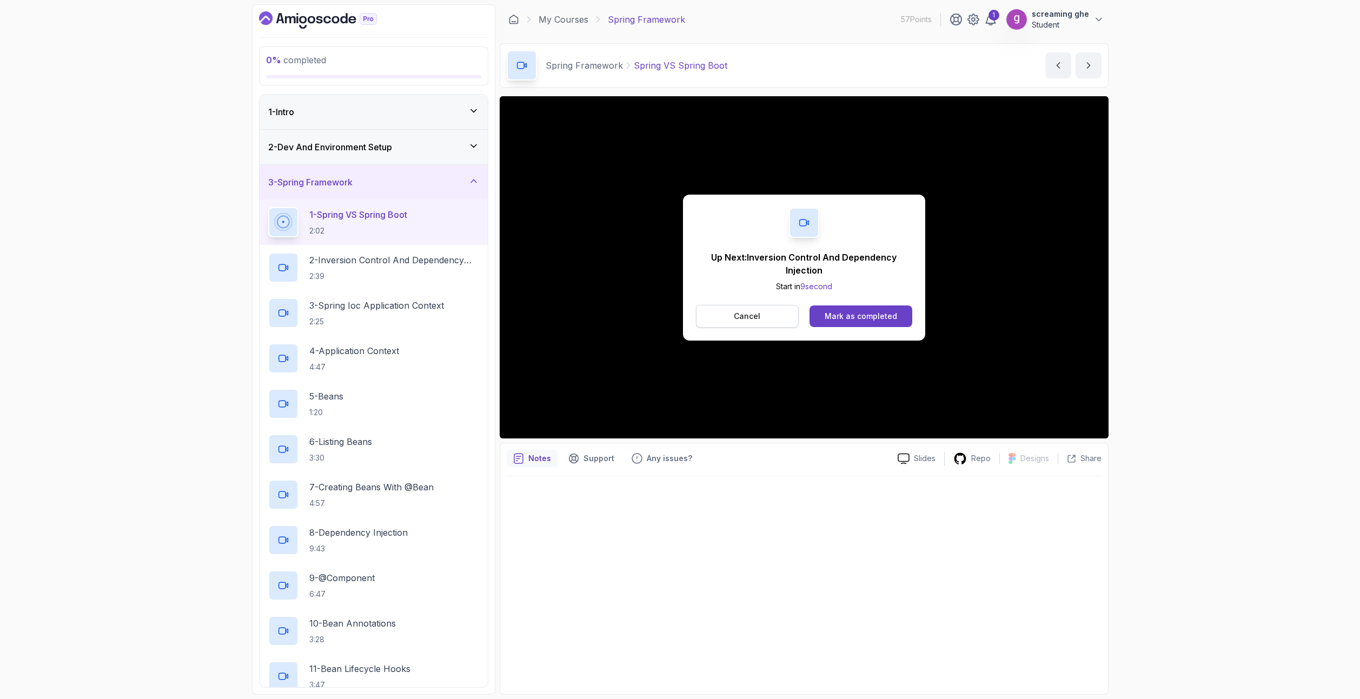
click at [748, 312] on p "Cancel" at bounding box center [747, 316] width 26 height 11
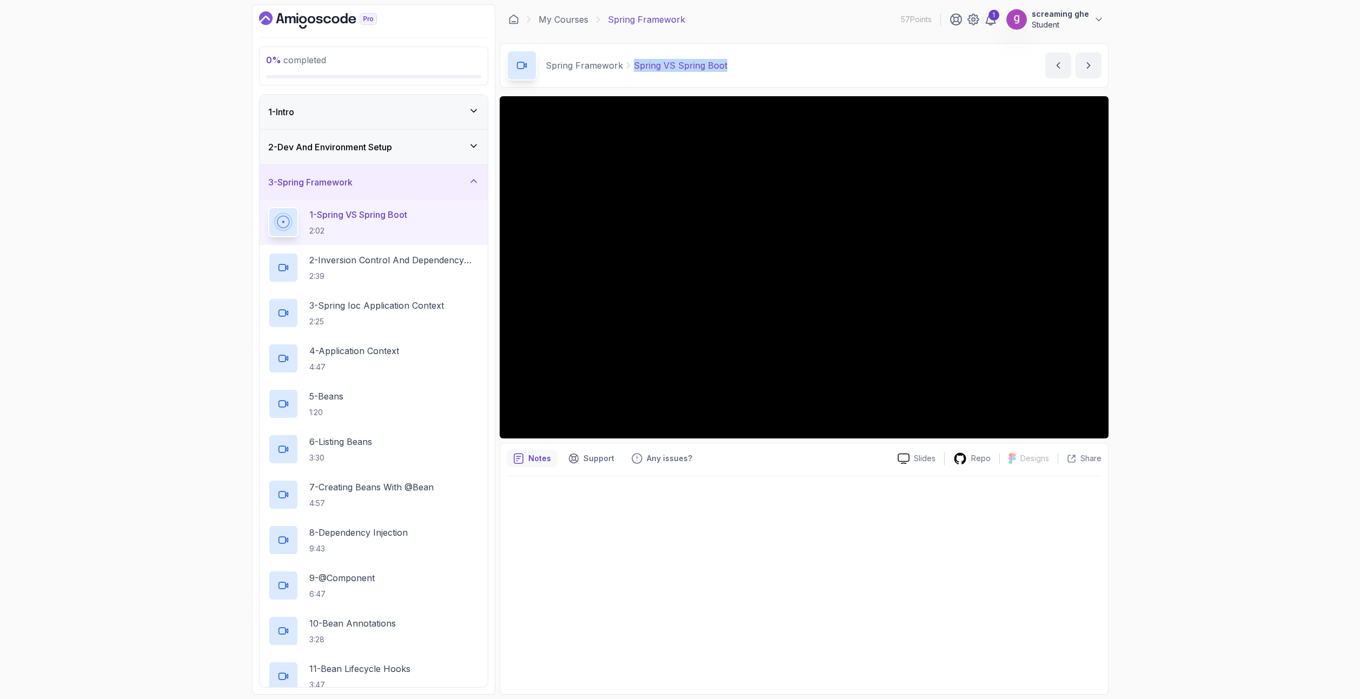
copy p "Spring VS Spring Boot"
drag, startPoint x: 743, startPoint y: 75, endPoint x: 633, endPoint y: 71, distance: 109.8
click at [631, 71] on div "Spring Framework Spring VS Spring Boot Spring VS Spring Boot by nelson" at bounding box center [804, 65] width 609 height 44
click at [403, 271] on p "2:39" at bounding box center [394, 276] width 170 height 11
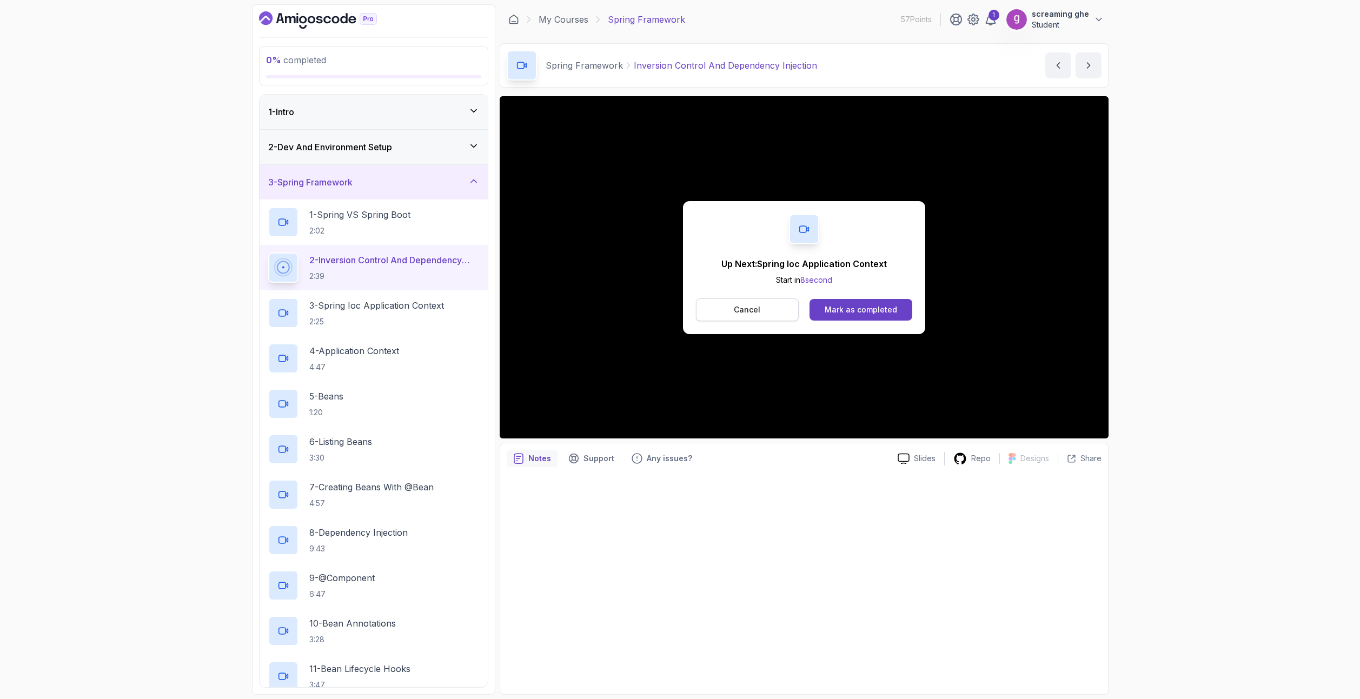
click at [753, 320] on button "Cancel" at bounding box center [747, 309] width 103 height 23
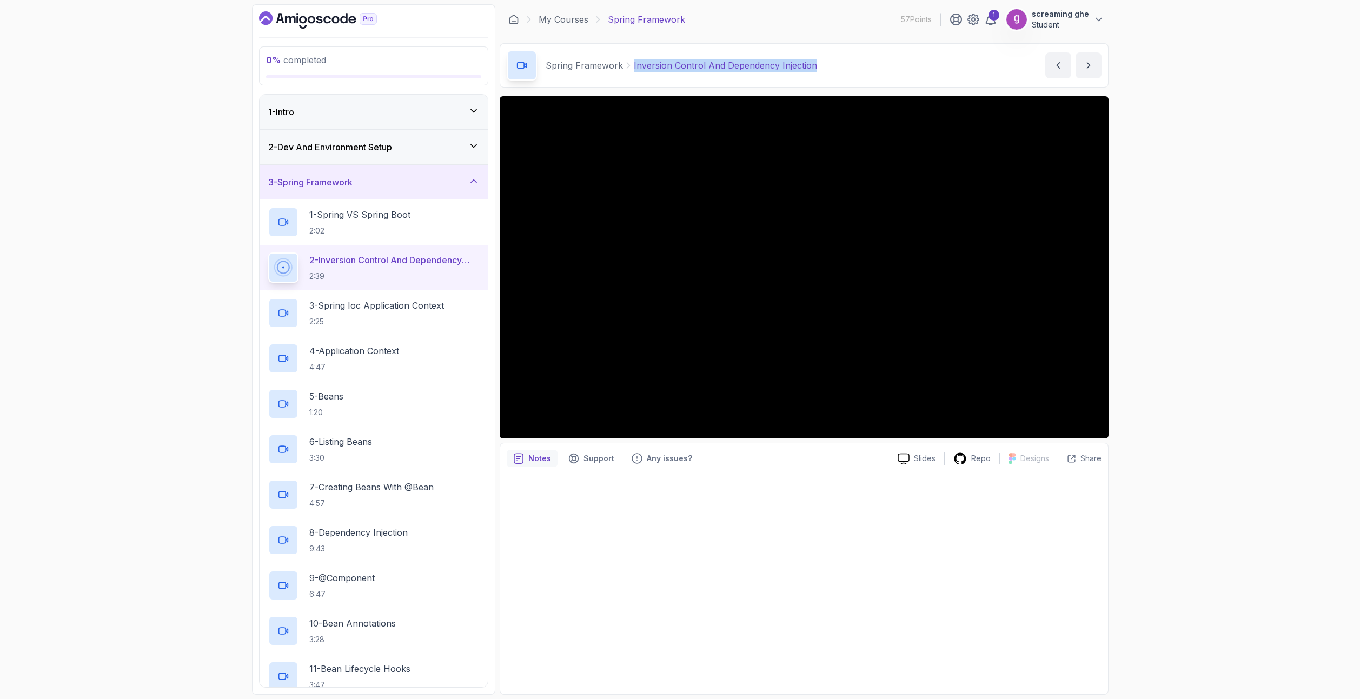
drag, startPoint x: 814, startPoint y: 66, endPoint x: 624, endPoint y: 62, distance: 189.3
click at [624, 62] on div "Spring Framework Inversion Control And Dependency Injection Inversion Control A…" at bounding box center [804, 65] width 609 height 44
copy p "Inversion Control And Dependency Injection"
click at [390, 319] on p "2:25" at bounding box center [376, 321] width 135 height 11
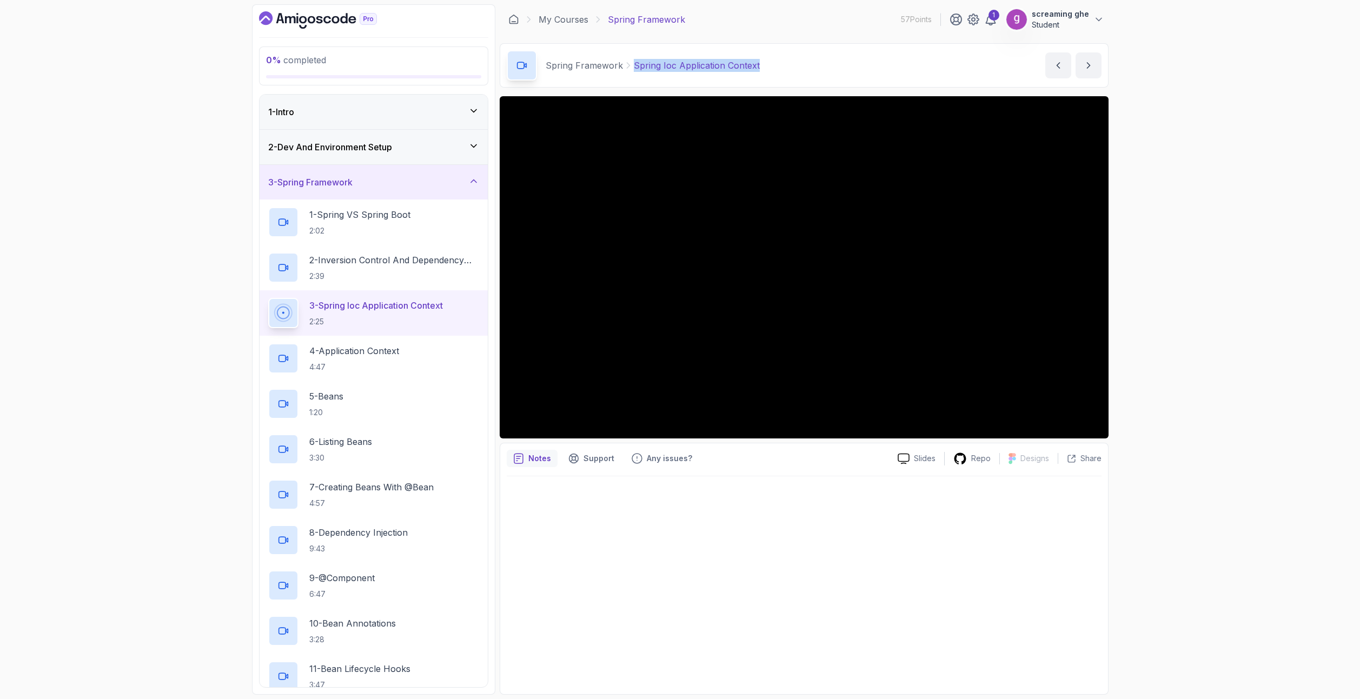
drag, startPoint x: 771, startPoint y: 65, endPoint x: 631, endPoint y: 65, distance: 140.0
click at [629, 65] on div "Spring Framework Spring Ioc Application Context Spring Ioc Application Context …" at bounding box center [804, 65] width 609 height 44
copy p "Spring Ioc Application Context"
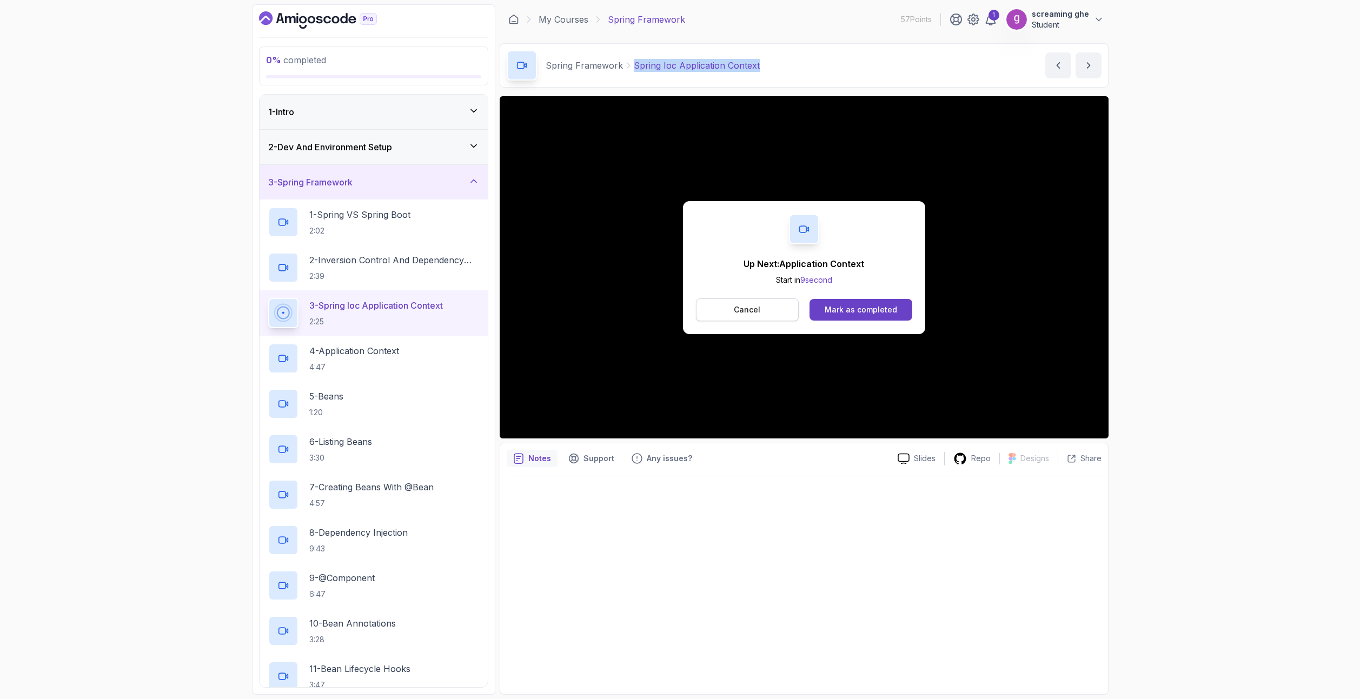
click at [750, 313] on p "Cancel" at bounding box center [747, 309] width 26 height 11
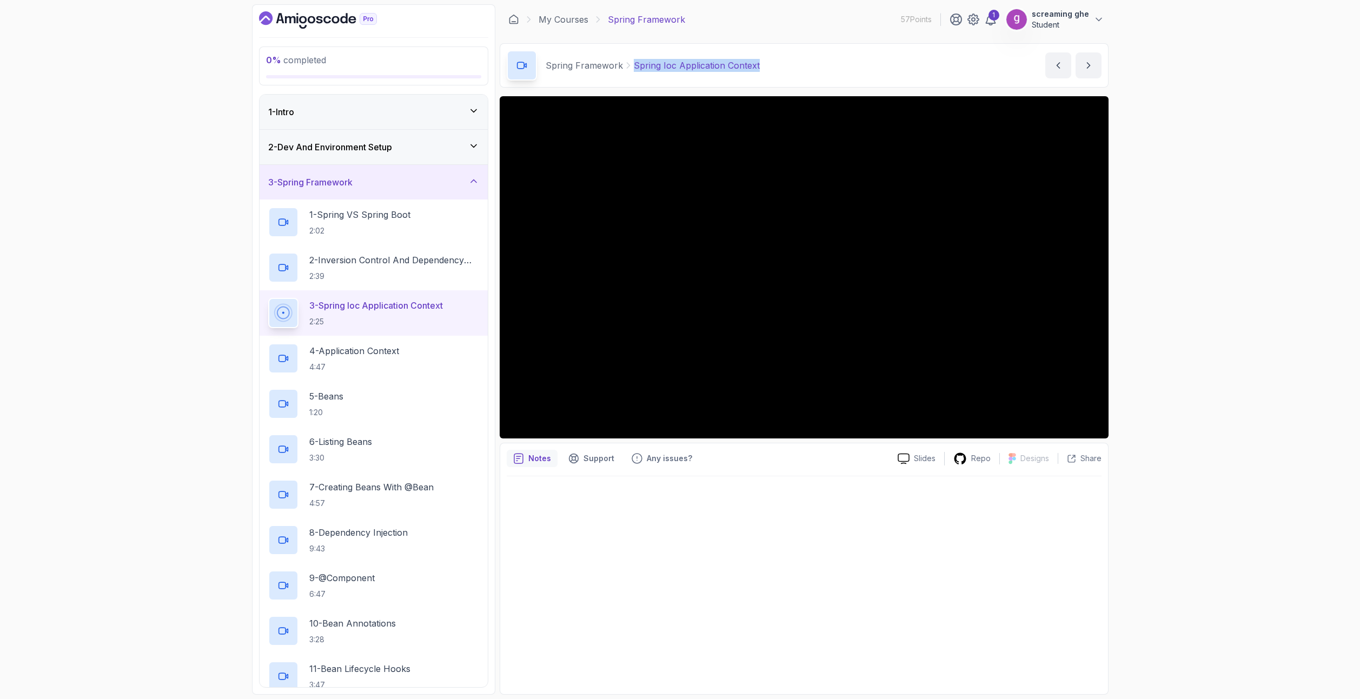
copy p "Spring Ioc Application Context"
click at [433, 348] on div "4 - Application Context 4:47" at bounding box center [373, 358] width 211 height 30
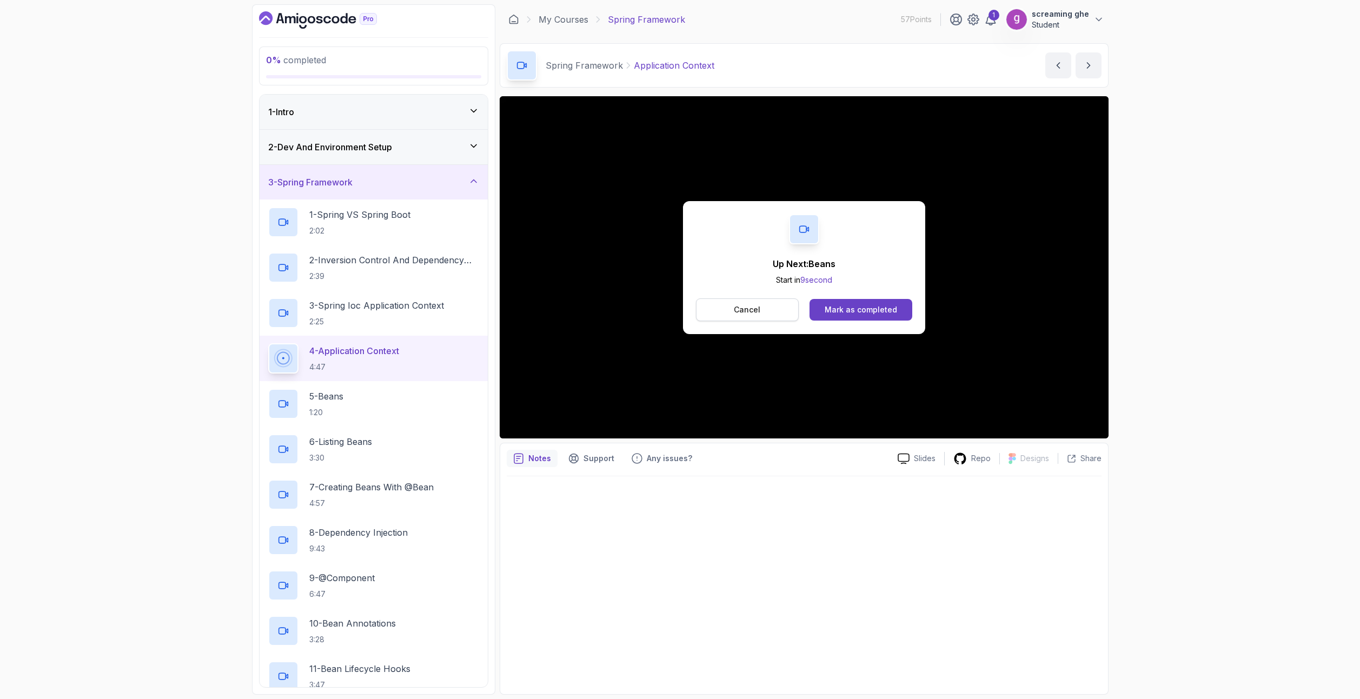
click at [754, 317] on button "Cancel" at bounding box center [747, 309] width 103 height 23
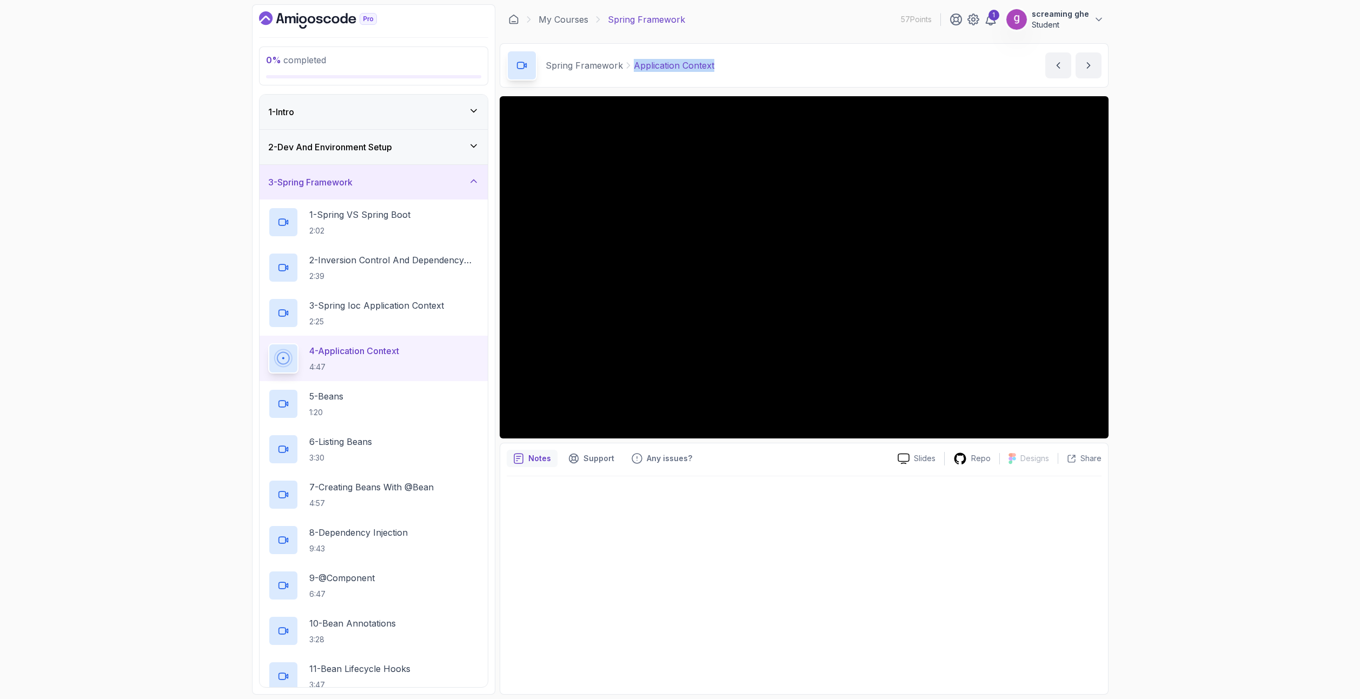
drag, startPoint x: 746, startPoint y: 65, endPoint x: 632, endPoint y: 59, distance: 114.2
click at [632, 59] on div "Spring Framework Application Context Application Context by nelson" at bounding box center [804, 65] width 609 height 44
click at [335, 417] on p "1:20" at bounding box center [326, 412] width 34 height 11
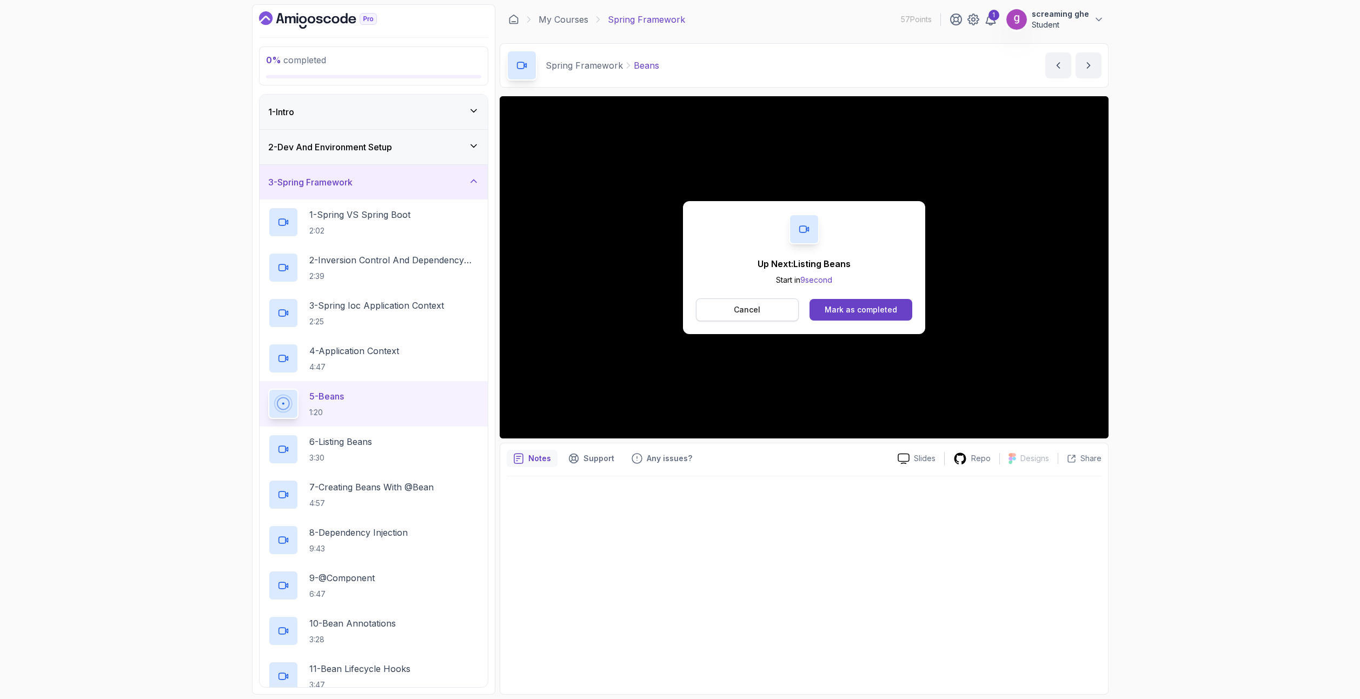
click at [791, 310] on button "Cancel" at bounding box center [747, 309] width 103 height 23
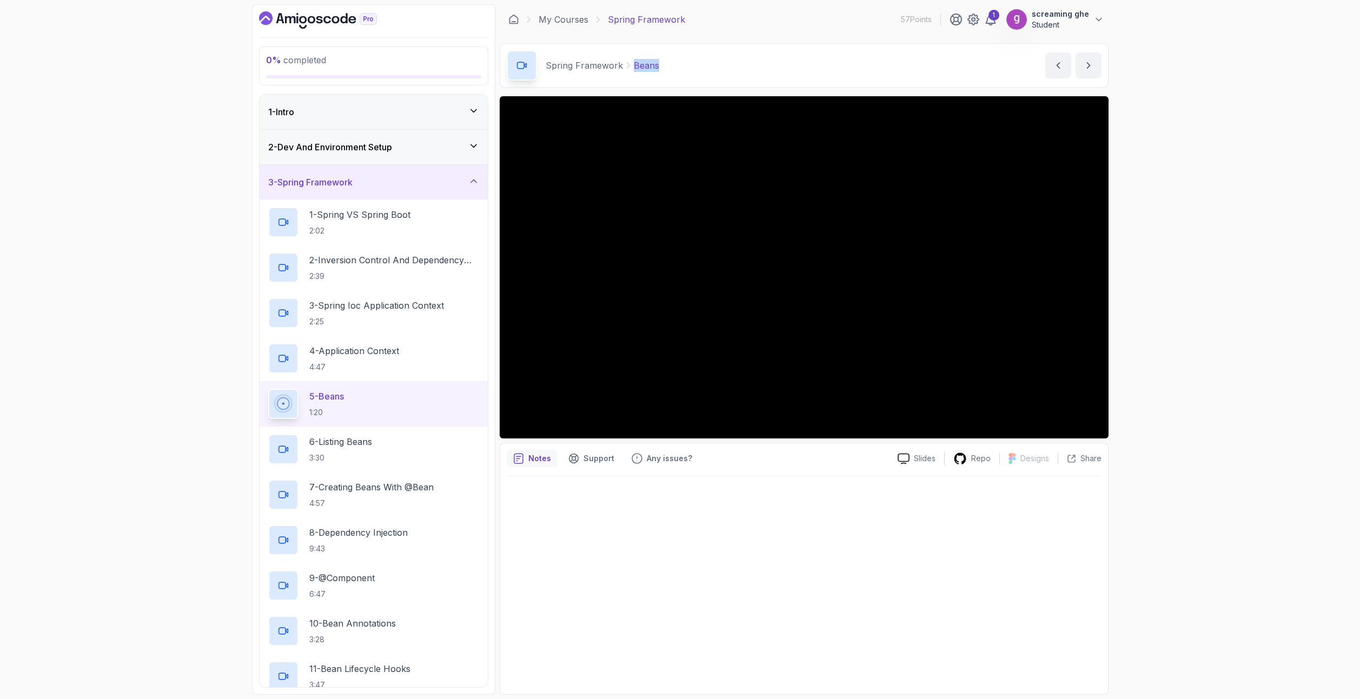
drag, startPoint x: 689, startPoint y: 62, endPoint x: 631, endPoint y: 61, distance: 58.4
click at [631, 61] on div "Spring Framework Beans Beans by nelson" at bounding box center [804, 65] width 609 height 44
click at [349, 464] on div "6 - Listing Beans 3:30" at bounding box center [373, 449] width 228 height 45
click at [398, 452] on div "6 - Listing Beans 3:30" at bounding box center [373, 449] width 211 height 30
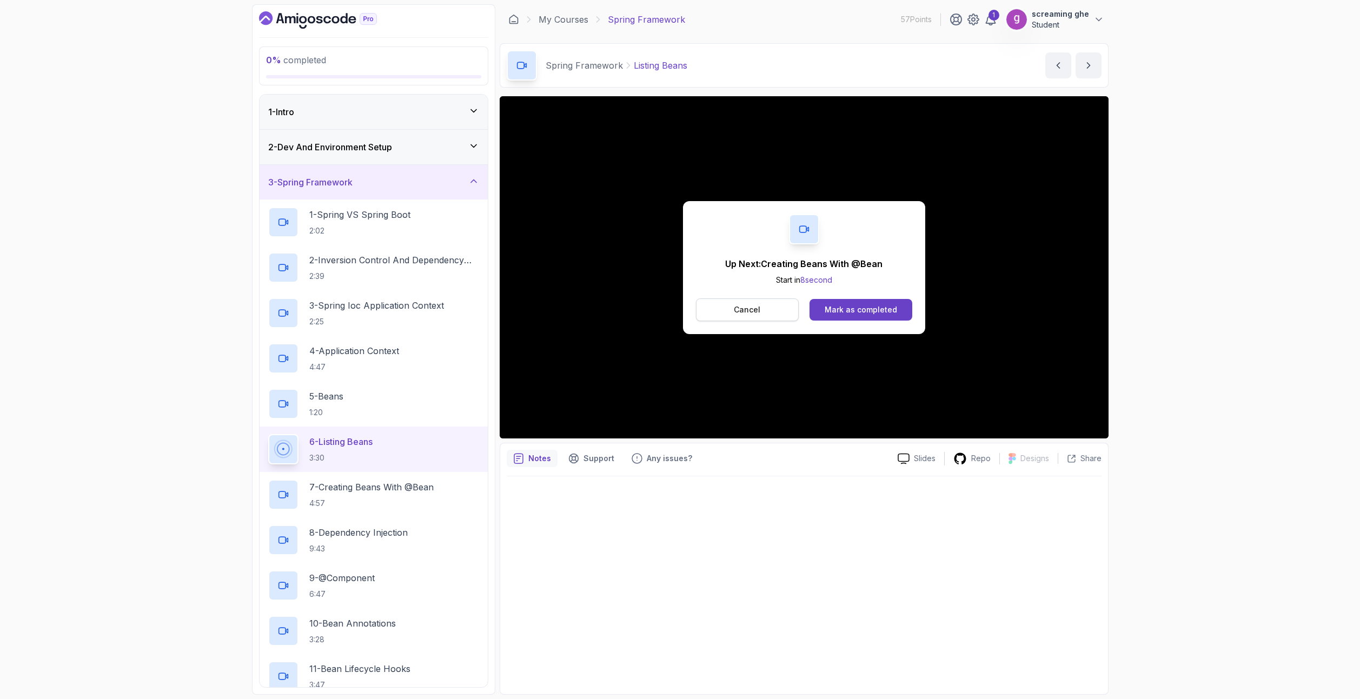
click at [730, 312] on button "Cancel" at bounding box center [747, 309] width 103 height 23
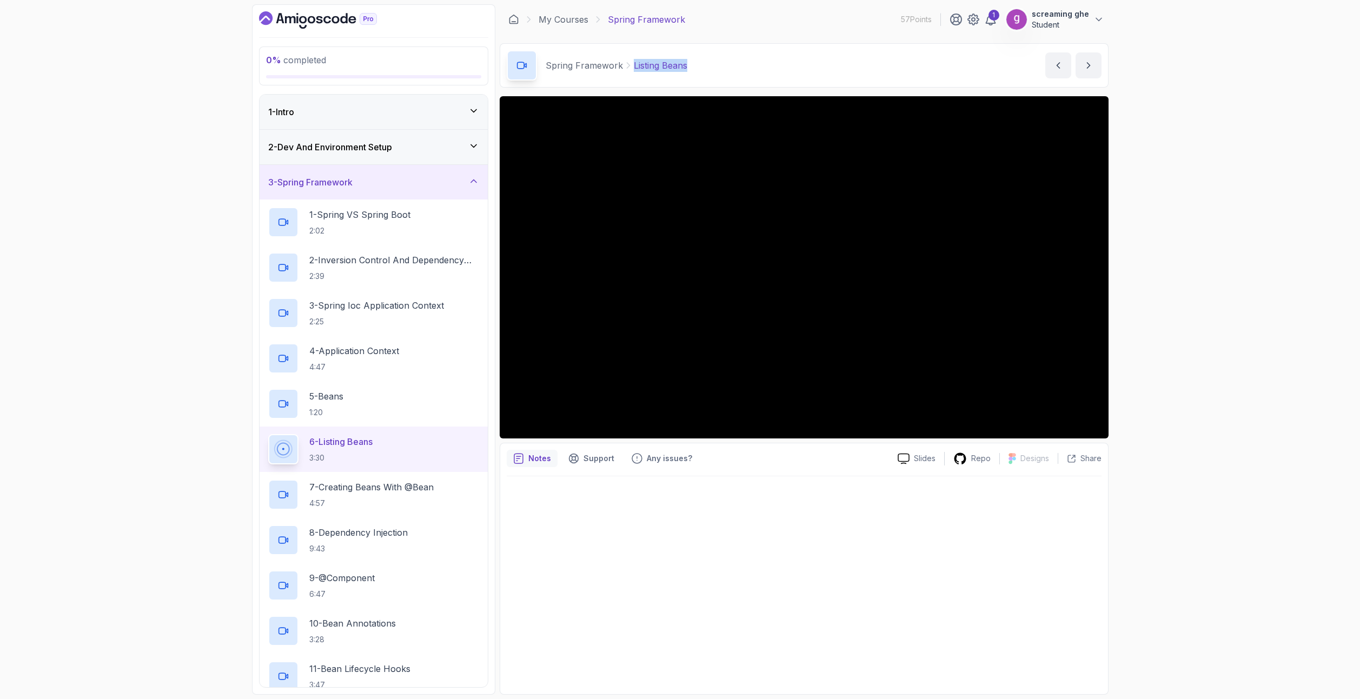
drag, startPoint x: 704, startPoint y: 65, endPoint x: 632, endPoint y: 58, distance: 72.2
click at [632, 58] on div "Spring Framework Listing Beans Listing Beans by nelson" at bounding box center [804, 65] width 609 height 44
click at [417, 504] on p "4:57" at bounding box center [371, 503] width 124 height 11
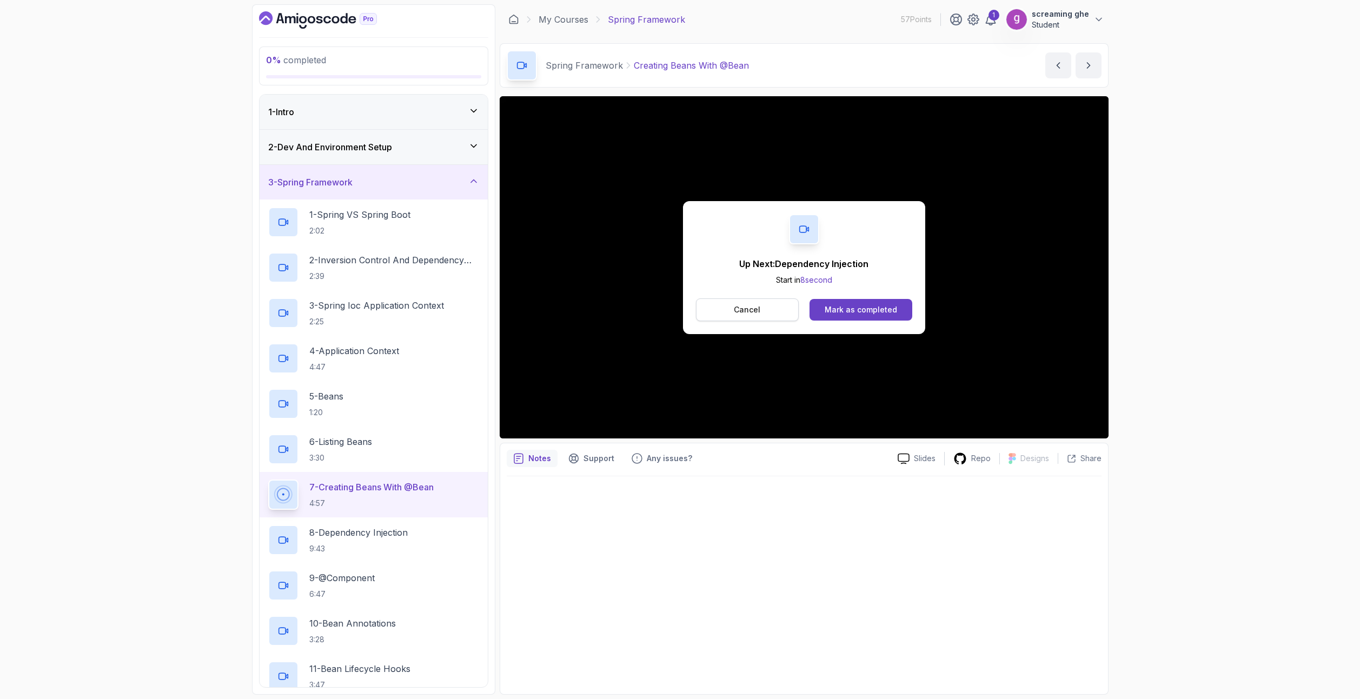
click at [743, 313] on p "Cancel" at bounding box center [747, 309] width 26 height 11
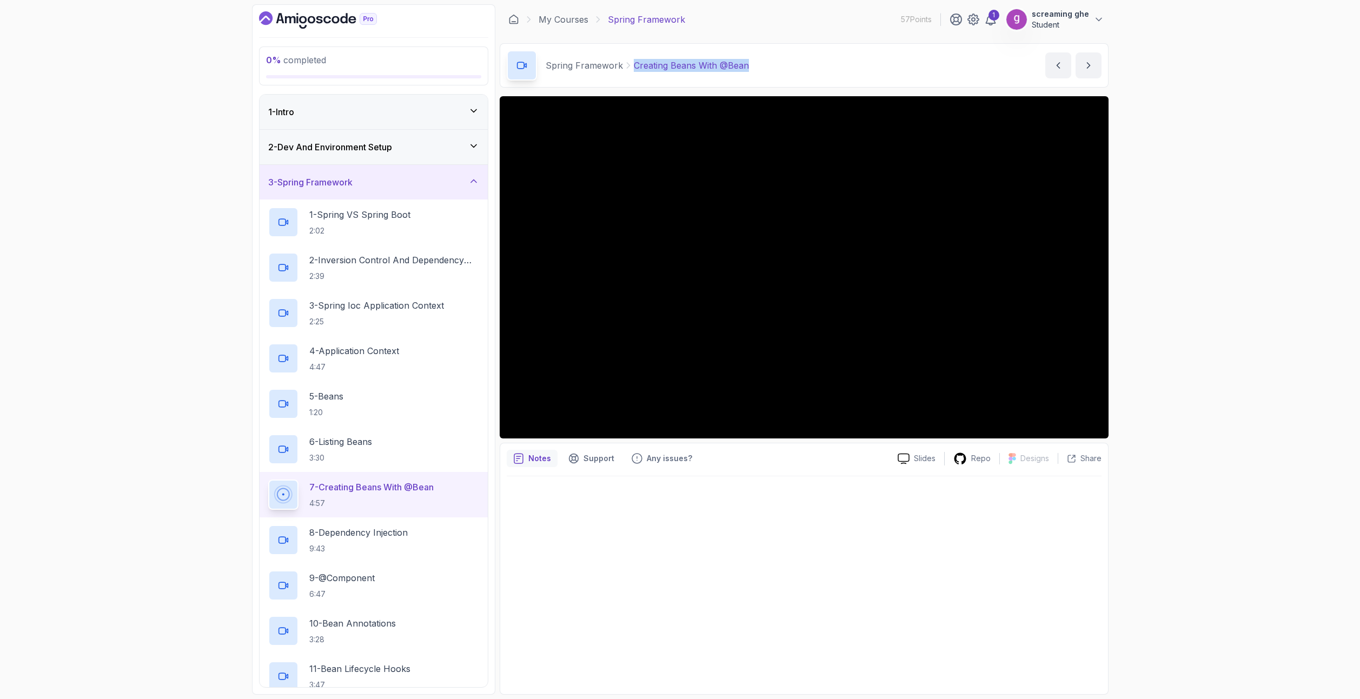
drag, startPoint x: 769, startPoint y: 70, endPoint x: 634, endPoint y: 65, distance: 135.2
click at [634, 65] on div "Spring Framework Creating Beans With @Bean Creating Beans With @Bean by nelson" at bounding box center [804, 65] width 609 height 44
click at [399, 543] on p "9:43" at bounding box center [358, 548] width 98 height 11
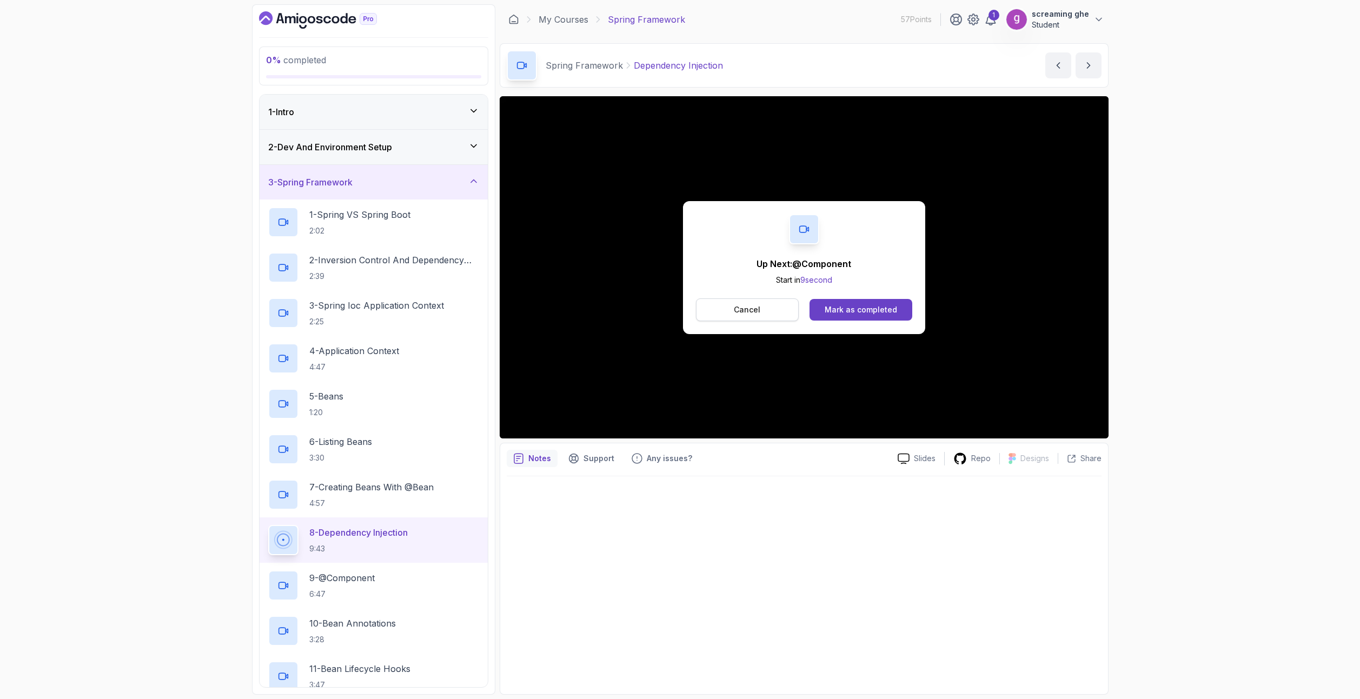
click at [755, 309] on p "Cancel" at bounding box center [747, 309] width 26 height 11
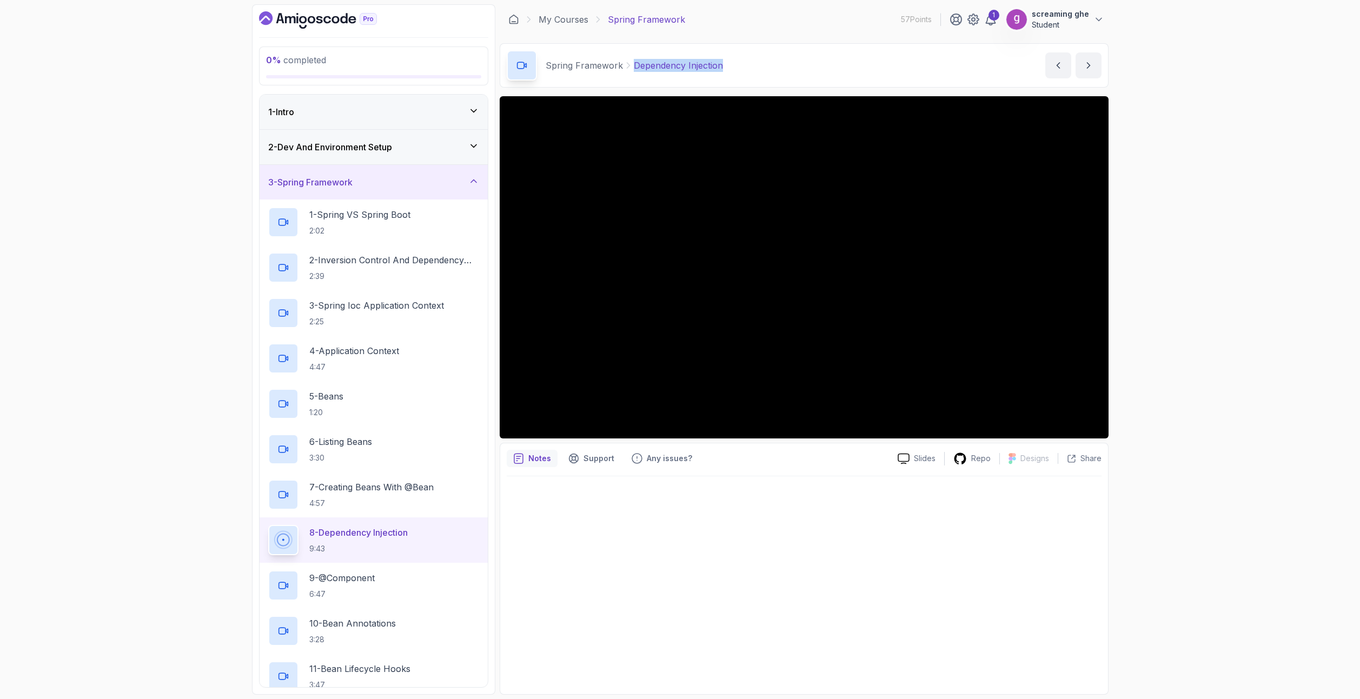
drag, startPoint x: 736, startPoint y: 73, endPoint x: 634, endPoint y: 65, distance: 102.5
click at [634, 65] on div "Spring Framework Dependency Injection Dependency Injection by nelson" at bounding box center [804, 65] width 609 height 44
click at [321, 585] on h2 "9 - @Component 6:47" at bounding box center [341, 585] width 65 height 28
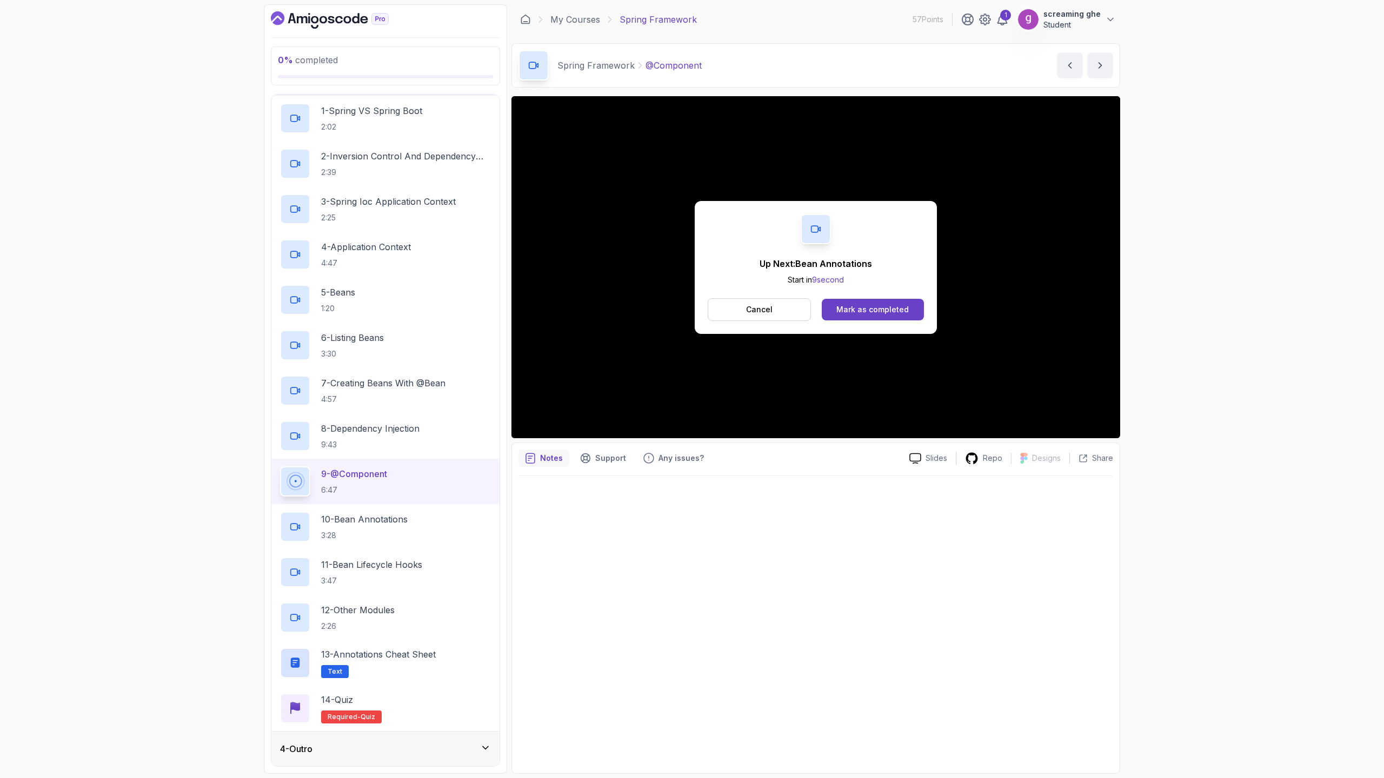
scroll to position [183, 0]
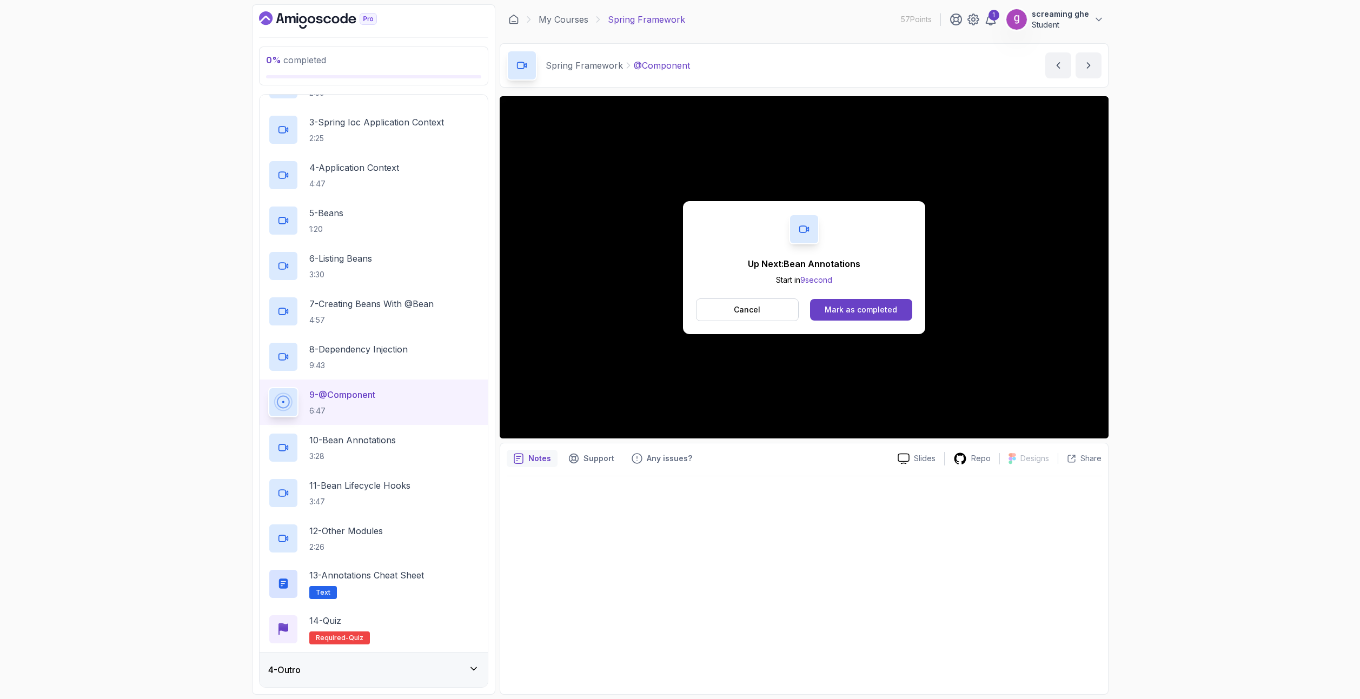
click at [724, 305] on button "Cancel" at bounding box center [747, 309] width 103 height 23
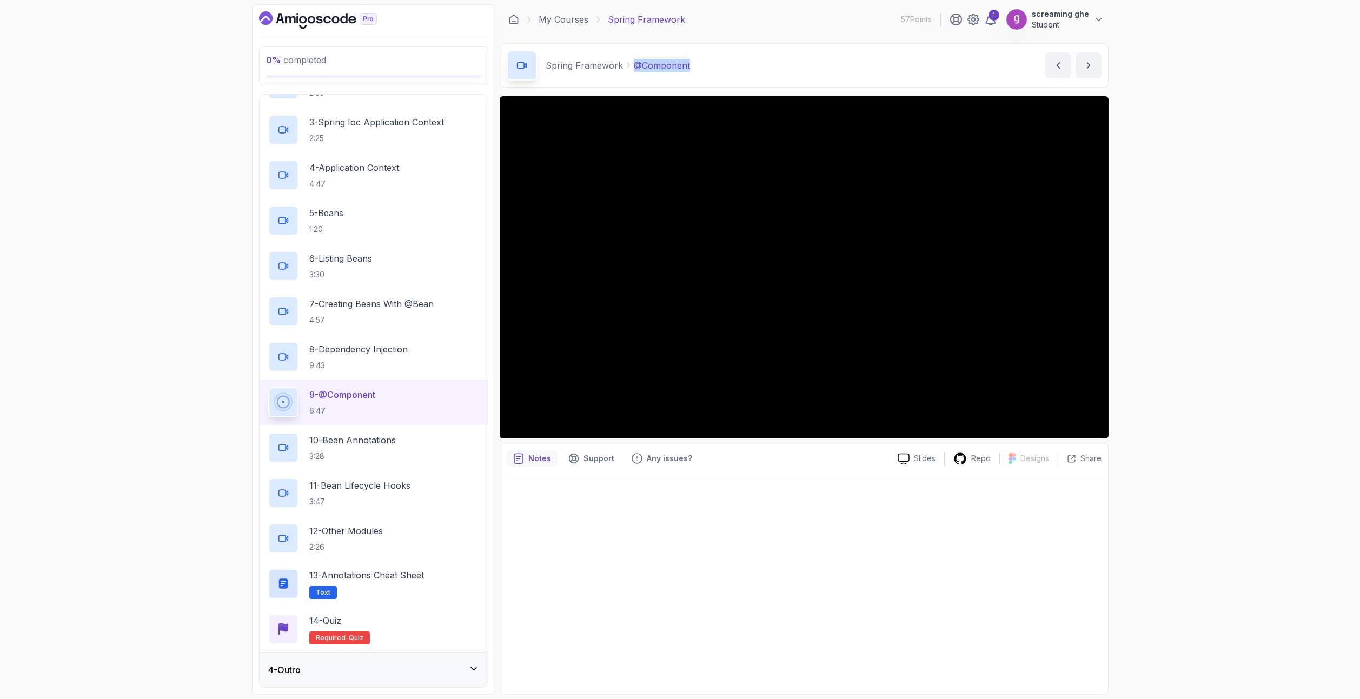
drag, startPoint x: 689, startPoint y: 66, endPoint x: 629, endPoint y: 65, distance: 60.0
click at [629, 65] on div "Spring Framework @Component @Component by nelson" at bounding box center [804, 65] width 609 height 44
click at [402, 456] on div "10 - Bean Annotations 3:28" at bounding box center [373, 447] width 211 height 30
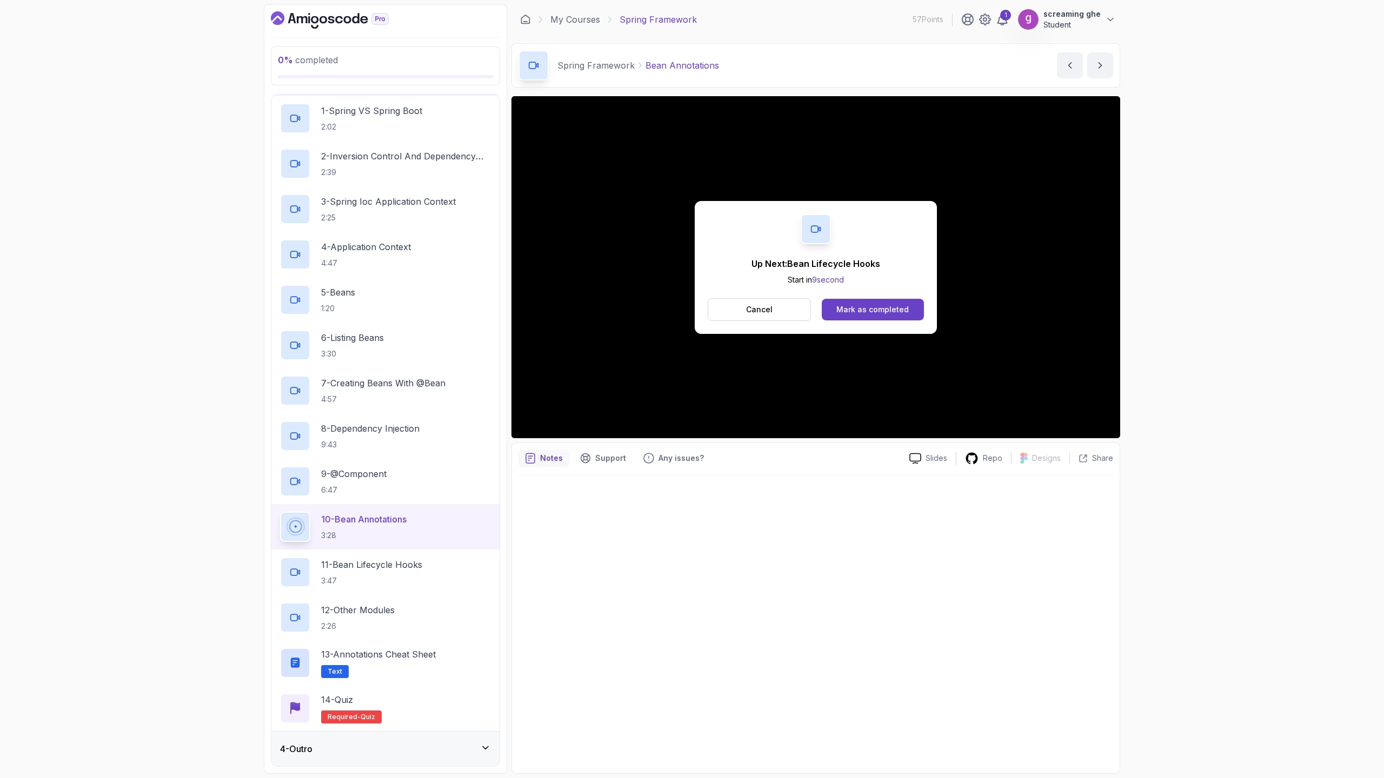
scroll to position [183, 0]
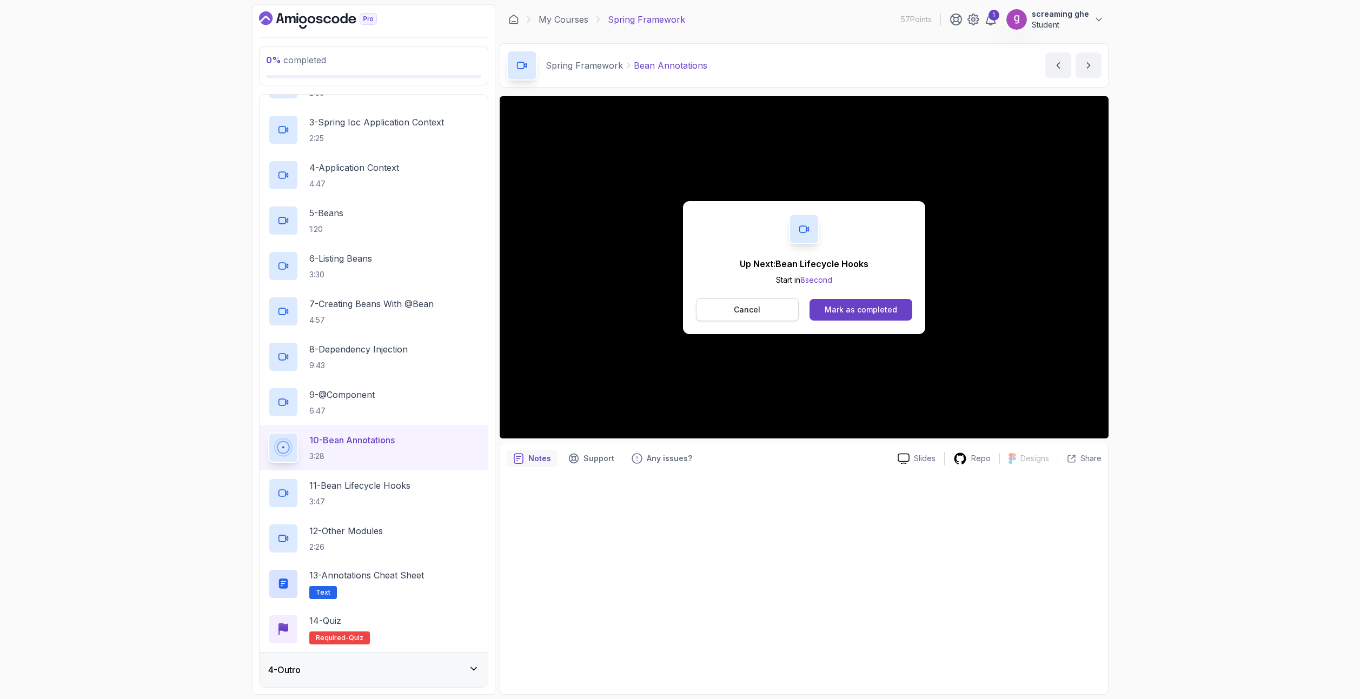
click at [769, 309] on button "Cancel" at bounding box center [747, 309] width 103 height 23
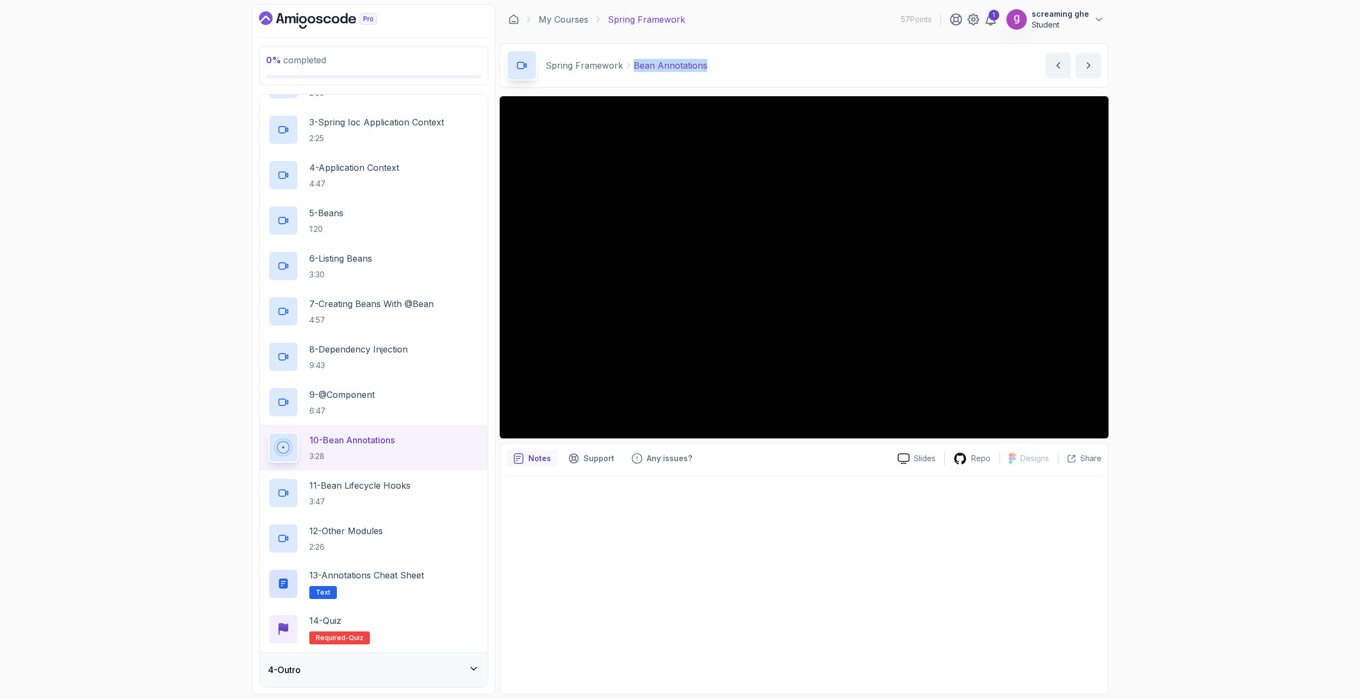
drag, startPoint x: 712, startPoint y: 73, endPoint x: 632, endPoint y: 72, distance: 80.5
click at [632, 72] on div "Spring Framework Bean Annotations Bean Annotations by nelson" at bounding box center [804, 65] width 609 height 44
click at [343, 501] on p "3:47" at bounding box center [359, 501] width 101 height 11
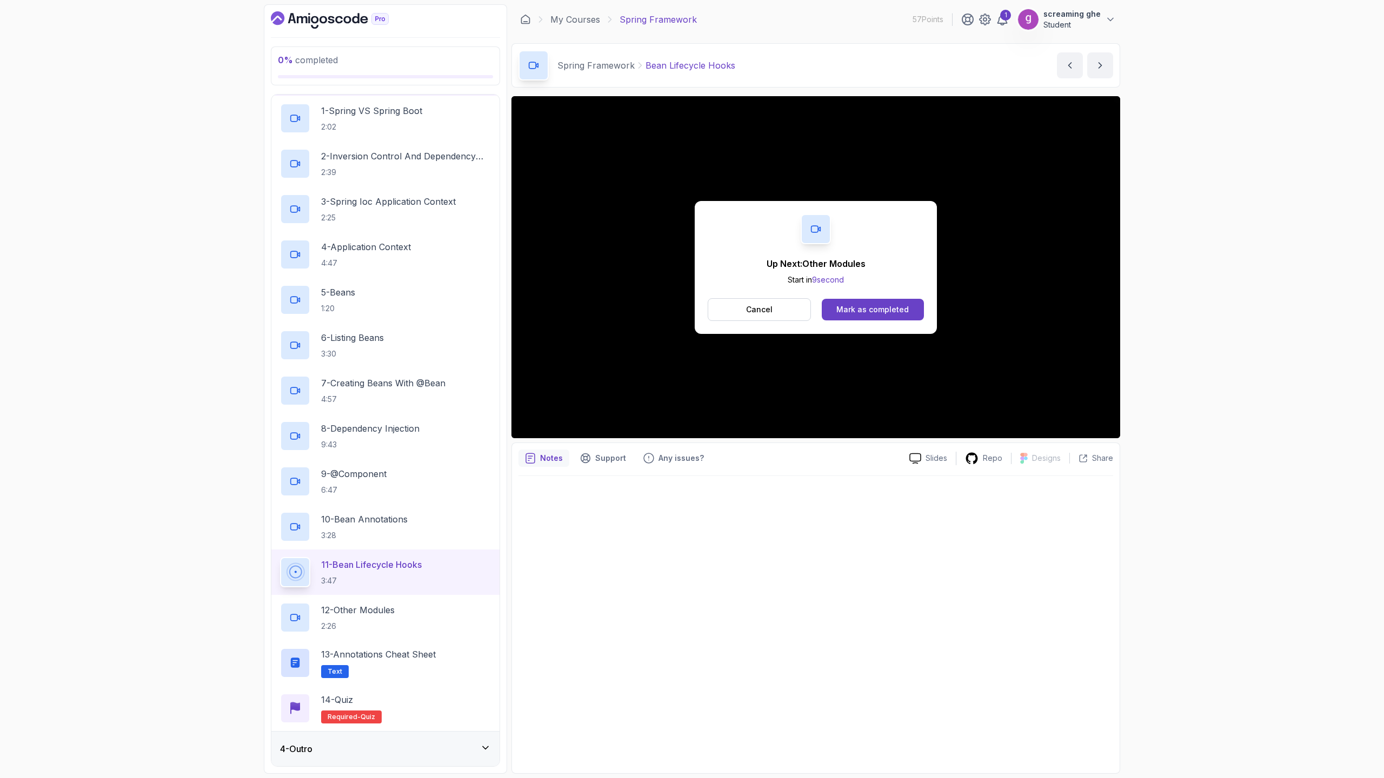
scroll to position [183, 0]
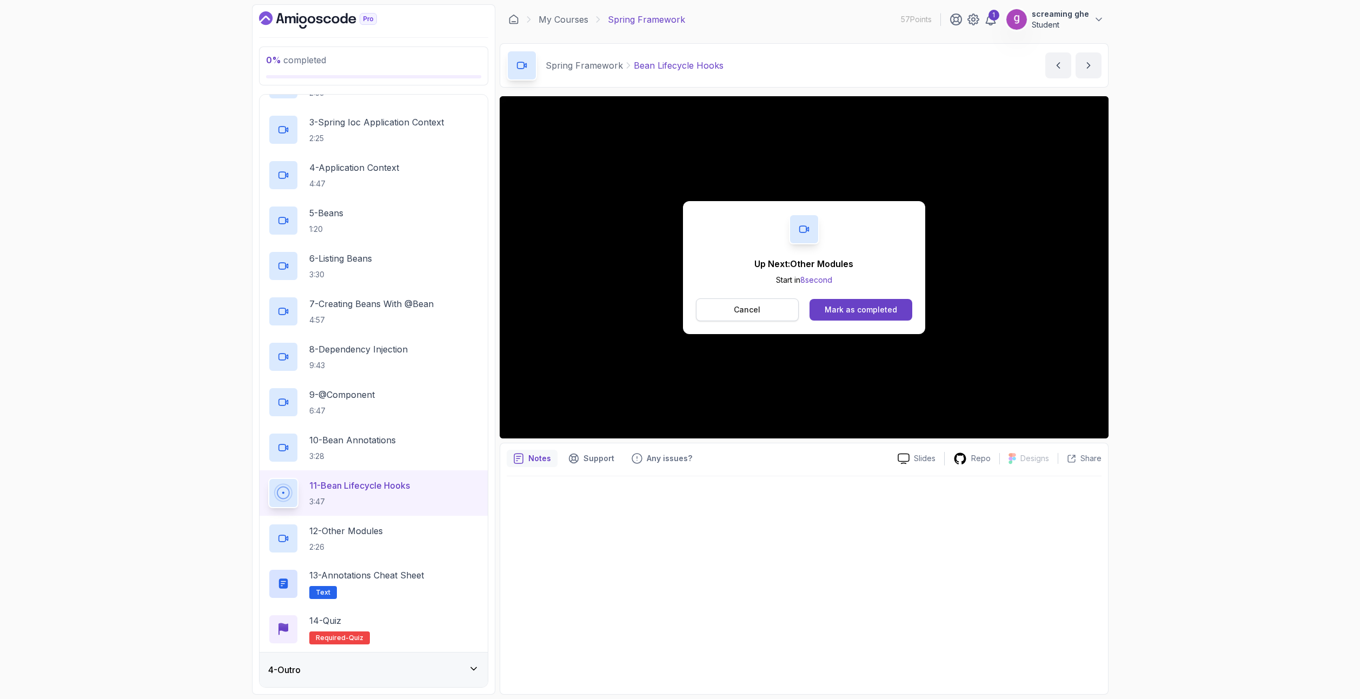
click at [773, 319] on button "Cancel" at bounding box center [747, 309] width 103 height 23
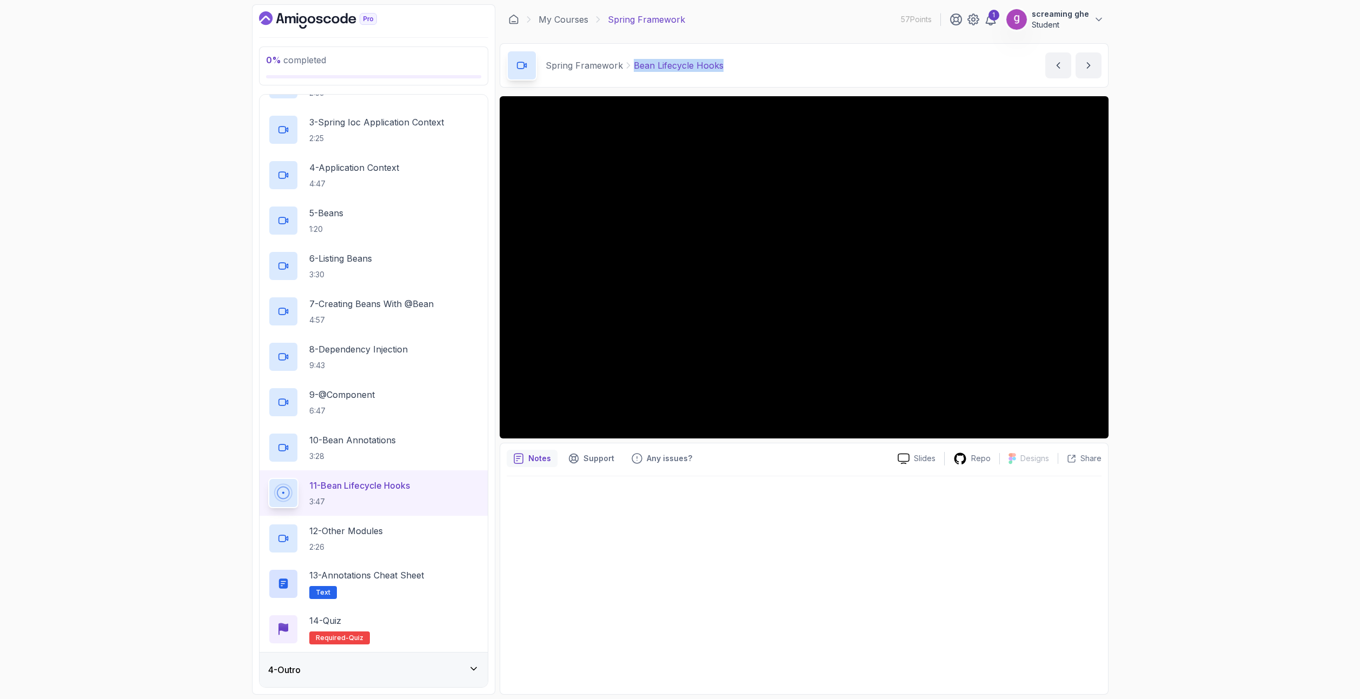
drag, startPoint x: 722, startPoint y: 71, endPoint x: 632, endPoint y: 73, distance: 89.8
click at [632, 73] on div "Spring Framework Bean Lifecycle Hooks Bean Lifecycle Hooks by nelson" at bounding box center [804, 65] width 609 height 44
click at [632, 73] on div "Spring Framework Bean Lifecycle Hooks" at bounding box center [615, 65] width 217 height 30
drag, startPoint x: 736, startPoint y: 64, endPoint x: 630, endPoint y: 63, distance: 106.0
click at [630, 63] on div "Spring Framework Bean Lifecycle Hooks Bean Lifecycle Hooks by nelson" at bounding box center [804, 65] width 609 height 44
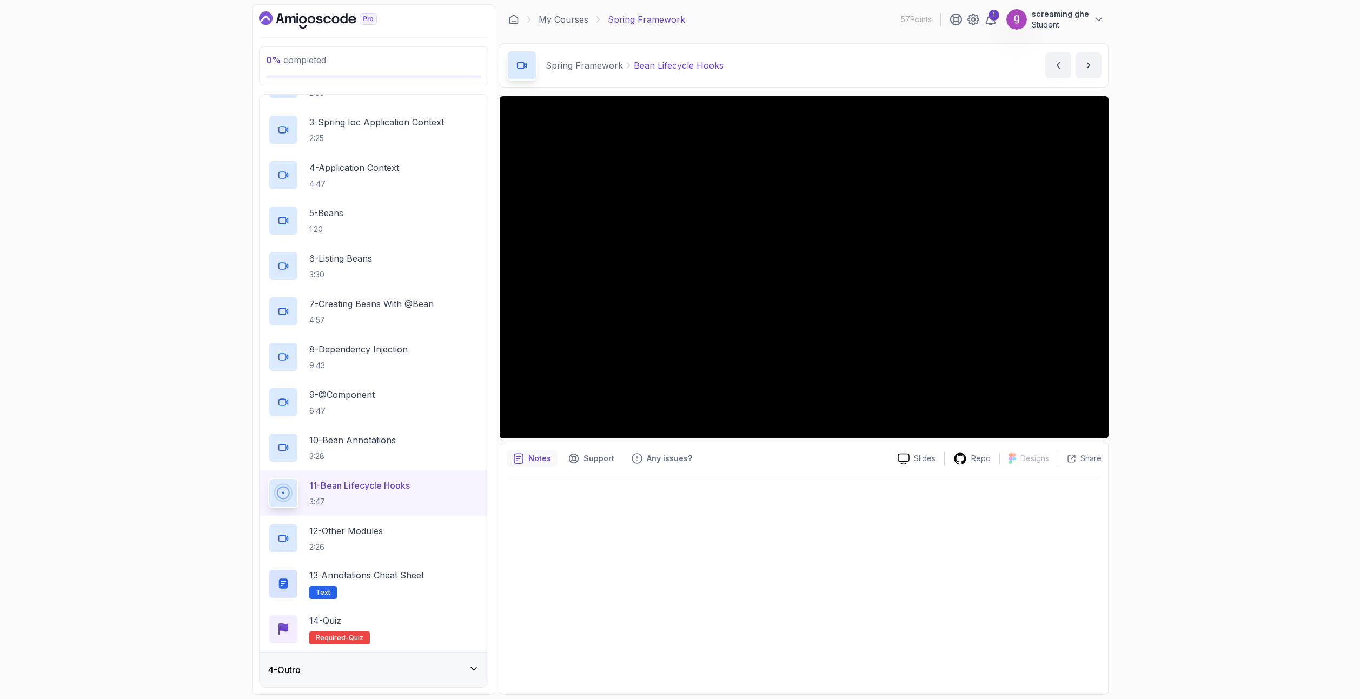
drag, startPoint x: 569, startPoint y: 548, endPoint x: 561, endPoint y: 548, distance: 8.1
click at [569, 548] on div at bounding box center [804, 581] width 595 height 211
click at [355, 532] on p "12 - Other Modules" at bounding box center [346, 530] width 74 height 13
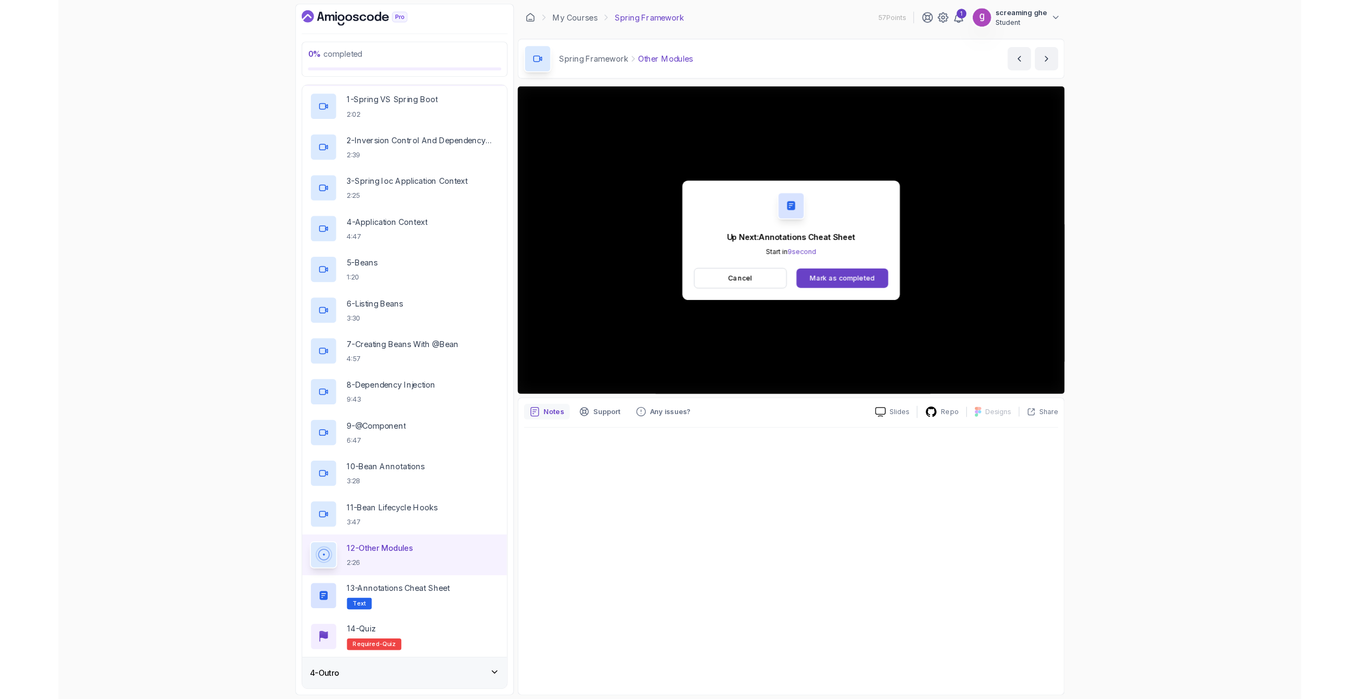
scroll to position [183, 0]
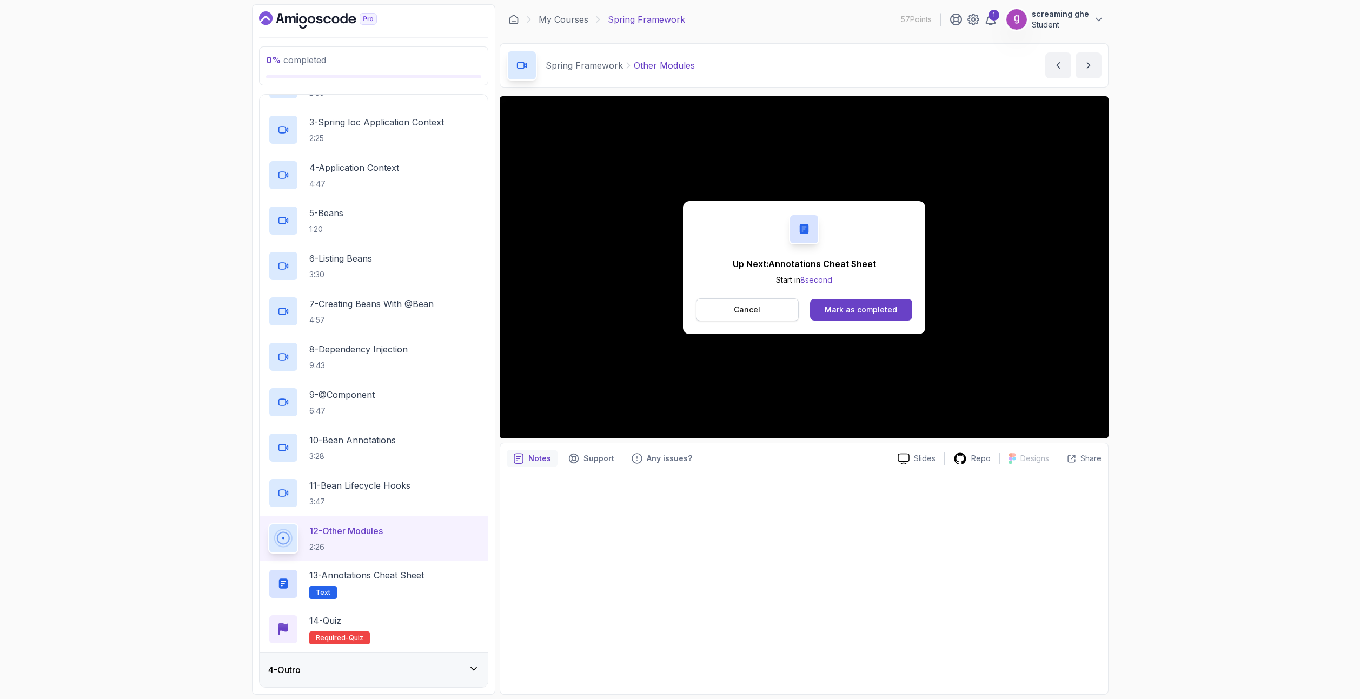
click at [765, 306] on button "Cancel" at bounding box center [747, 309] width 103 height 23
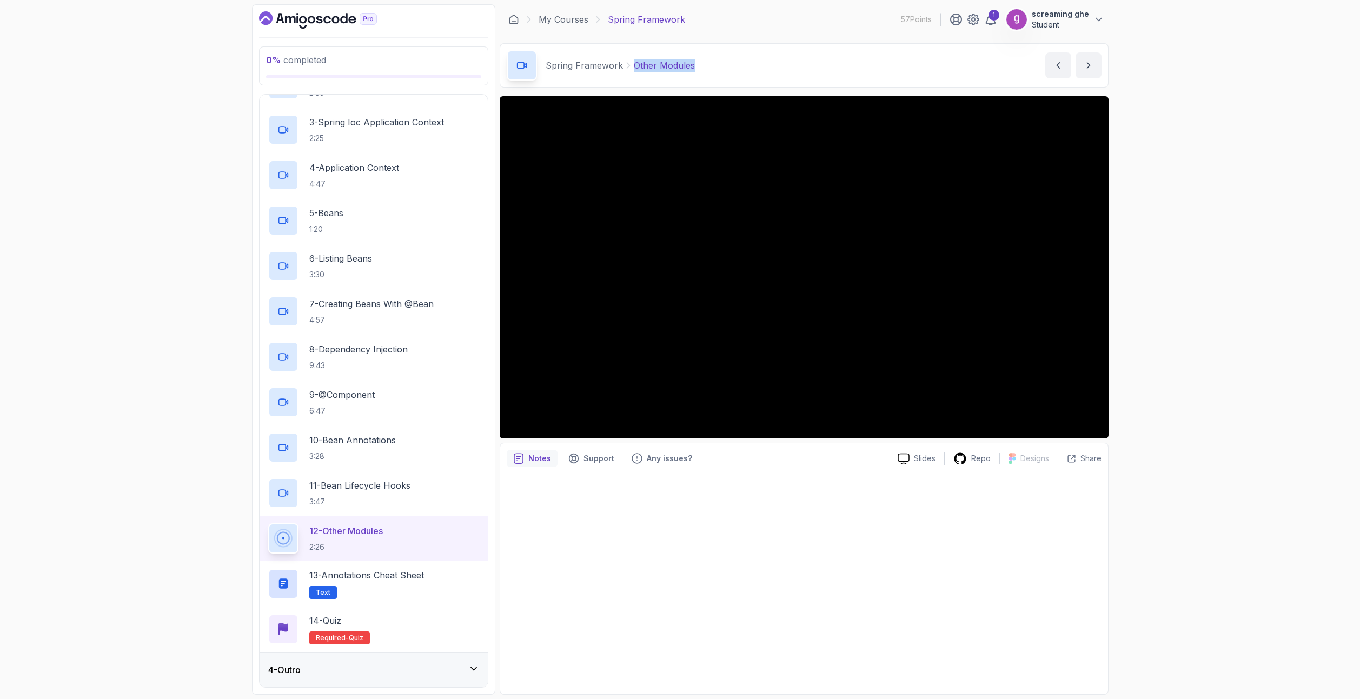
drag, startPoint x: 685, startPoint y: 59, endPoint x: 647, endPoint y: 63, distance: 38.5
click at [631, 55] on div "Spring Framework Other Modules Other Modules by nelson" at bounding box center [804, 65] width 609 height 44
click at [410, 580] on p "13 - Annotations Cheat Sheet" at bounding box center [366, 575] width 115 height 13
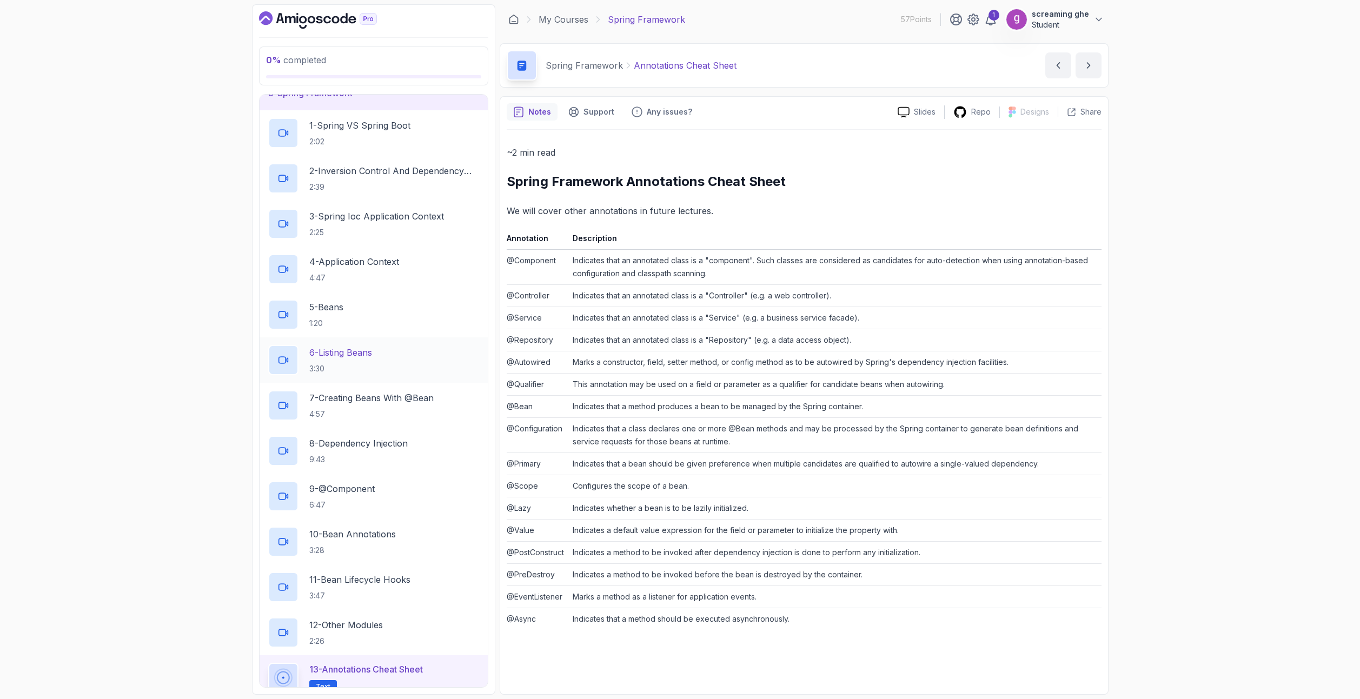
scroll to position [183, 0]
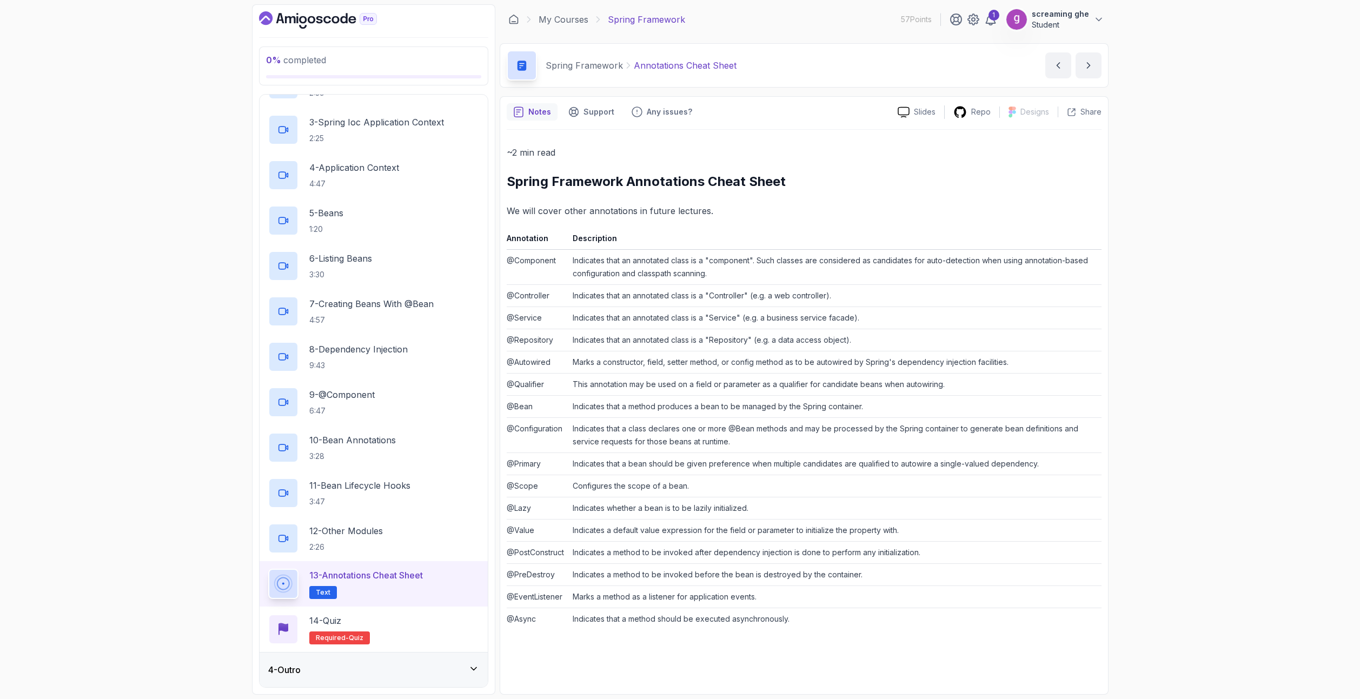
click at [344, 668] on div "4 - Outro" at bounding box center [373, 669] width 211 height 13
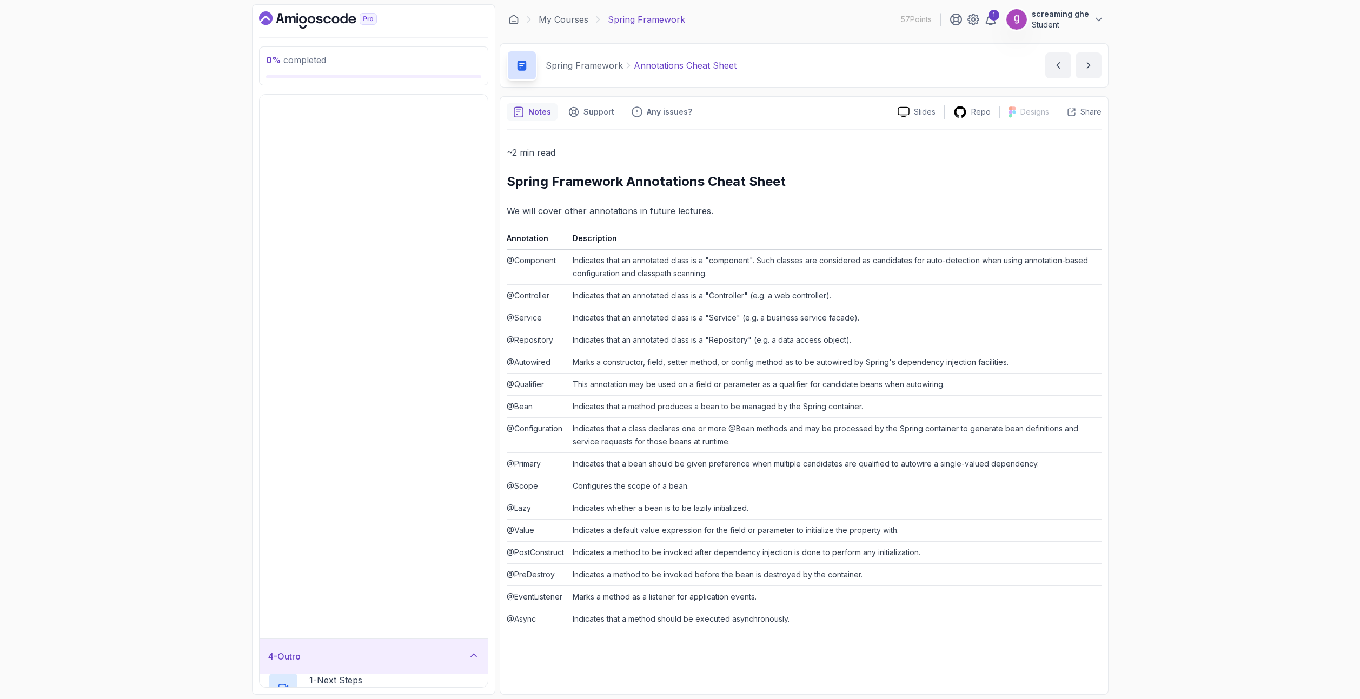
scroll to position [0, 0]
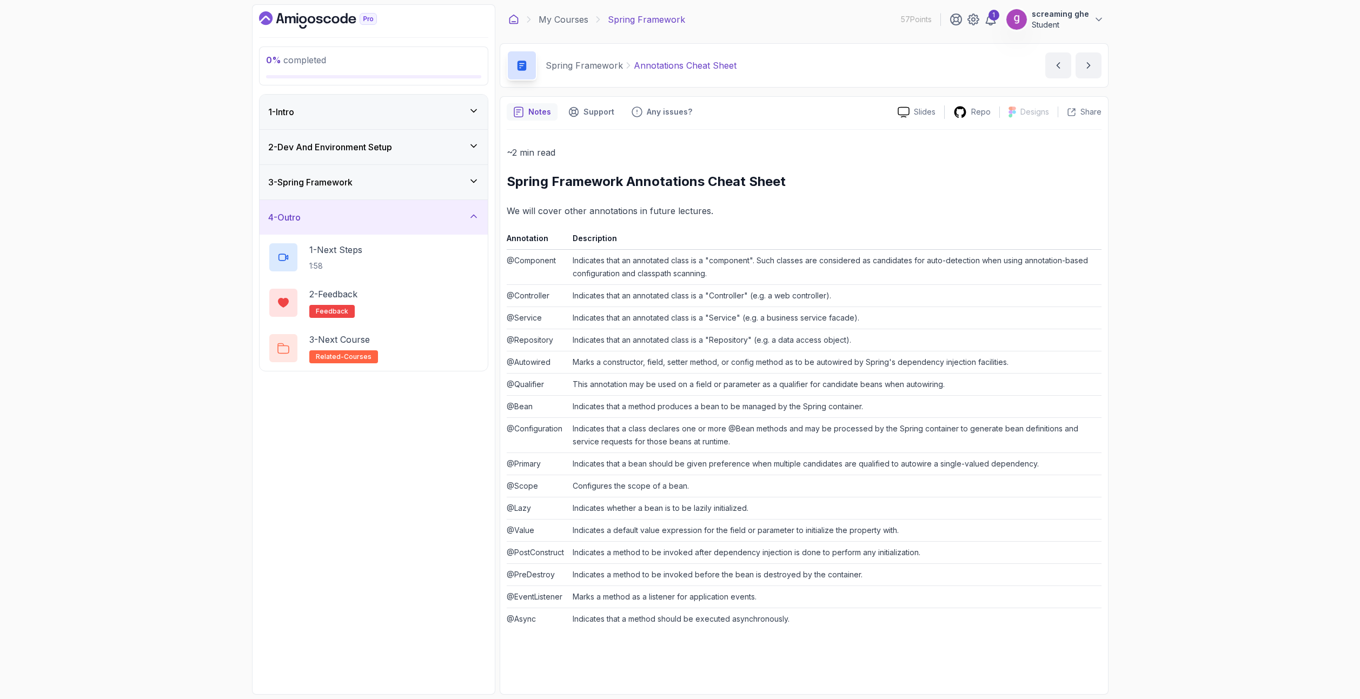
click at [514, 20] on icon at bounding box center [513, 19] width 11 height 11
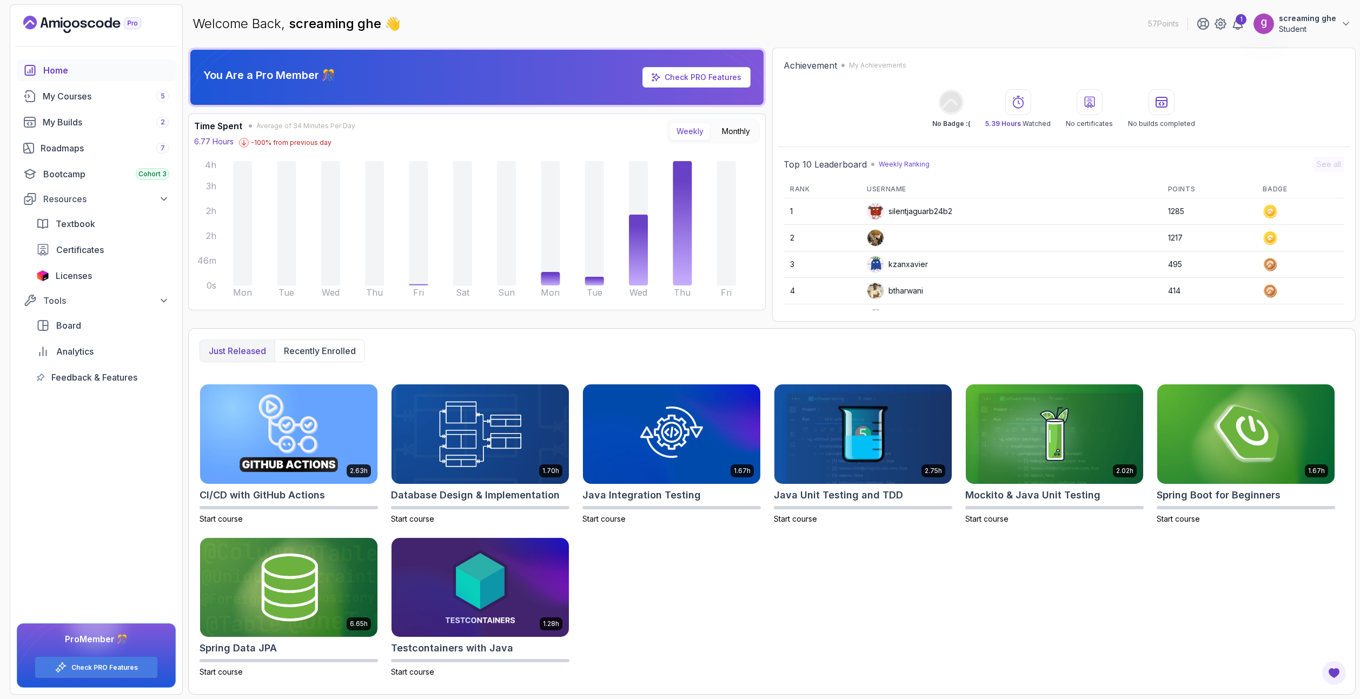
click at [991, 123] on span "5.39 Hours" at bounding box center [1003, 123] width 36 height 8
click at [795, 131] on div "Achievement My Achievements No Badge :( 5.39 Hours Watched No certificates No b…" at bounding box center [1063, 94] width 571 height 80
click at [51, 71] on div "Home" at bounding box center [106, 70] width 126 height 13
click at [65, 149] on div "Roadmaps 7" at bounding box center [105, 148] width 129 height 13
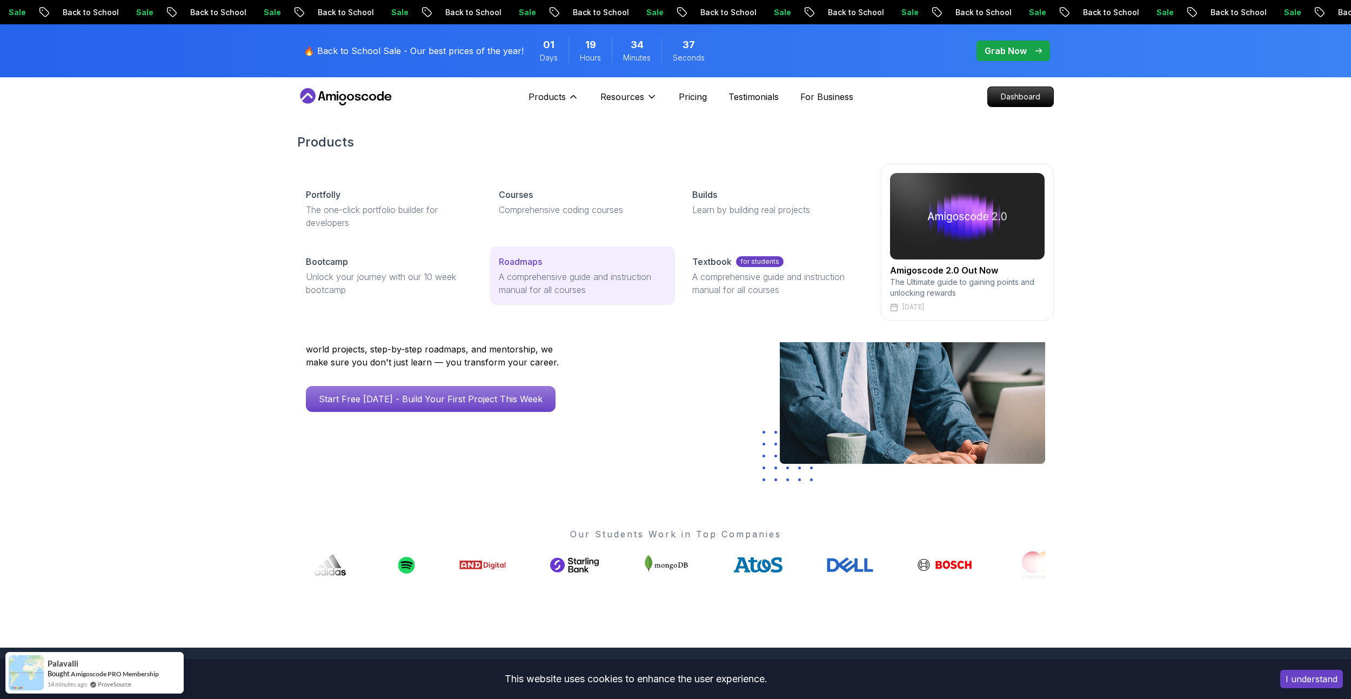
click at [525, 262] on p "Roadmaps" at bounding box center [520, 261] width 43 height 13
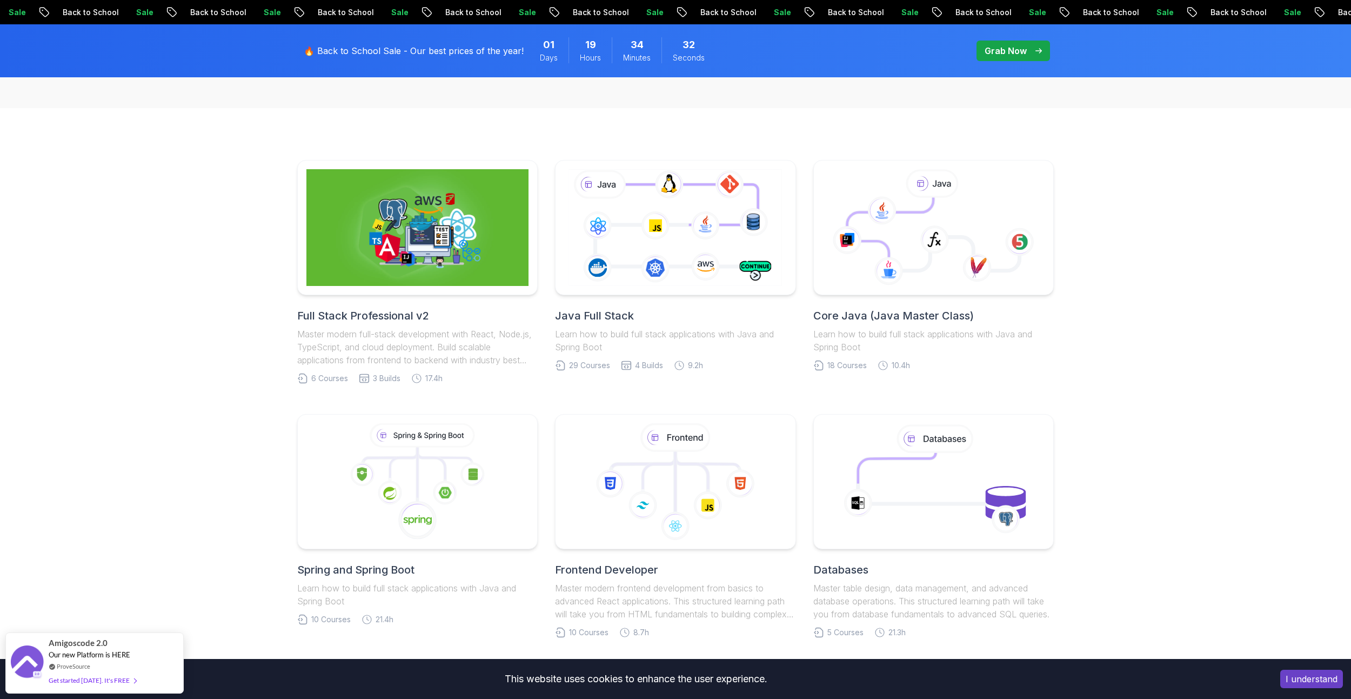
scroll to position [270, 0]
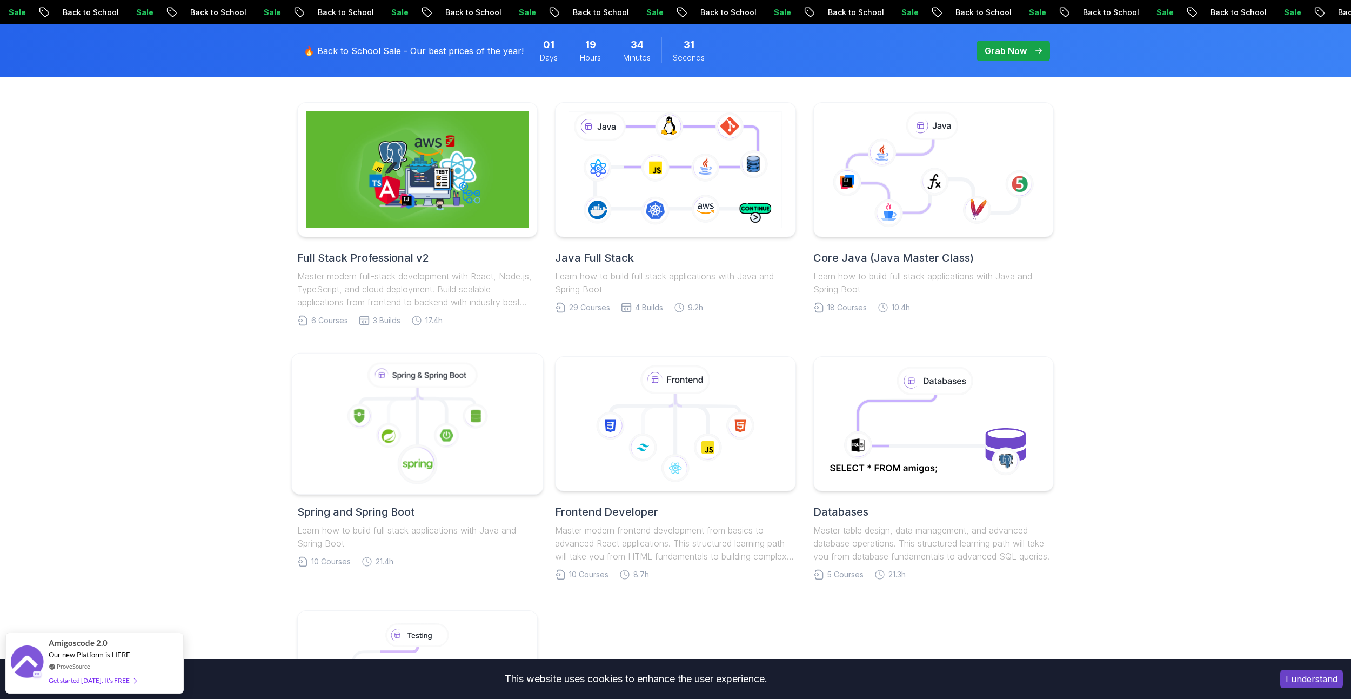
click at [458, 441] on icon at bounding box center [446, 435] width 25 height 25
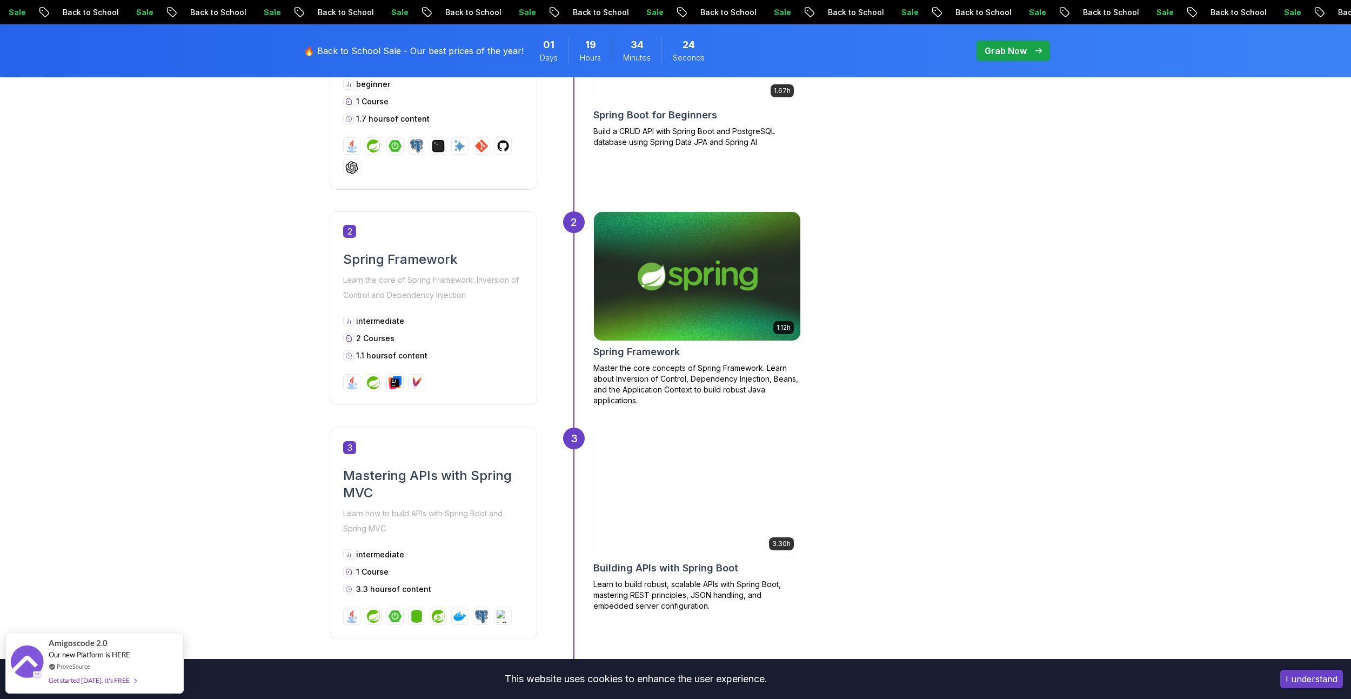
scroll to position [757, 0]
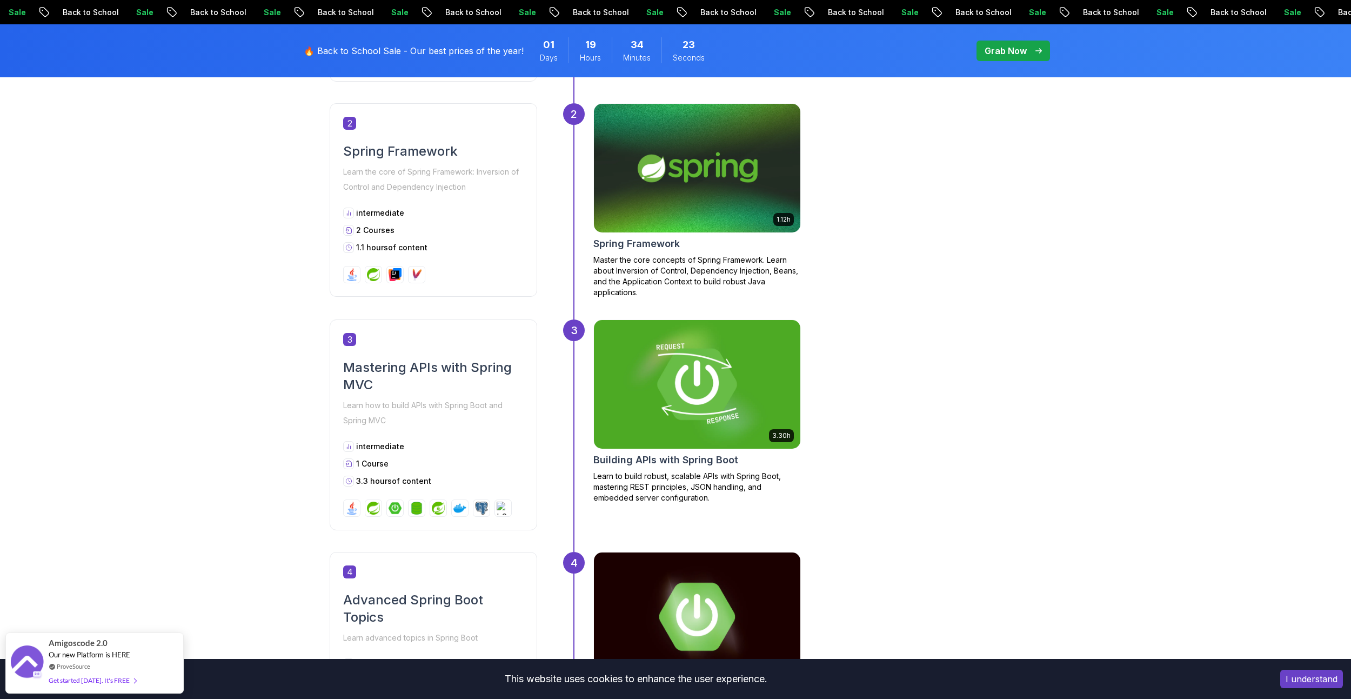
click at [715, 407] on img at bounding box center [697, 384] width 217 height 135
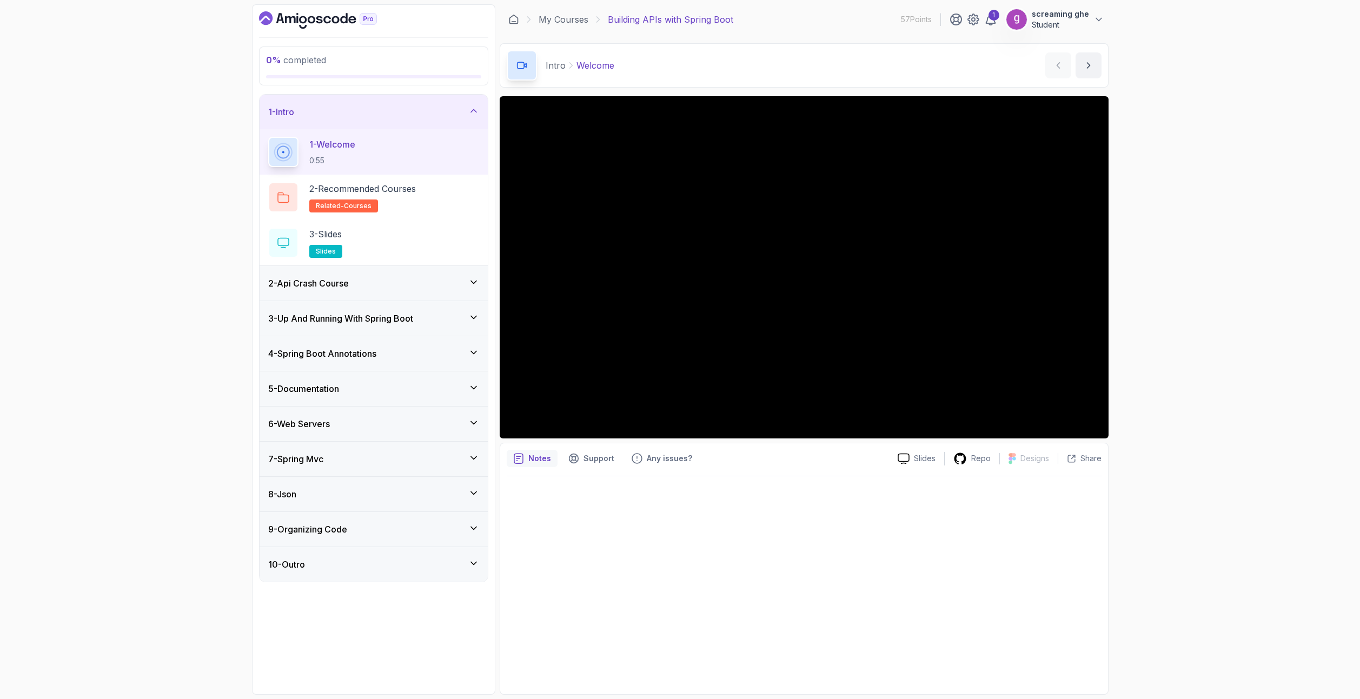
click at [436, 283] on div "2 - Api Crash Course" at bounding box center [373, 283] width 211 height 13
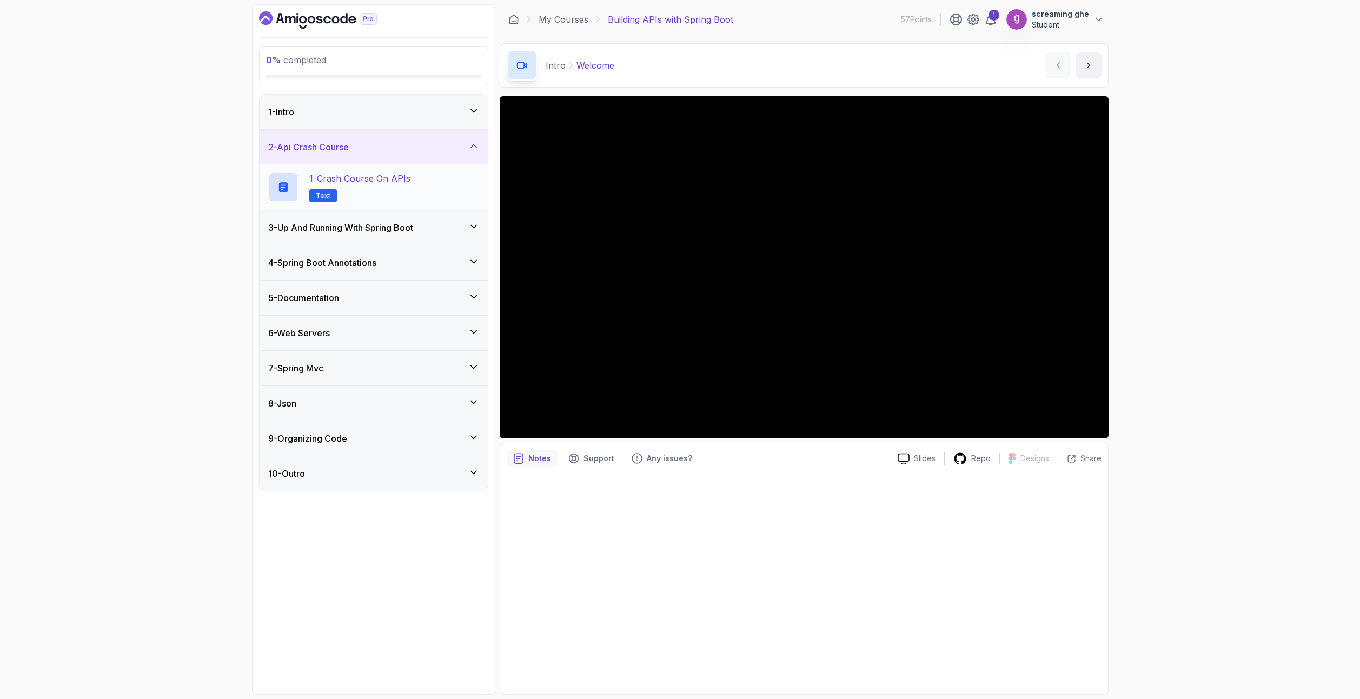
click at [377, 187] on h2 "1 - Crash Course on APIs Text" at bounding box center [359, 187] width 101 height 30
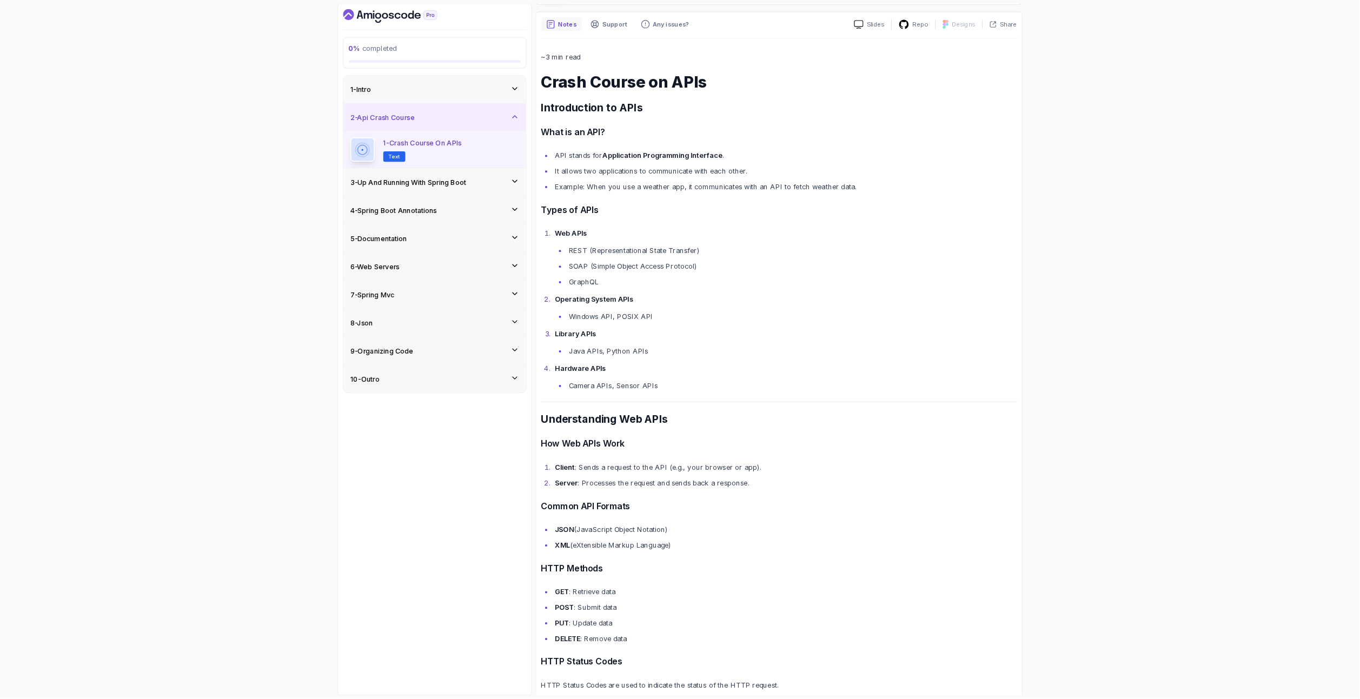
scroll to position [82, 0]
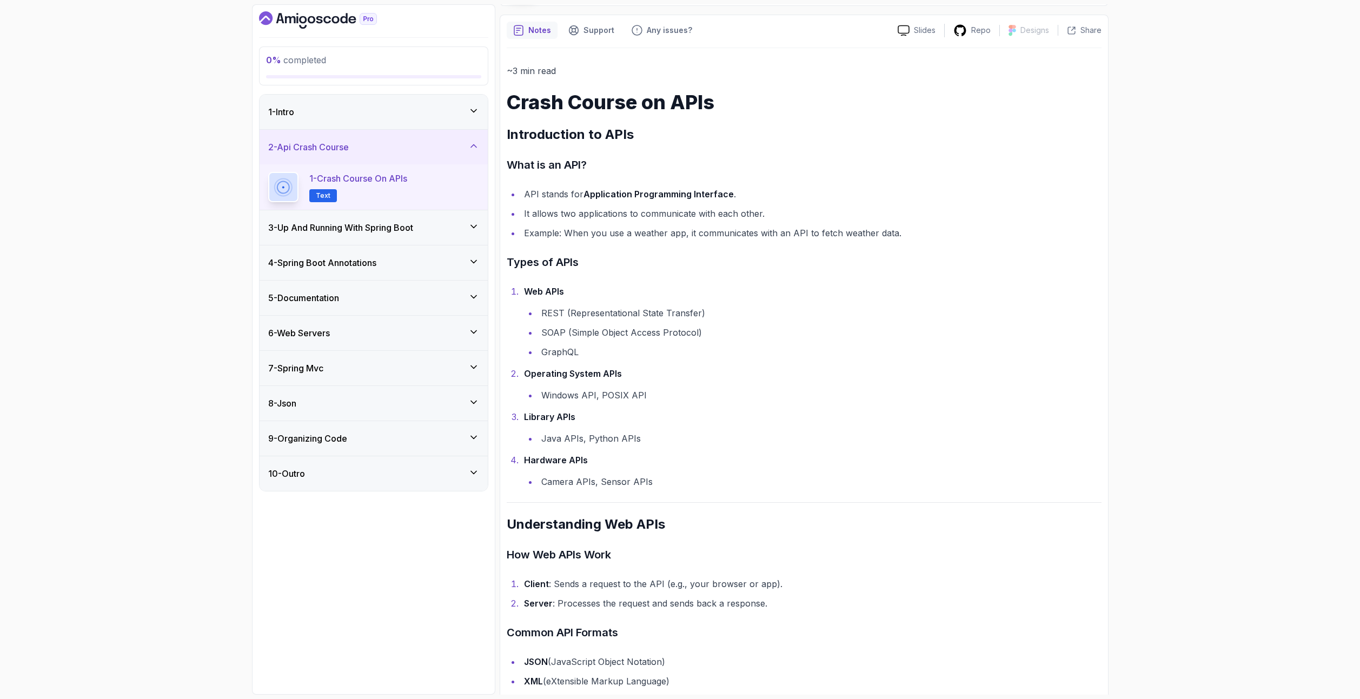
click at [454, 540] on div "0 % completed 1 - Intro 2 - Api Crash Course 1 - Crash Course on APIs Text 3 - …" at bounding box center [373, 349] width 243 height 690
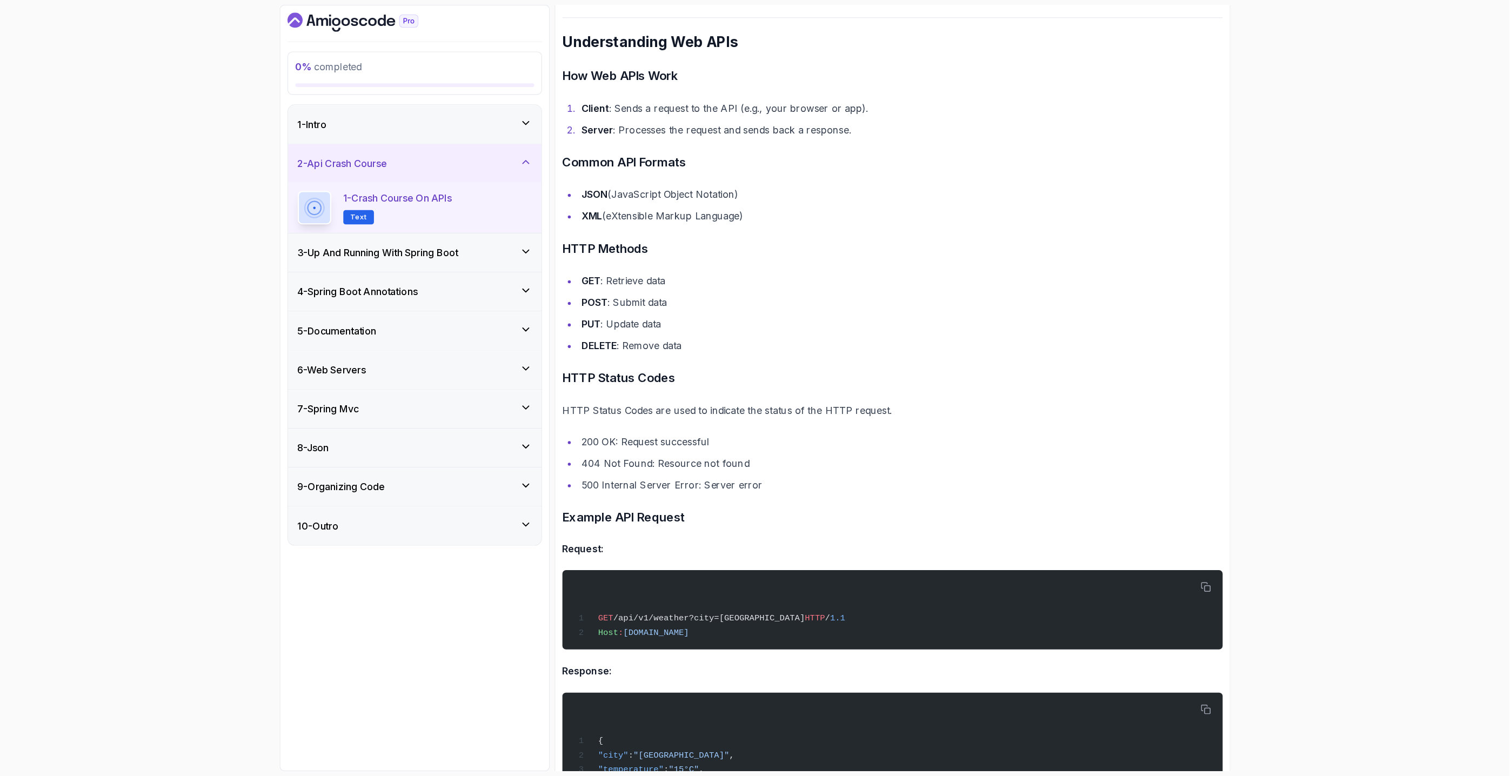
scroll to position [568, 0]
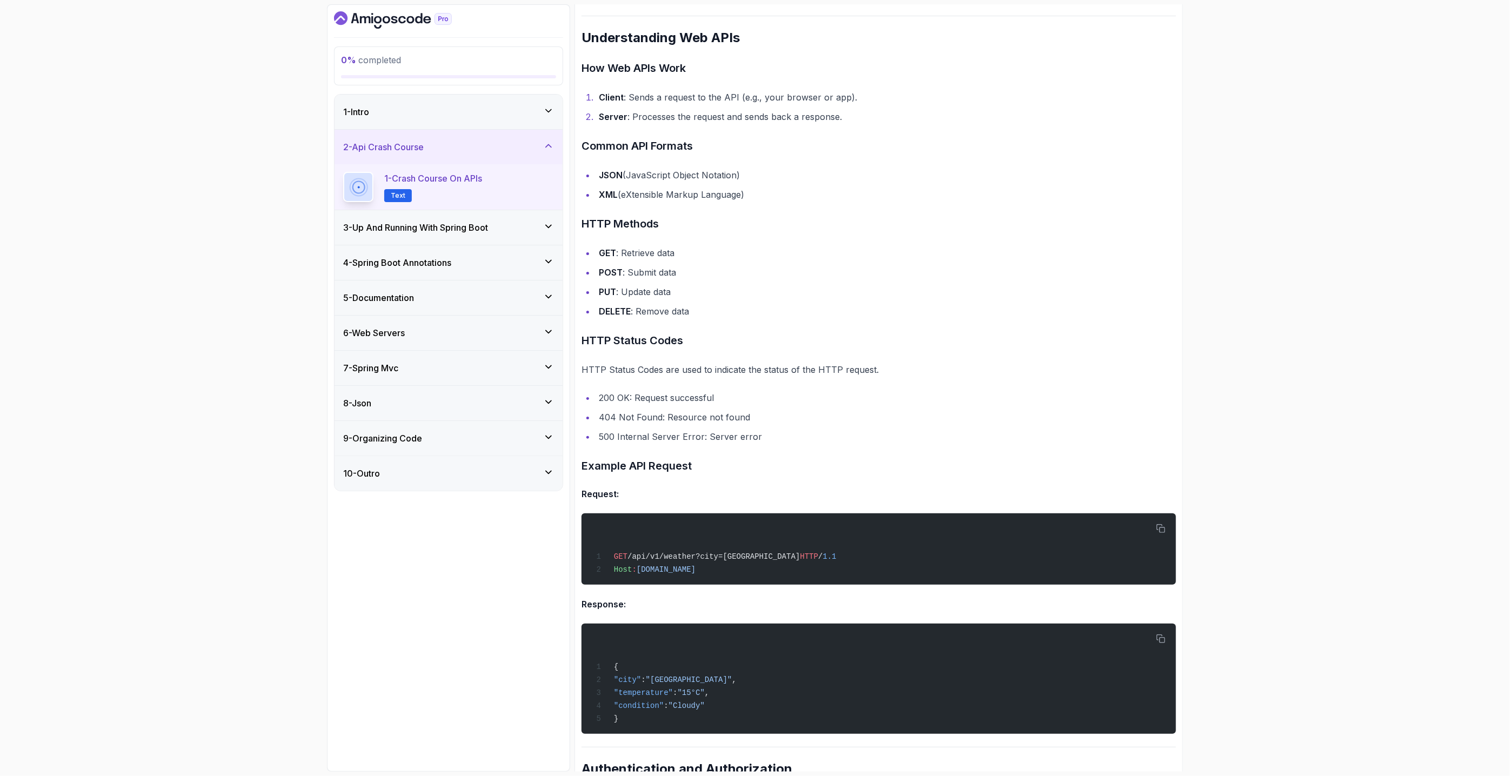
click at [496, 590] on div "0 % completed 1 - Intro 2 - Api Crash Course 1 - Crash Course on APIs Text 3 - …" at bounding box center [448, 388] width 243 height 768
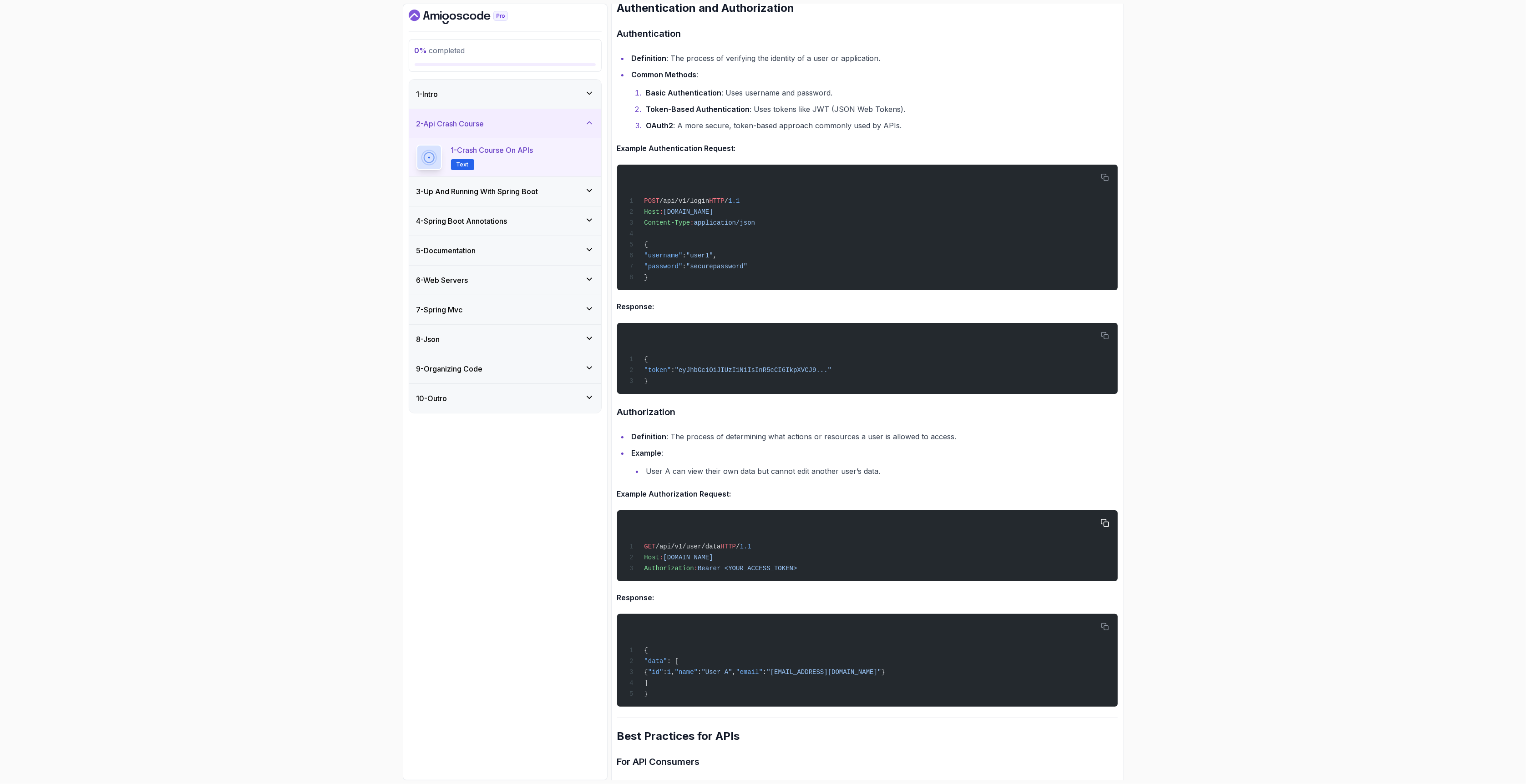
scroll to position [1117, 0]
click at [557, 587] on div "0 % completed 1 - Intro 2 - Api Crash Course 1 - Crash Course on APIs Text 3 - …" at bounding box center [504, 391] width 205 height 776
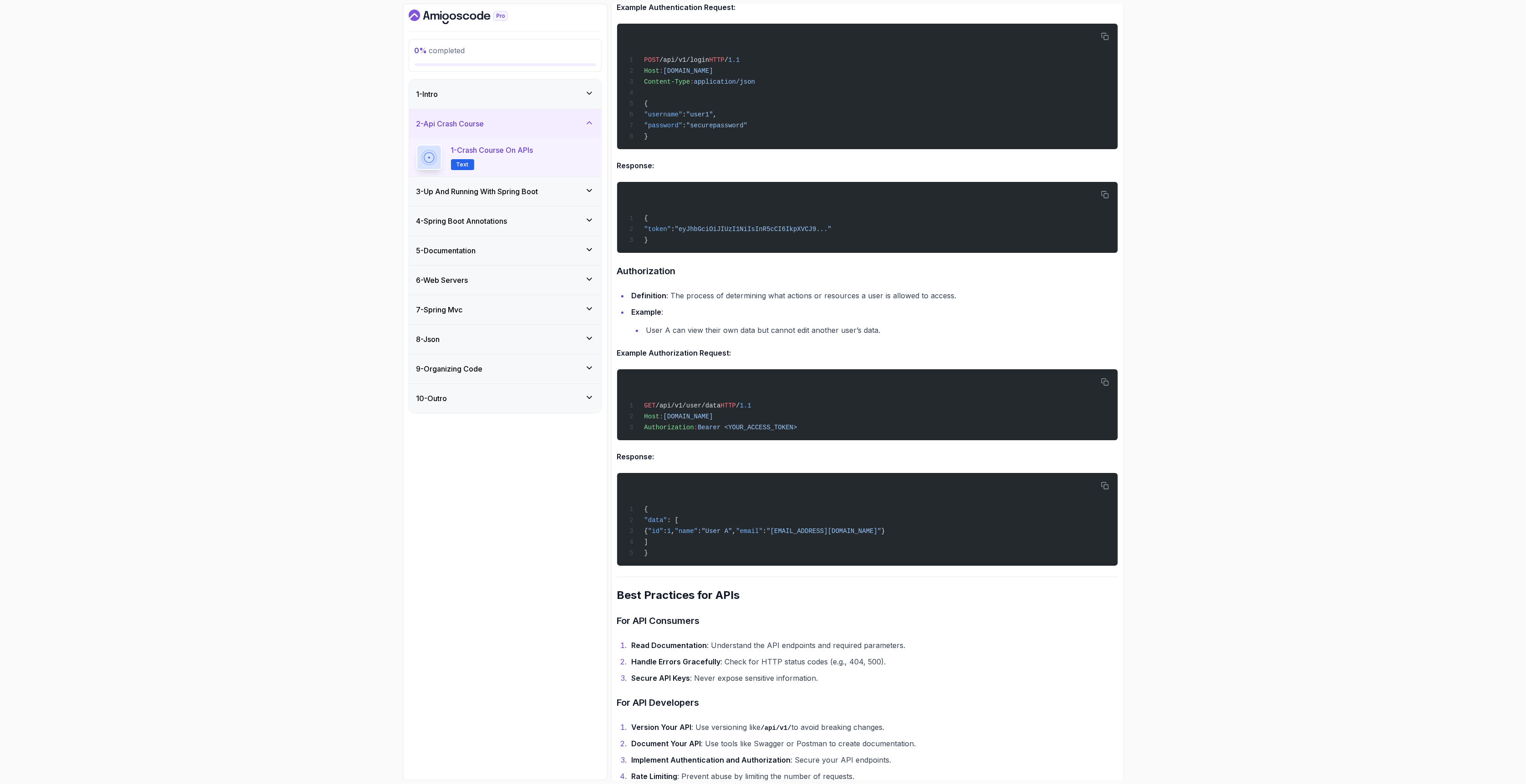
scroll to position [1502, 0]
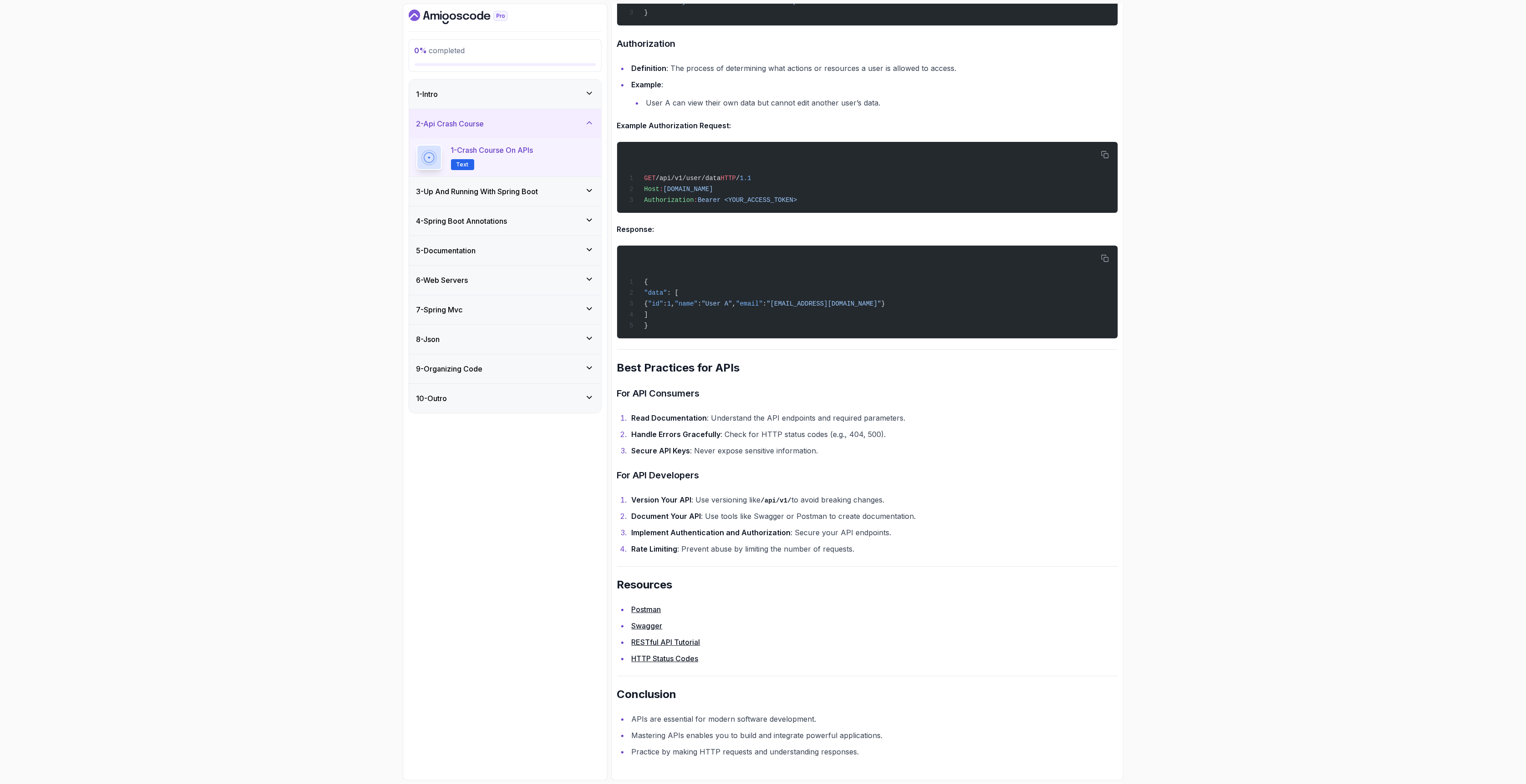
click at [554, 204] on div "3 - Up And Running With Spring Boot" at bounding box center [505, 191] width 192 height 29
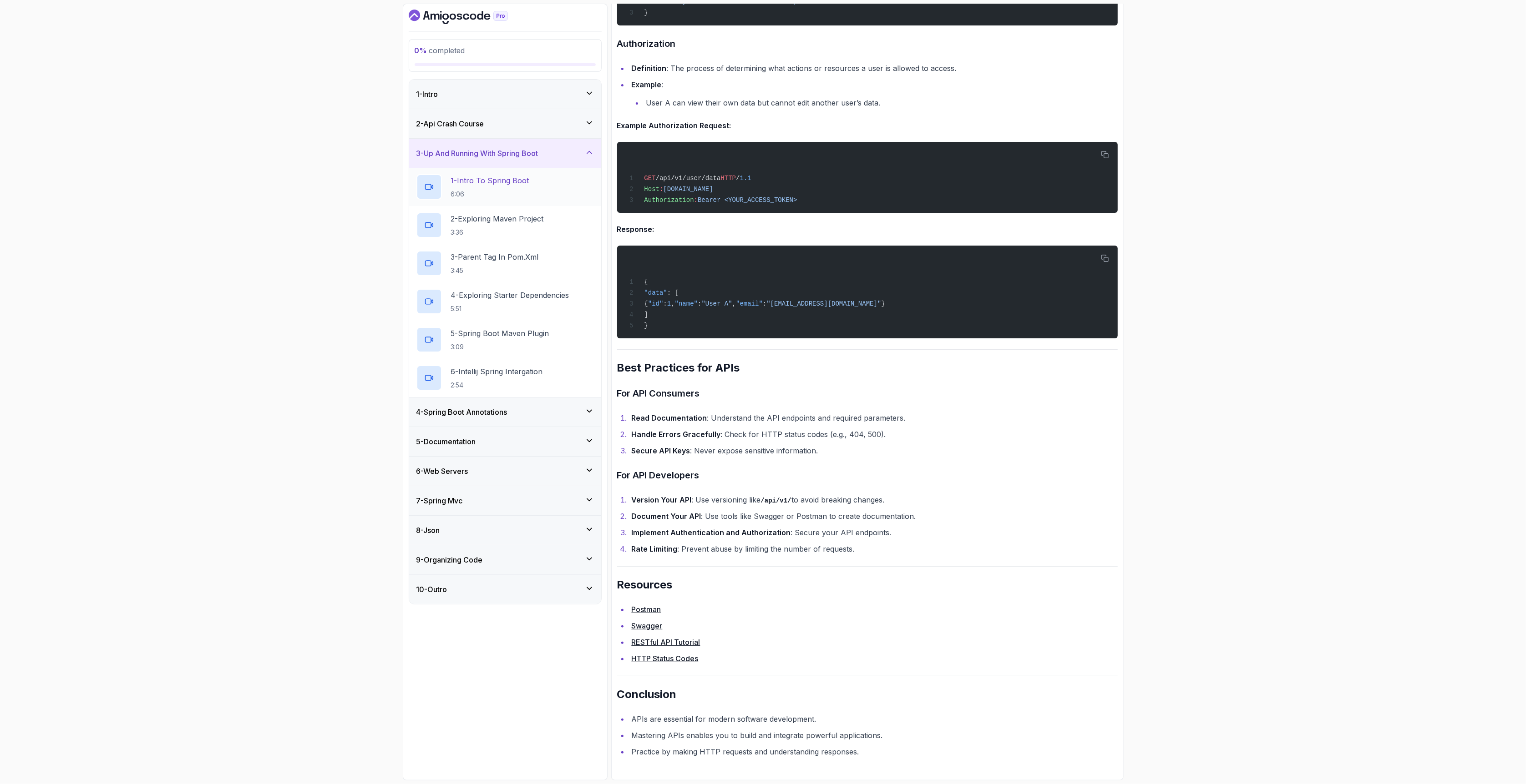
click at [529, 195] on p "6:06" at bounding box center [490, 193] width 78 height 9
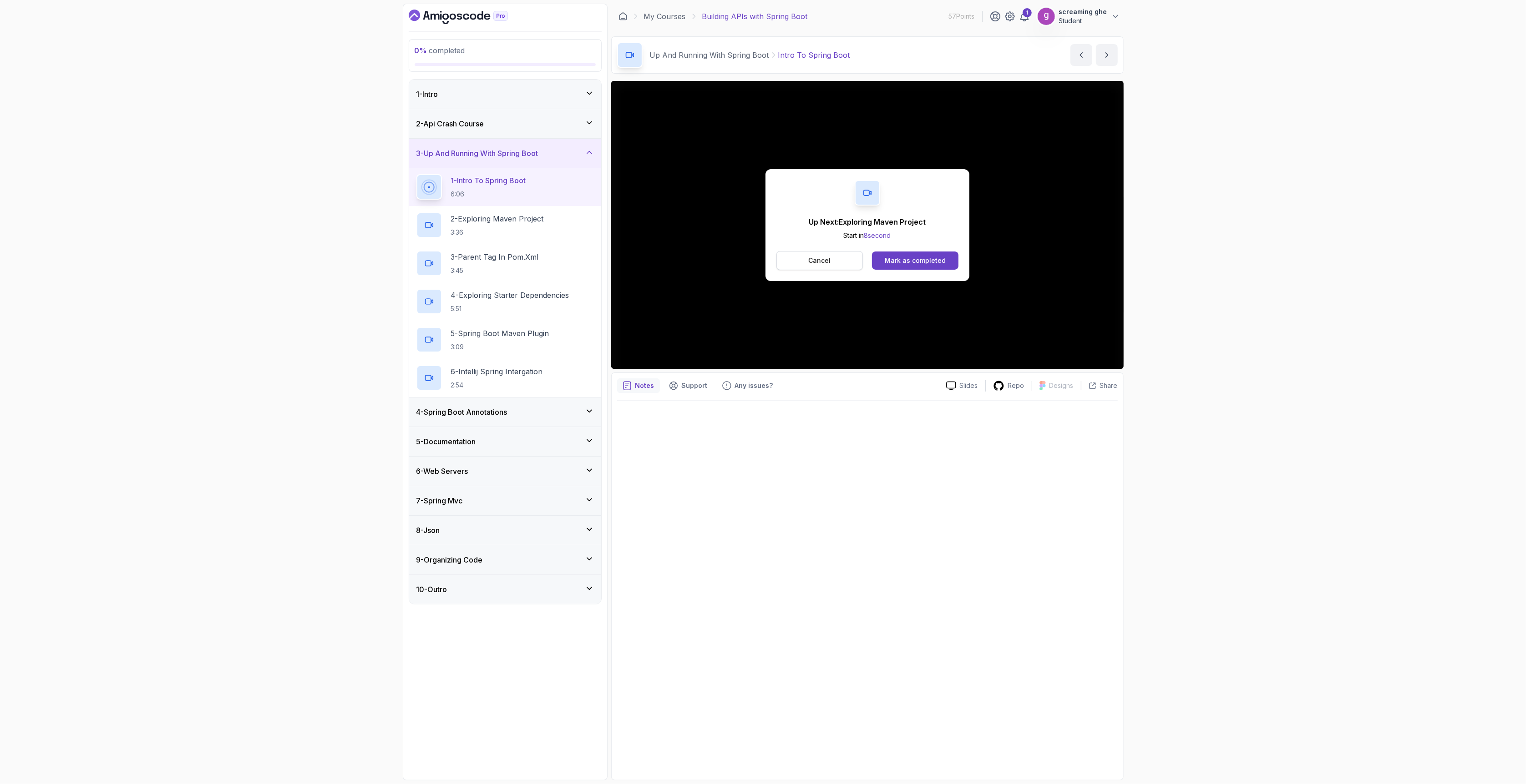
click at [823, 261] on p "Cancel" at bounding box center [819, 260] width 22 height 9
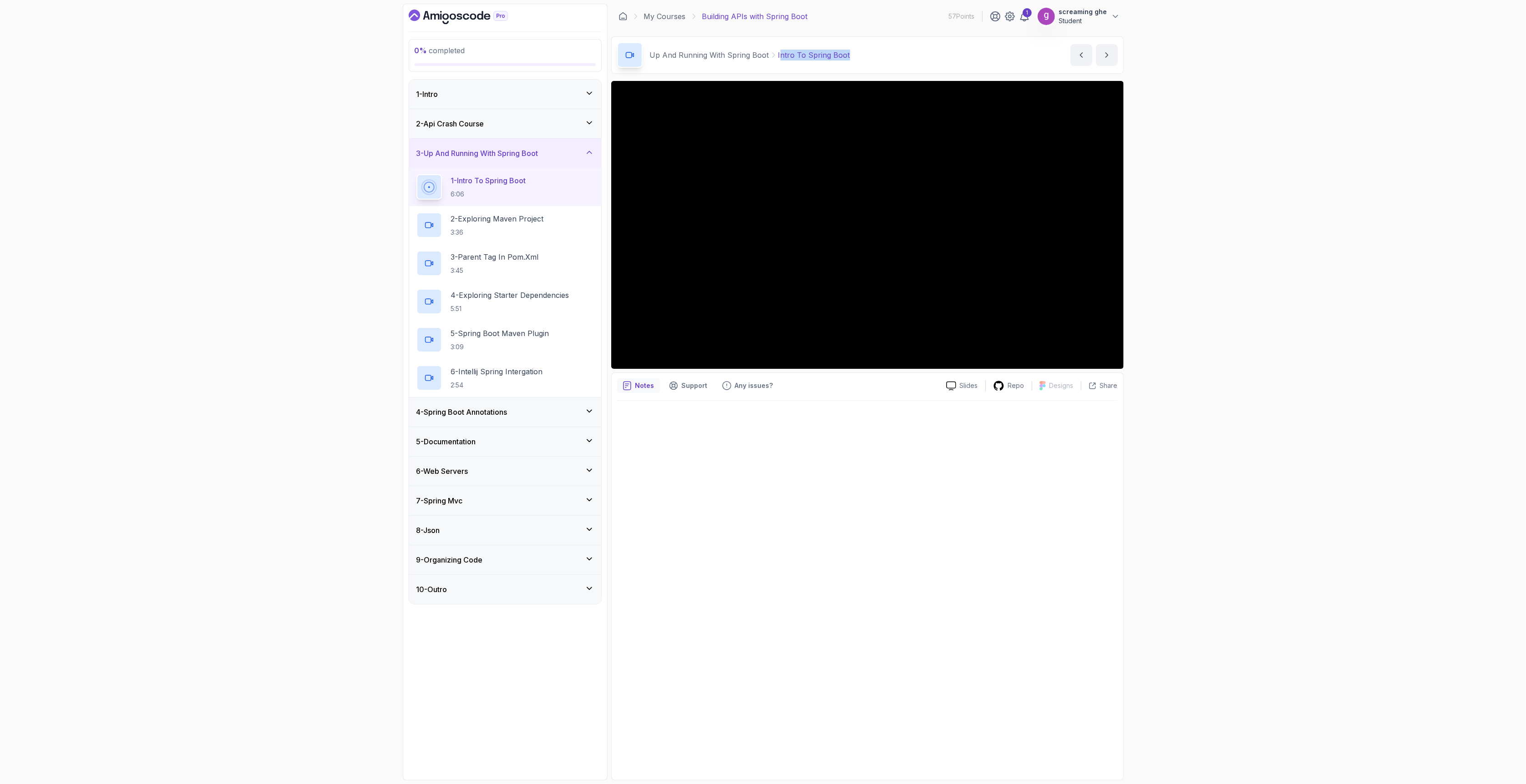
drag, startPoint x: 884, startPoint y: 48, endPoint x: 778, endPoint y: 54, distance: 106.2
click at [778, 54] on div "Up And Running With Spring Boot Intro To Spring Boot Intro To Spring Boot by [P…" at bounding box center [867, 55] width 513 height 37
copy p "ntro To Spring Boot"
click at [1137, 581] on div "0 % completed 1 - Intro 2 - Api Crash Course 3 - Up And Running With Spring Boo…" at bounding box center [763, 392] width 1526 height 784
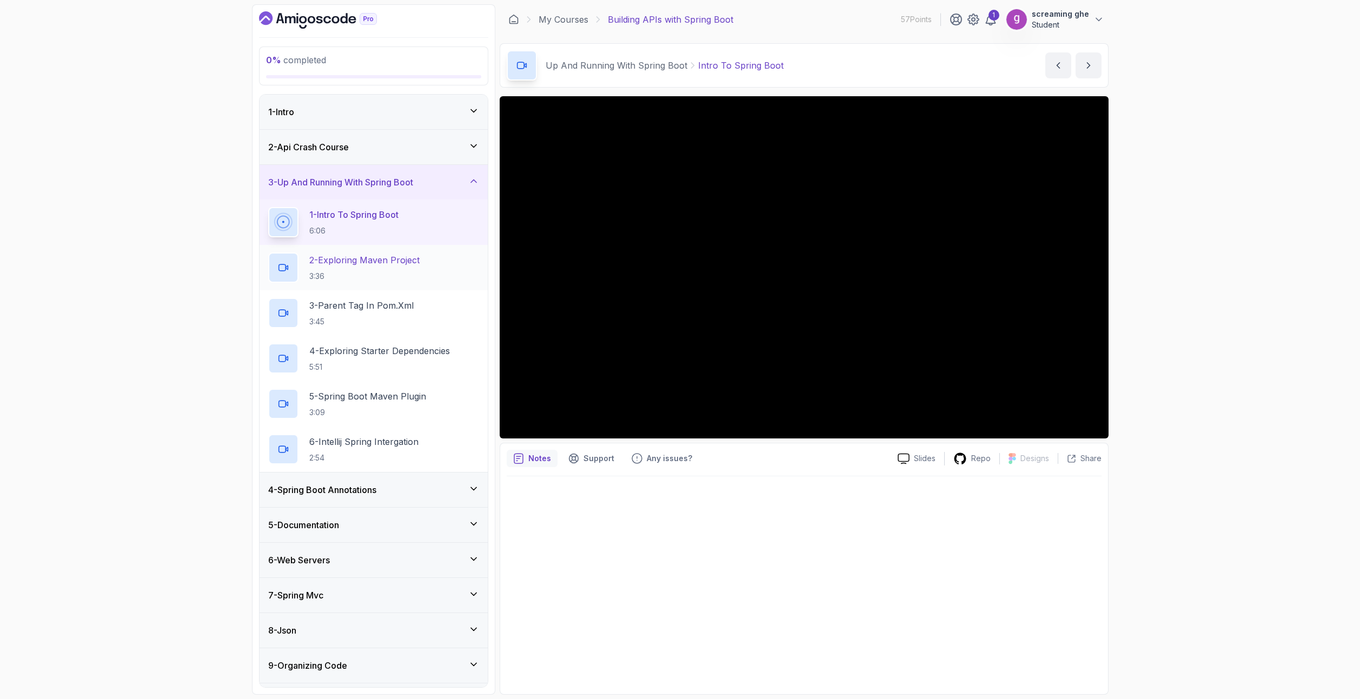
click at [385, 264] on p "2 - Exploring Maven Project" at bounding box center [364, 260] width 110 height 13
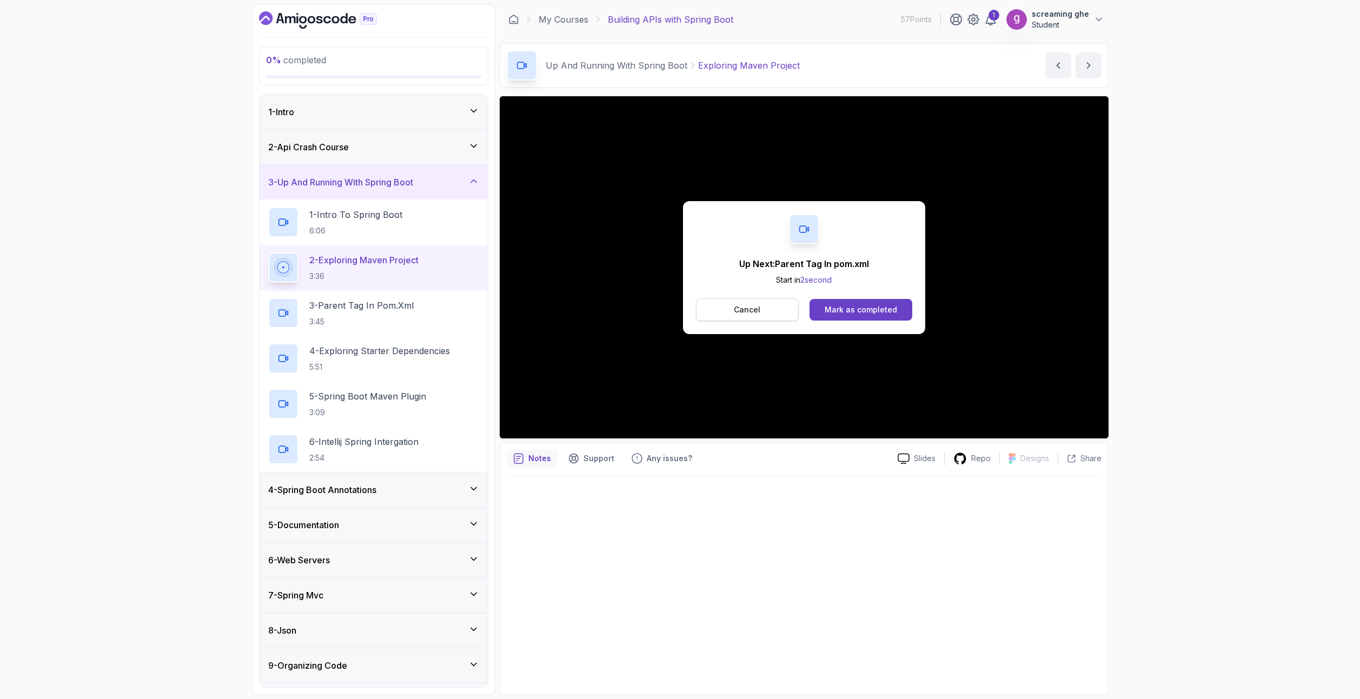
click at [767, 305] on button "Cancel" at bounding box center [747, 309] width 103 height 23
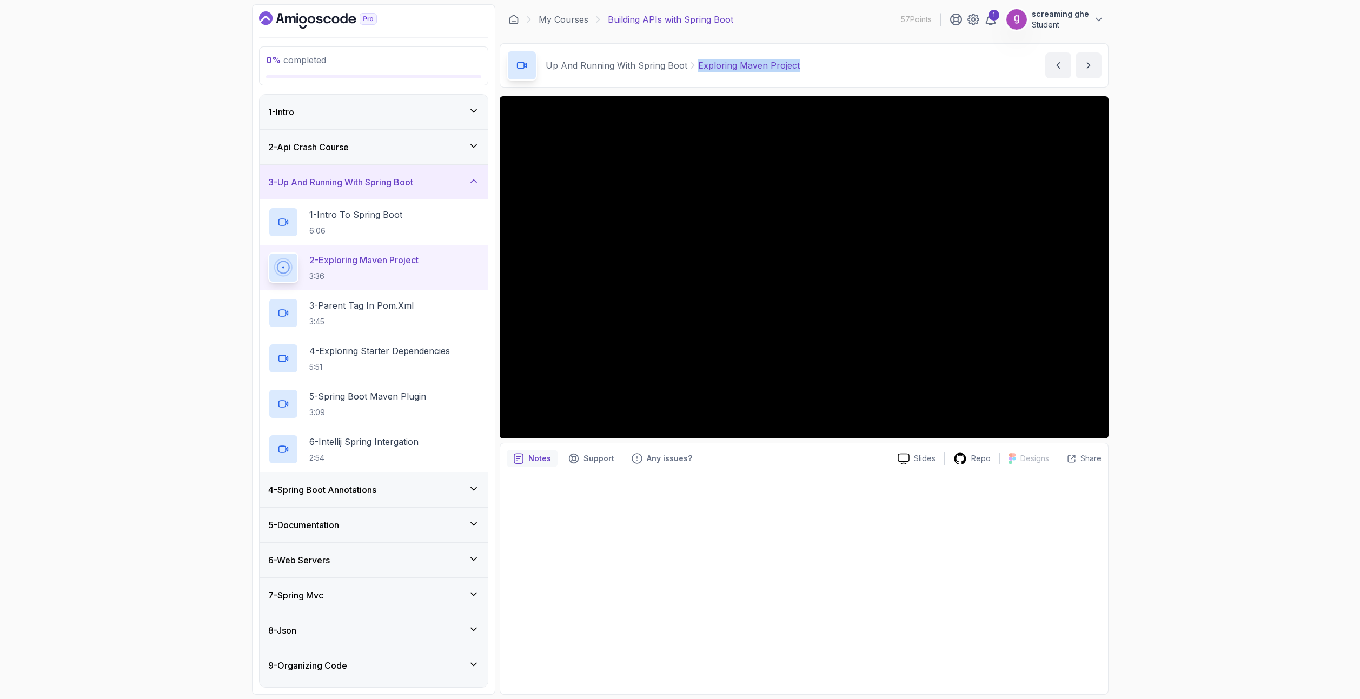
drag, startPoint x: 818, startPoint y: 64, endPoint x: 696, endPoint y: 65, distance: 122.2
click at [696, 65] on div "Up And Running With Spring Boot Exploring Maven Project Exploring Maven Project…" at bounding box center [804, 65] width 609 height 44
copy p "Exploring Maven Project"
click at [408, 315] on h2 "3 - Parent Tag In pom.xml 3:45" at bounding box center [361, 313] width 104 height 28
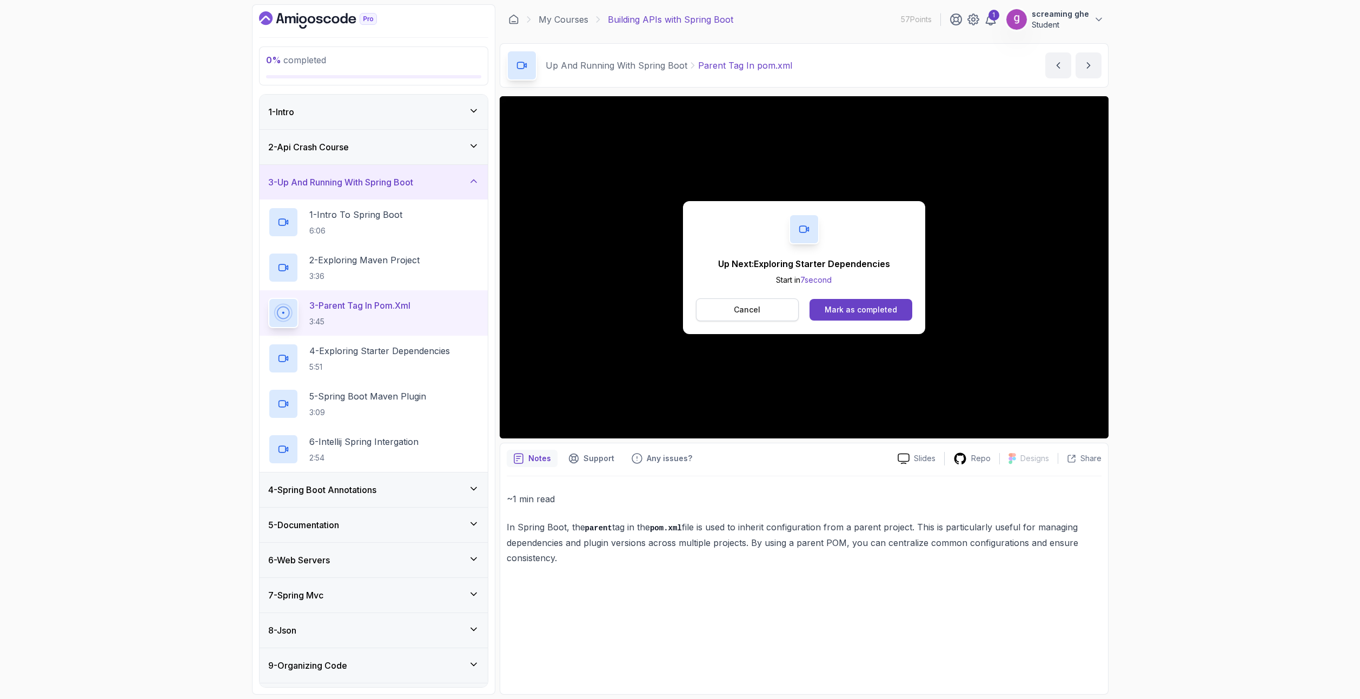
click at [757, 312] on p "Cancel" at bounding box center [747, 309] width 26 height 11
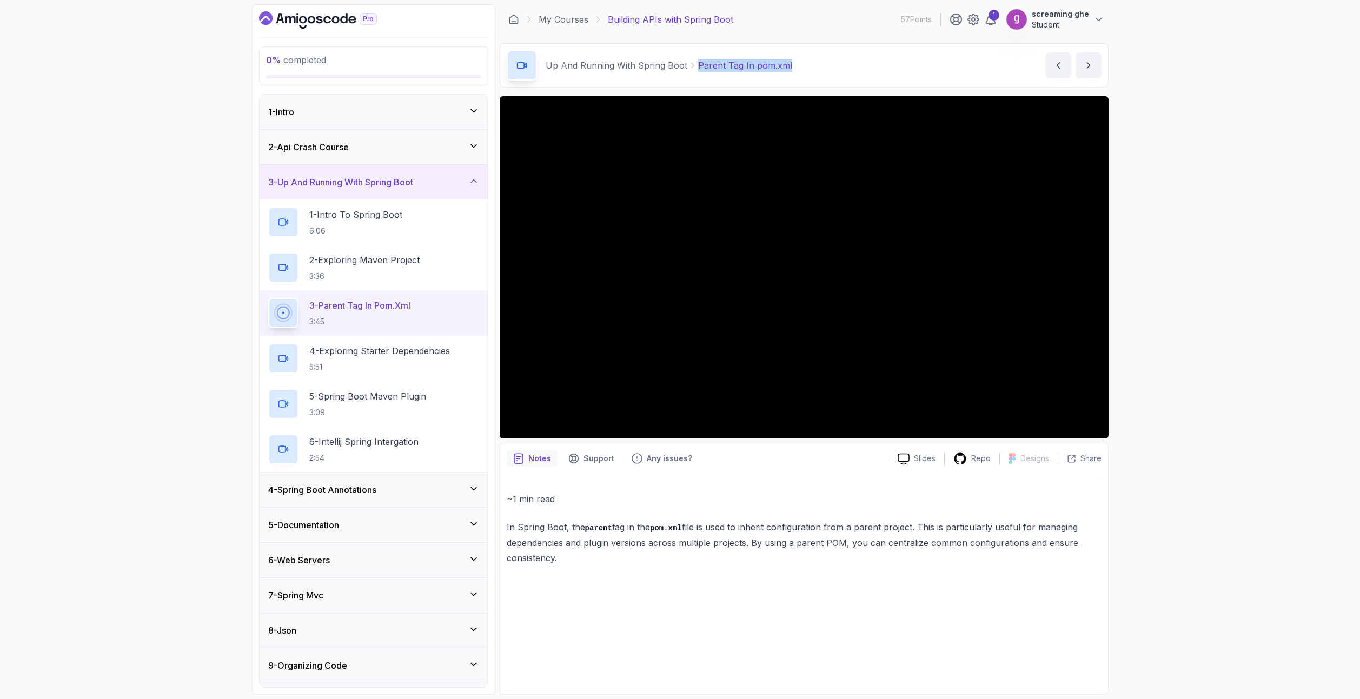
copy p "Parent Tag In pom.xml"
drag, startPoint x: 774, startPoint y: 71, endPoint x: 693, endPoint y: 68, distance: 81.1
click at [693, 68] on div "Up And Running With Spring Boot Parent Tag In pom.xml Parent Tag In pom.xml by …" at bounding box center [804, 65] width 609 height 44
click at [143, 353] on div "0 % completed 1 - Intro 2 - Api Crash Course 3 - Up And Running With Spring Boo…" at bounding box center [680, 349] width 1360 height 699
drag, startPoint x: 577, startPoint y: 565, endPoint x: 499, endPoint y: 520, distance: 90.1
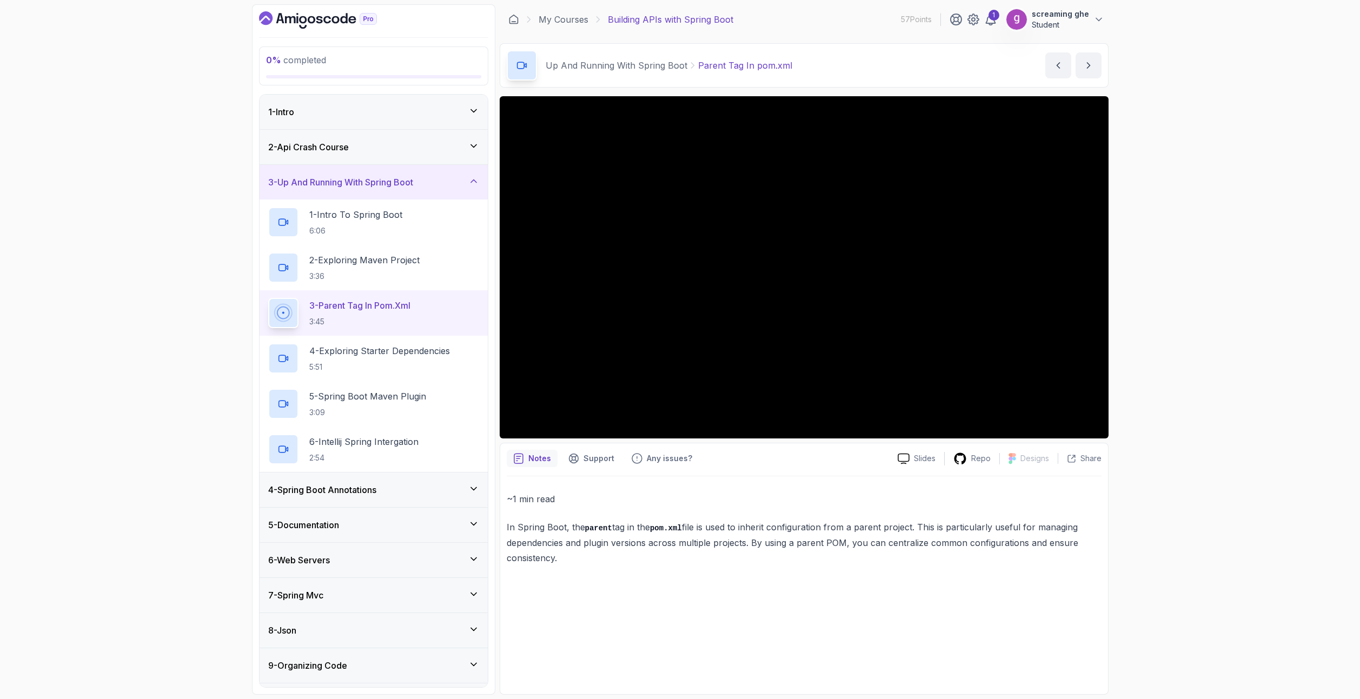
click at [500, 520] on div "Notes Support Any issues? Slides Repo Designs Design not available Share ~1 min…" at bounding box center [804, 569] width 609 height 252
click at [624, 588] on div "~1 min read In Spring Boot, the parent tag in the pom.xml file is used to inher…" at bounding box center [804, 581] width 595 height 211
drag, startPoint x: 131, startPoint y: 439, endPoint x: 241, endPoint y: 397, distance: 117.6
click at [131, 439] on div "0 % completed 1 - Intro 2 - Api Crash Course 3 - Up And Running With Spring Boo…" at bounding box center [680, 349] width 1360 height 699
click at [338, 383] on div "5 - Spring Boot Maven Plugin 3:09" at bounding box center [373, 403] width 228 height 45
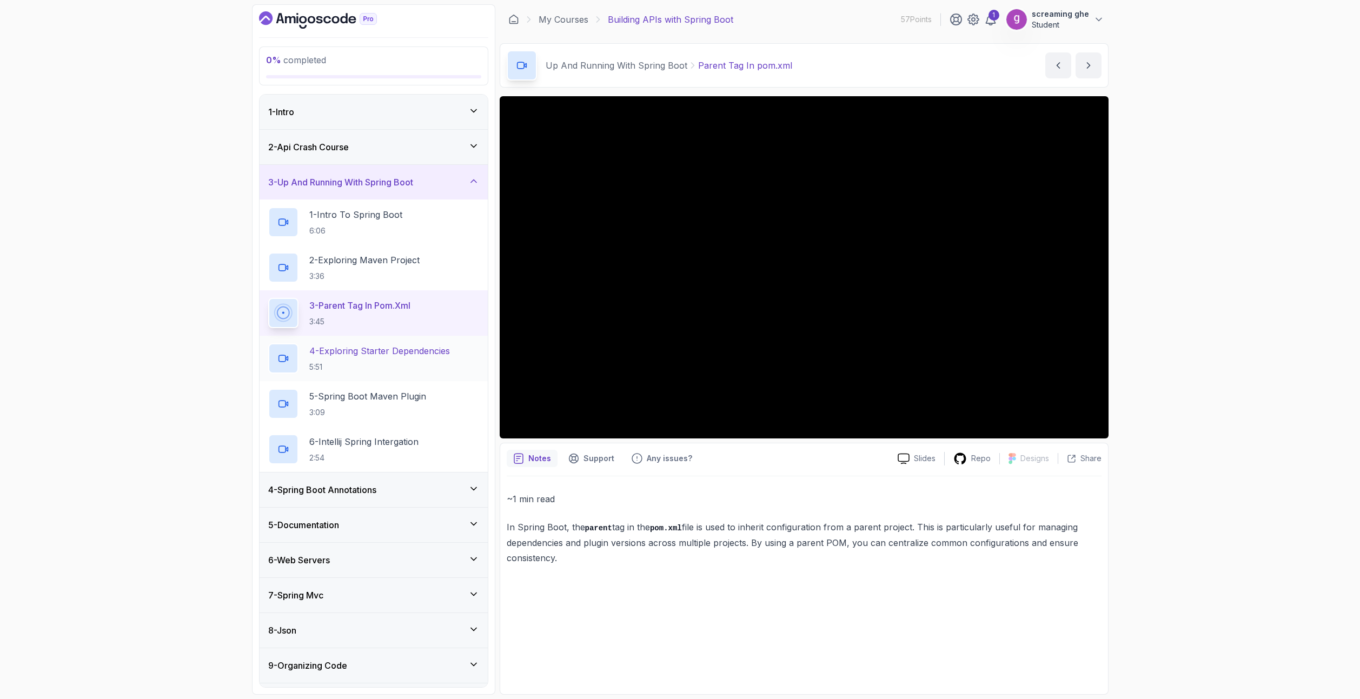
click at [345, 371] on p "5:51" at bounding box center [379, 367] width 141 height 11
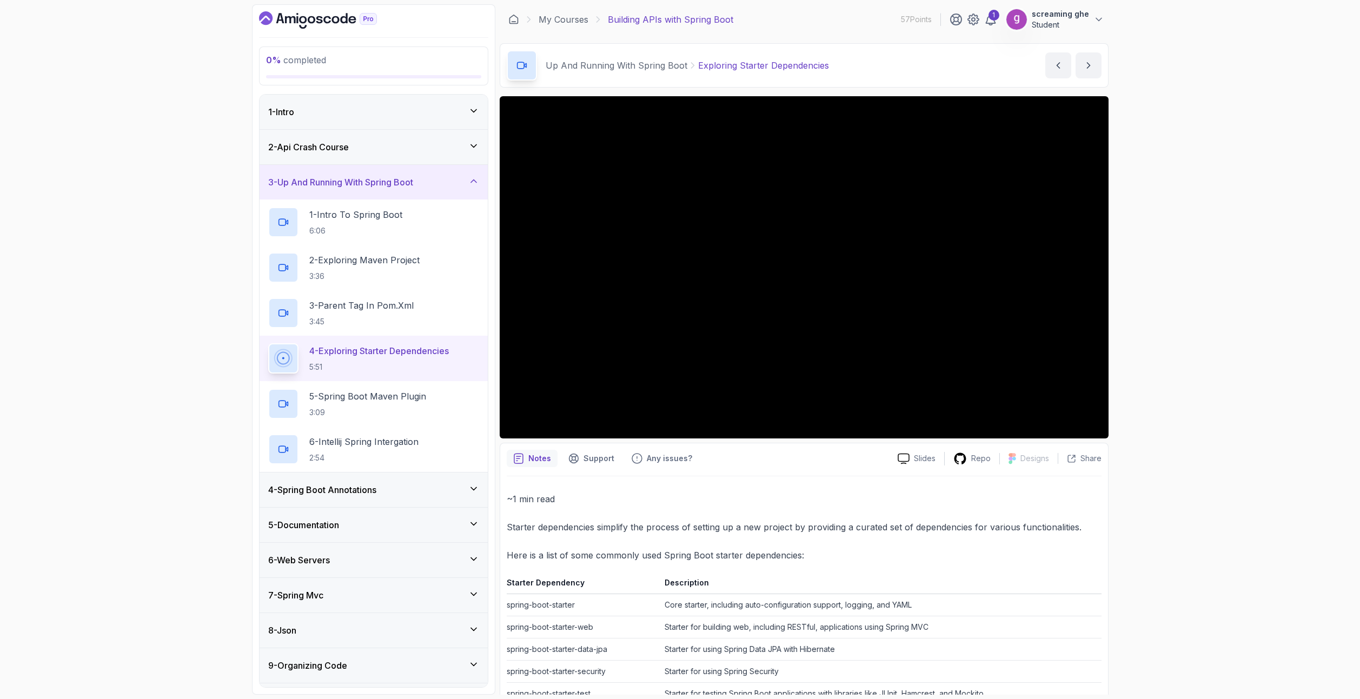
drag, startPoint x: 1186, startPoint y: 534, endPoint x: 1182, endPoint y: 526, distance: 8.7
click at [1186, 534] on div "0 % completed 1 - Intro 2 - Api Crash Course 3 - Up And Running With Spring Boo…" at bounding box center [680, 349] width 1360 height 699
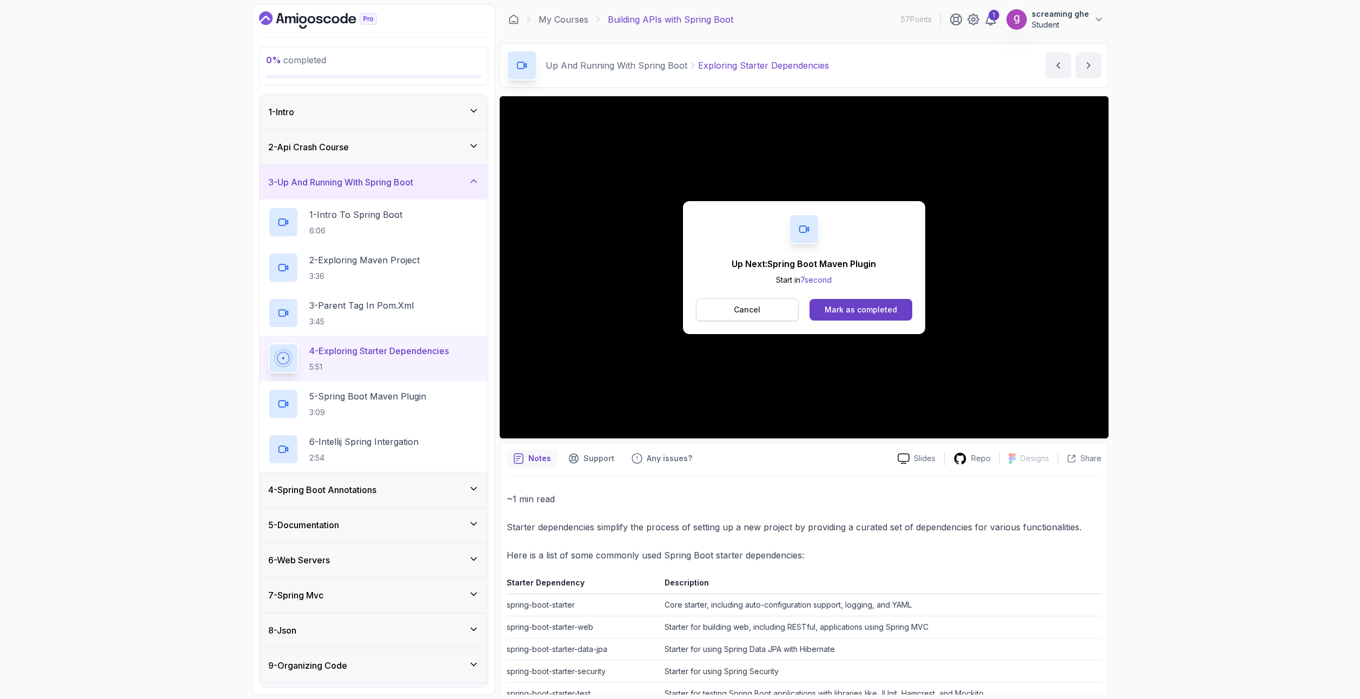
click at [755, 309] on p "Cancel" at bounding box center [747, 309] width 26 height 11
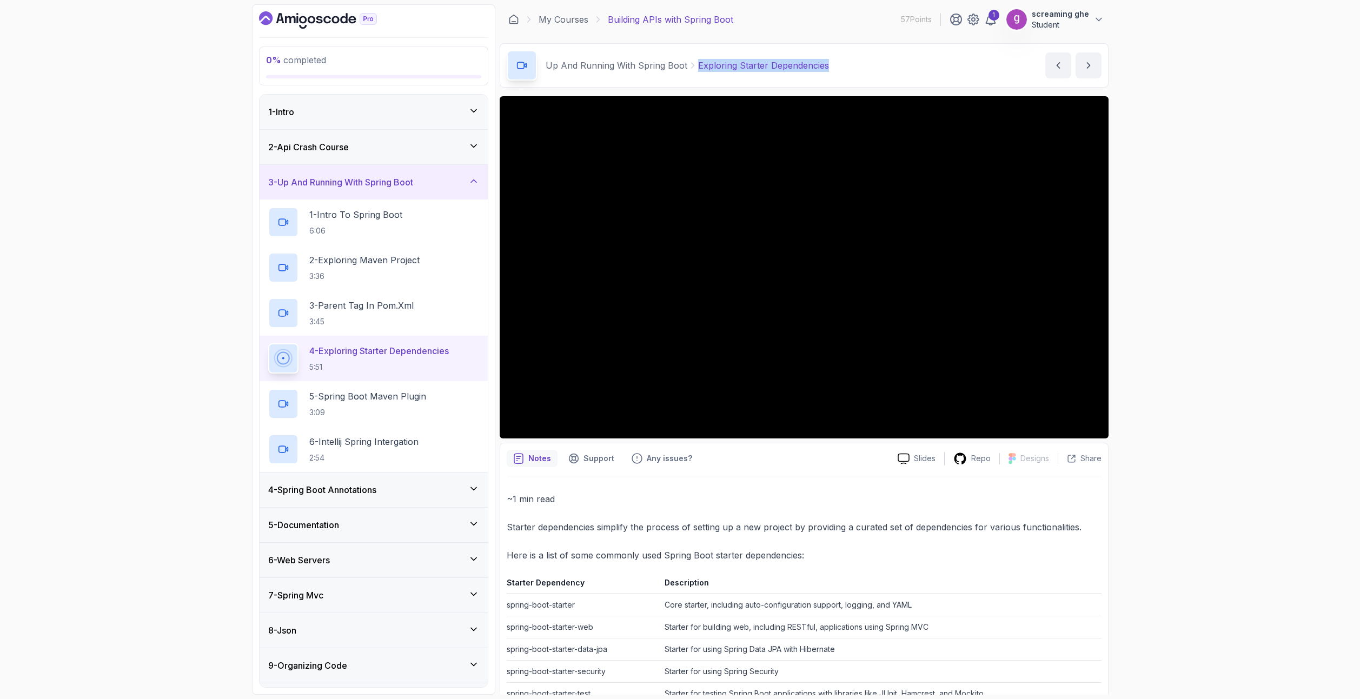
drag, startPoint x: 828, startPoint y: 65, endPoint x: 694, endPoint y: 57, distance: 134.3
click at [694, 57] on div "Up And Running With Spring Boot Exploring Starter Dependencies Exploring Starte…" at bounding box center [804, 65] width 609 height 44
copy p "Exploring Starter Dependencies"
click at [354, 394] on p "5 - Spring Boot Maven Plugin" at bounding box center [367, 396] width 117 height 13
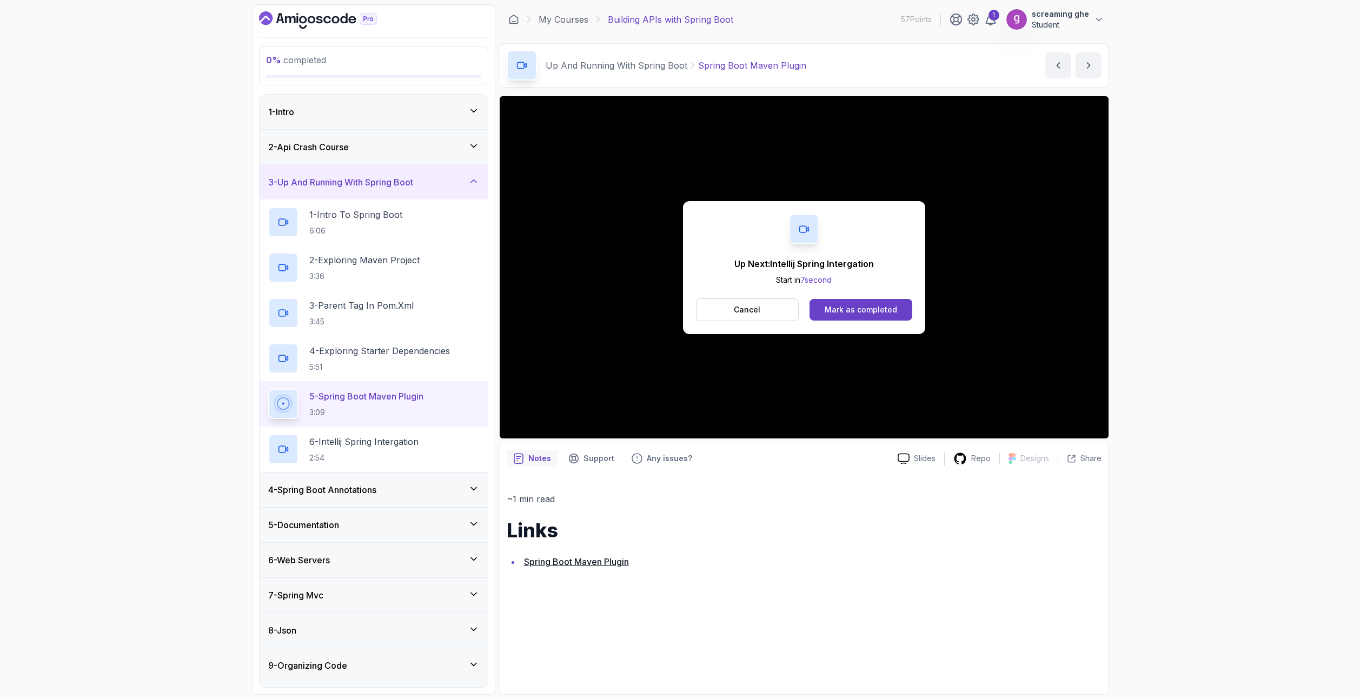
click at [771, 309] on button "Cancel" at bounding box center [747, 309] width 103 height 23
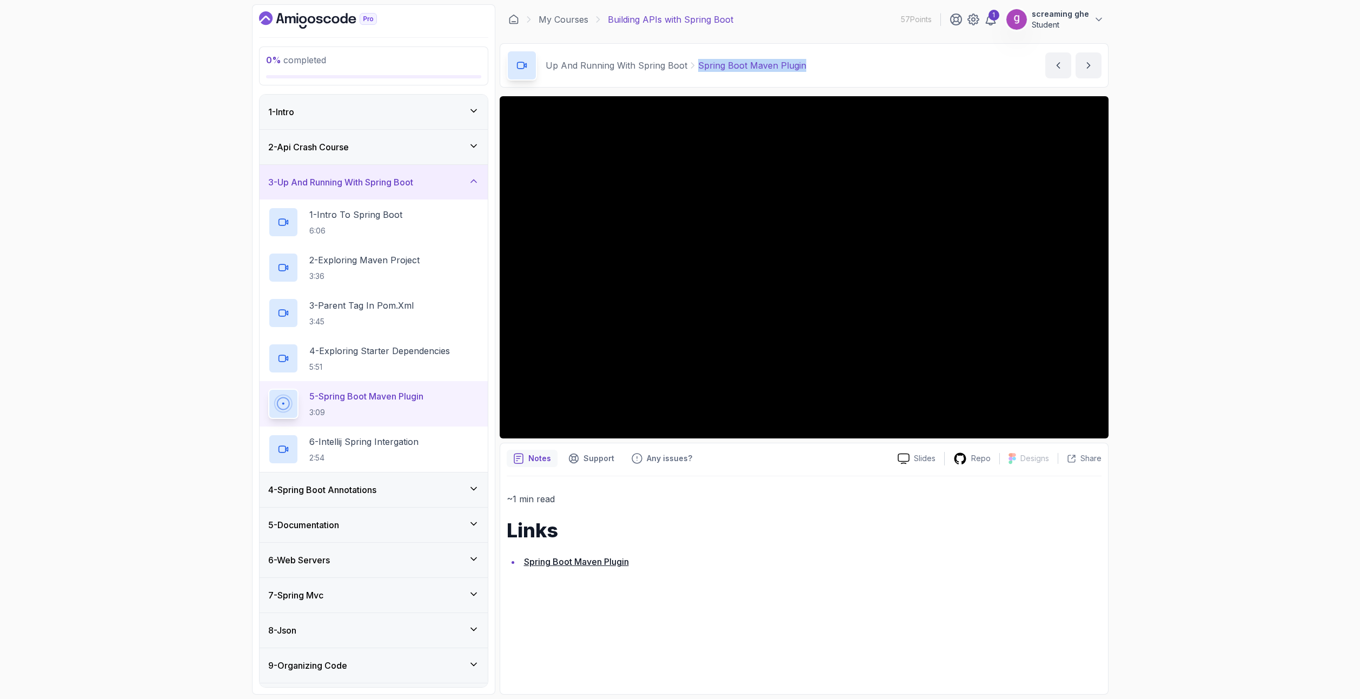
drag, startPoint x: 815, startPoint y: 62, endPoint x: 696, endPoint y: 62, distance: 118.9
click at [696, 62] on div "Up And Running With Spring Boot Spring Boot Maven Plugin Spring Boot Maven Plug…" at bounding box center [804, 65] width 609 height 44
copy p "Spring Boot Maven Plugin"
click at [397, 448] on h2 "6 - Intellij Spring Intergation 2:54" at bounding box center [363, 449] width 109 height 28
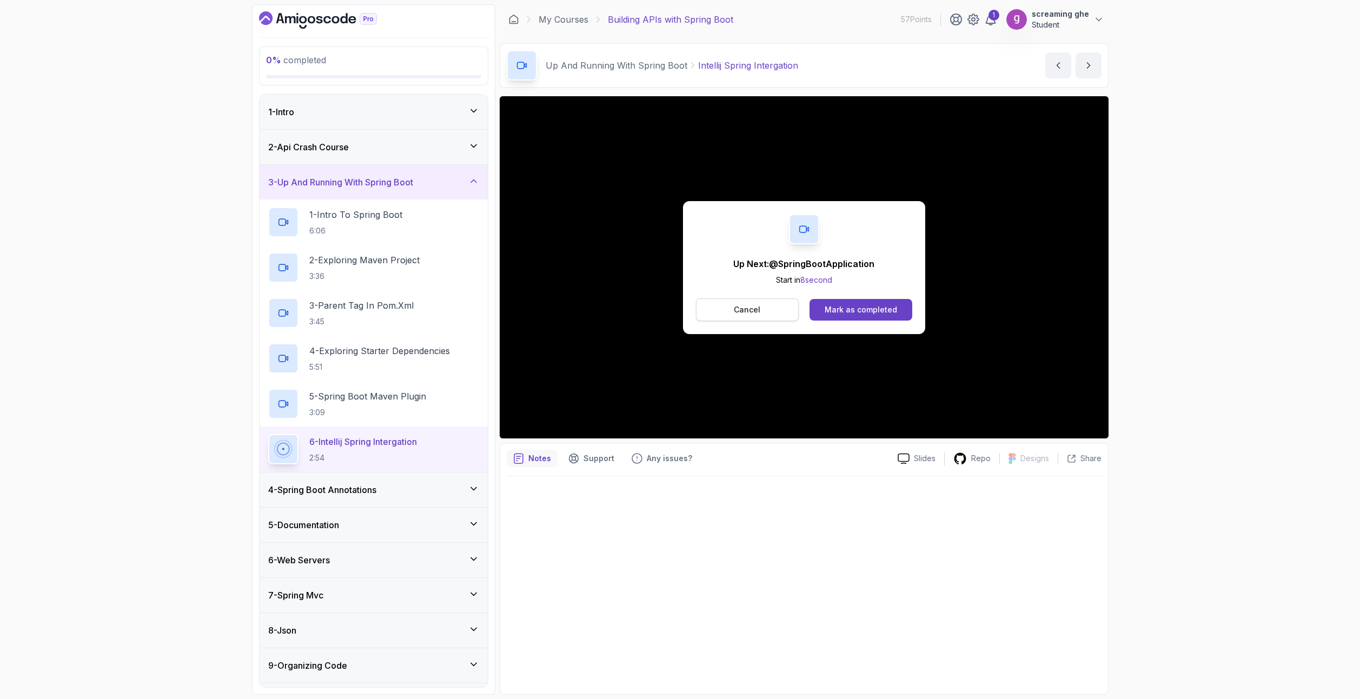
click at [765, 303] on button "Cancel" at bounding box center [747, 309] width 103 height 23
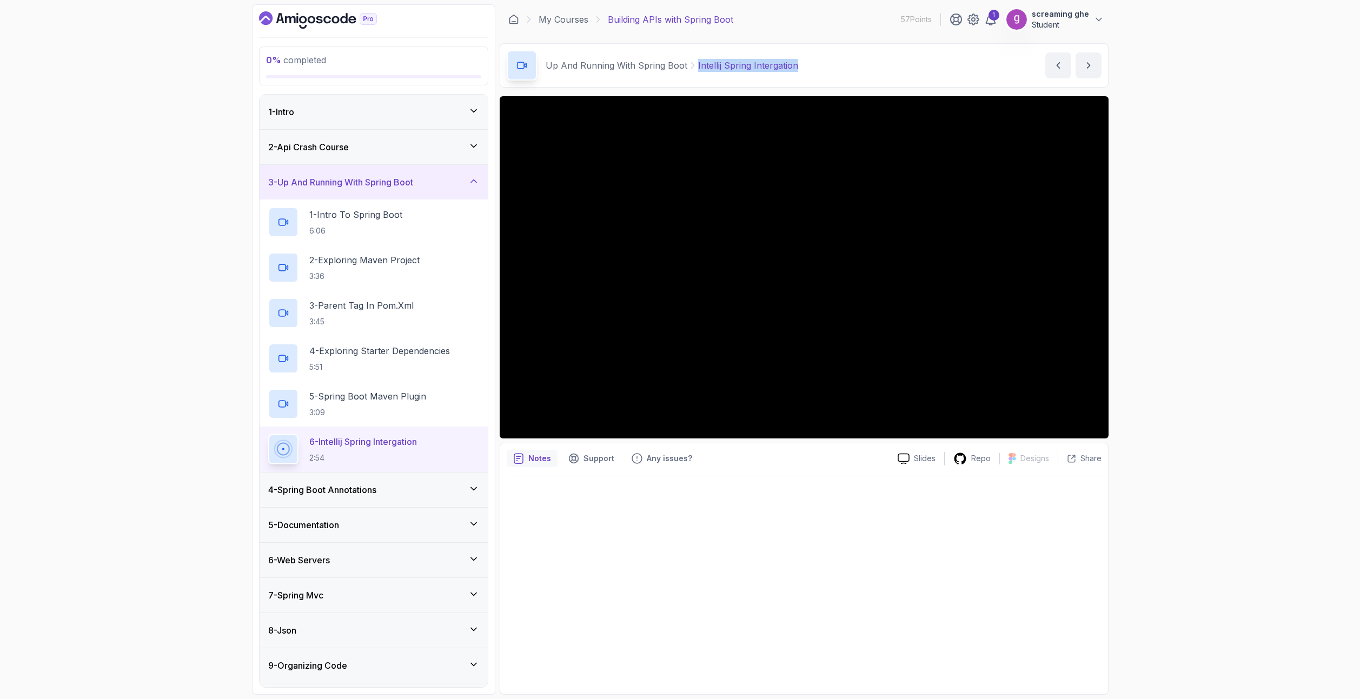
drag, startPoint x: 801, startPoint y: 64, endPoint x: 692, endPoint y: 66, distance: 108.7
click at [692, 66] on div "Up And Running With Spring Boot Intellij Spring Intergation Intellij Spring Int…" at bounding box center [804, 65] width 609 height 44
copy p "Intellij Spring Intergation"
click at [334, 485] on h3 "4 - Spring Boot Annotations" at bounding box center [322, 489] width 108 height 13
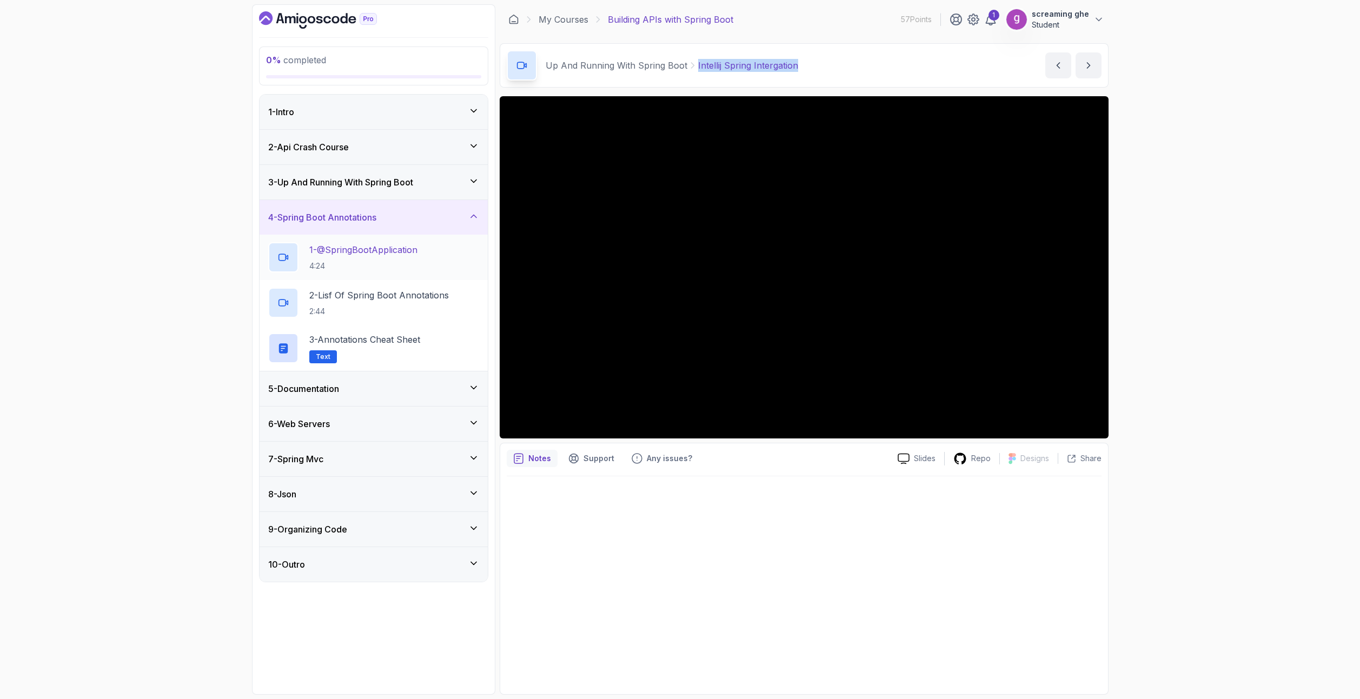
click at [349, 264] on p "4:24" at bounding box center [363, 266] width 108 height 11
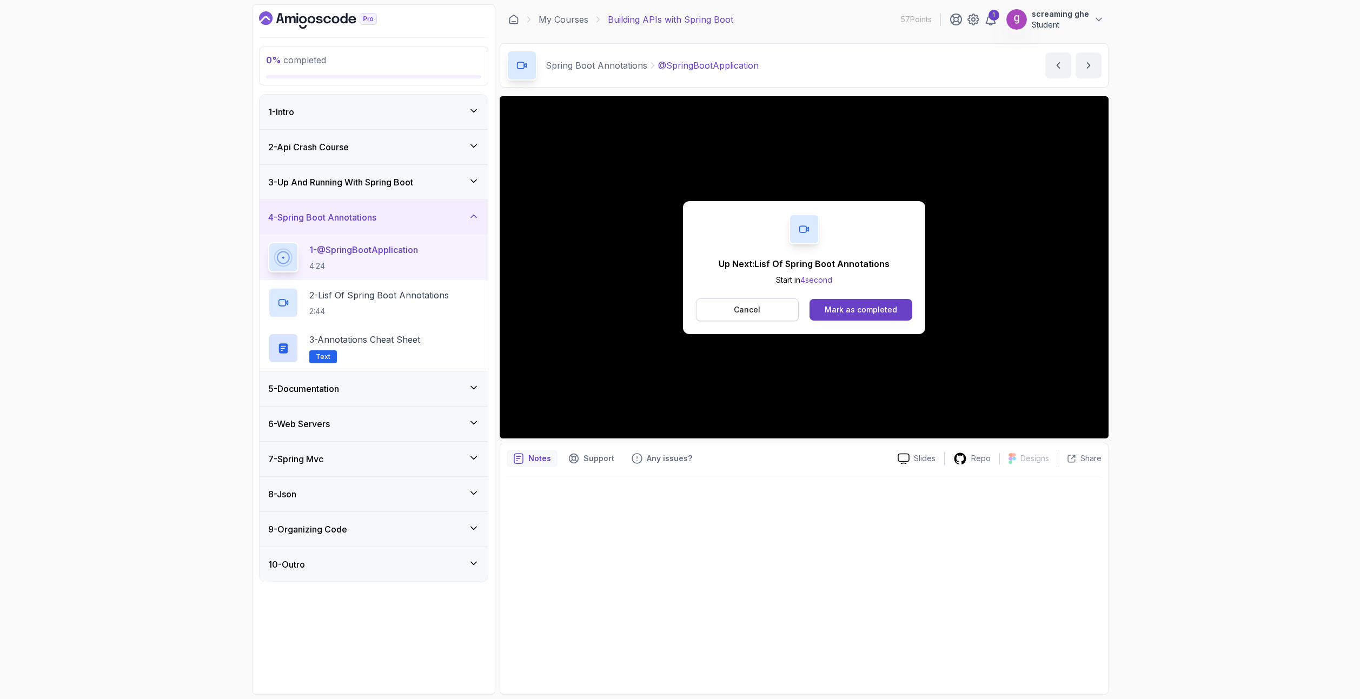
click at [738, 308] on p "Cancel" at bounding box center [747, 309] width 26 height 11
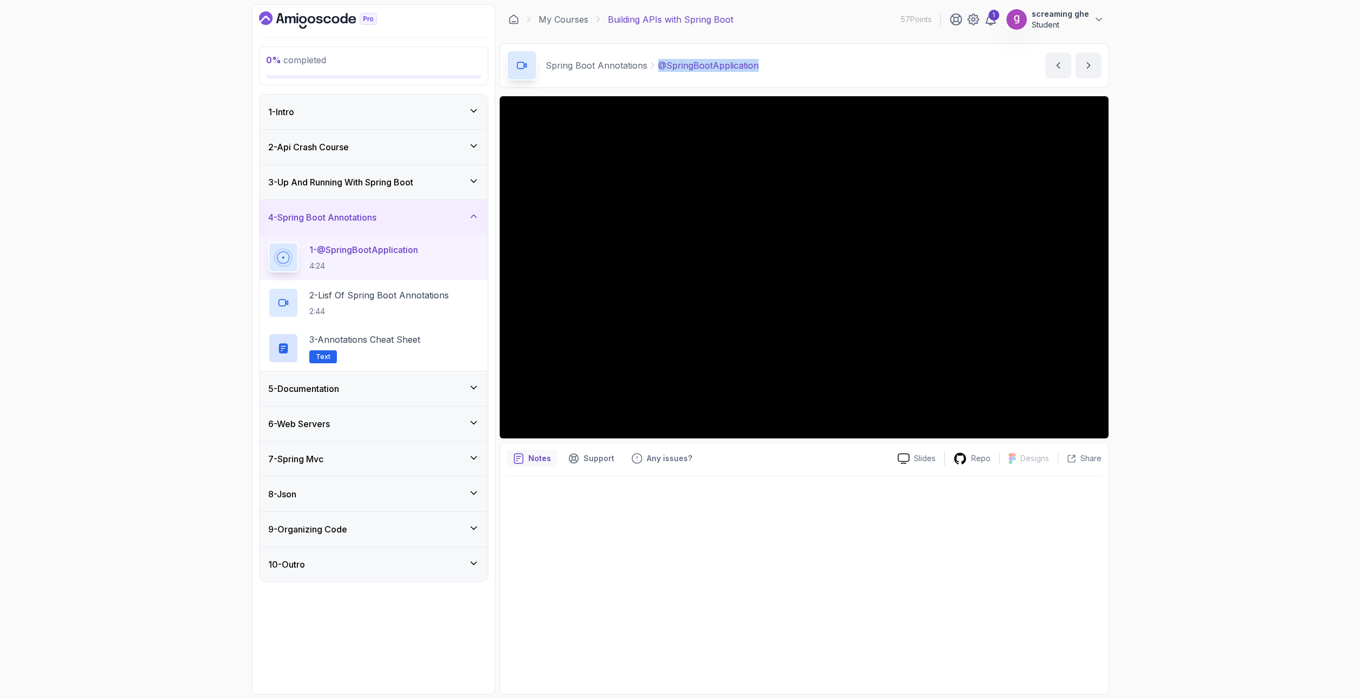
drag, startPoint x: 756, startPoint y: 64, endPoint x: 651, endPoint y: 66, distance: 104.4
click at [651, 66] on div "Spring Boot Annotations @SpringBootApplication @SpringBootApplication by [PERSO…" at bounding box center [804, 65] width 609 height 44
copy p "@SpringBootApplication"
click at [383, 320] on div "2 - Lisf Of Spring Boot Annotations 2:44" at bounding box center [373, 302] width 228 height 45
click at [402, 304] on h2 "2 - Lisf Of Spring Boot Annotations 2:44" at bounding box center [378, 303] width 139 height 28
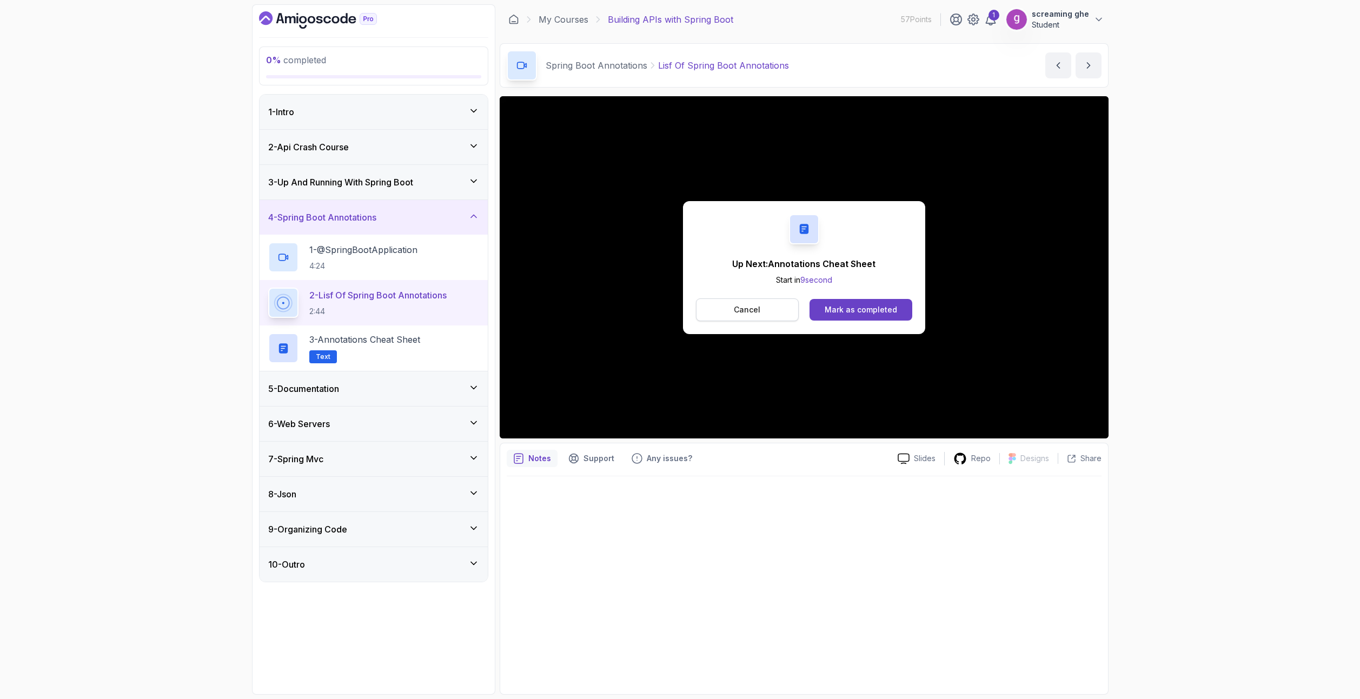
click at [744, 309] on p "Cancel" at bounding box center [747, 309] width 26 height 11
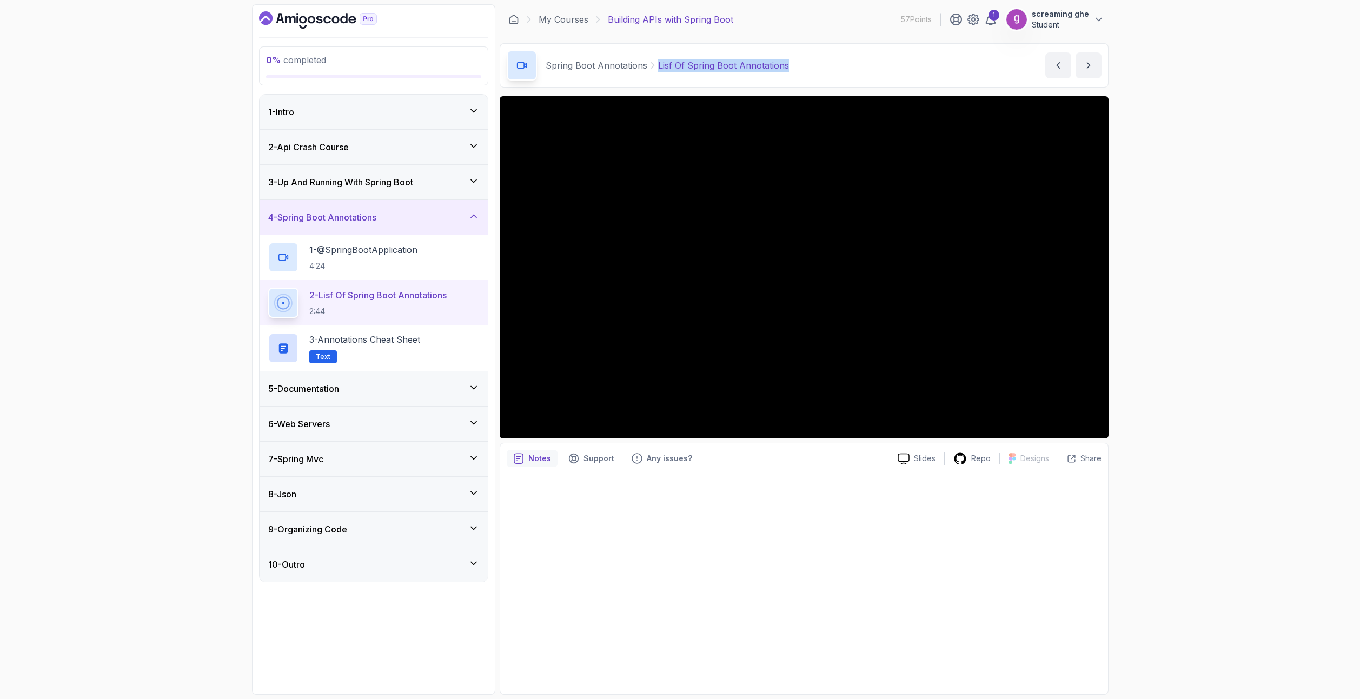
drag, startPoint x: 790, startPoint y: 64, endPoint x: 647, endPoint y: 64, distance: 143.3
click at [647, 64] on div "Spring Boot Annotations Lisf Of Spring Boot Annotations Lisf Of Spring Boot Ann…" at bounding box center [804, 65] width 609 height 44
copy p "Lisf Of Spring Boot Annotations"
click at [356, 344] on p "3 - Annotations Cheat Sheet" at bounding box center [364, 339] width 111 height 13
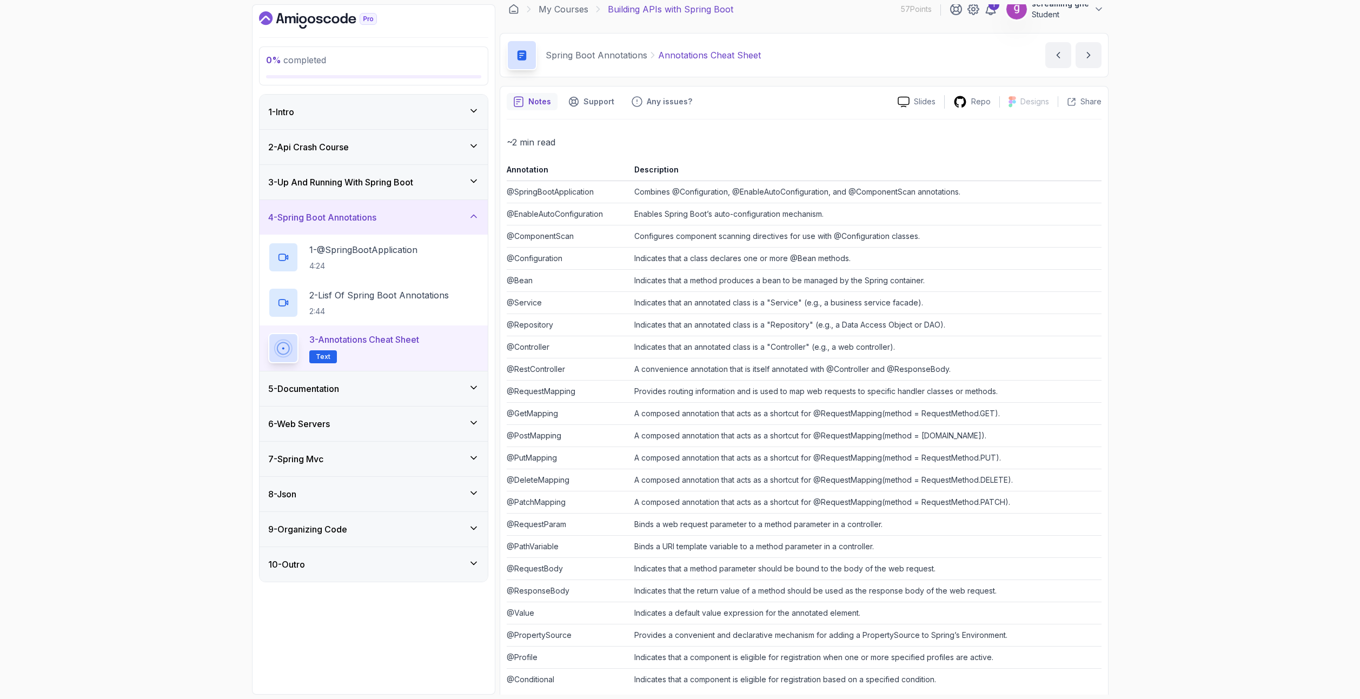
scroll to position [28, 0]
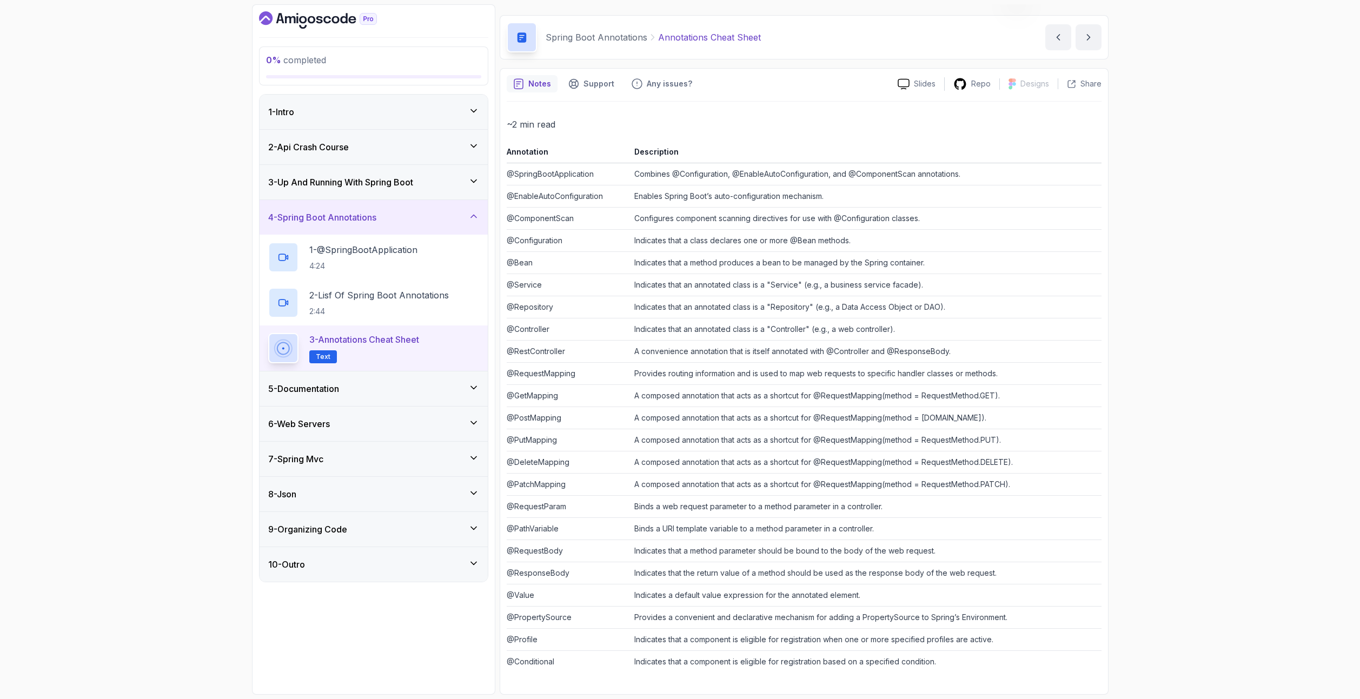
click at [409, 395] on div "5 - Documentation" at bounding box center [373, 388] width 228 height 35
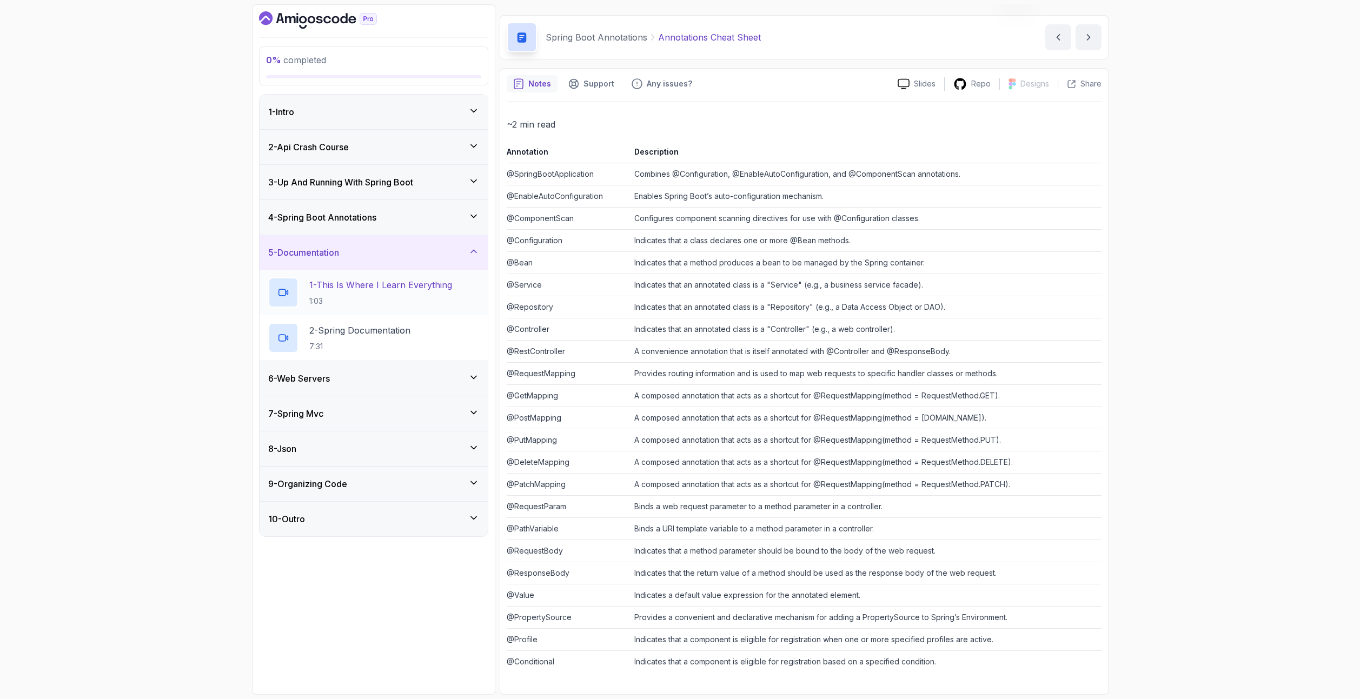
click at [388, 291] on h2 "1 - This Is Where I Learn Everything 1:03" at bounding box center [380, 292] width 143 height 28
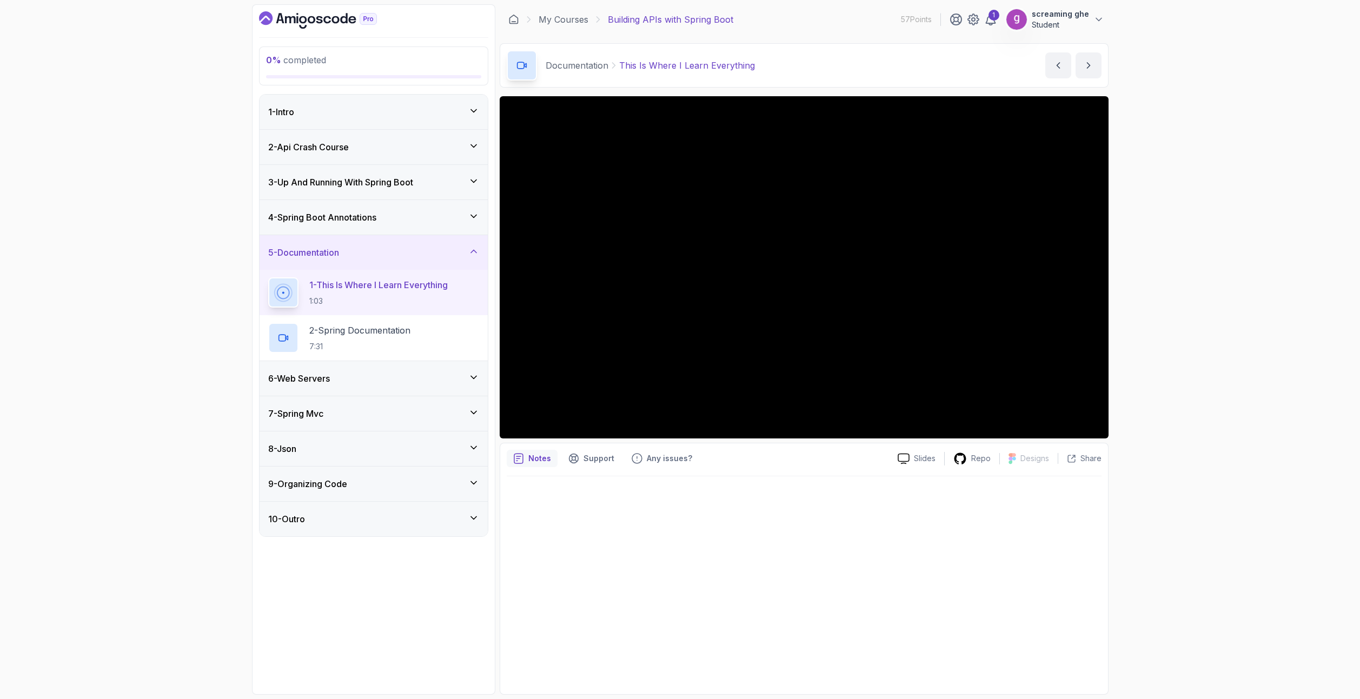
click at [1211, 532] on div "0 % completed 1 - Intro 2 - Api Crash Course 3 - Up And Running With Spring Boo…" at bounding box center [680, 349] width 1360 height 699
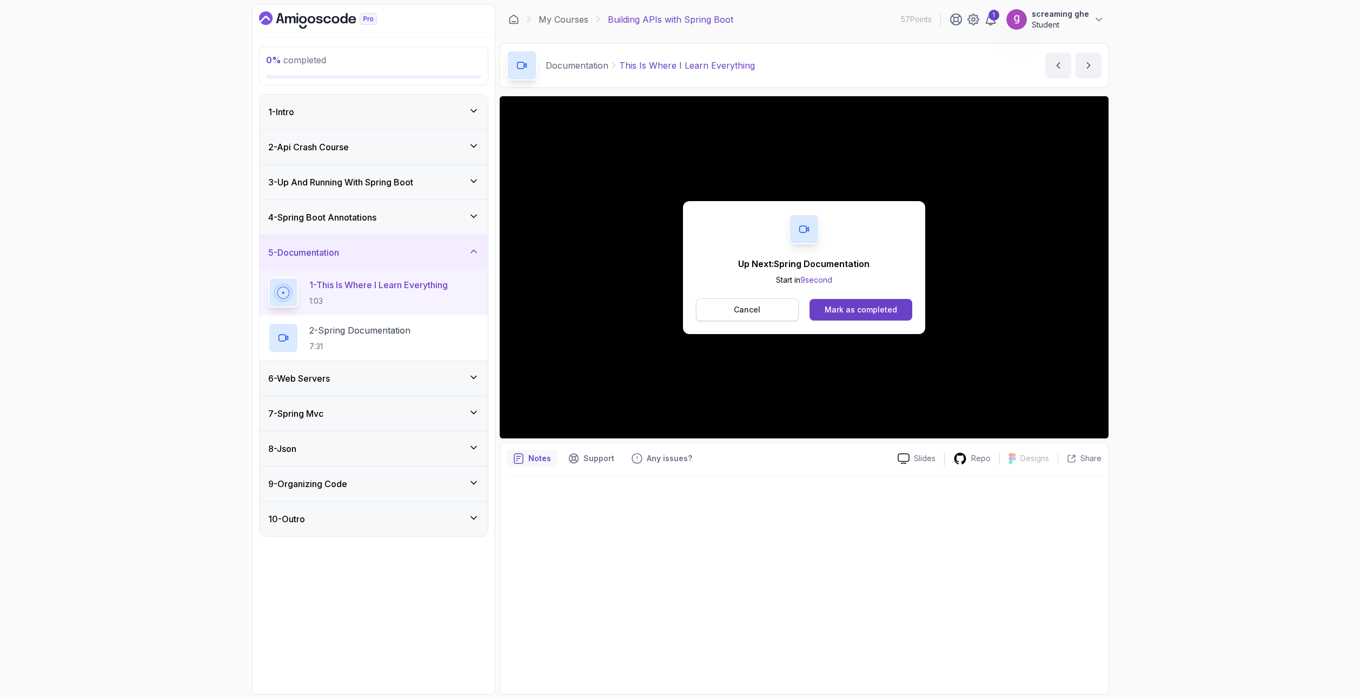
click at [764, 307] on button "Cancel" at bounding box center [747, 309] width 103 height 23
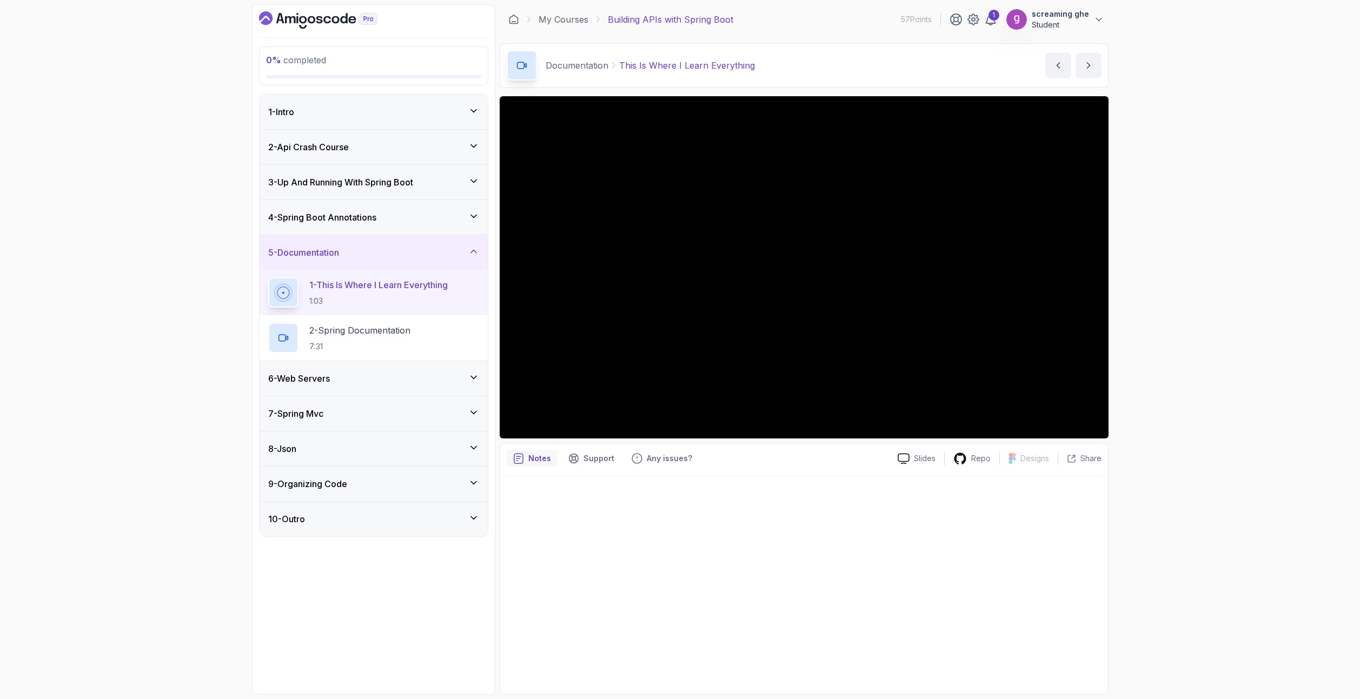
drag, startPoint x: 76, startPoint y: 422, endPoint x: 452, endPoint y: 183, distance: 445.3
click at [77, 421] on div "0 % completed 1 - Intro 2 - Api Crash Course 3 - Up And Running With Spring Boo…" at bounding box center [680, 349] width 1360 height 699
drag, startPoint x: 763, startPoint y: 63, endPoint x: 617, endPoint y: 64, distance: 146.0
click at [617, 64] on div "Documentation This Is Where I Learn Everything This Is Where I Learn Everything…" at bounding box center [804, 65] width 609 height 44
copy p "This Is Where I Learn Everything"
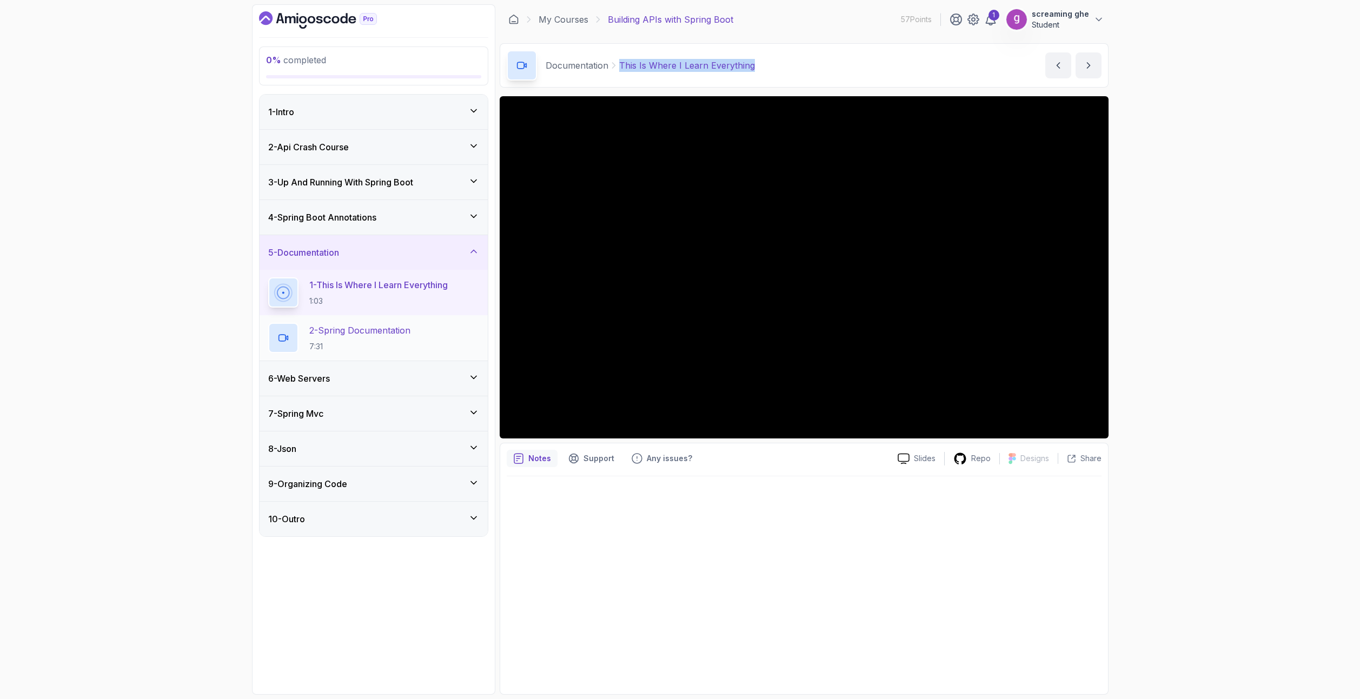
click at [365, 332] on p "2 - Spring Documentation" at bounding box center [359, 330] width 101 height 13
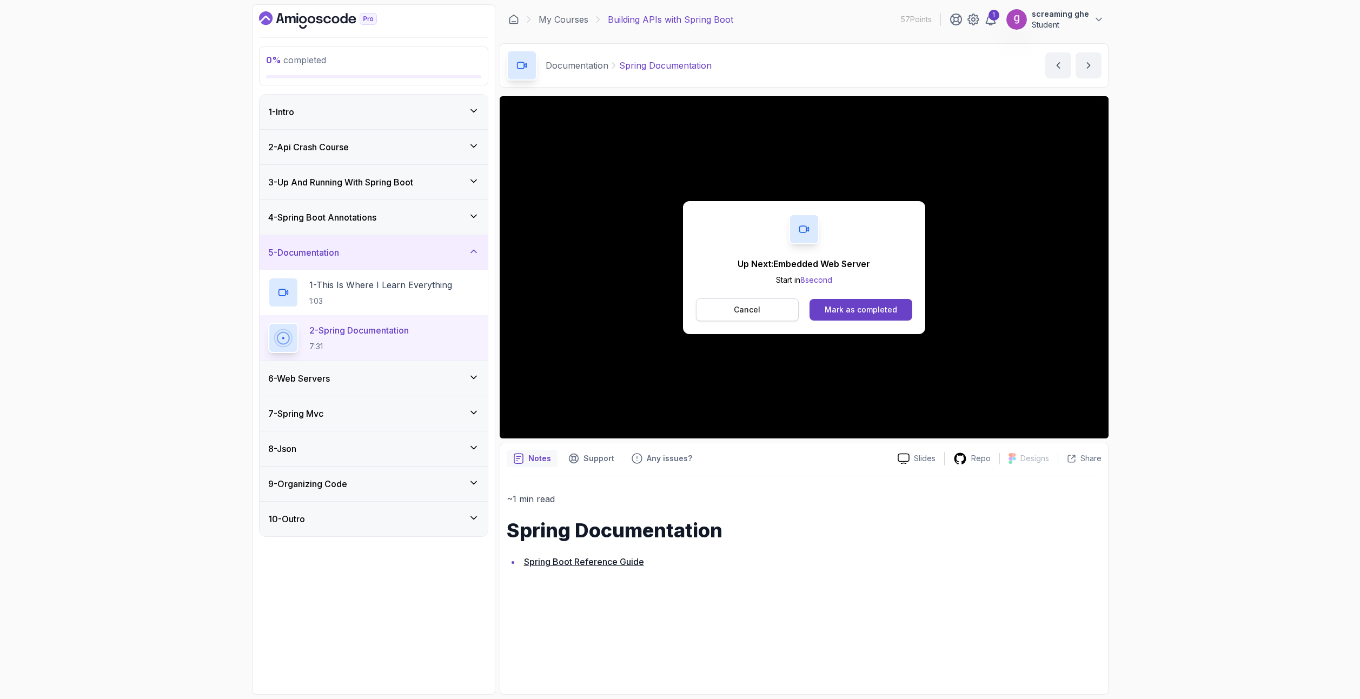
click at [727, 304] on button "Cancel" at bounding box center [747, 309] width 103 height 23
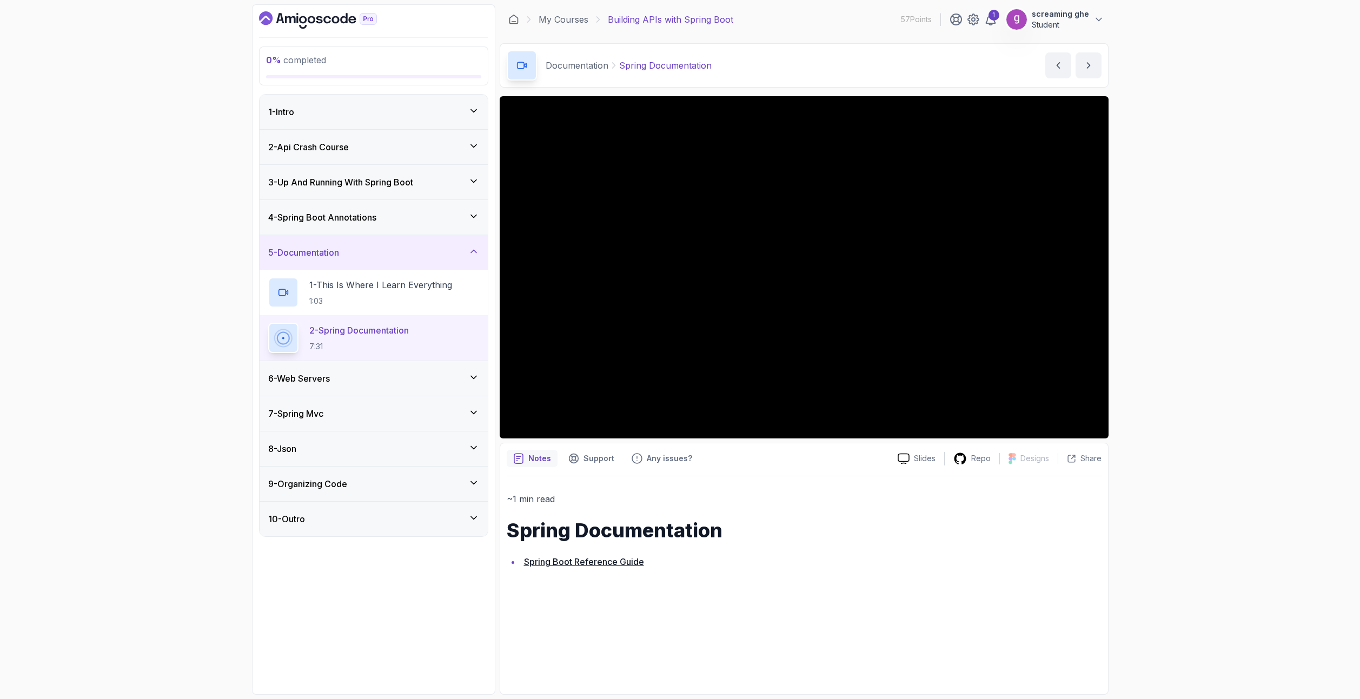
click at [108, 171] on div "0 % completed 1 - Intro 2 - Api Crash Course 3 - Up And Running With Spring Boo…" at bounding box center [680, 349] width 1360 height 699
drag, startPoint x: 743, startPoint y: 72, endPoint x: 620, endPoint y: 65, distance: 123.5
click at [620, 65] on div "Documentation Spring Documentation Spring Documentation by [PERSON_NAME]" at bounding box center [804, 65] width 609 height 44
copy p "Spring Documentation"
click at [356, 372] on div "6 - Web Servers" at bounding box center [373, 378] width 211 height 13
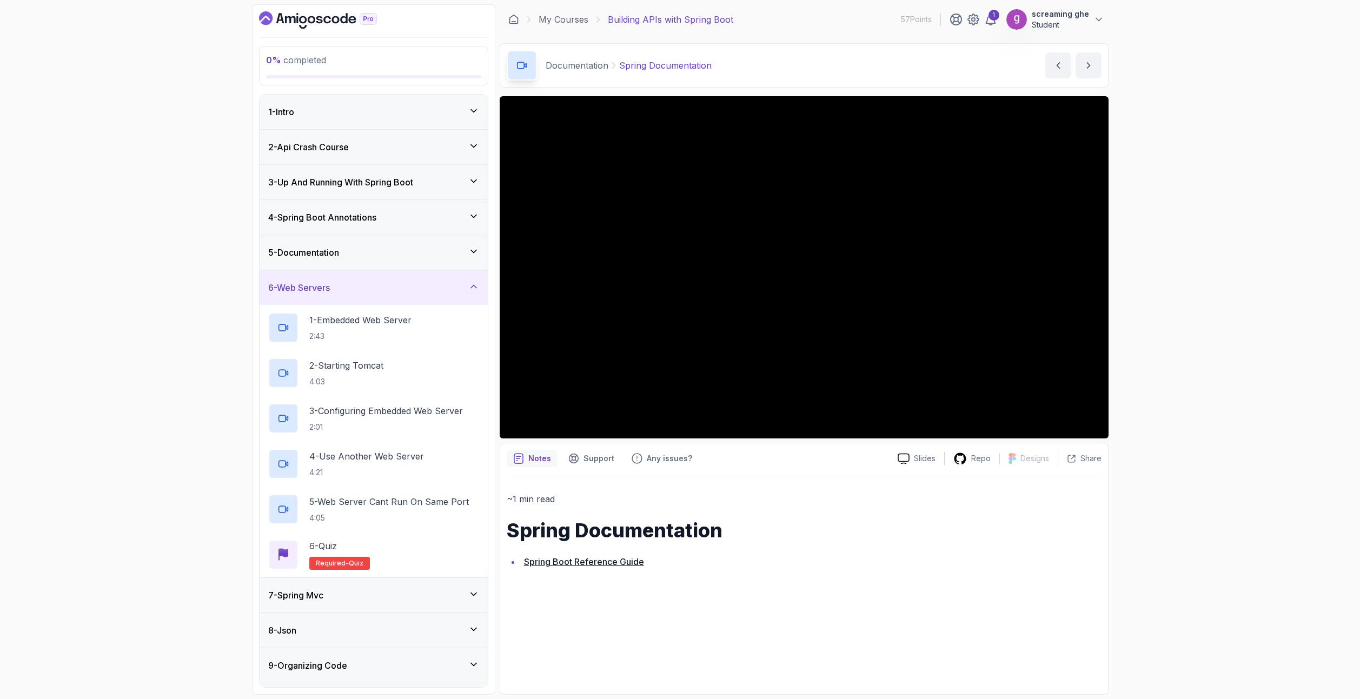
drag, startPoint x: 1234, startPoint y: 550, endPoint x: 1229, endPoint y: 547, distance: 5.7
click at [1234, 550] on div "0 % completed 1 - Intro 2 - Api Crash Course 3 - Up And Running With Spring Boo…" at bounding box center [680, 349] width 1360 height 699
click at [343, 326] on p "1 - Embedded Web Server" at bounding box center [360, 320] width 102 height 13
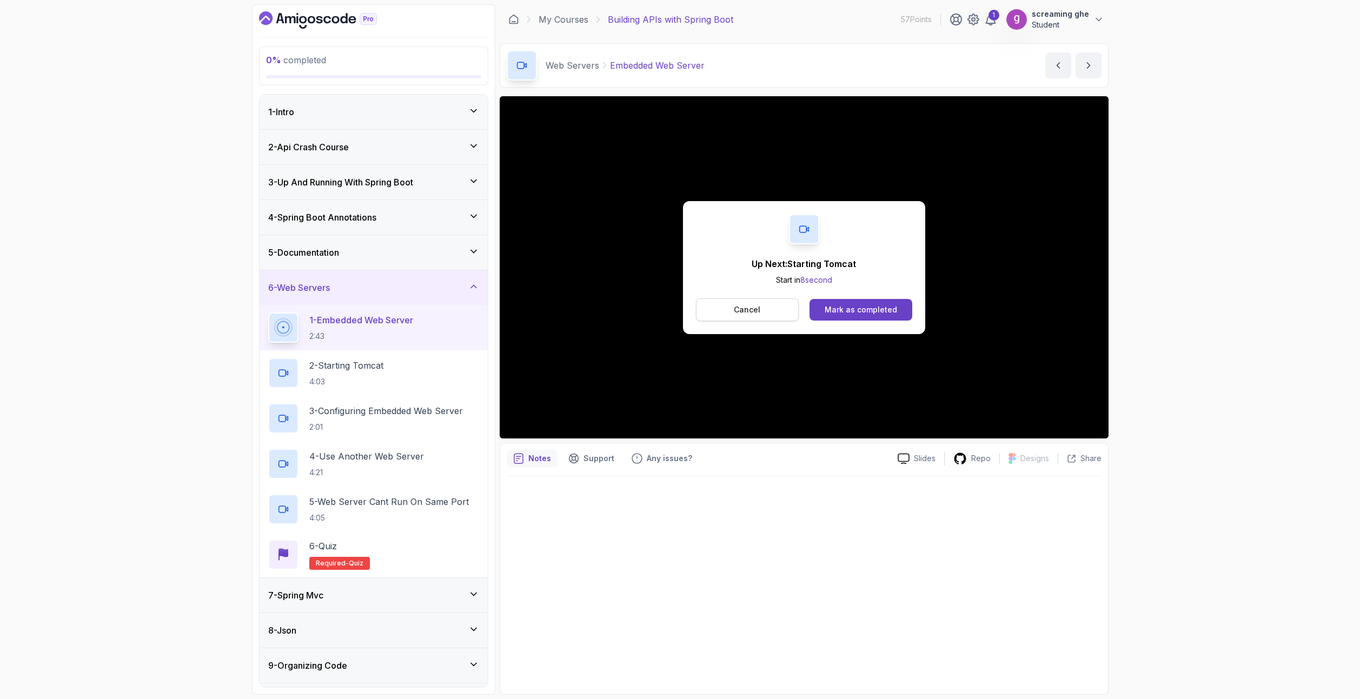
click at [738, 299] on button "Cancel" at bounding box center [747, 309] width 103 height 23
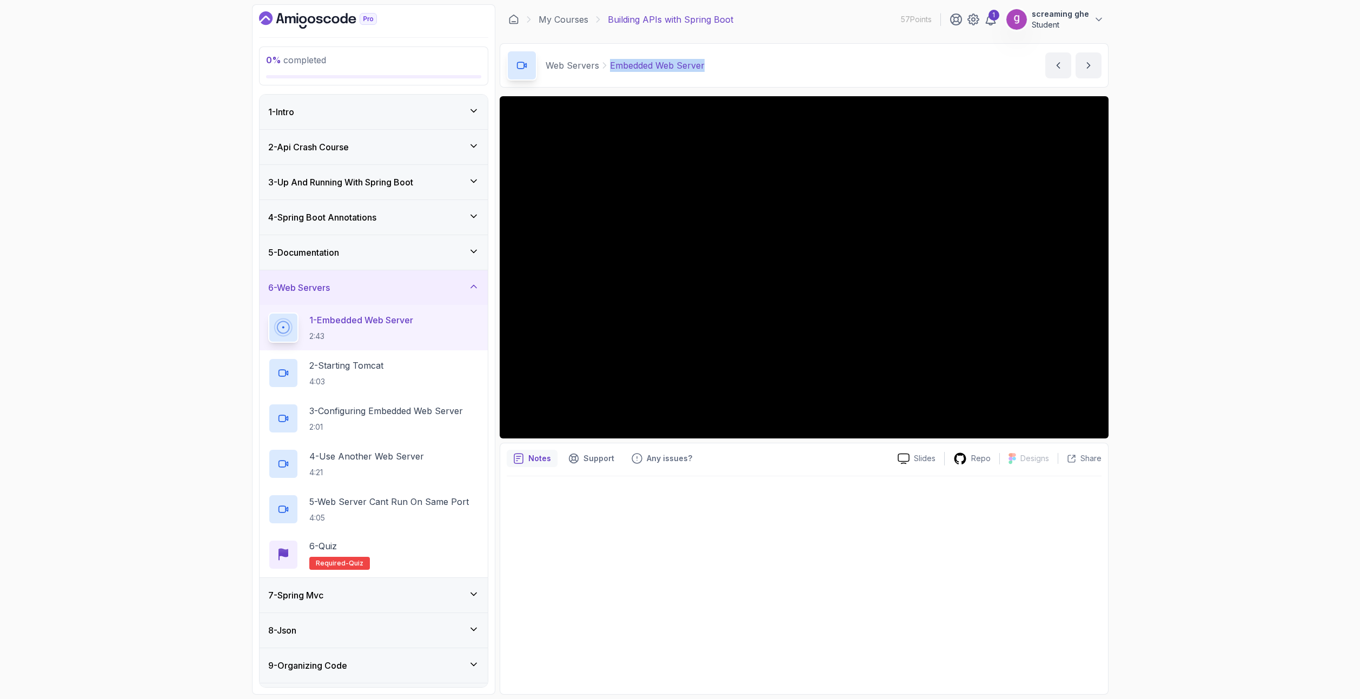
drag, startPoint x: 721, startPoint y: 71, endPoint x: 607, endPoint y: 71, distance: 113.5
click at [607, 71] on div "Web Servers Embedded Web Server Embedded Web Server by [PERSON_NAME]" at bounding box center [804, 65] width 609 height 44
click at [331, 392] on div "2 - Starting Tomcat 4:03" at bounding box center [373, 372] width 228 height 45
click at [423, 381] on div "2 - Starting Tomcat 4:03" at bounding box center [373, 373] width 211 height 30
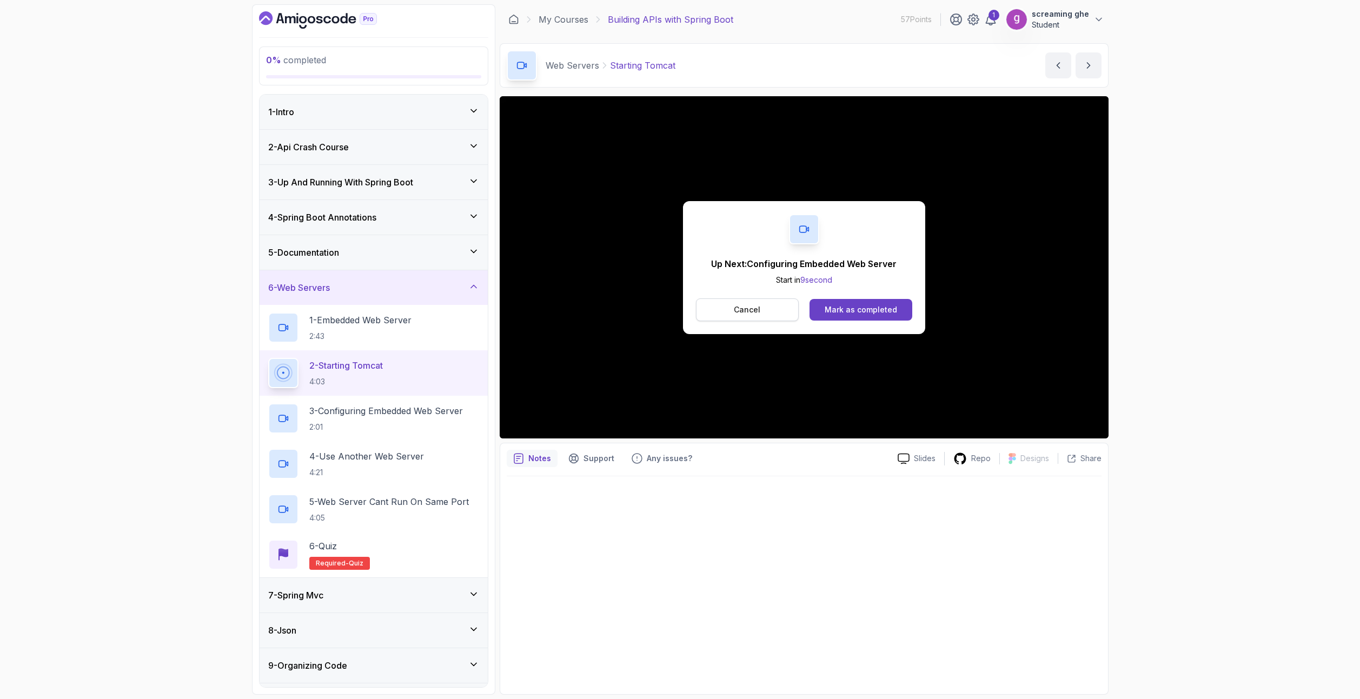
click at [704, 312] on button "Cancel" at bounding box center [747, 309] width 103 height 23
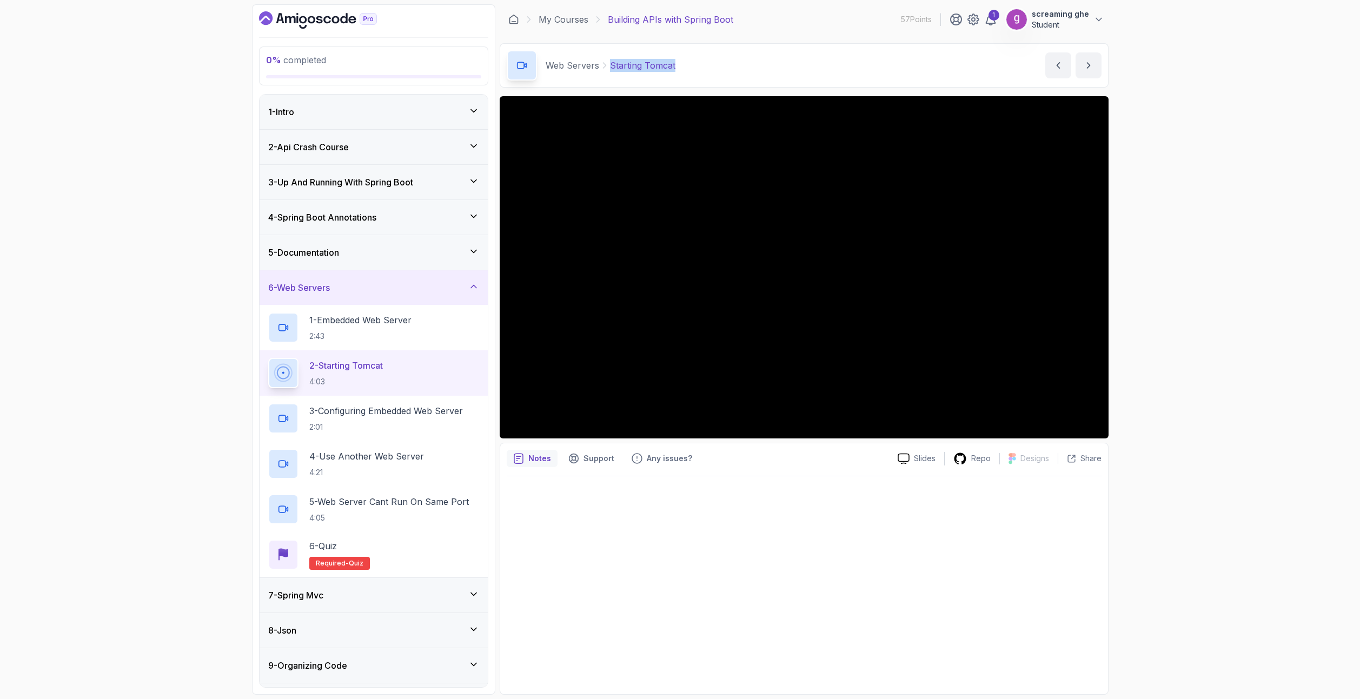
drag, startPoint x: 717, startPoint y: 62, endPoint x: 609, endPoint y: 58, distance: 108.7
click at [609, 58] on div "Web Servers Starting Tomcat Starting Tomcat by [PERSON_NAME]" at bounding box center [804, 65] width 609 height 44
click at [376, 427] on p "2:01" at bounding box center [386, 427] width 154 height 11
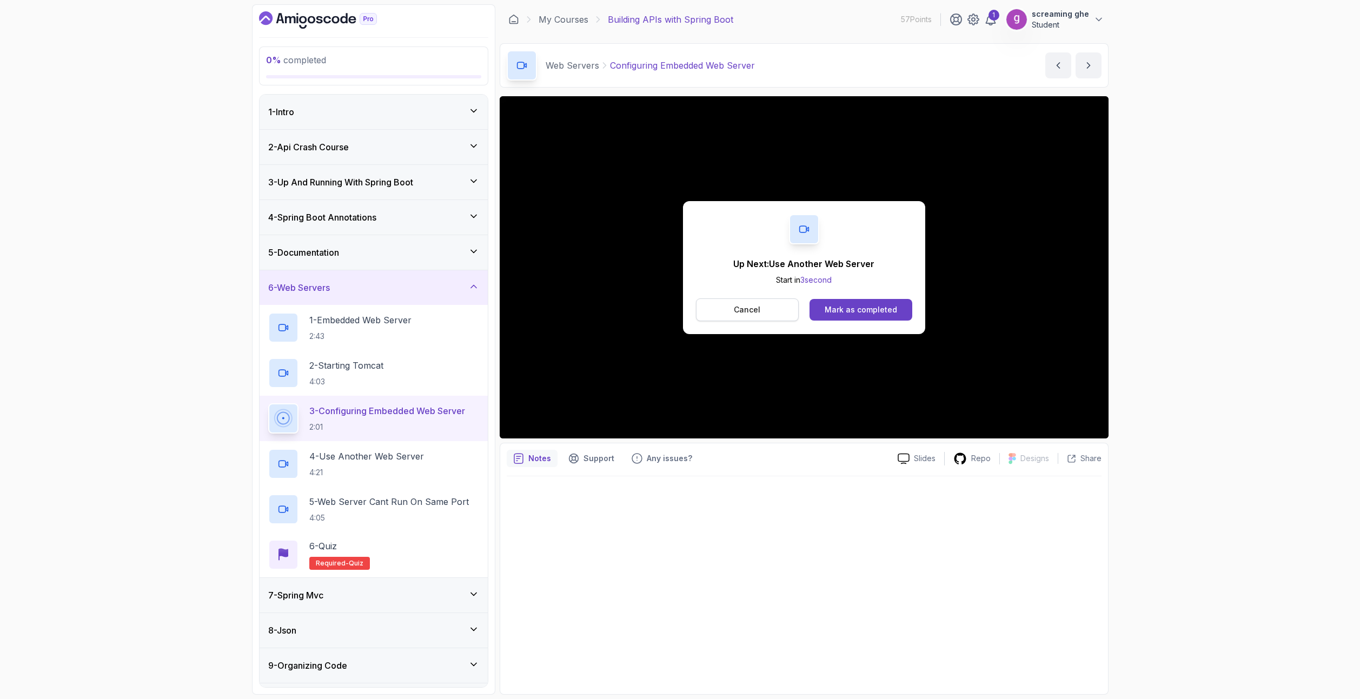
click at [752, 321] on button "Cancel" at bounding box center [747, 309] width 103 height 23
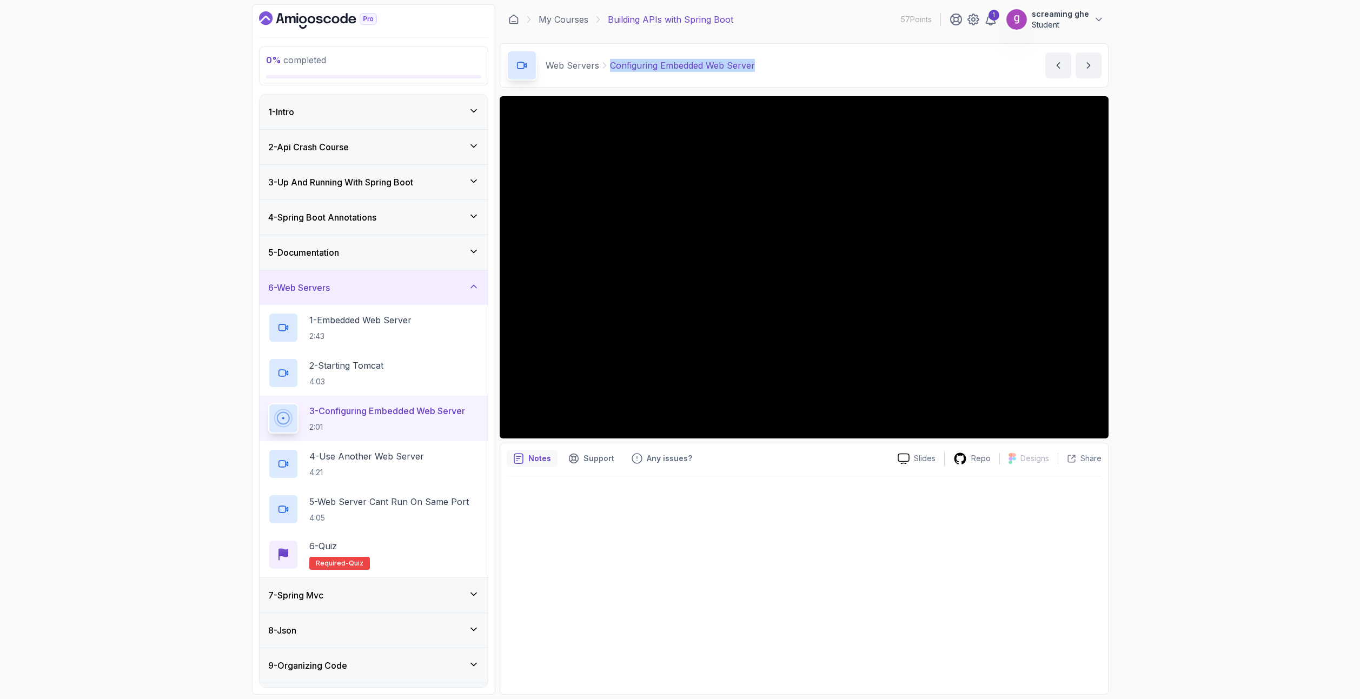
drag, startPoint x: 787, startPoint y: 70, endPoint x: 607, endPoint y: 61, distance: 180.8
click at [607, 61] on div "Web Servers Configuring Embedded Web Server Configuring Embedded Web Server by …" at bounding box center [804, 65] width 609 height 44
click at [407, 460] on p "4 - Use Another Web Server" at bounding box center [366, 456] width 115 height 13
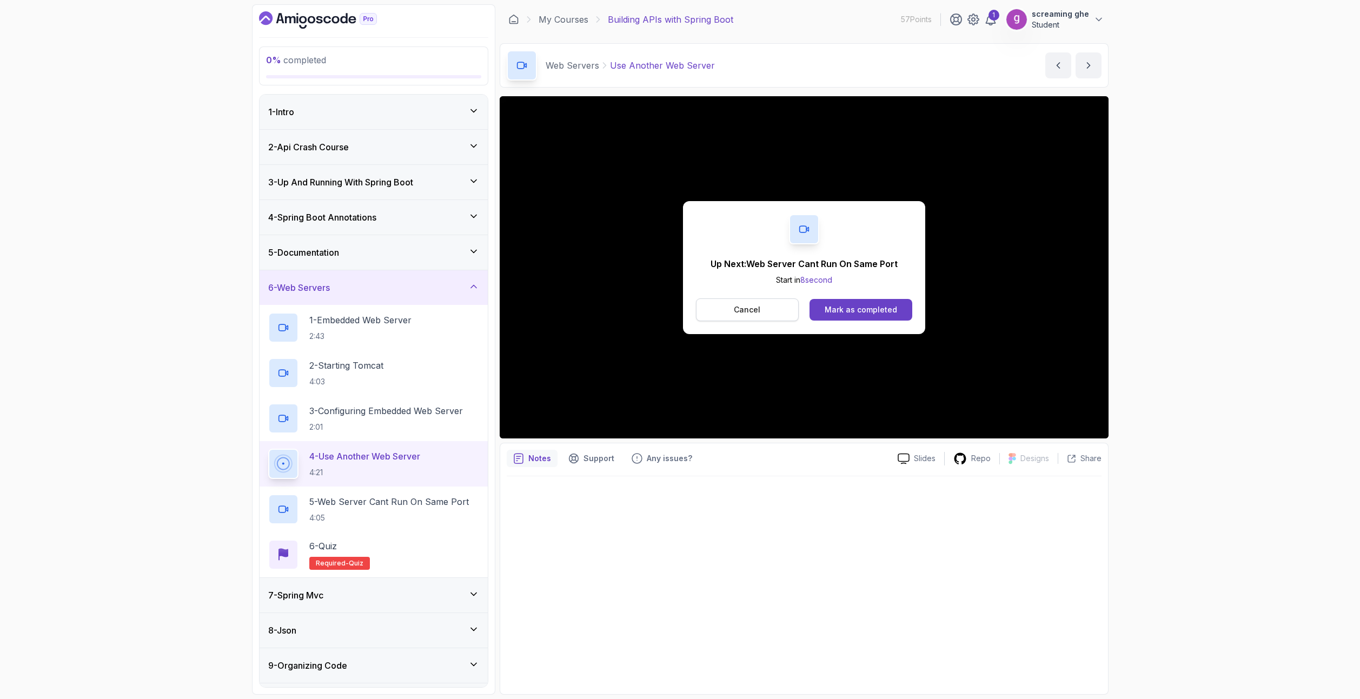
click at [715, 307] on button "Cancel" at bounding box center [747, 309] width 103 height 23
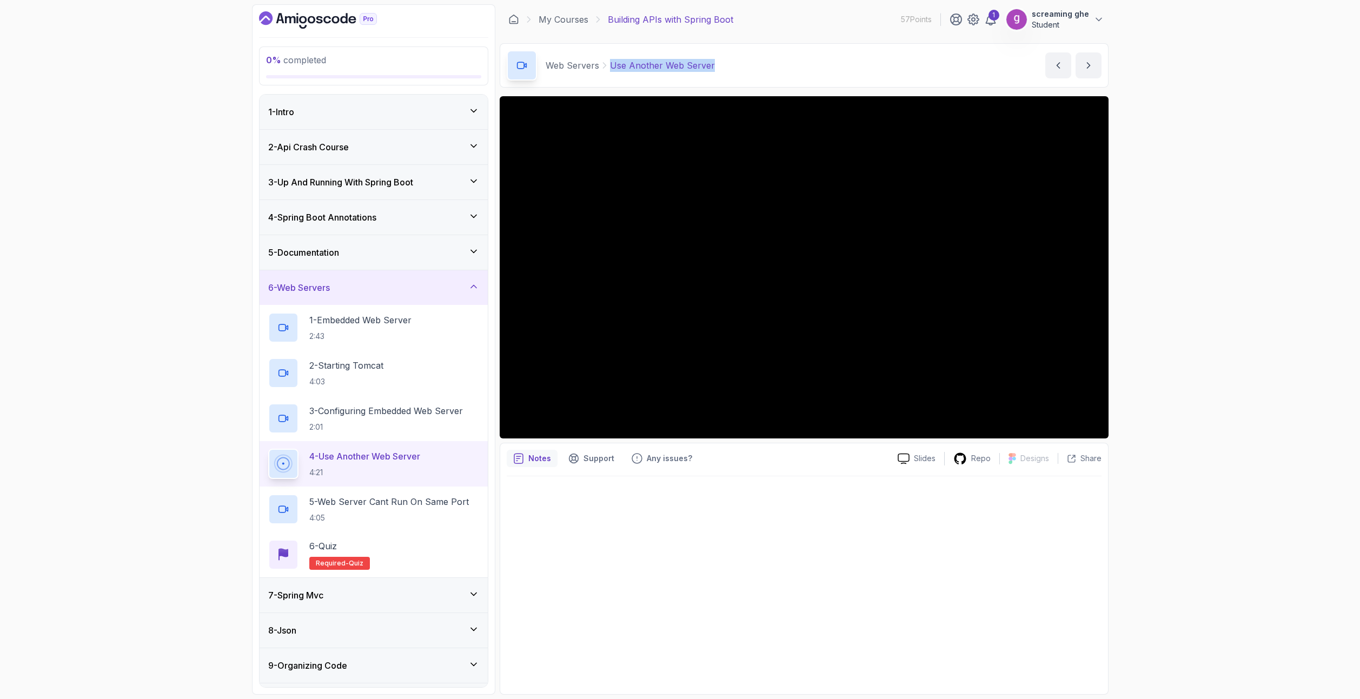
drag, startPoint x: 718, startPoint y: 60, endPoint x: 608, endPoint y: 61, distance: 109.7
click at [608, 61] on div "Web Servers Use Another Web Server Use Another Web Server by [PERSON_NAME]" at bounding box center [804, 65] width 609 height 44
click at [316, 499] on p "5 - Web Server Cant Run On Same Port" at bounding box center [388, 501] width 159 height 13
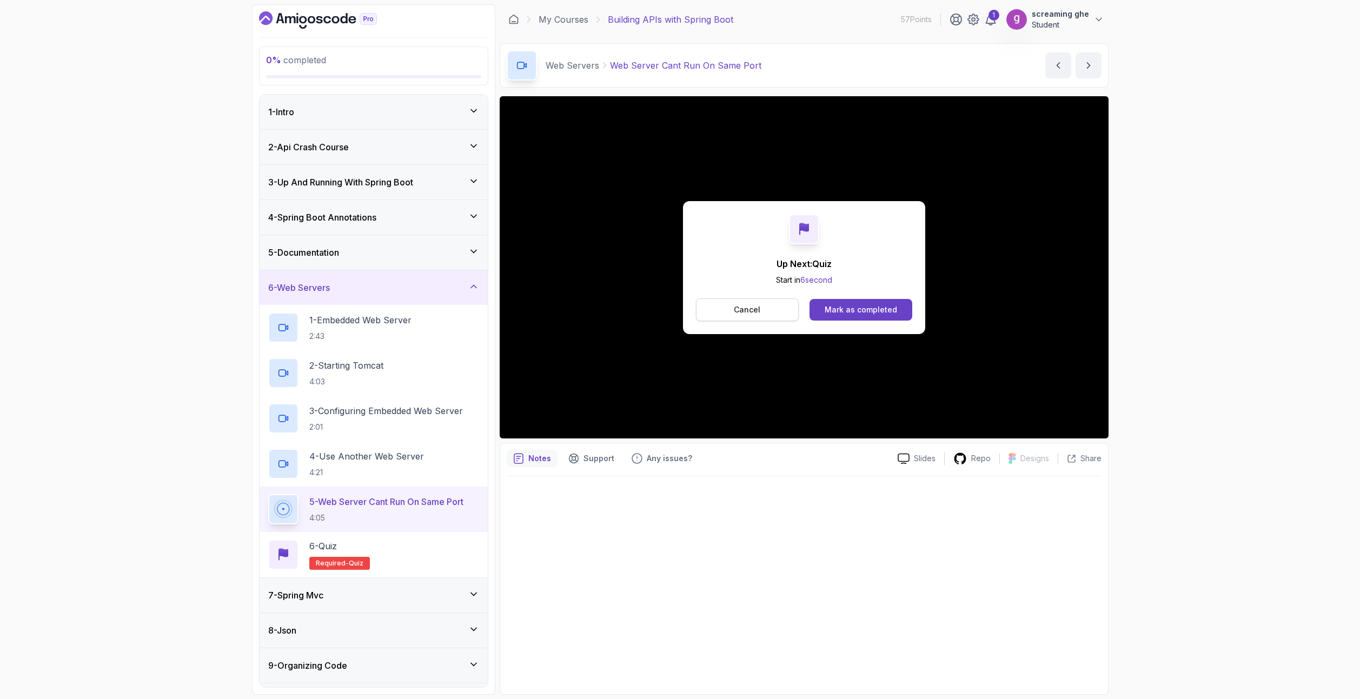
click at [744, 315] on p "Cancel" at bounding box center [747, 309] width 26 height 11
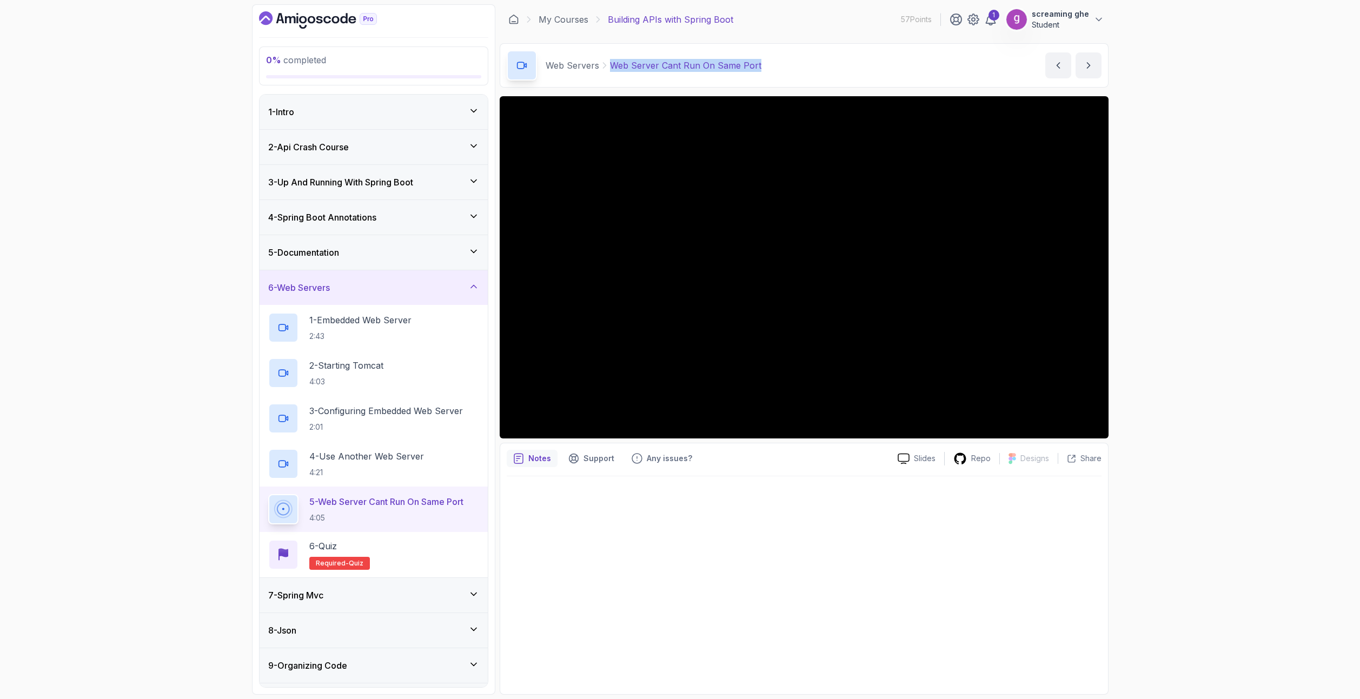
drag, startPoint x: 776, startPoint y: 69, endPoint x: 610, endPoint y: 69, distance: 165.4
click at [610, 69] on div "Web Servers Web Server Cant Run On Same Port Web Server Cant Run On Same Port b…" at bounding box center [804, 65] width 609 height 44
click at [359, 599] on div "7 - Spring Mvc" at bounding box center [373, 595] width 211 height 13
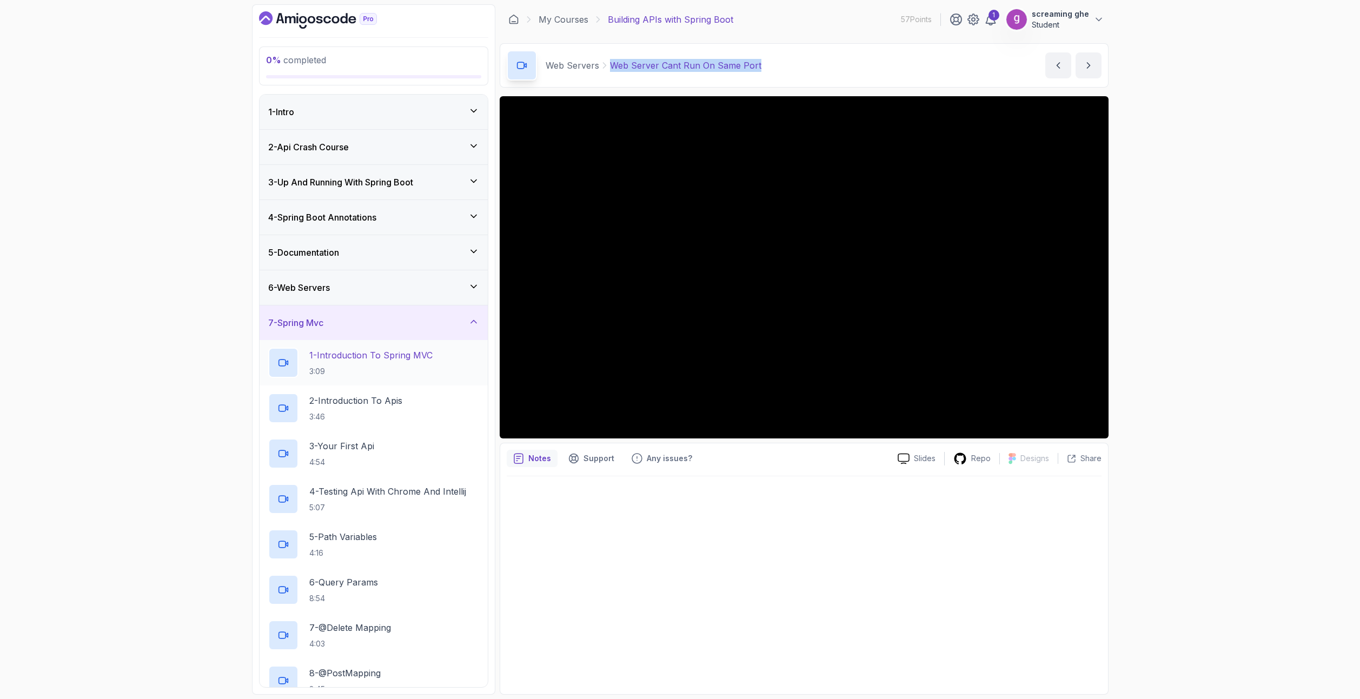
click at [385, 368] on p "3:09" at bounding box center [370, 371] width 123 height 11
click at [1199, 543] on div "0 % completed 1 - Intro 2 - Api Crash Course 3 - Up And Running With Spring Boo…" at bounding box center [680, 349] width 1360 height 699
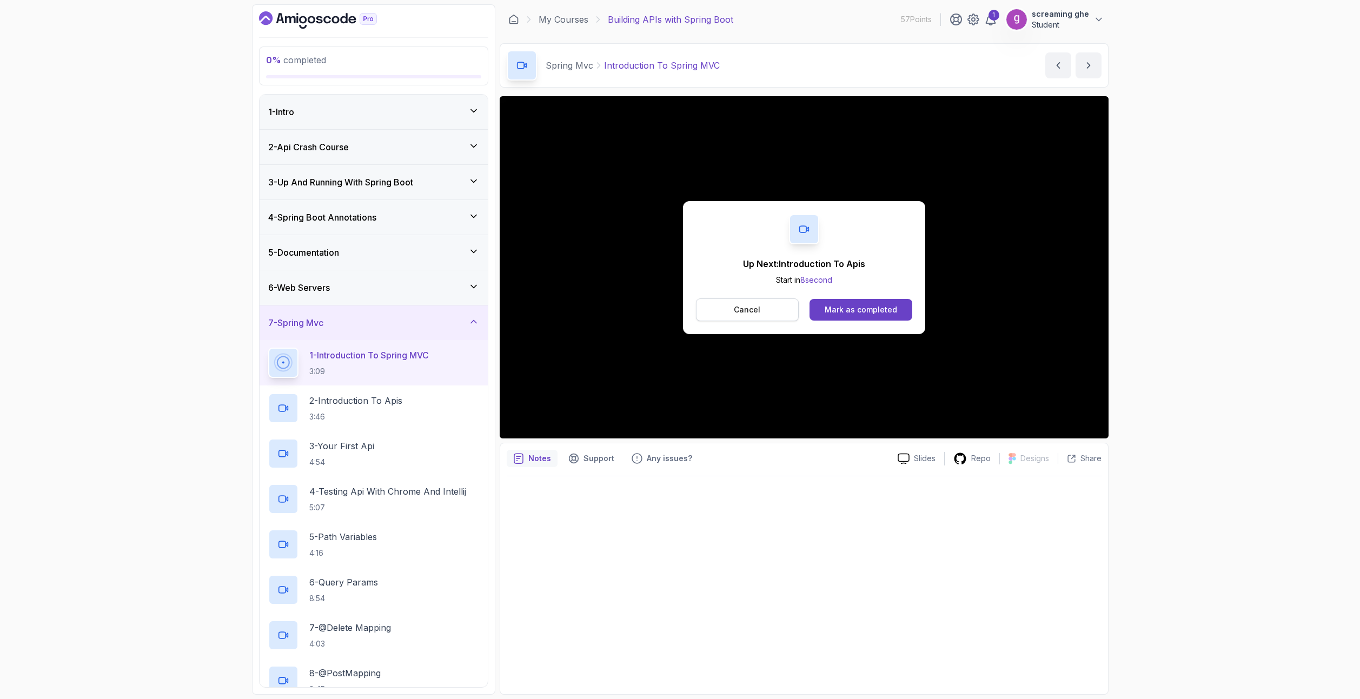
click at [758, 312] on p "Cancel" at bounding box center [747, 309] width 26 height 11
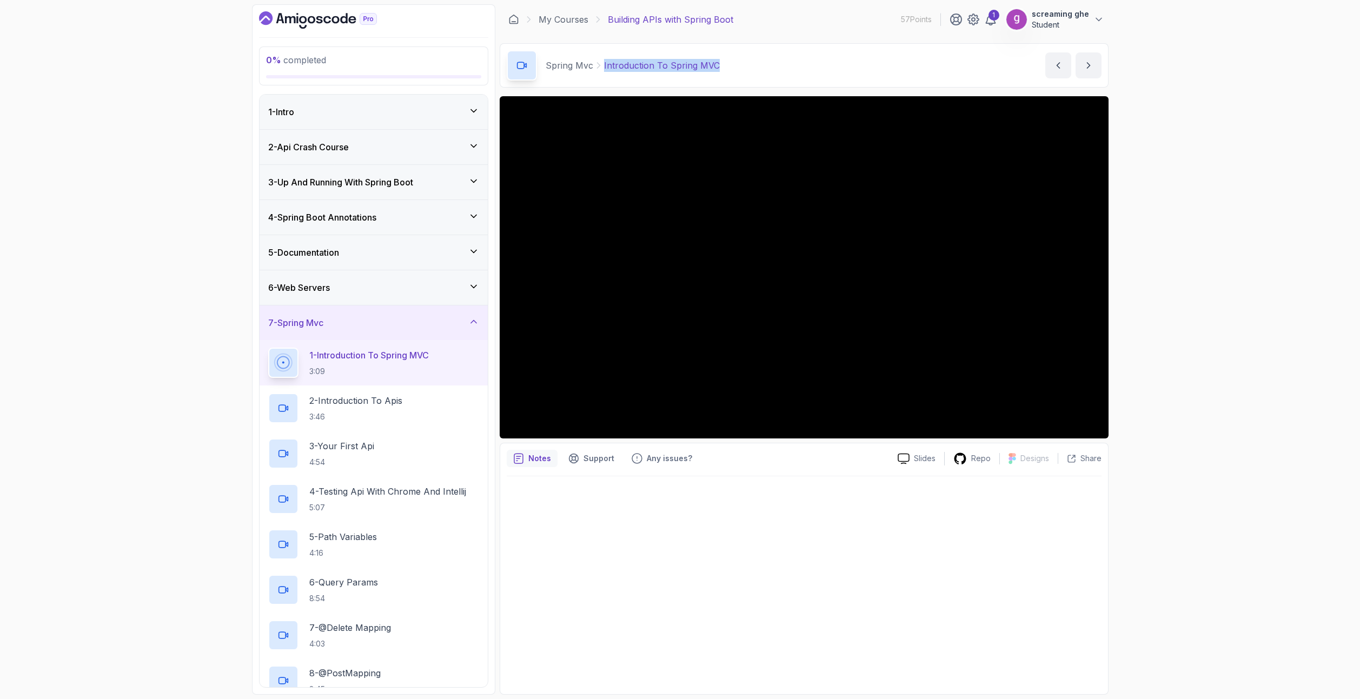
drag, startPoint x: 734, startPoint y: 65, endPoint x: 596, endPoint y: 65, distance: 137.9
click at [596, 65] on div "Spring Mvc Introduction To Spring MVC Introduction To Spring MVC by [PERSON_NAM…" at bounding box center [804, 65] width 609 height 44
click at [354, 427] on div "2 - Introduction To Apis 3:46" at bounding box center [373, 407] width 228 height 45
click at [353, 402] on p "2 - Introduction To Apis" at bounding box center [355, 400] width 93 height 13
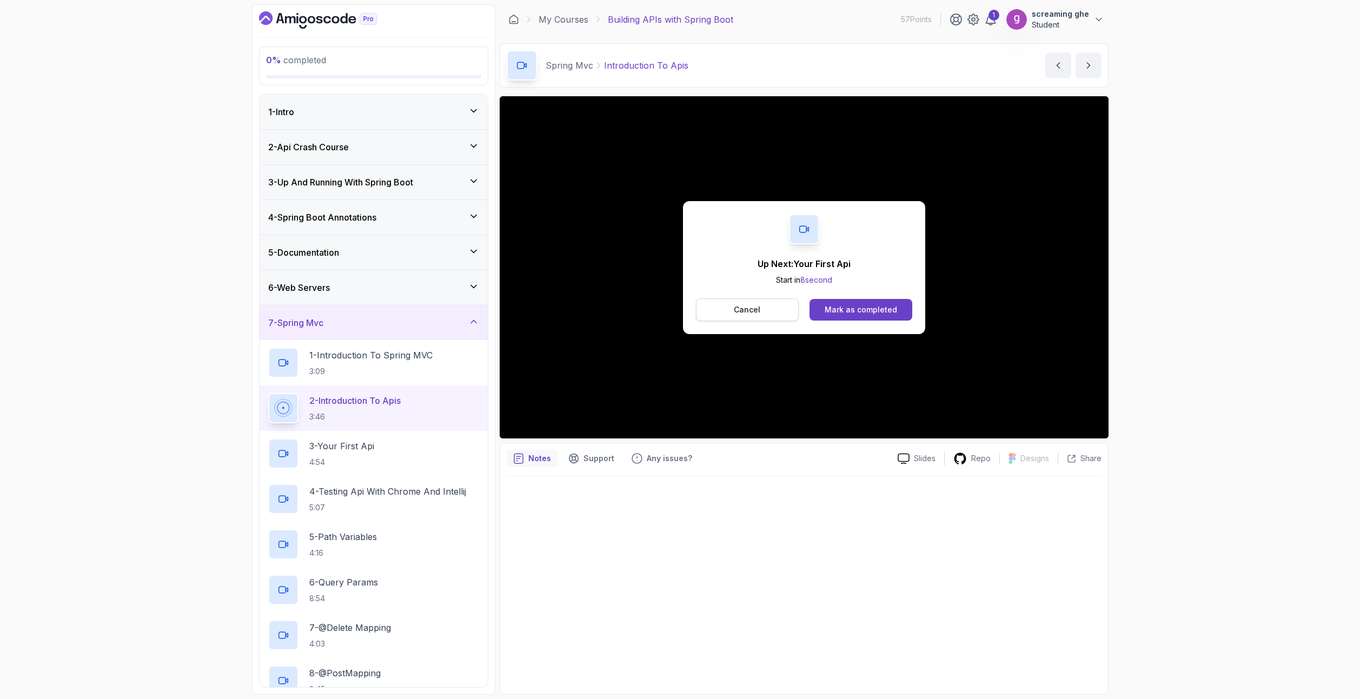
click at [767, 311] on button "Cancel" at bounding box center [747, 309] width 103 height 23
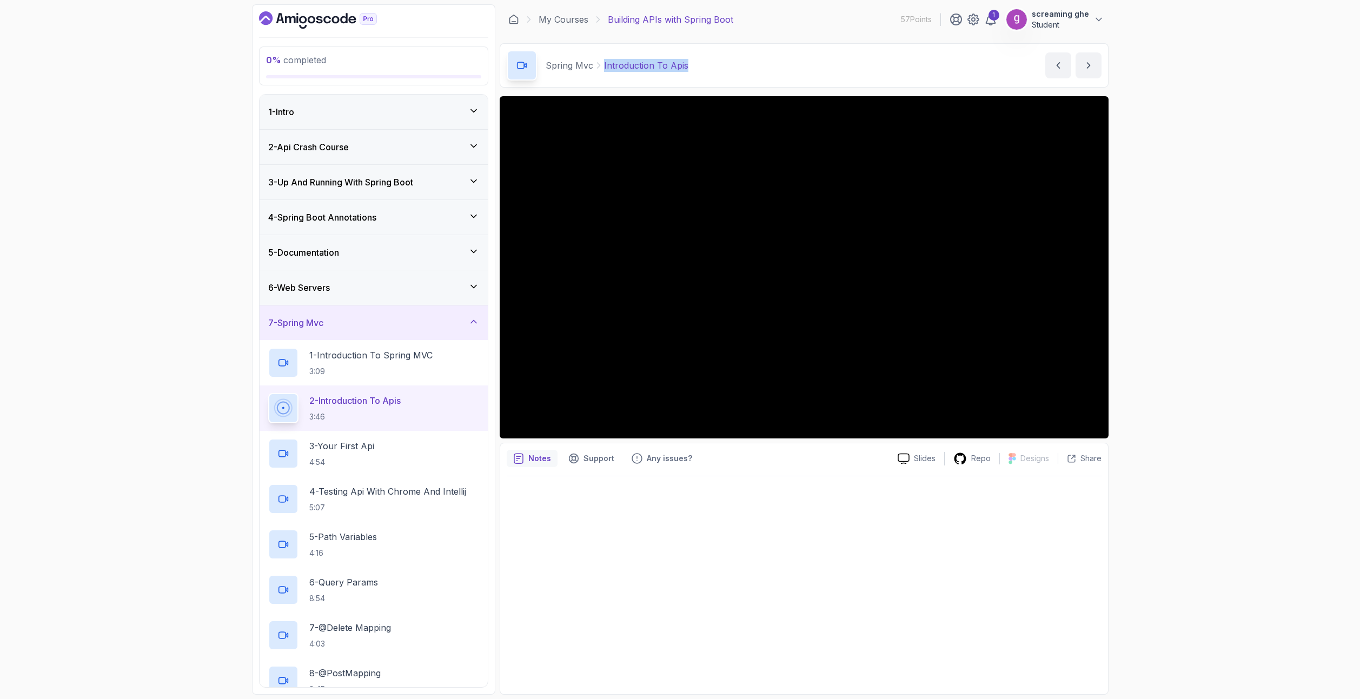
drag, startPoint x: 682, startPoint y: 64, endPoint x: 603, endPoint y: 61, distance: 78.5
click at [603, 61] on div "Spring Mvc Introduction To Apis Introduction To Apis by [PERSON_NAME]" at bounding box center [804, 65] width 609 height 44
click at [328, 454] on h2 "3 - Your First Api 4:54" at bounding box center [341, 453] width 65 height 28
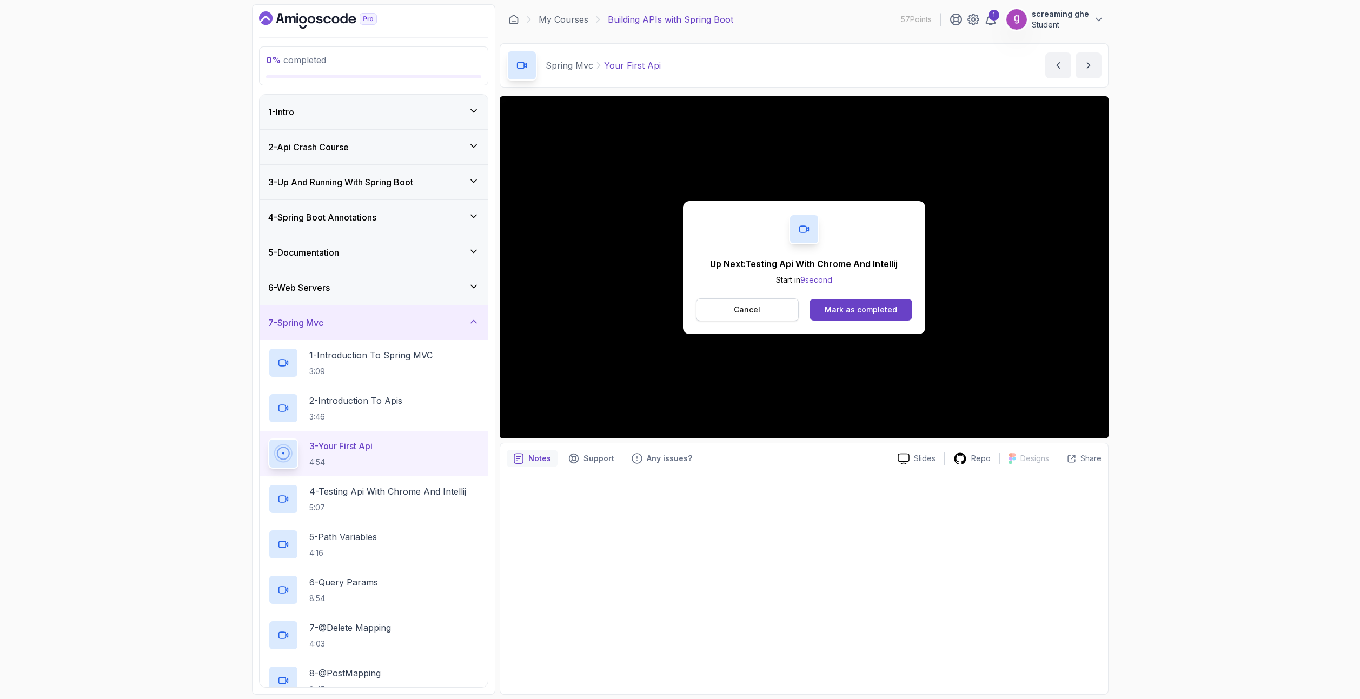
click at [753, 312] on p "Cancel" at bounding box center [747, 309] width 26 height 11
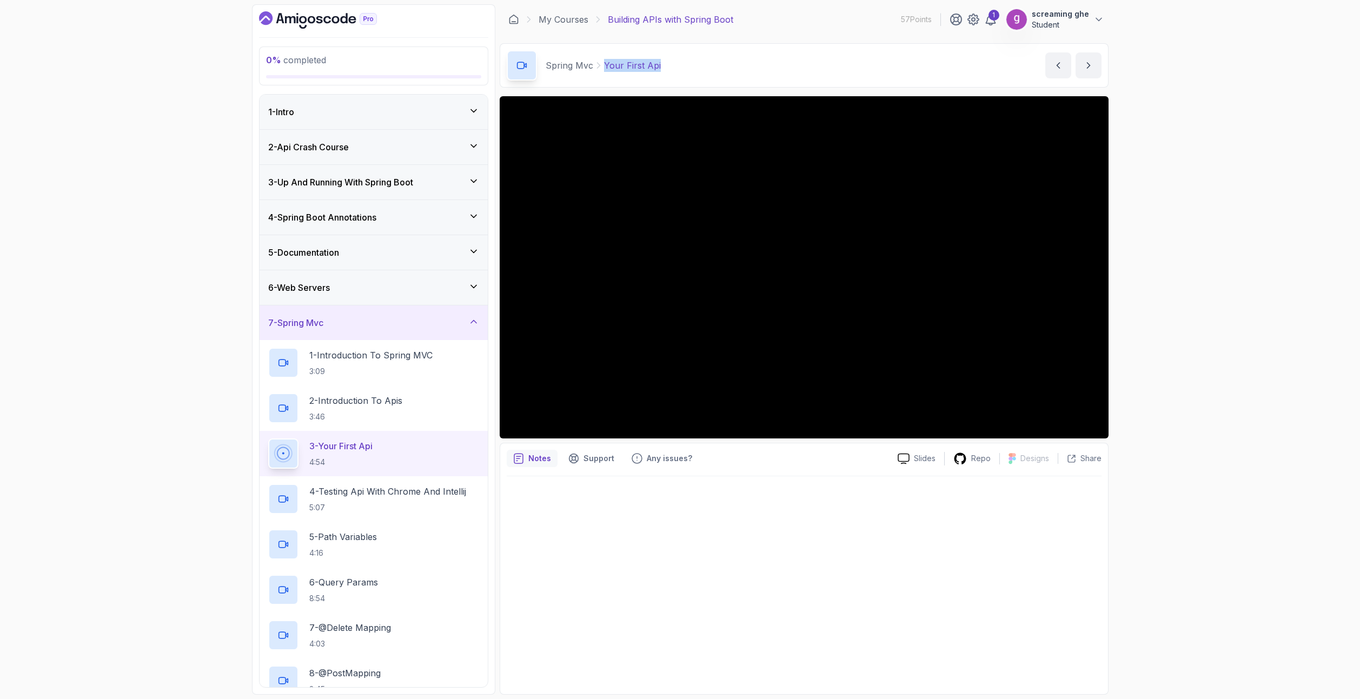
drag, startPoint x: 703, startPoint y: 70, endPoint x: 605, endPoint y: 65, distance: 98.5
click at [605, 65] on div "Spring Mvc Your First Api Your First Api by [PERSON_NAME]" at bounding box center [804, 65] width 609 height 44
click at [403, 495] on p "4 - Testing Api With Chrome And Intellij" at bounding box center [387, 491] width 157 height 13
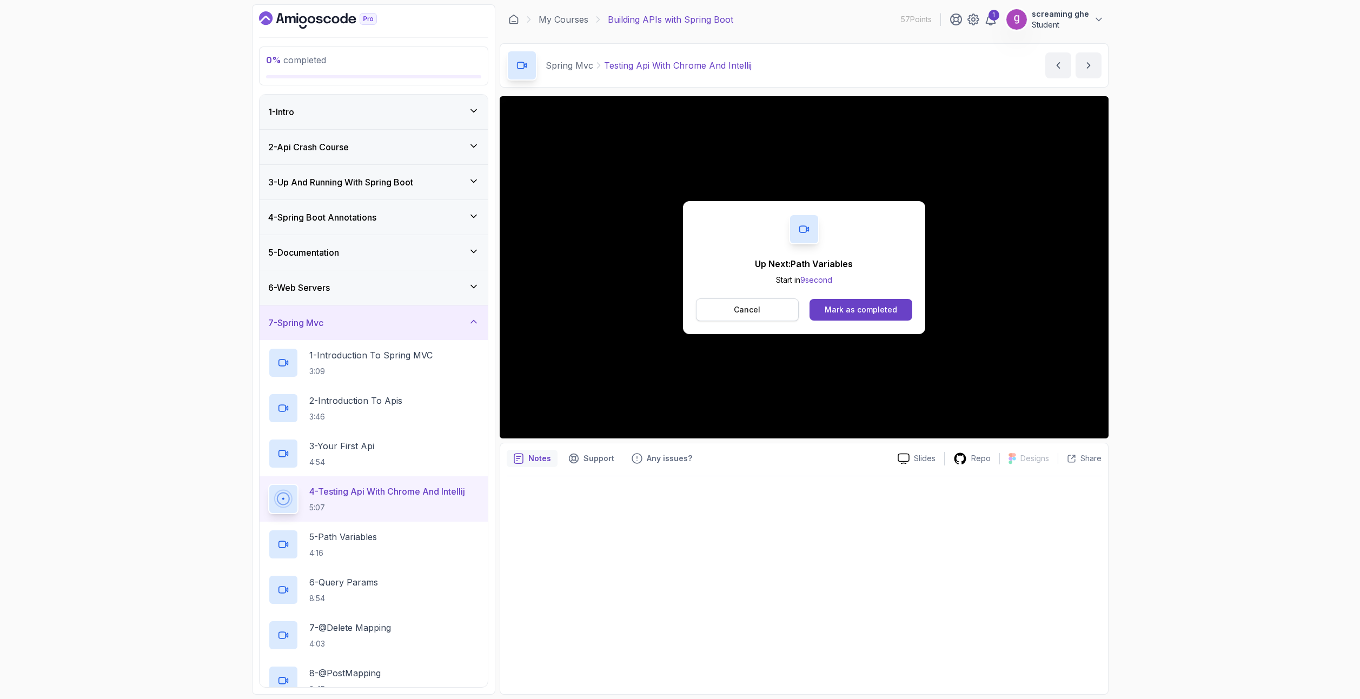
click at [712, 308] on button "Cancel" at bounding box center [747, 309] width 103 height 23
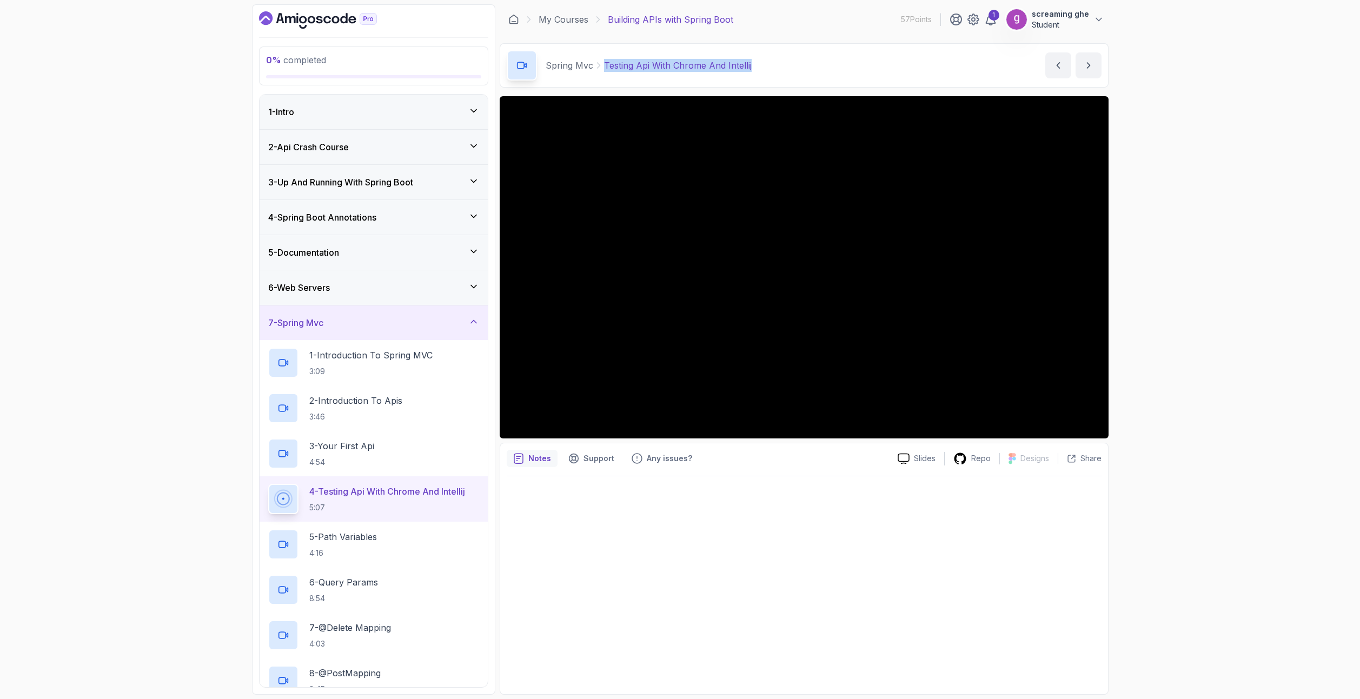
drag, startPoint x: 763, startPoint y: 66, endPoint x: 603, endPoint y: 64, distance: 160.0
click at [603, 64] on div "Spring Mvc Testing Api With Chrome And Intellij Testing Api With Chrome And Int…" at bounding box center [804, 65] width 609 height 44
click at [312, 539] on p "5 - Path Variables" at bounding box center [343, 536] width 68 height 13
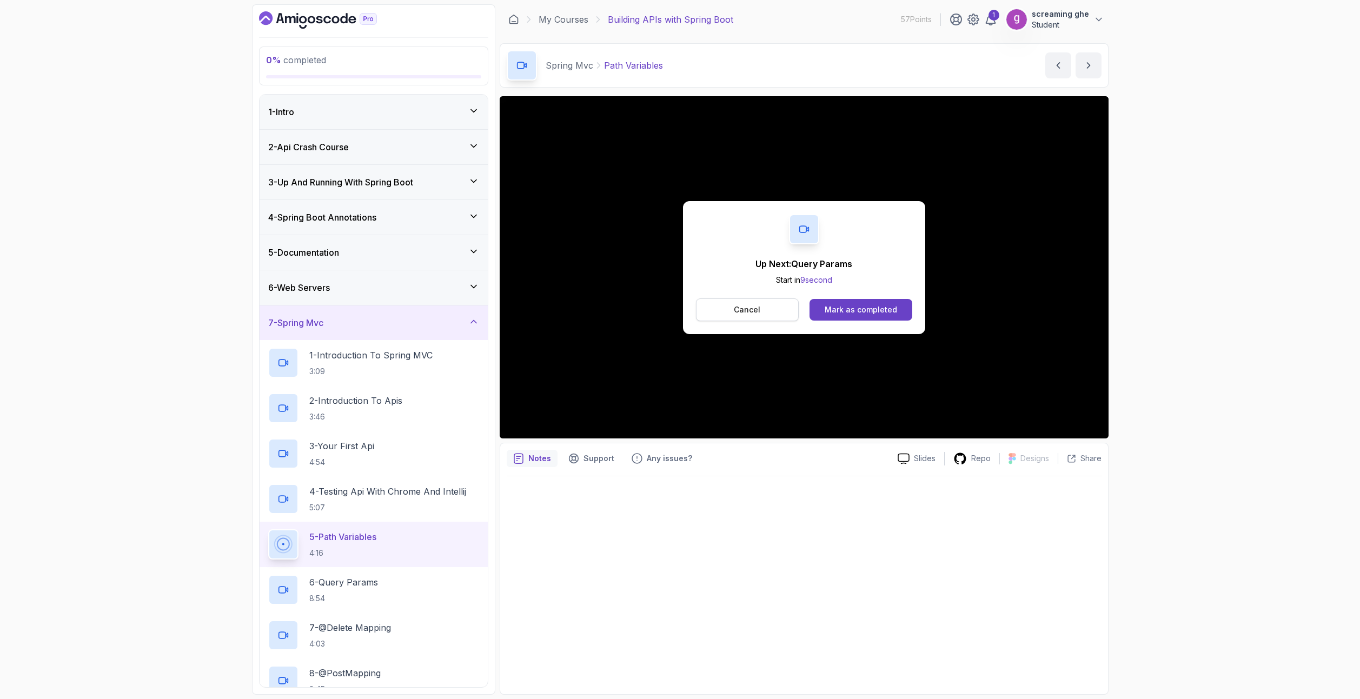
click at [768, 316] on button "Cancel" at bounding box center [747, 309] width 103 height 23
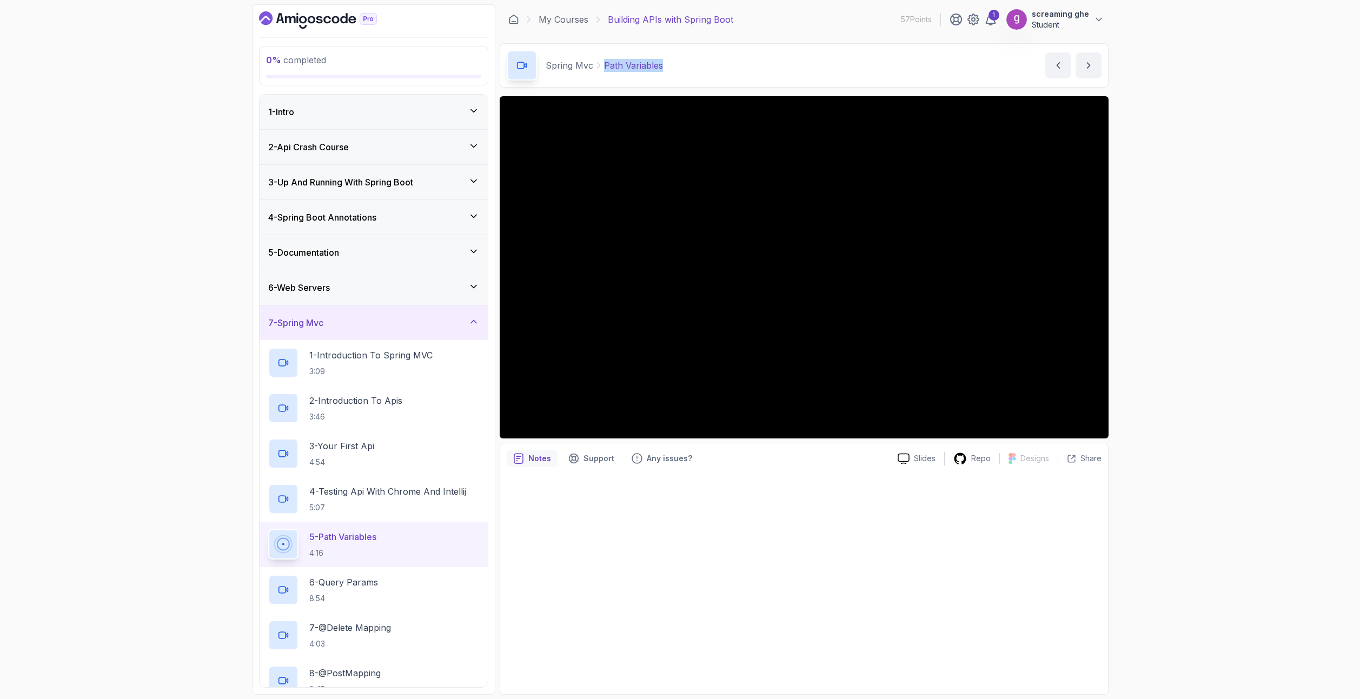
drag, startPoint x: 679, startPoint y: 66, endPoint x: 604, endPoint y: 69, distance: 75.2
click at [604, 69] on div "Spring Mvc Path Variables Path Variables by [PERSON_NAME]" at bounding box center [804, 65] width 609 height 44
drag, startPoint x: 363, startPoint y: 569, endPoint x: 364, endPoint y: 576, distance: 7.6
click at [363, 569] on div "6 - Query Params 8:54" at bounding box center [373, 589] width 228 height 45
click at [364, 578] on p "6 - Query Params" at bounding box center [343, 582] width 69 height 13
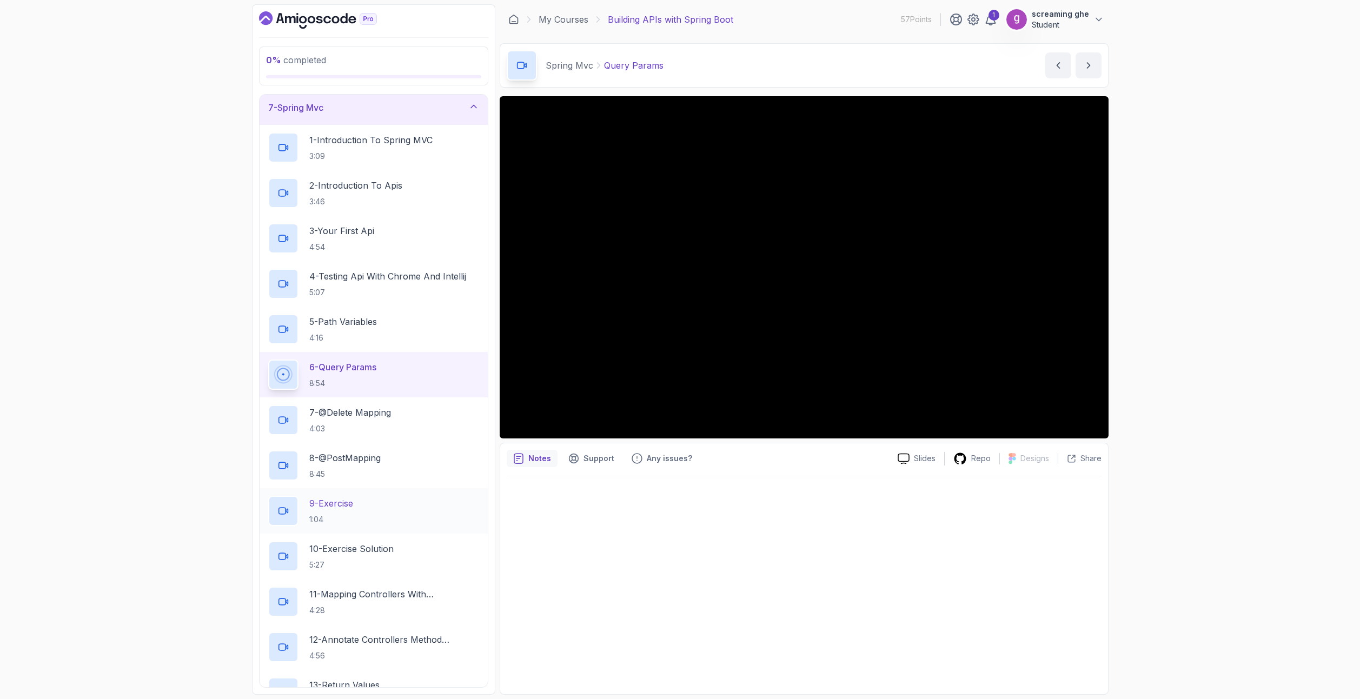
scroll to position [216, 0]
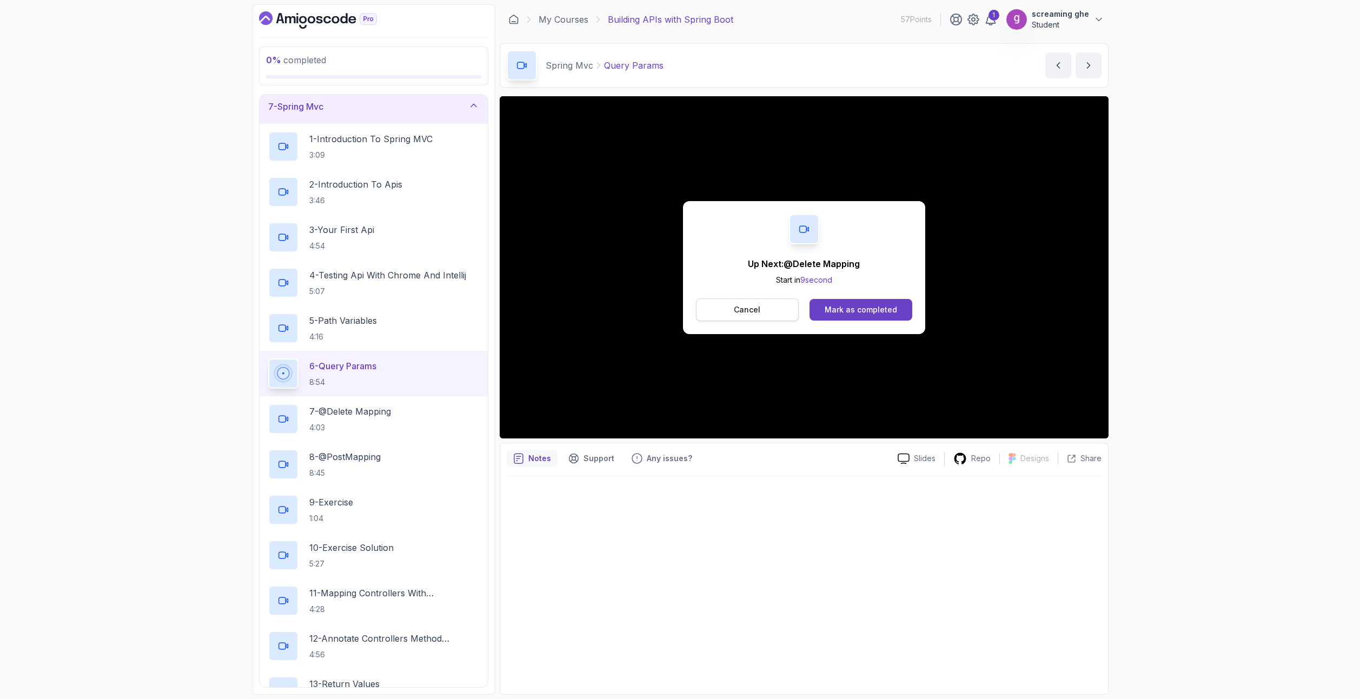
click at [751, 310] on p "Cancel" at bounding box center [747, 309] width 26 height 11
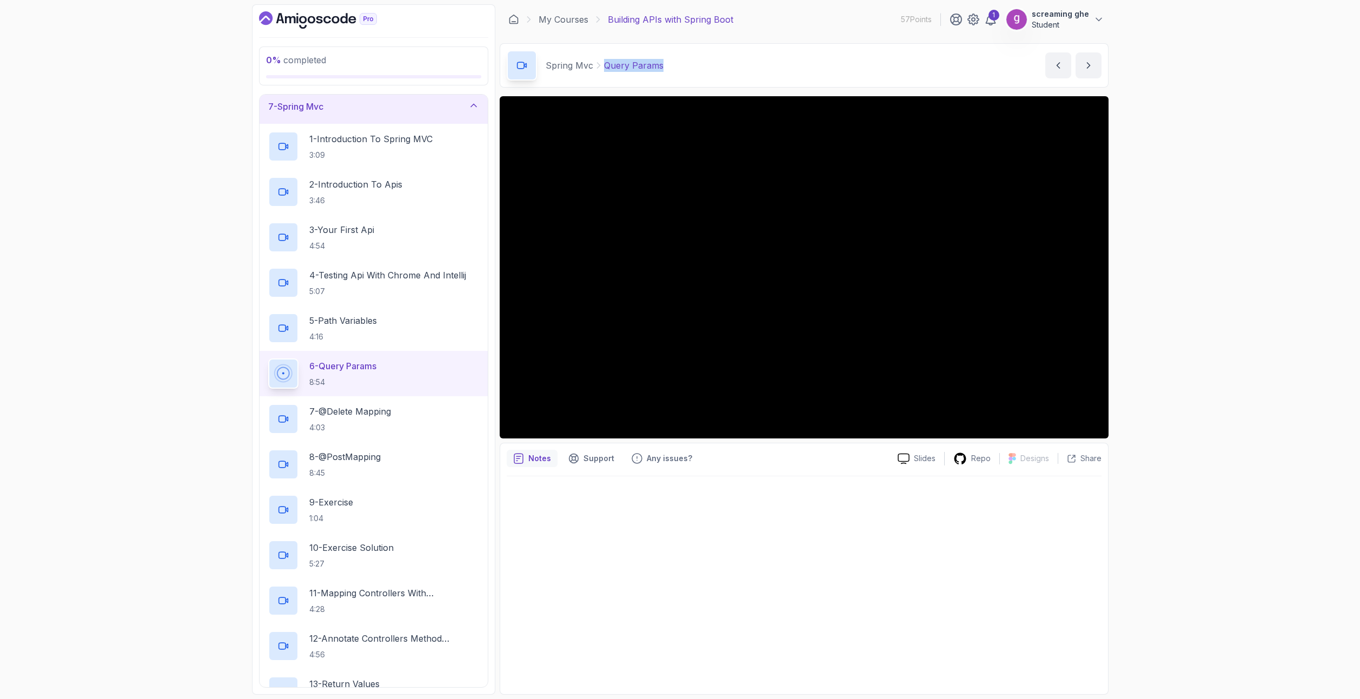
drag, startPoint x: 675, startPoint y: 65, endPoint x: 602, endPoint y: 66, distance: 73.0
click at [602, 66] on div "Spring Mvc Query Params Query Params by [PERSON_NAME]" at bounding box center [804, 65] width 609 height 44
click at [329, 423] on p "4:03" at bounding box center [350, 427] width 82 height 11
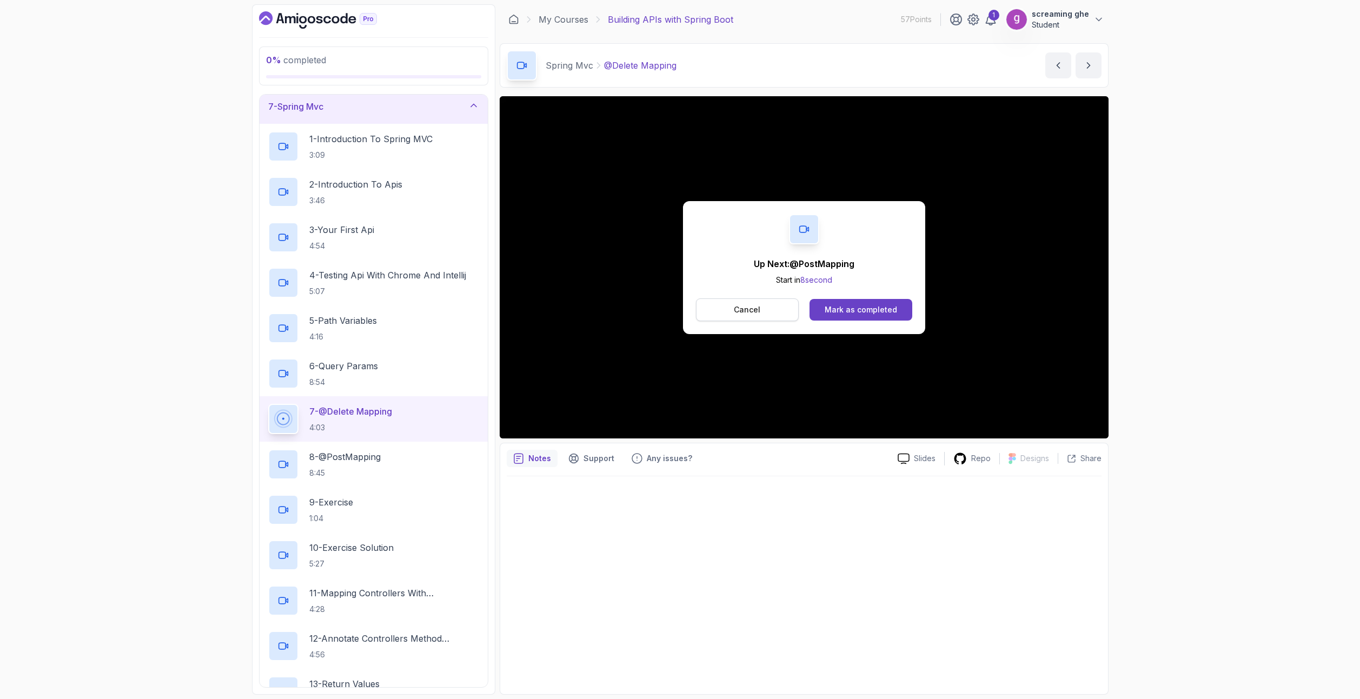
click at [749, 309] on p "Cancel" at bounding box center [747, 309] width 26 height 11
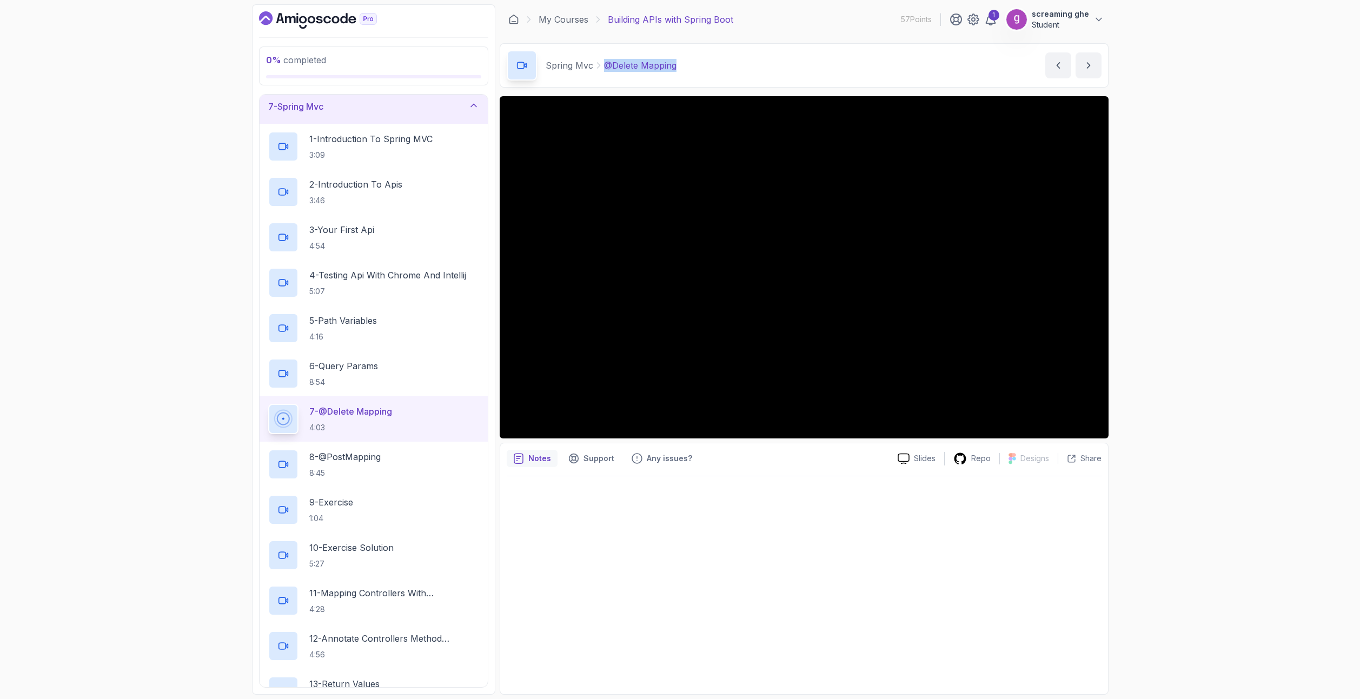
drag, startPoint x: 681, startPoint y: 68, endPoint x: 603, endPoint y: 62, distance: 77.6
click at [603, 62] on div "Spring Mvc @Delete Mapping @Delete Mapping by [PERSON_NAME]" at bounding box center [804, 65] width 609 height 44
click at [403, 471] on div "8 - @PostMapping 8:45" at bounding box center [373, 464] width 211 height 30
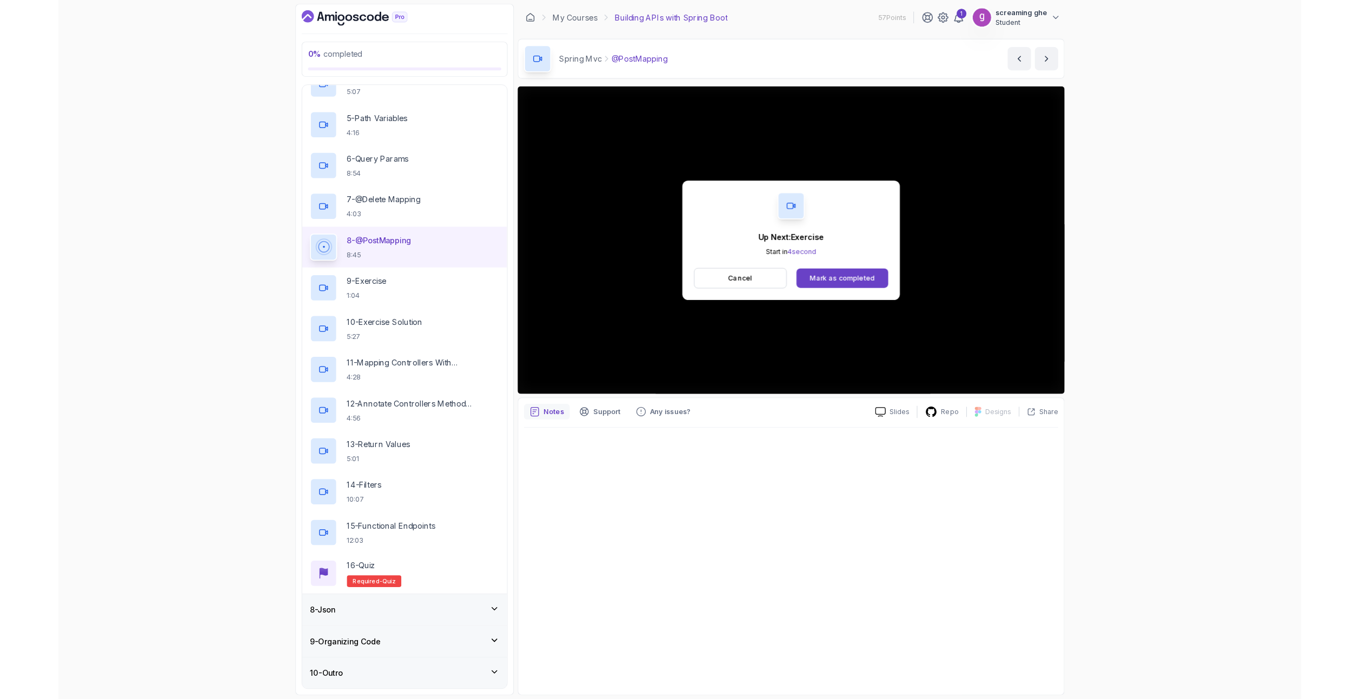
scroll to position [432, 0]
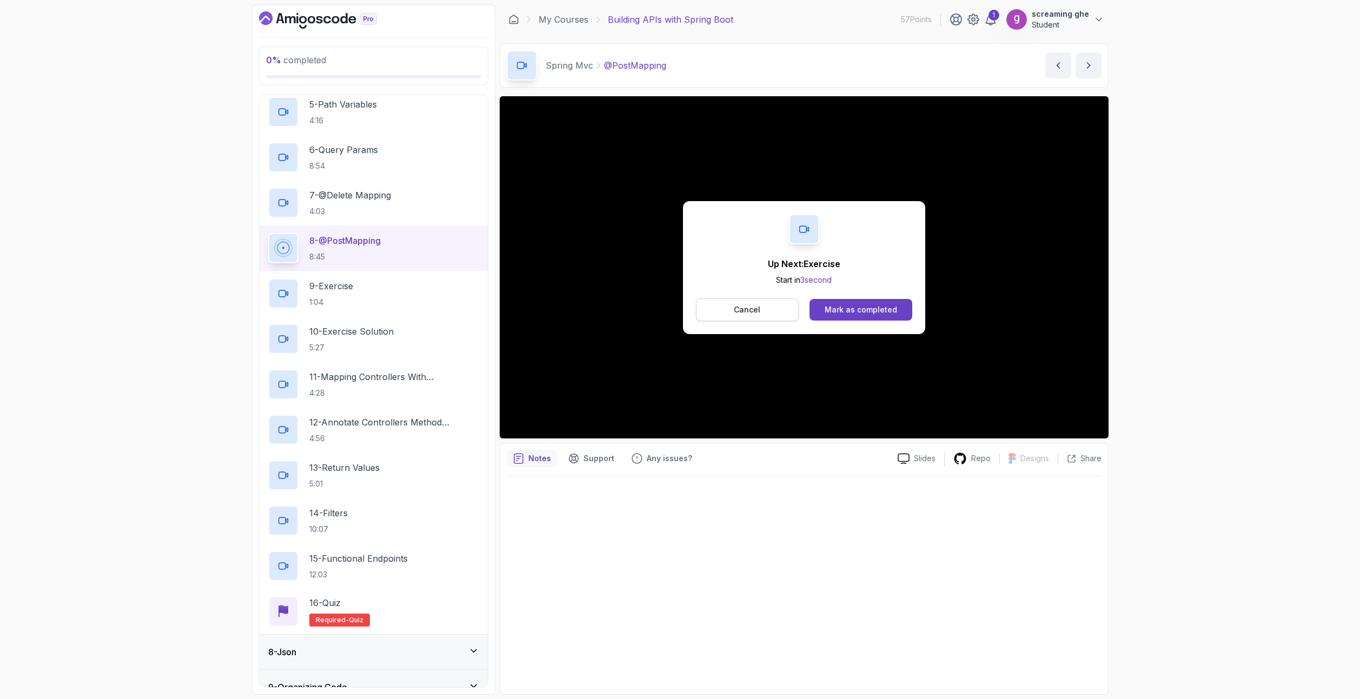
click at [750, 313] on p "Cancel" at bounding box center [747, 309] width 26 height 11
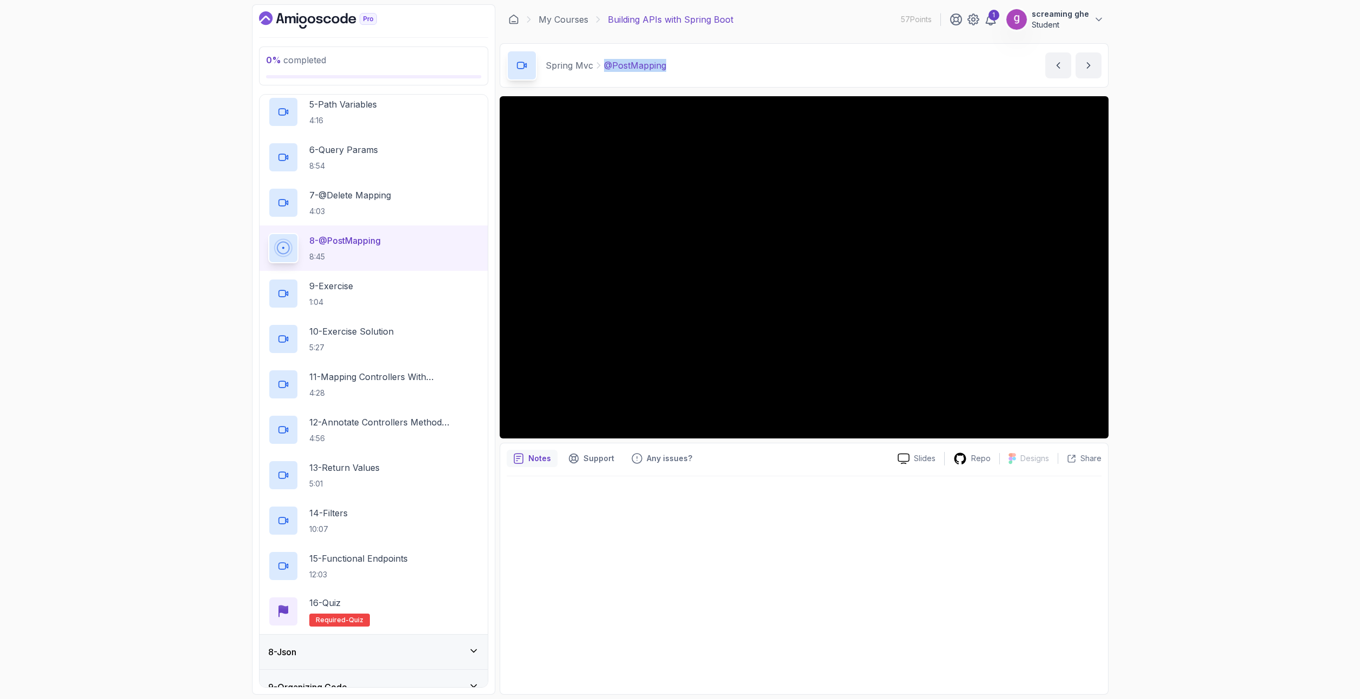
drag, startPoint x: 683, startPoint y: 66, endPoint x: 604, endPoint y: 60, distance: 78.7
click at [604, 60] on div "Spring Mvc @PostMapping @PostMapping by [PERSON_NAME]" at bounding box center [804, 65] width 609 height 44
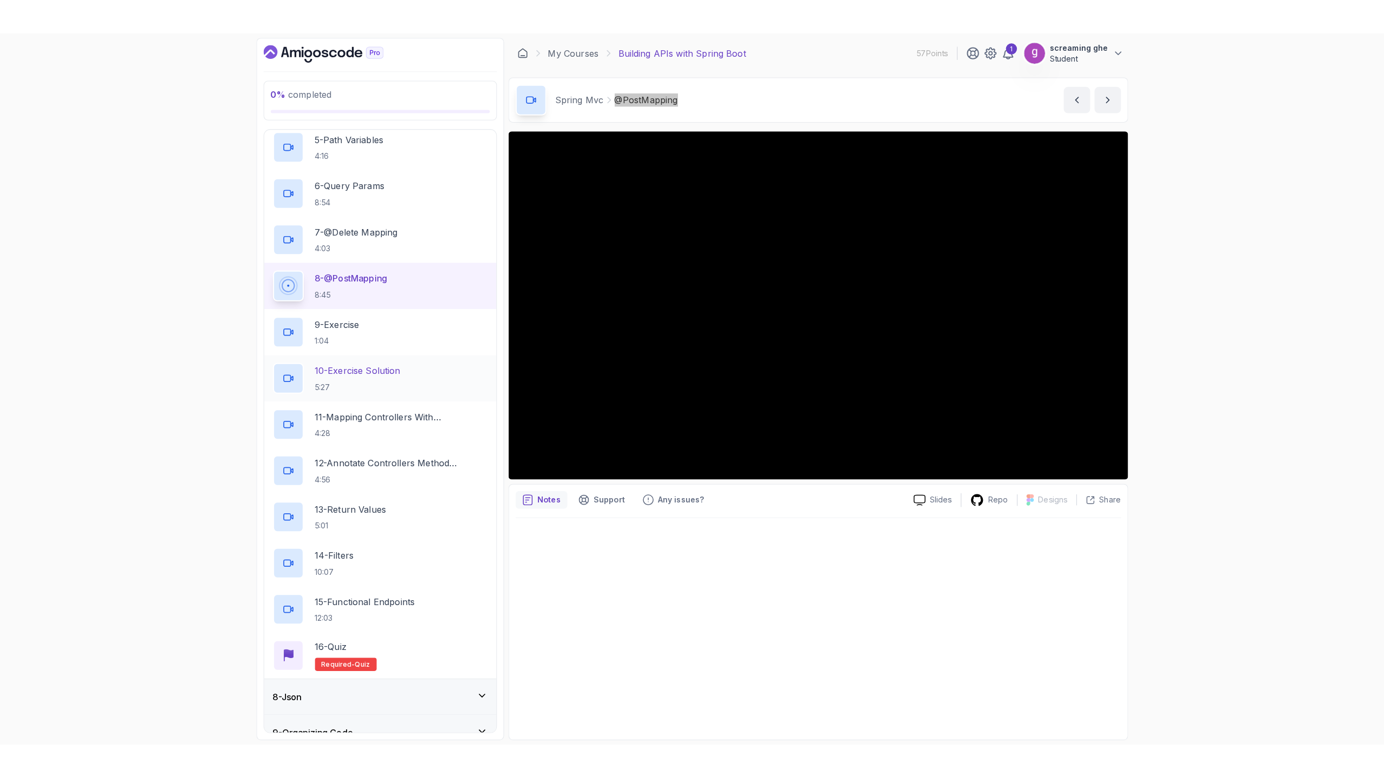
scroll to position [485, 0]
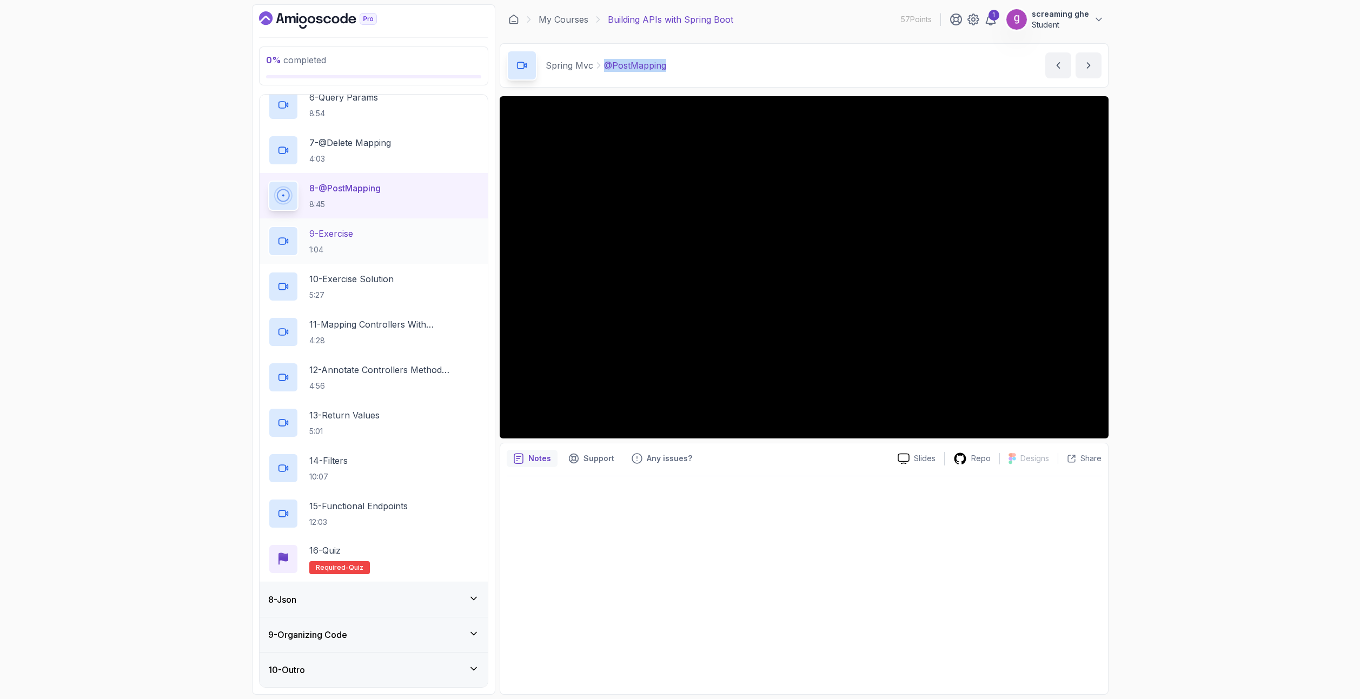
click at [364, 253] on div "9 - Exercise 1:04" at bounding box center [373, 241] width 211 height 30
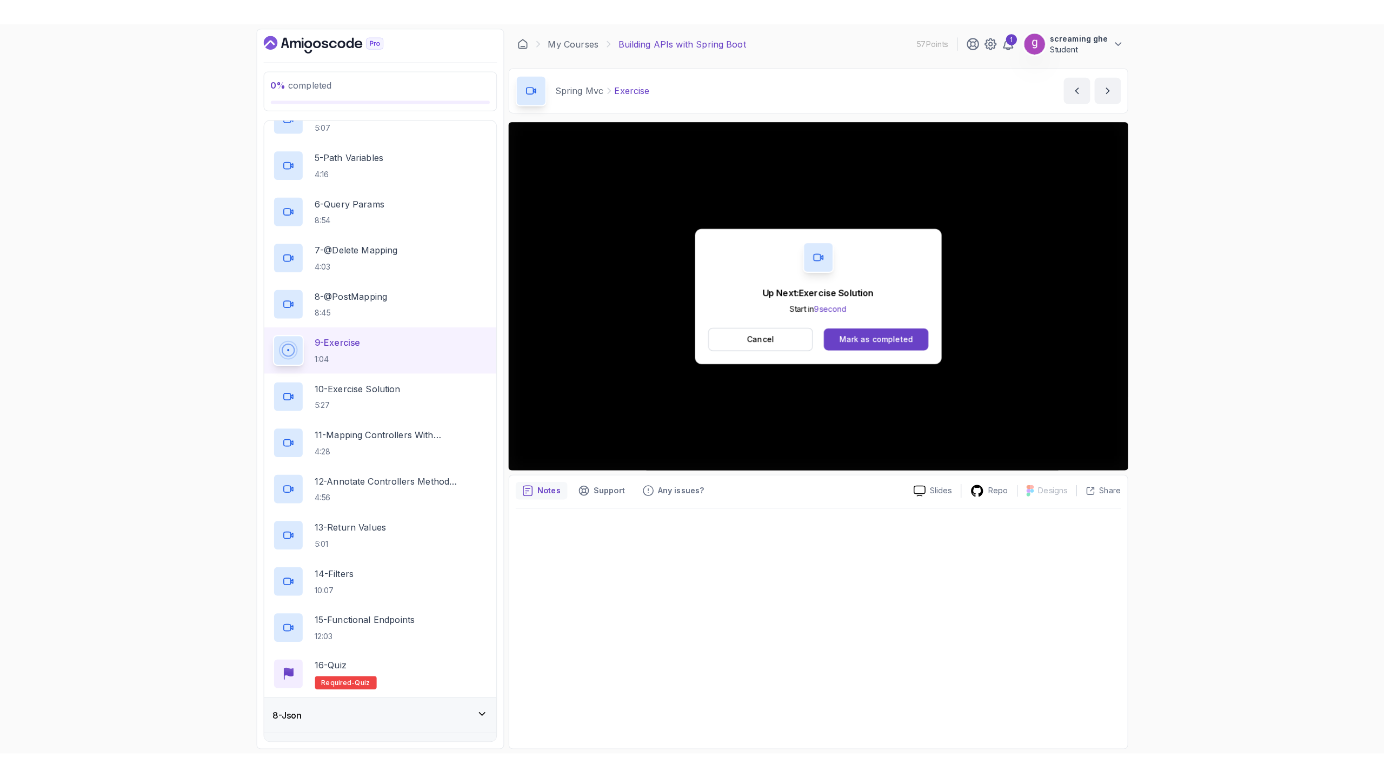
scroll to position [485, 0]
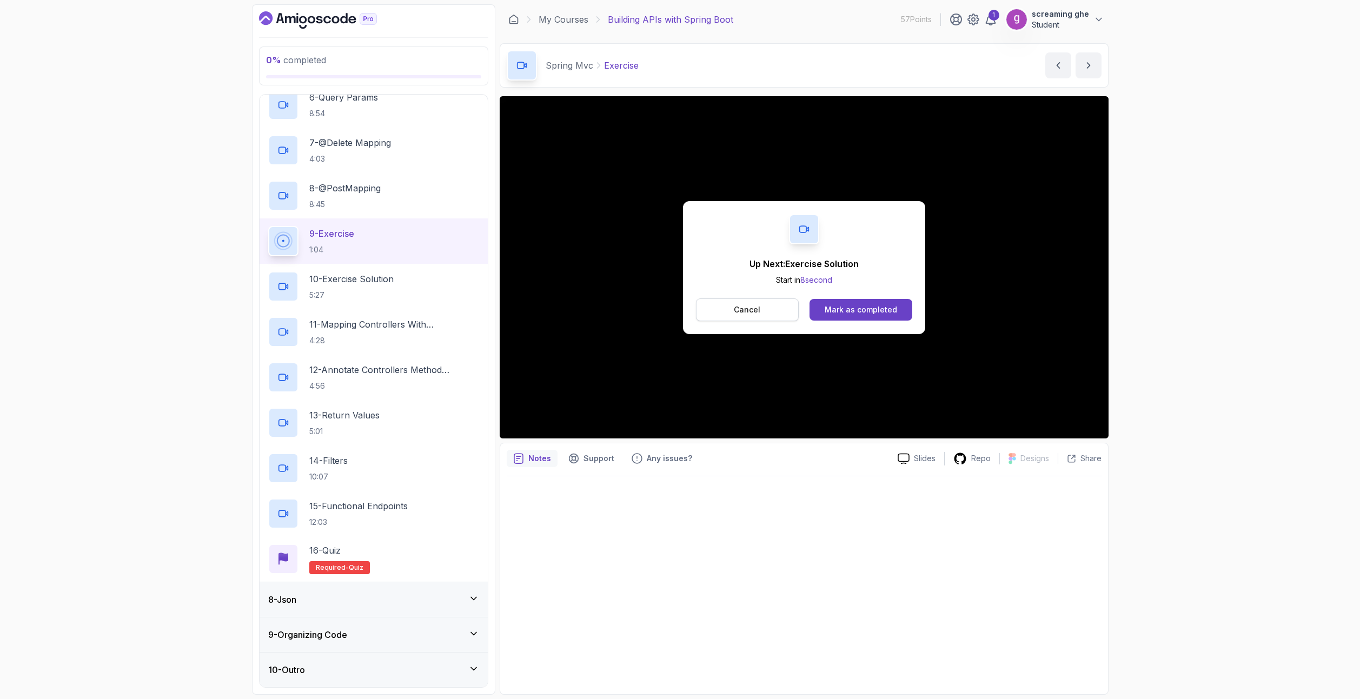
click at [775, 302] on button "Cancel" at bounding box center [747, 309] width 103 height 23
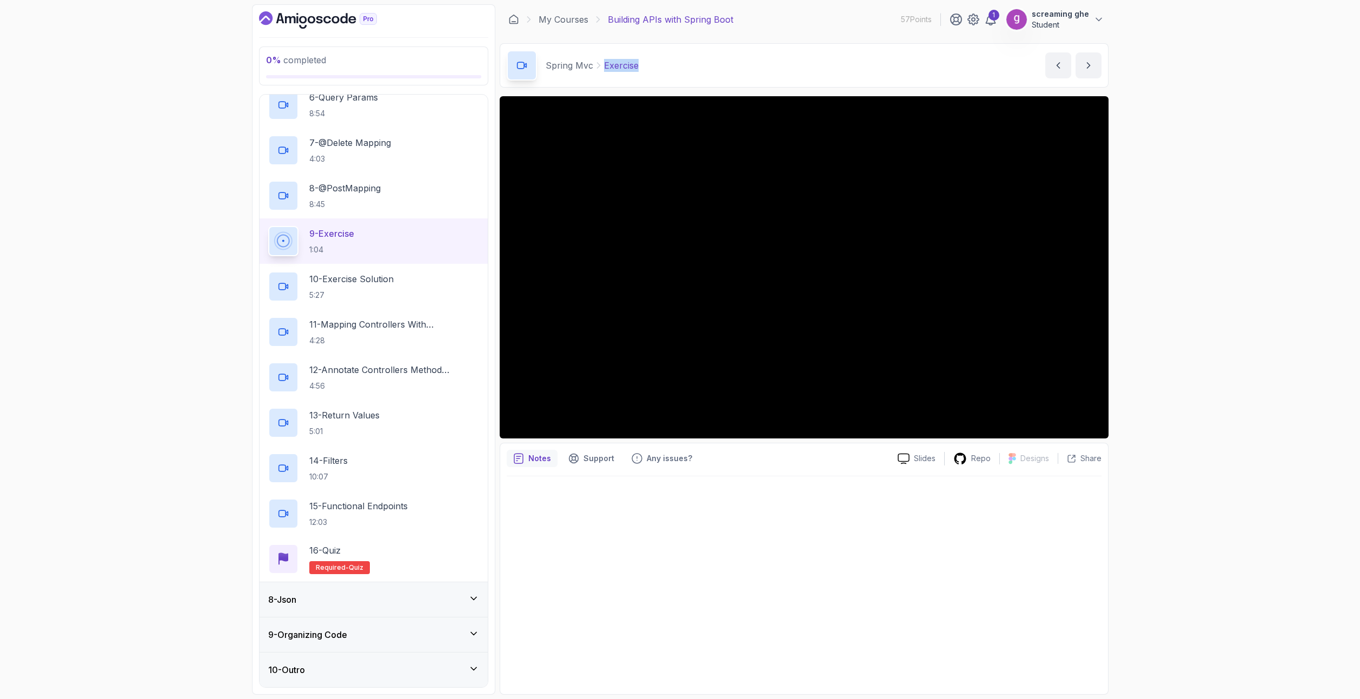
drag, startPoint x: 689, startPoint y: 66, endPoint x: 601, endPoint y: 61, distance: 88.3
click at [601, 61] on div "Spring Mvc Exercise Exercise by [PERSON_NAME]" at bounding box center [804, 65] width 609 height 44
click at [358, 288] on h2 "10 - Exercise Solution 5:27" at bounding box center [351, 286] width 84 height 28
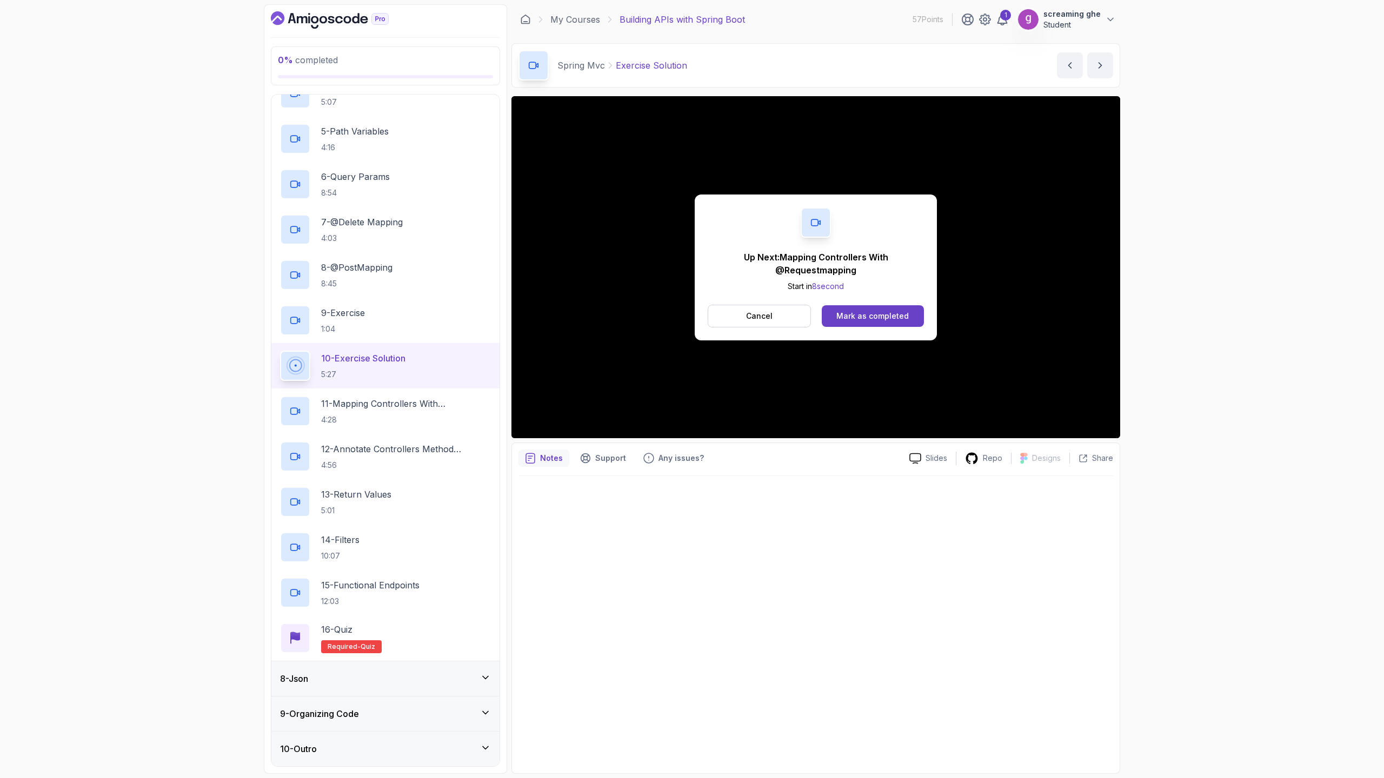
scroll to position [485, 0]
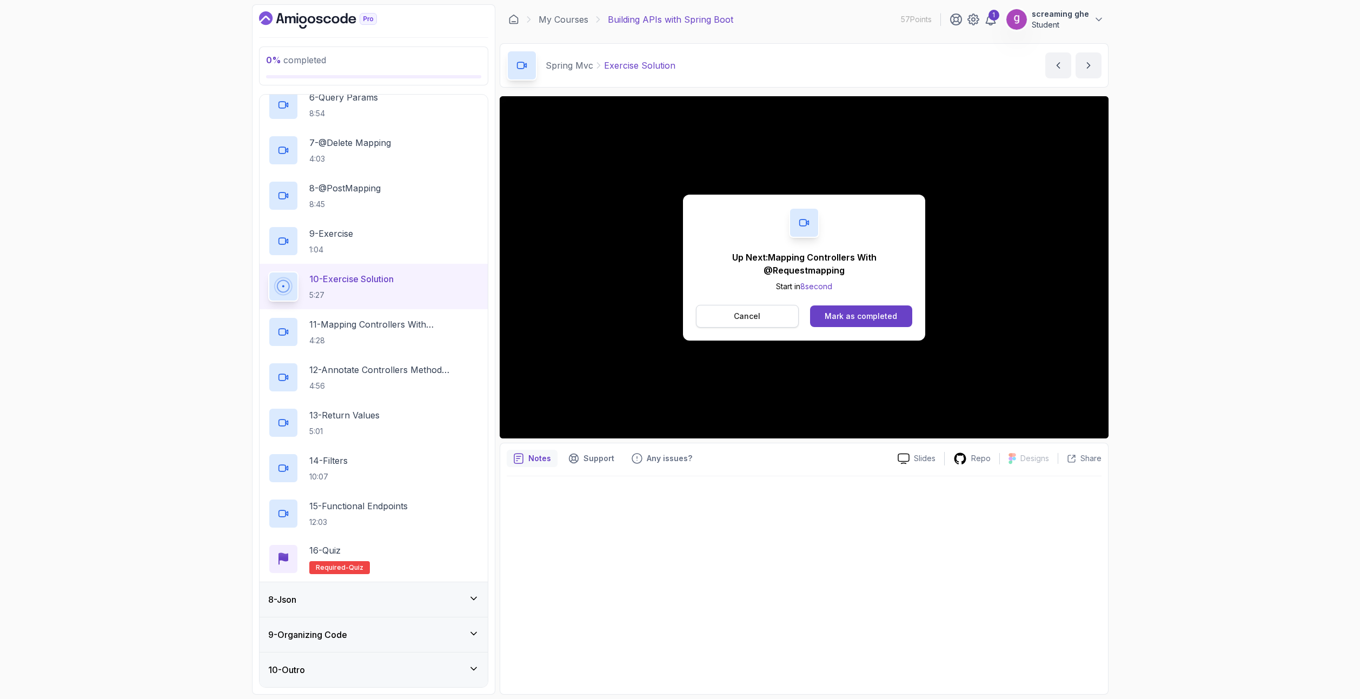
click at [735, 317] on p "Cancel" at bounding box center [747, 316] width 26 height 11
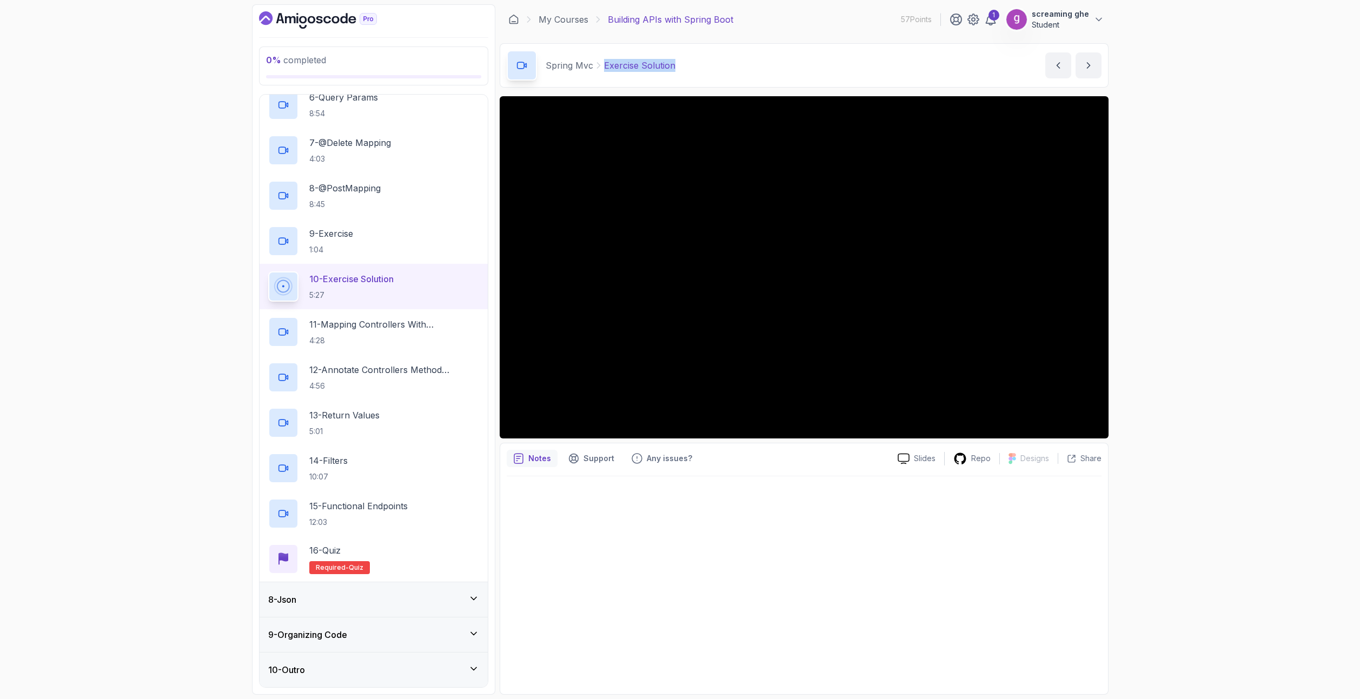
drag, startPoint x: 689, startPoint y: 70, endPoint x: 603, endPoint y: 66, distance: 86.0
click at [603, 66] on div "Spring Mvc Exercise Solution Exercise Solution by [PERSON_NAME]" at bounding box center [804, 65] width 609 height 44
click at [383, 347] on div "11 - Mapping Controllers With @Requestmapping 4:28" at bounding box center [373, 332] width 211 height 30
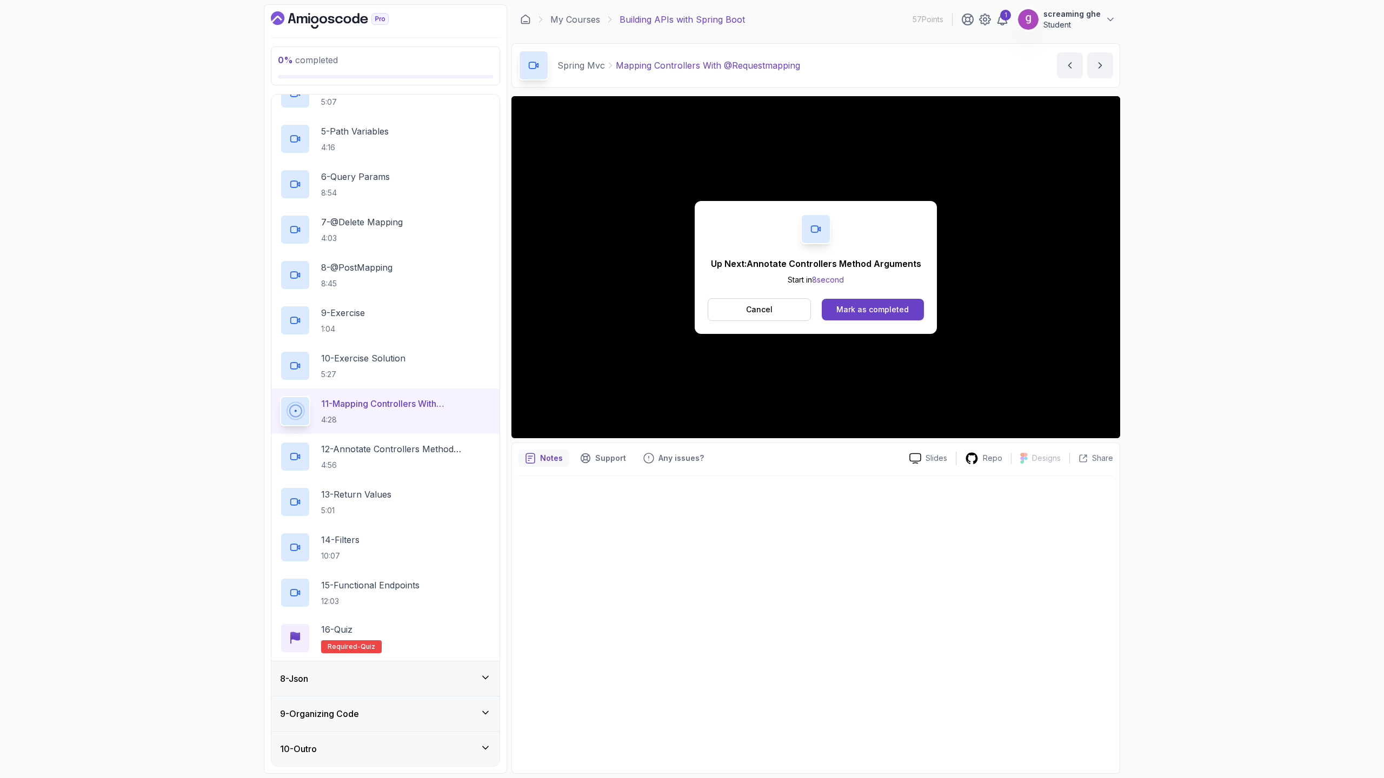
scroll to position [485, 0]
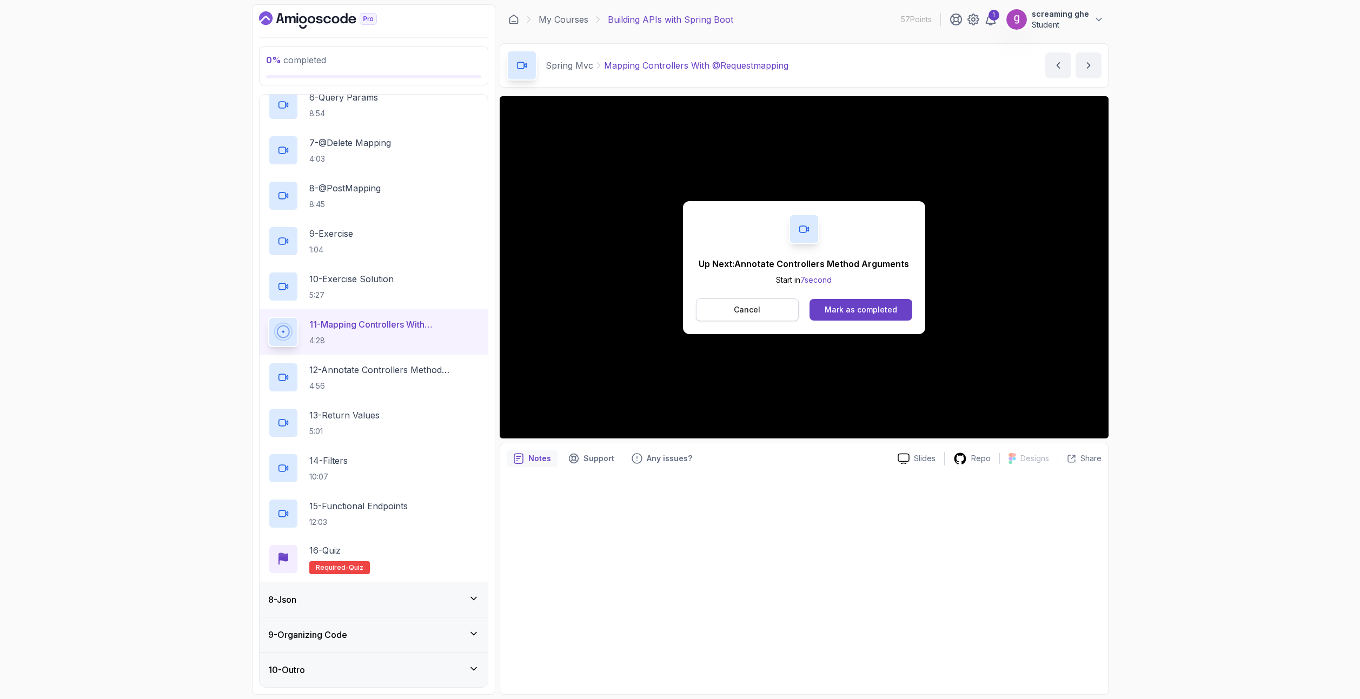
click at [755, 302] on button "Cancel" at bounding box center [747, 309] width 103 height 23
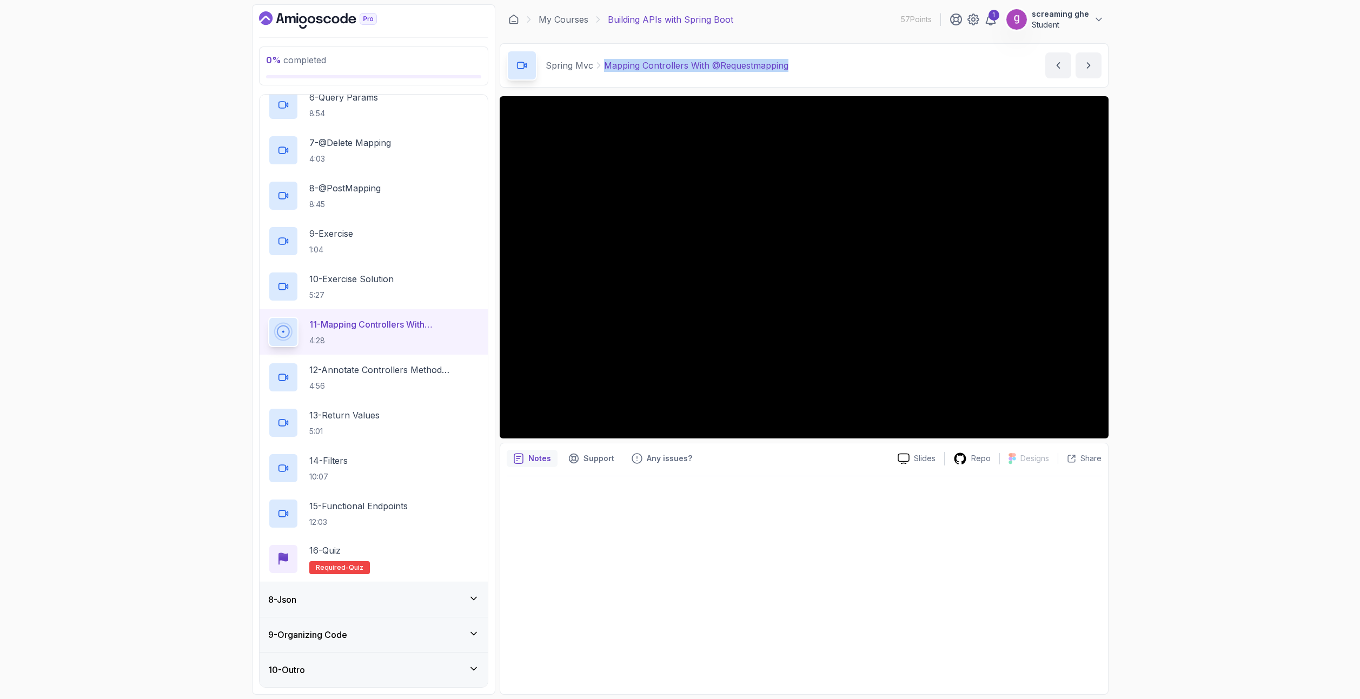
drag, startPoint x: 746, startPoint y: 64, endPoint x: 605, endPoint y: 65, distance: 141.1
click at [605, 65] on div "Spring Mvc Mapping Controllers With @Requestmapping Mapping Controllers With @R…" at bounding box center [804, 65] width 609 height 44
click at [382, 377] on h2 "12 - Annotate Controllers Method Arguments 4:56" at bounding box center [394, 377] width 170 height 28
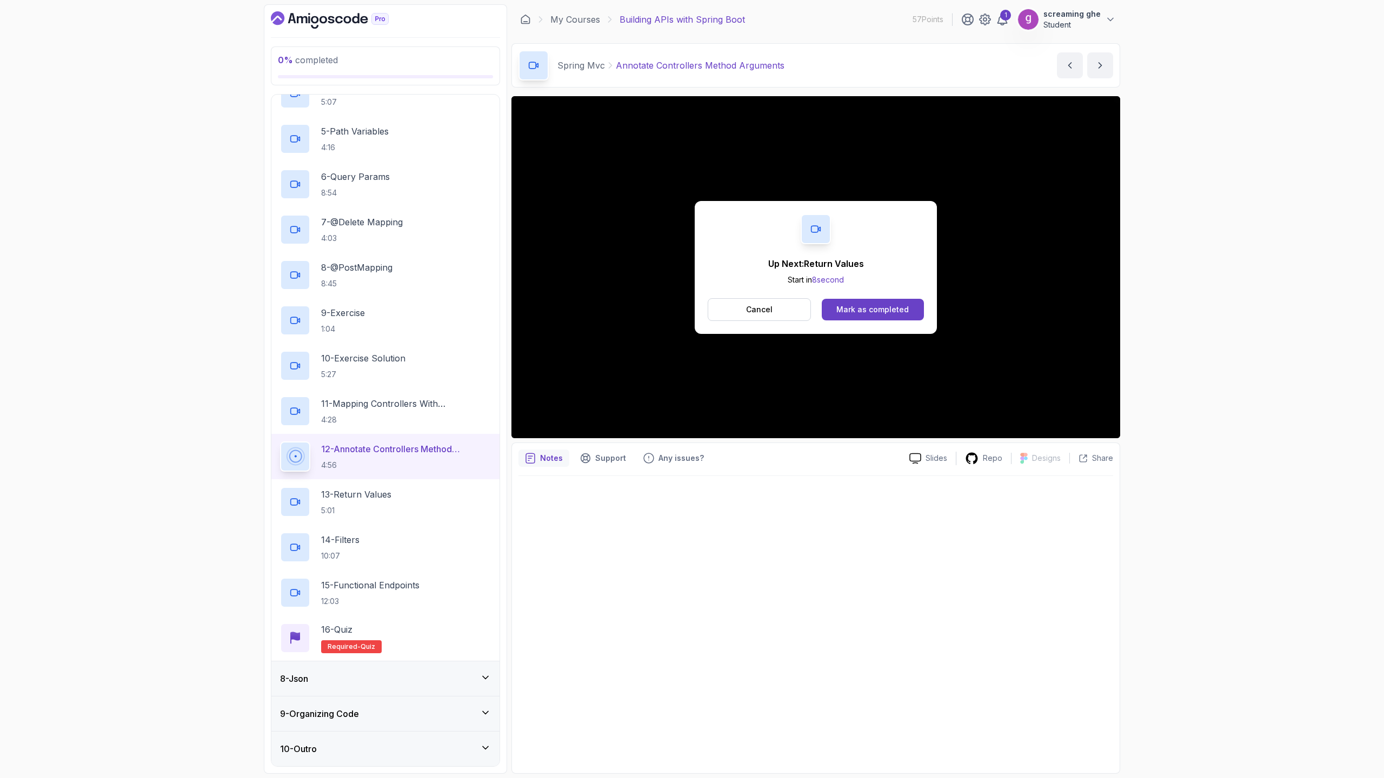
scroll to position [485, 0]
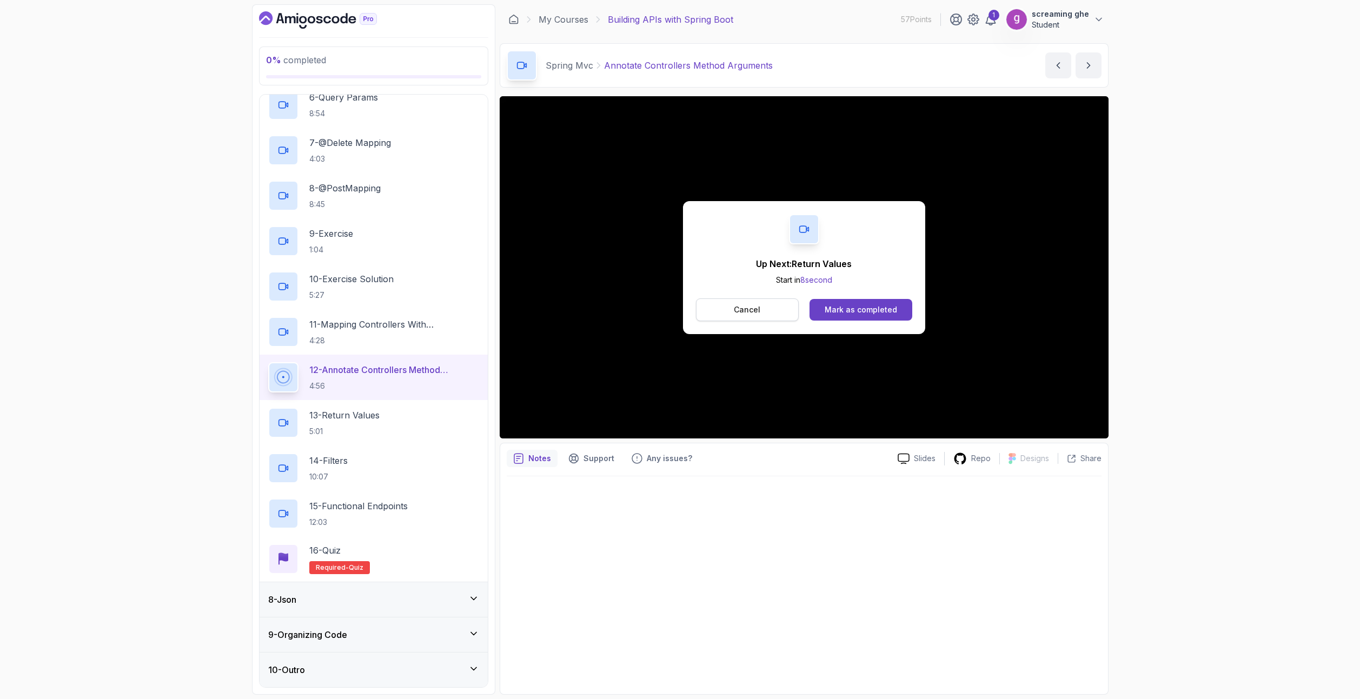
click at [773, 313] on button "Cancel" at bounding box center [747, 309] width 103 height 23
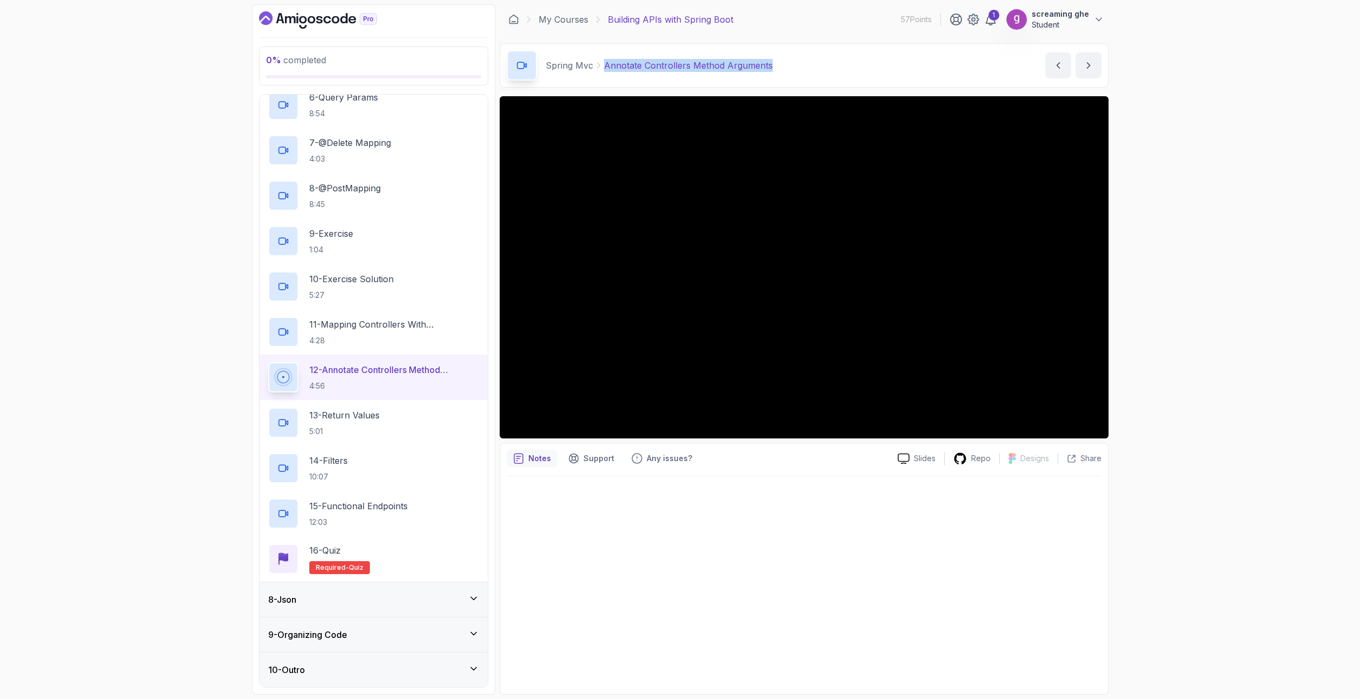
drag, startPoint x: 775, startPoint y: 68, endPoint x: 595, endPoint y: 68, distance: 179.5
click at [595, 68] on div "Spring Mvc Annotate Controllers Method Arguments Annotate Controllers Method Ar…" at bounding box center [804, 65] width 609 height 44
click at [414, 425] on div "13 - Return Values 5:01" at bounding box center [373, 423] width 211 height 30
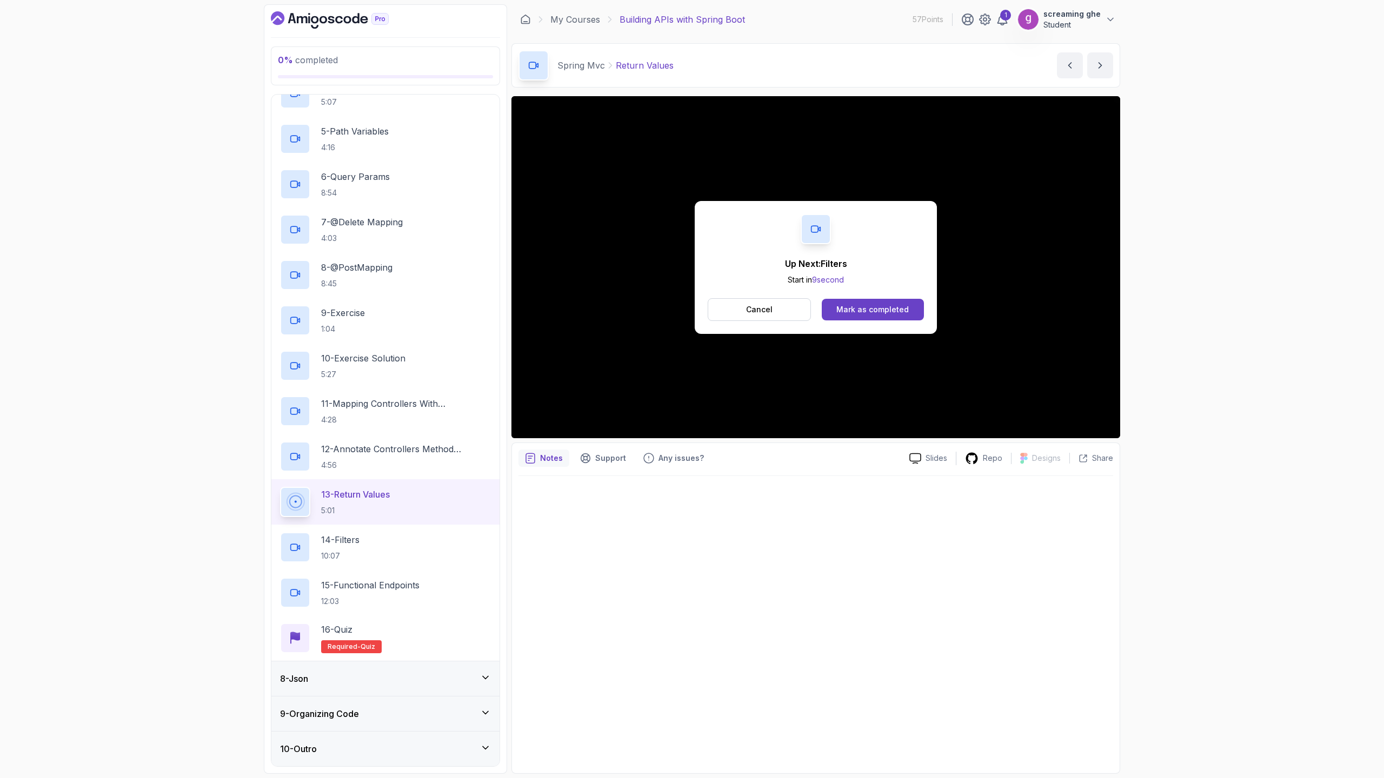
scroll to position [485, 0]
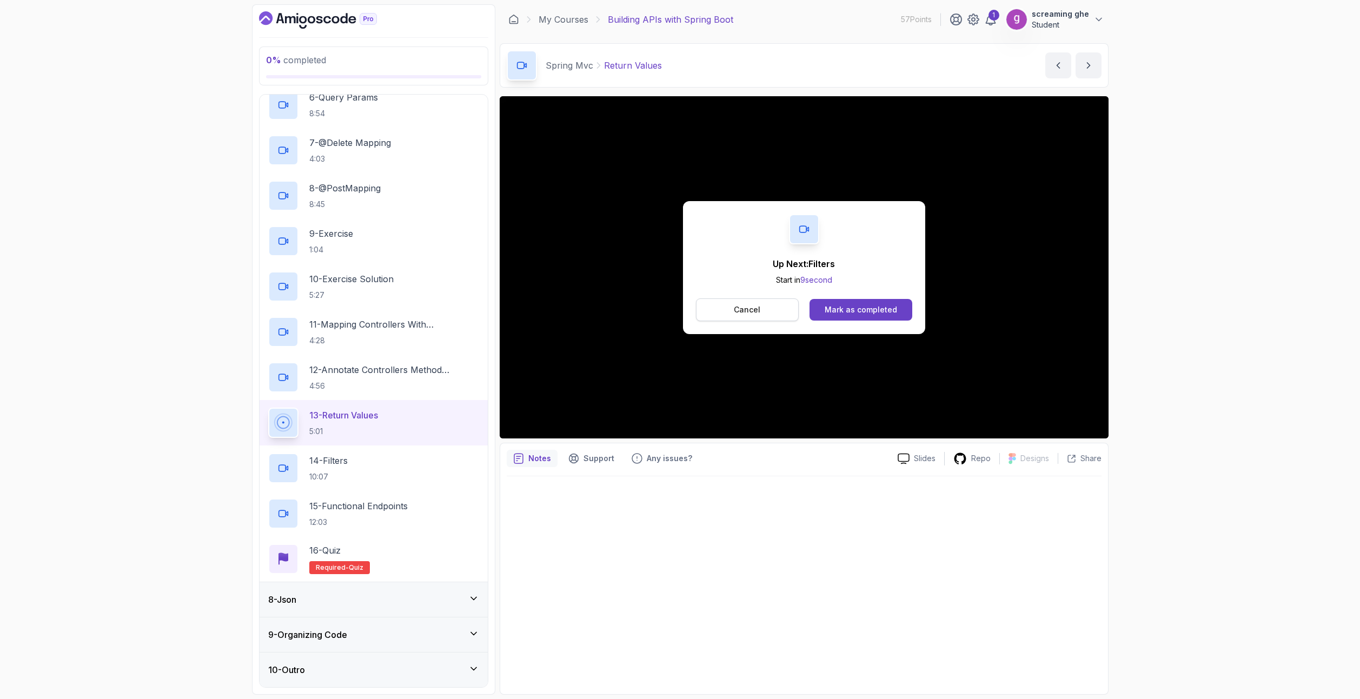
click at [716, 303] on button "Cancel" at bounding box center [747, 309] width 103 height 23
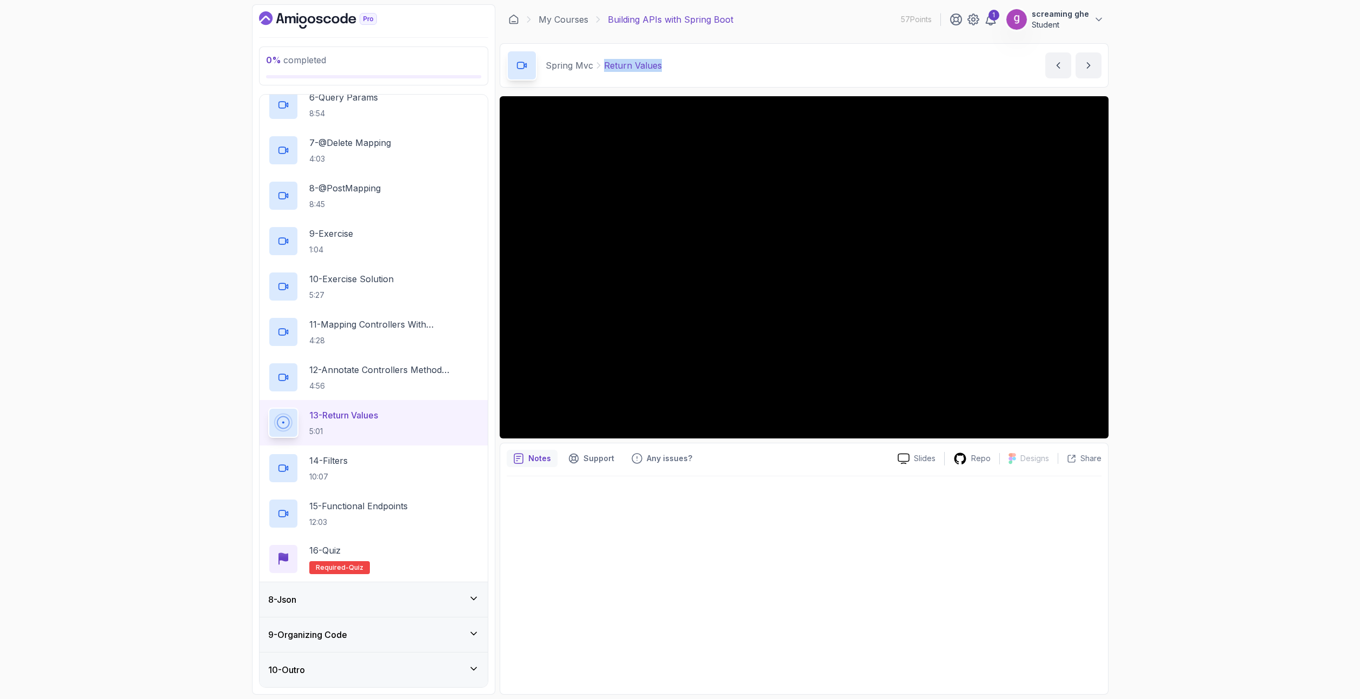
drag, startPoint x: 660, startPoint y: 63, endPoint x: 604, endPoint y: 60, distance: 56.3
click at [604, 60] on div "Spring Mvc Return Values Return Values by [PERSON_NAME]" at bounding box center [804, 65] width 609 height 44
click at [362, 467] on div "14 - Filters 10:07" at bounding box center [373, 468] width 211 height 30
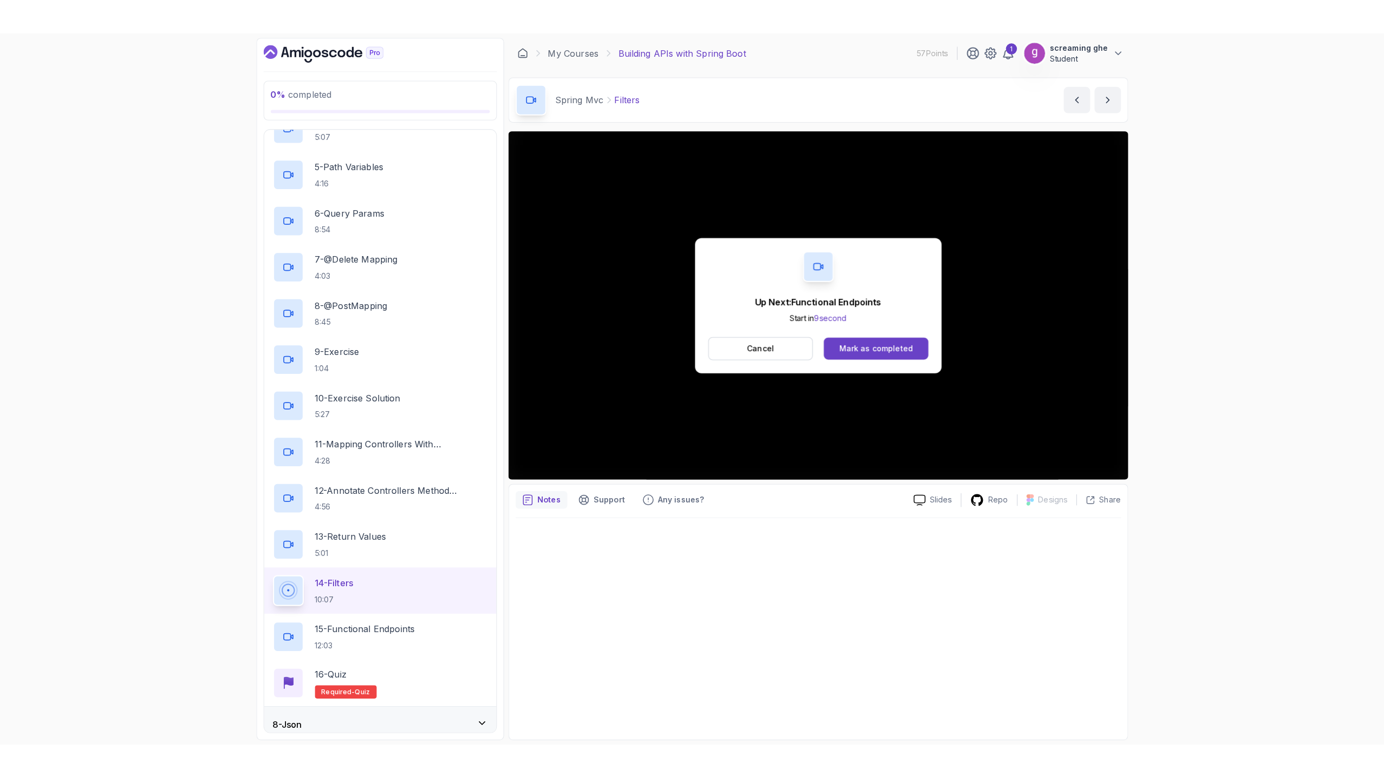
scroll to position [485, 0]
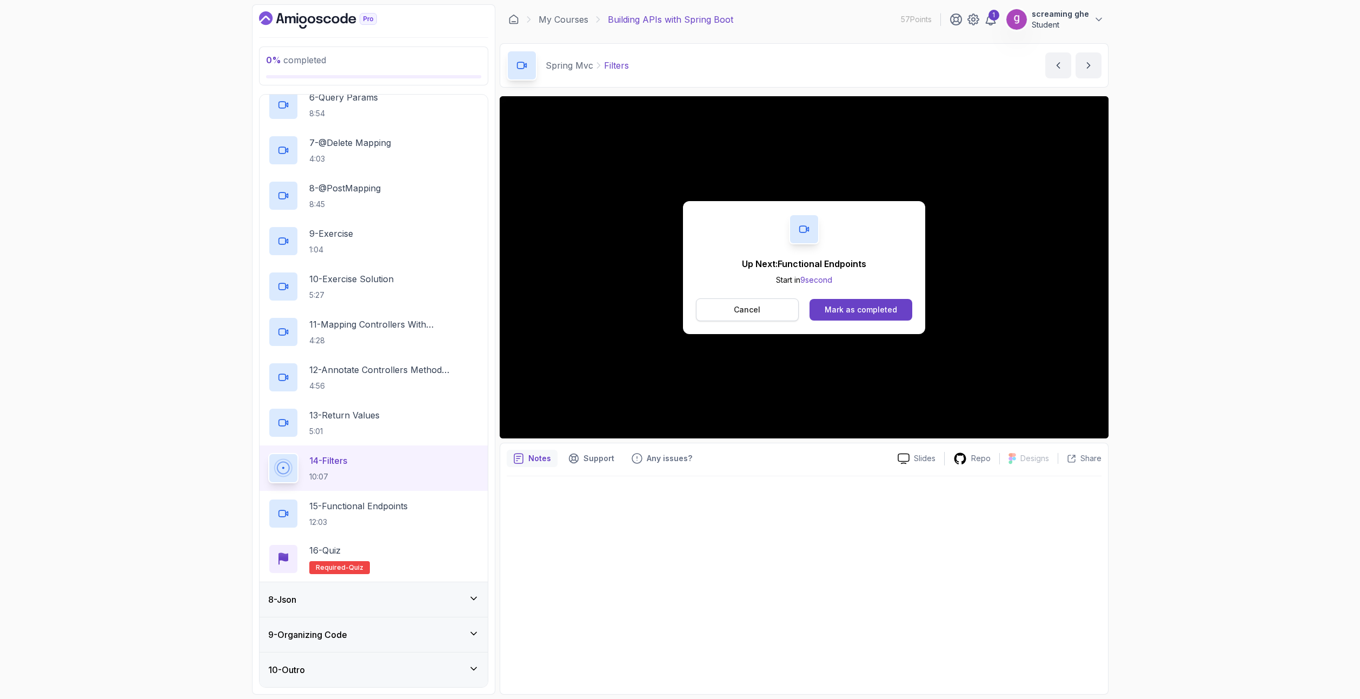
click at [736, 312] on p "Cancel" at bounding box center [747, 309] width 26 height 11
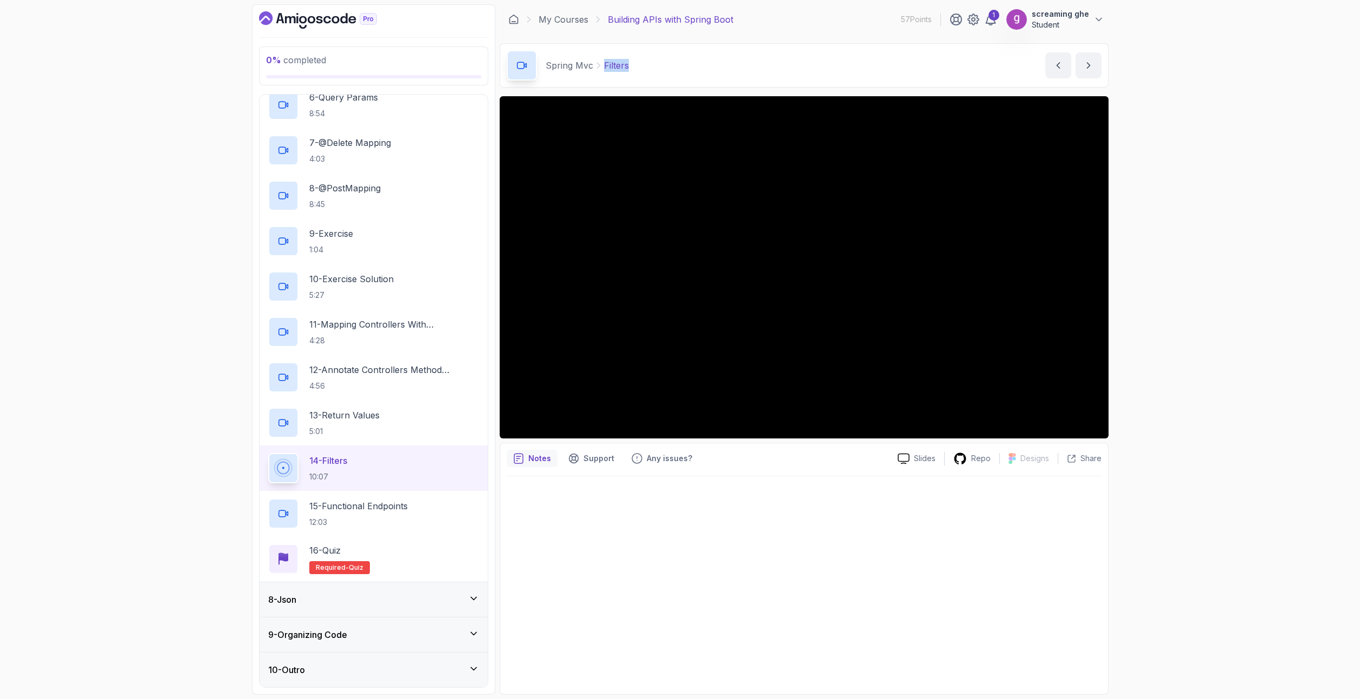
drag, startPoint x: 649, startPoint y: 65, endPoint x: 601, endPoint y: 59, distance: 48.5
click at [601, 59] on div "Spring Mvc Filters Filters by [PERSON_NAME]" at bounding box center [804, 65] width 609 height 44
click at [331, 508] on p "15 - Functional Endpoints" at bounding box center [358, 506] width 98 height 13
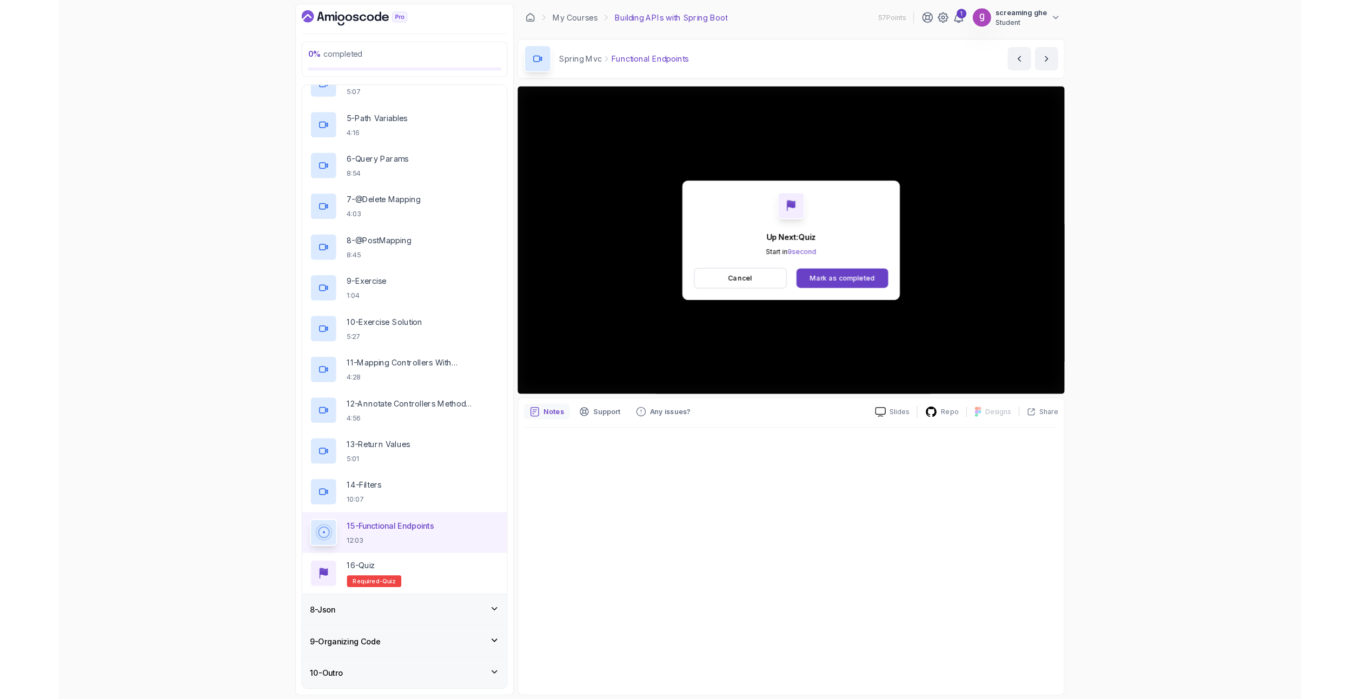
scroll to position [485, 0]
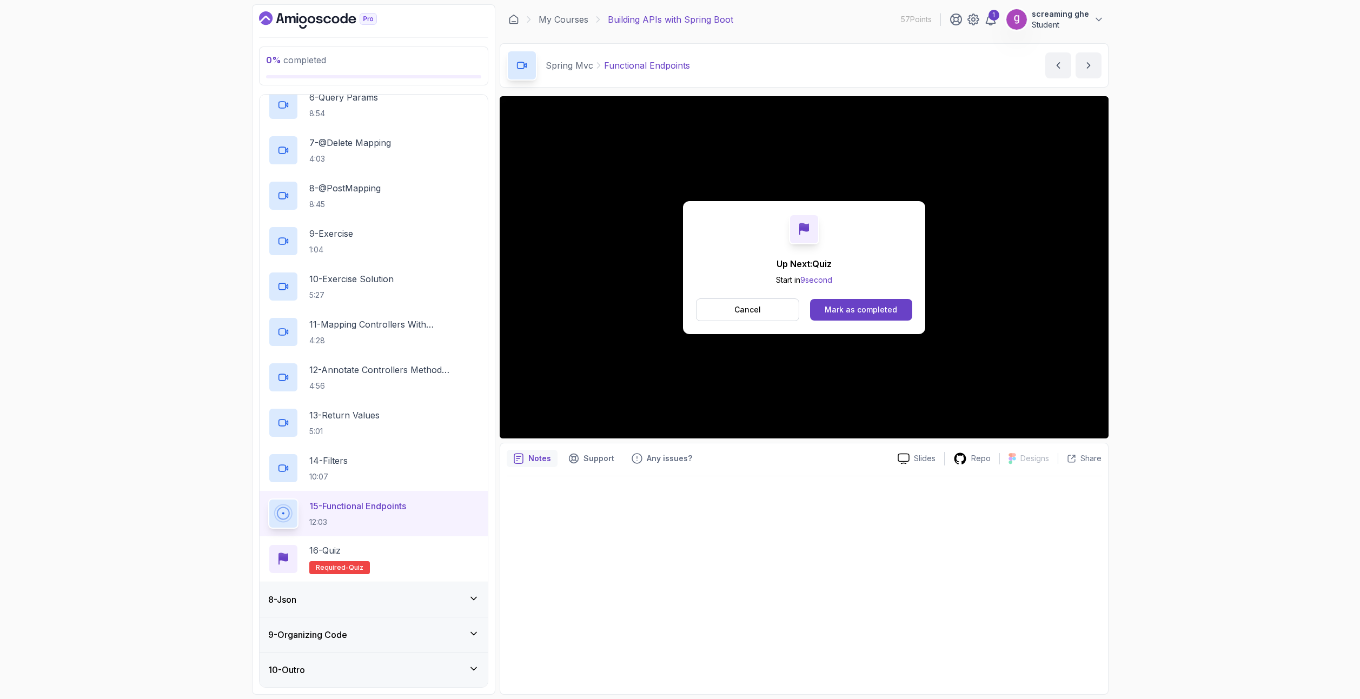
drag, startPoint x: 775, startPoint y: 361, endPoint x: 745, endPoint y: 309, distance: 59.8
click at [745, 309] on p "Cancel" at bounding box center [747, 309] width 26 height 11
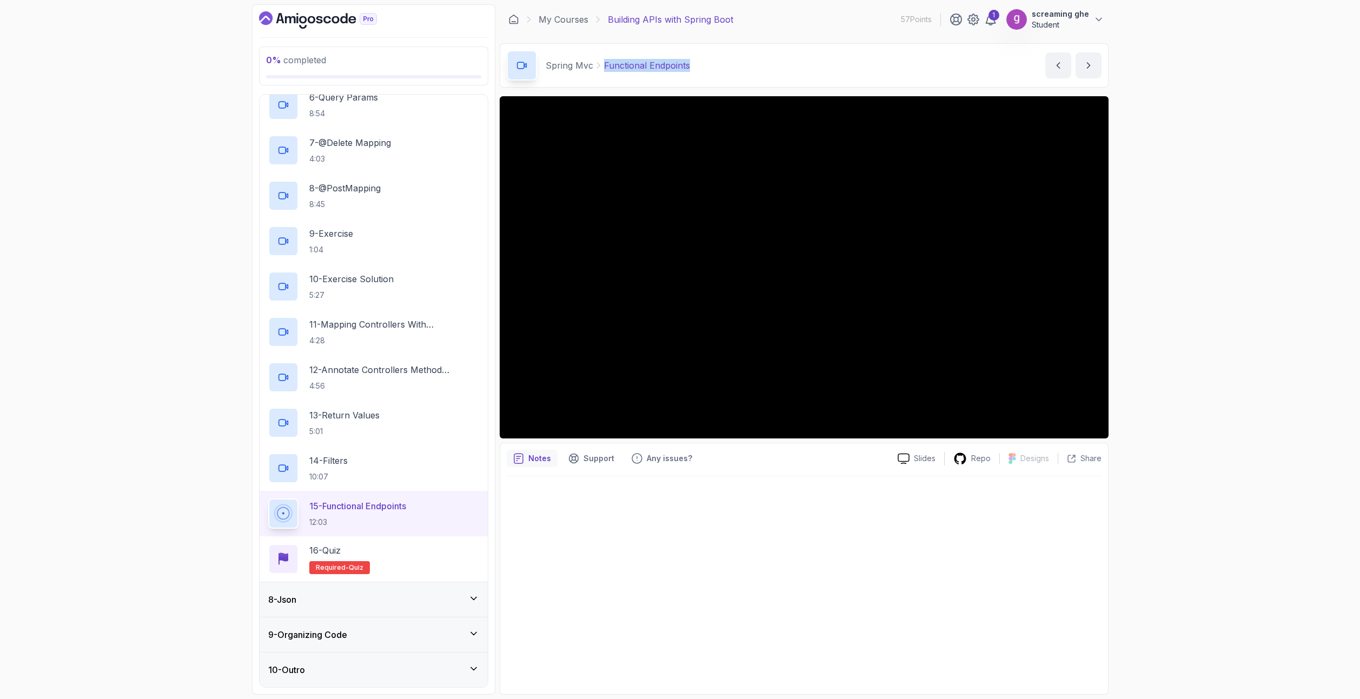
drag, startPoint x: 705, startPoint y: 58, endPoint x: 601, endPoint y: 71, distance: 105.1
click at [601, 71] on div "Spring Mvc Functional Endpoints Functional Endpoints by [PERSON_NAME]" at bounding box center [804, 65] width 609 height 44
click at [368, 605] on div "8 - Json" at bounding box center [373, 599] width 211 height 13
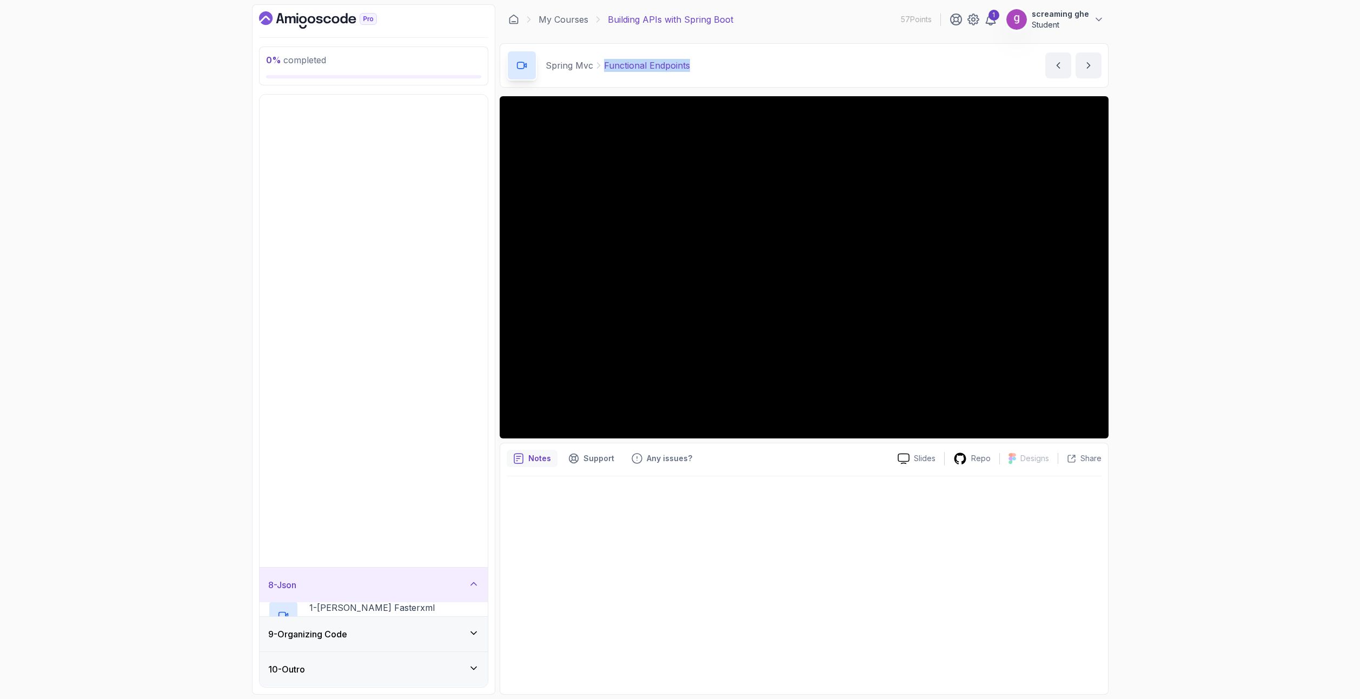
scroll to position [0, 0]
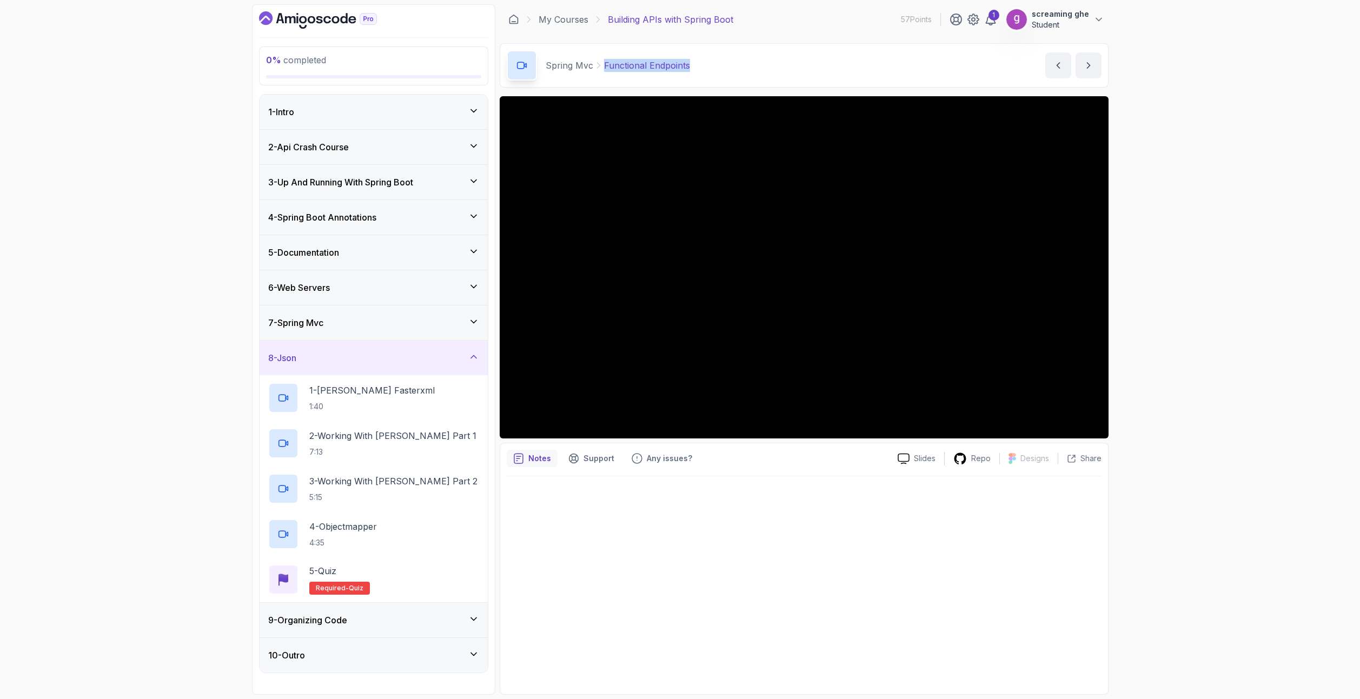
click at [382, 623] on div "9 - Organizing Code" at bounding box center [373, 620] width 211 height 13
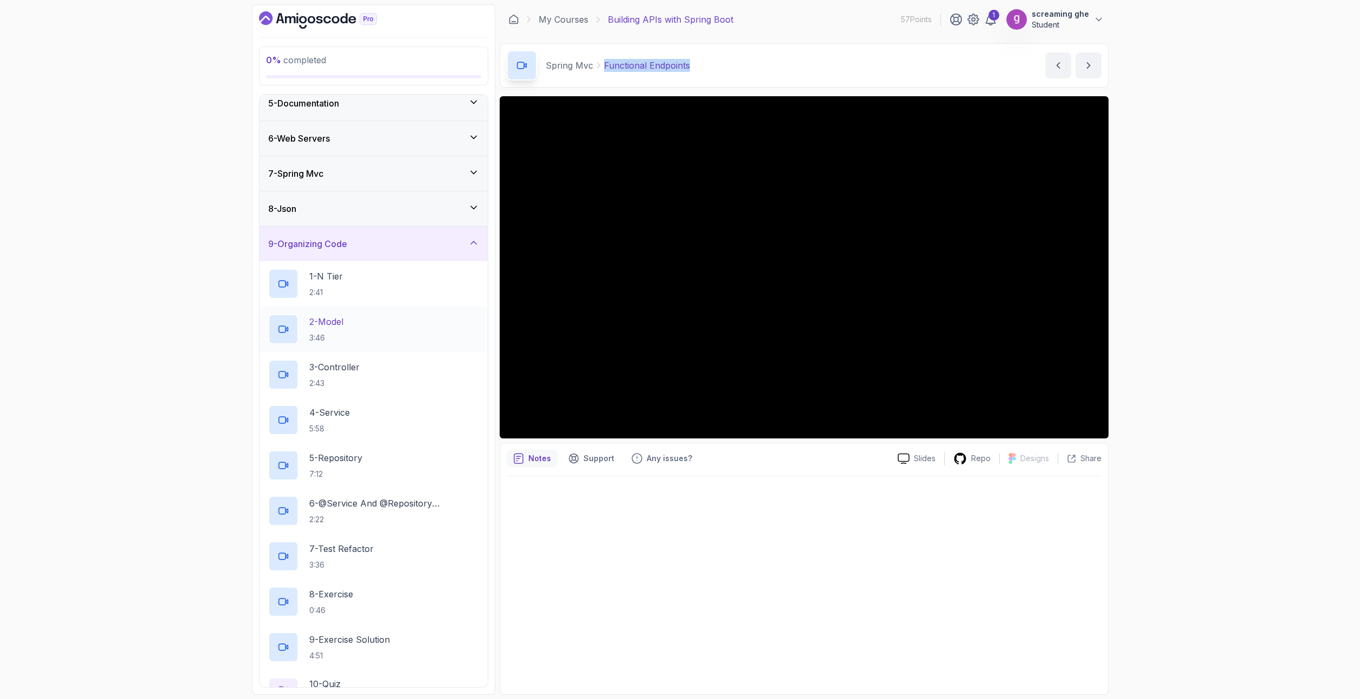
scroll to position [50, 0]
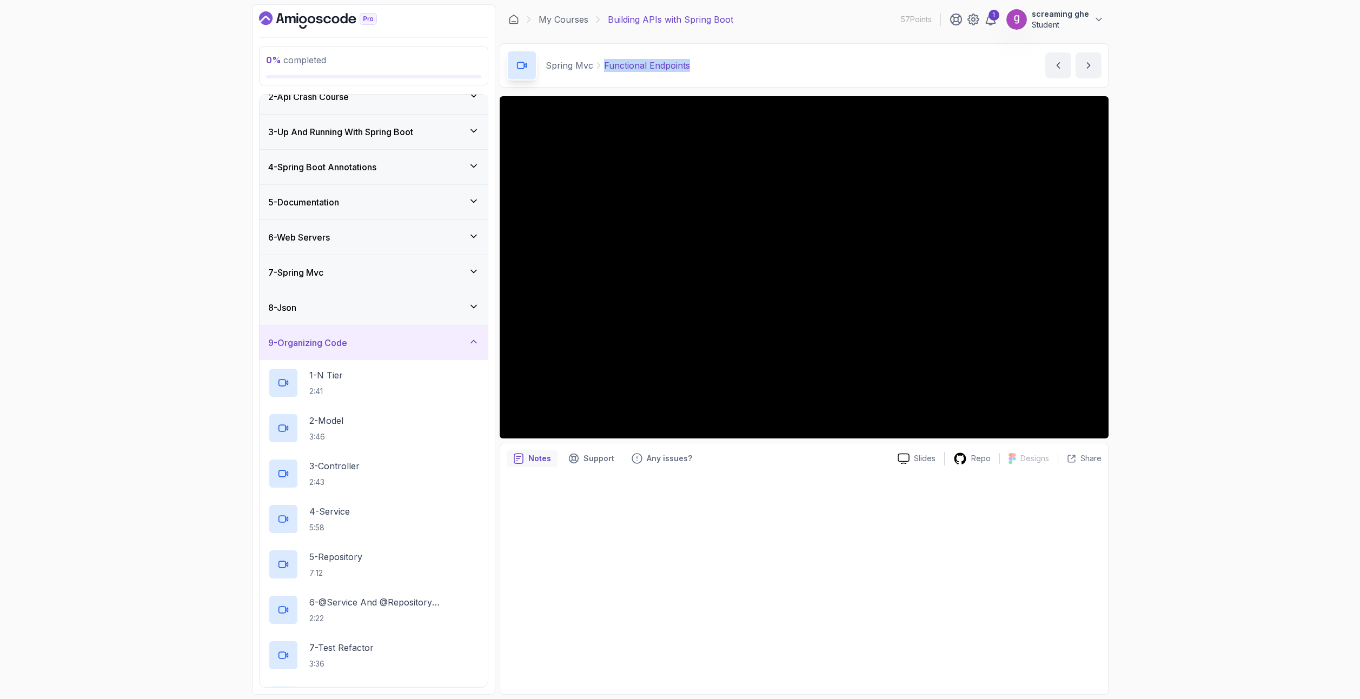
click at [350, 313] on div "8 - Json" at bounding box center [373, 307] width 211 height 13
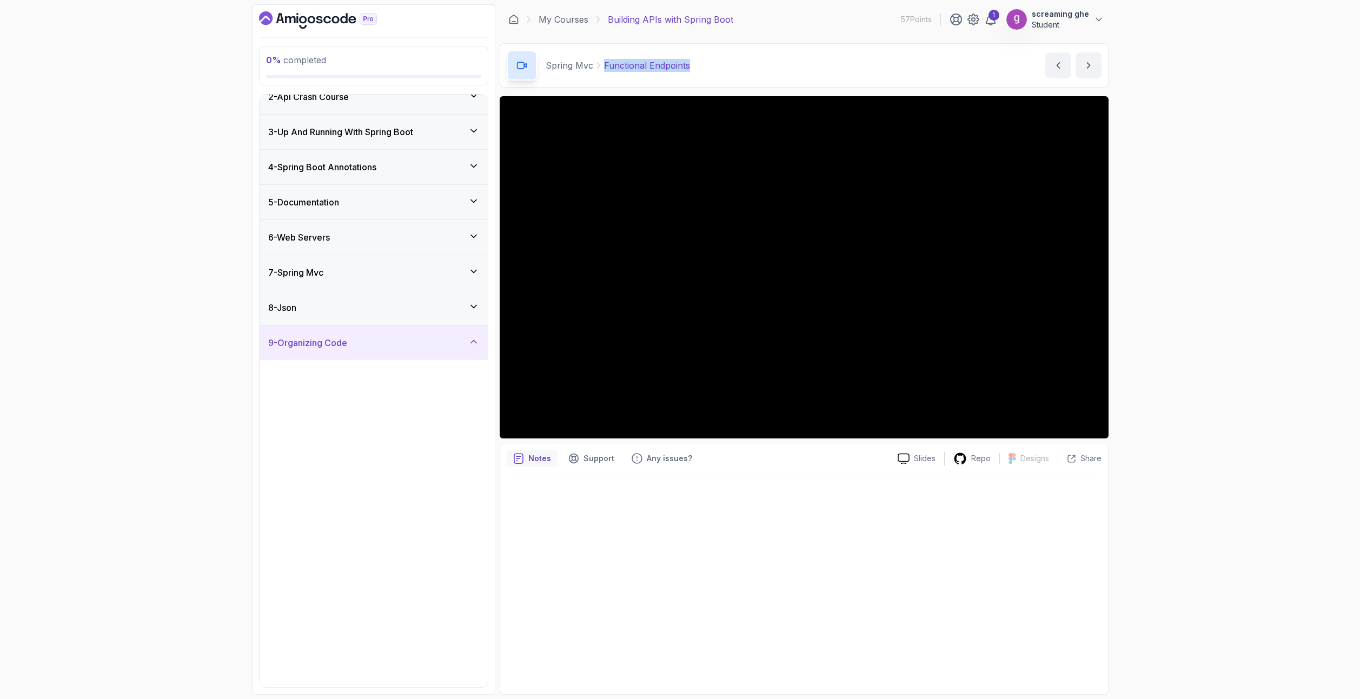
scroll to position [0, 0]
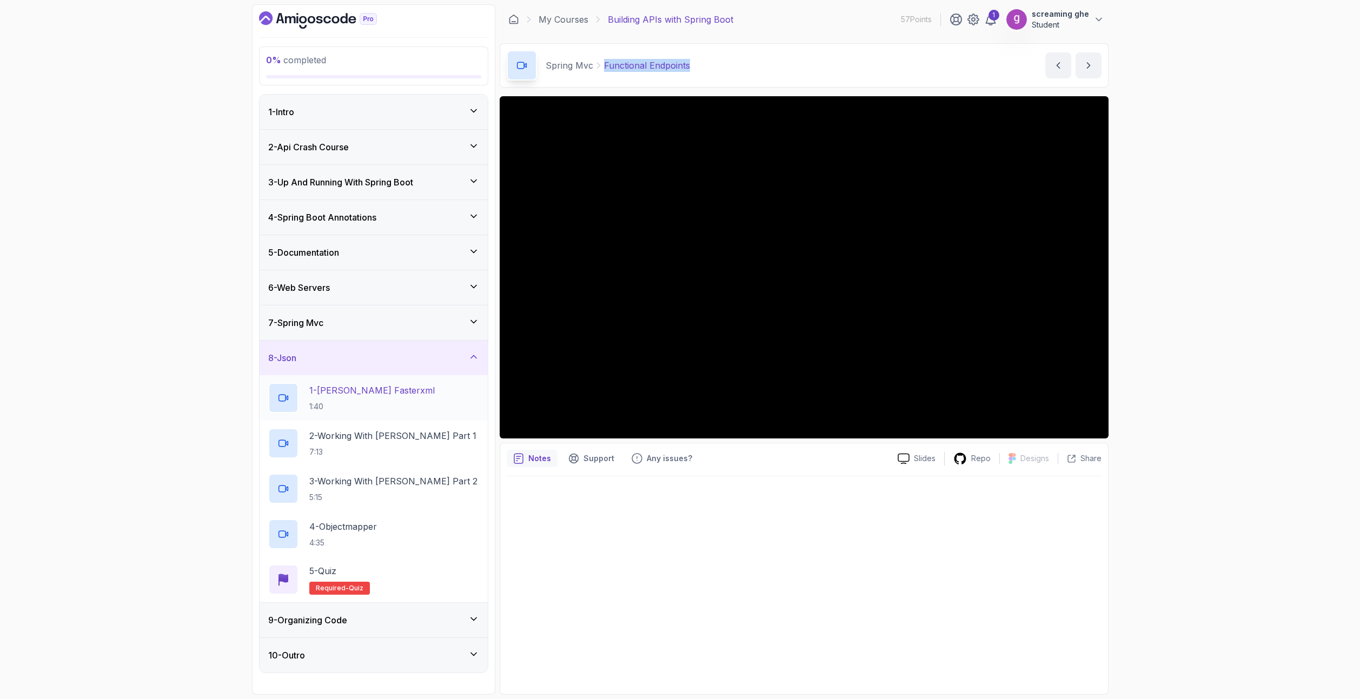
click at [365, 399] on h2 "1 - [PERSON_NAME] Fasterxml 1:40" at bounding box center [371, 398] width 125 height 28
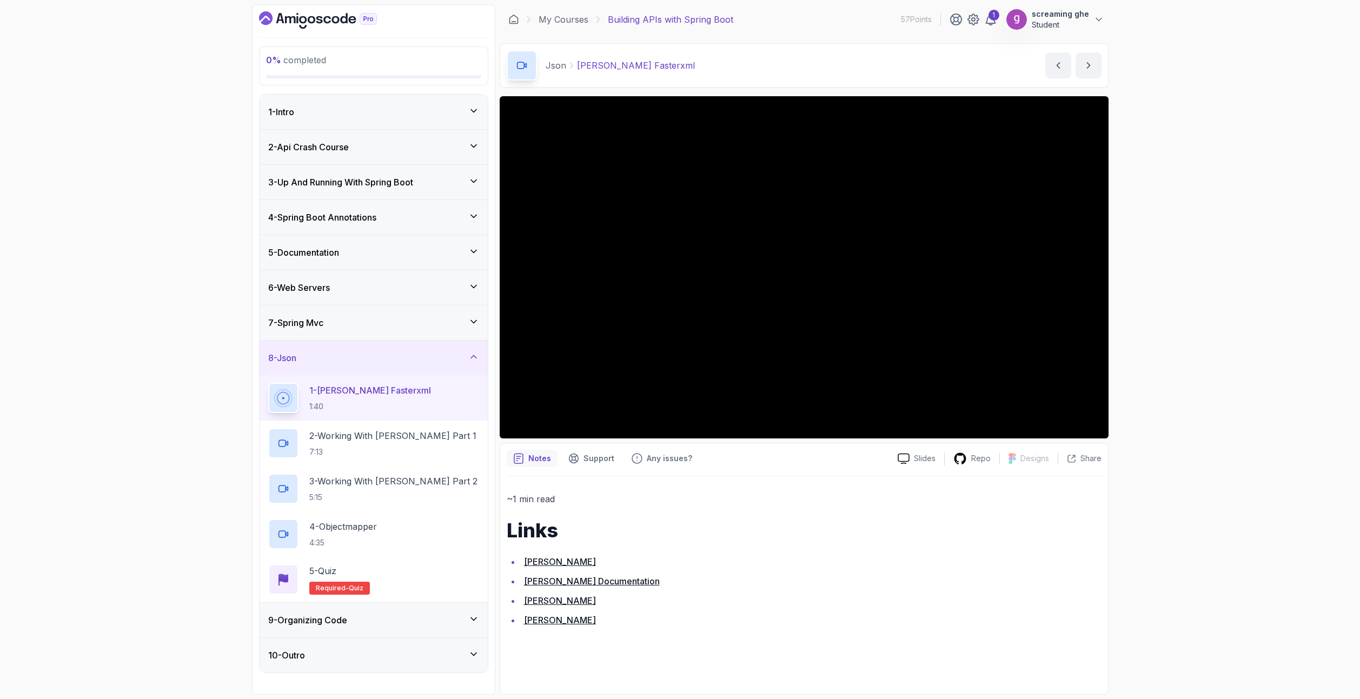
click at [186, 359] on div "0 % completed 1 - Intro 2 - Api Crash Course 3 - Up And Running With Spring Boo…" at bounding box center [680, 349] width 1360 height 699
click at [1216, 547] on div "0 % completed 1 - Intro 2 - Api Crash Course 3 - Up And Running With Spring Boo…" at bounding box center [680, 349] width 1360 height 699
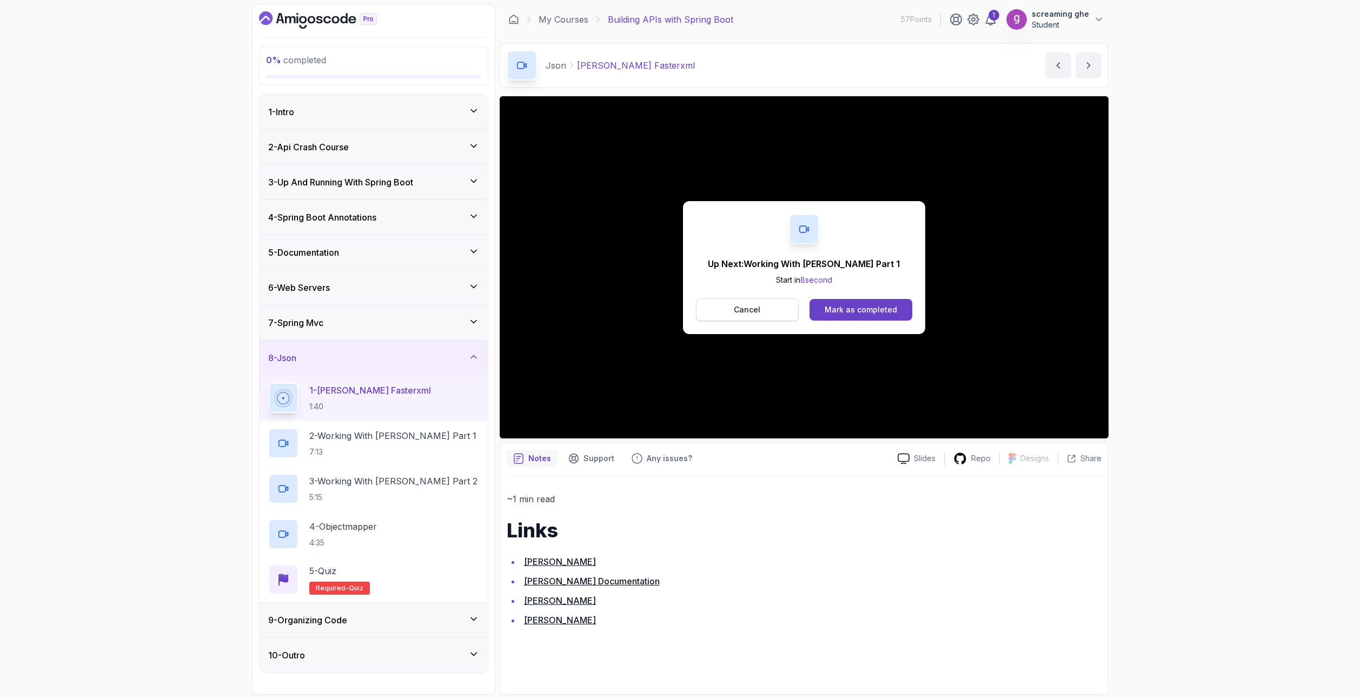
click at [754, 315] on p "Cancel" at bounding box center [747, 309] width 26 height 11
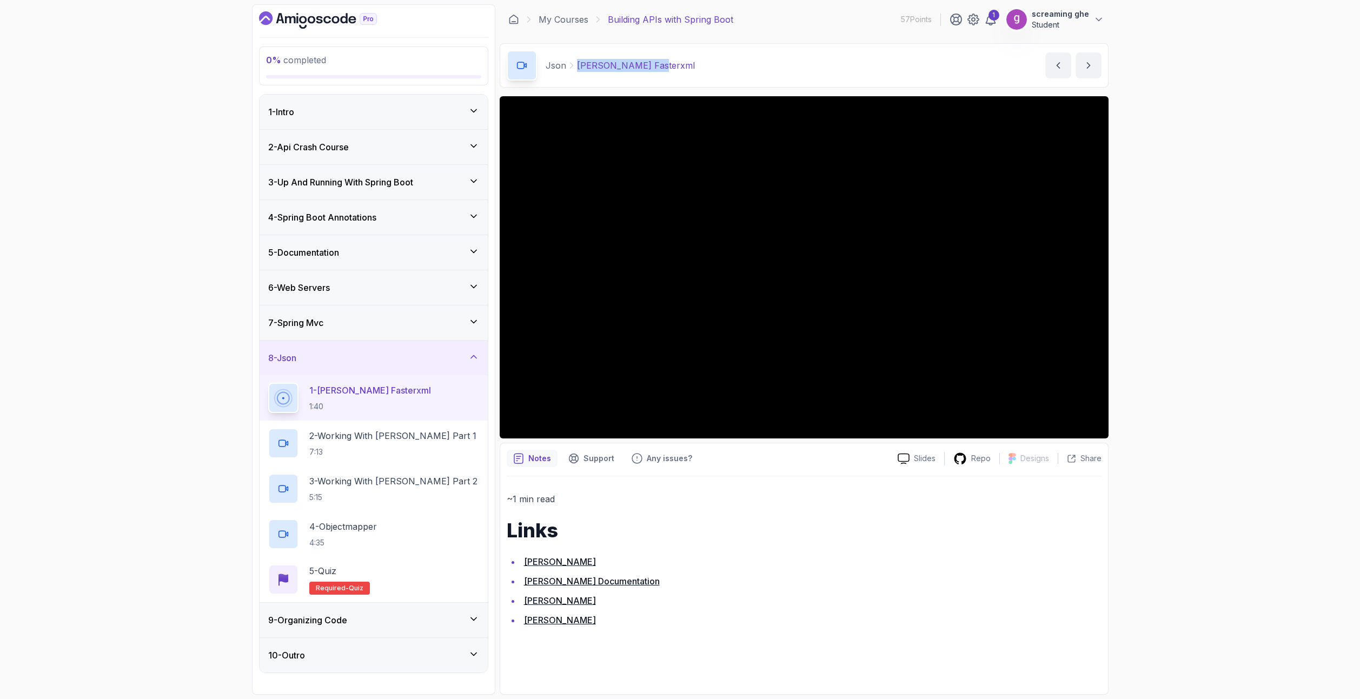
drag, startPoint x: 663, startPoint y: 60, endPoint x: 574, endPoint y: 61, distance: 89.7
click at [574, 59] on div "[PERSON_NAME] Fasterxml [PERSON_NAME] Fasterxml by [PERSON_NAME]" at bounding box center [804, 65] width 609 height 44
click at [406, 444] on h2 "2 - Working With [PERSON_NAME] Part 1 7:13" at bounding box center [392, 443] width 167 height 28
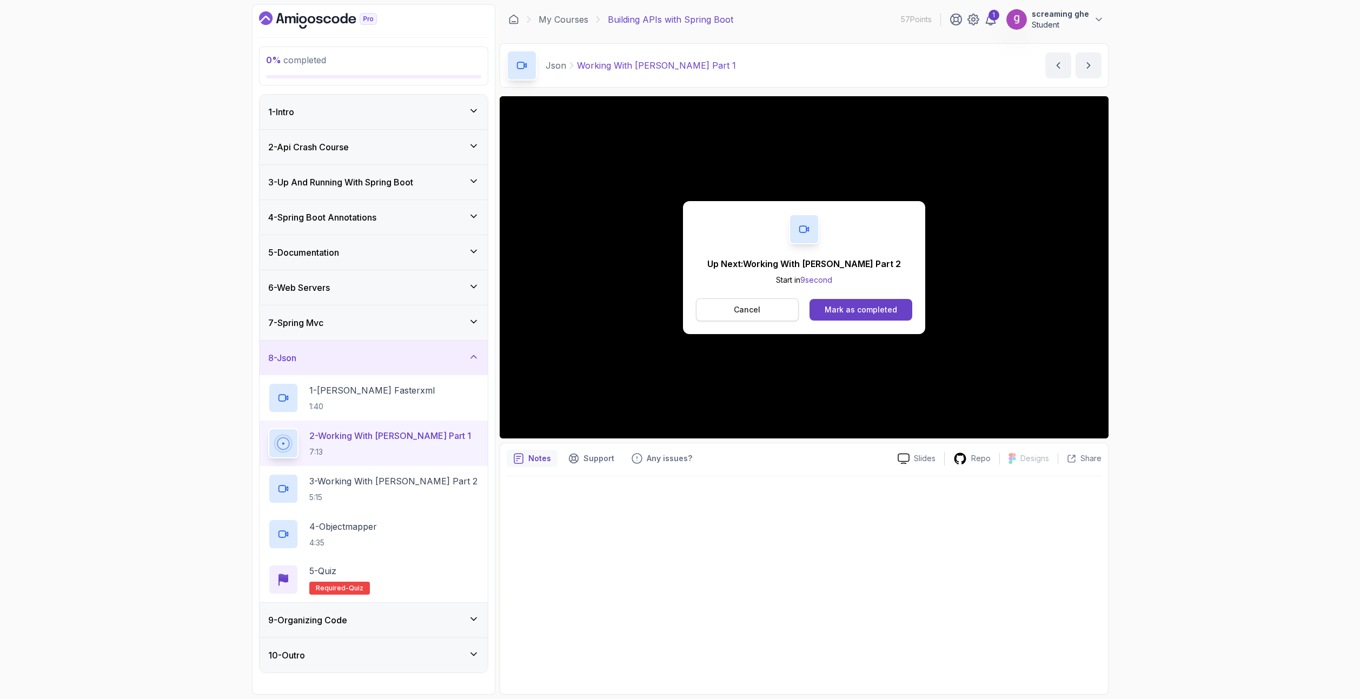
click at [738, 299] on button "Cancel" at bounding box center [747, 309] width 103 height 23
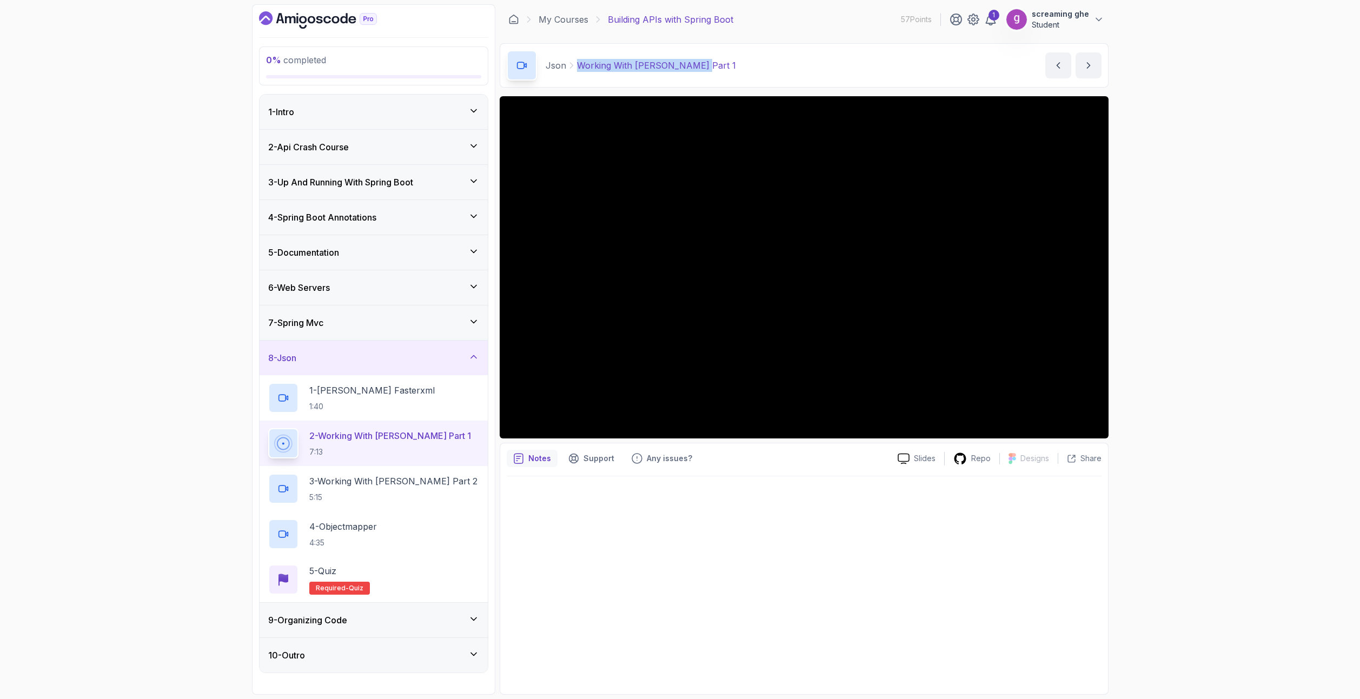
drag, startPoint x: 718, startPoint y: 64, endPoint x: 569, endPoint y: 59, distance: 149.3
click at [569, 59] on div "Json Working With [PERSON_NAME] Part 1 Working With [PERSON_NAME] Part 1 by [PE…" at bounding box center [804, 65] width 609 height 44
click at [389, 478] on p "3 - Working With [PERSON_NAME] Part 2" at bounding box center [393, 481] width 168 height 13
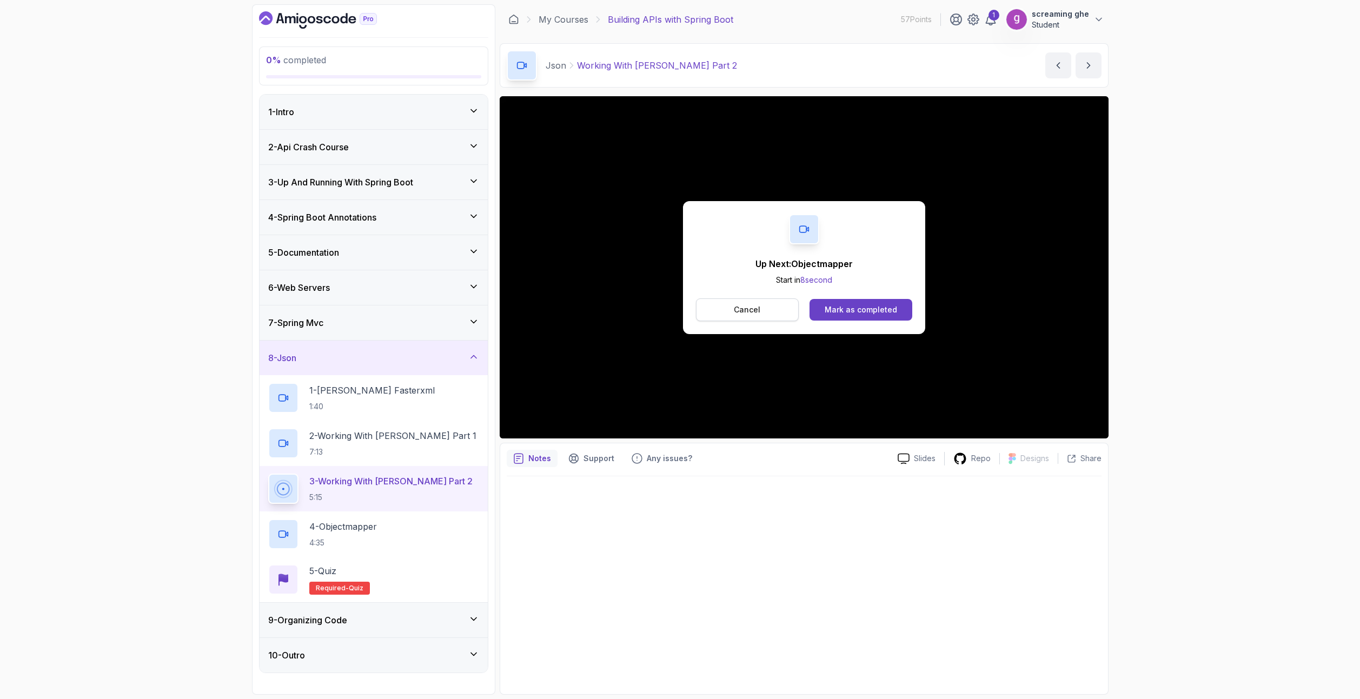
click at [744, 307] on p "Cancel" at bounding box center [747, 309] width 26 height 11
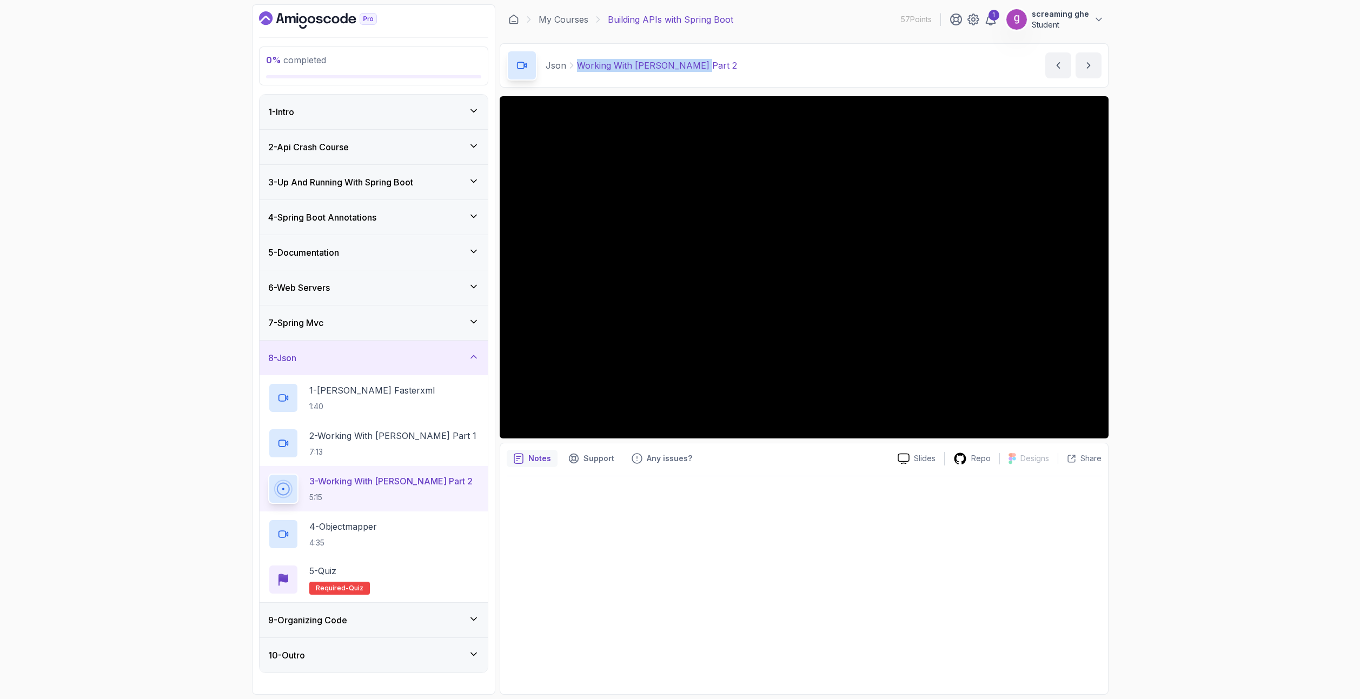
drag, startPoint x: 707, startPoint y: 71, endPoint x: 576, endPoint y: 65, distance: 131.0
click at [576, 65] on div "Json Working With [PERSON_NAME] Part 2 Working With [PERSON_NAME] Part 2 by [PE…" at bounding box center [804, 65] width 609 height 44
click at [364, 533] on h2 "4 - Objectmapper 4:35" at bounding box center [343, 534] width 68 height 28
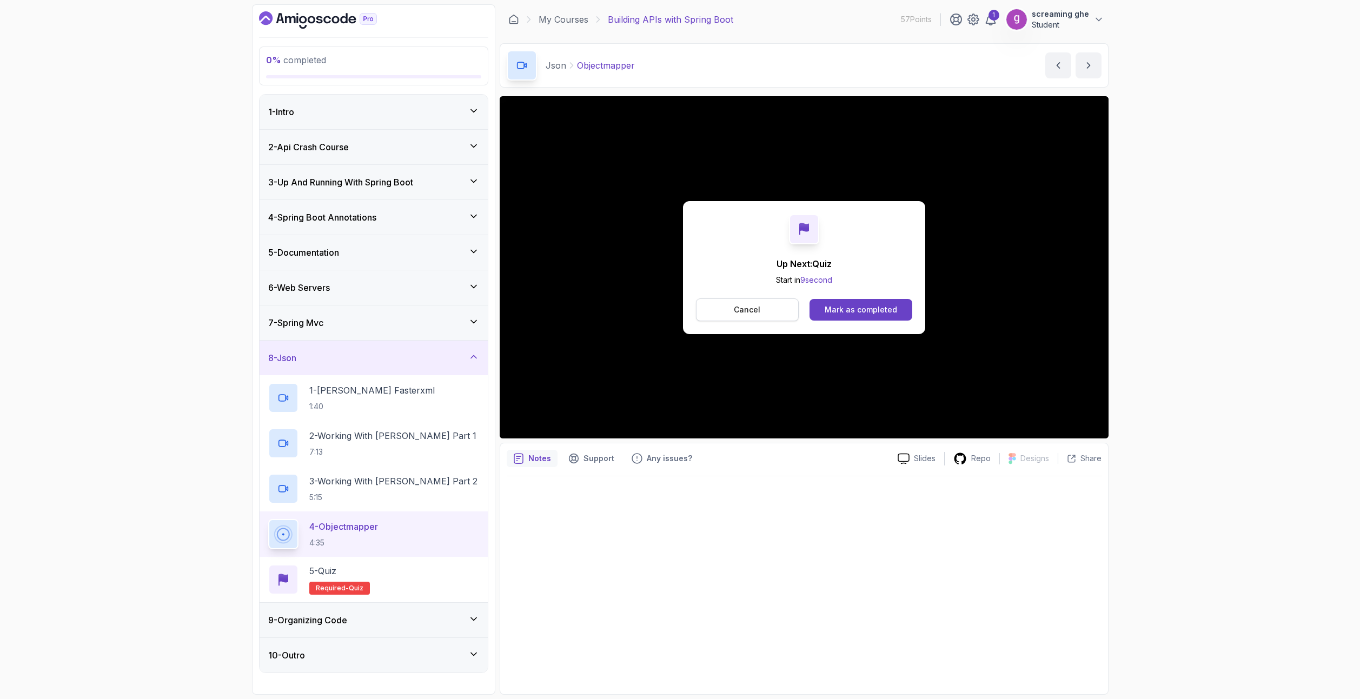
click at [755, 311] on p "Cancel" at bounding box center [747, 309] width 26 height 11
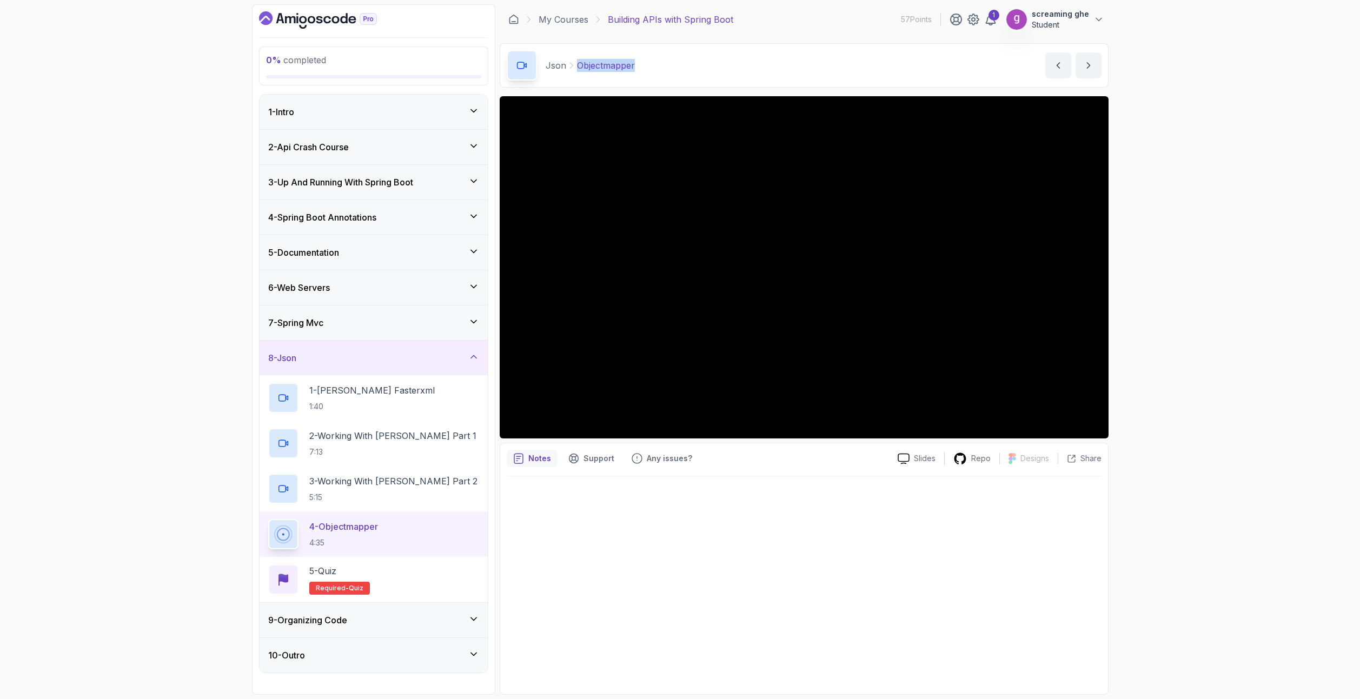
drag, startPoint x: 618, startPoint y: 64, endPoint x: 578, endPoint y: 64, distance: 40.5
click at [578, 64] on div "Json Objectmapper Objectmapper by [PERSON_NAME]" at bounding box center [804, 65] width 609 height 44
click at [352, 621] on div "9 - Organizing Code" at bounding box center [373, 620] width 211 height 13
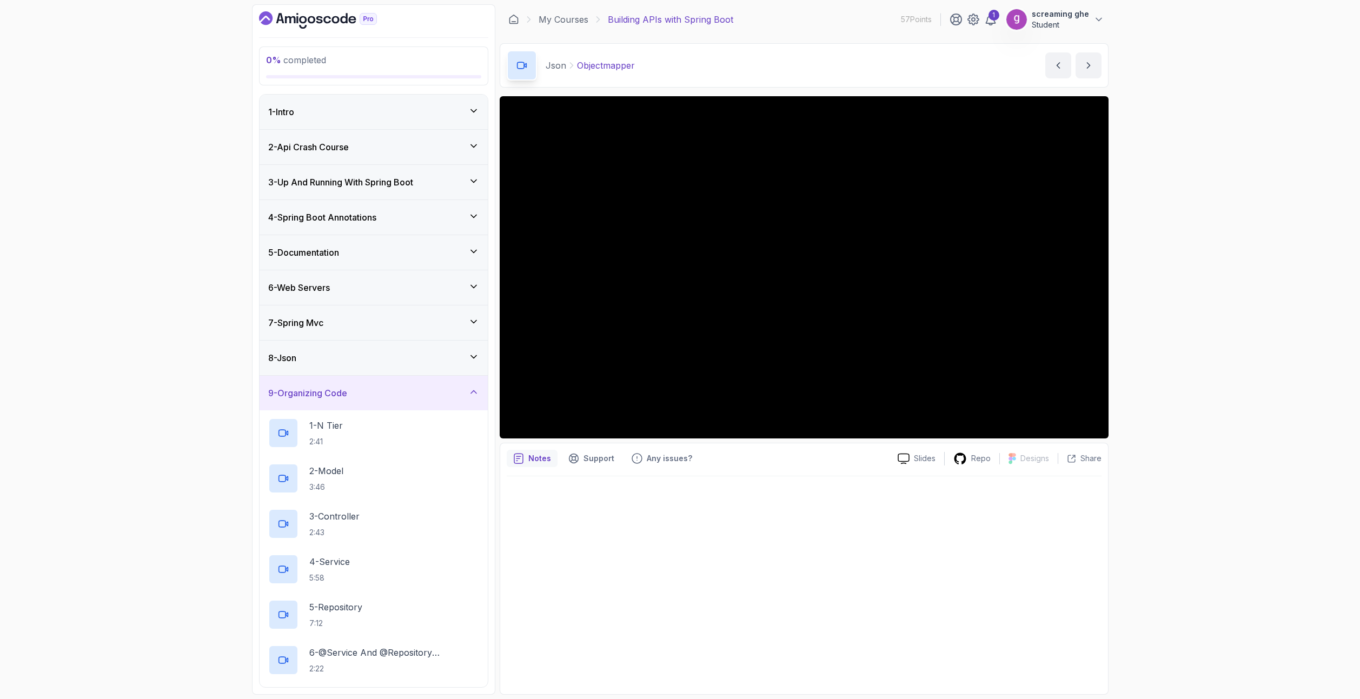
drag, startPoint x: 71, startPoint y: 378, endPoint x: 70, endPoint y: 405, distance: 27.1
click at [72, 377] on div "0 % completed 1 - Intro 2 - Api Crash Course 3 - Up And Running With Spring Boo…" at bounding box center [680, 349] width 1360 height 699
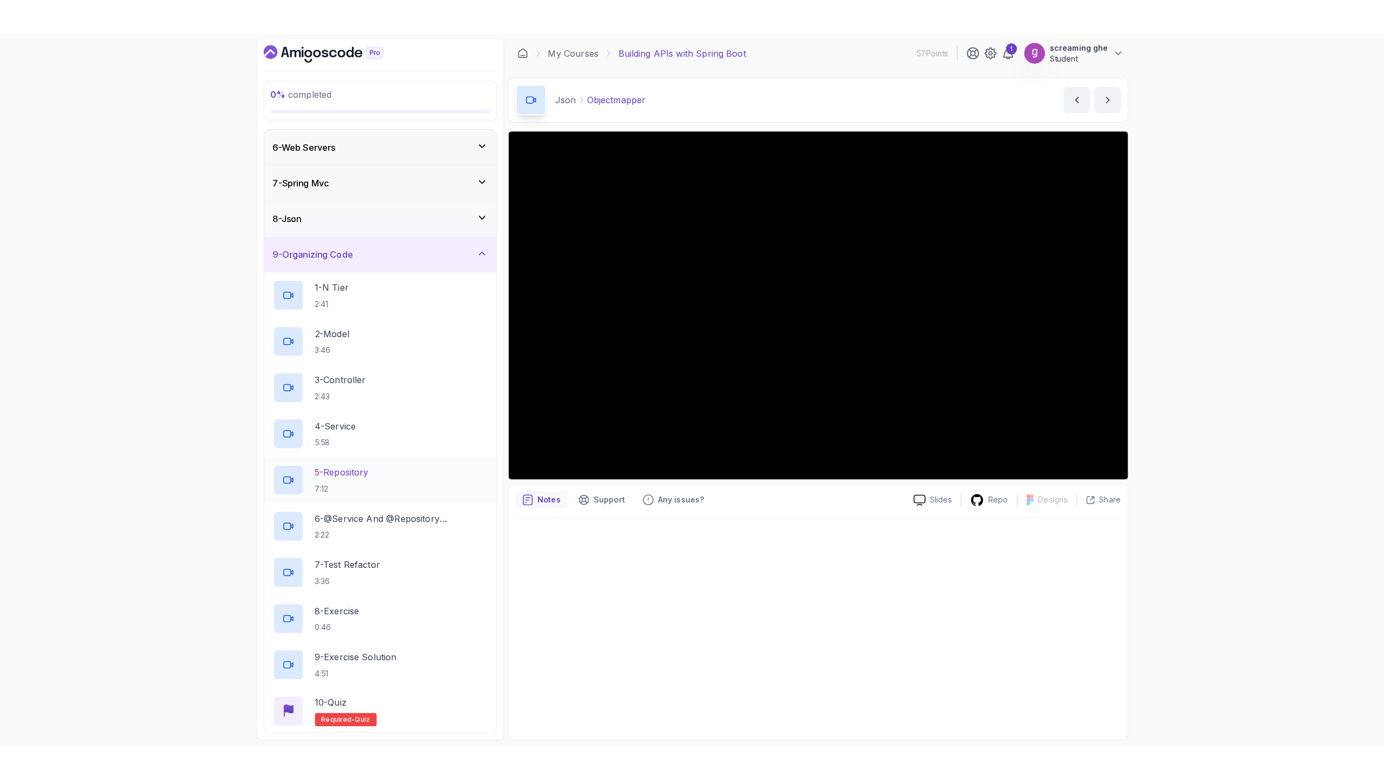
scroll to position [212, 0]
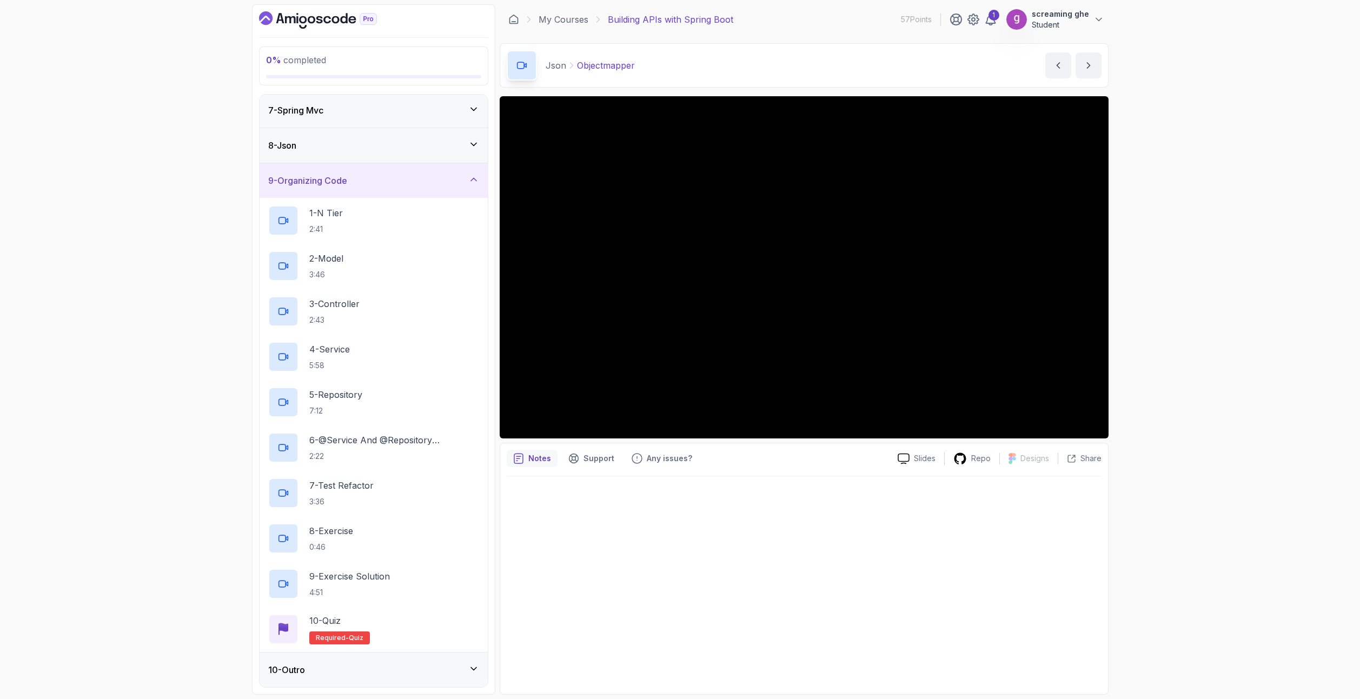
drag, startPoint x: 1168, startPoint y: 502, endPoint x: 1163, endPoint y: 496, distance: 7.4
click at [1168, 501] on div "0 % completed 1 - Intro 2 - Api Crash Course 3 - Up And Running With Spring Boo…" at bounding box center [680, 349] width 1360 height 699
click at [353, 217] on div "1 - N Tier 2:41" at bounding box center [373, 220] width 211 height 30
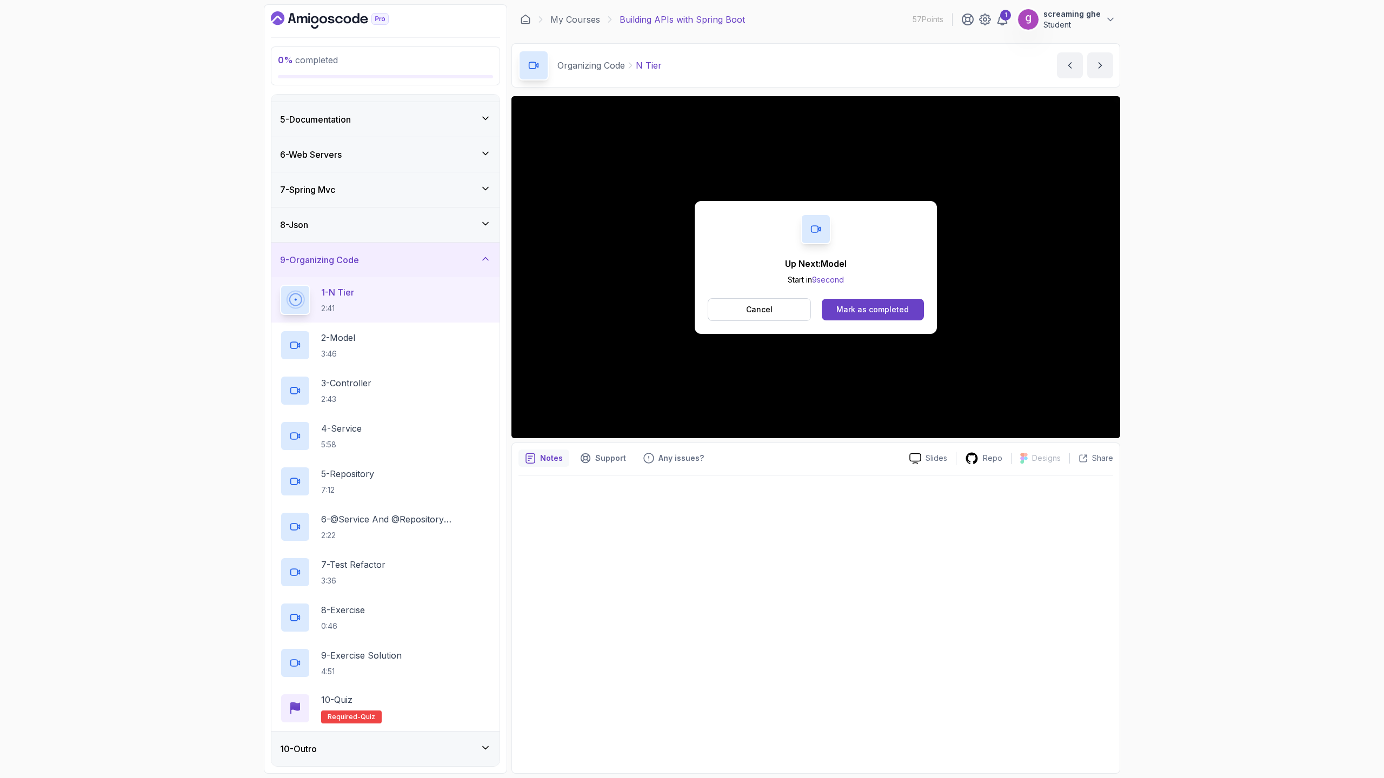
scroll to position [212, 0]
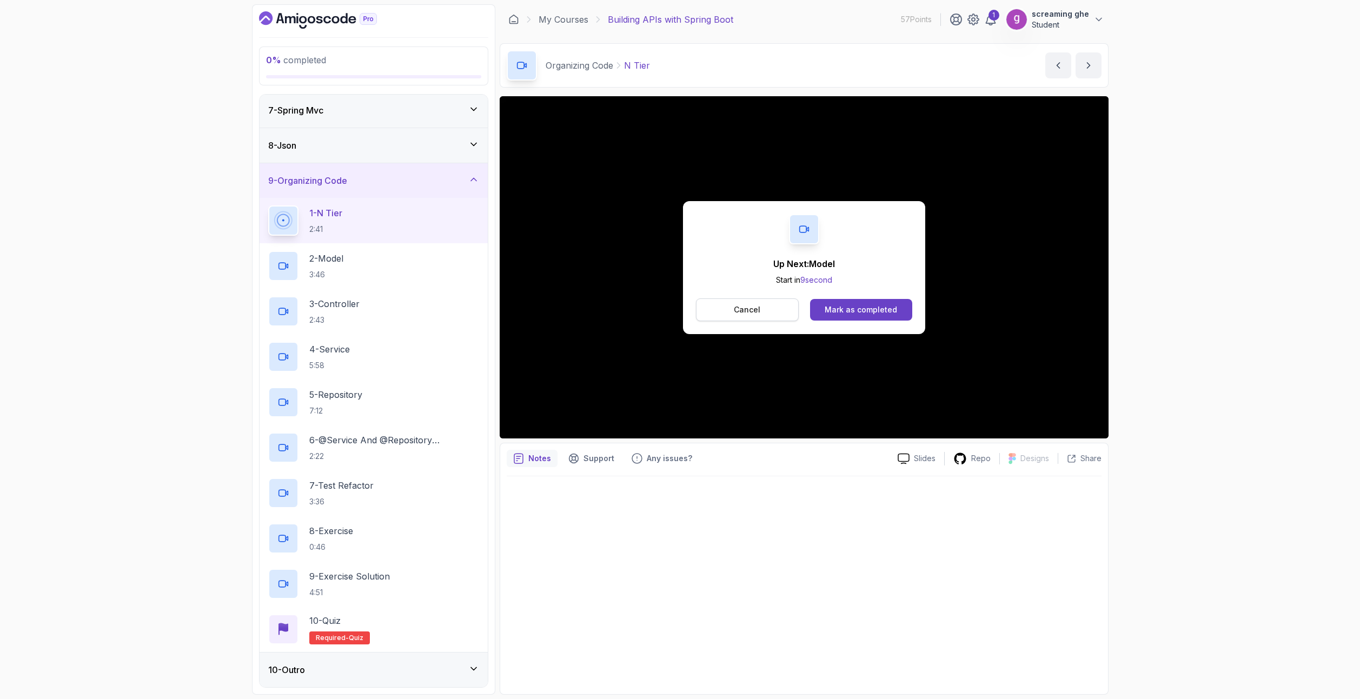
click at [743, 308] on p "Cancel" at bounding box center [747, 309] width 26 height 11
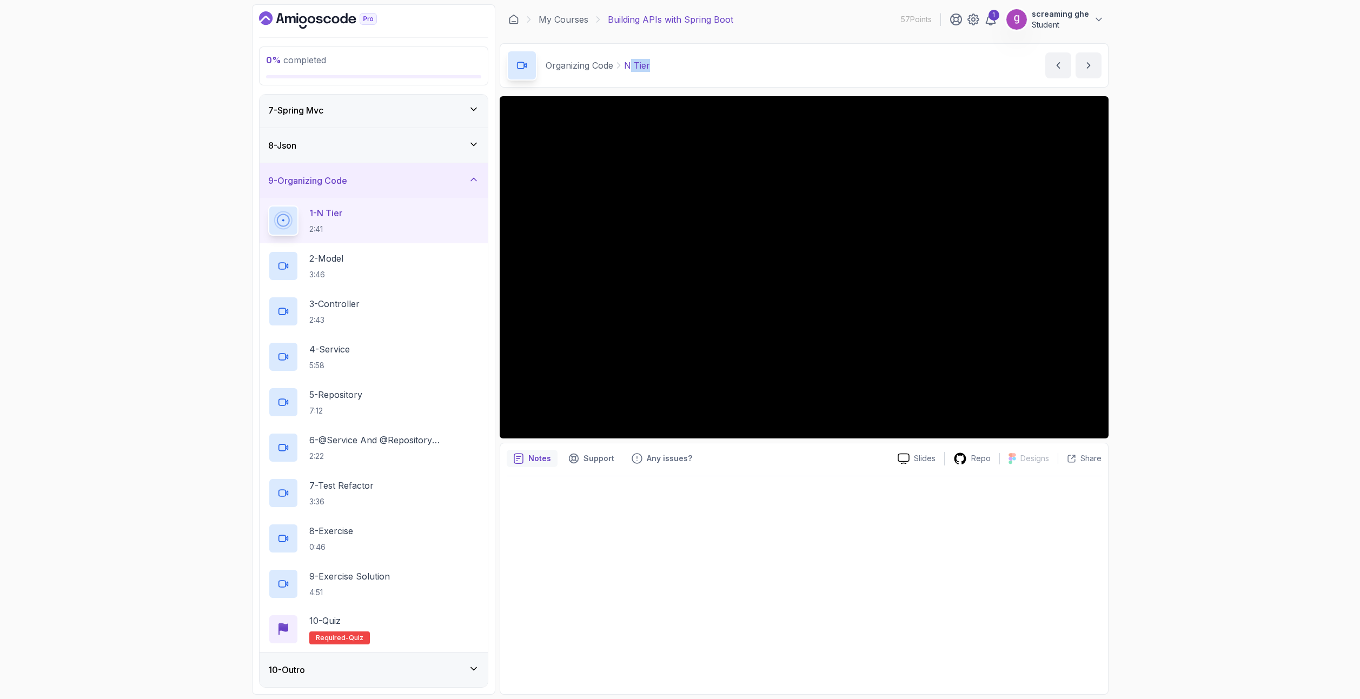
drag, startPoint x: 669, startPoint y: 67, endPoint x: 631, endPoint y: 68, distance: 37.3
click at [631, 68] on div "Organizing Code N Tier N Tier by [PERSON_NAME]" at bounding box center [804, 65] width 609 height 44
click at [357, 267] on div "2 - Model 3:46" at bounding box center [373, 266] width 211 height 30
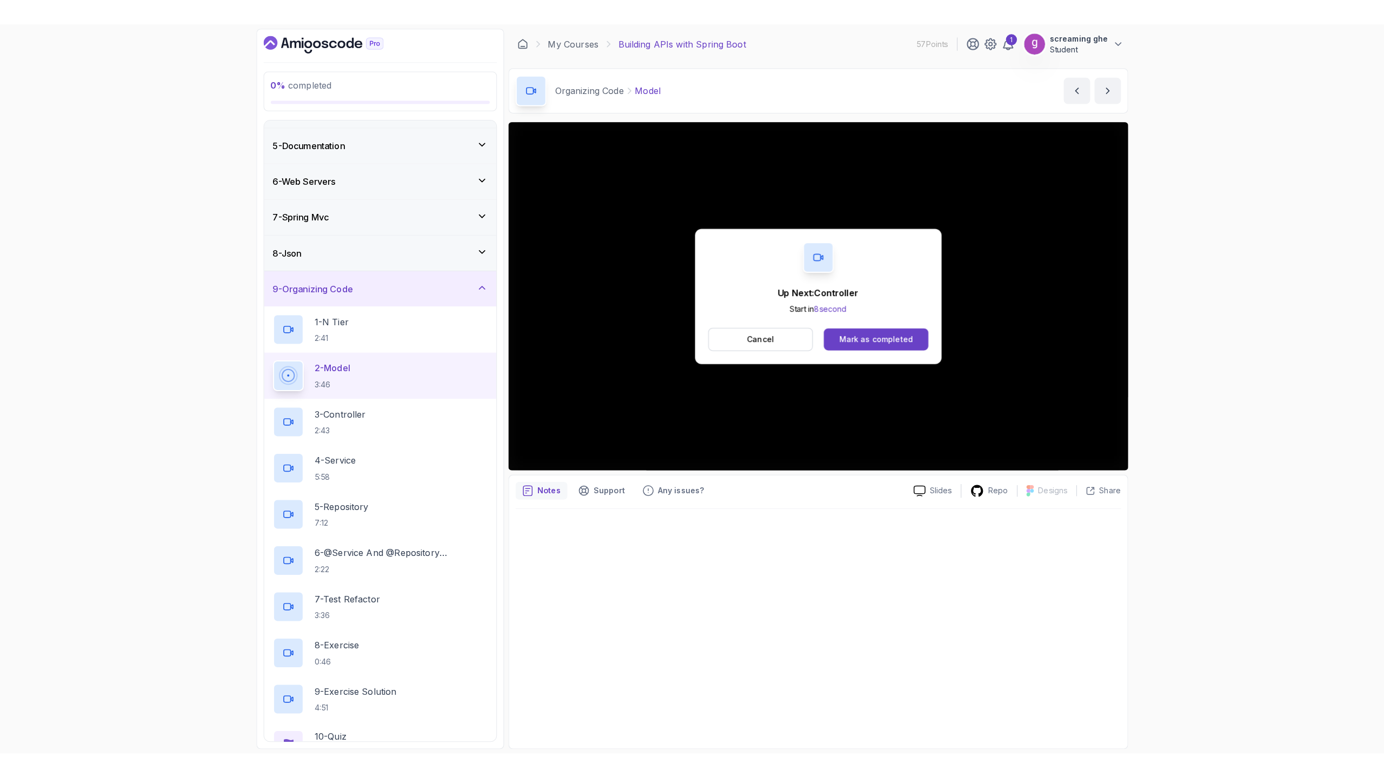
scroll to position [212, 0]
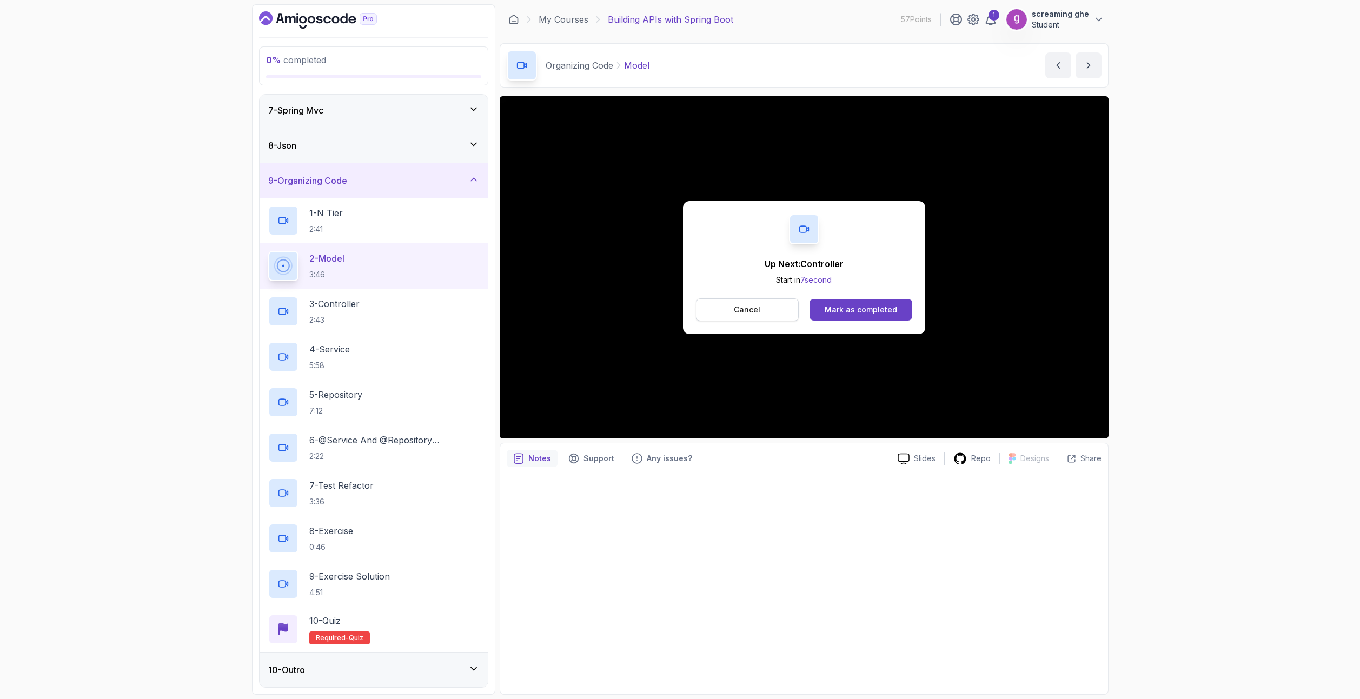
click at [768, 302] on button "Cancel" at bounding box center [747, 309] width 103 height 23
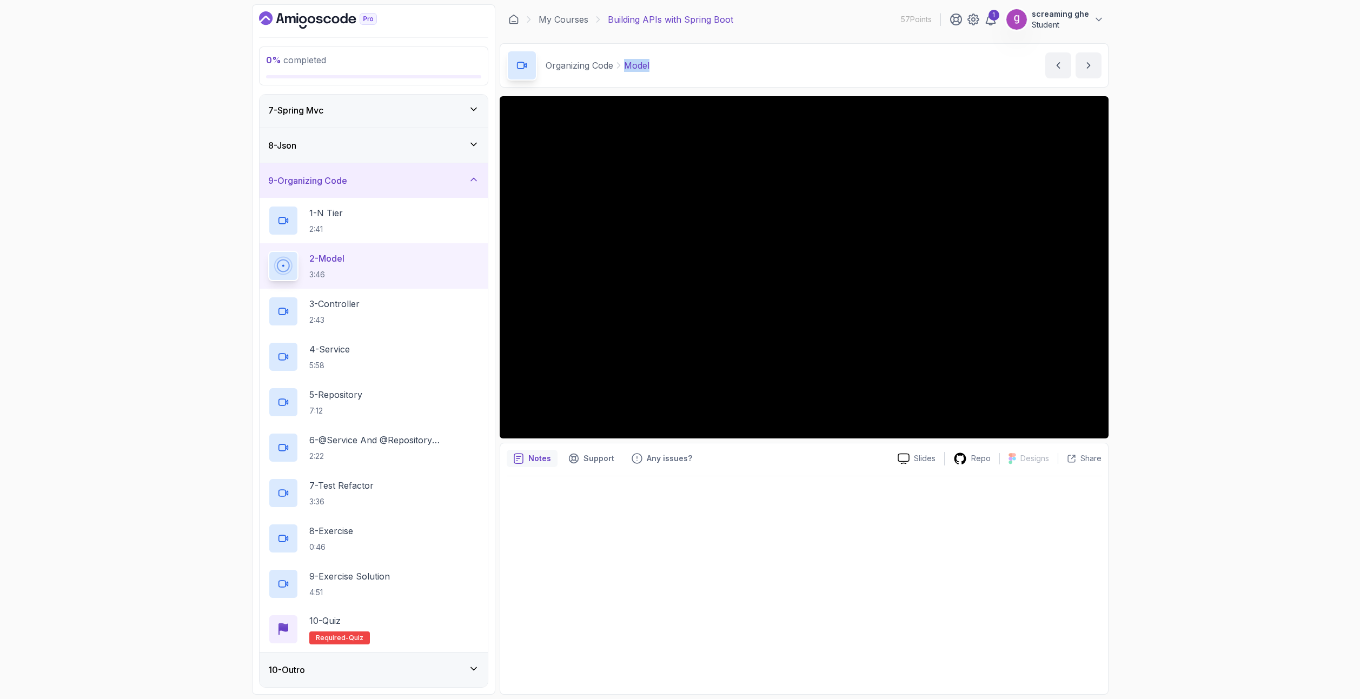
drag, startPoint x: 654, startPoint y: 66, endPoint x: 627, endPoint y: 64, distance: 27.1
click at [627, 64] on div "Organizing Code Model Model by [PERSON_NAME]" at bounding box center [804, 65] width 609 height 44
click at [344, 305] on p "3 - Controller" at bounding box center [334, 303] width 50 height 13
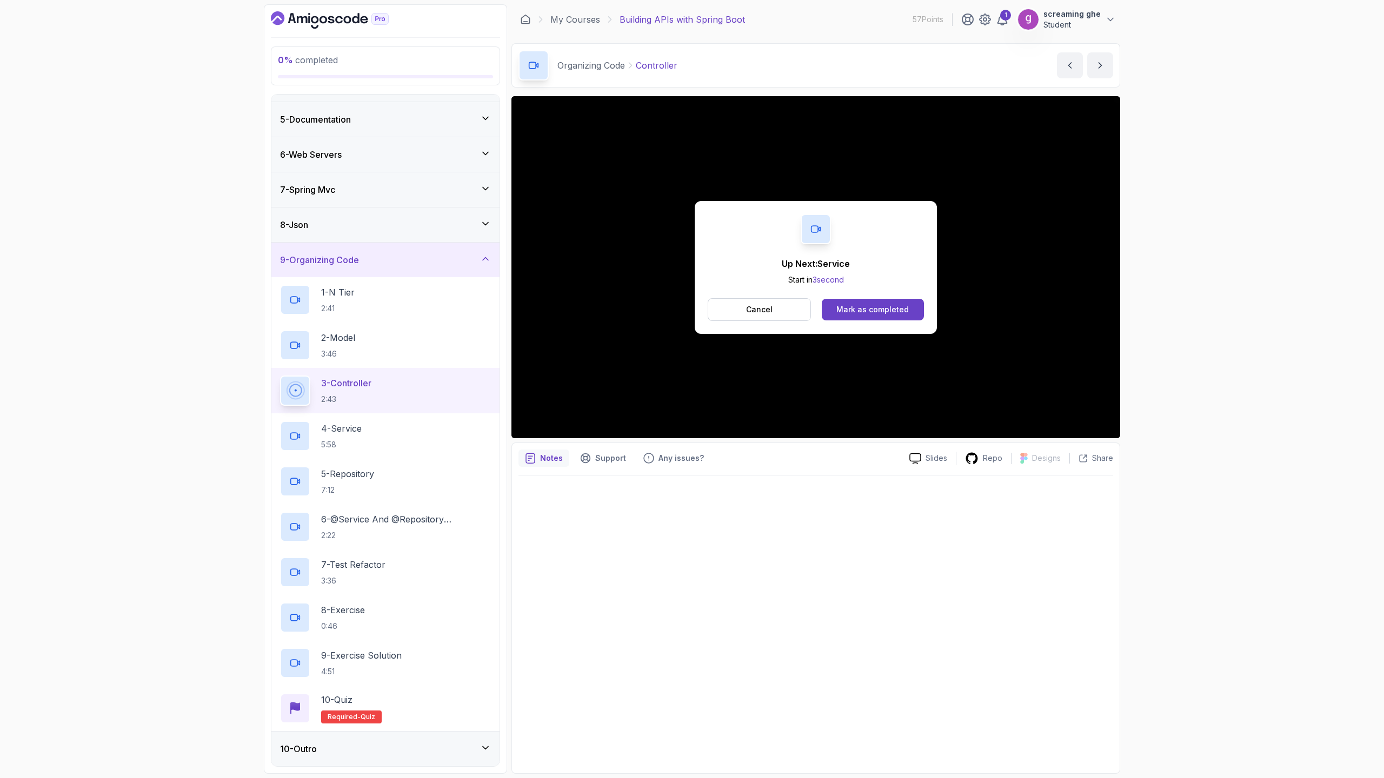
scroll to position [212, 0]
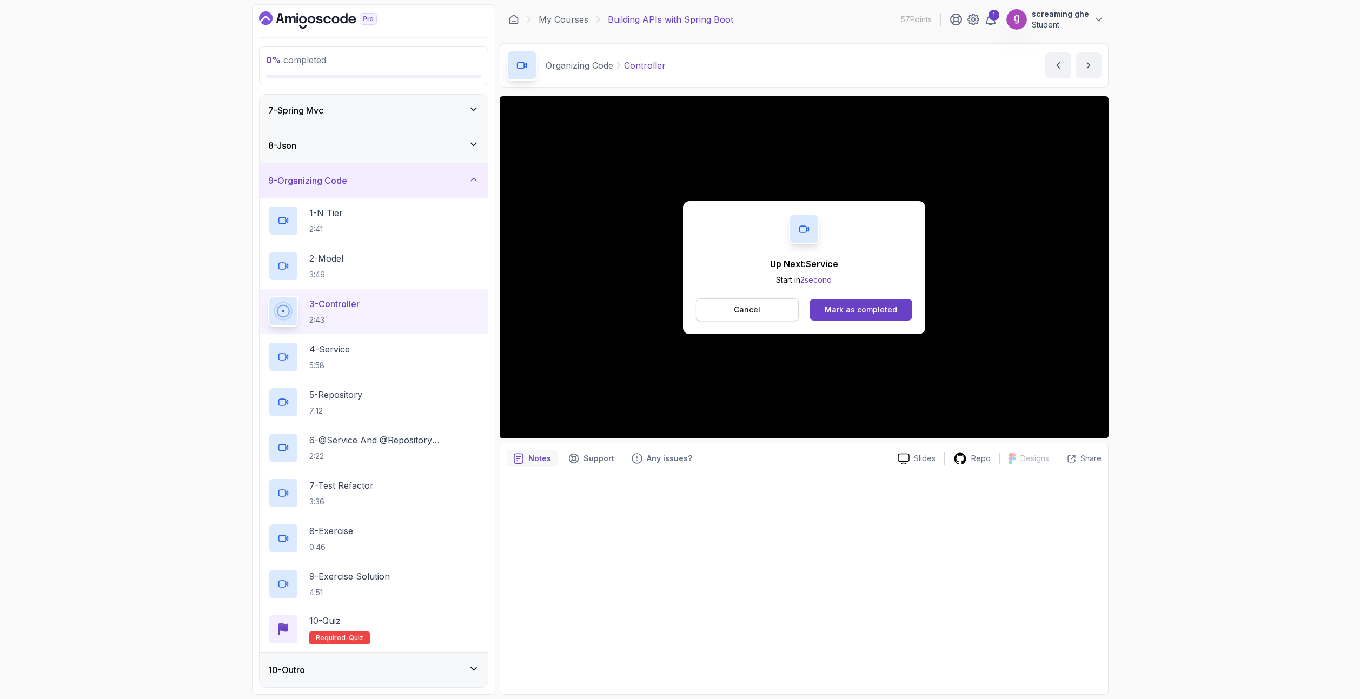
click at [761, 318] on button "Cancel" at bounding box center [747, 309] width 103 height 23
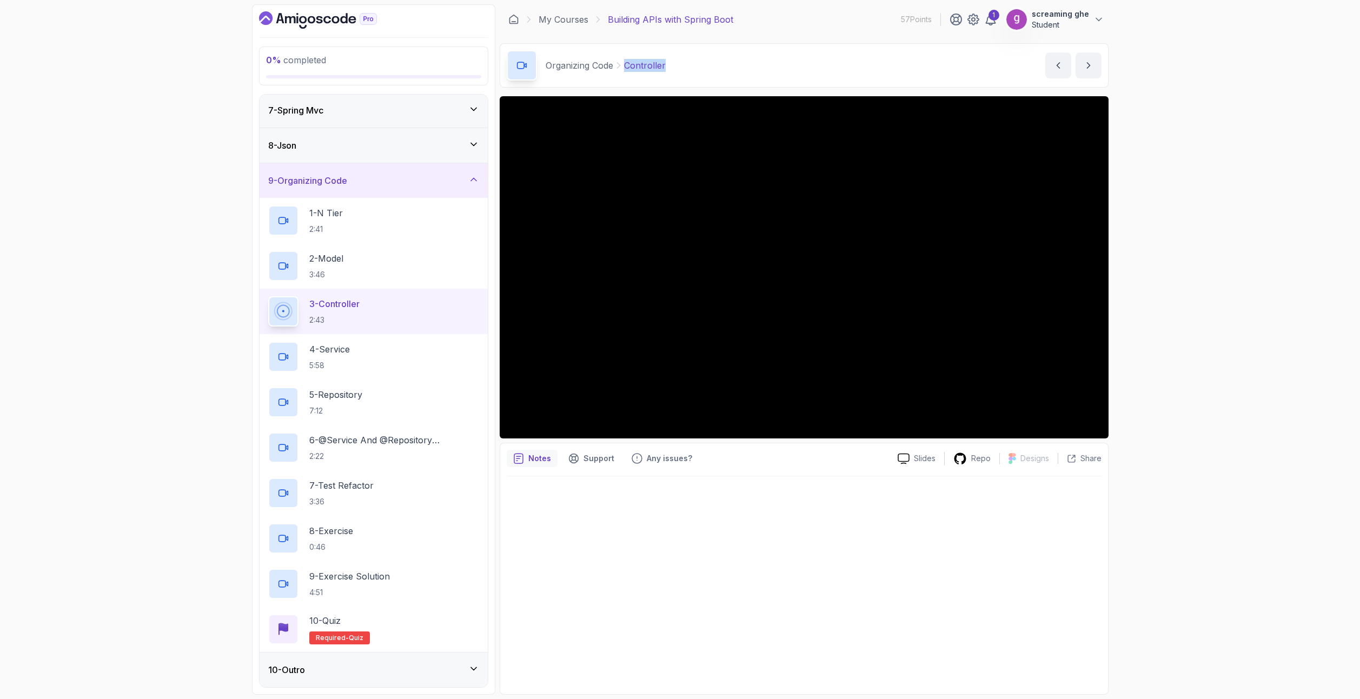
drag, startPoint x: 686, startPoint y: 68, endPoint x: 627, endPoint y: 66, distance: 59.5
click at [627, 66] on div "Organizing Code Controller Controller by [PERSON_NAME]" at bounding box center [804, 65] width 609 height 44
click at [318, 360] on p "5:58" at bounding box center [329, 365] width 41 height 11
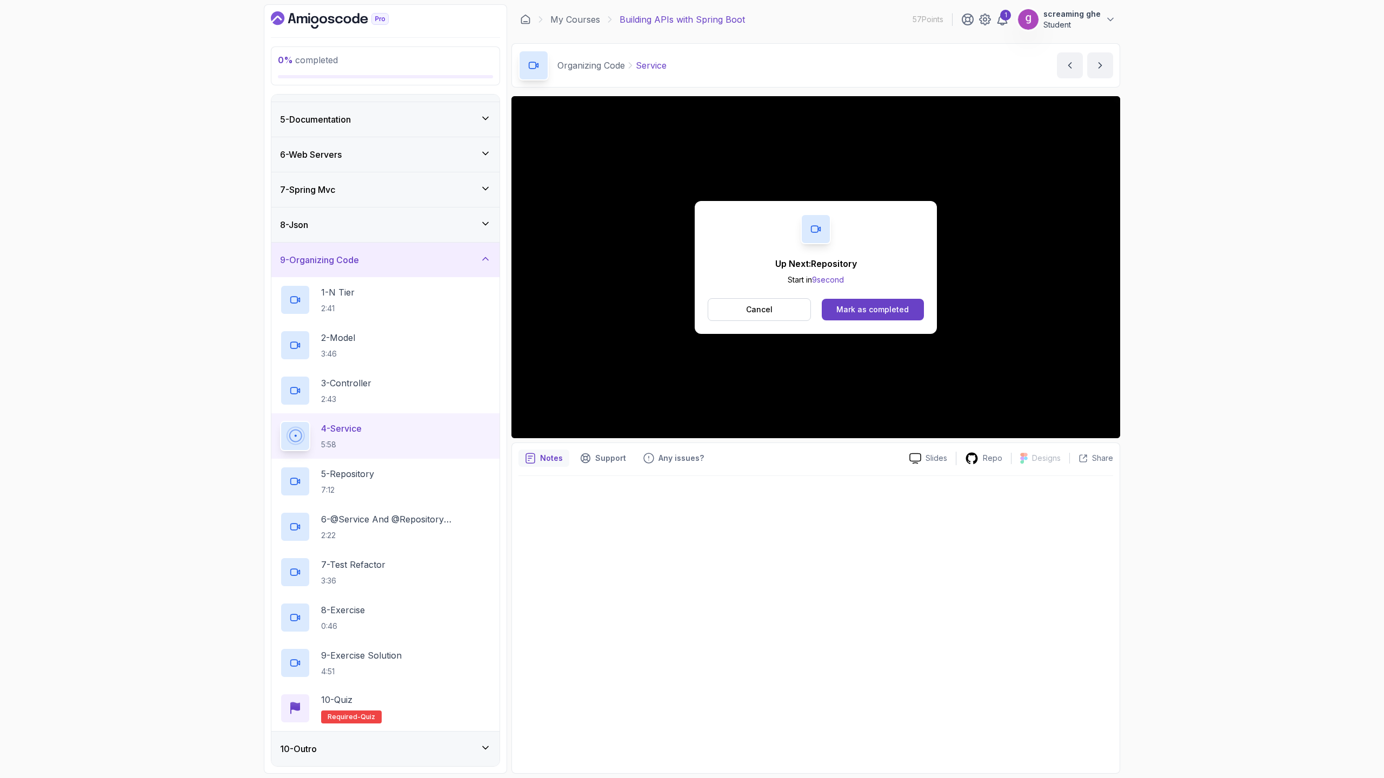
scroll to position [212, 0]
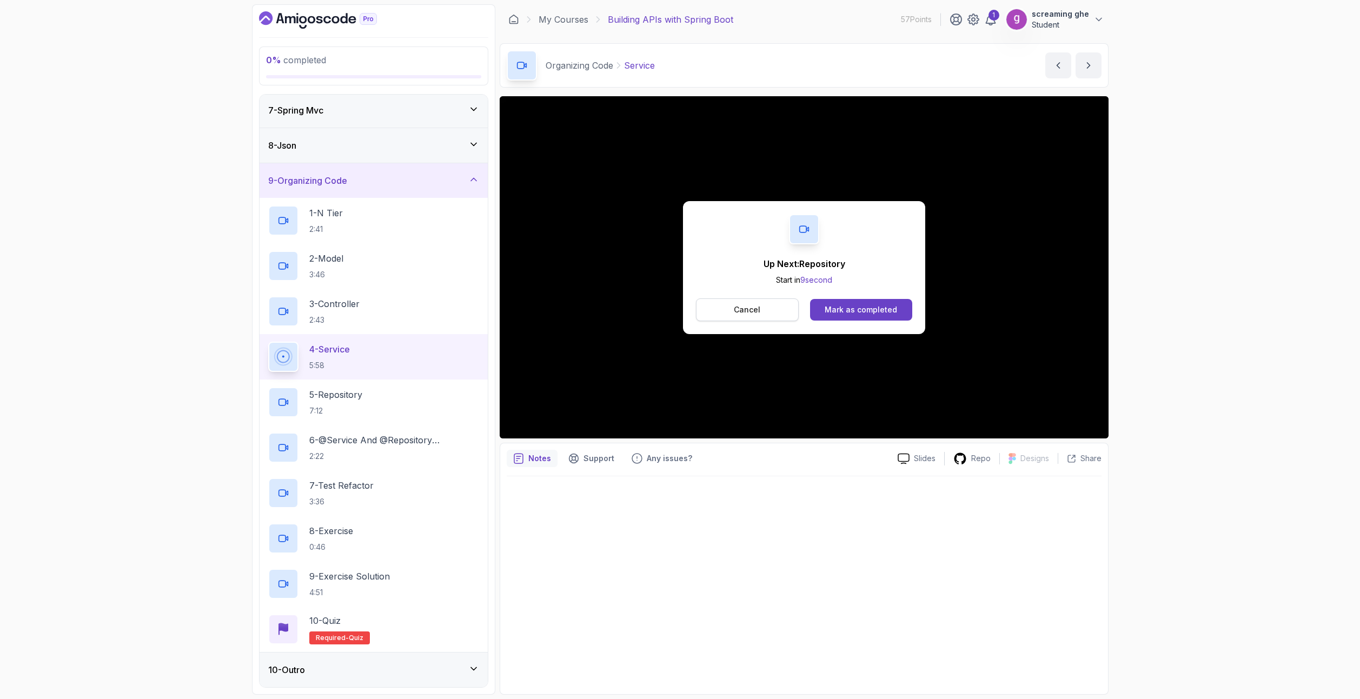
click at [744, 311] on p "Cancel" at bounding box center [747, 309] width 26 height 11
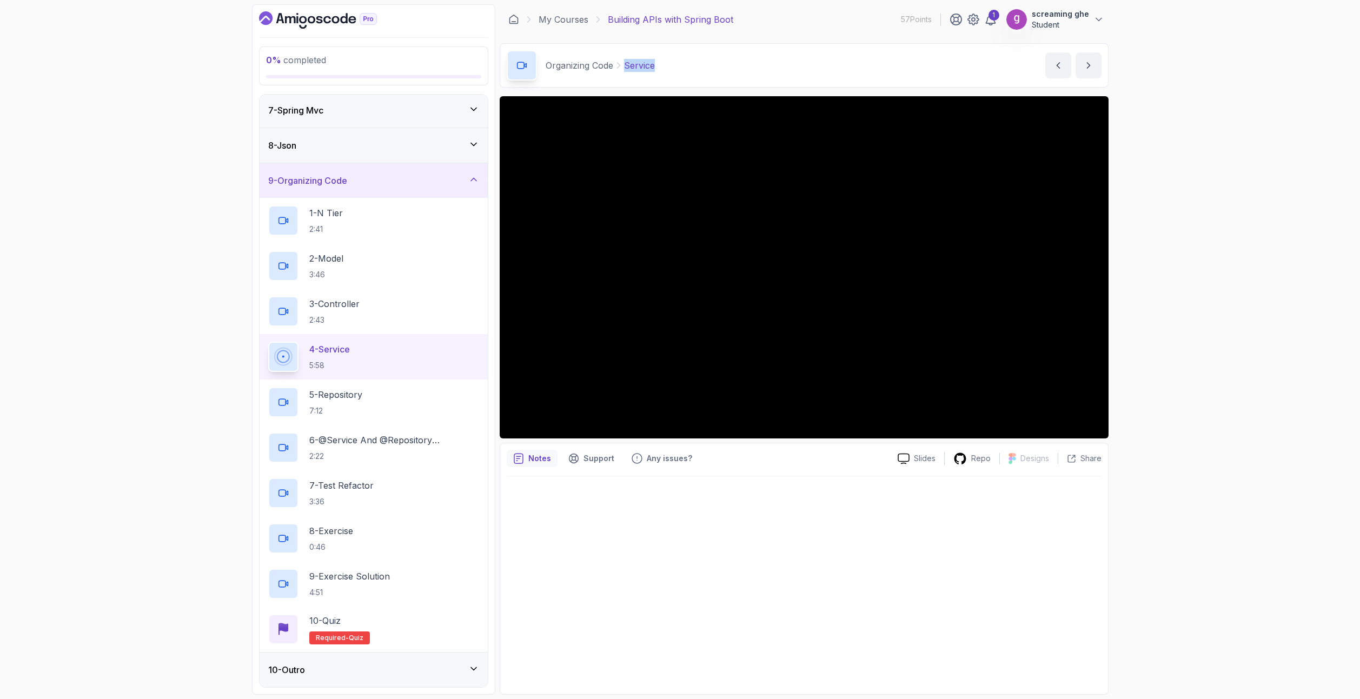
drag, startPoint x: 696, startPoint y: 69, endPoint x: 625, endPoint y: 65, distance: 70.4
click at [625, 65] on div "Organizing Code Service Service by [PERSON_NAME]" at bounding box center [804, 65] width 609 height 44
click at [575, 515] on div at bounding box center [804, 581] width 595 height 211
click at [390, 411] on div "5 - Repository 7:12" at bounding box center [373, 402] width 211 height 30
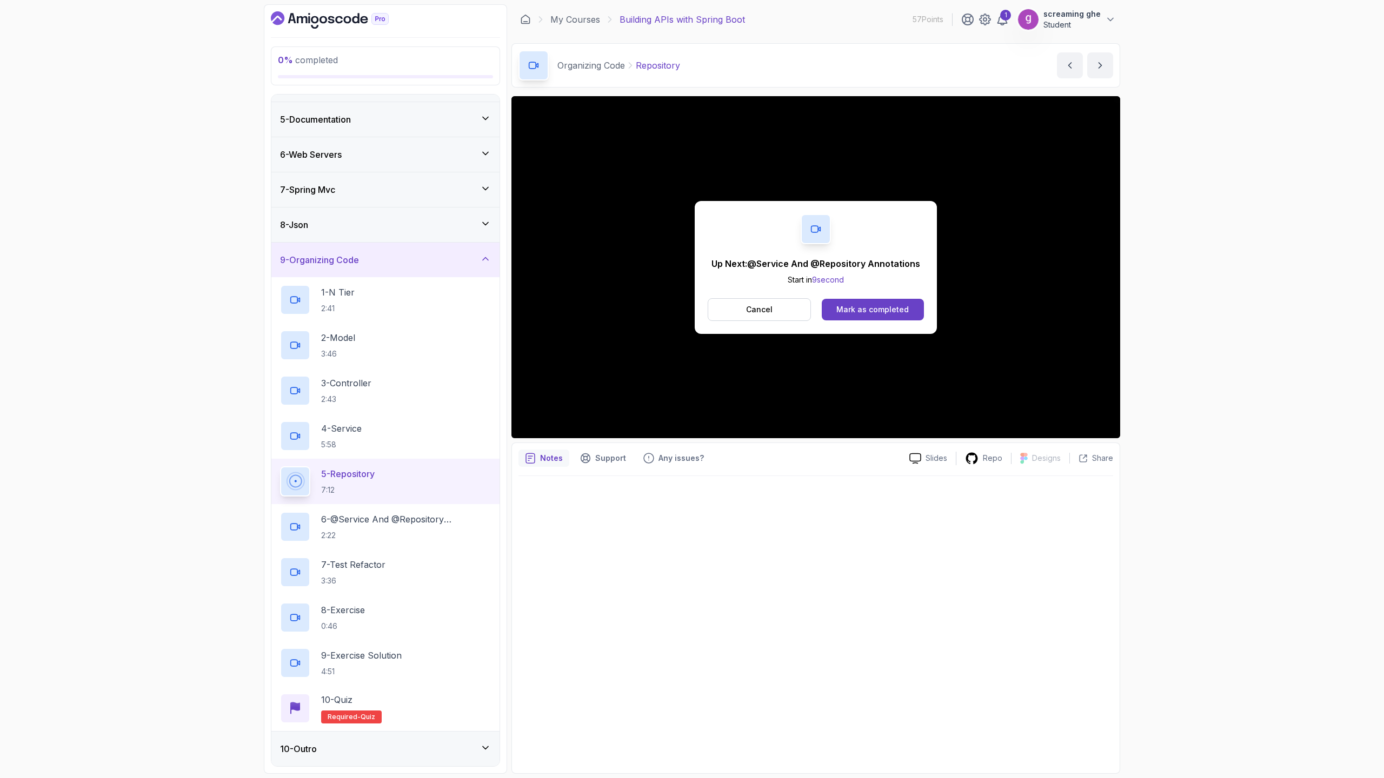
scroll to position [212, 0]
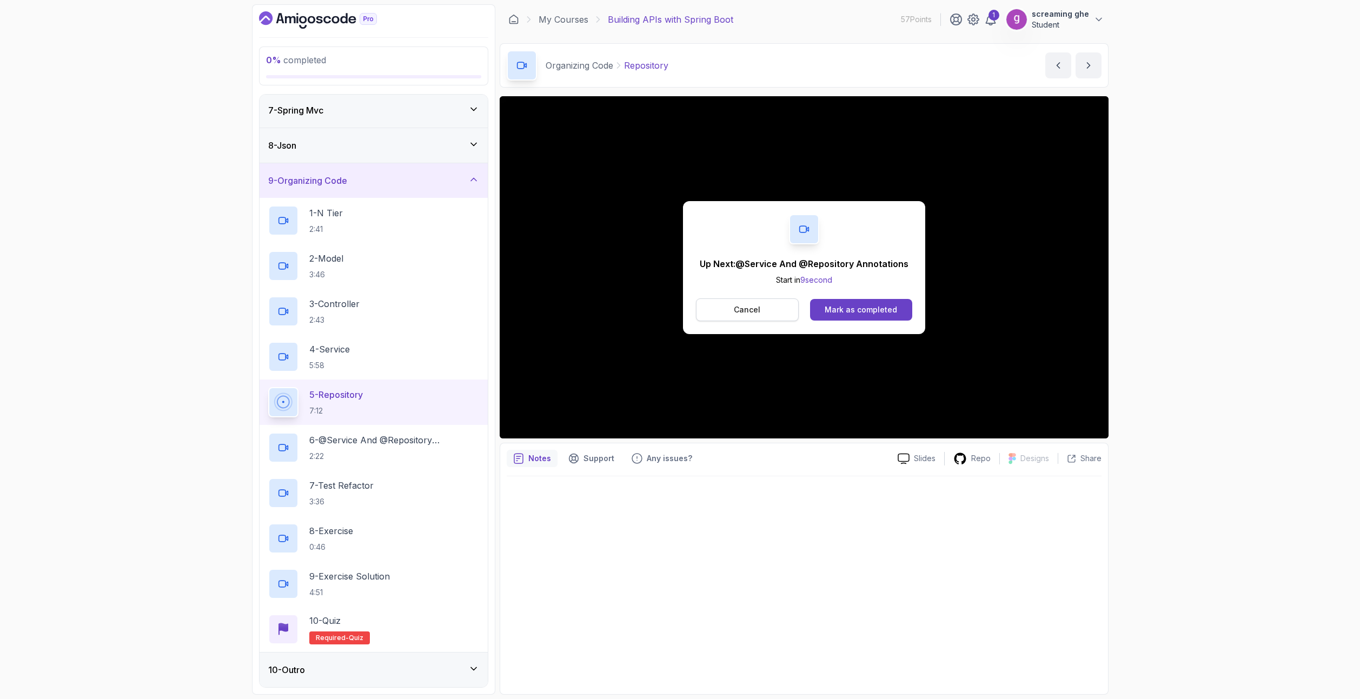
click at [755, 313] on p "Cancel" at bounding box center [747, 309] width 26 height 11
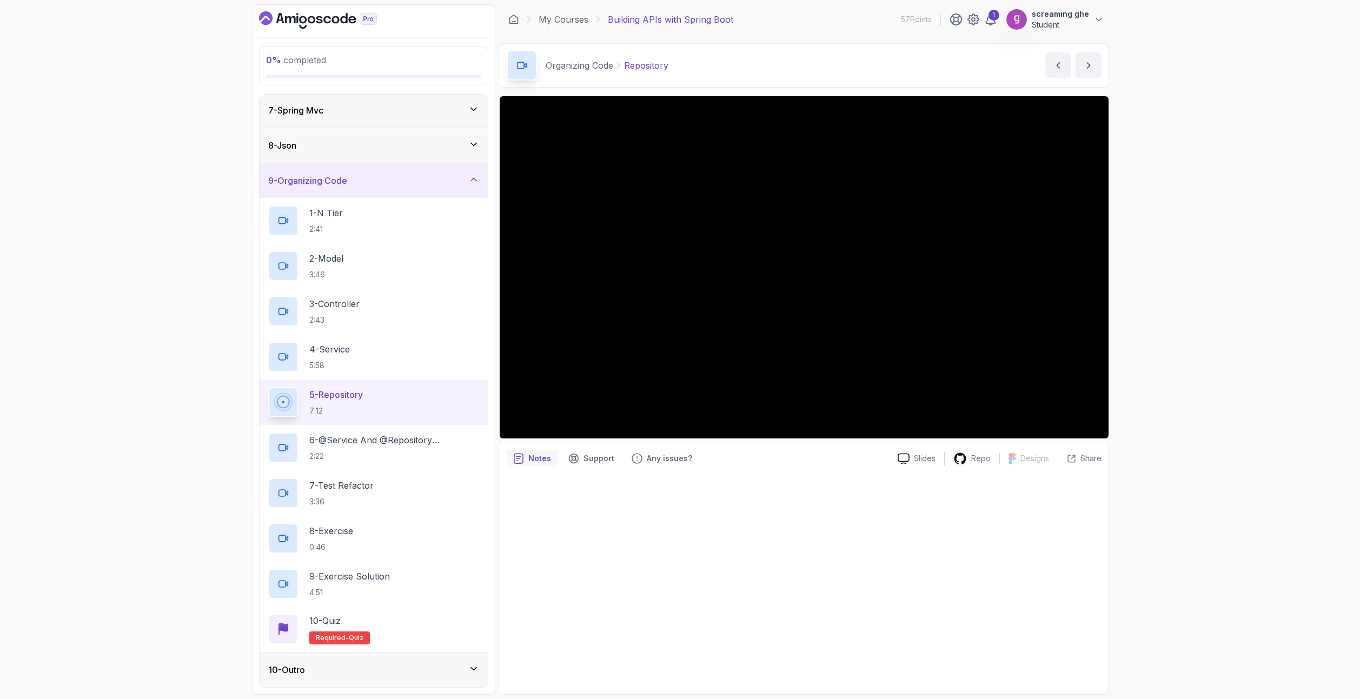
drag, startPoint x: 171, startPoint y: 257, endPoint x: 252, endPoint y: 242, distance: 82.5
click at [171, 257] on div "0 % completed 1 - Intro 2 - Api Crash Course 3 - Up And Running With Spring Boo…" at bounding box center [680, 349] width 1360 height 699
drag, startPoint x: 680, startPoint y: 64, endPoint x: 627, endPoint y: 64, distance: 53.5
click at [627, 64] on div "Organizing Code Repository Repository by [PERSON_NAME]" at bounding box center [804, 65] width 609 height 44
click at [381, 447] on h2 "6 - @Service And @Repository Annotations 2:22" at bounding box center [394, 448] width 170 height 28
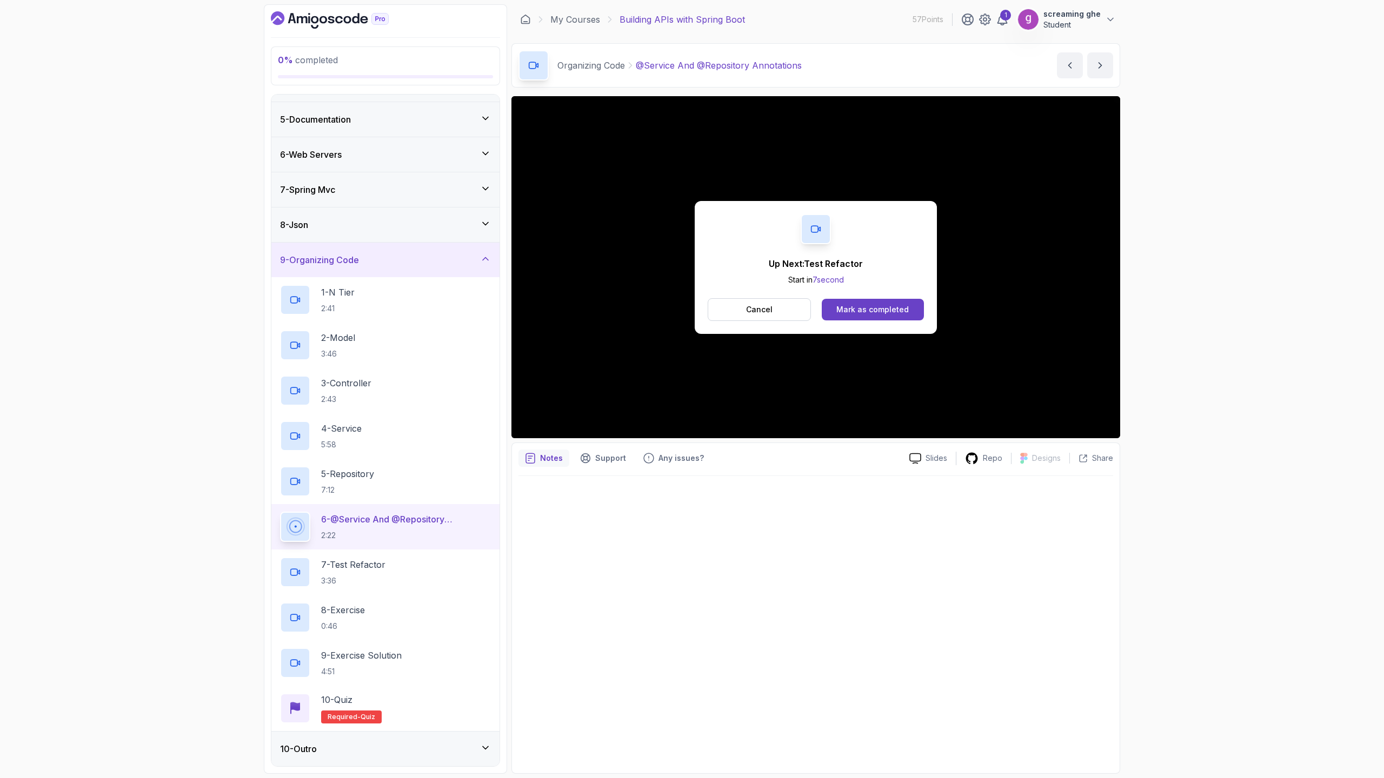
scroll to position [212, 0]
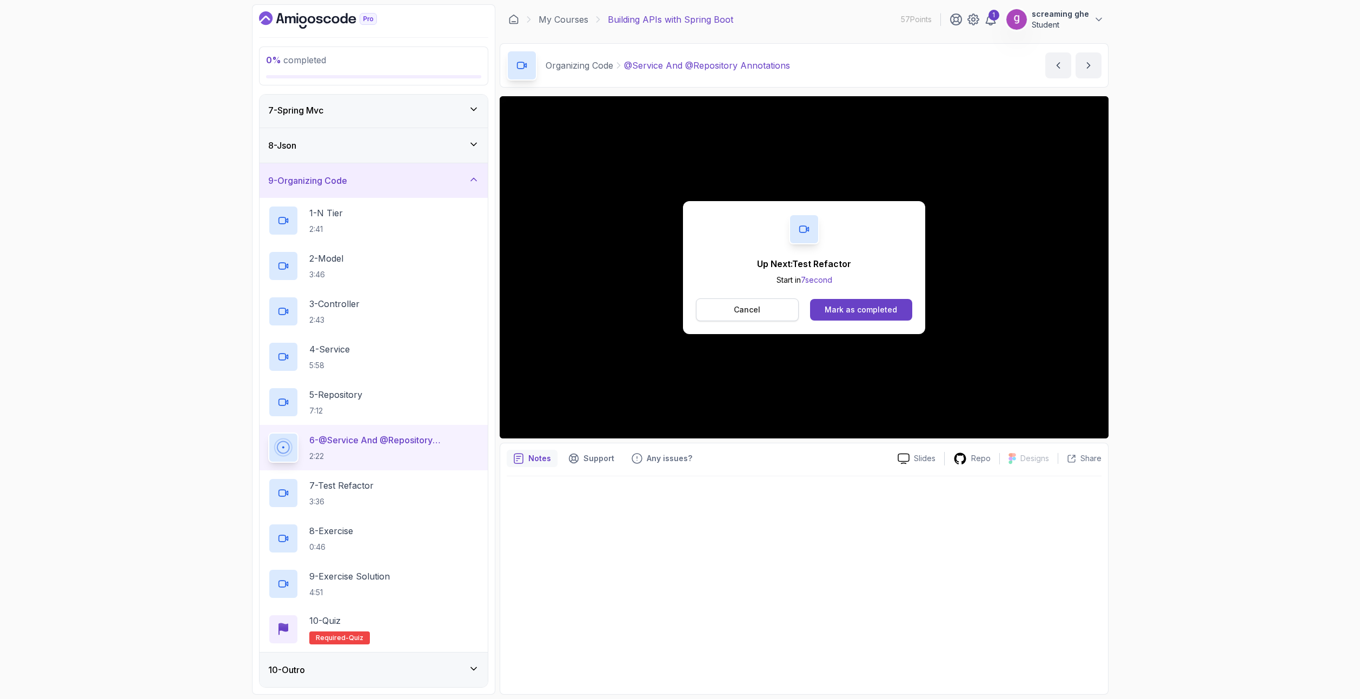
click at [765, 311] on button "Cancel" at bounding box center [747, 309] width 103 height 23
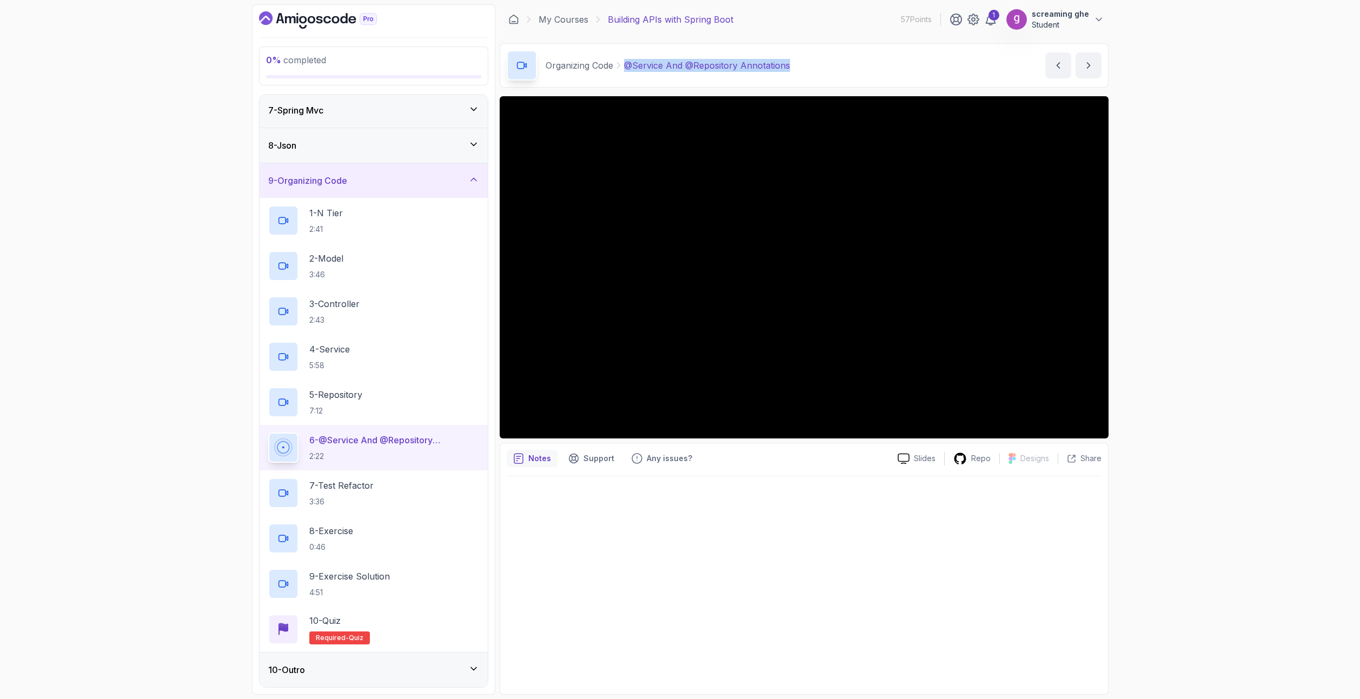
drag, startPoint x: 803, startPoint y: 68, endPoint x: 624, endPoint y: 69, distance: 178.4
click at [623, 69] on div "Organizing Code @Service And @Repository Annotations @Service And @Repository A…" at bounding box center [804, 65] width 609 height 44
click at [408, 494] on div "7 - Test Refactor 3:36" at bounding box center [373, 493] width 211 height 30
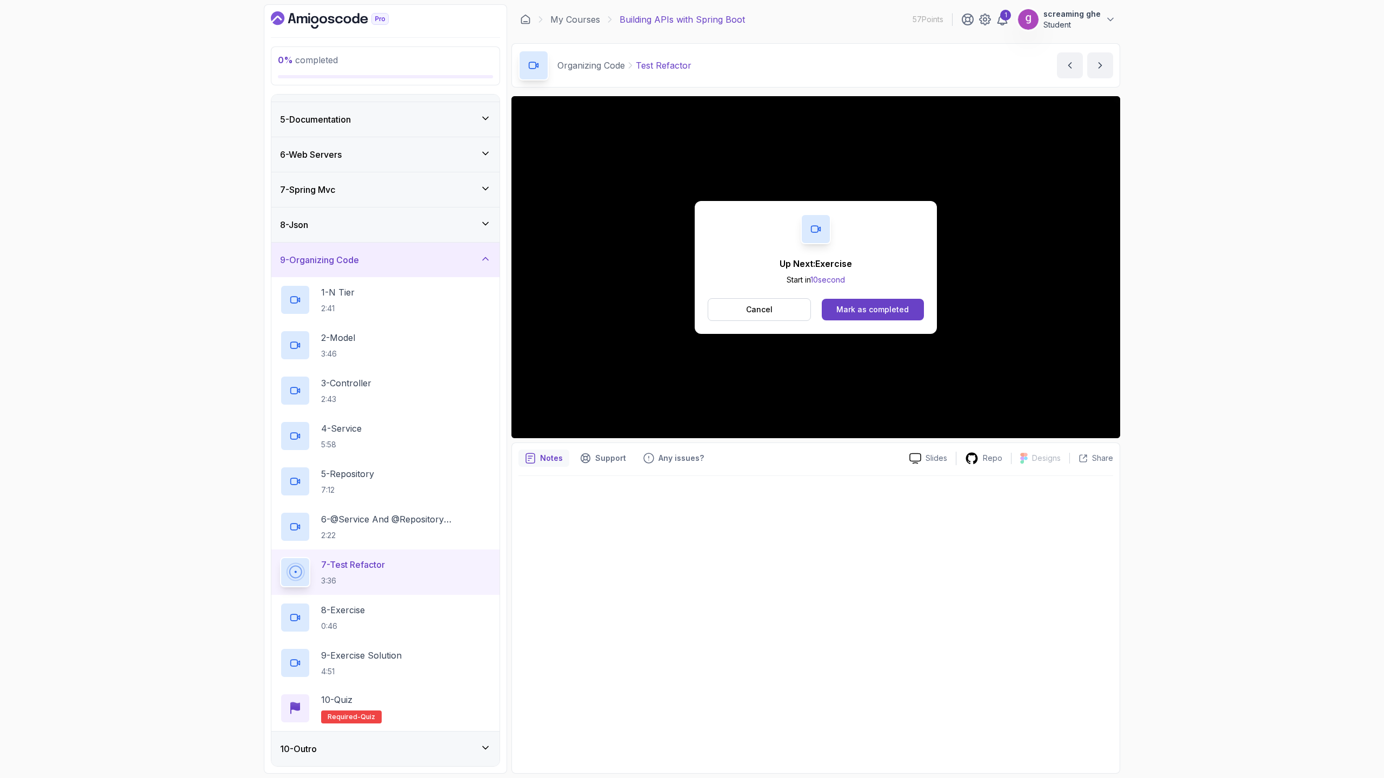
scroll to position [212, 0]
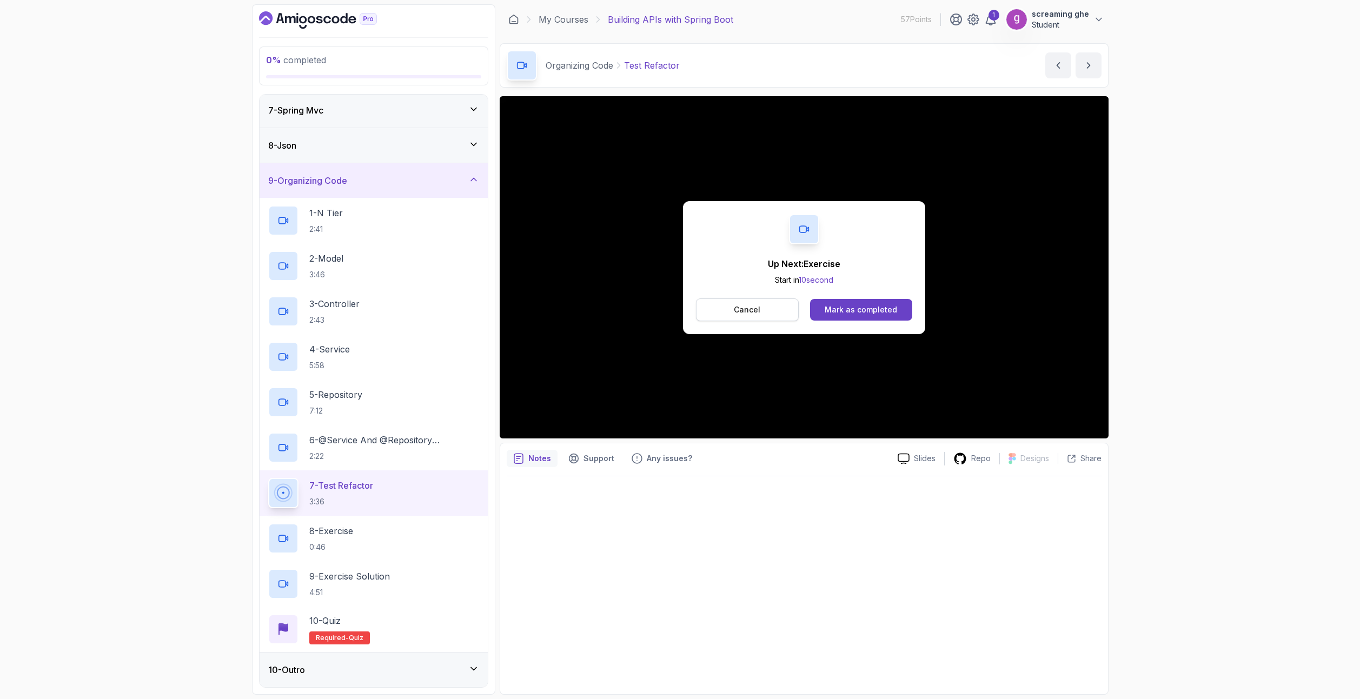
click at [746, 308] on p "Cancel" at bounding box center [747, 309] width 26 height 11
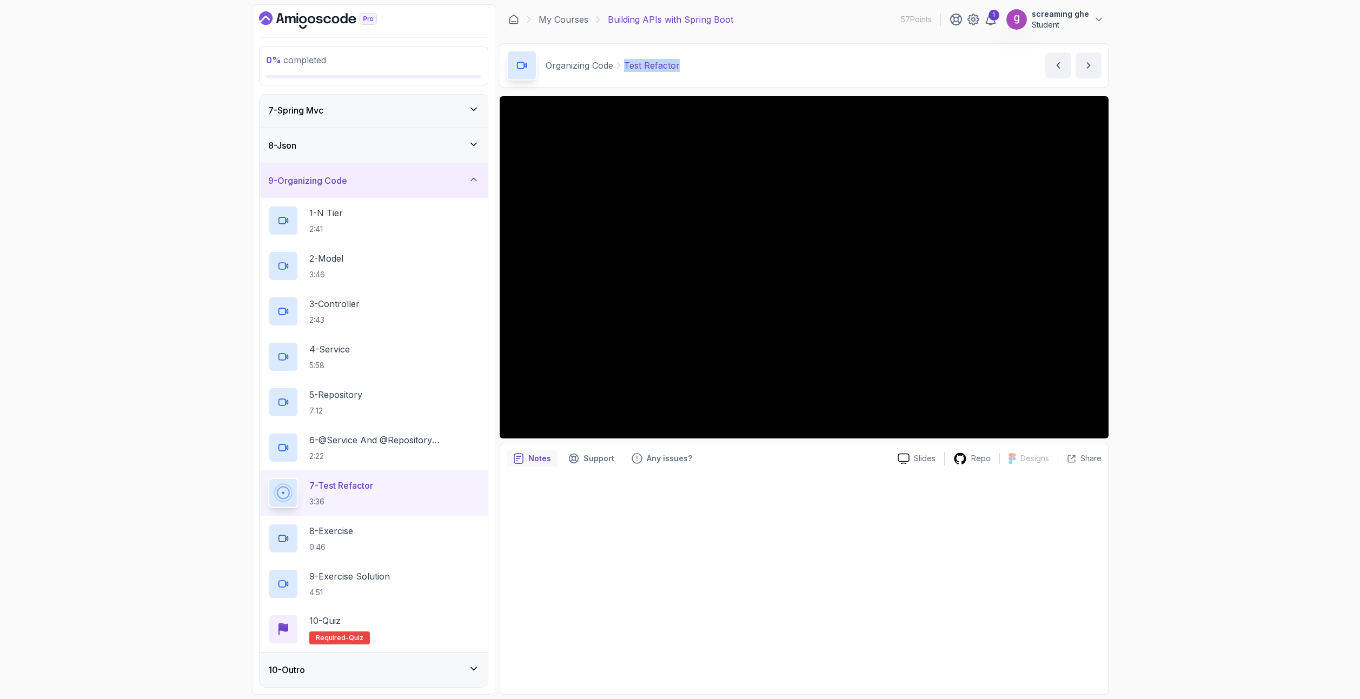
drag, startPoint x: 721, startPoint y: 63, endPoint x: 621, endPoint y: 59, distance: 100.1
click at [621, 59] on div "Organizing Code Test Refactor Test Refactor by [PERSON_NAME]" at bounding box center [804, 65] width 609 height 44
click at [392, 535] on div "8 - Exercise 0:46" at bounding box center [373, 538] width 211 height 30
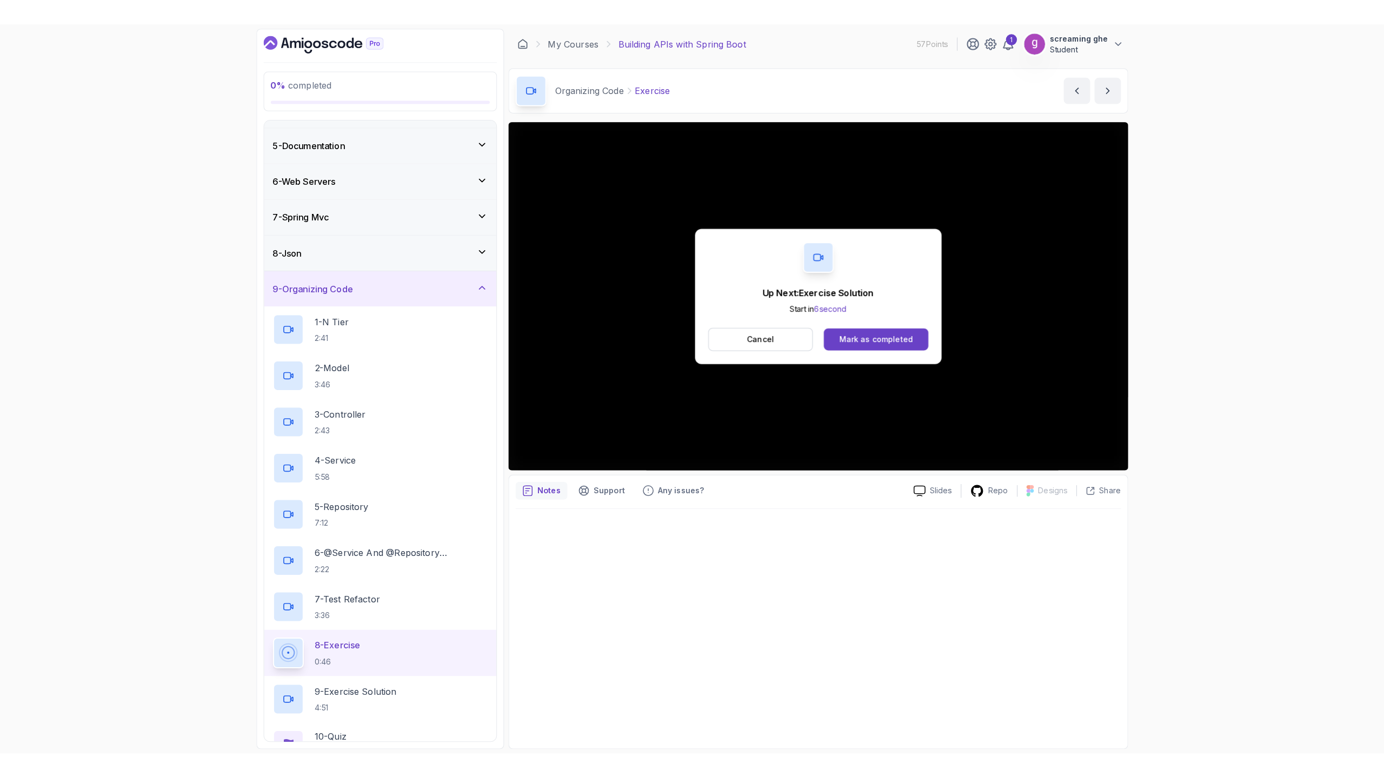
scroll to position [212, 0]
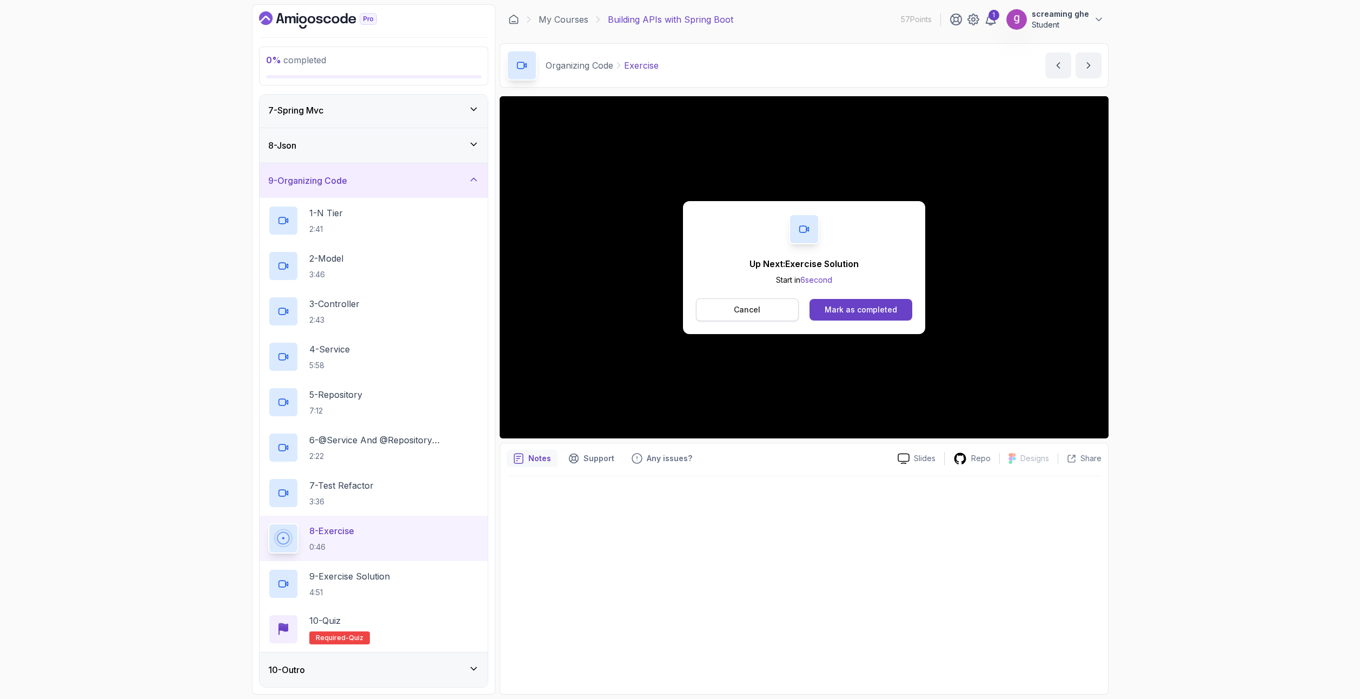
click at [756, 305] on p "Cancel" at bounding box center [747, 309] width 26 height 11
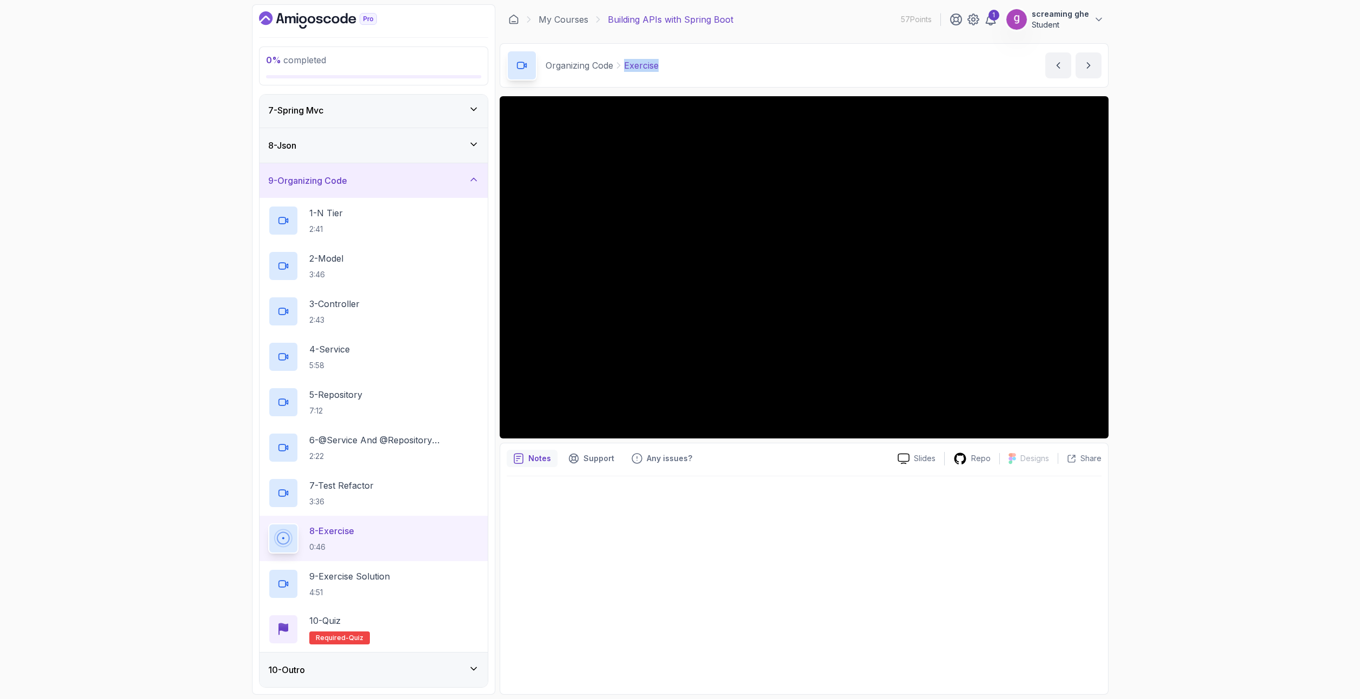
drag, startPoint x: 684, startPoint y: 67, endPoint x: 625, endPoint y: 66, distance: 58.4
click at [625, 66] on div "Organizing Code Exercise Exercise by [PERSON_NAME]" at bounding box center [804, 65] width 609 height 44
click at [390, 580] on p "9 - Exercise Solution" at bounding box center [349, 576] width 81 height 13
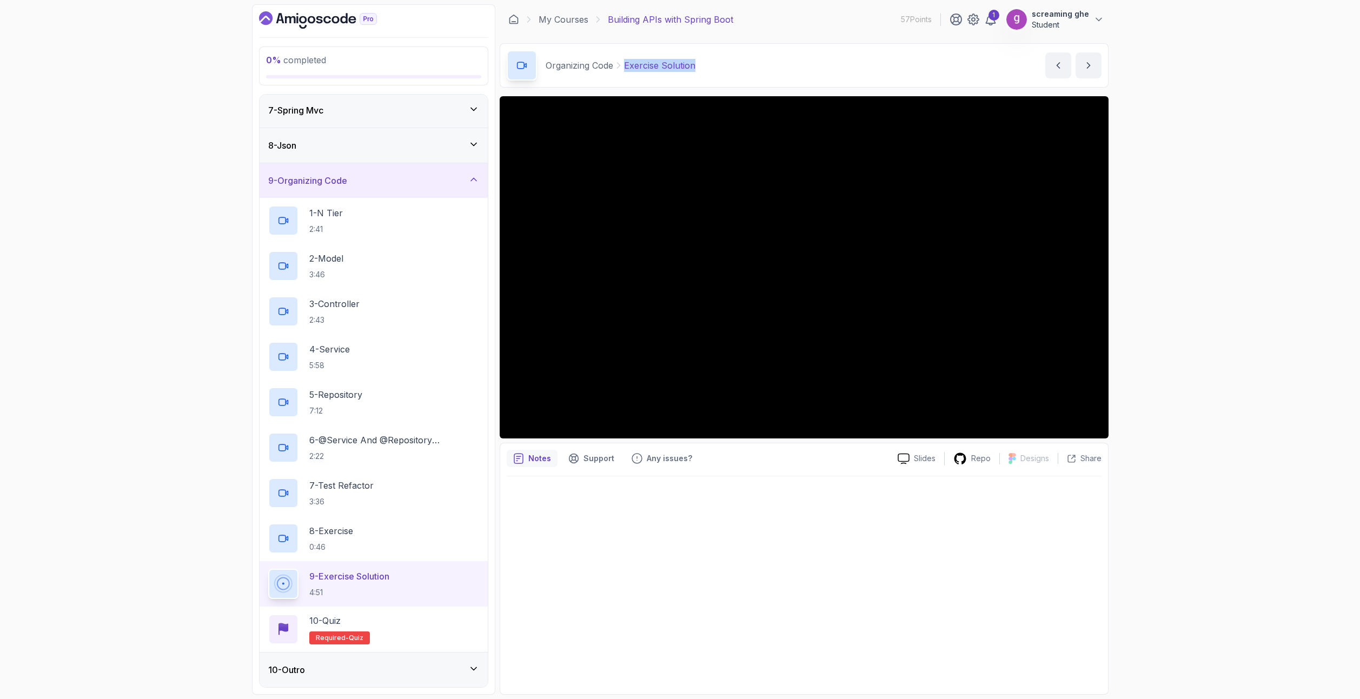
drag, startPoint x: 709, startPoint y: 66, endPoint x: 622, endPoint y: 62, distance: 87.7
click at [622, 62] on div "Organizing Code Exercise Solution Exercise Solution by [PERSON_NAME]" at bounding box center [804, 65] width 609 height 44
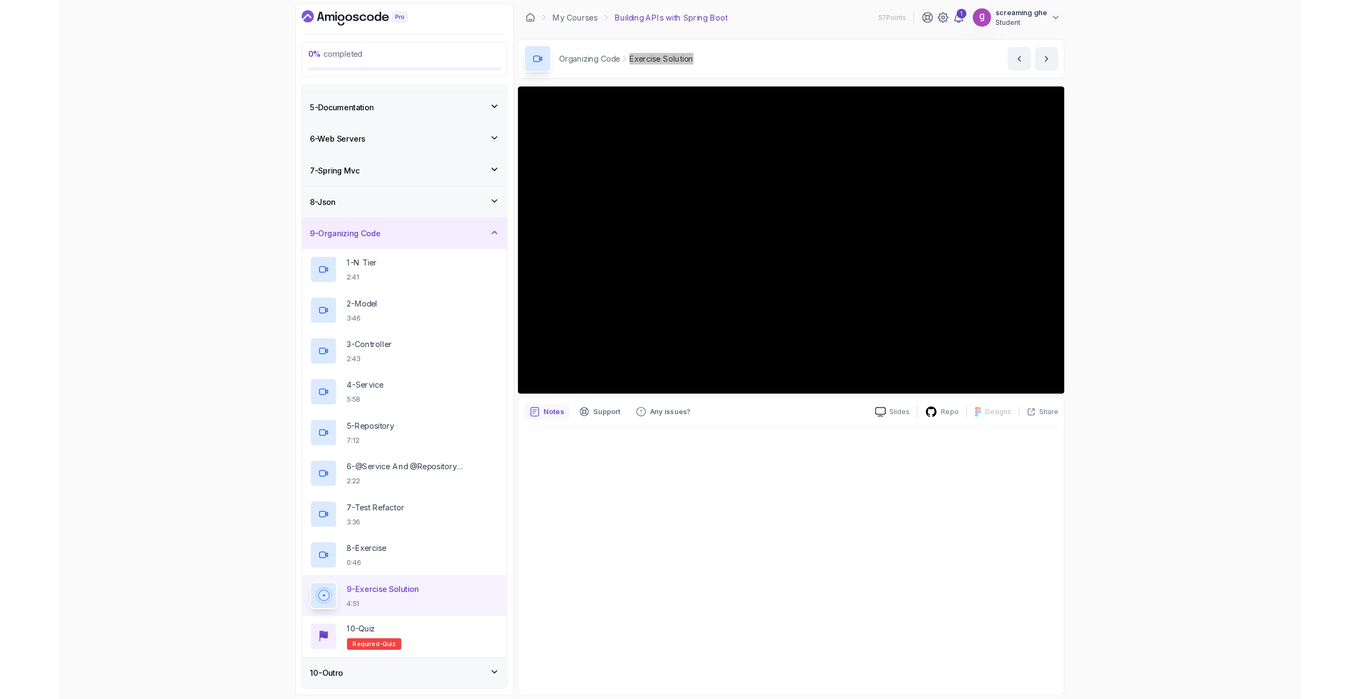
scroll to position [212, 0]
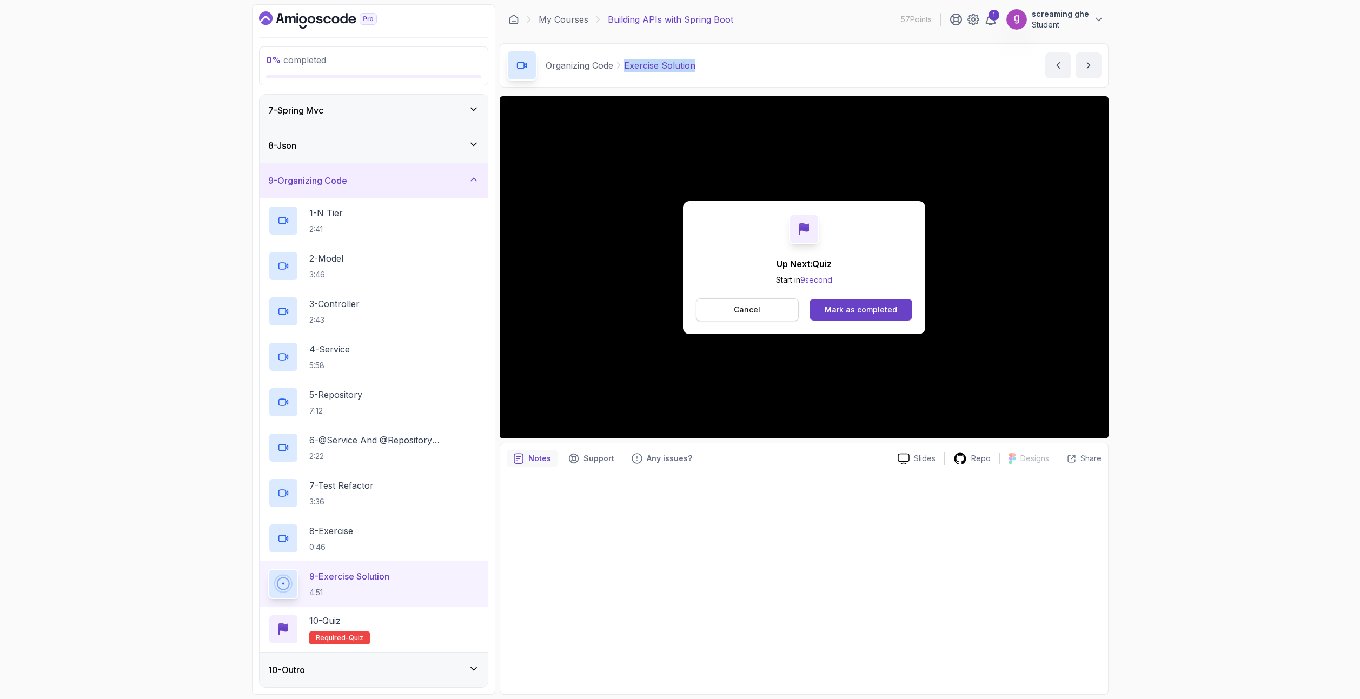
click at [765, 304] on button "Cancel" at bounding box center [747, 309] width 103 height 23
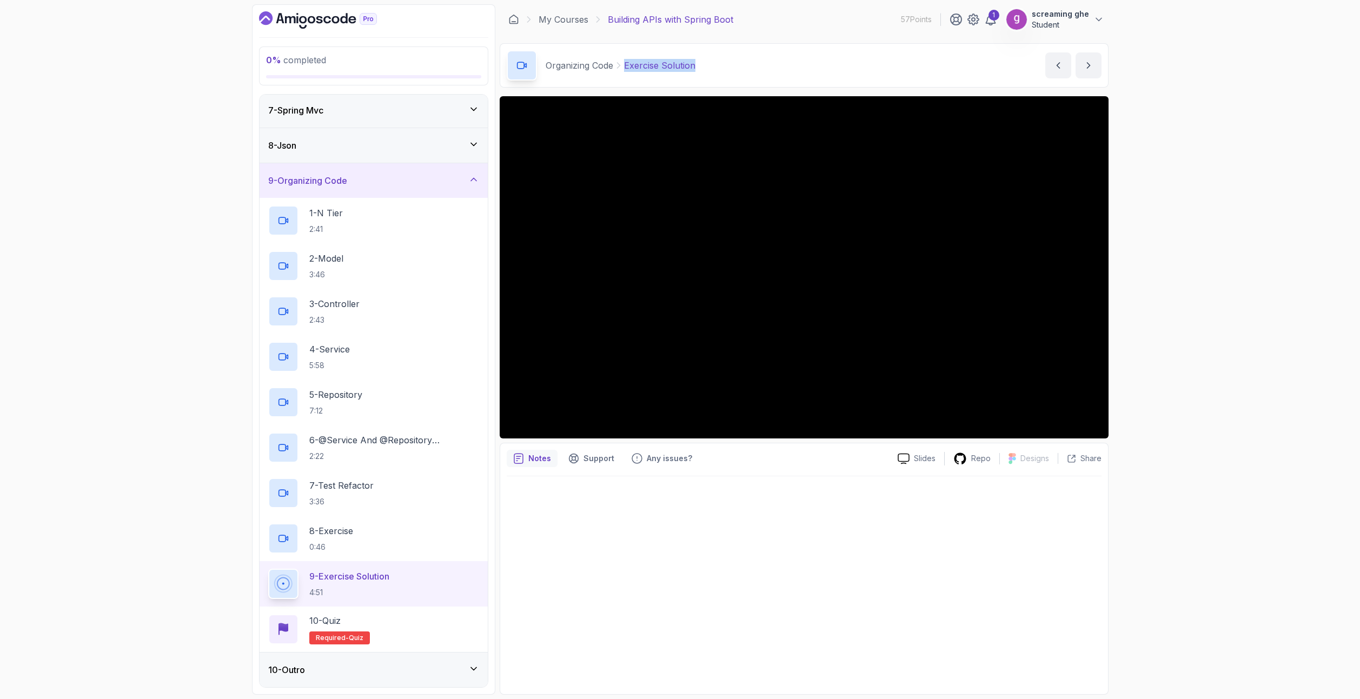
click at [309, 671] on div "10 - Outro" at bounding box center [373, 669] width 211 height 13
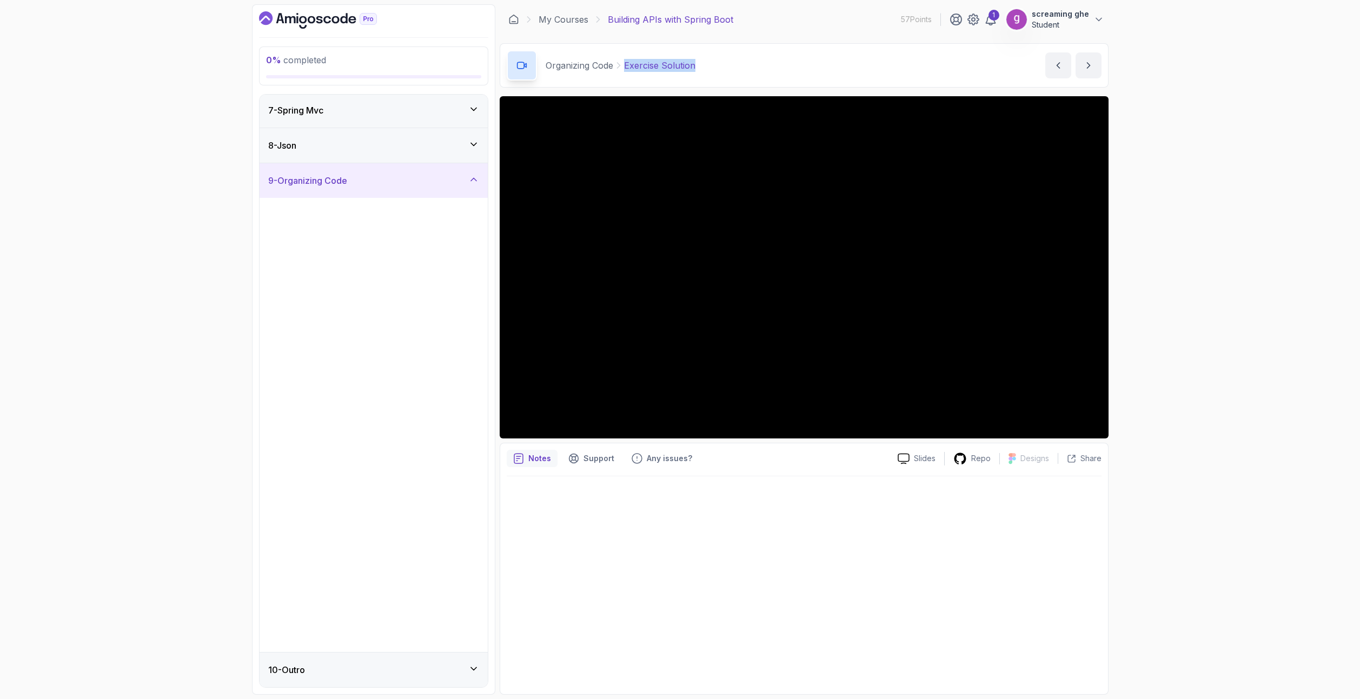
scroll to position [0, 0]
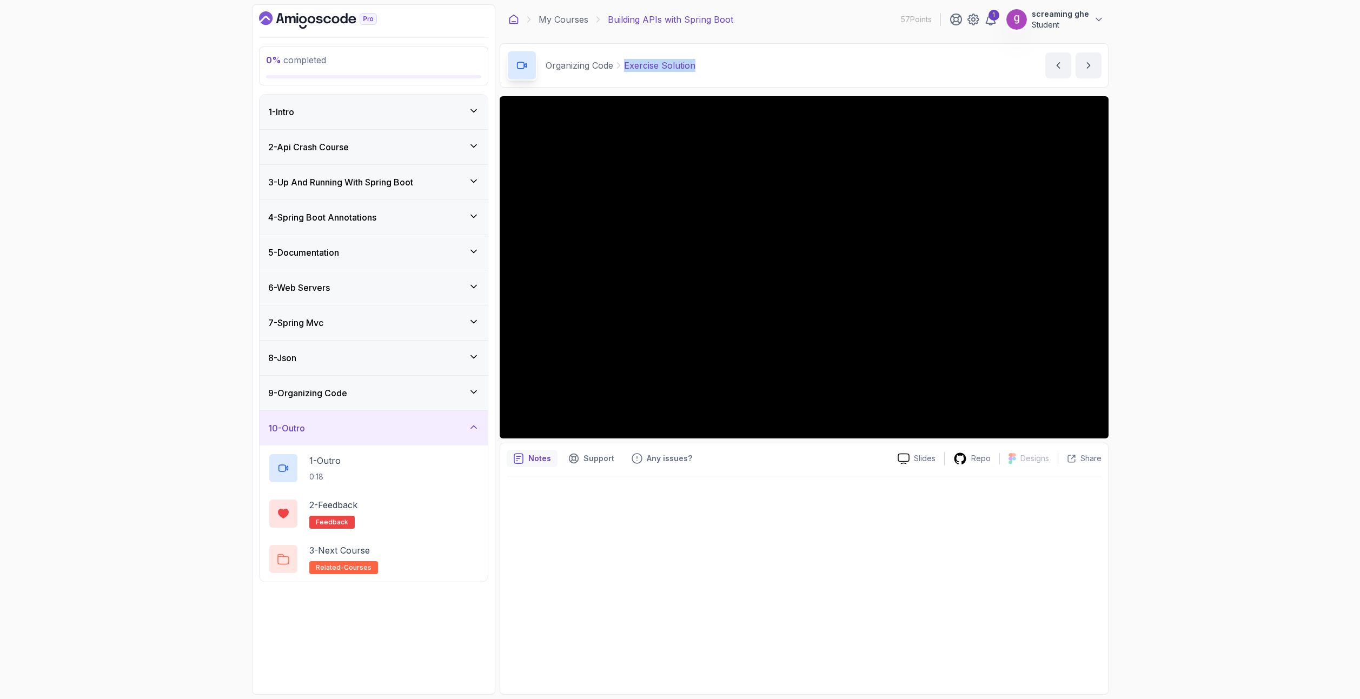
click at [511, 21] on icon at bounding box center [513, 19] width 11 height 11
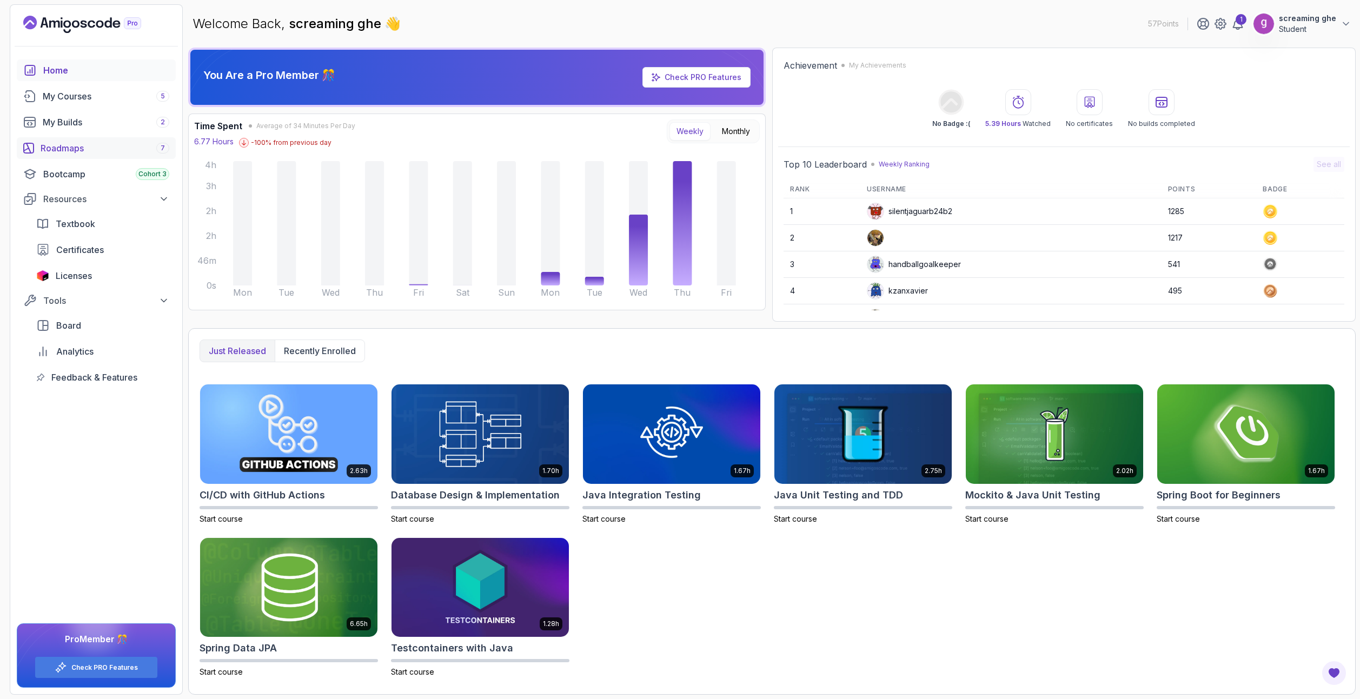
click at [56, 145] on div "Roadmaps 7" at bounding box center [105, 148] width 129 height 13
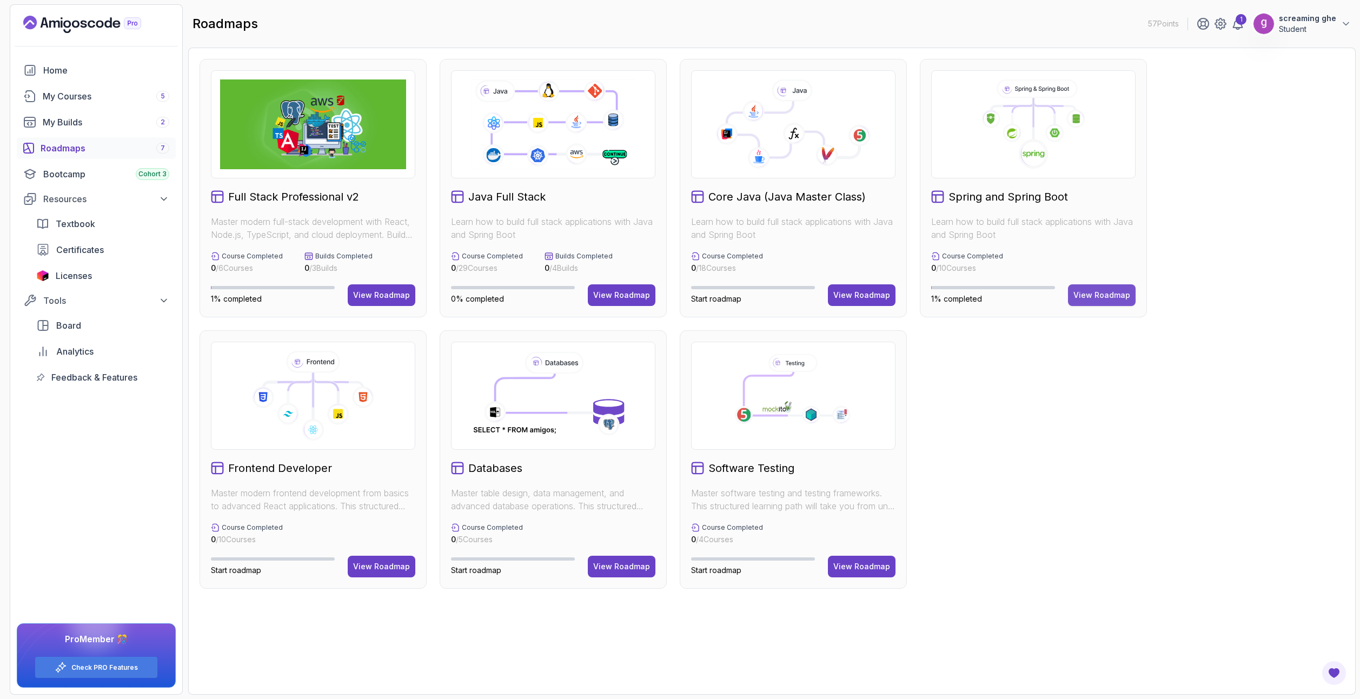
click at [1116, 298] on div "View Roadmap" at bounding box center [1101, 295] width 57 height 11
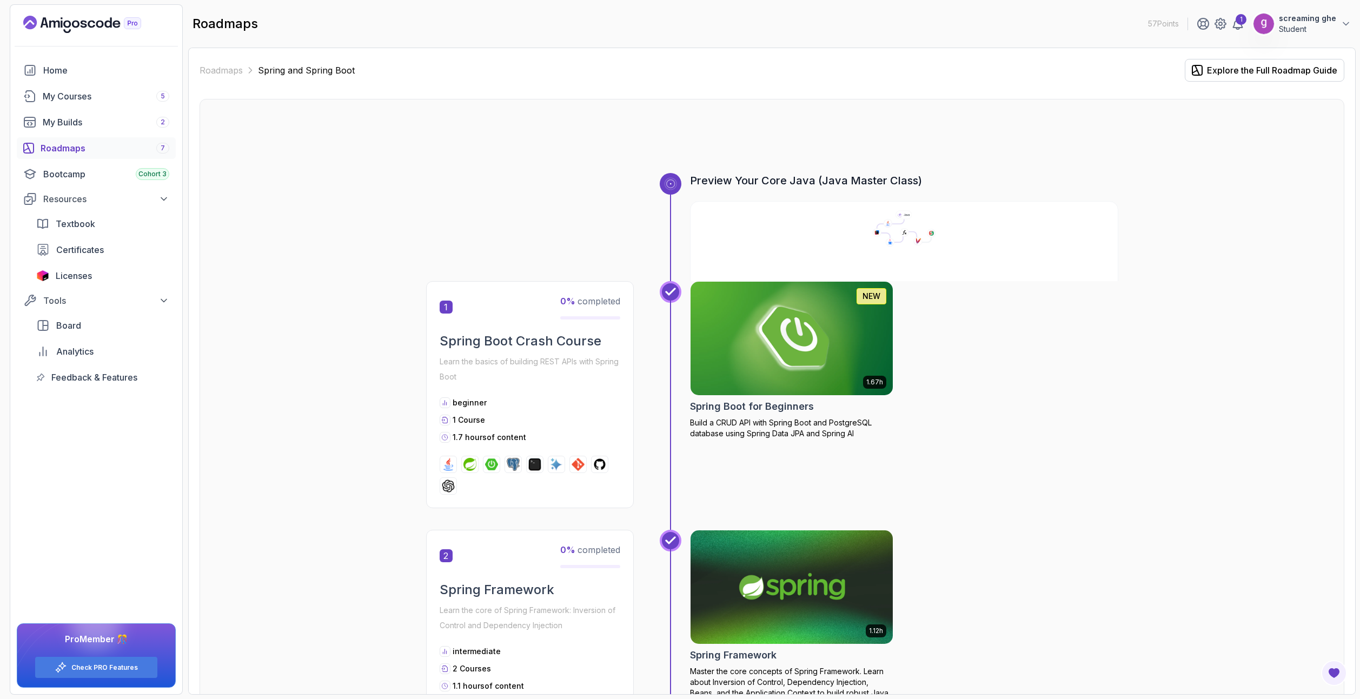
scroll to position [270, 0]
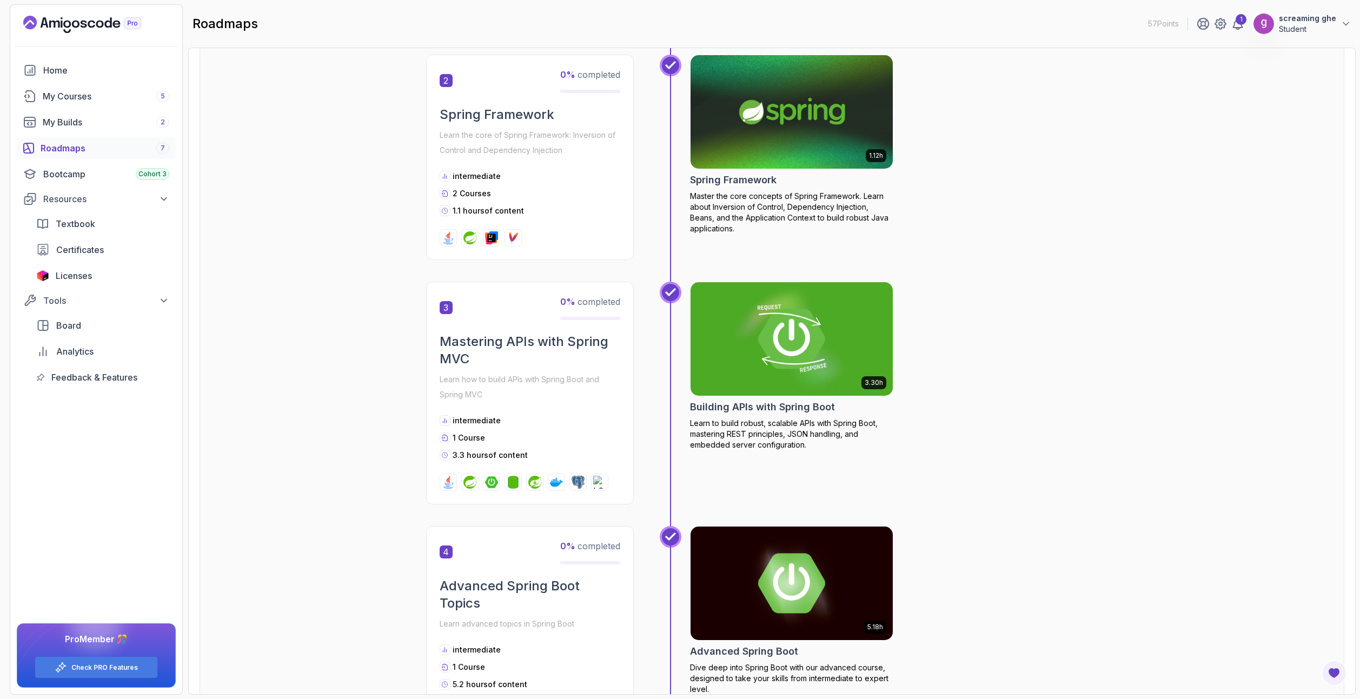
scroll to position [487, 0]
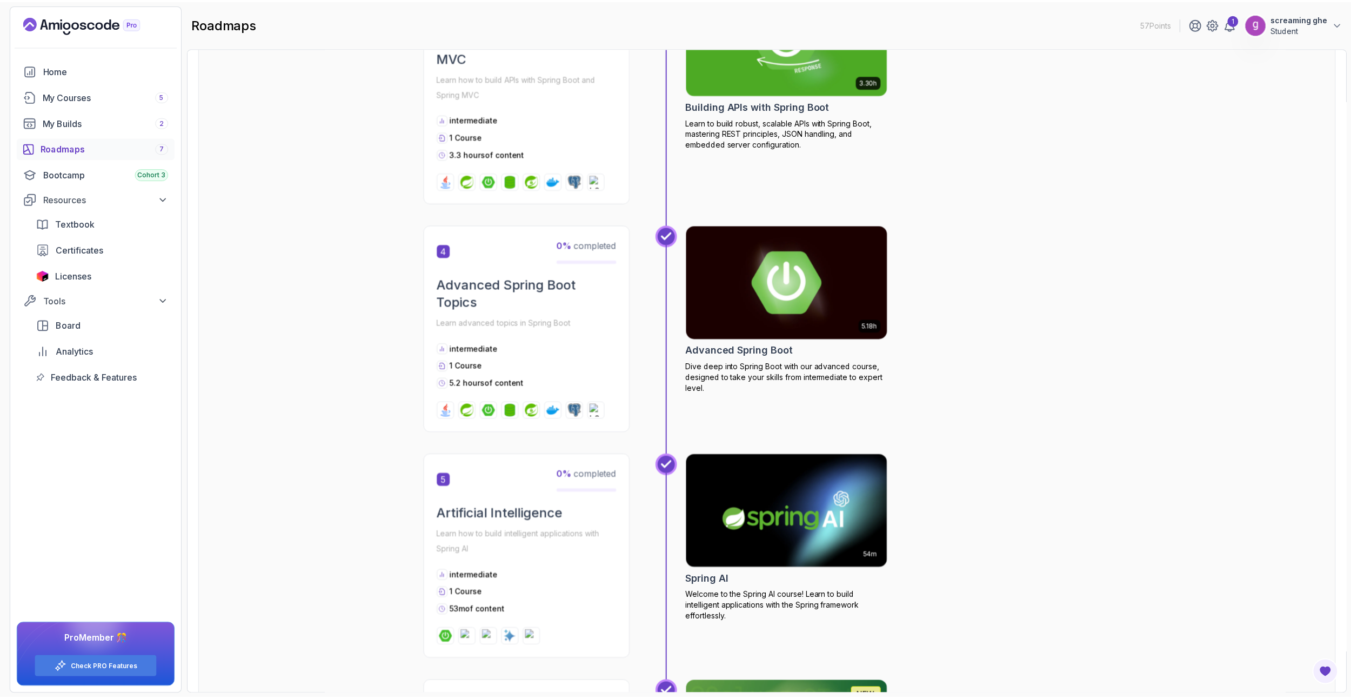
scroll to position [771, 0]
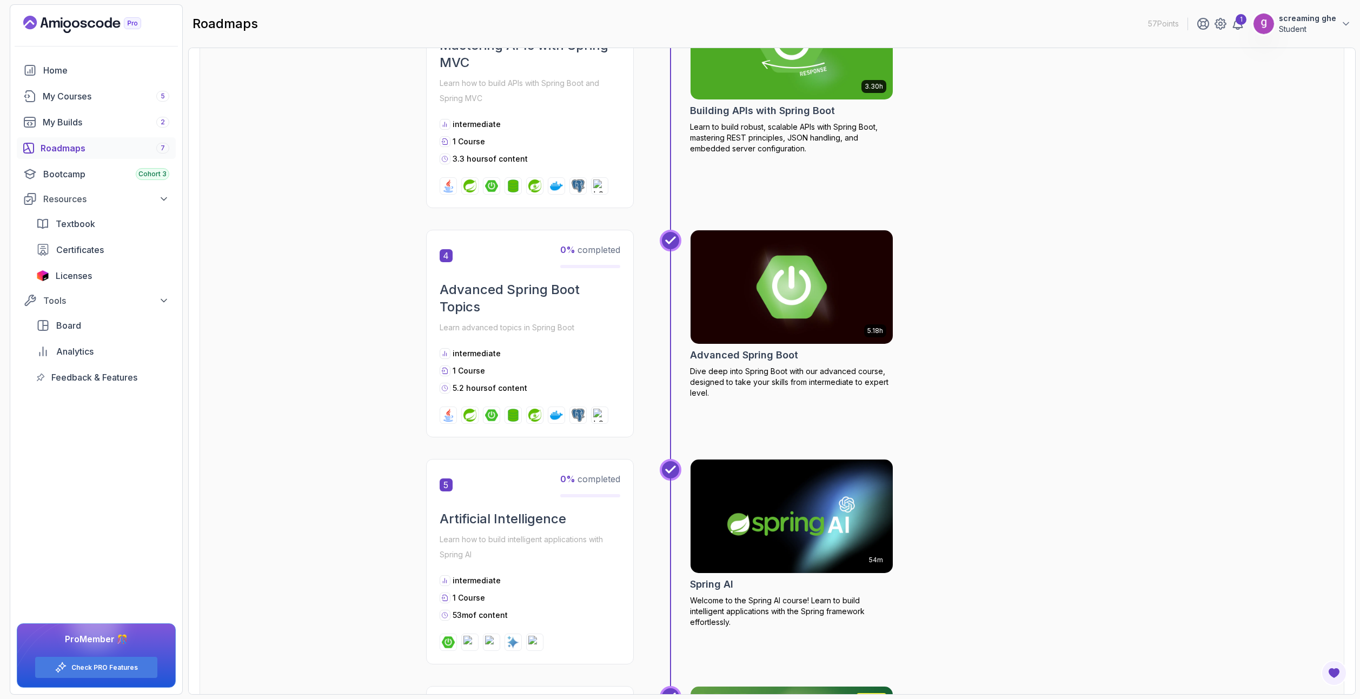
click at [761, 283] on img at bounding box center [791, 287] width 212 height 119
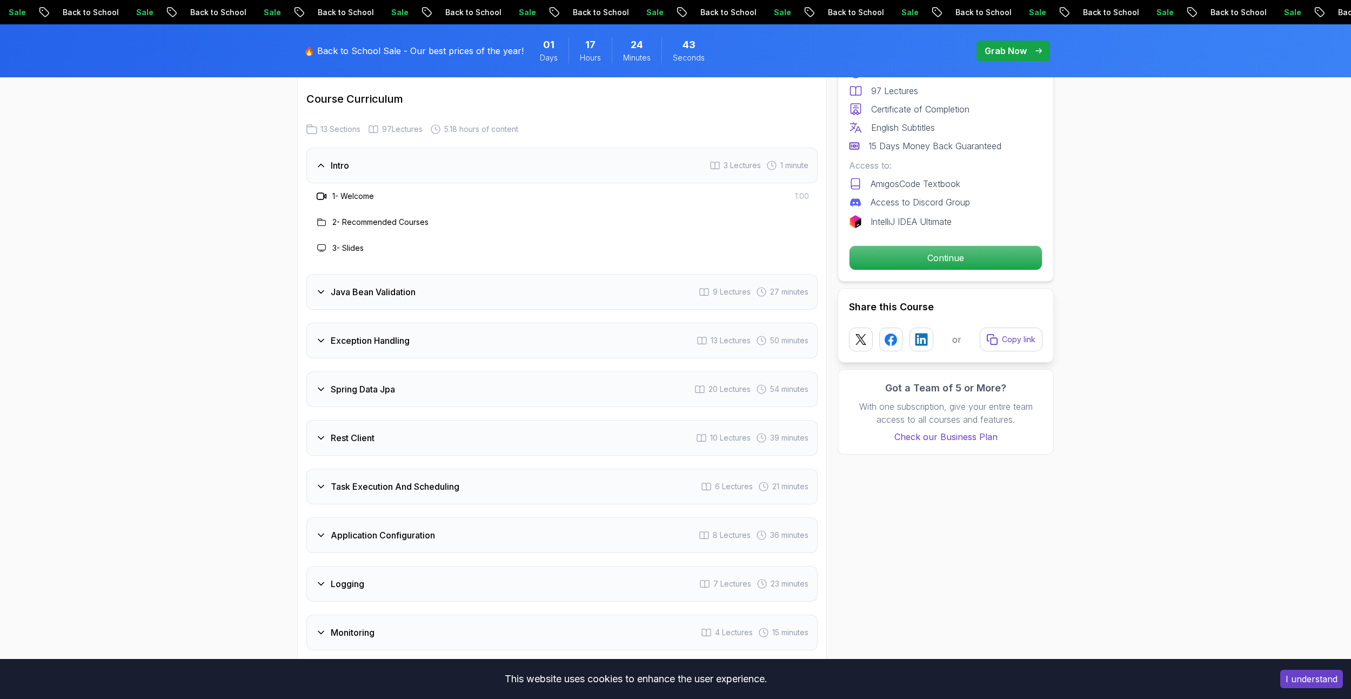
scroll to position [1514, 0]
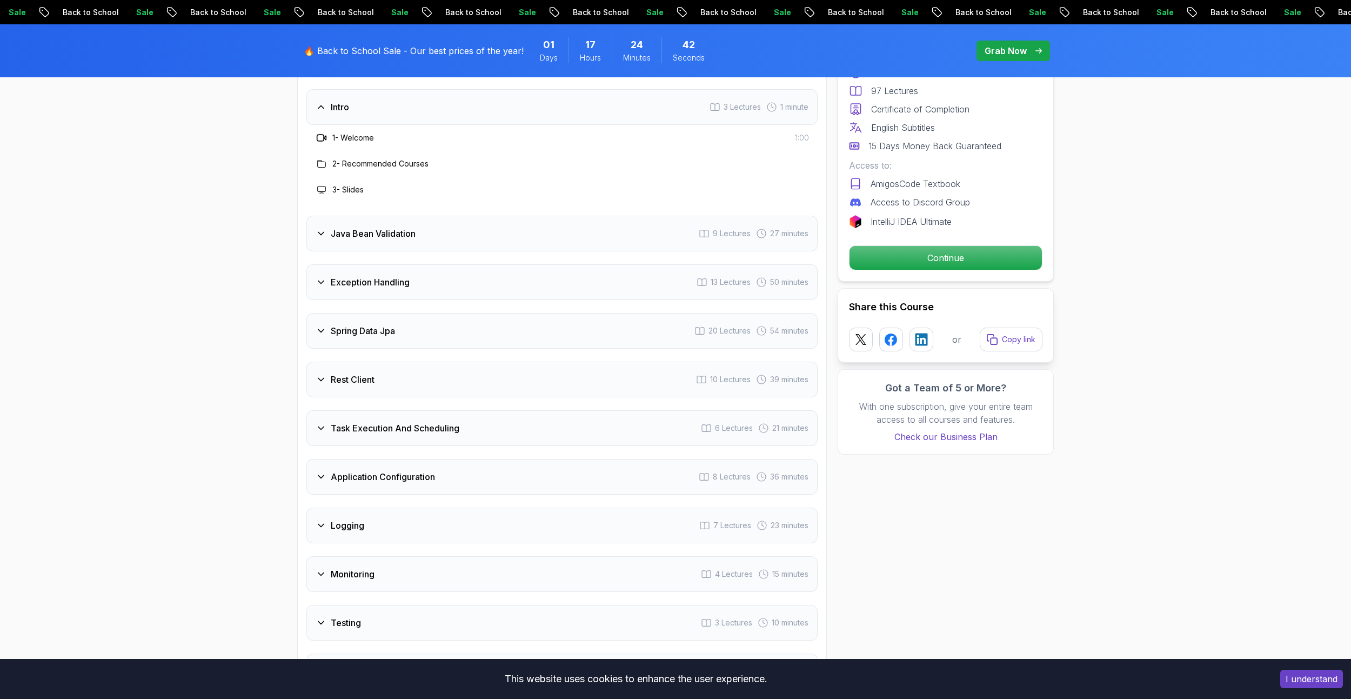
click at [424, 313] on div "Spring Data Jpa 20 Lectures 54 minutes" at bounding box center [562, 331] width 511 height 36
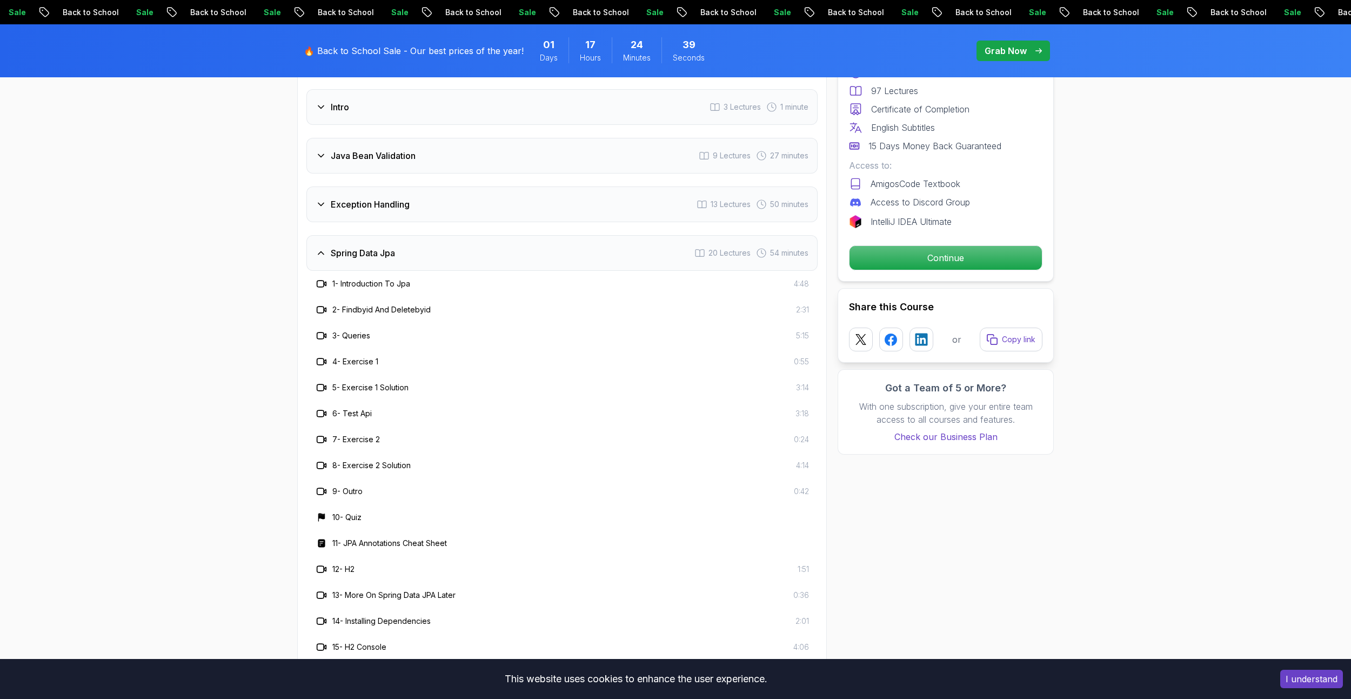
click at [434, 235] on div "Spring Data Jpa 20 Lectures 54 minutes" at bounding box center [562, 253] width 511 height 36
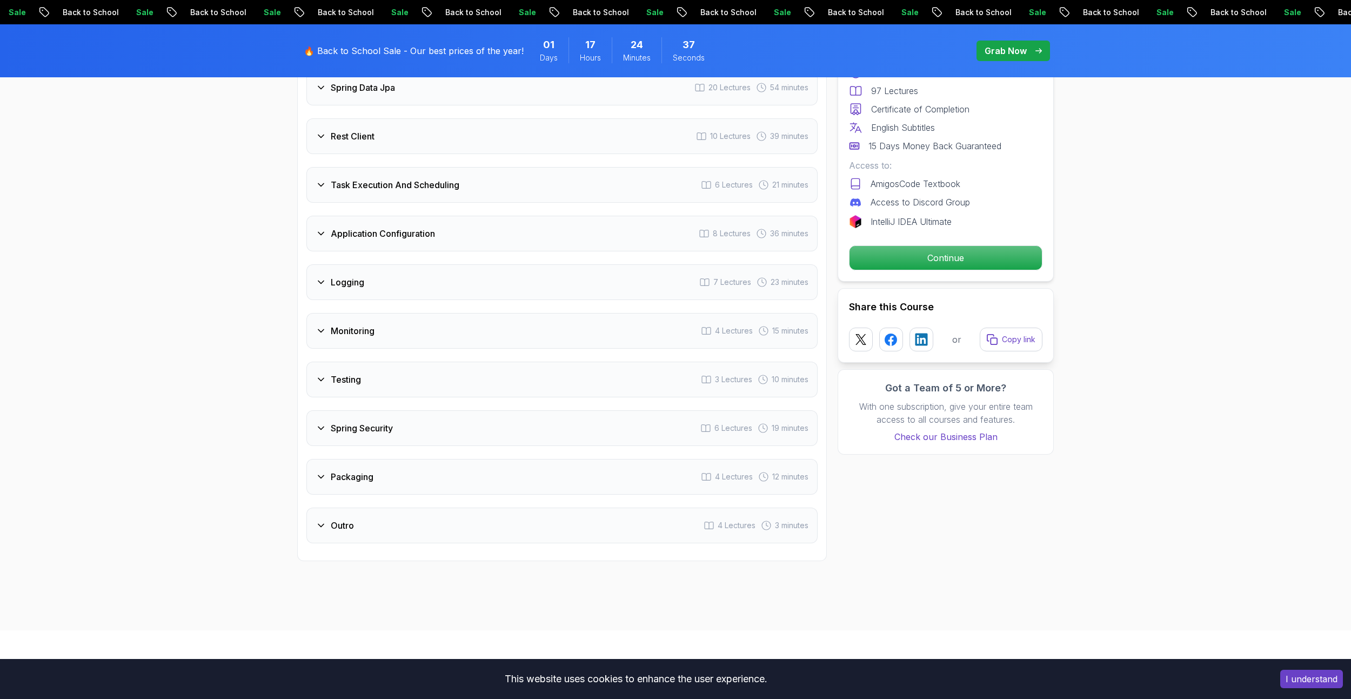
scroll to position [1730, 0]
click at [460, 359] on div "Spring Security 6 Lectures 19 minutes" at bounding box center [562, 377] width 511 height 36
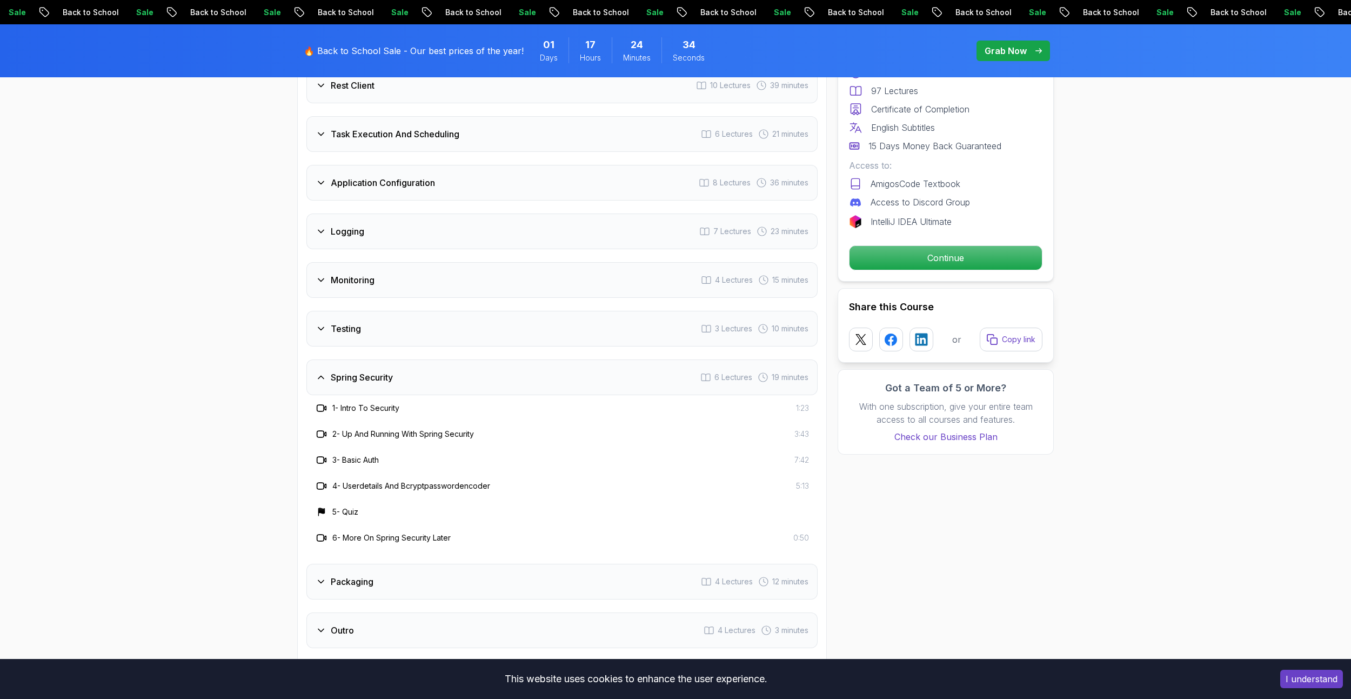
click at [460, 359] on div "Spring Security 6 Lectures 19 minutes" at bounding box center [562, 377] width 511 height 36
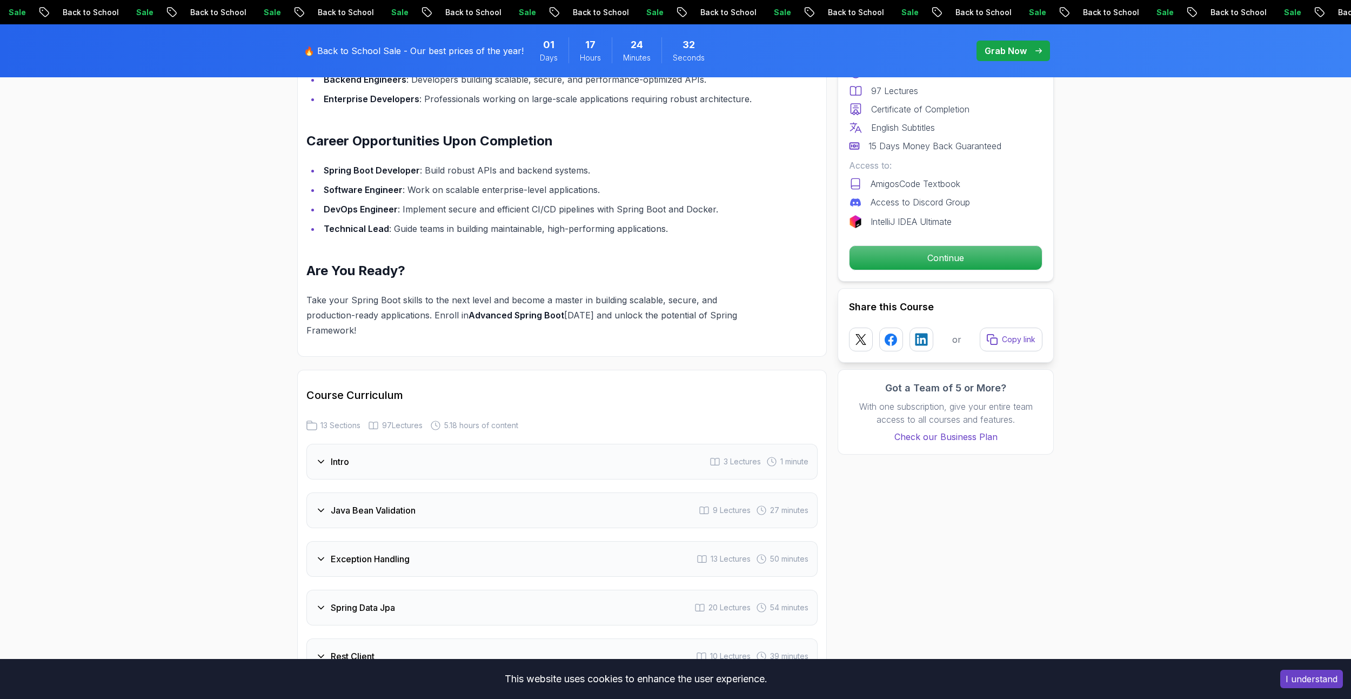
scroll to position [1081, 0]
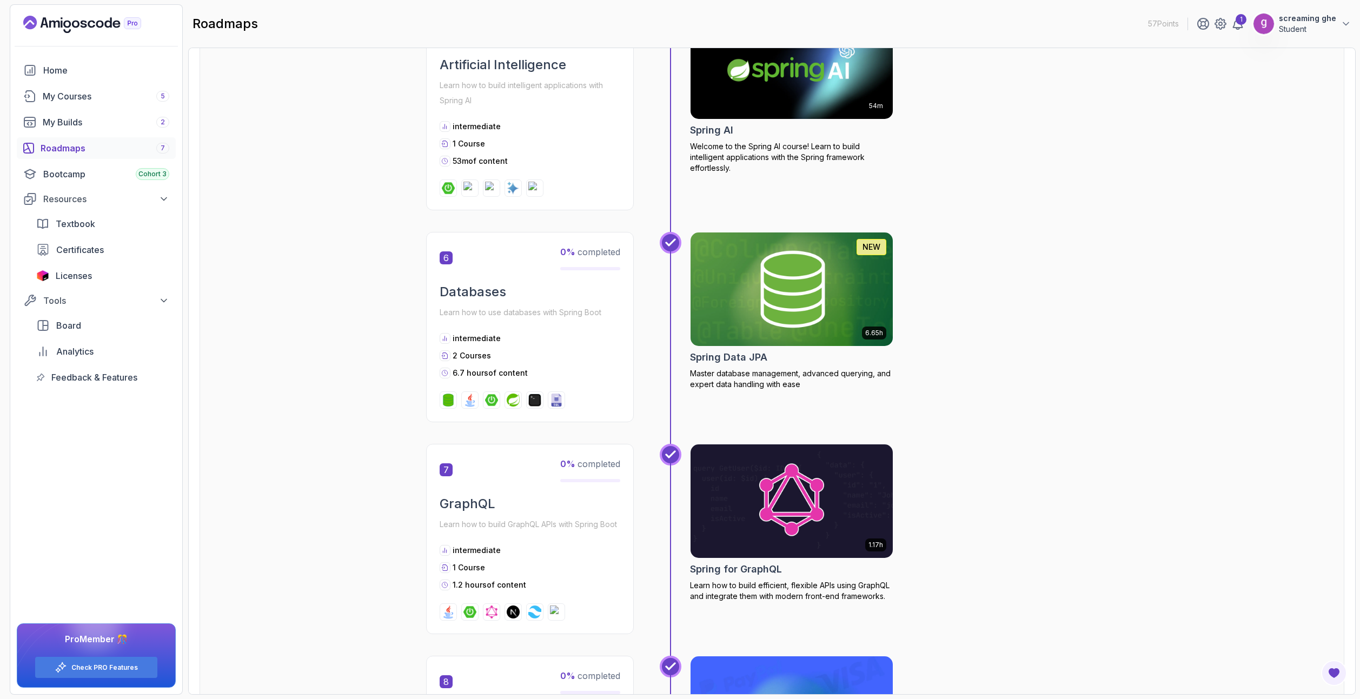
scroll to position [1150, 0]
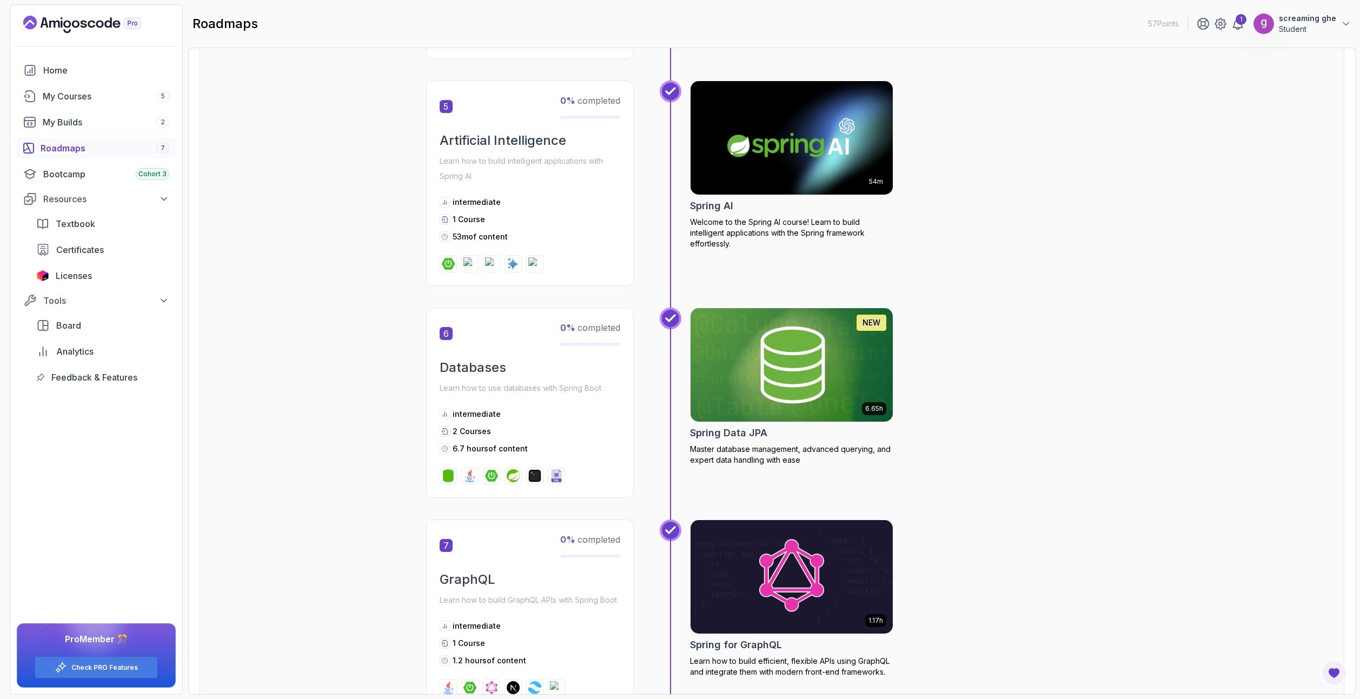
click at [355, 382] on div "Preview Your Core Java (Java Master Class) 1 5 % completed Spring Boot Crash Co…" at bounding box center [771, 59] width 1144 height 2221
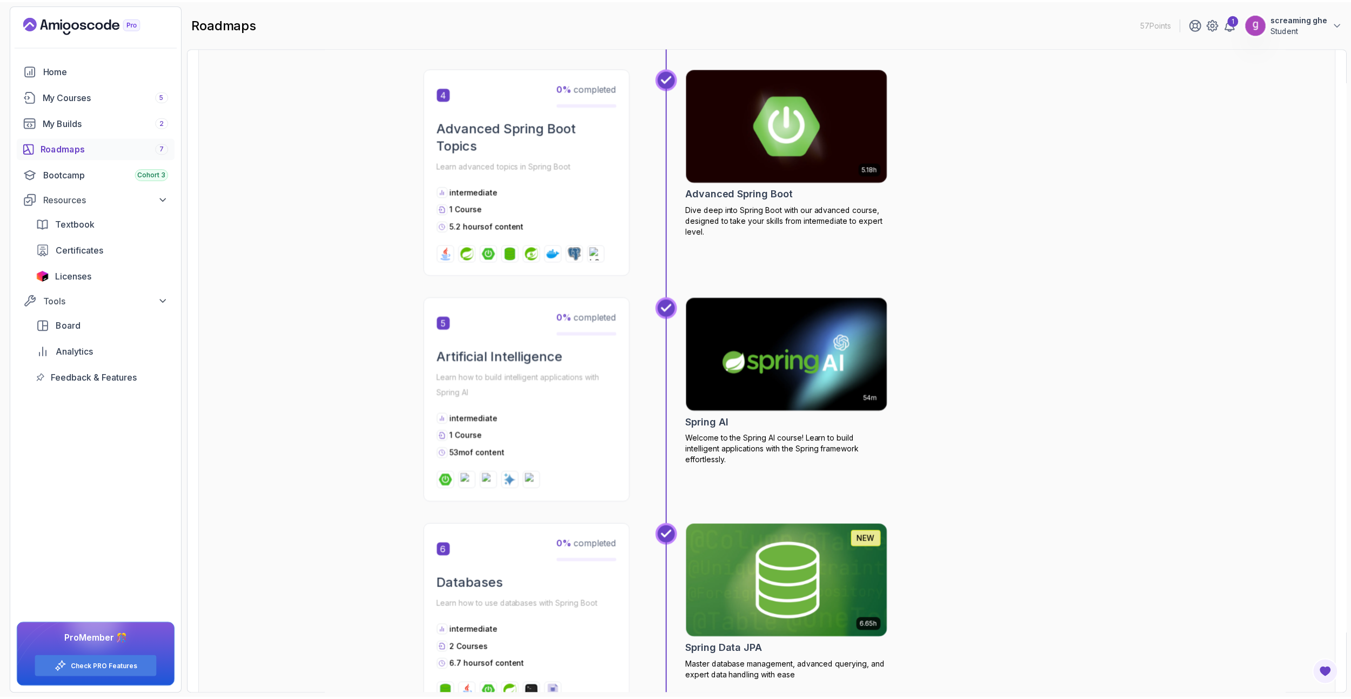
scroll to position [880, 0]
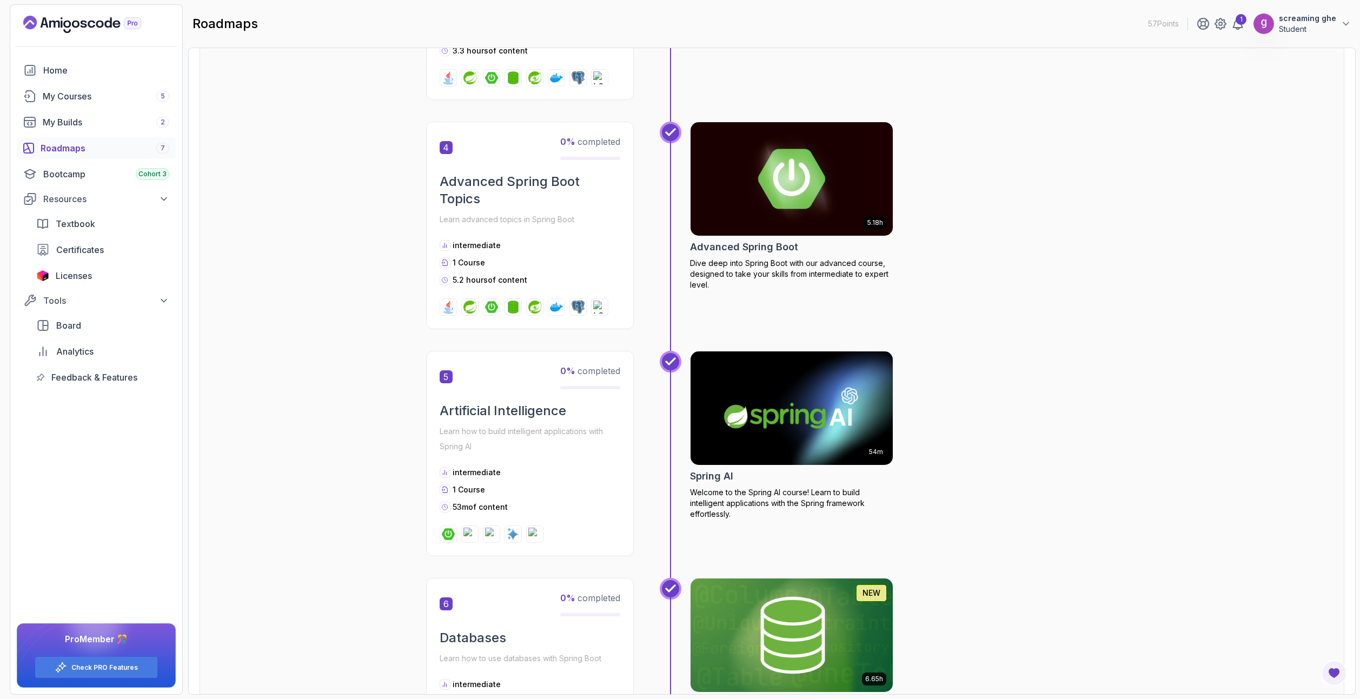
click at [829, 416] on img at bounding box center [791, 408] width 212 height 119
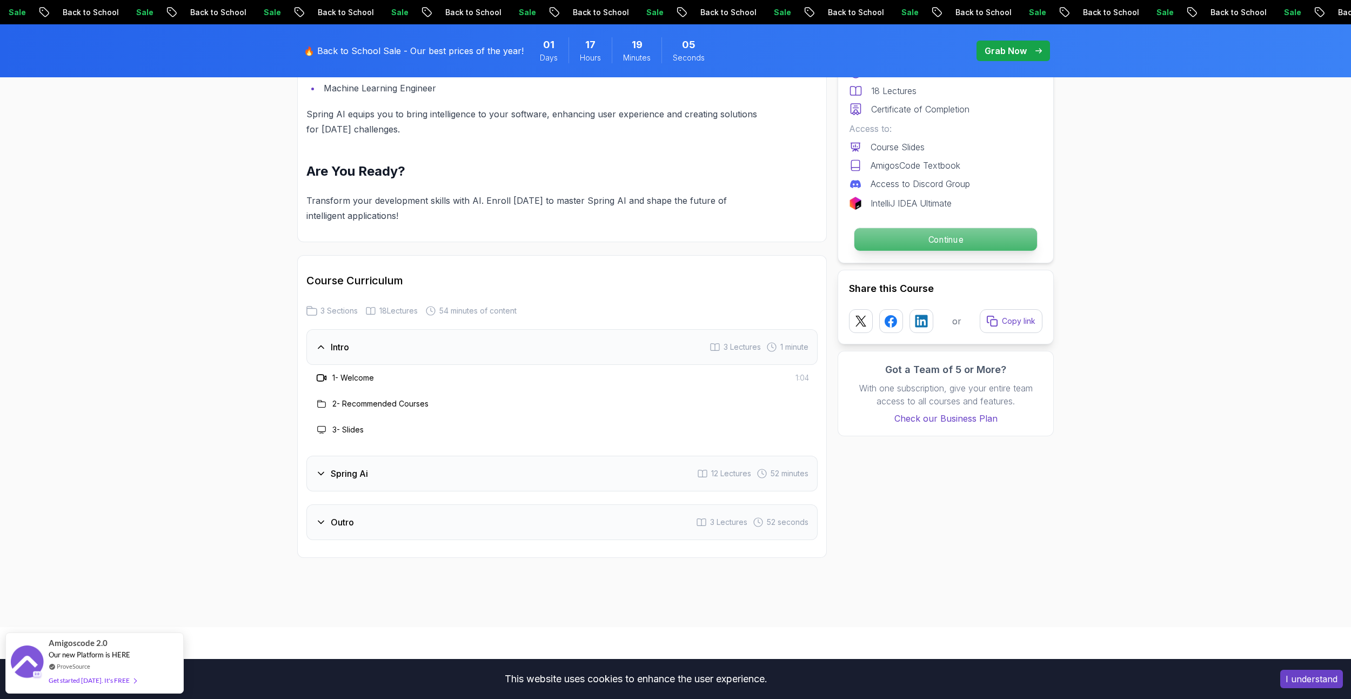
scroll to position [1297, 0]
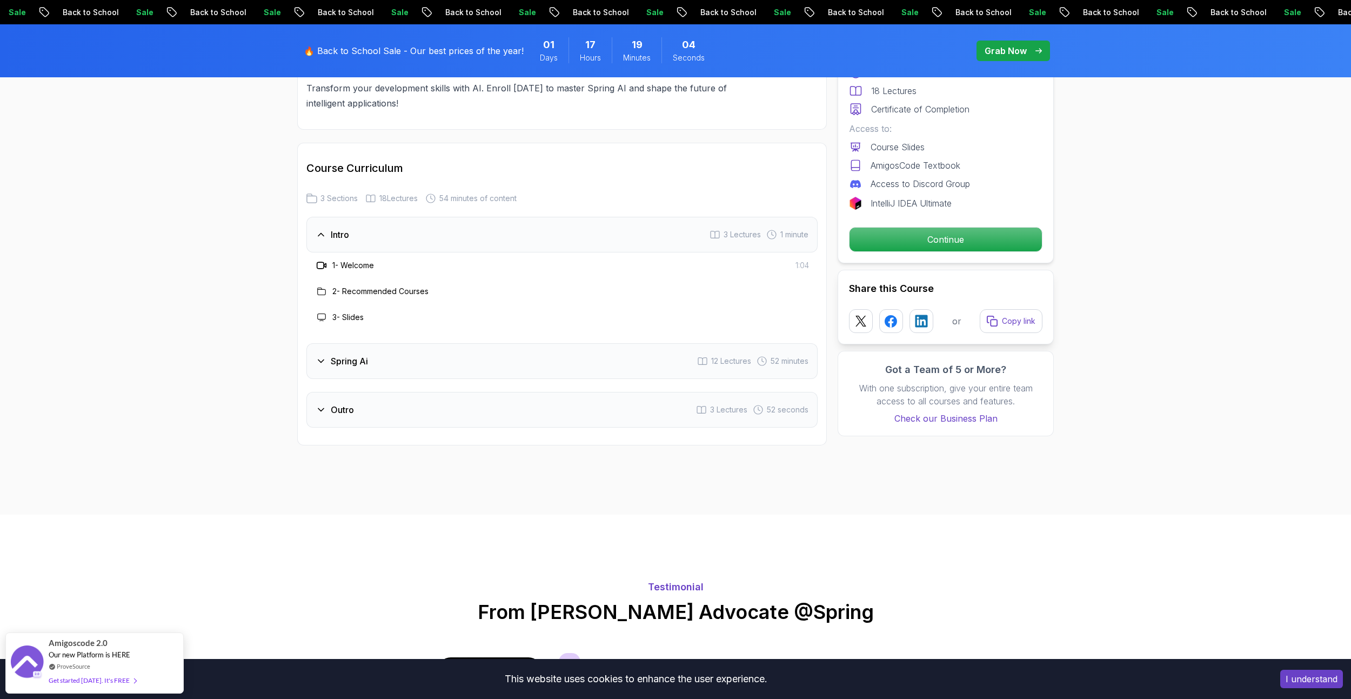
click at [523, 371] on div "Spring Ai 12 Lectures 52 minutes" at bounding box center [562, 361] width 511 height 36
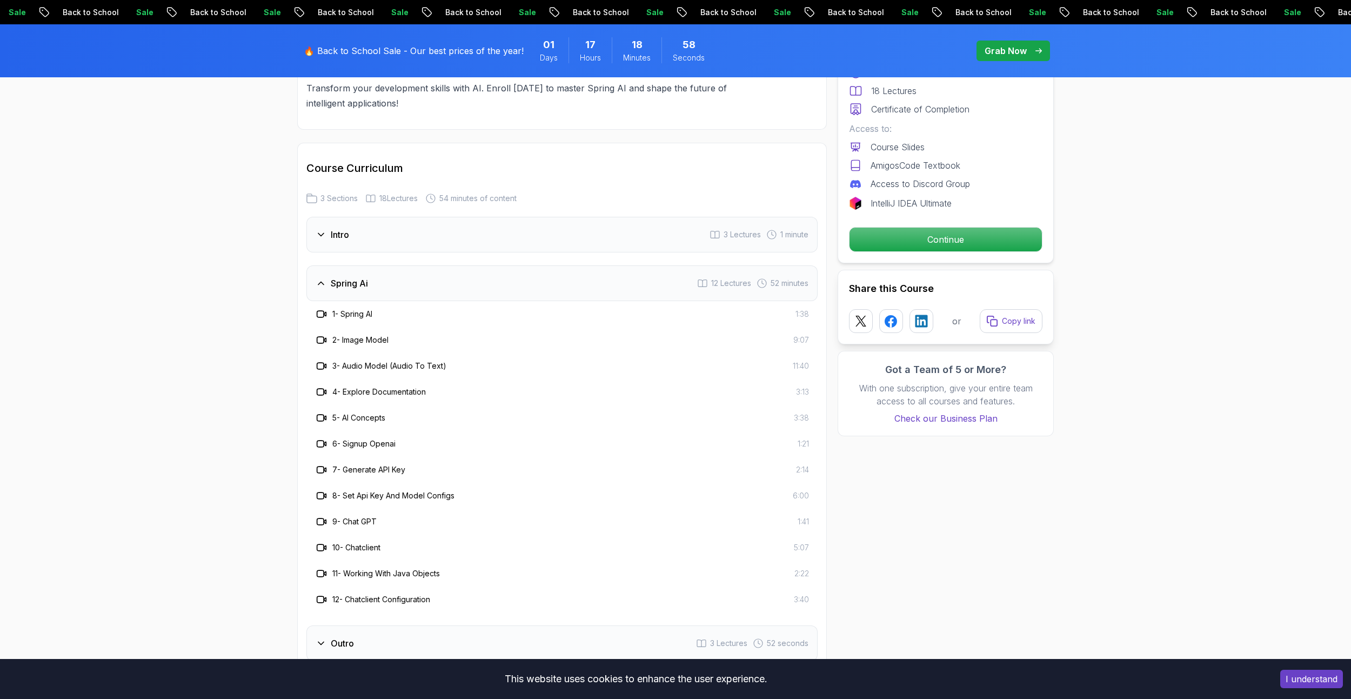
click at [421, 287] on div "Spring Ai 12 Lectures 52 minutes" at bounding box center [562, 283] width 511 height 36
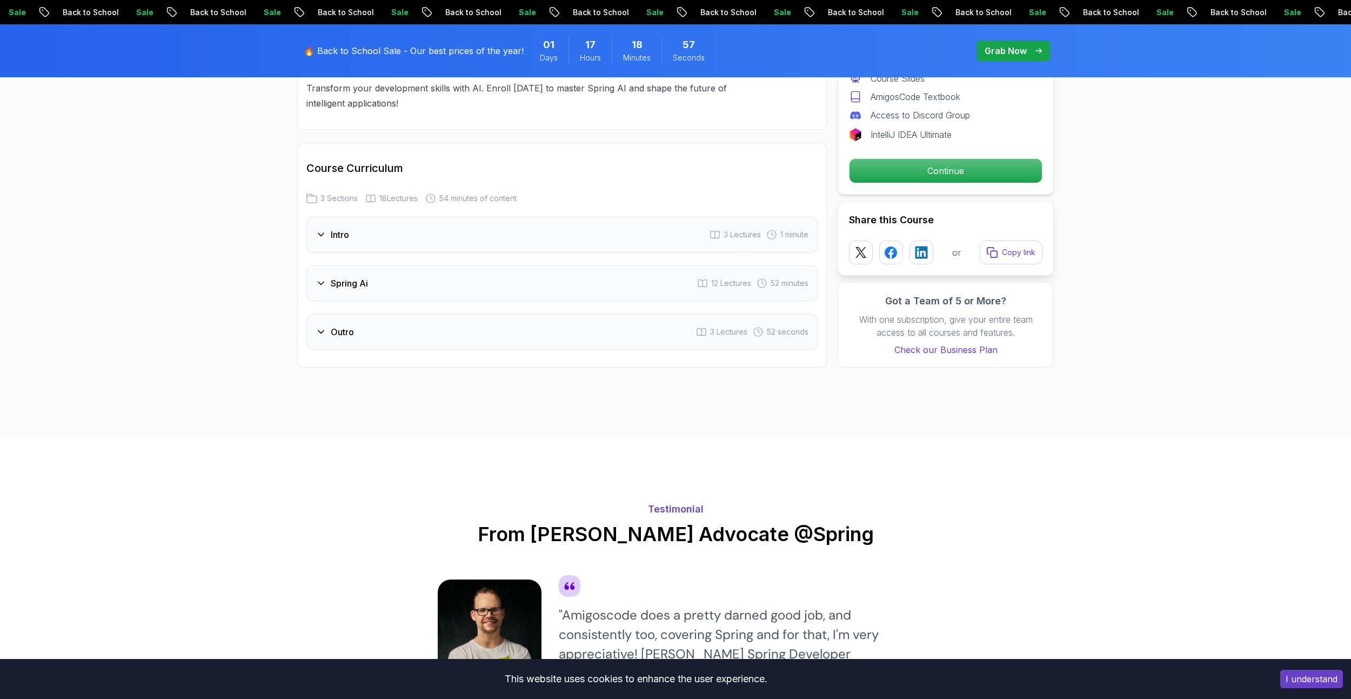
click at [412, 330] on div "Outro 3 Lectures 52 seconds" at bounding box center [562, 332] width 511 height 36
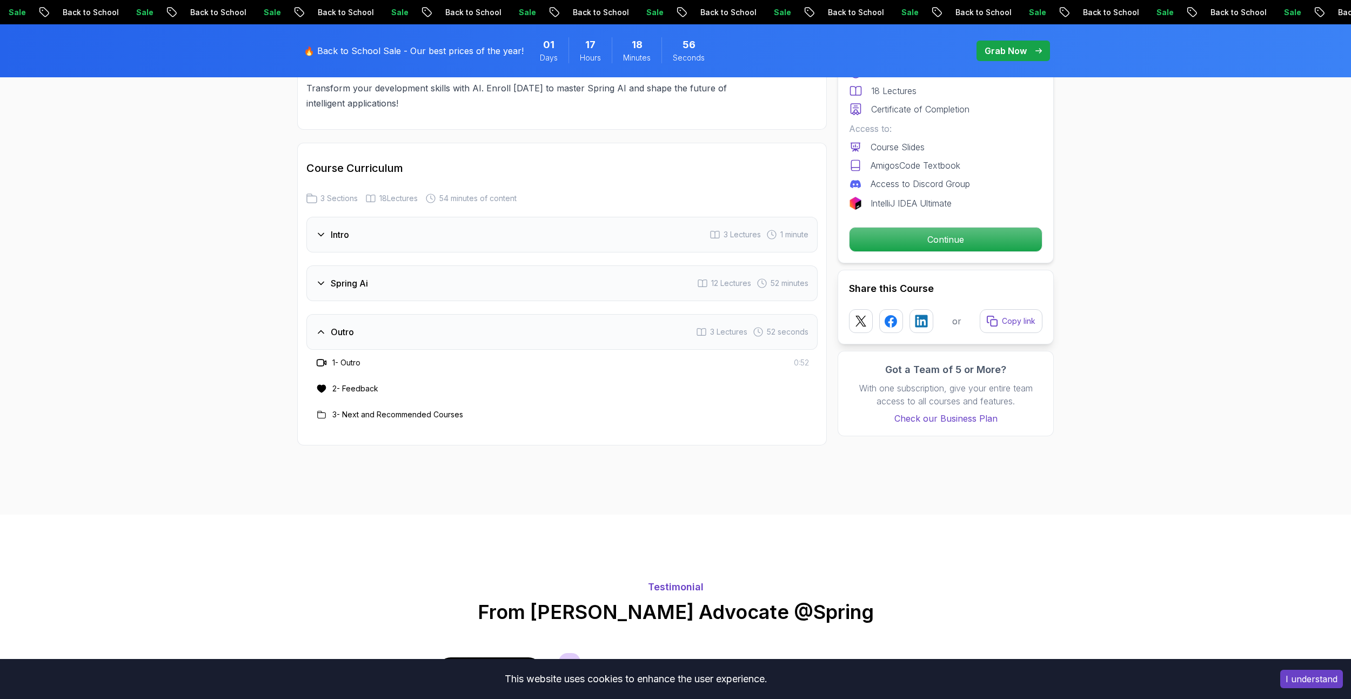
click at [412, 330] on div "Outro 3 Lectures 52 seconds" at bounding box center [562, 332] width 511 height 36
